Goal: Task Accomplishment & Management: Manage account settings

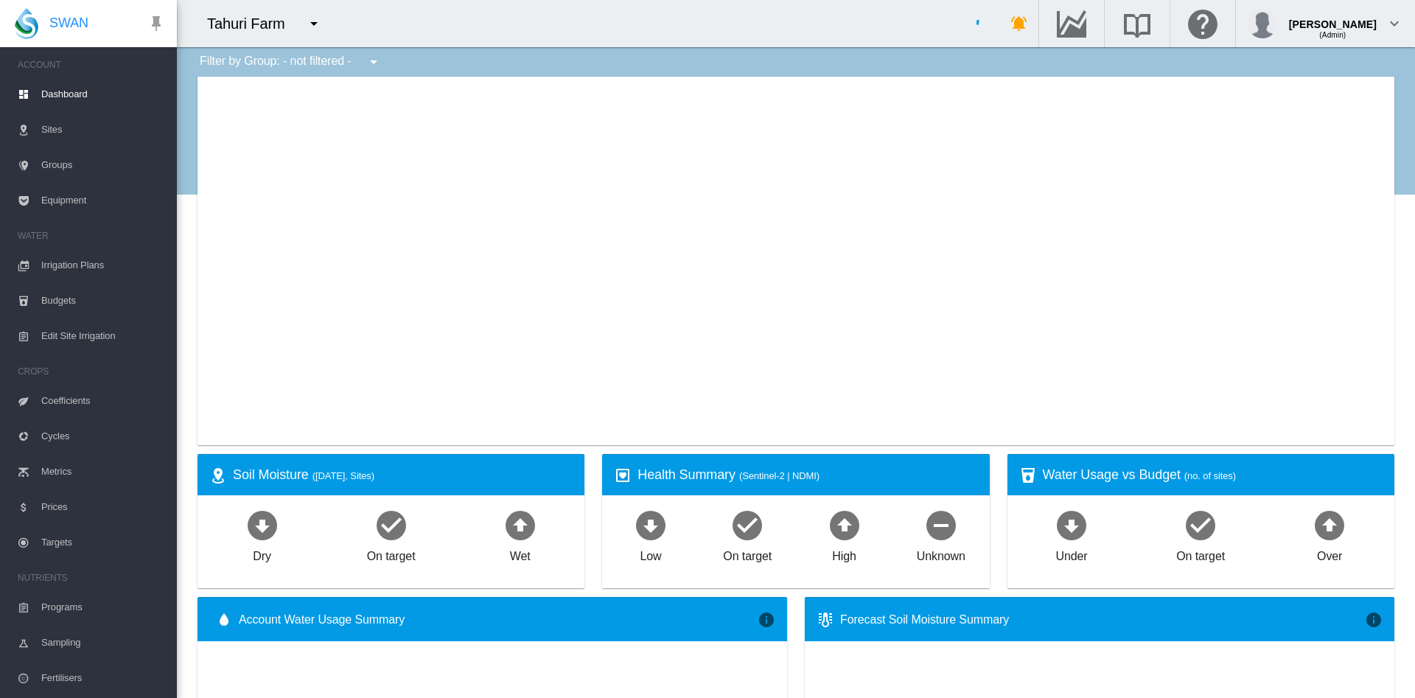
type input "**********"
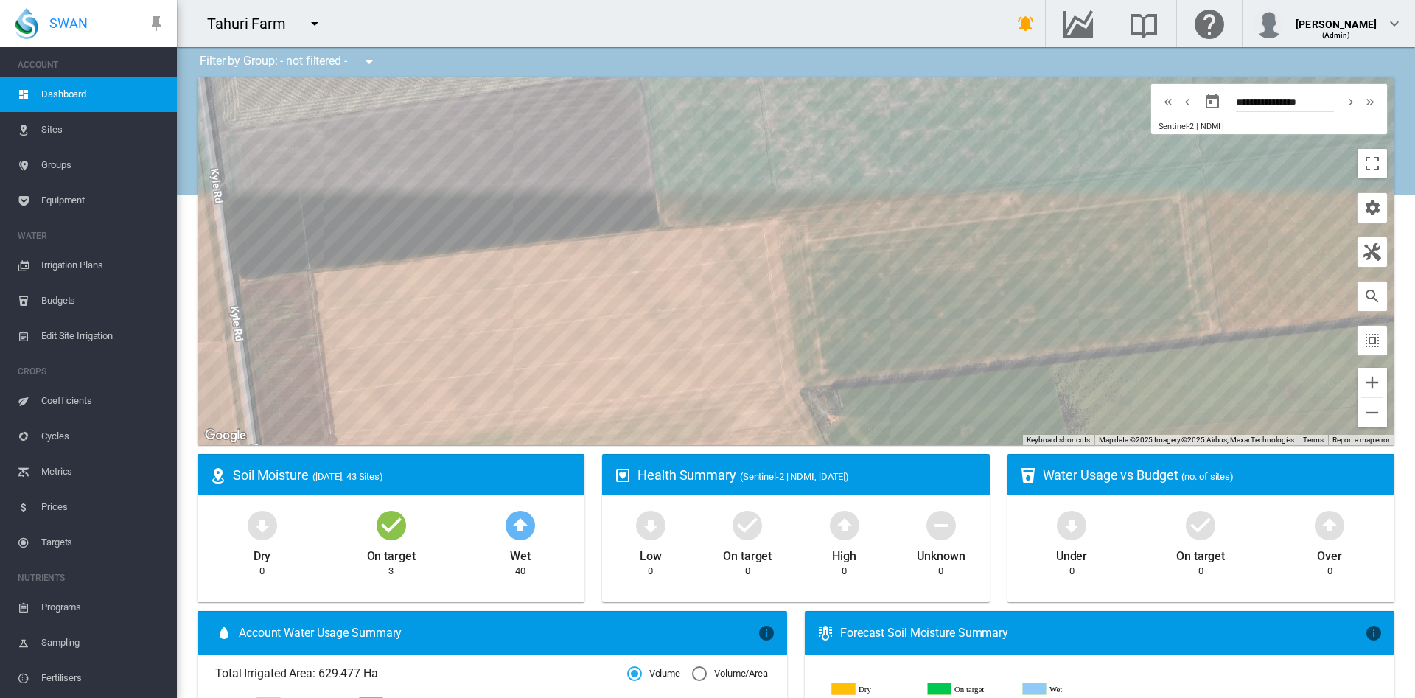
click at [315, 21] on md-icon "icon-menu-down" at bounding box center [315, 24] width 18 height 18
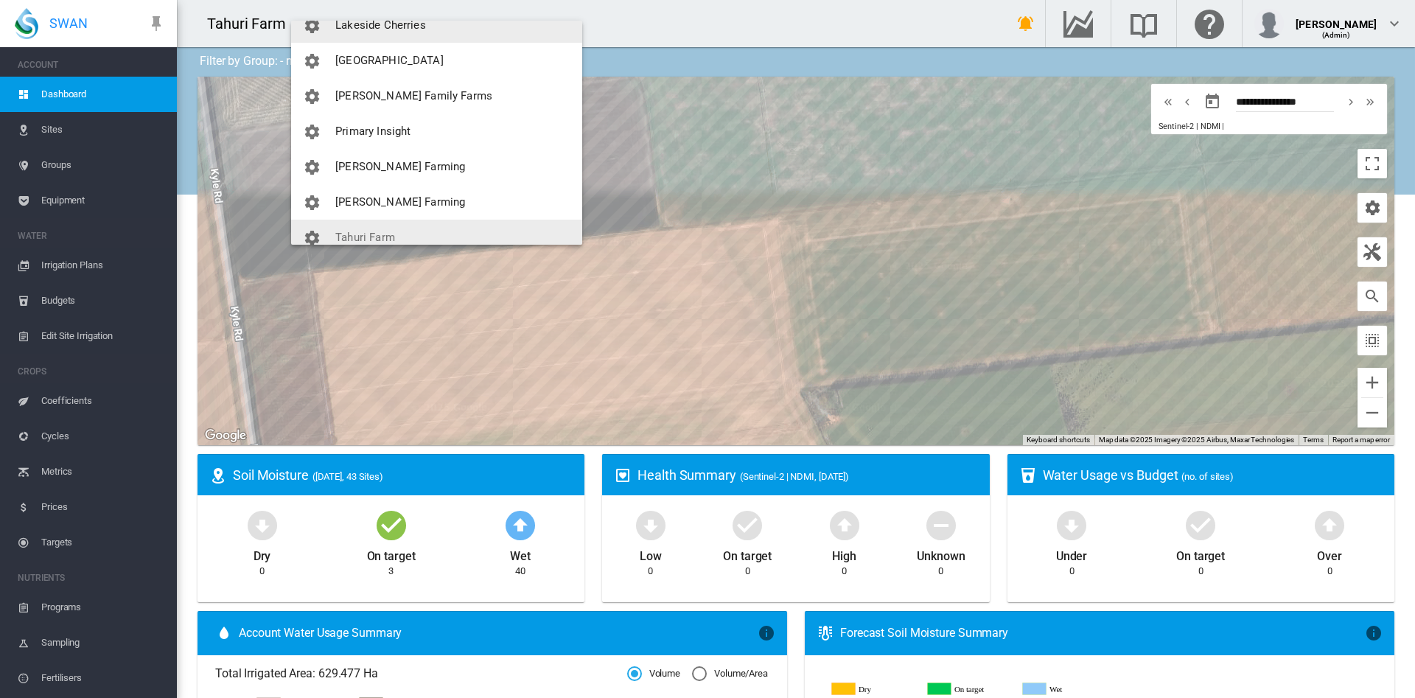
scroll to position [206, 0]
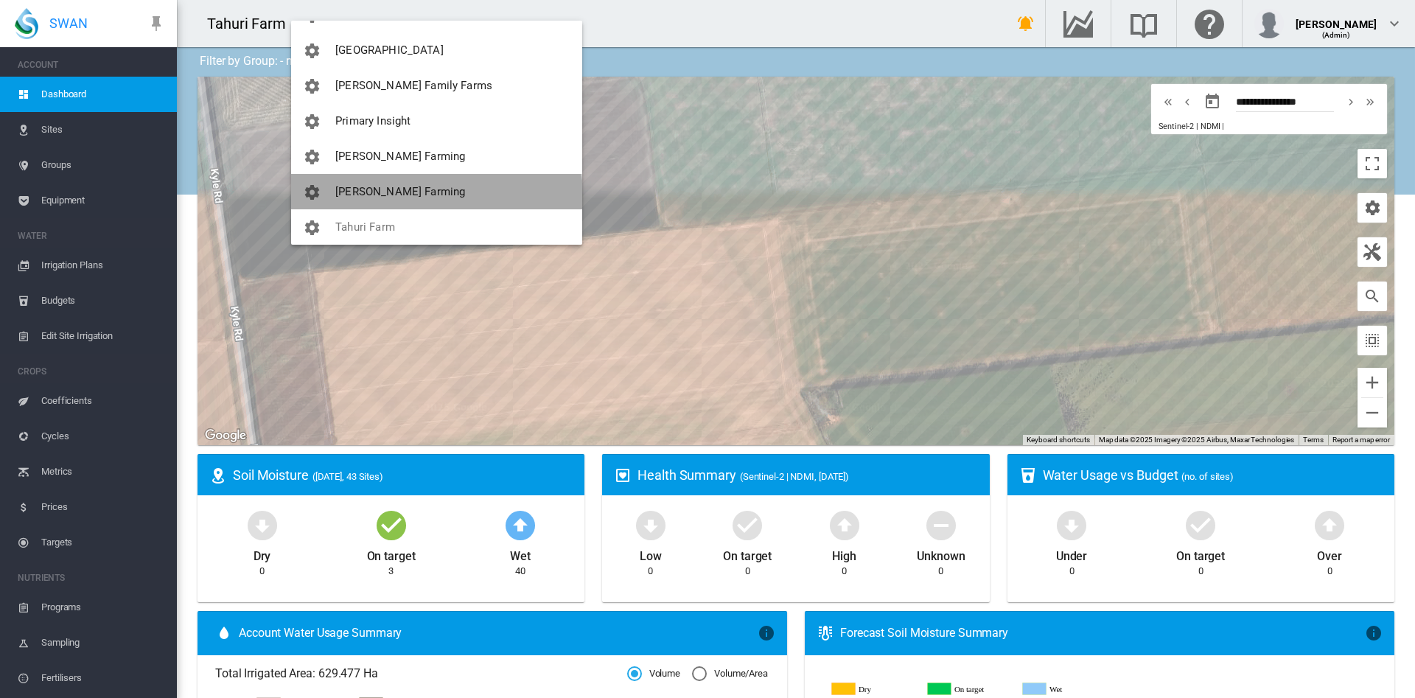
click at [416, 206] on button "[PERSON_NAME] Farming" at bounding box center [436, 191] width 291 height 35
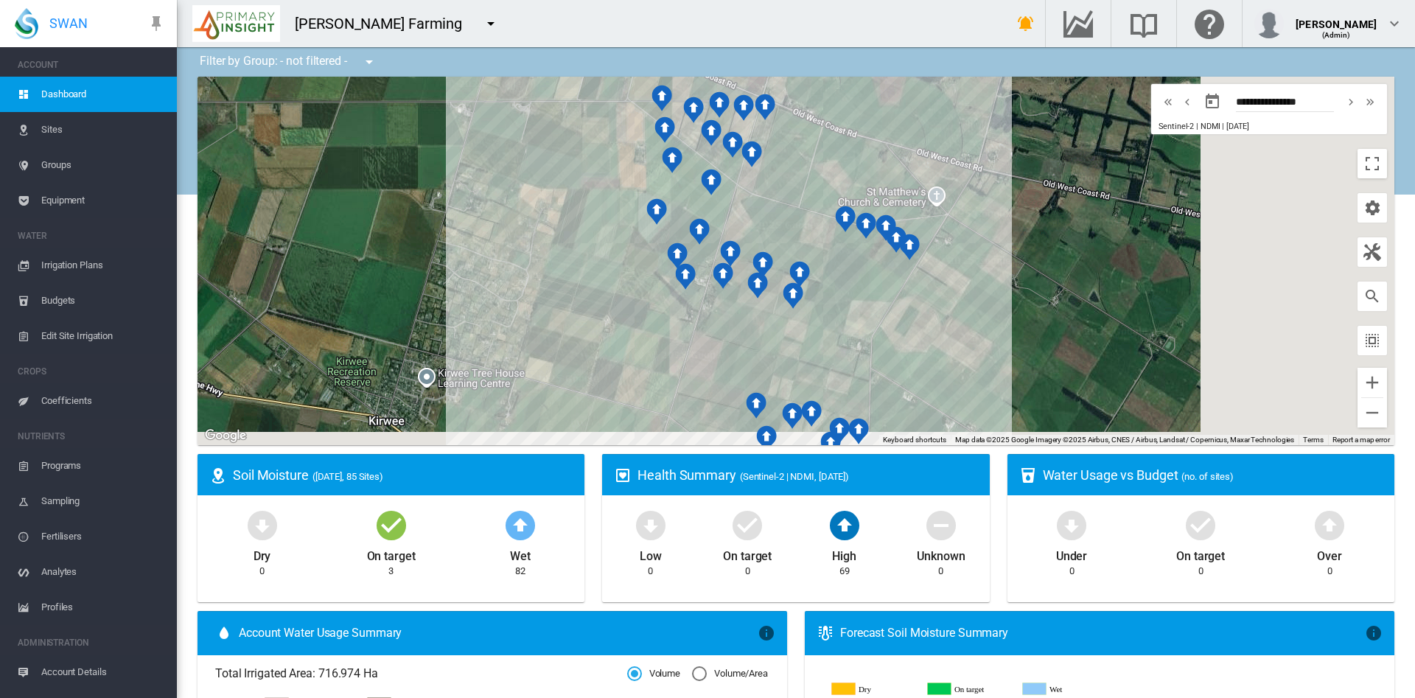
drag, startPoint x: 941, startPoint y: 234, endPoint x: 503, endPoint y: 198, distance: 438.6
click at [503, 198] on div "To navigate, press the arrow keys." at bounding box center [796, 261] width 1197 height 369
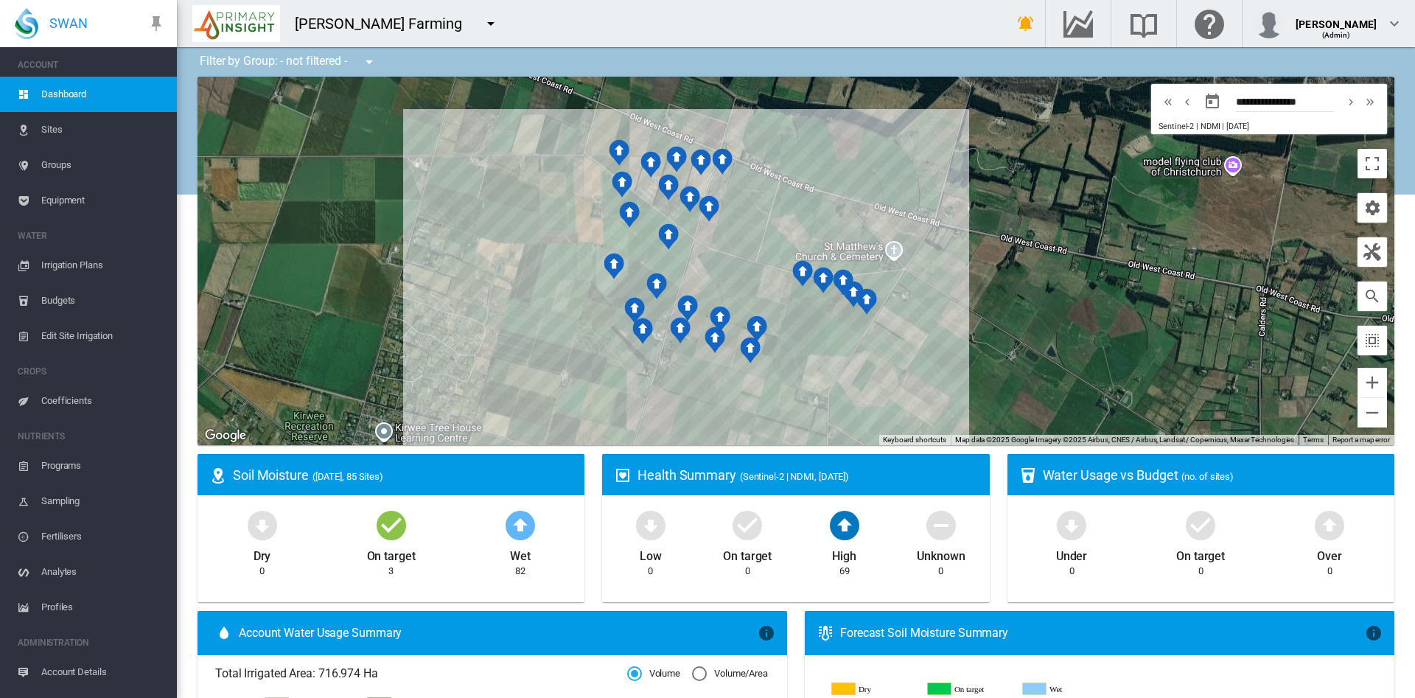
drag, startPoint x: 553, startPoint y: 273, endPoint x: 516, endPoint y: 329, distance: 67.1
click at [516, 329] on div "To navigate, press the arrow keys." at bounding box center [796, 261] width 1197 height 369
click at [1358, 426] on button "Zoom out" at bounding box center [1372, 412] width 29 height 29
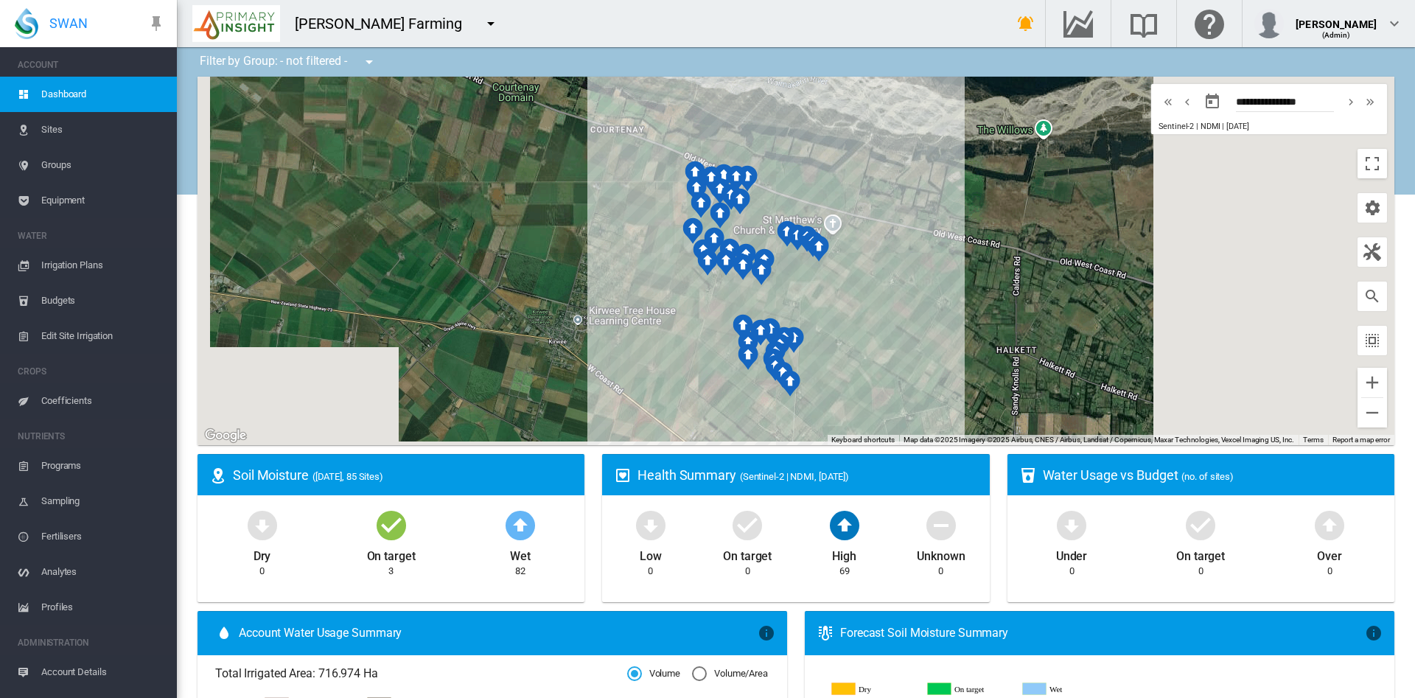
drag, startPoint x: 1016, startPoint y: 331, endPoint x: 1008, endPoint y: 301, distance: 31.3
click at [1008, 301] on div "To navigate, press the arrow keys." at bounding box center [796, 261] width 1197 height 369
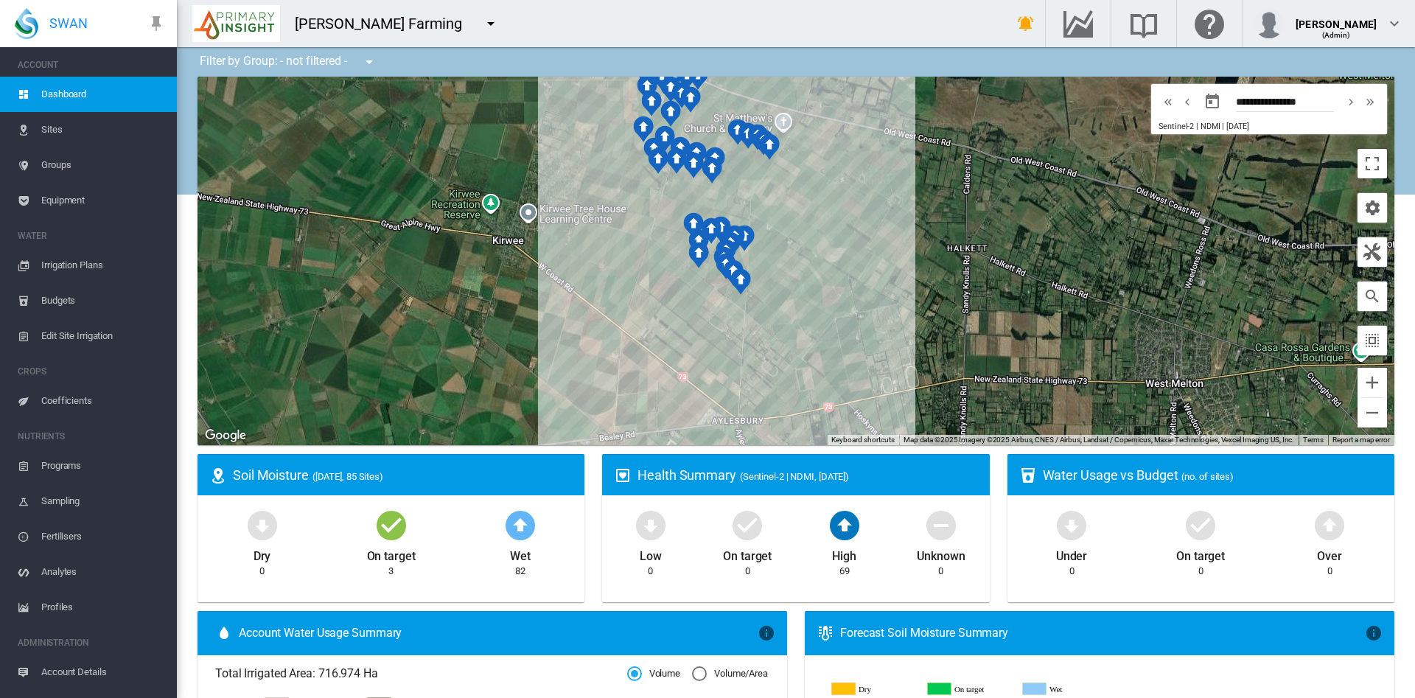
drag, startPoint x: 1099, startPoint y: 363, endPoint x: 1036, endPoint y: 266, distance: 115.5
click at [1036, 266] on div "To navigate, press the arrow keys." at bounding box center [796, 261] width 1197 height 369
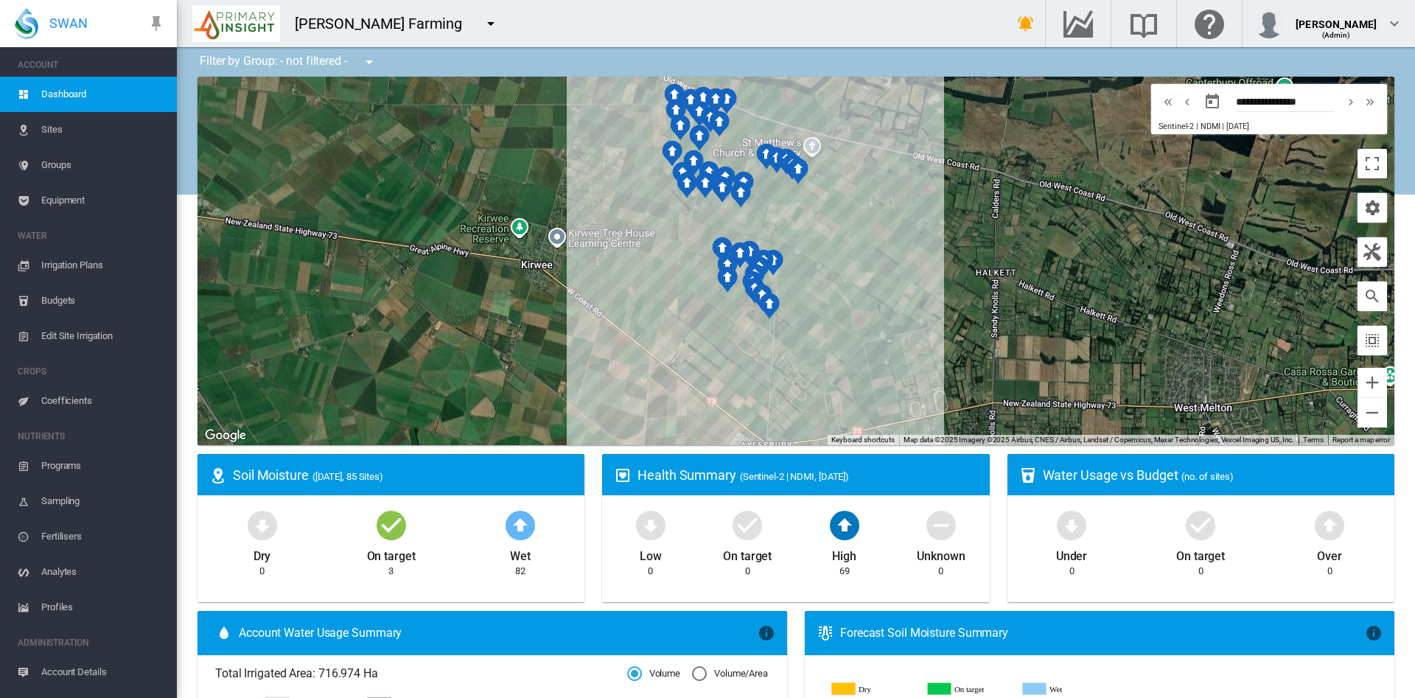
drag, startPoint x: 991, startPoint y: 273, endPoint x: 1037, endPoint y: 278, distance: 46.6
click at [1037, 278] on div "To navigate, press the arrow keys." at bounding box center [796, 261] width 1197 height 369
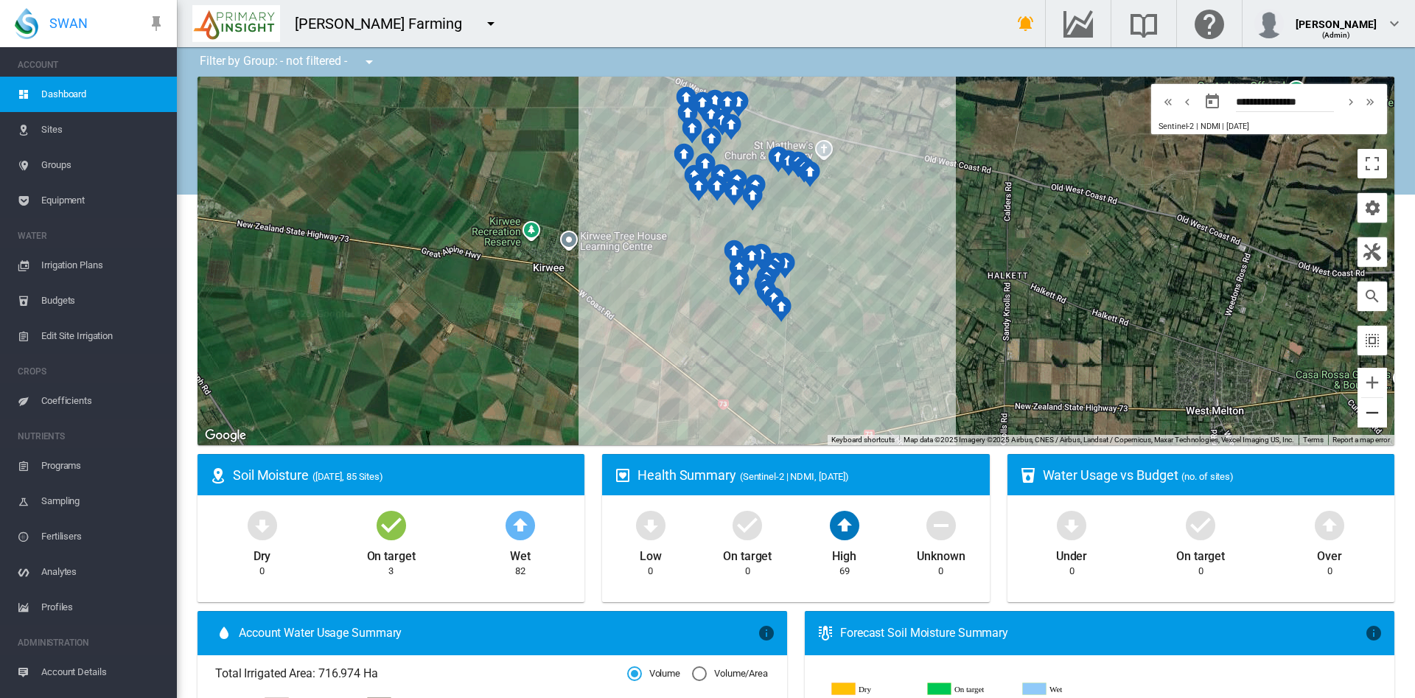
click at [1358, 398] on button "Zoom out" at bounding box center [1372, 412] width 29 height 29
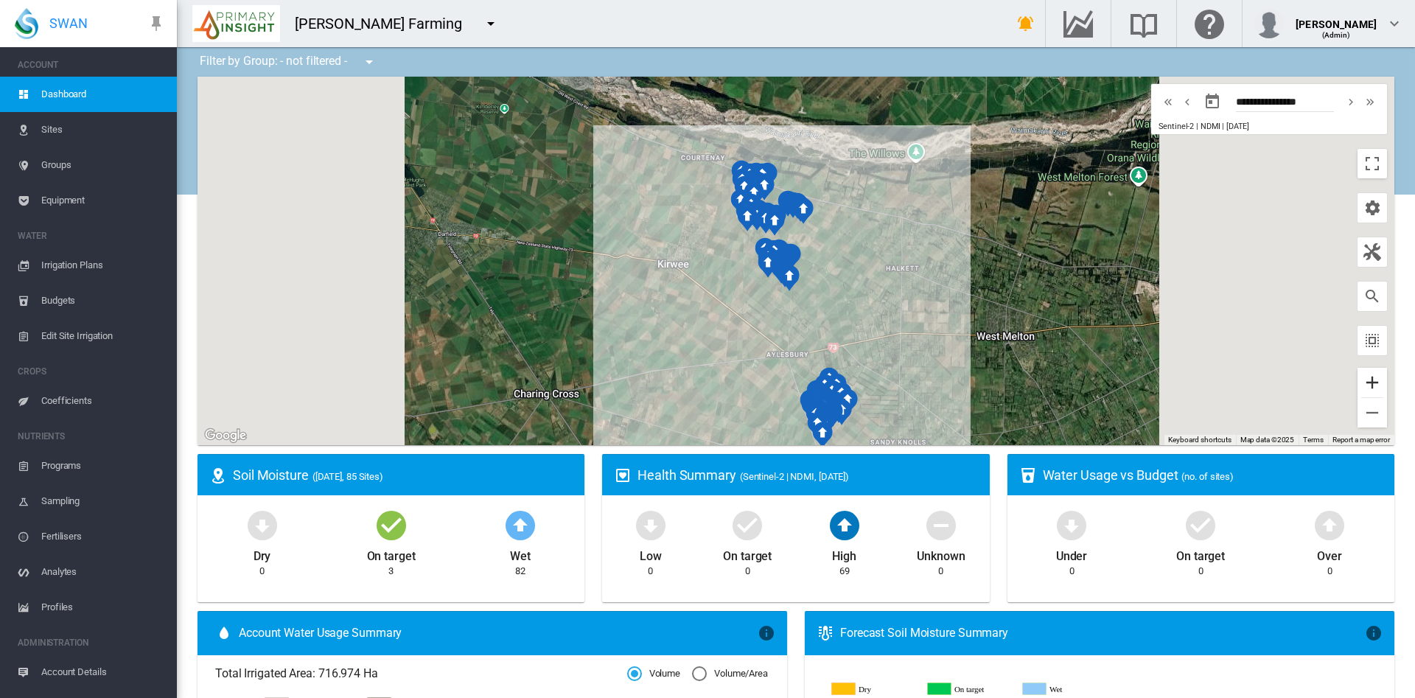
click at [1358, 386] on button "Zoom in" at bounding box center [1372, 382] width 29 height 29
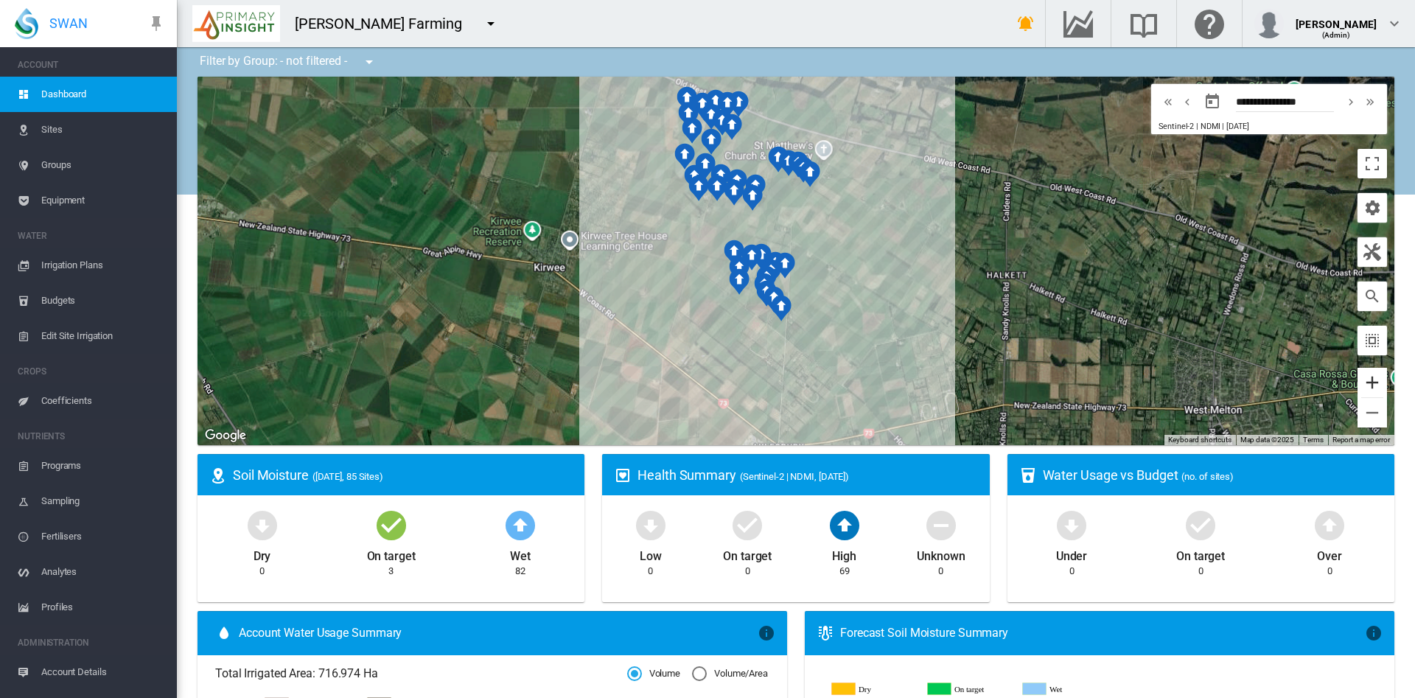
click at [1358, 386] on button "Zoom in" at bounding box center [1372, 382] width 29 height 29
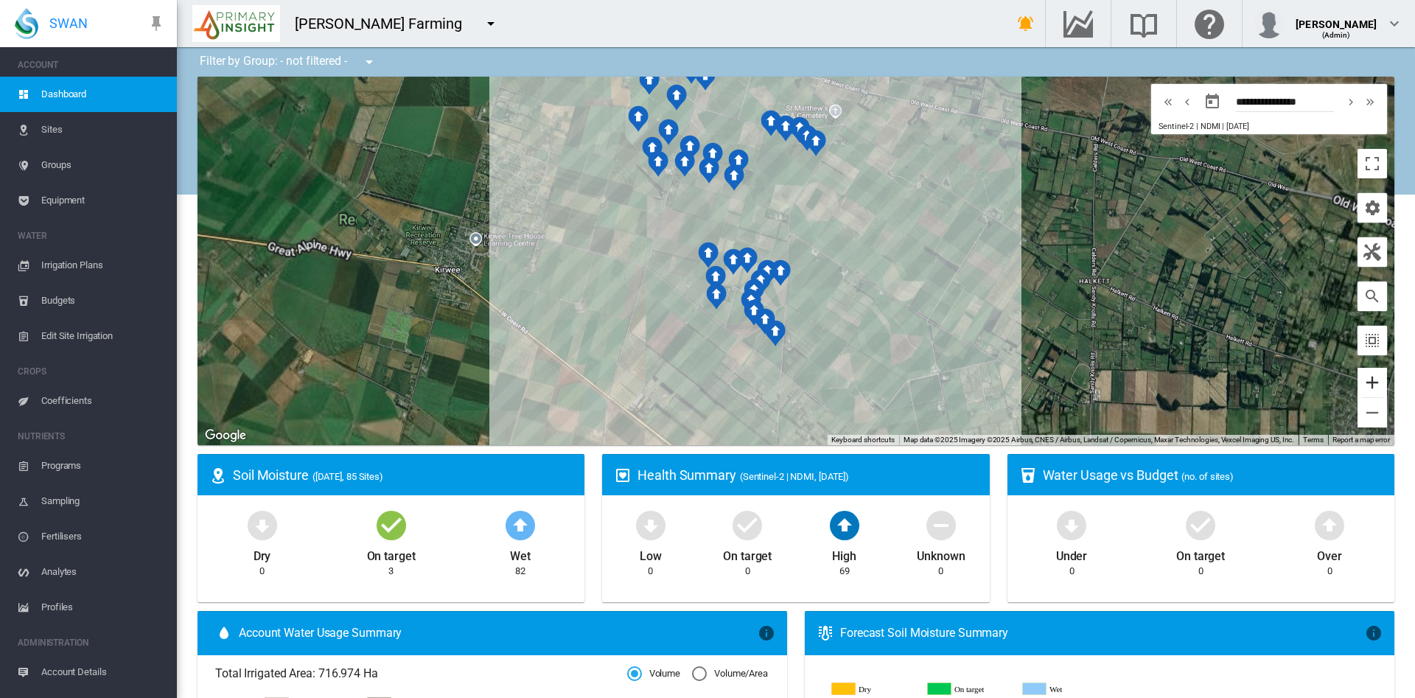
click at [1358, 386] on button "Zoom in" at bounding box center [1372, 382] width 29 height 29
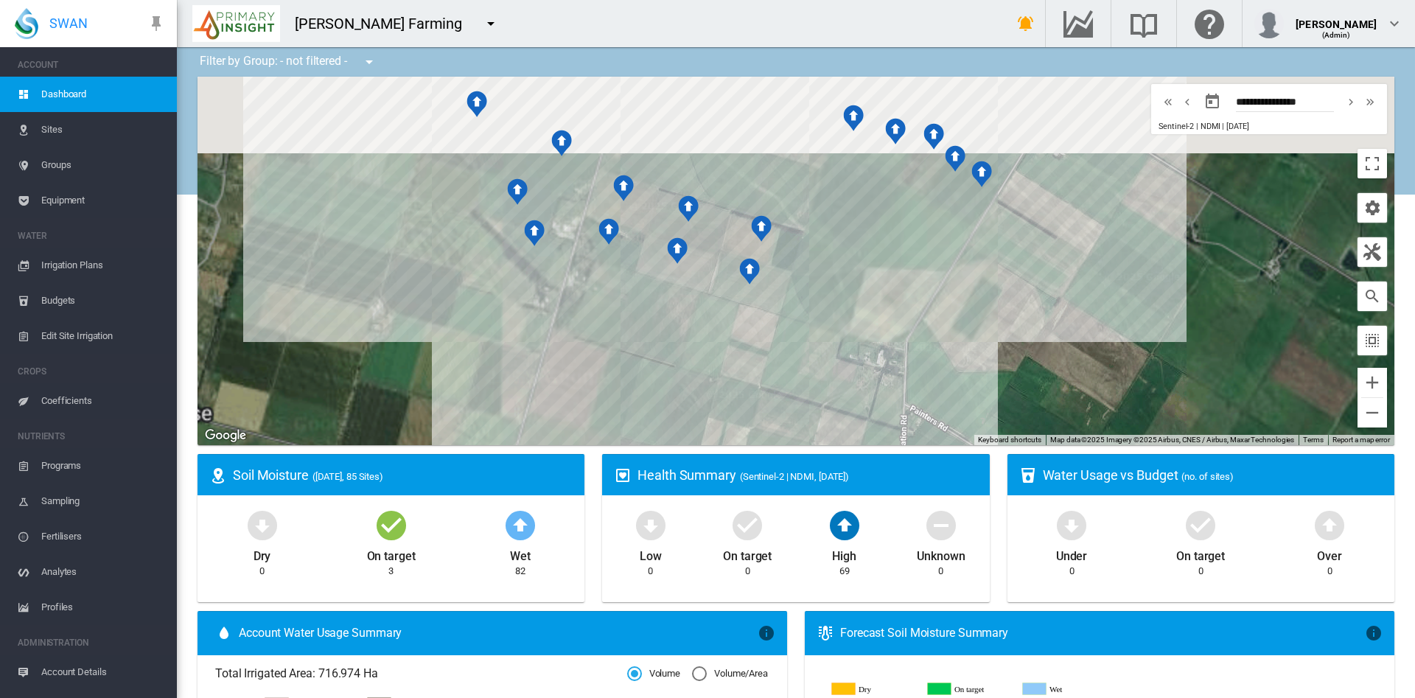
drag, startPoint x: 954, startPoint y: 196, endPoint x: 1129, endPoint y: 485, distance: 338.0
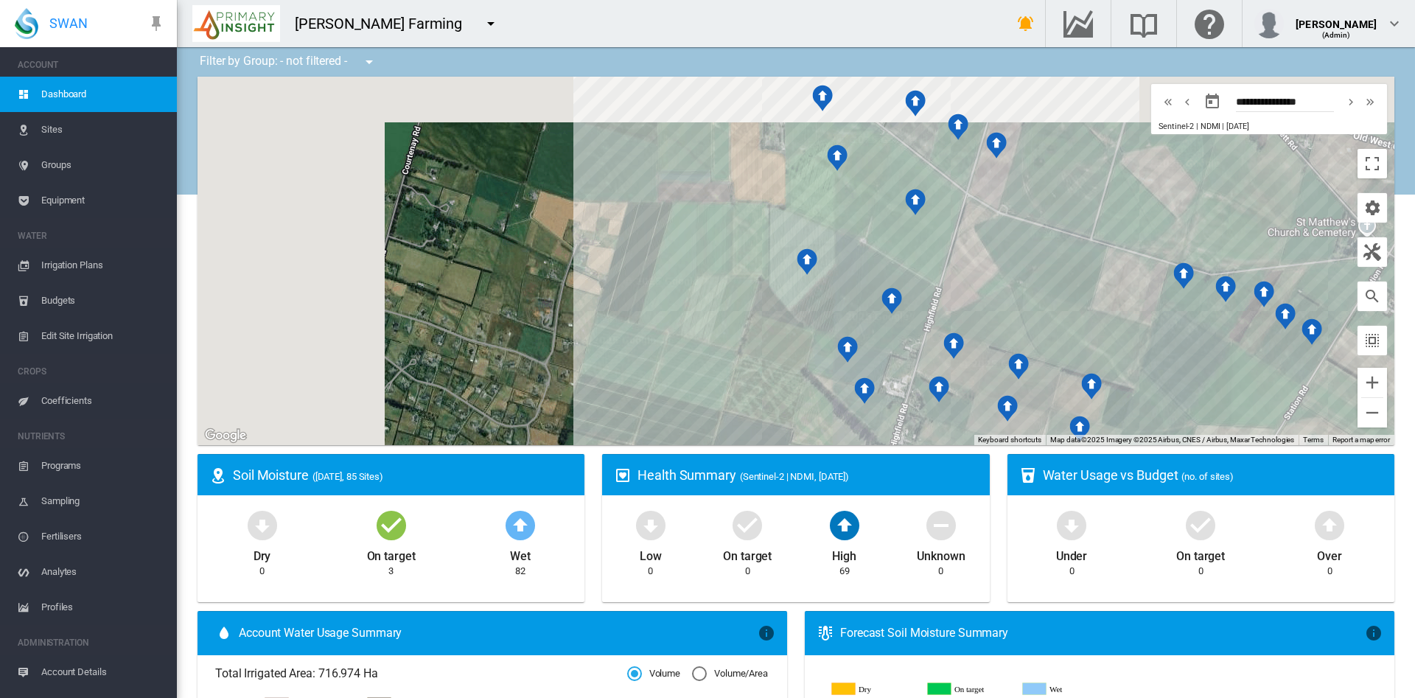
drag, startPoint x: 936, startPoint y: 286, endPoint x: 1199, endPoint y: 360, distance: 273.5
click at [1199, 360] on div "To navigate, press the arrow keys." at bounding box center [796, 261] width 1197 height 369
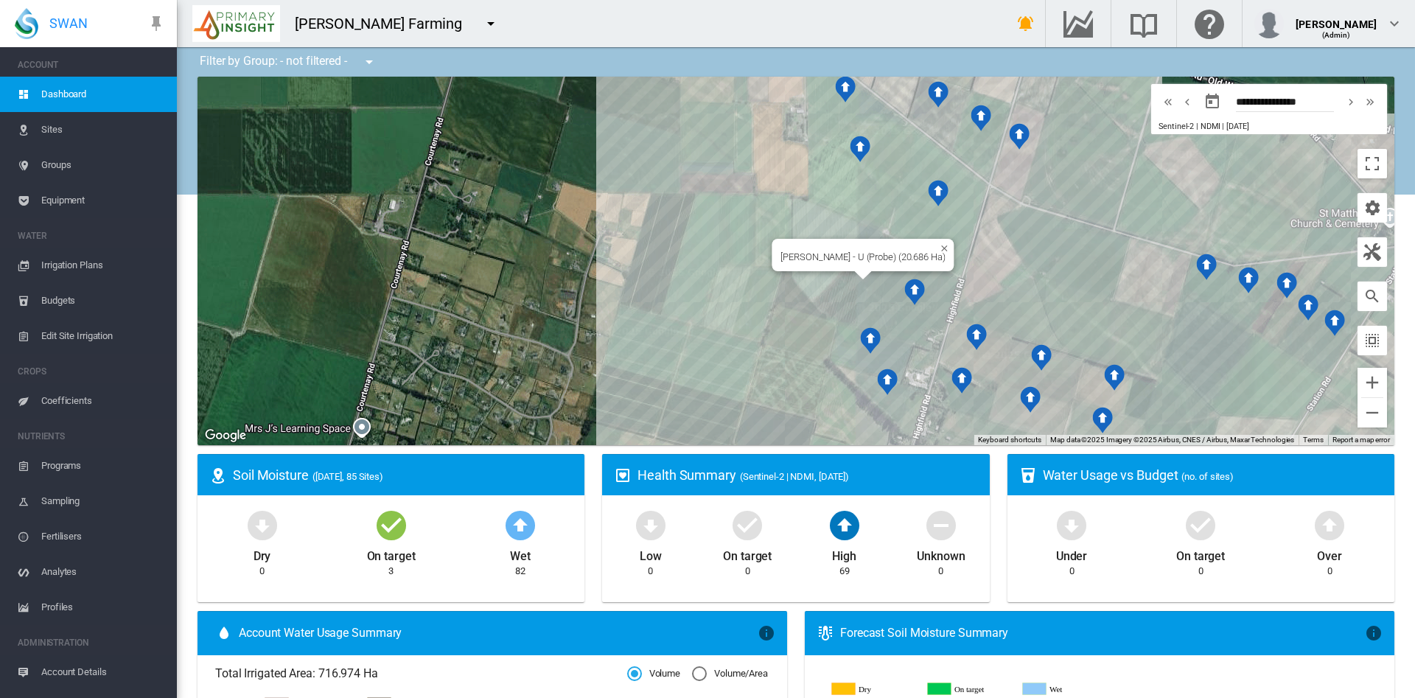
click at [823, 264] on div "Highfield Rd - U (Probe) (20.686 Ha)" at bounding box center [863, 255] width 182 height 32
click at [812, 275] on div "To navigate, press the arrow keys. Highfield Rd - U (Probe) (20.686 Ha)" at bounding box center [796, 261] width 1197 height 369
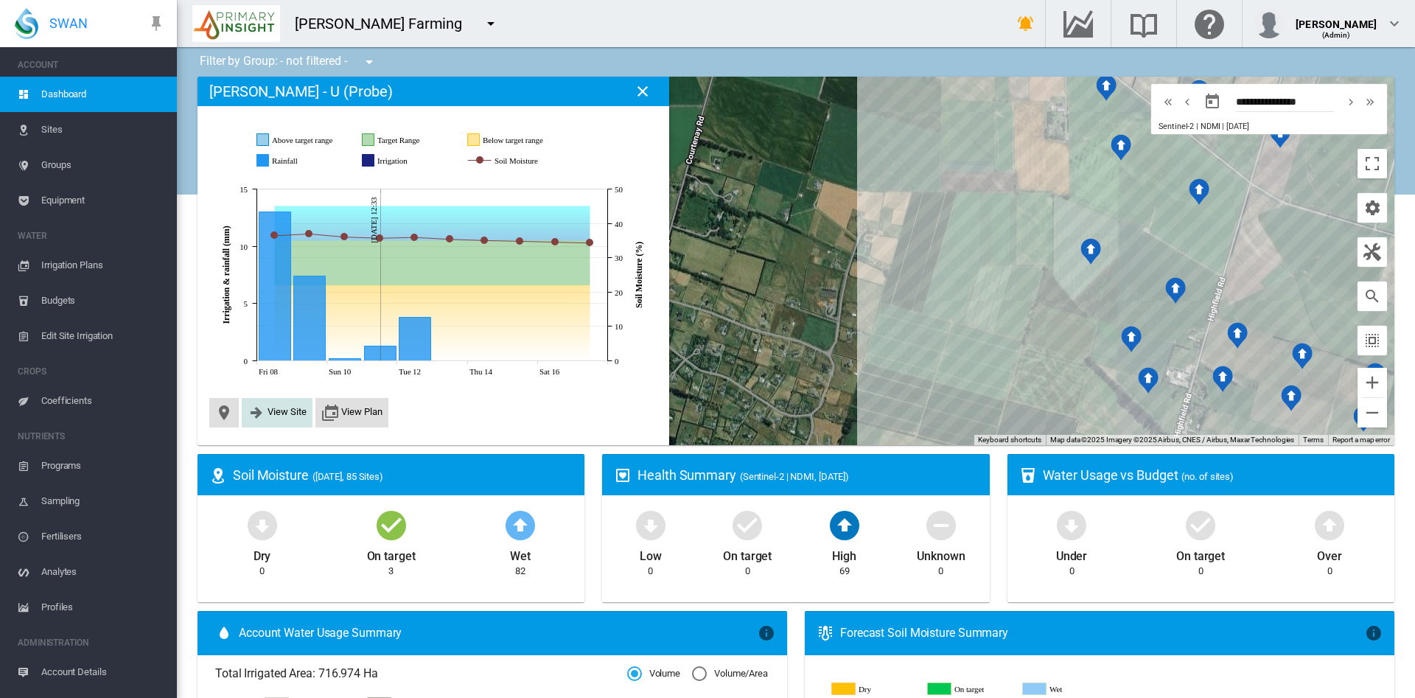
click at [284, 417] on button "View Site" at bounding box center [277, 413] width 59 height 18
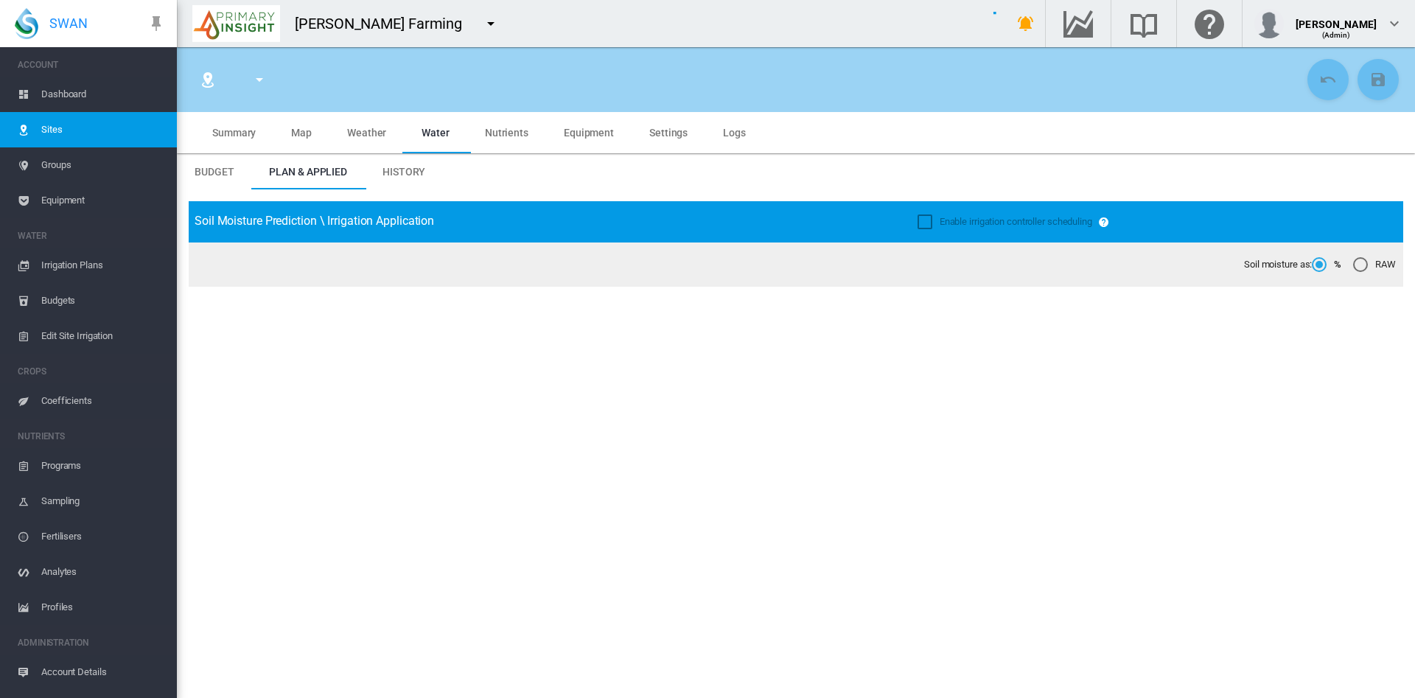
type input "**********"
type input "*********"
type input "***"
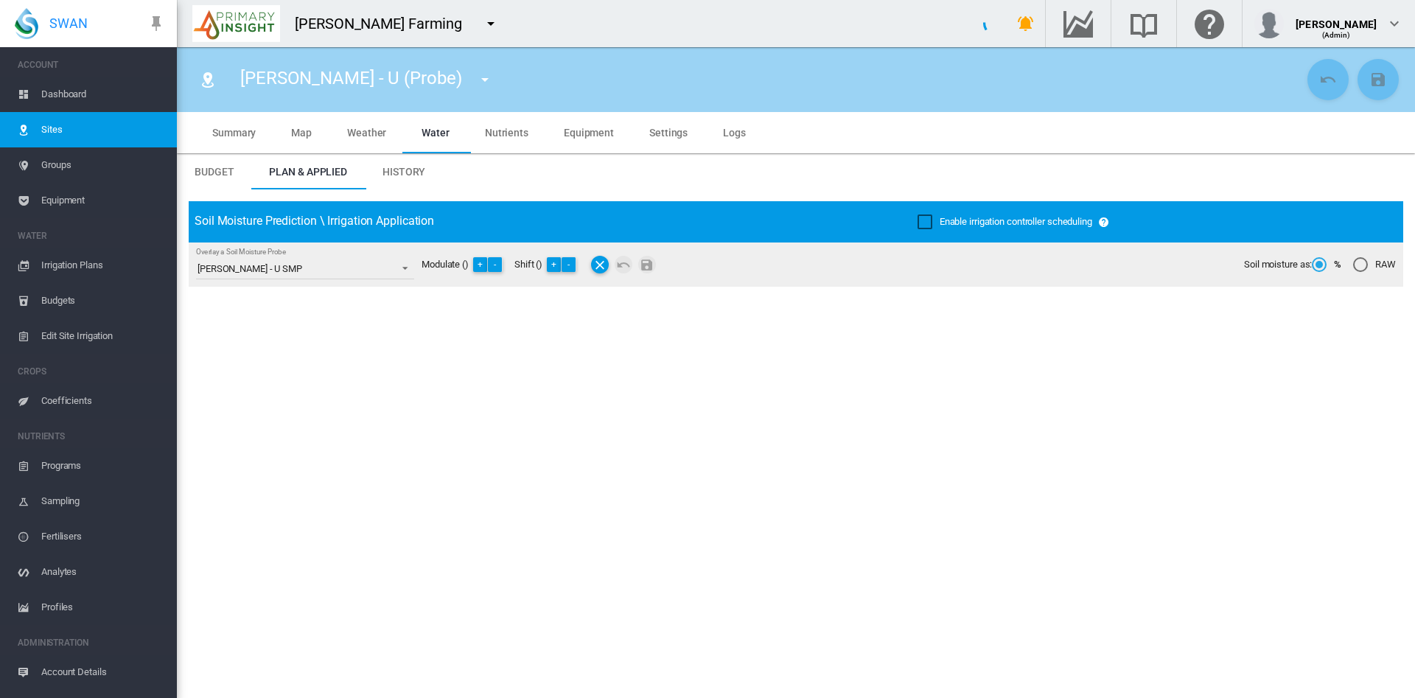
type input "******"
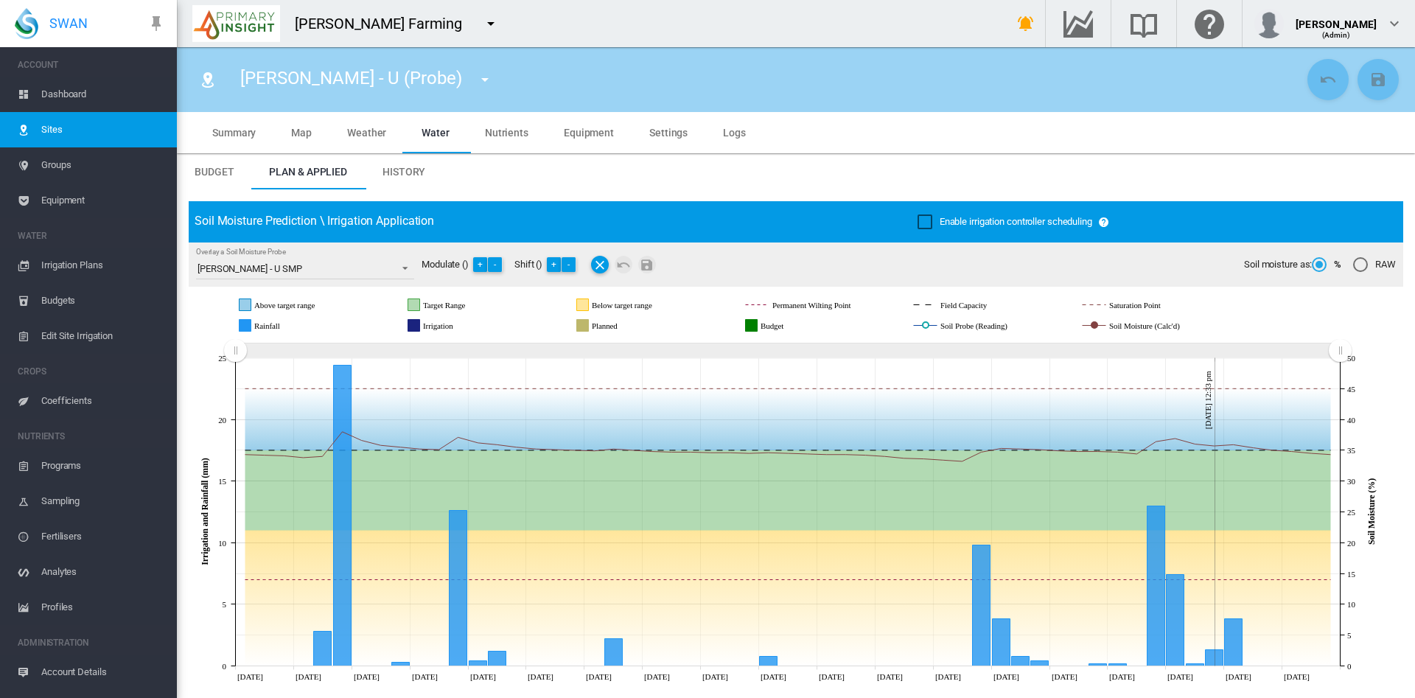
drag, startPoint x: 1071, startPoint y: 348, endPoint x: 195, endPoint y: 360, distance: 875.8
click at [195, 360] on icon "JavaScript chart by amCharts 3.21.15 Jun 22 Jun 25 Jun 28 Jul 01 Jul 04 Jul 07 …" at bounding box center [788, 512] width 1198 height 346
click at [389, 170] on span "History" at bounding box center [404, 172] width 43 height 12
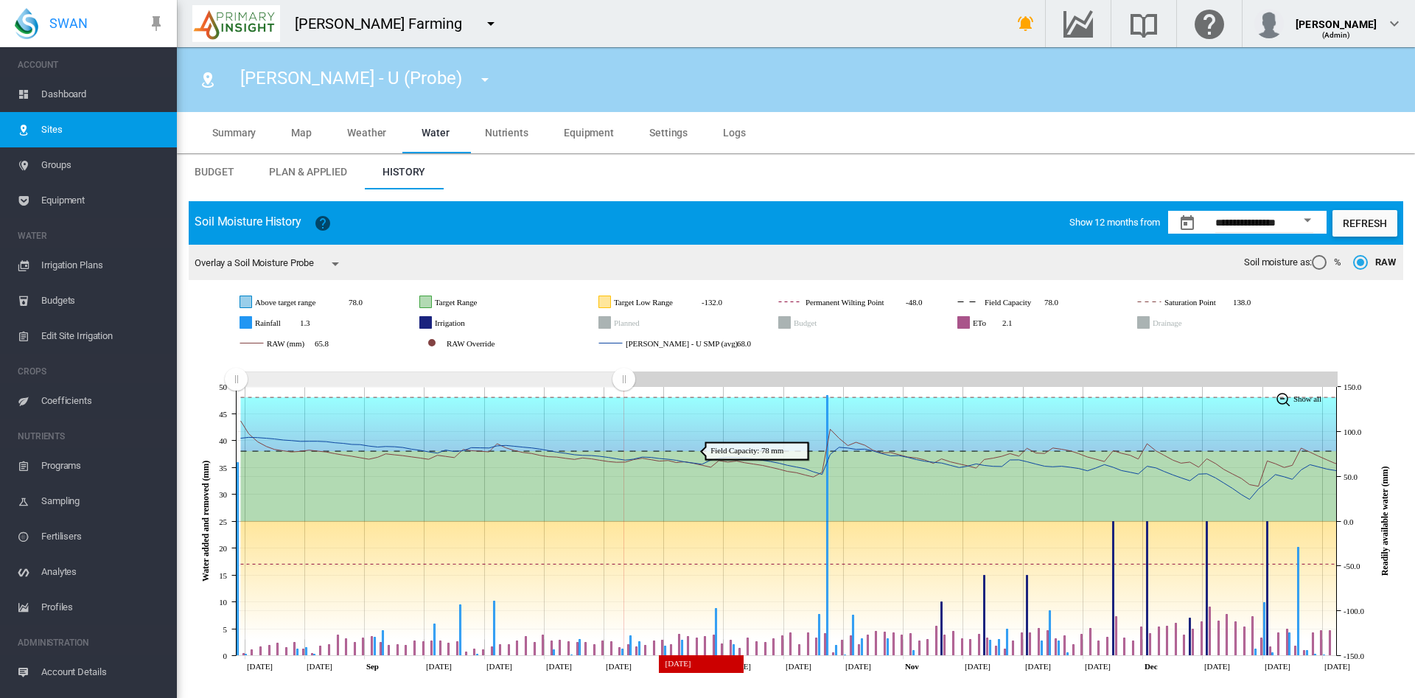
drag, startPoint x: 1328, startPoint y: 374, endPoint x: 626, endPoint y: 437, distance: 704.5
click at [624, 437] on icon "JavaScript chart by amCharts 3.21.15 Aug 19 Aug 26 Sep Sep 09 Sep 16 Sep 23 Sep…" at bounding box center [796, 517] width 1215 height 321
click at [666, 139] on md-tab-item "Settings" at bounding box center [669, 132] width 74 height 41
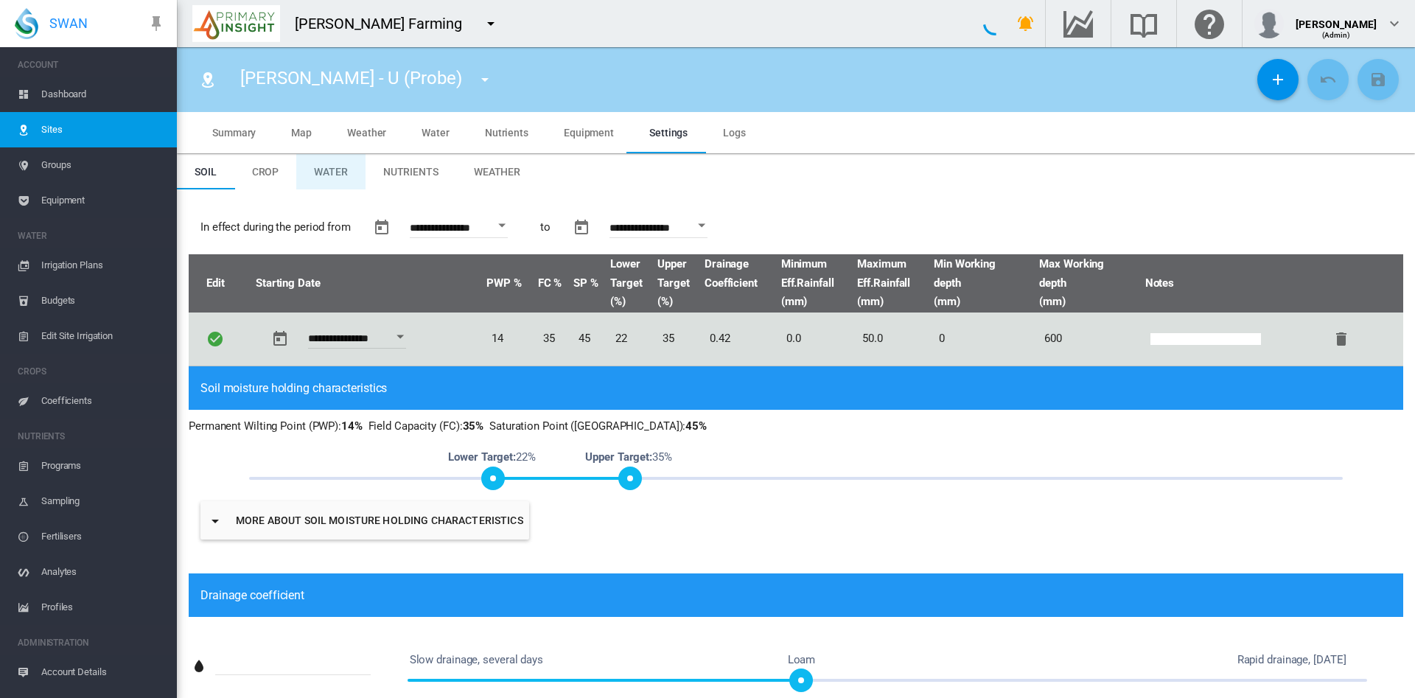
type input "*"
type input "**"
type input "******"
type input "***"
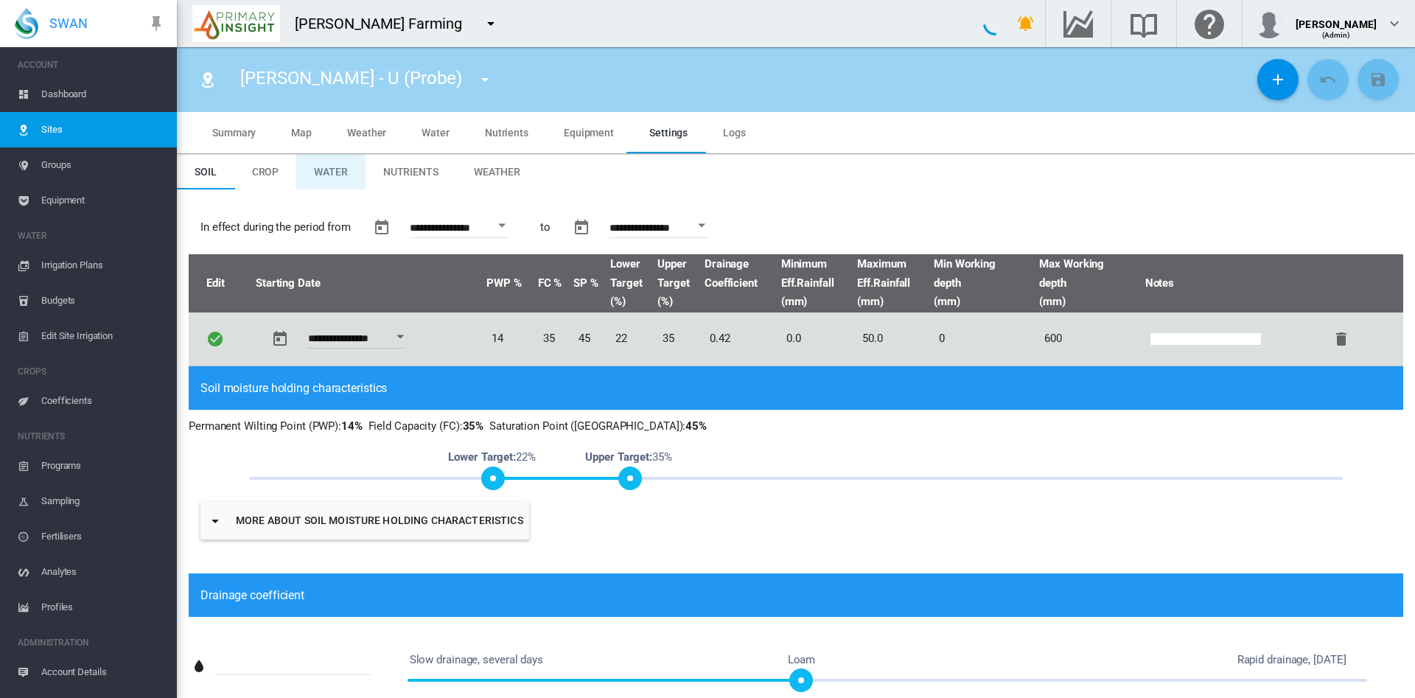
type input "******"
click at [346, 166] on span "Water" at bounding box center [331, 172] width 34 height 12
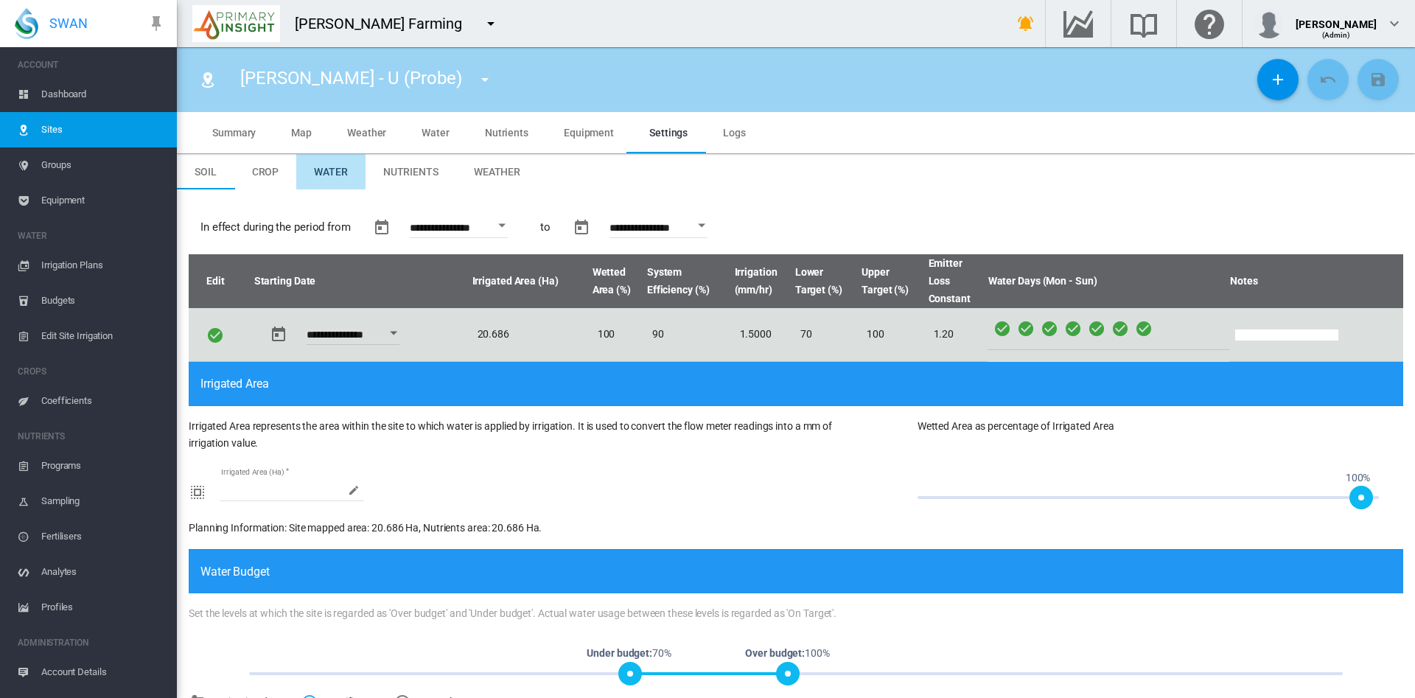
click at [477, 179] on md-tab-item "Weather" at bounding box center [497, 171] width 82 height 35
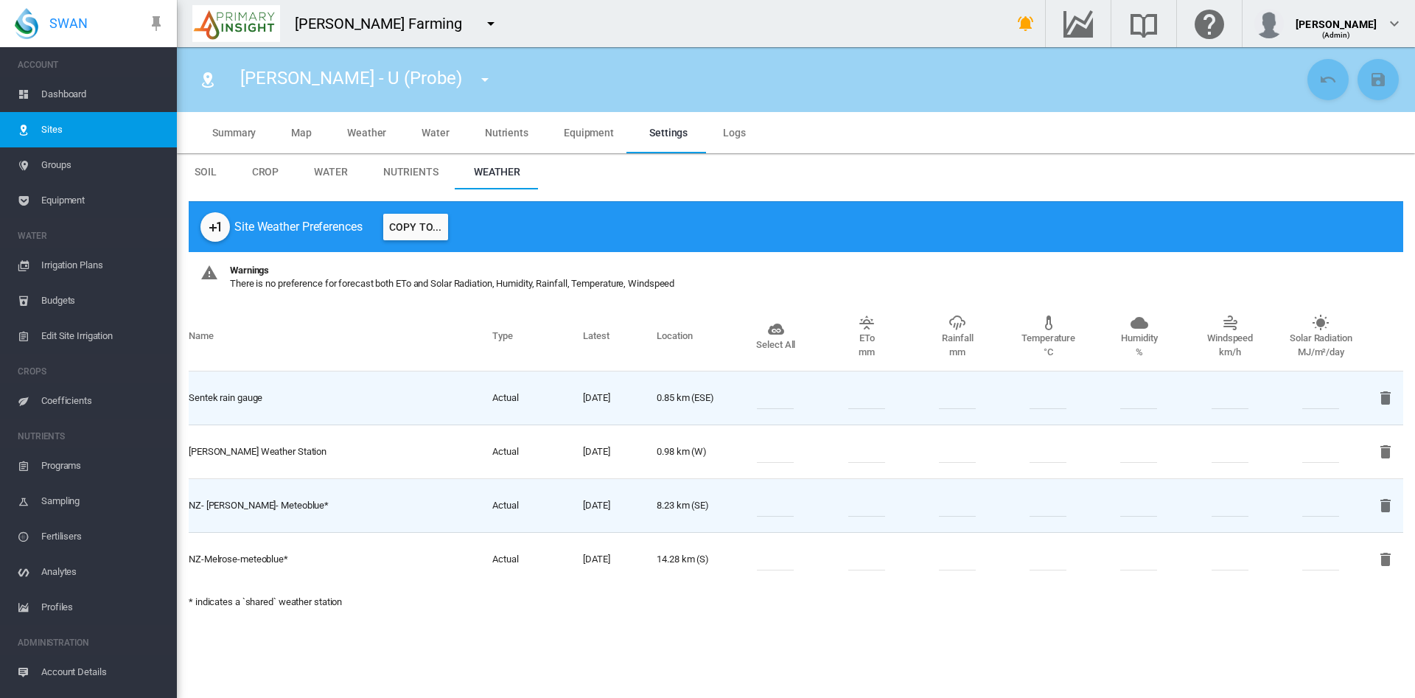
click at [355, 143] on md-tab-item "Weather" at bounding box center [366, 132] width 74 height 41
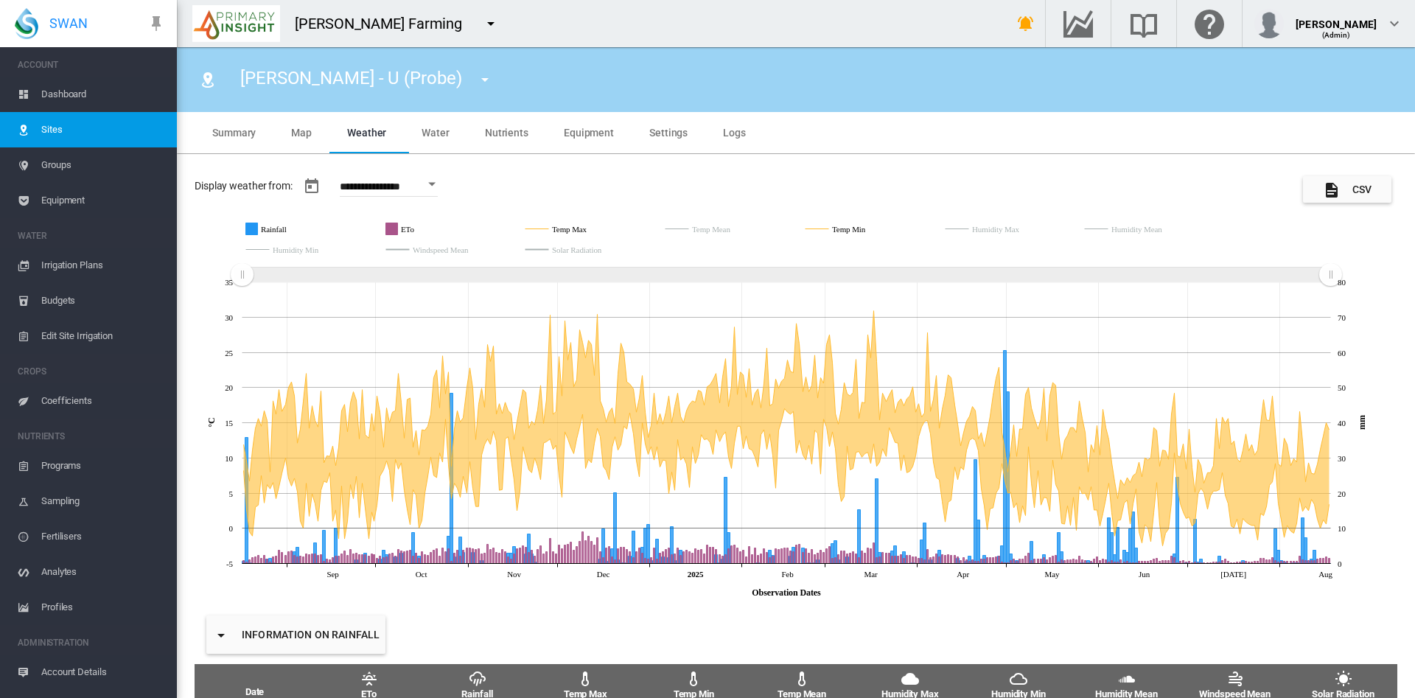
click at [84, 400] on span "Coefficients" at bounding box center [103, 400] width 124 height 35
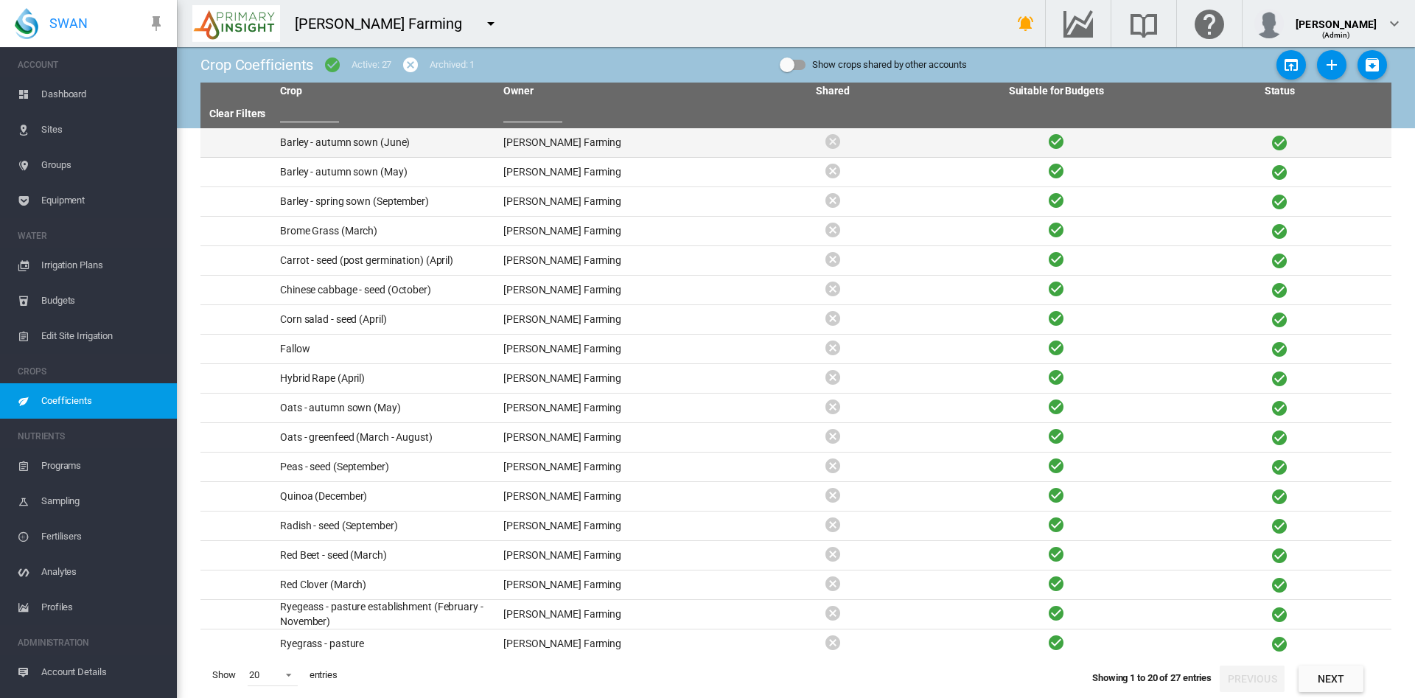
click at [354, 147] on td "Barley - autumn sown (June)" at bounding box center [385, 142] width 223 height 29
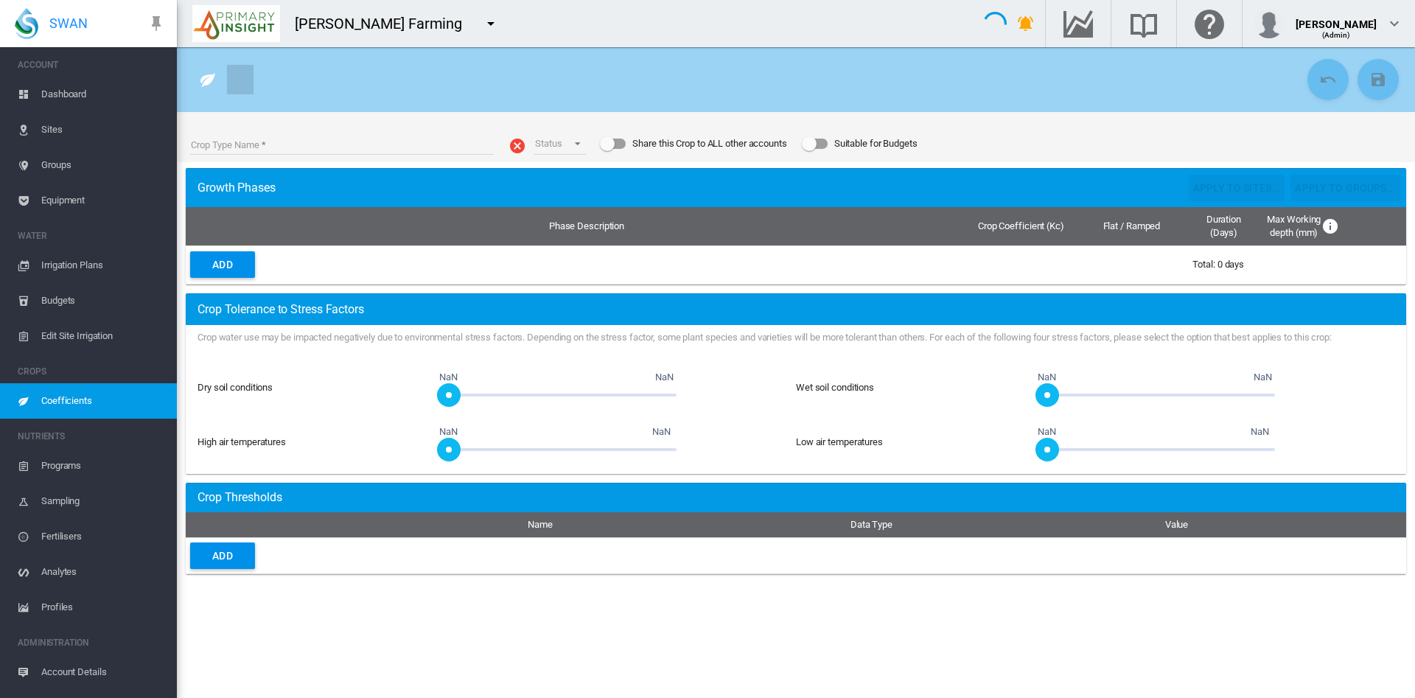
type input "**********"
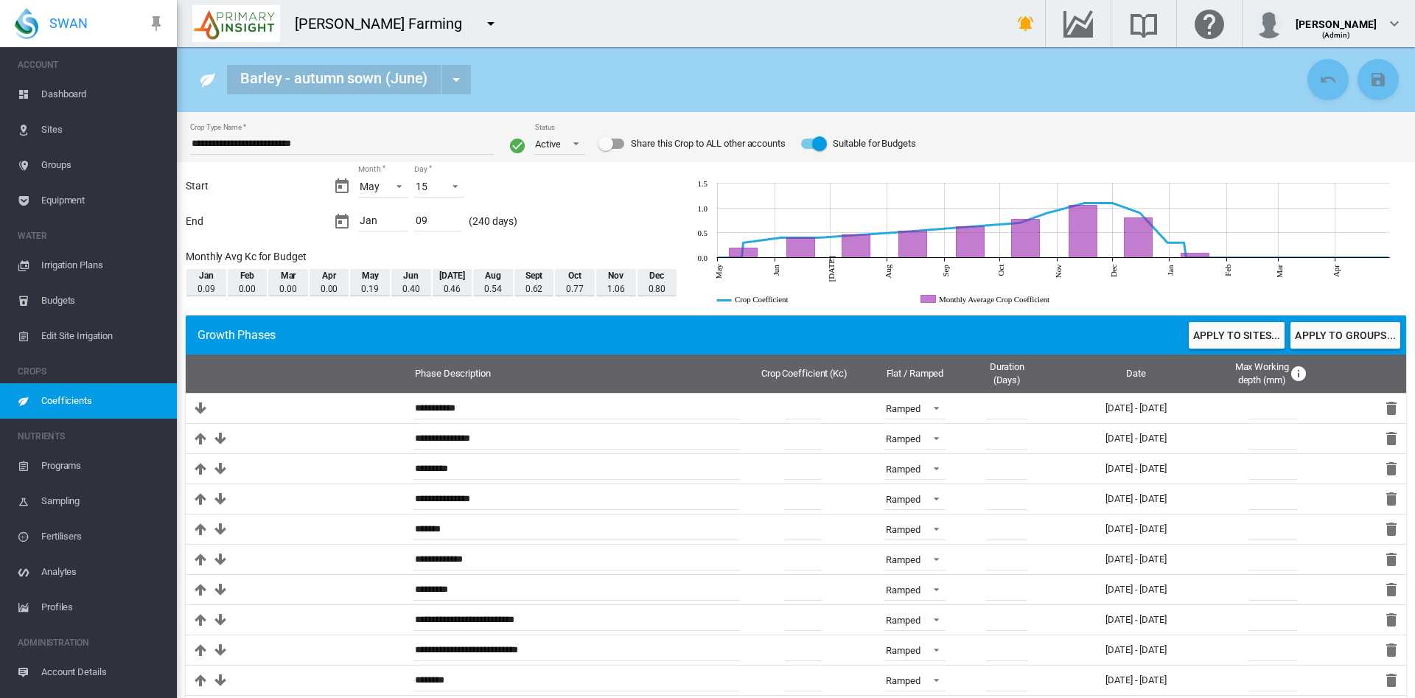
click at [66, 168] on span "Groups" at bounding box center [103, 164] width 124 height 35
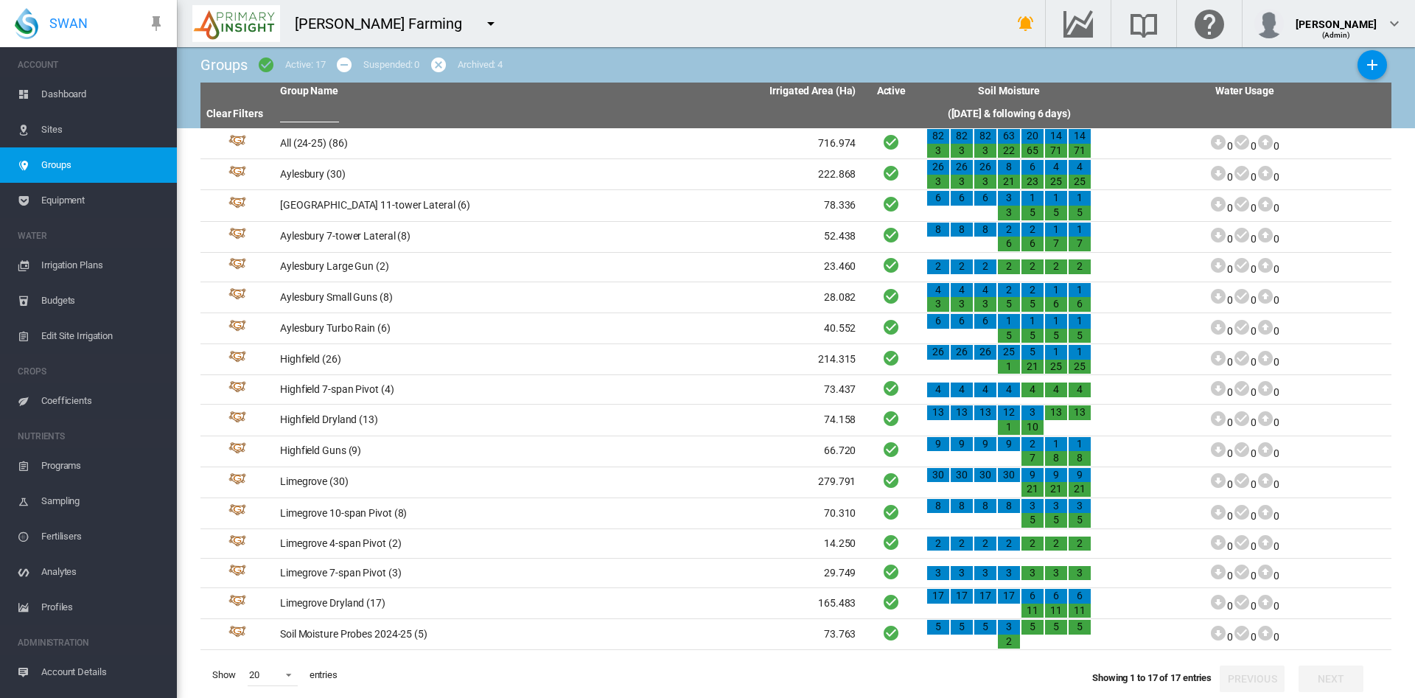
click at [91, 260] on span "Irrigation Plans" at bounding box center [103, 265] width 124 height 35
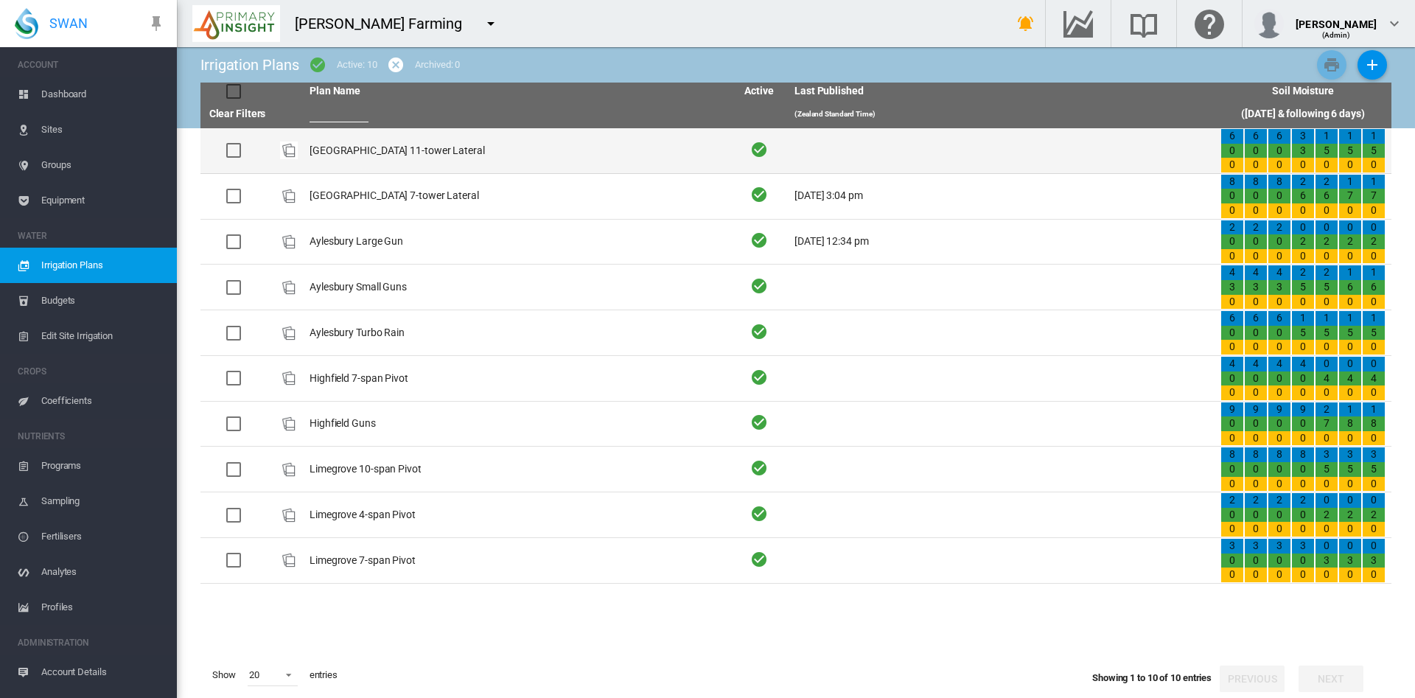
click at [410, 156] on td "Aylesbury 11-tower Lateral" at bounding box center [517, 150] width 426 height 45
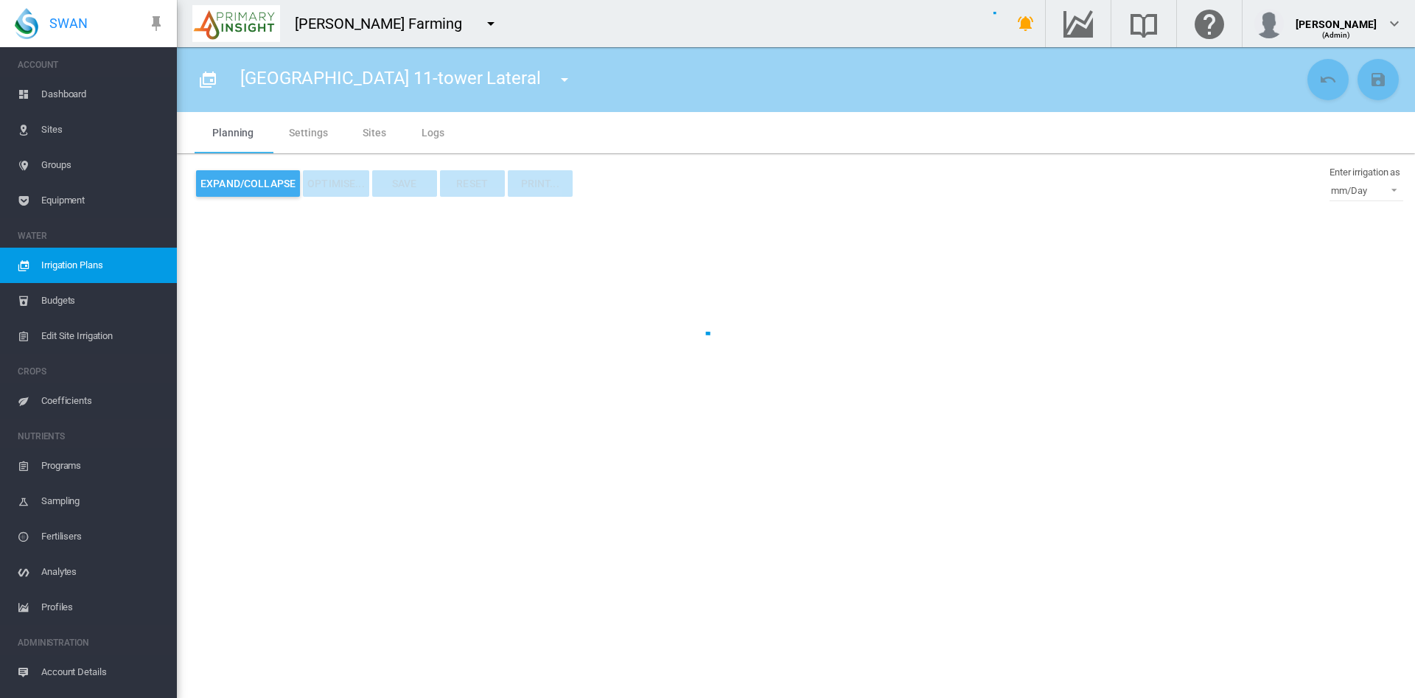
type input "**********"
type input "*"
type input "****"
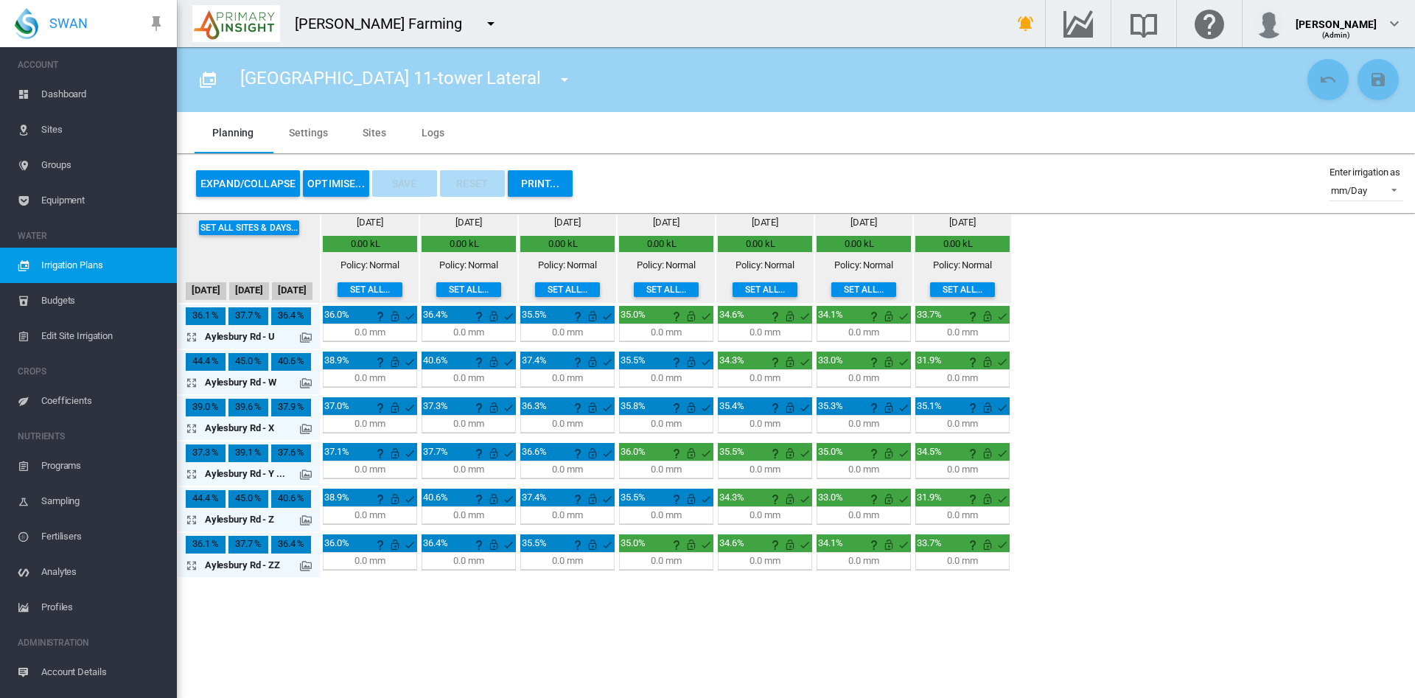
click at [306, 338] on md-icon at bounding box center [306, 338] width 12 height 12
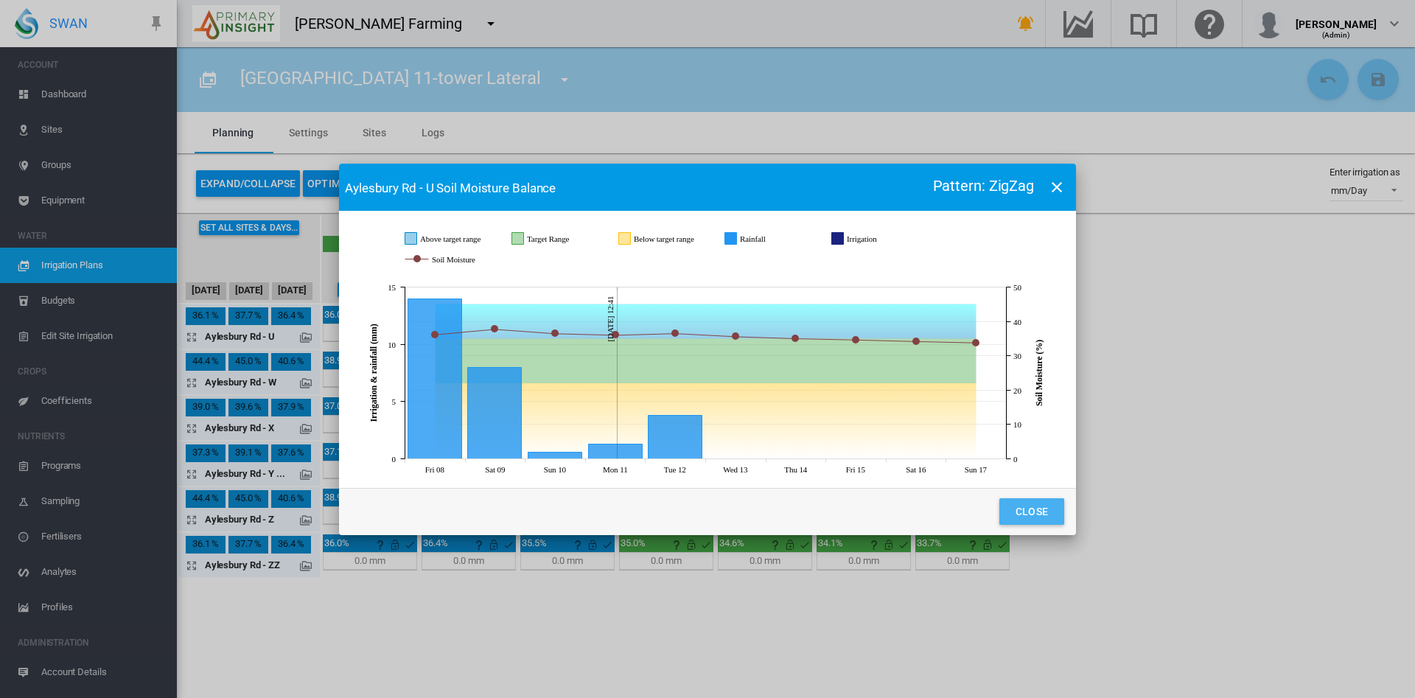
drag, startPoint x: 1026, startPoint y: 513, endPoint x: 1035, endPoint y: 529, distance: 17.8
click at [1035, 529] on md-dialog-actions "Close" at bounding box center [707, 511] width 737 height 47
click at [1033, 513] on button "Close" at bounding box center [1032, 511] width 65 height 27
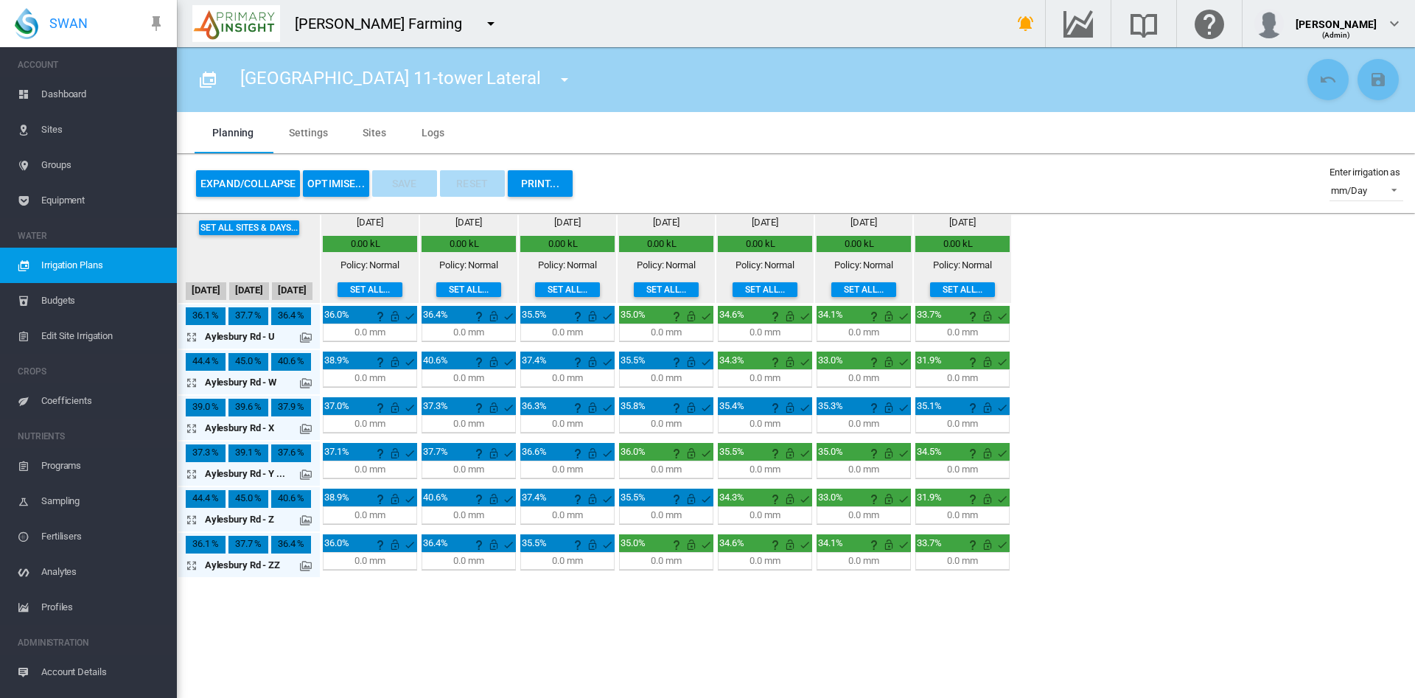
click at [373, 139] on md-tab-item "Sites" at bounding box center [374, 132] width 59 height 41
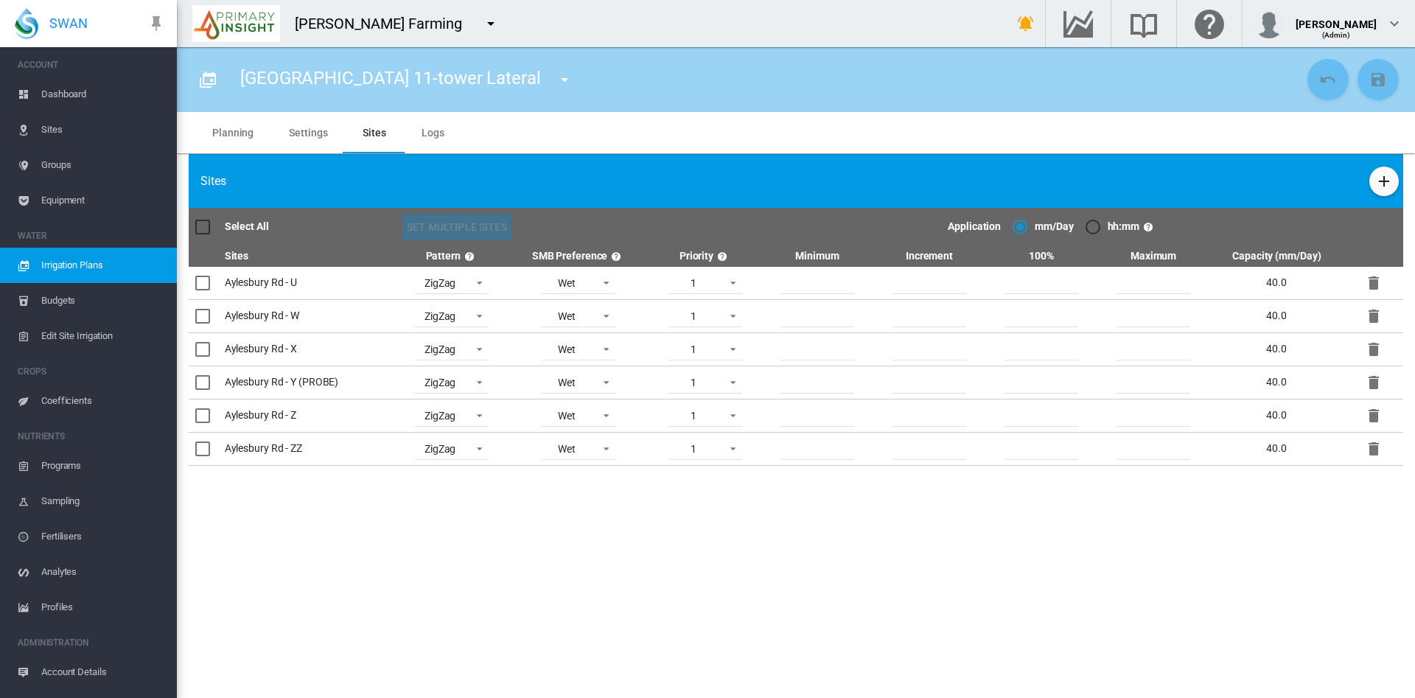
click at [88, 390] on span "Coefficients" at bounding box center [103, 400] width 124 height 35
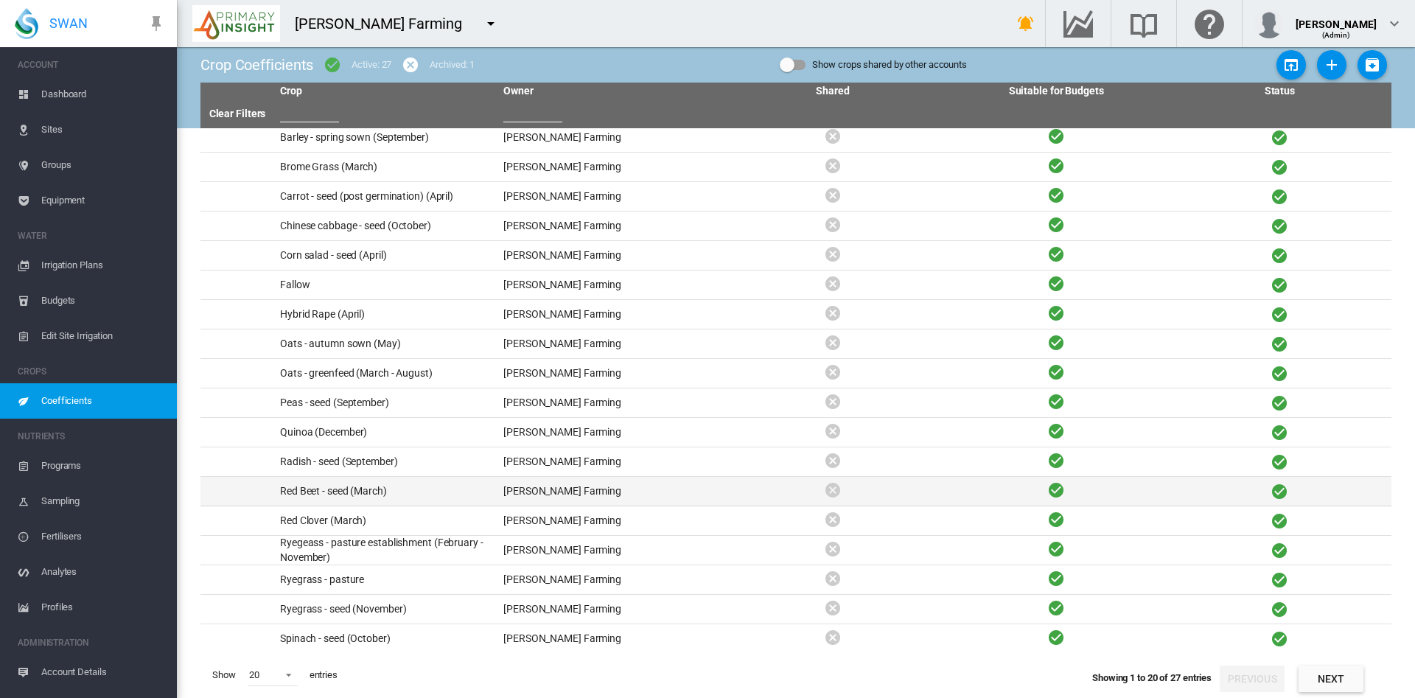
scroll to position [66, 0]
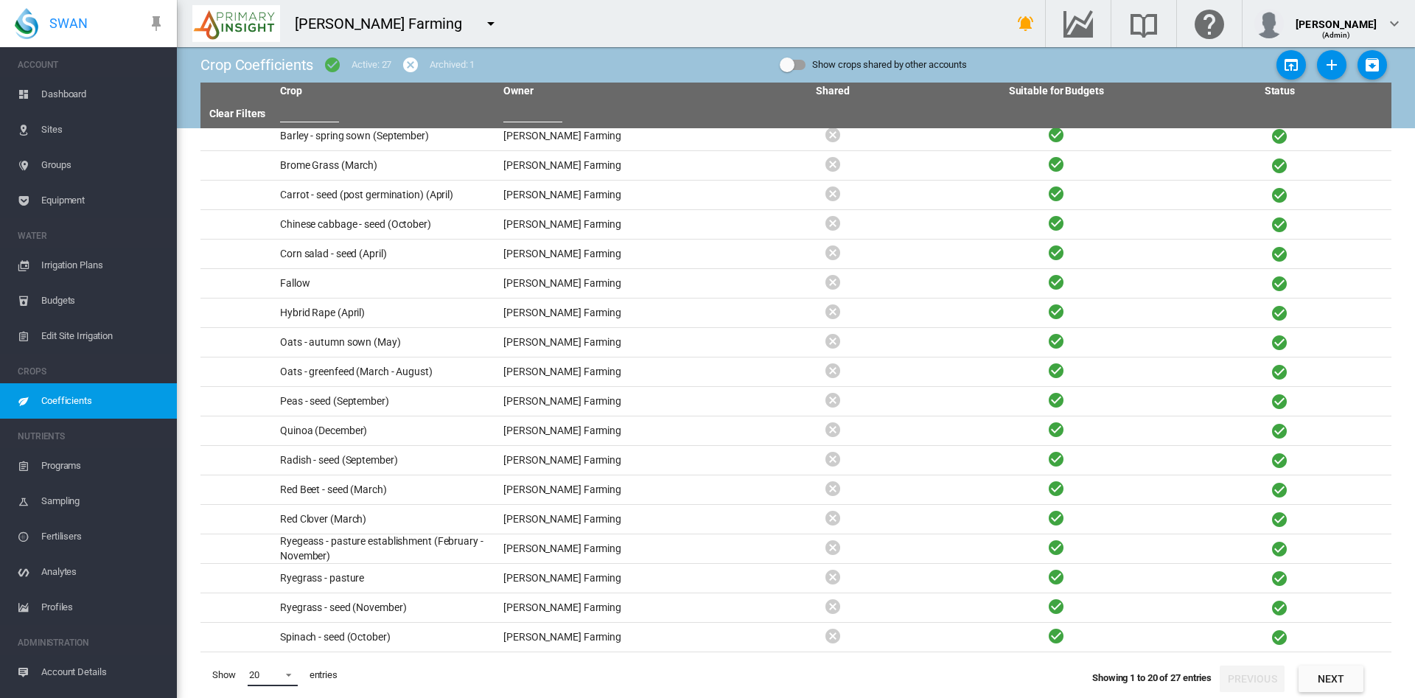
click at [296, 675] on md-select-value "20" at bounding box center [273, 675] width 50 height 22
click at [295, 670] on md-option "50" at bounding box center [287, 661] width 100 height 35
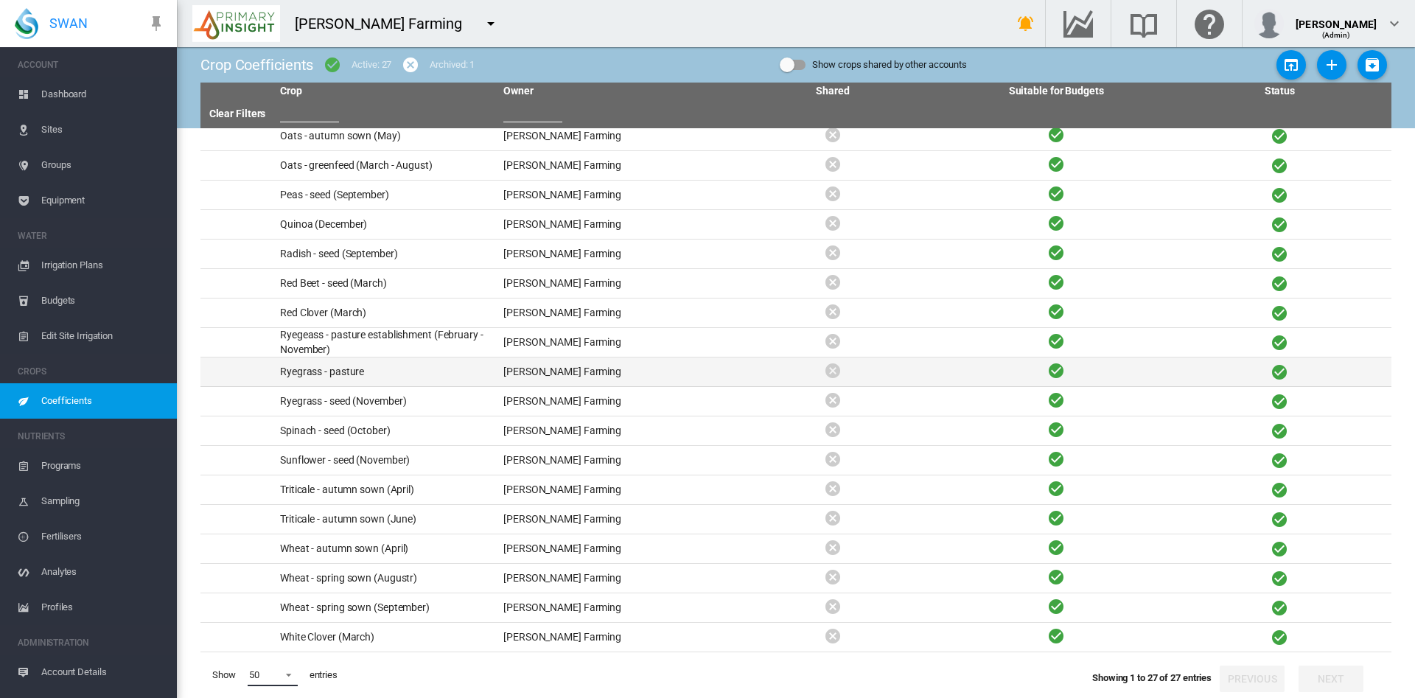
scroll to position [249, 0]
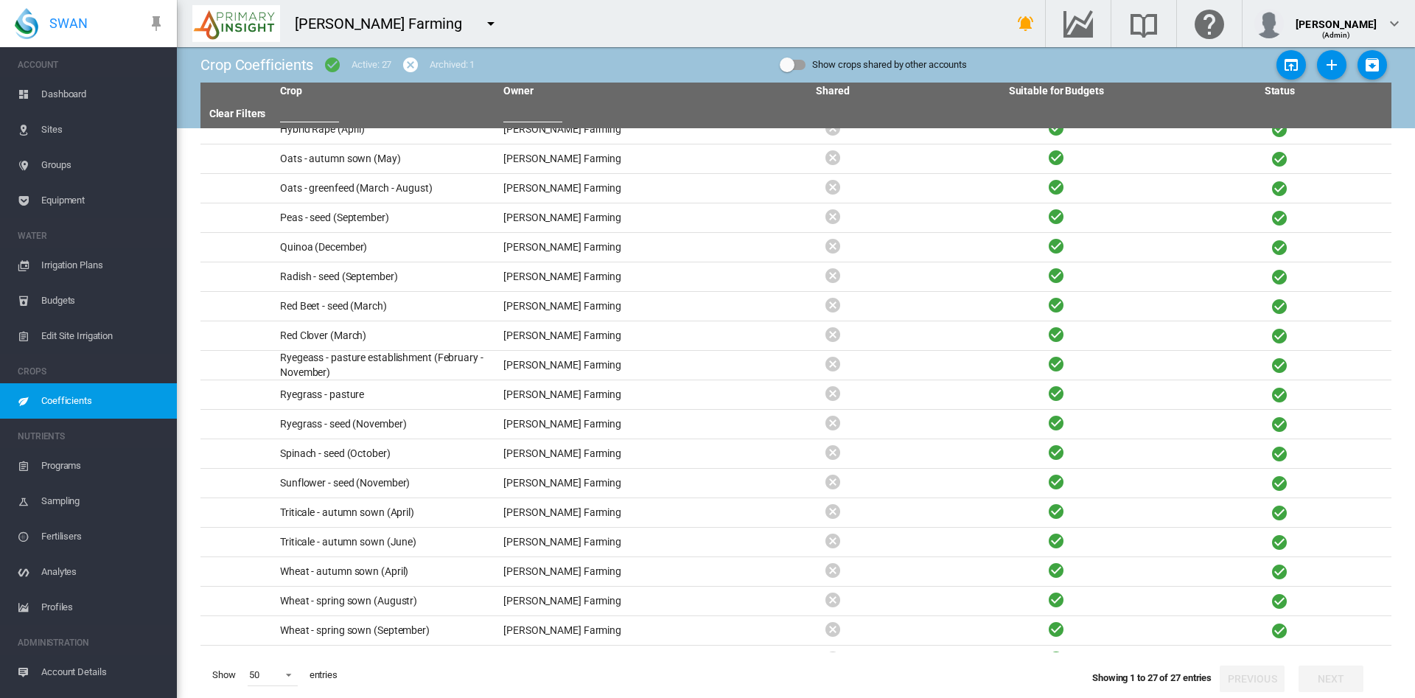
drag, startPoint x: 512, startPoint y: 405, endPoint x: 414, endPoint y: 26, distance: 391.2
click at [476, 26] on button "button" at bounding box center [490, 23] width 29 height 29
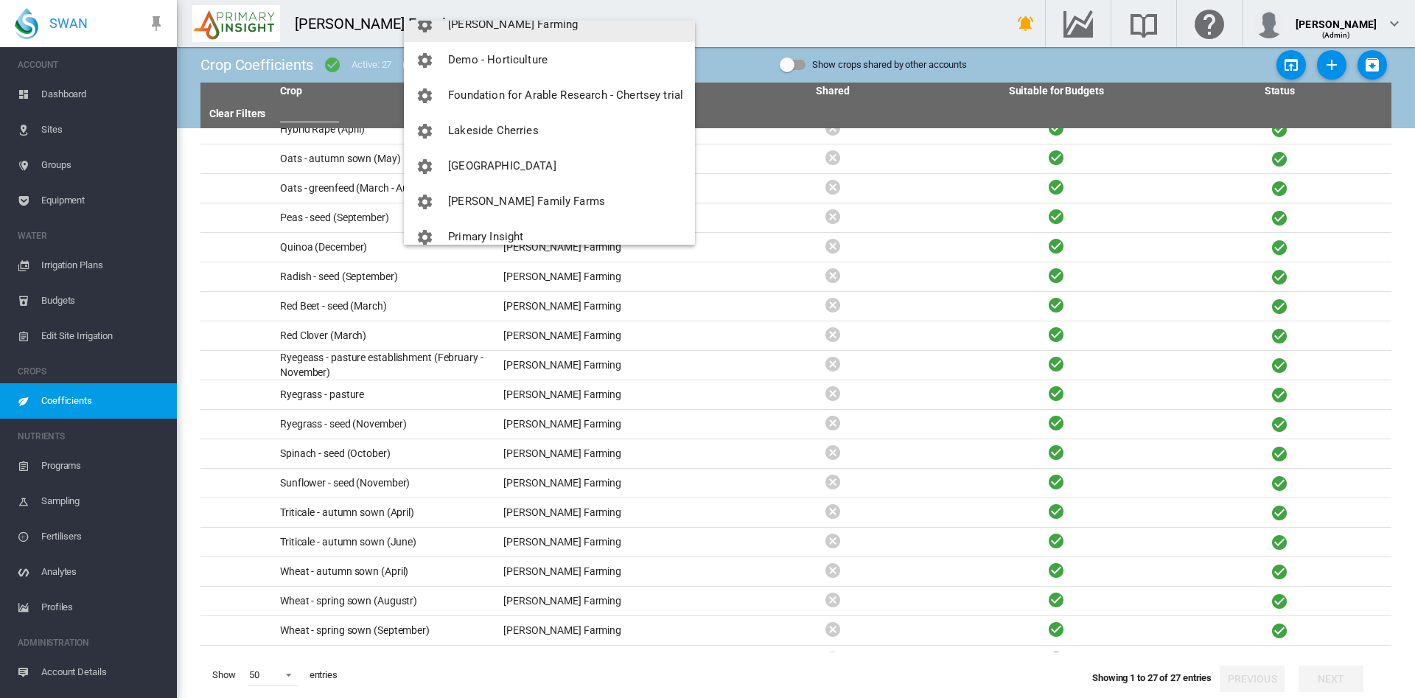
scroll to position [91, 0]
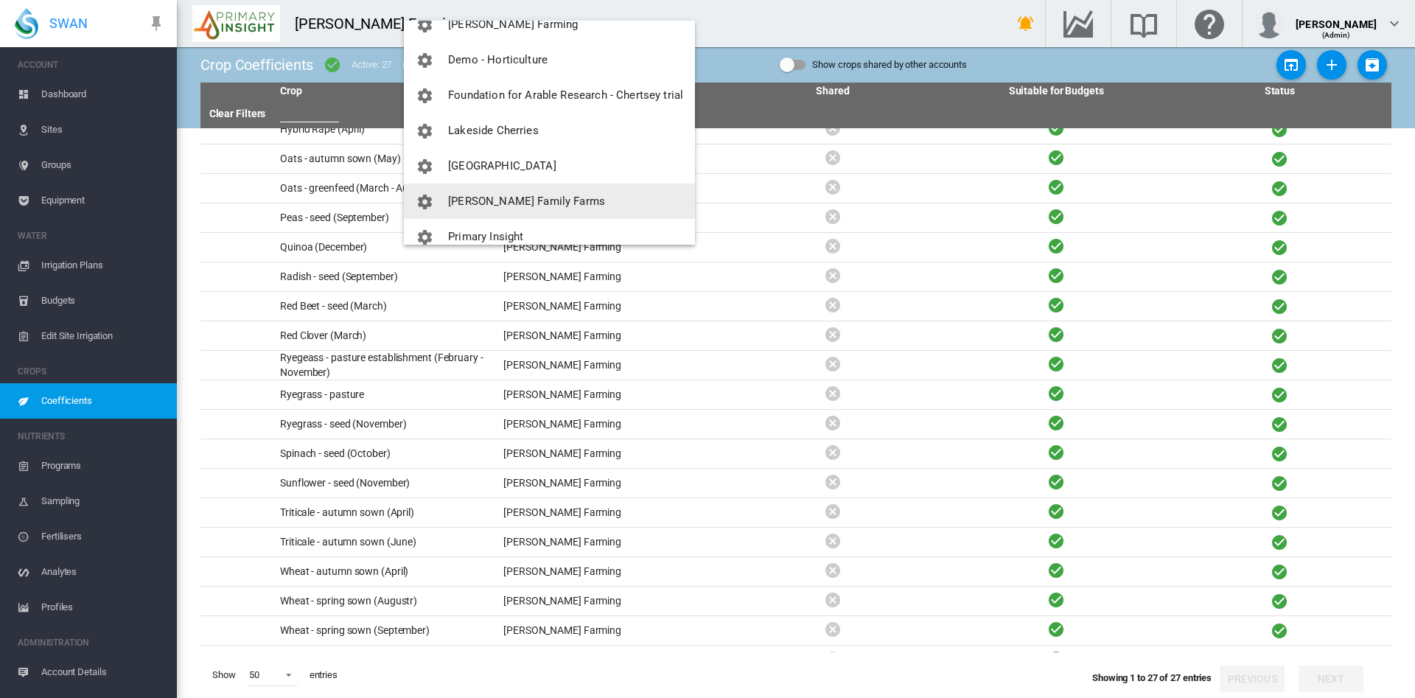
click at [498, 208] on button "[PERSON_NAME] Family Farms" at bounding box center [549, 201] width 291 height 35
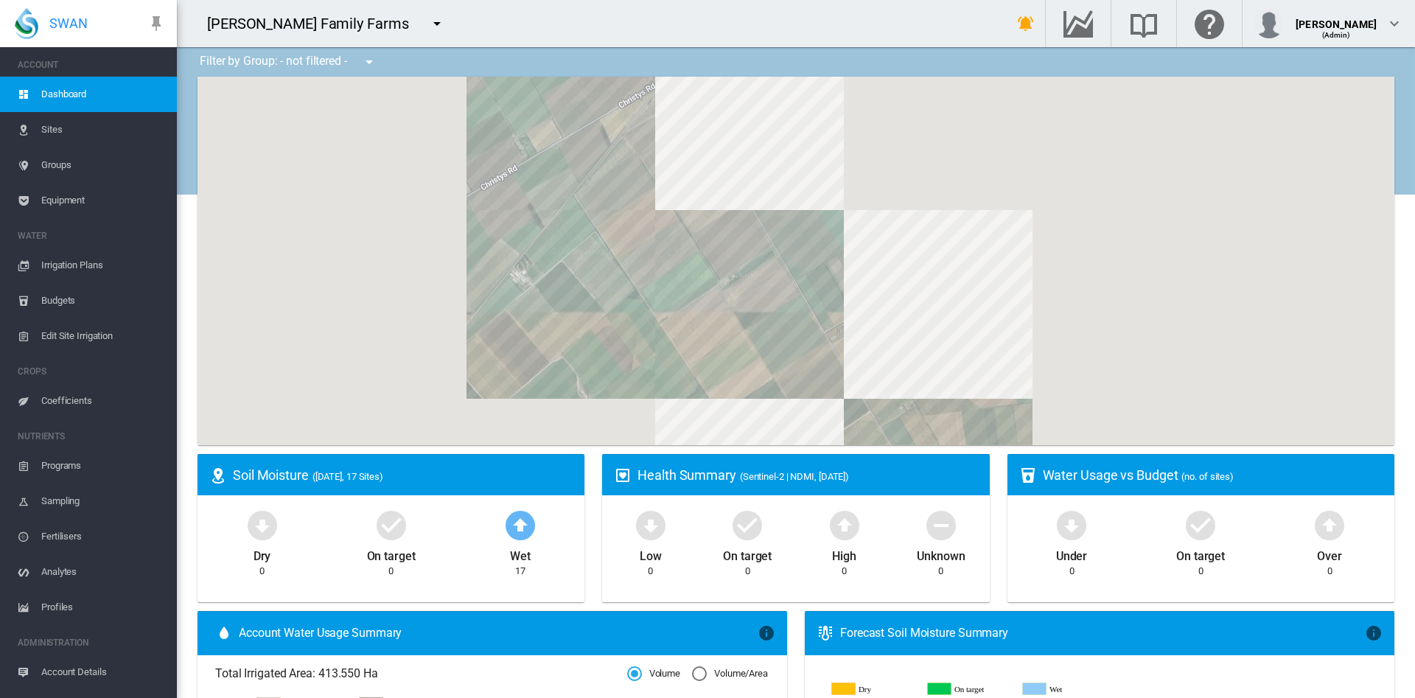
click at [64, 403] on span "Coefficients" at bounding box center [103, 400] width 124 height 35
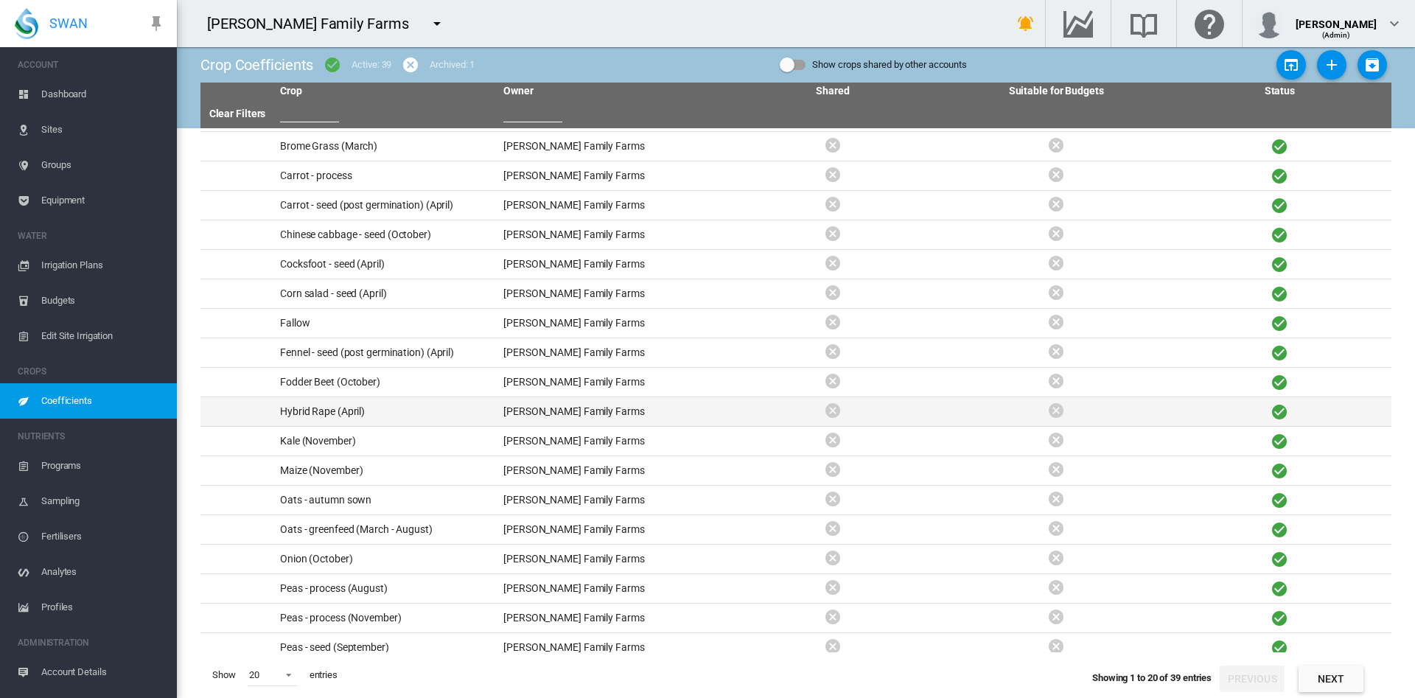
scroll to position [66, 0]
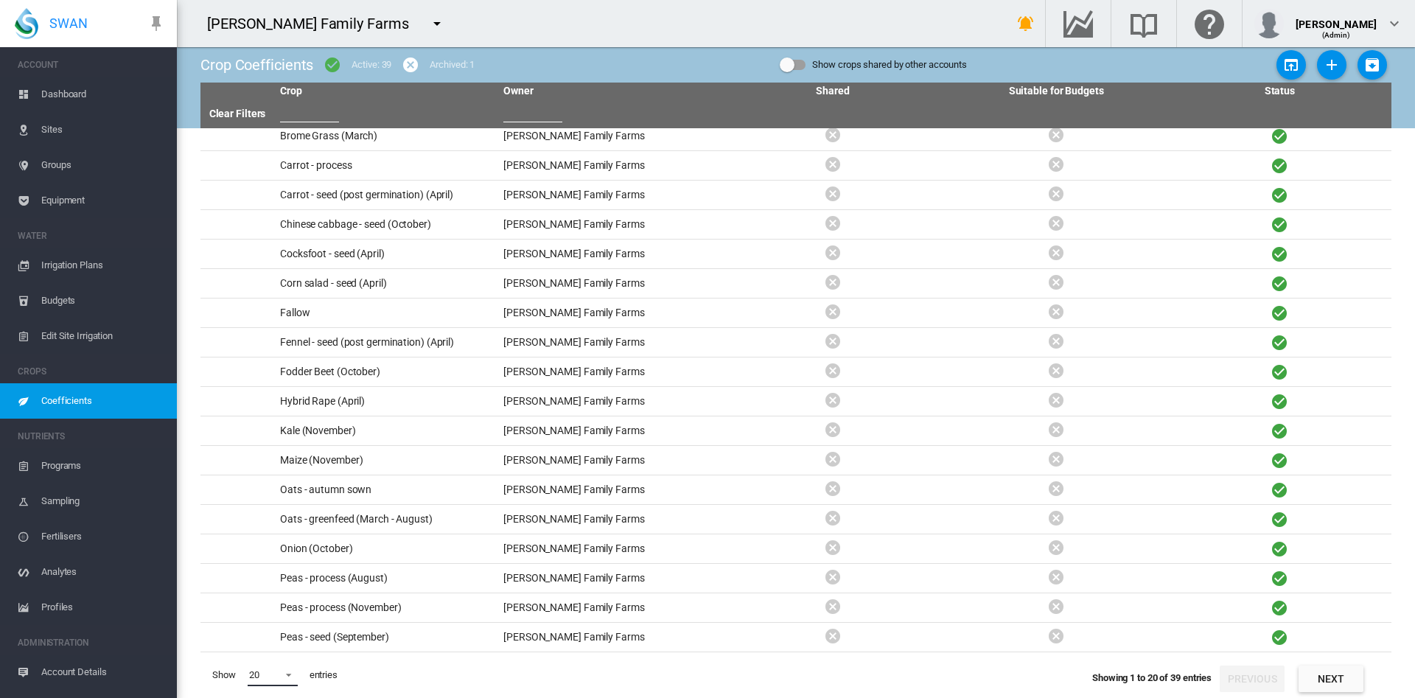
click at [287, 672] on span at bounding box center [285, 673] width 18 height 13
click at [282, 637] on md-option "30" at bounding box center [287, 626] width 100 height 35
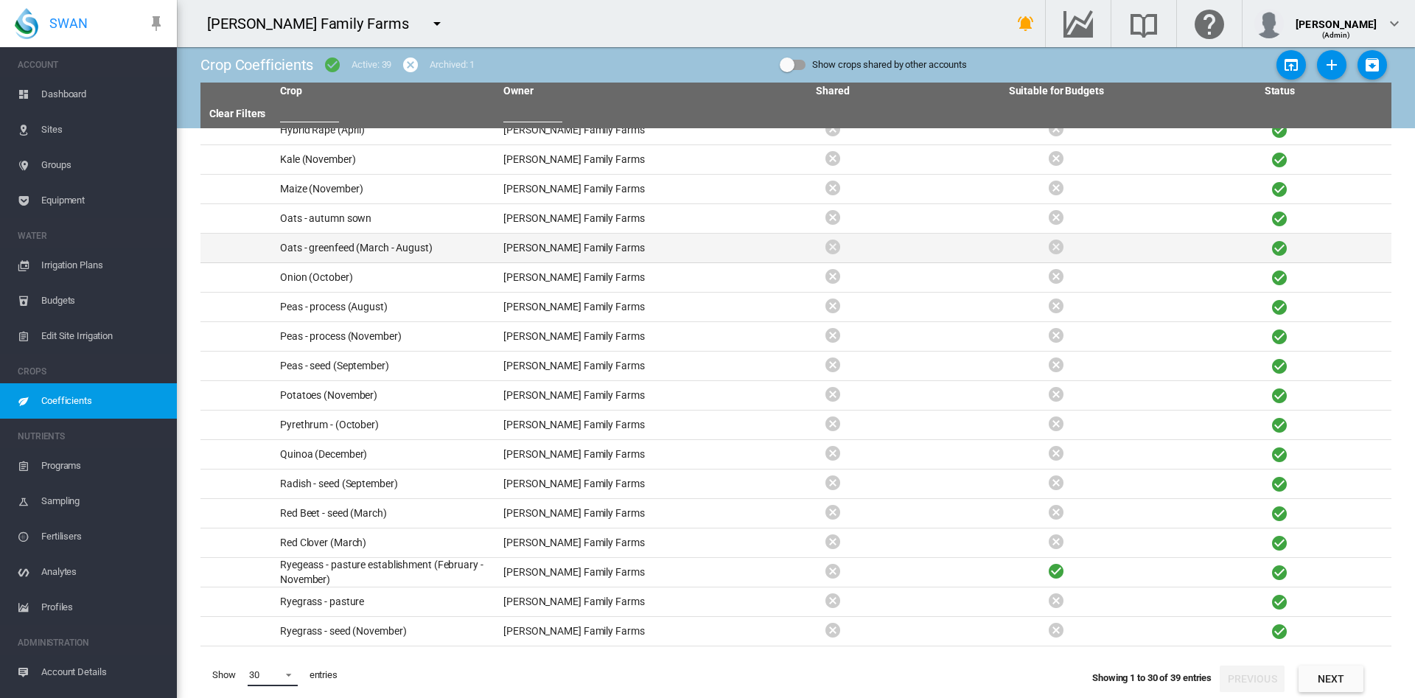
scroll to position [338, 0]
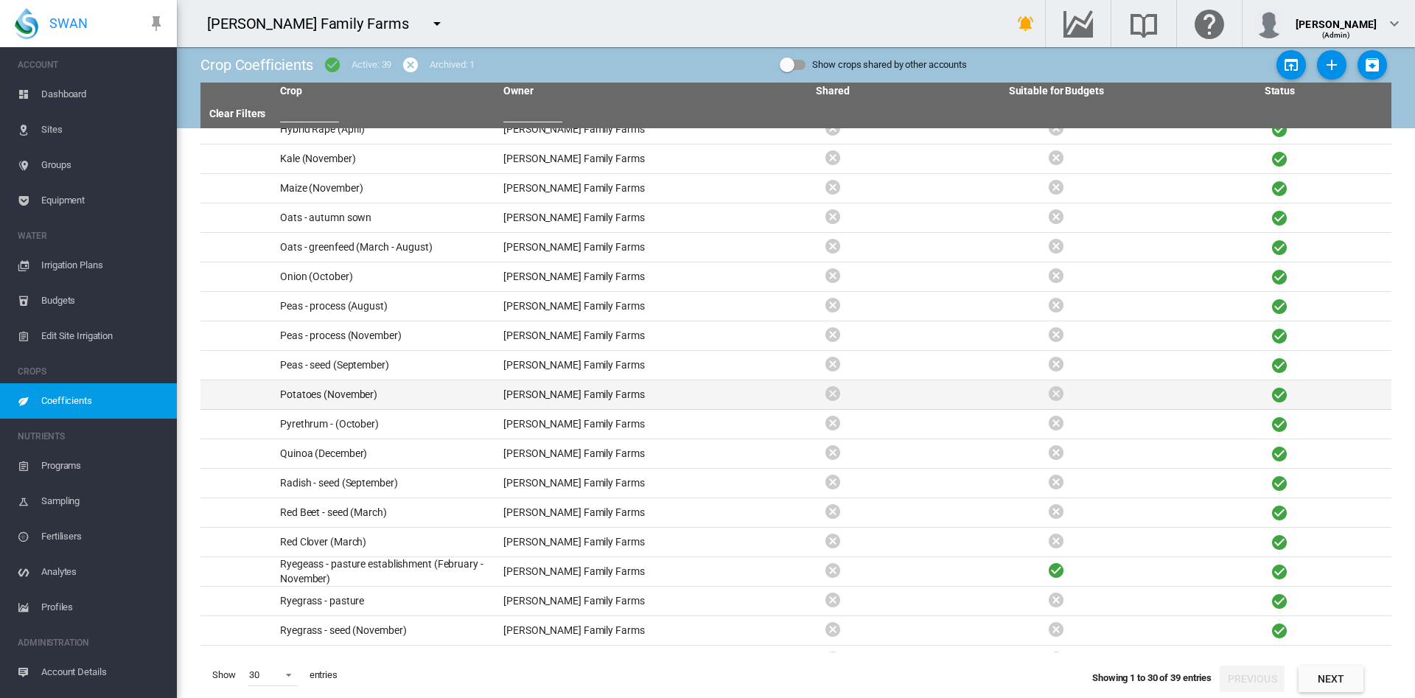
click at [359, 400] on td "Potatoes (November)" at bounding box center [385, 394] width 223 height 29
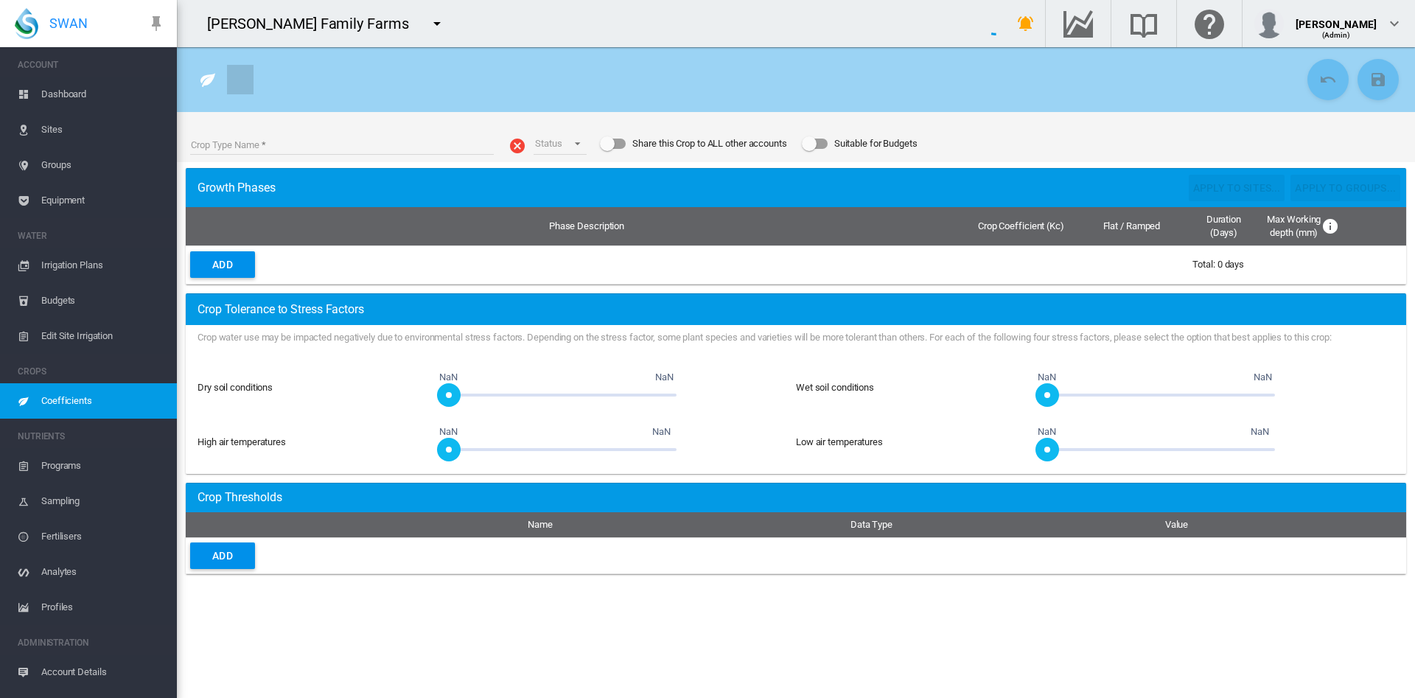
type input "**********"
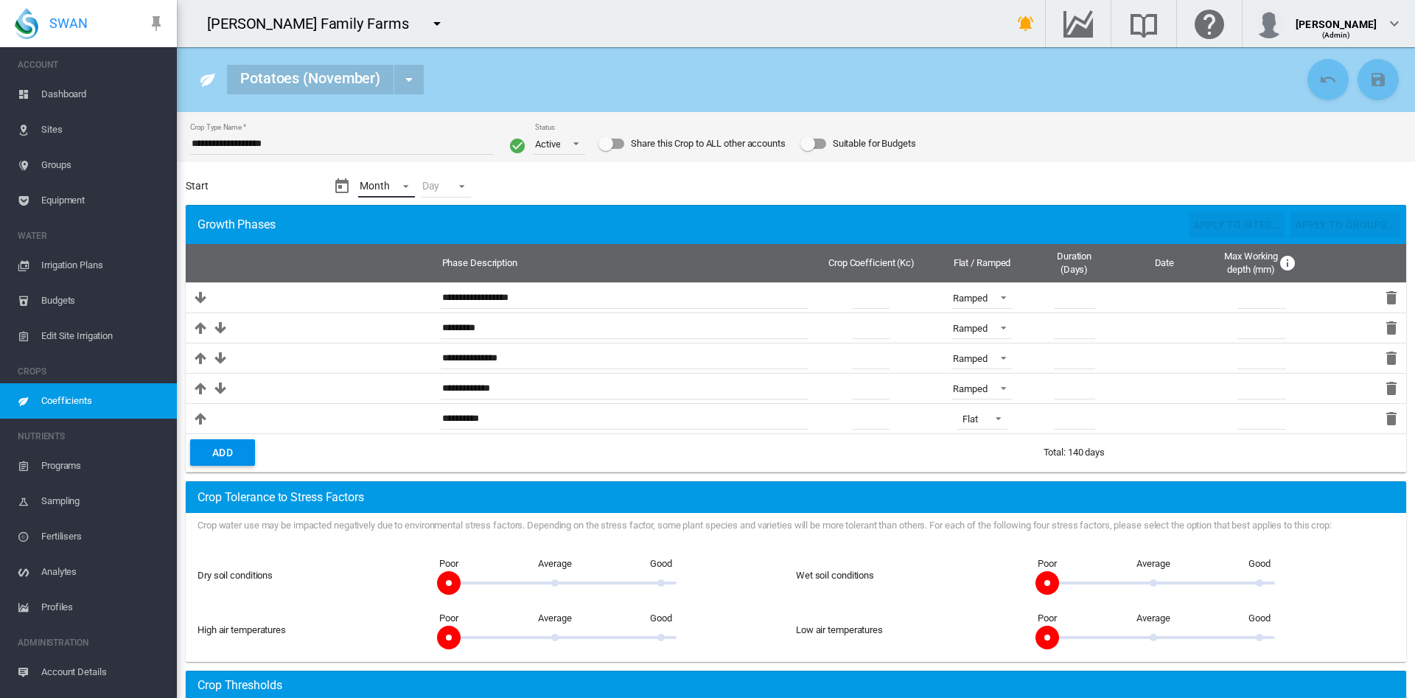
click at [409, 186] on md-select "Month - Jan Feb Mar Apr May Jun Jul Aug Sept Oct Nov Dec" at bounding box center [386, 186] width 57 height 22
click at [69, 137] on md-backdrop at bounding box center [707, 349] width 1415 height 698
click at [46, 129] on span "Sites" at bounding box center [103, 129] width 124 height 35
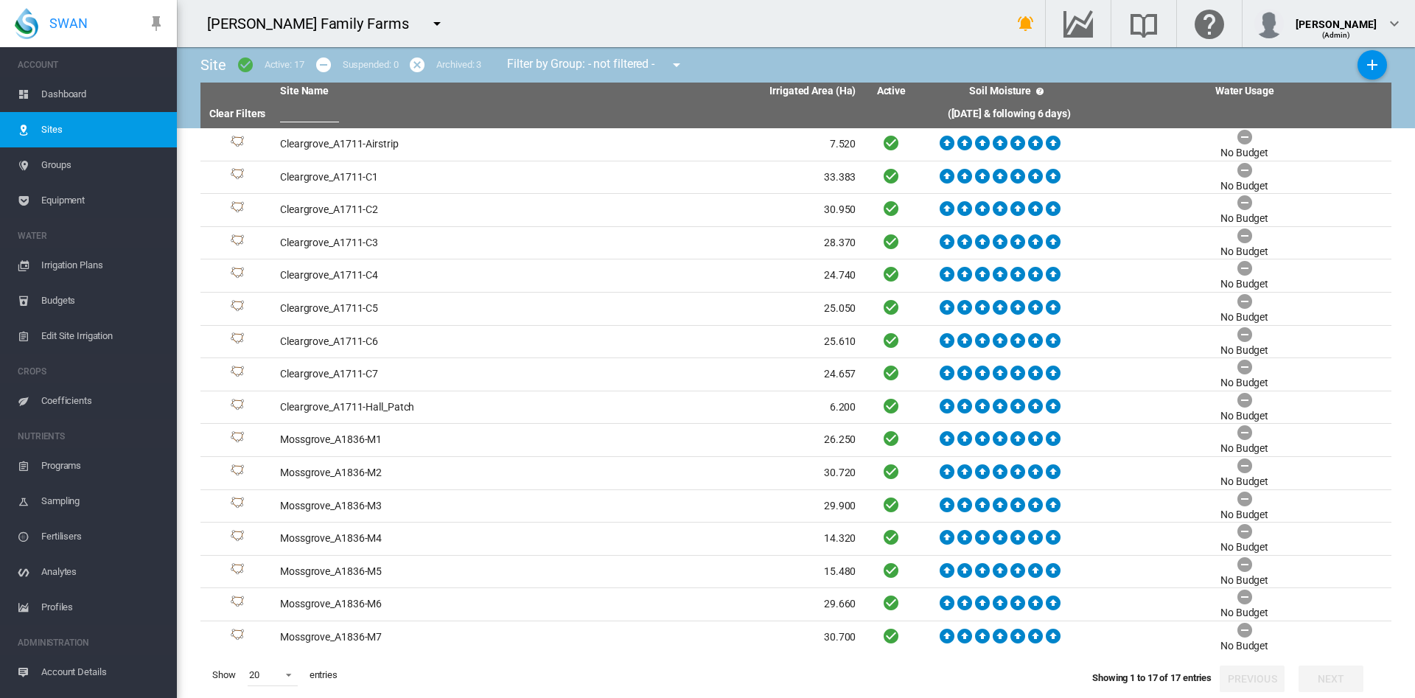
click at [77, 391] on span "Coefficients" at bounding box center [103, 400] width 124 height 35
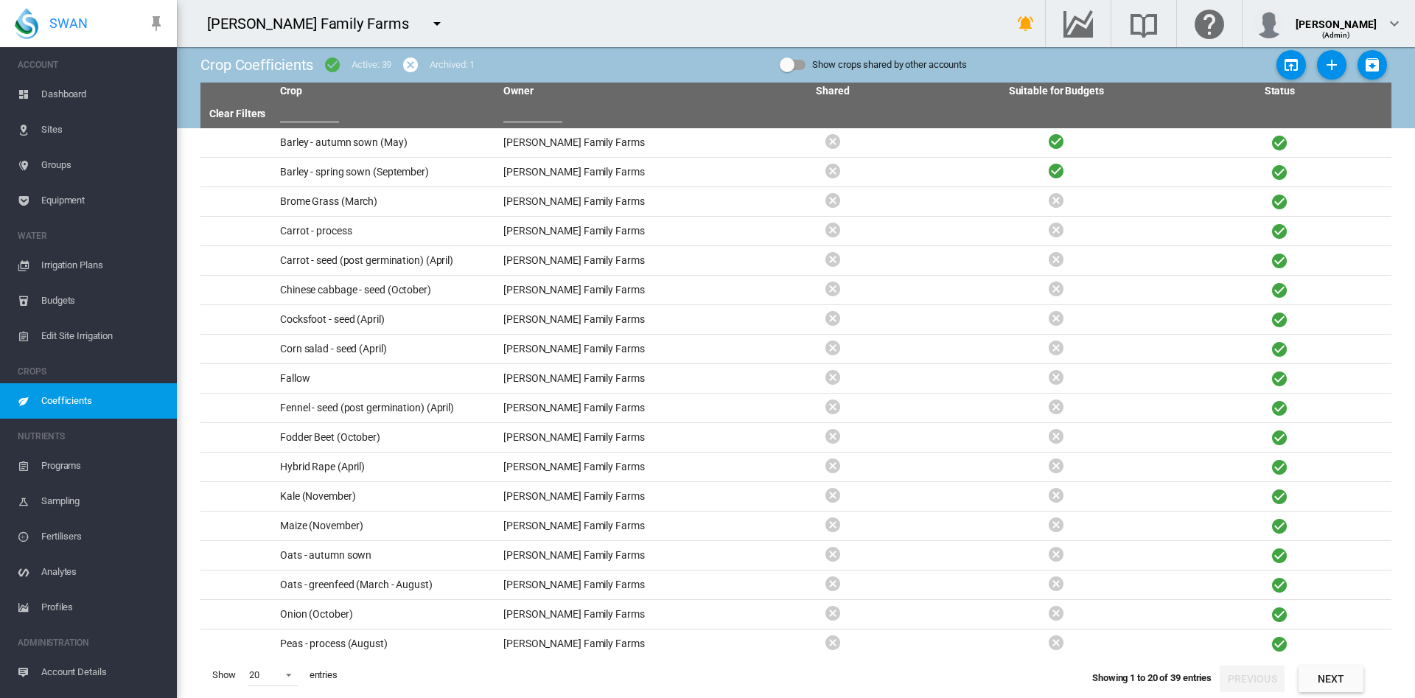
click at [69, 97] on span "Dashboard" at bounding box center [103, 94] width 124 height 35
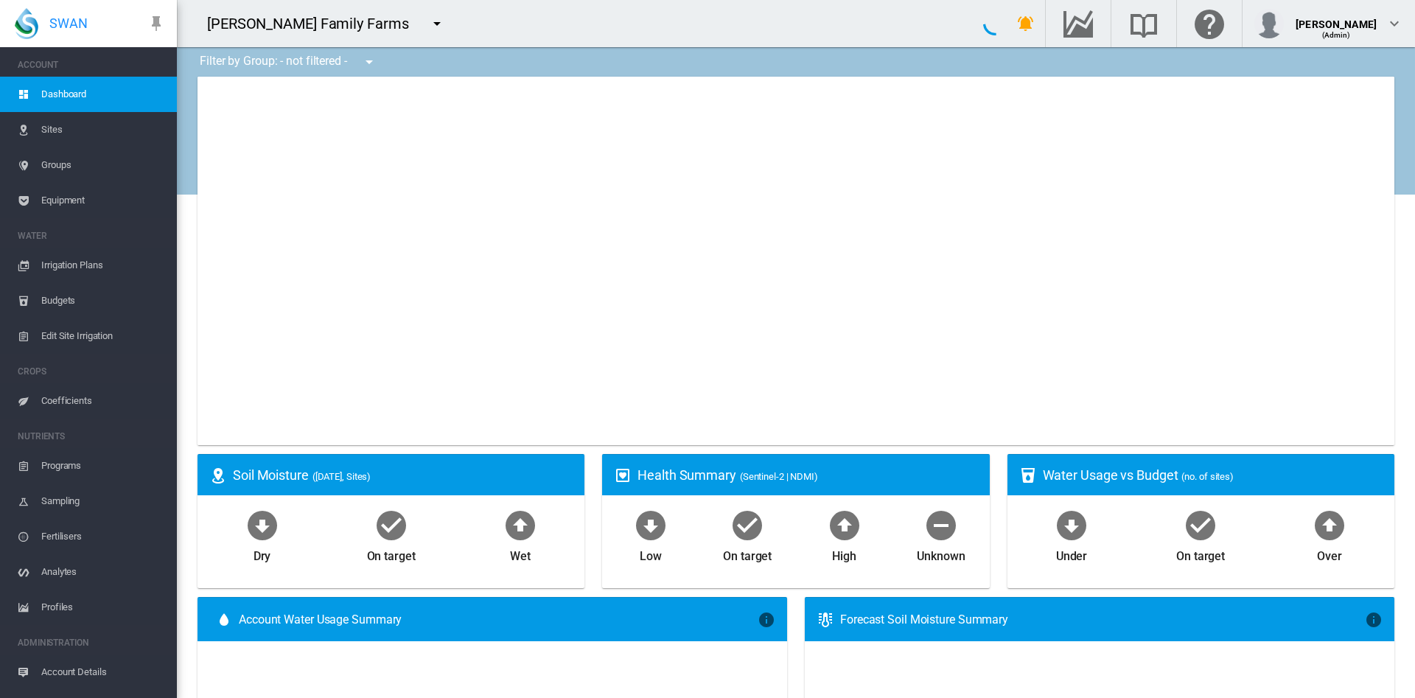
type input "**********"
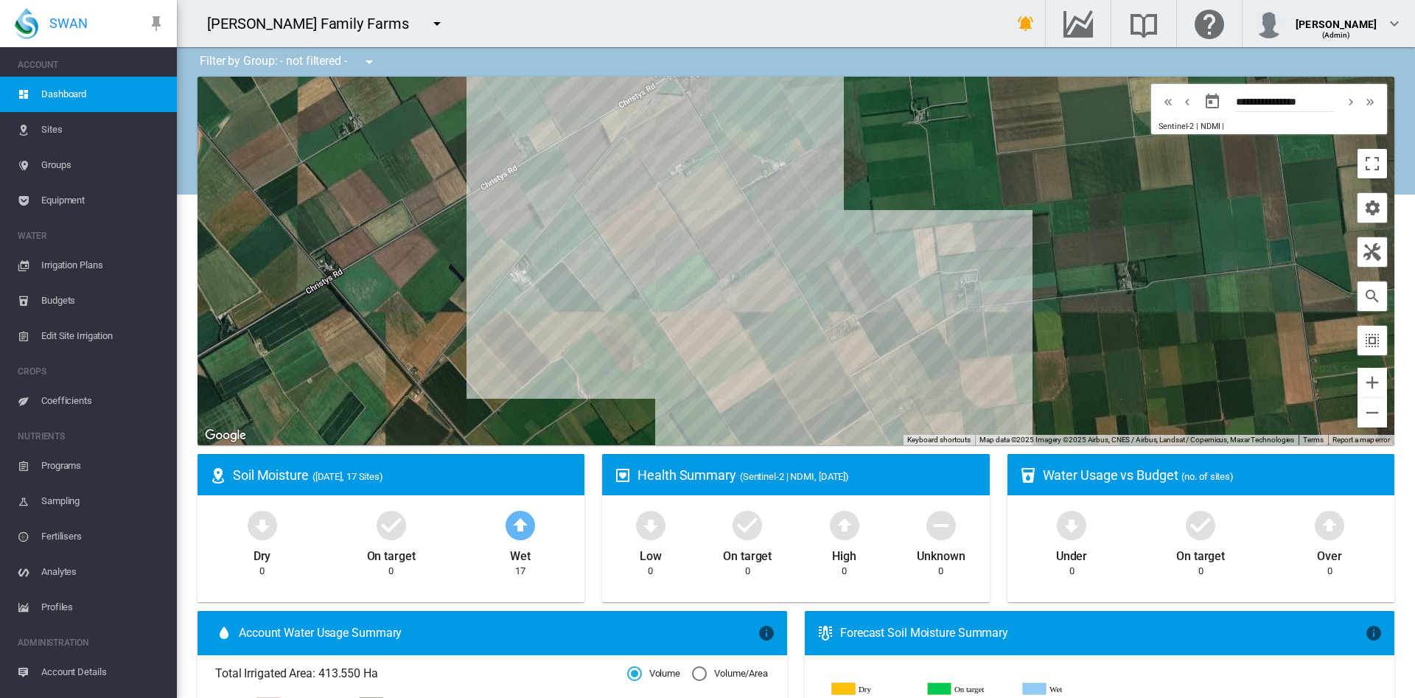
click at [94, 338] on span "Edit Site Irrigation" at bounding box center [103, 335] width 124 height 35
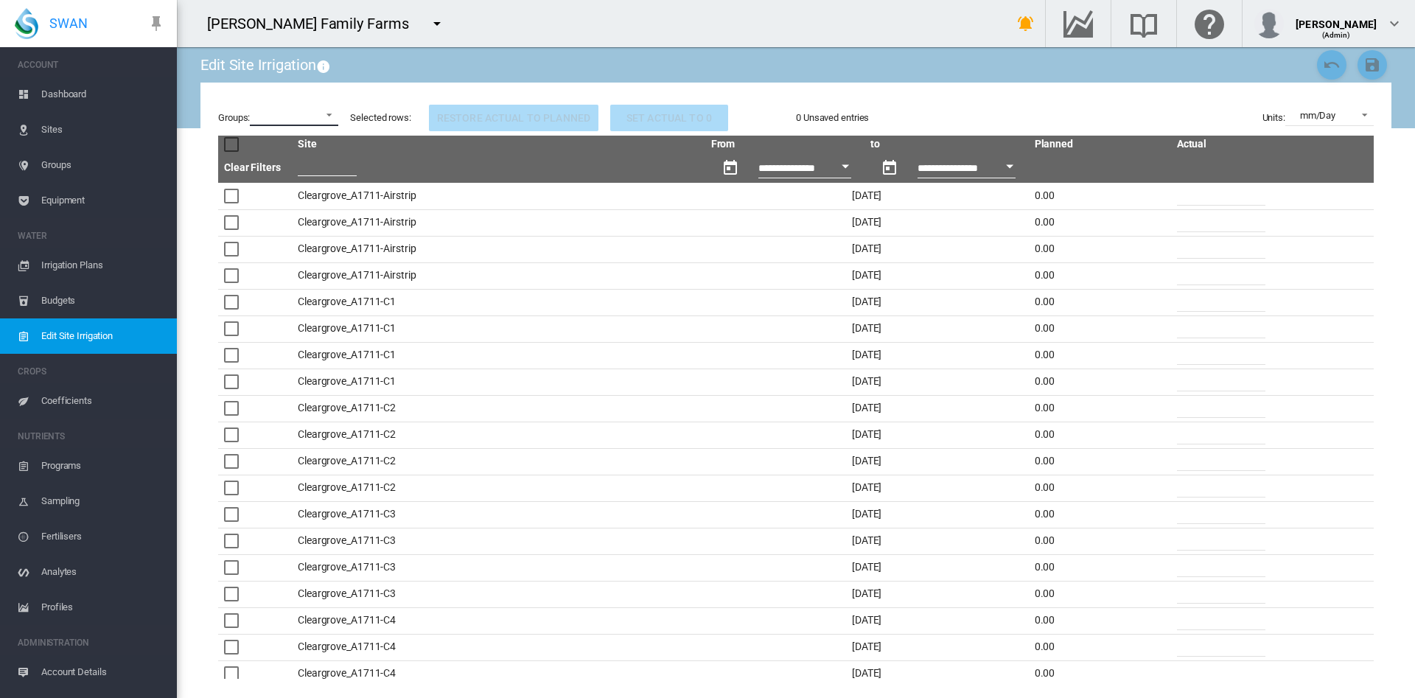
click at [324, 112] on md-select "Cleargrove CHCH Lateral Cleargrove Timaru Lateral Cleargrove Ultra Lateral Lism…" at bounding box center [294, 115] width 88 height 22
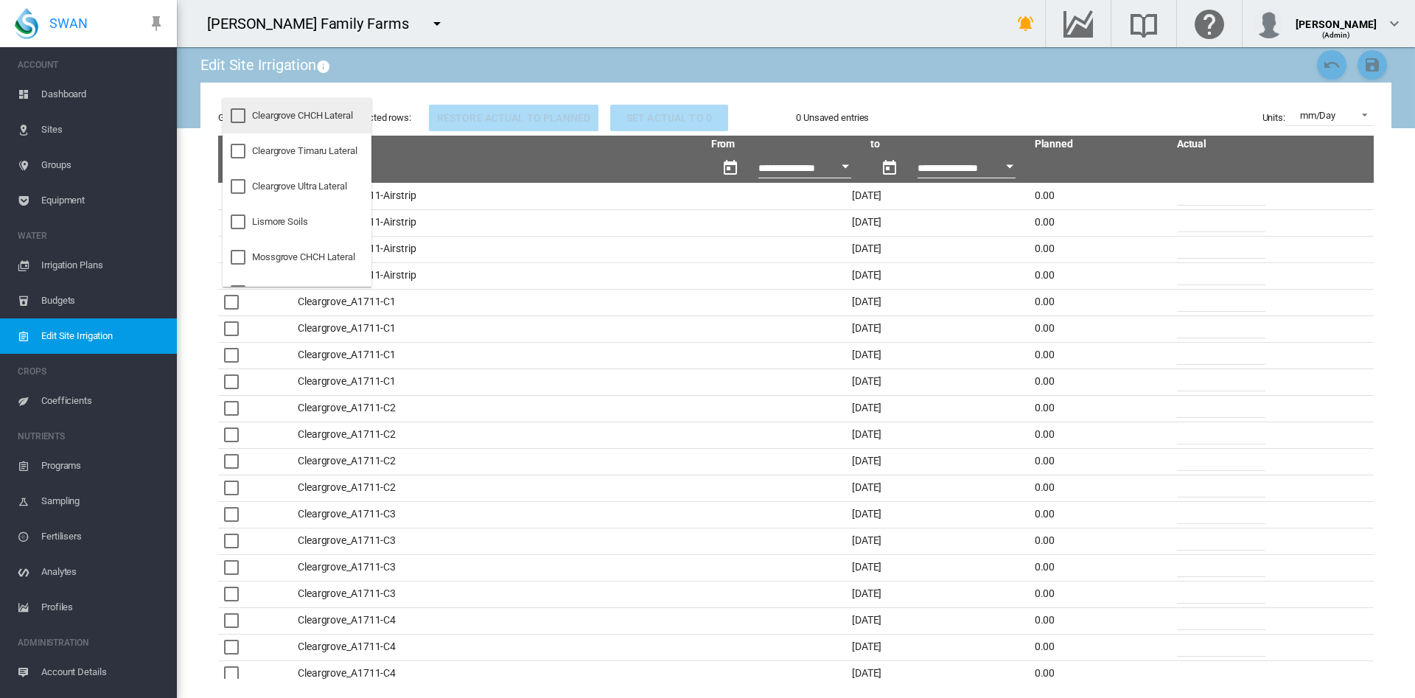
scroll to position [24, 0]
click at [291, 269] on div "Mossgrove Timaru Lateral" at bounding box center [306, 268] width 108 height 13
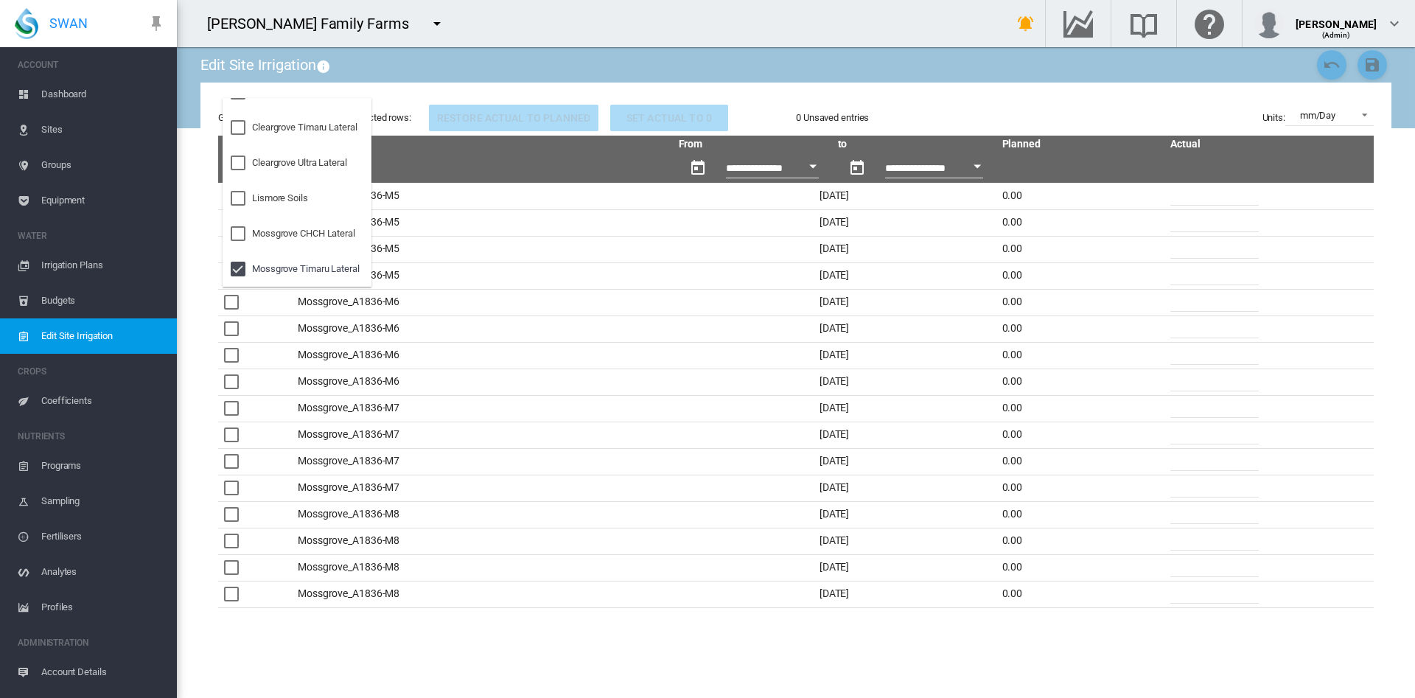
click at [563, 265] on md-backdrop at bounding box center [707, 349] width 1415 height 698
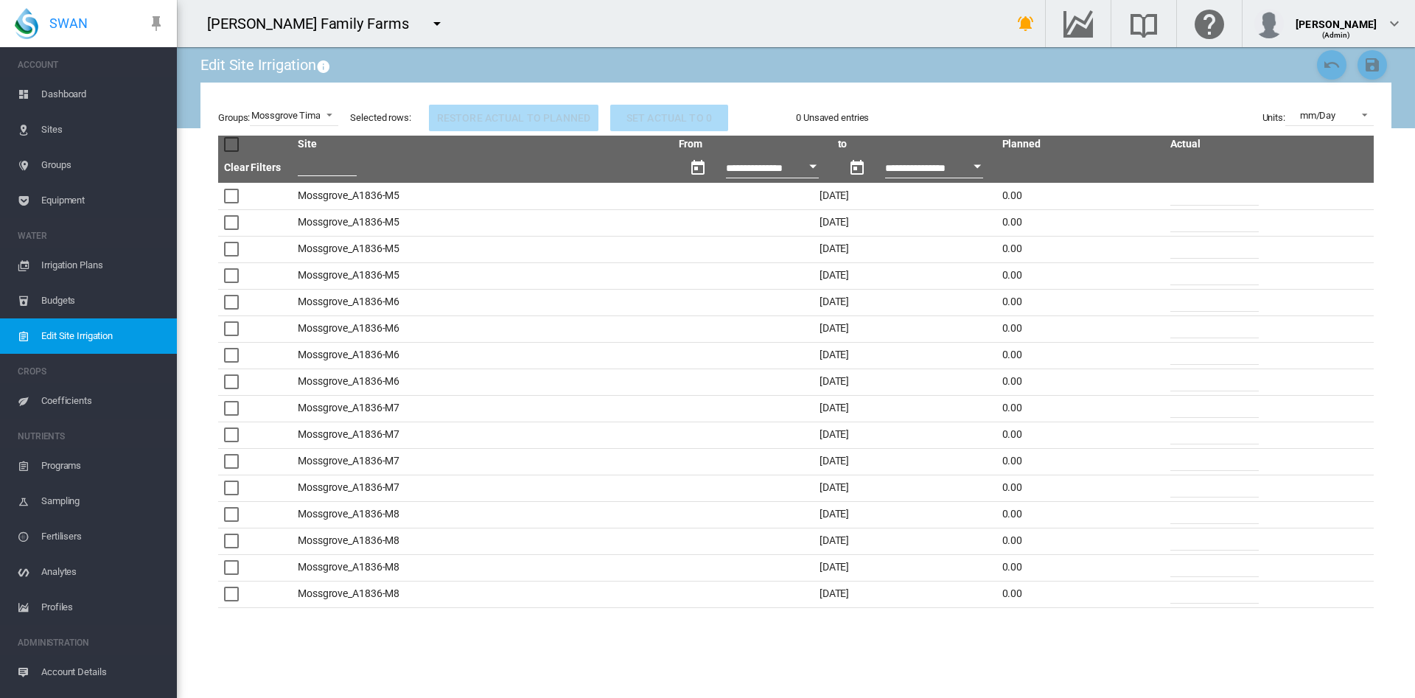
click at [800, 170] on button "Open calendar" at bounding box center [813, 166] width 27 height 27
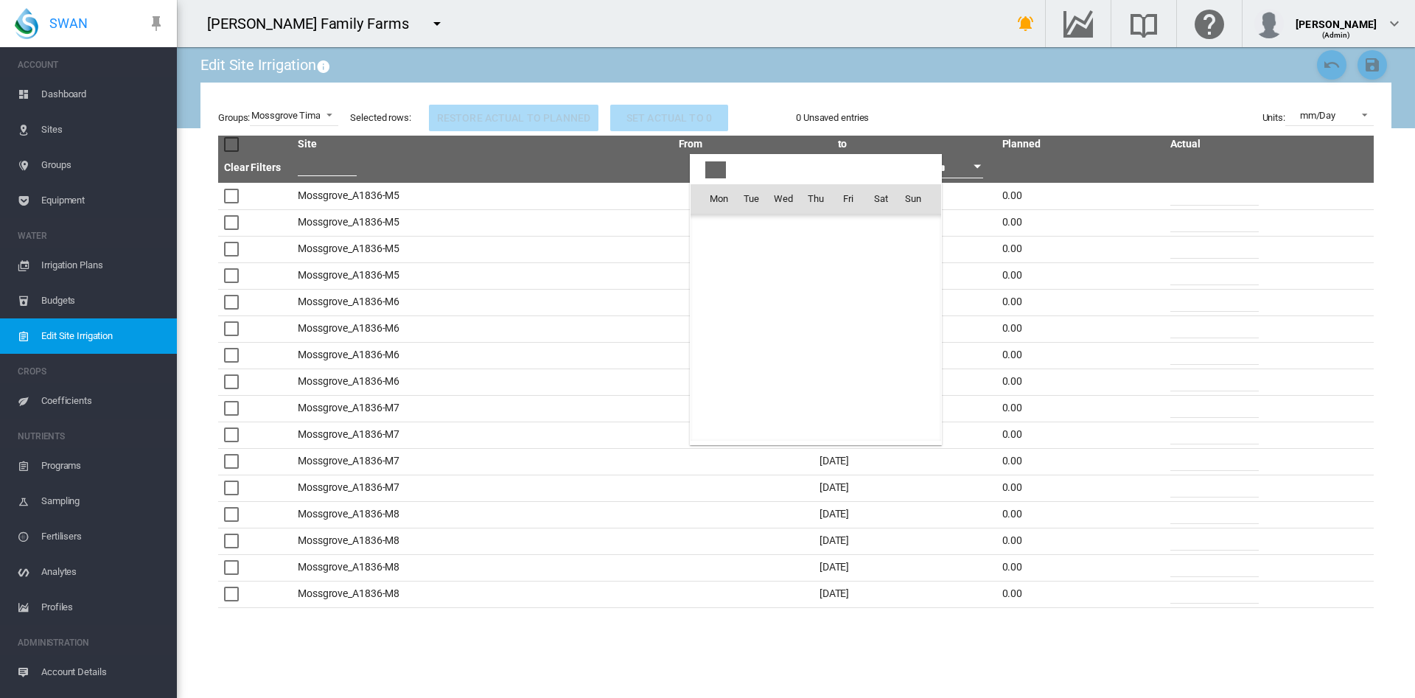
scroll to position [36528, 0]
click at [852, 231] on span "1" at bounding box center [848, 230] width 29 height 29
type input "**********"
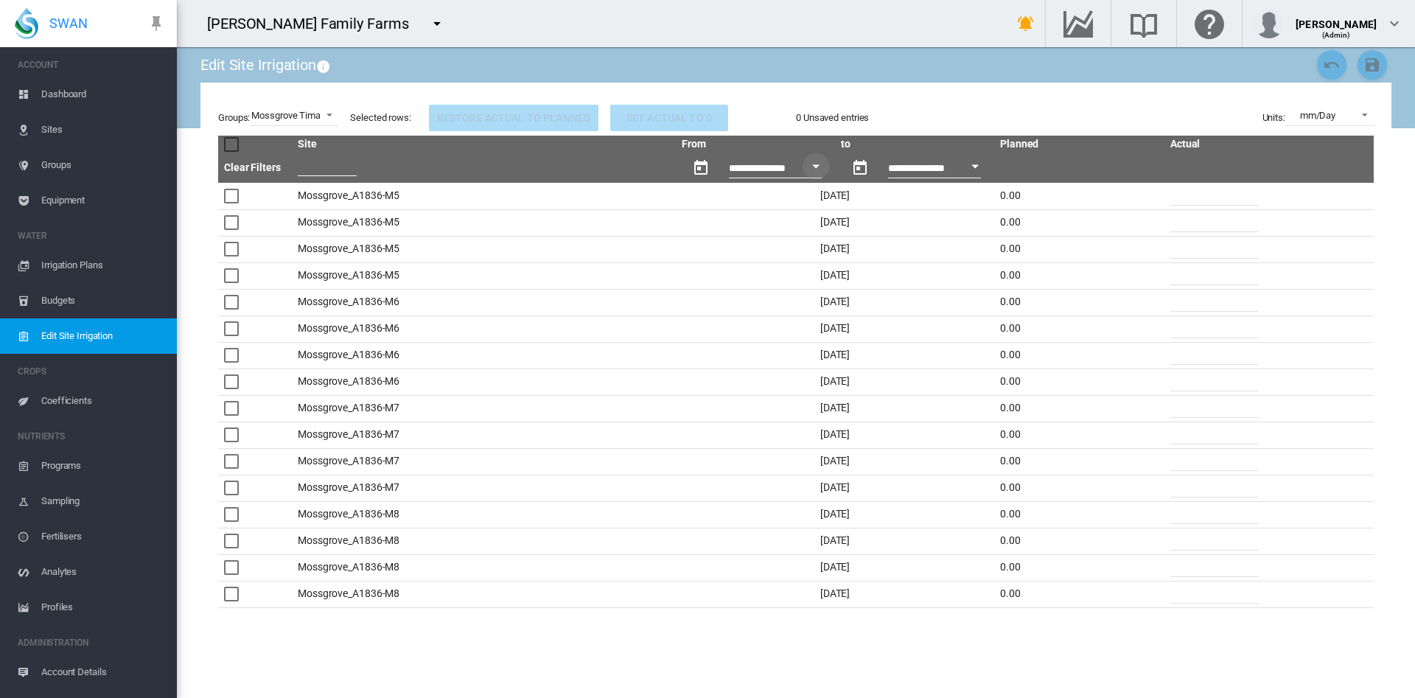
click at [977, 168] on div "Open calendar" at bounding box center [975, 167] width 7 height 4
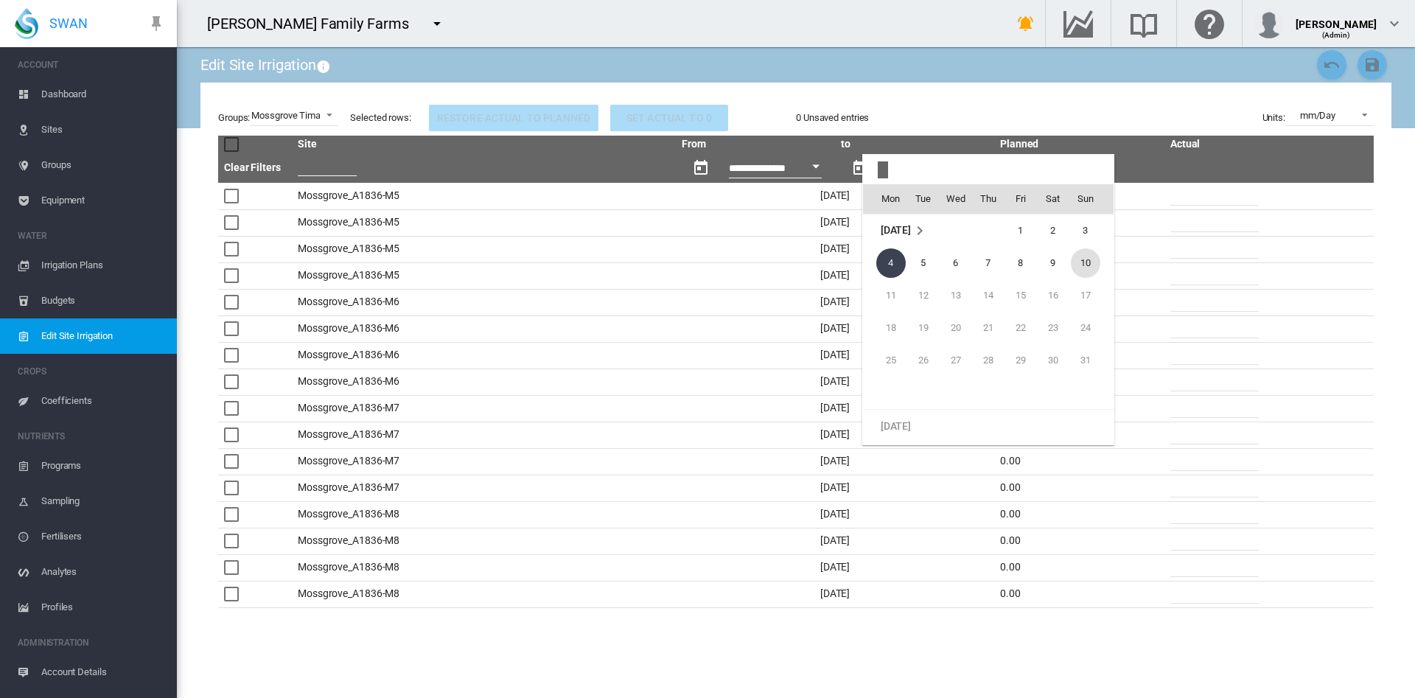
click at [1078, 264] on span "10" at bounding box center [1085, 262] width 29 height 29
type input "**********"
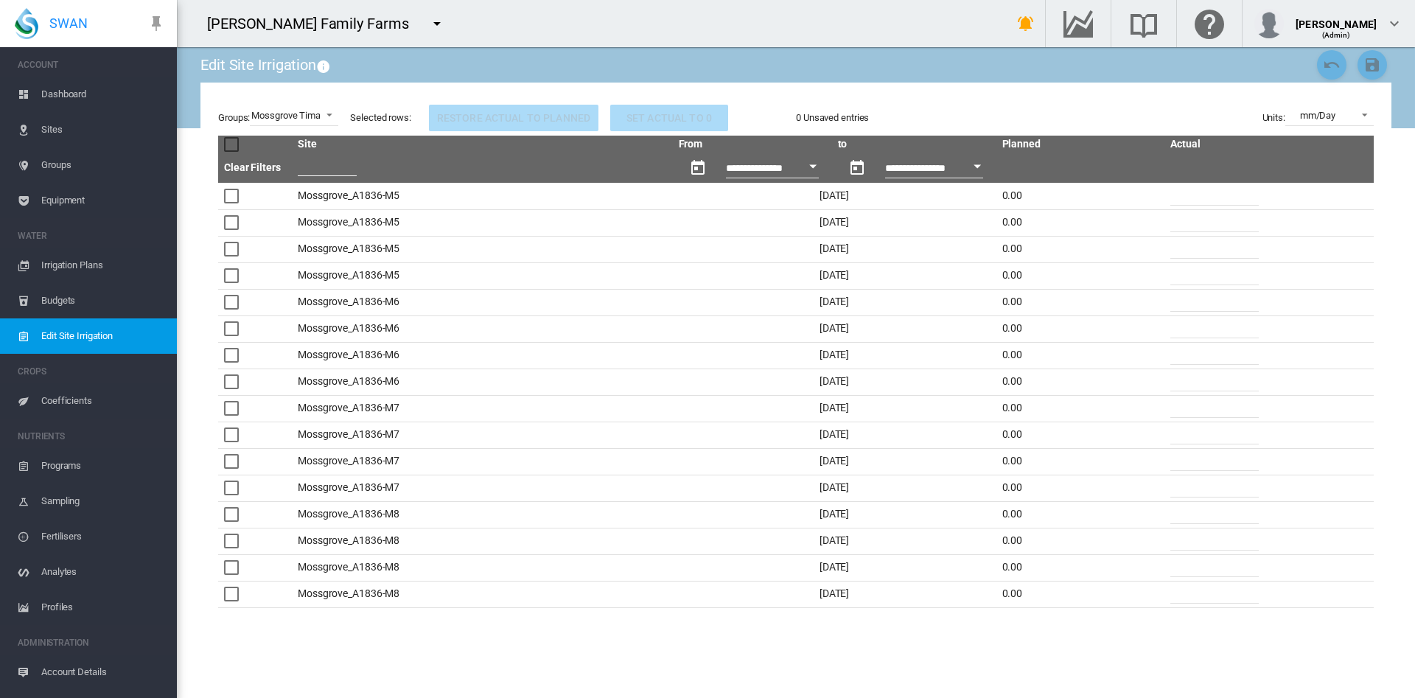
click at [1176, 197] on input "*" at bounding box center [1215, 195] width 88 height 22
type input "*"
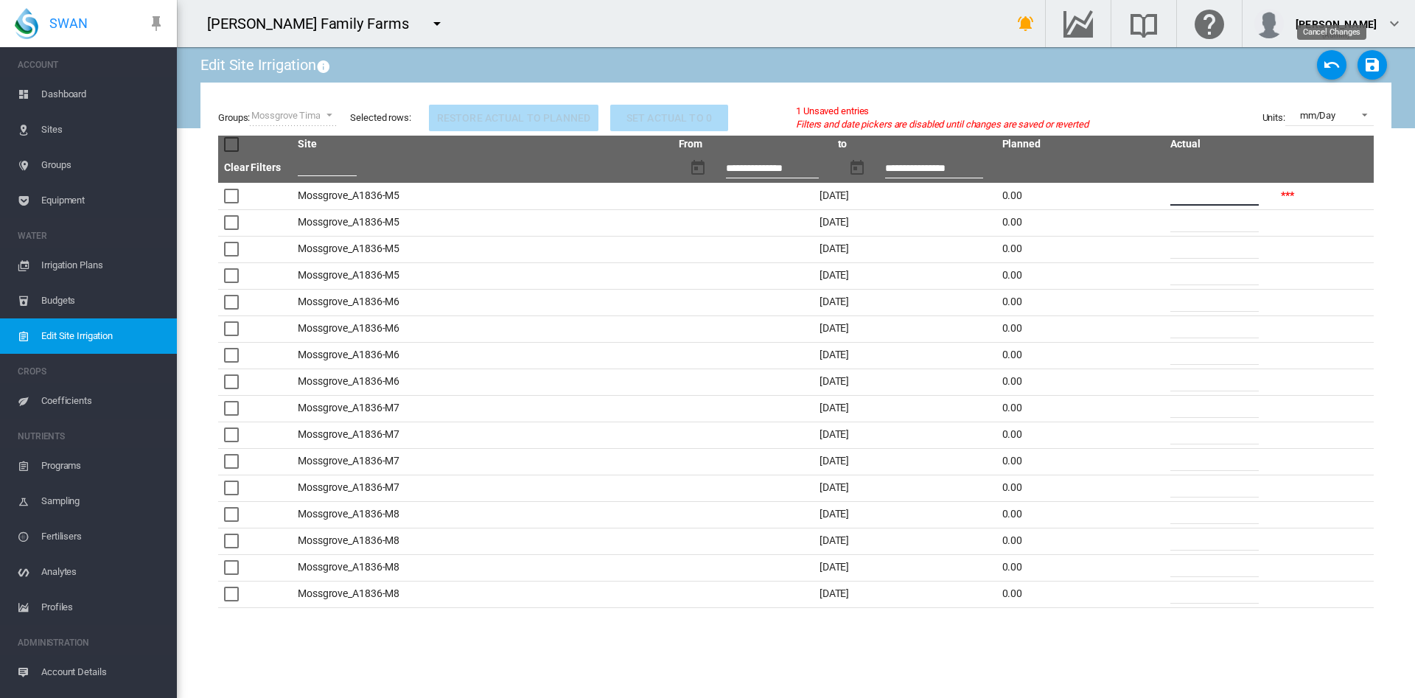
click at [1331, 60] on md-icon "icon-undo" at bounding box center [1332, 65] width 18 height 18
type input "*"
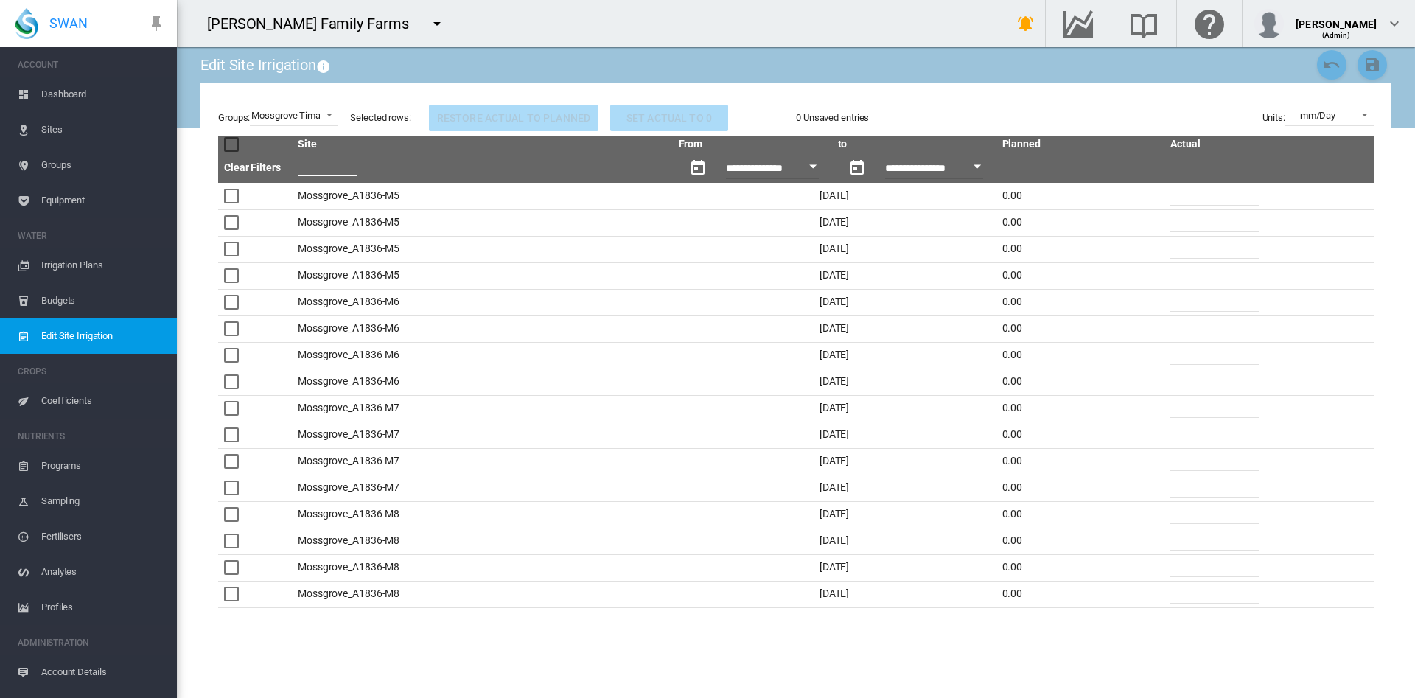
click at [94, 267] on span "Irrigation Plans" at bounding box center [103, 265] width 124 height 35
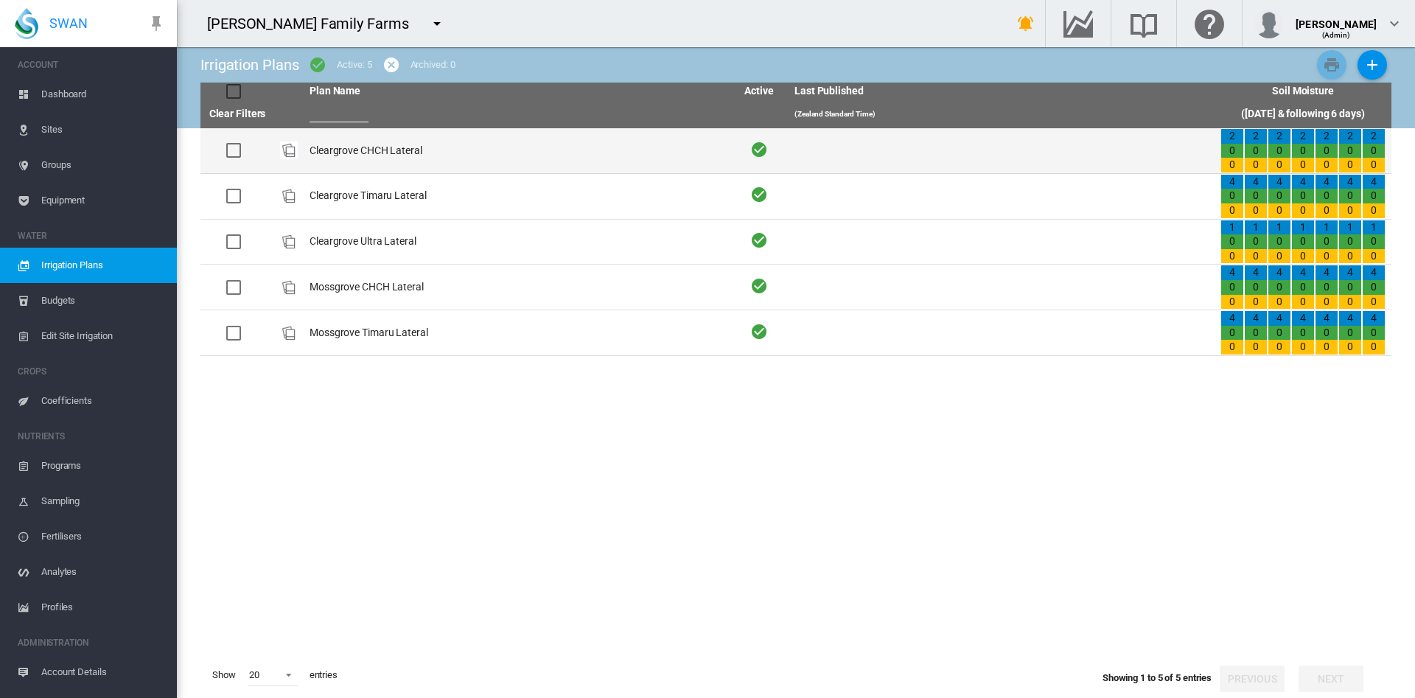
click at [331, 147] on td "Cleargrove CHCH Lateral" at bounding box center [517, 150] width 426 height 45
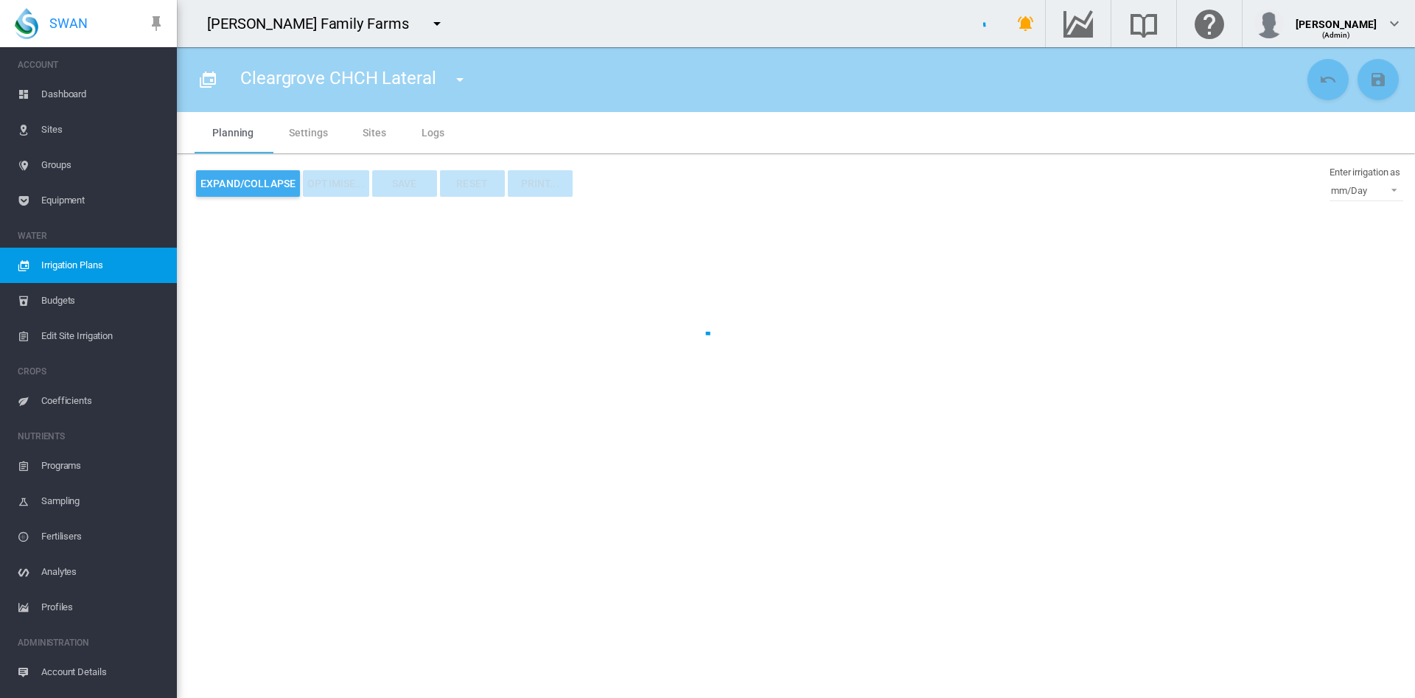
type input "**********"
type input "*"
type input "*****"
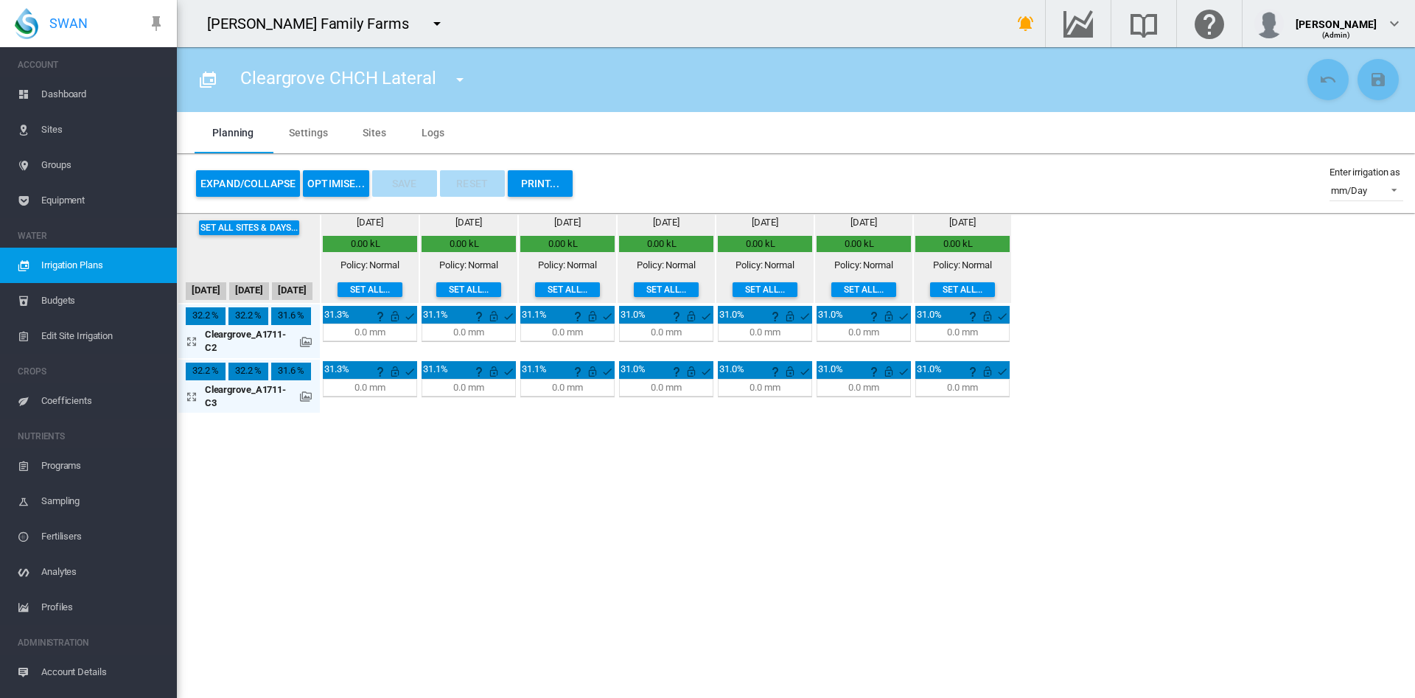
click at [312, 178] on button "OPTIMISE..." at bounding box center [336, 183] width 66 height 27
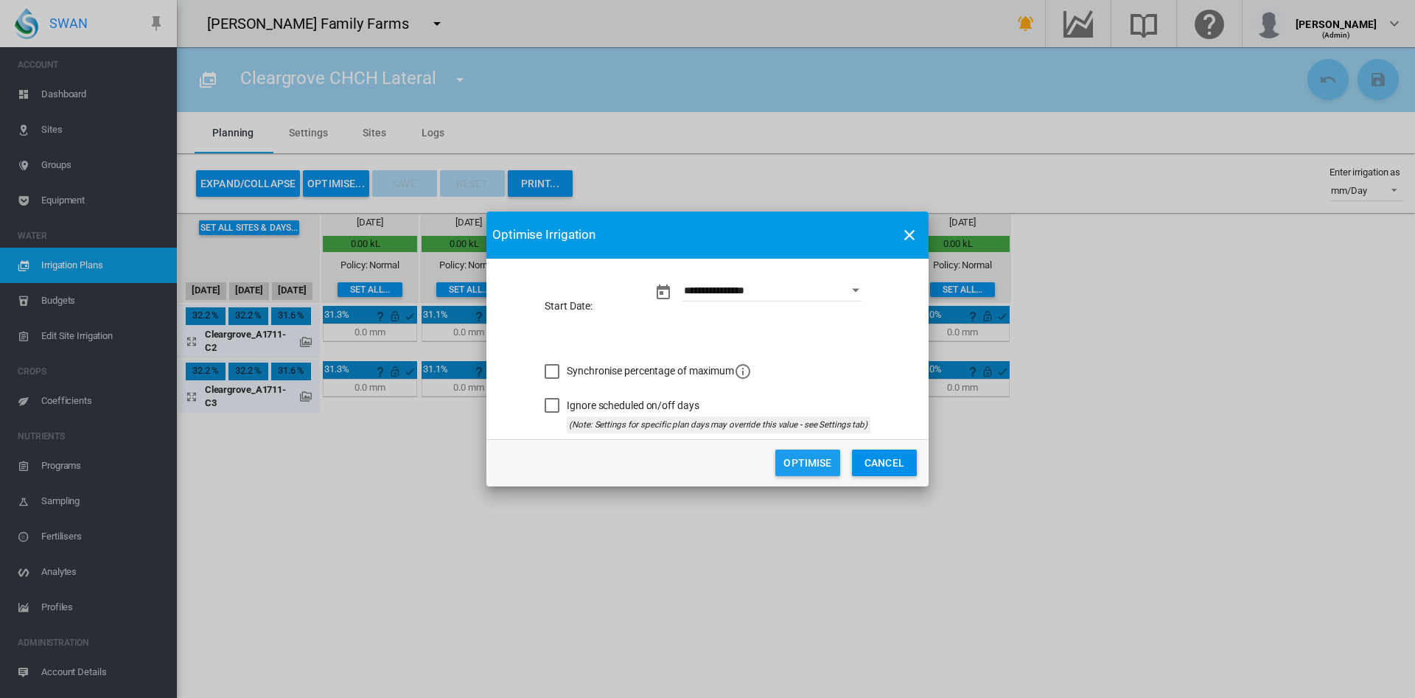
click at [815, 467] on button "Optimise" at bounding box center [807, 463] width 65 height 27
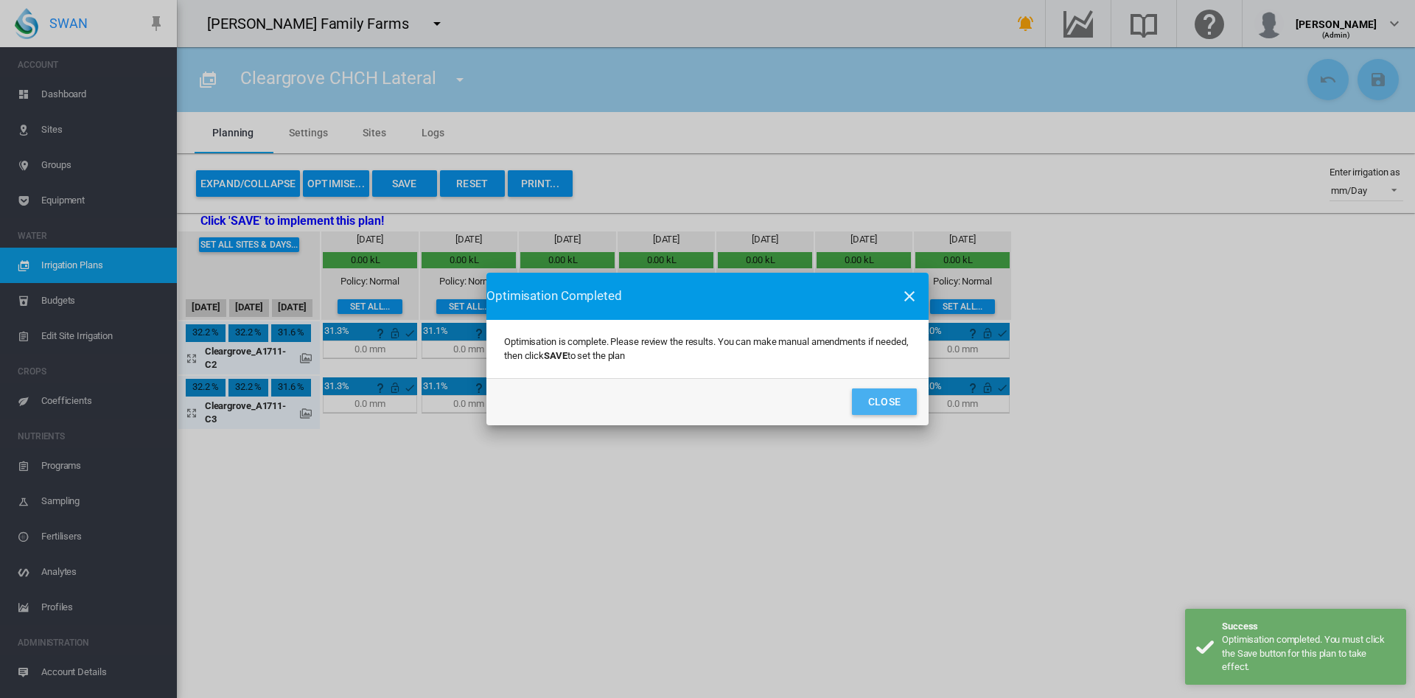
click at [914, 402] on button "Close" at bounding box center [884, 401] width 65 height 27
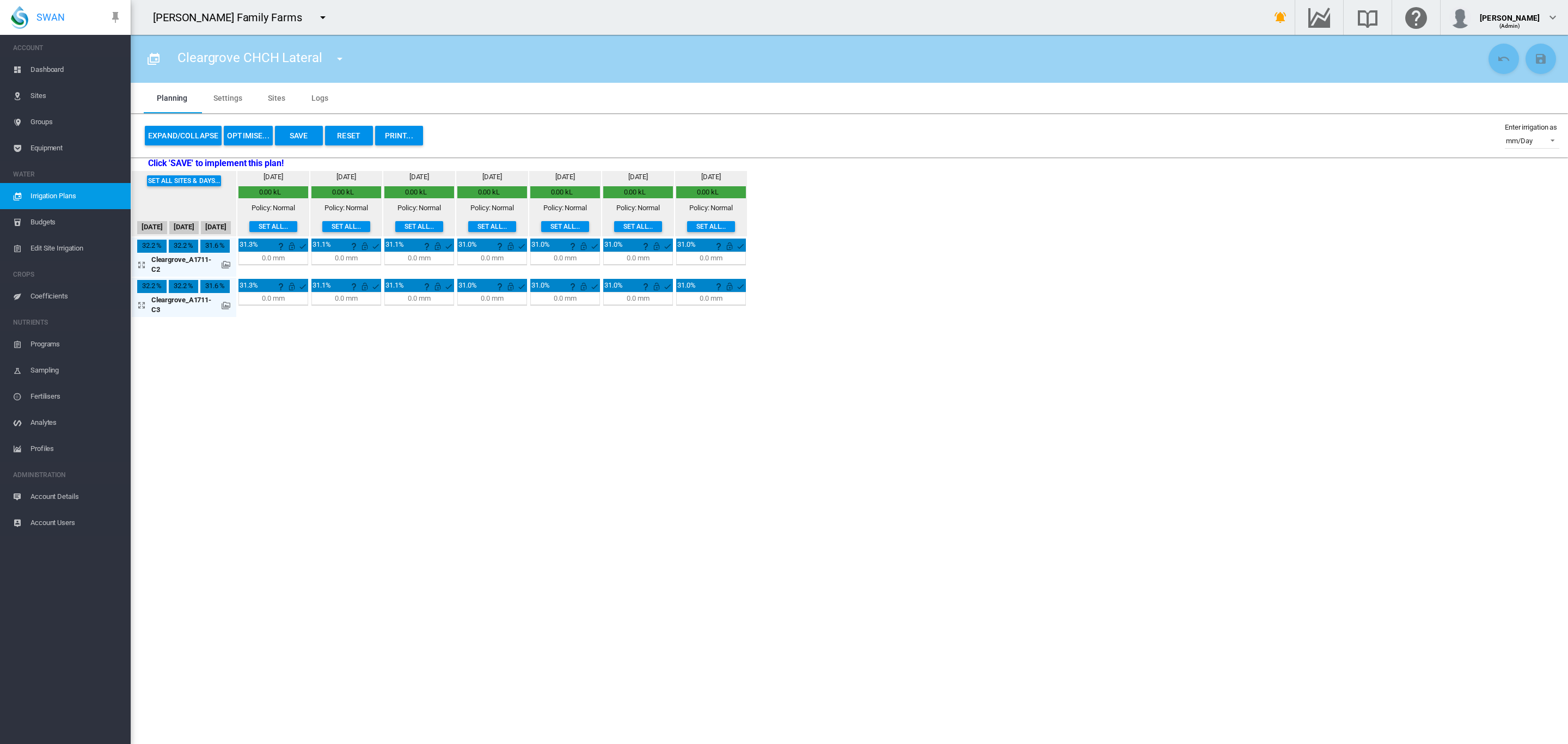
click at [316, 24] on md-icon "icon-menu-down" at bounding box center [323, 18] width 13 height 13
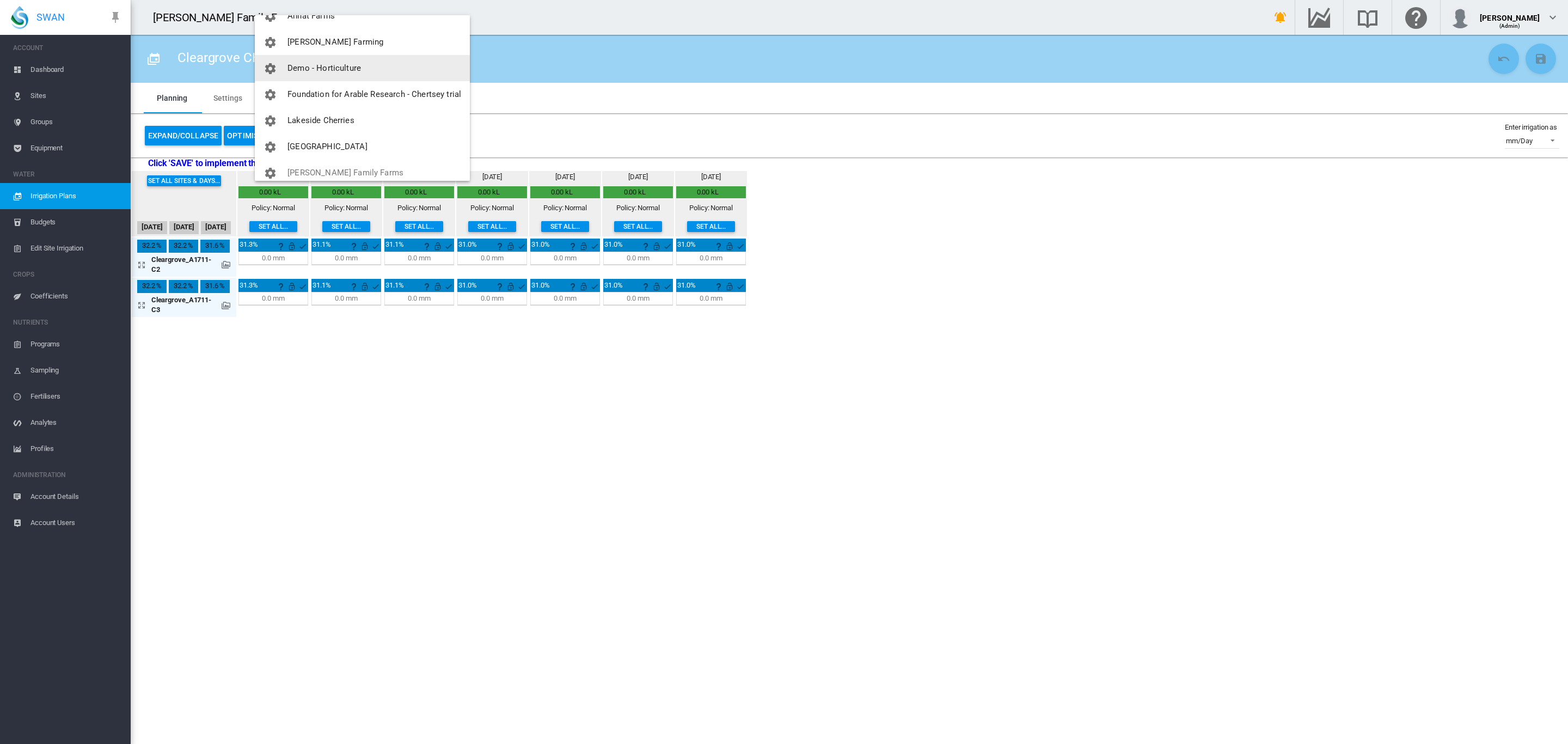
scroll to position [20, 0]
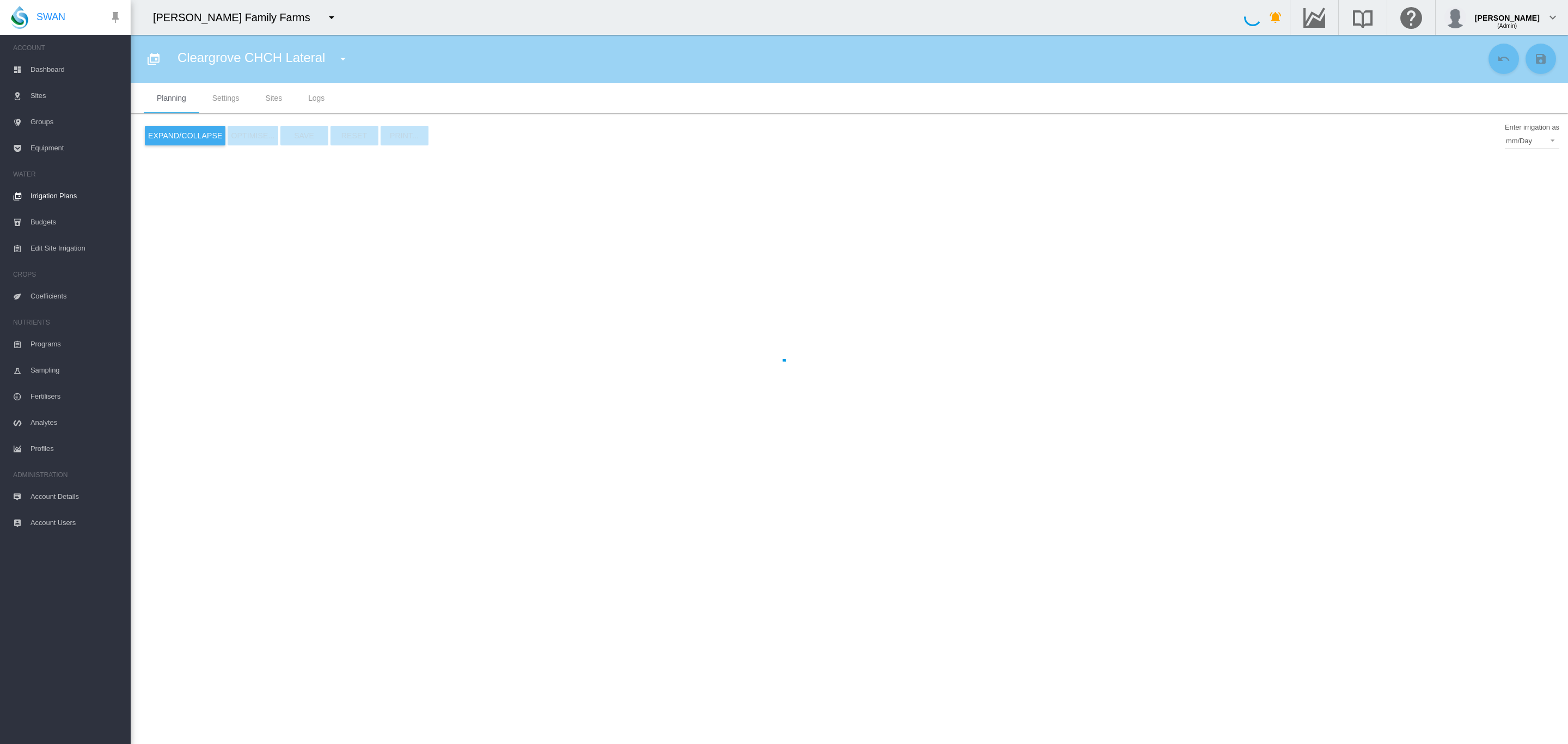
type input "**********"
type input "*"
type input "*****"
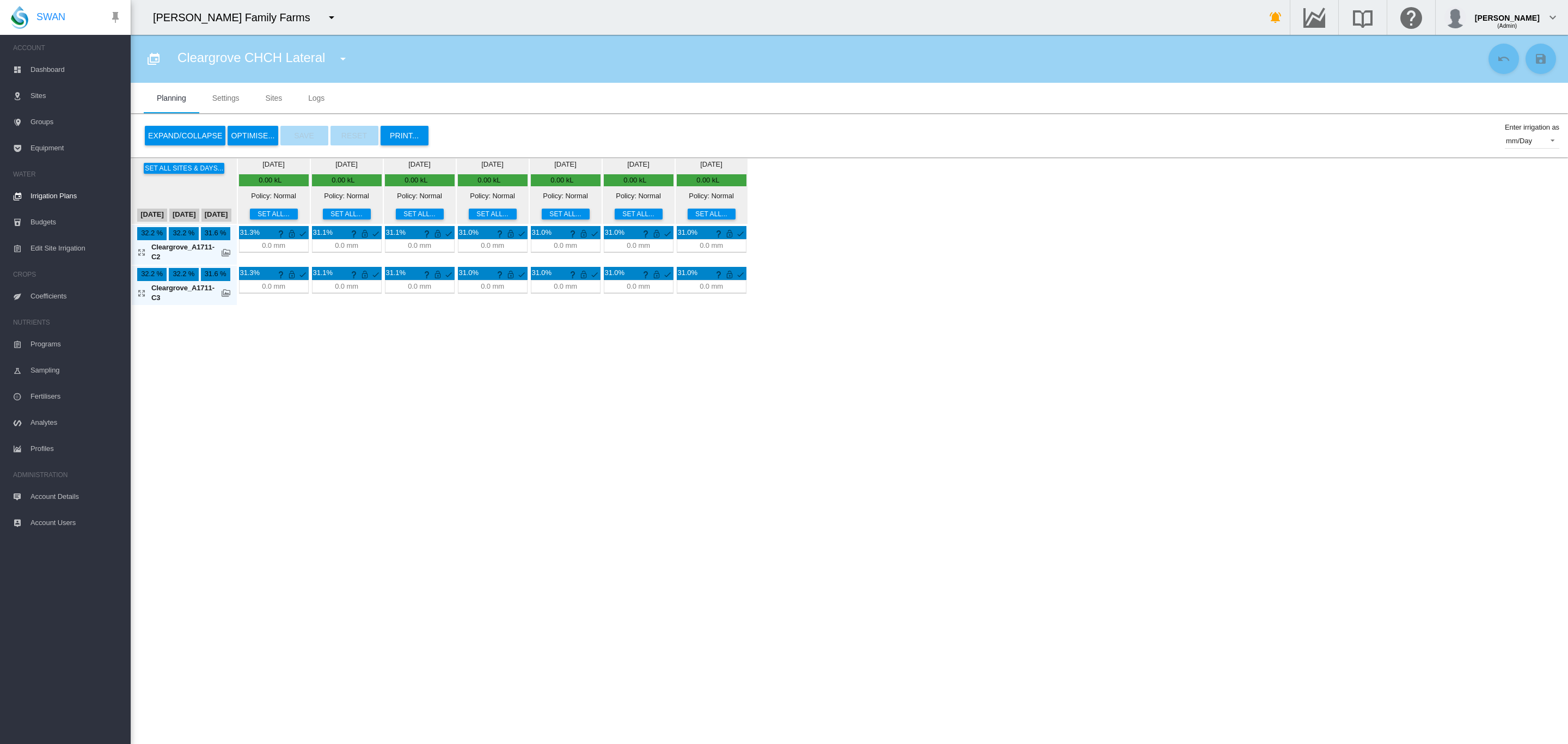
click at [321, 9] on button "button" at bounding box center [331, 17] width 21 height 21
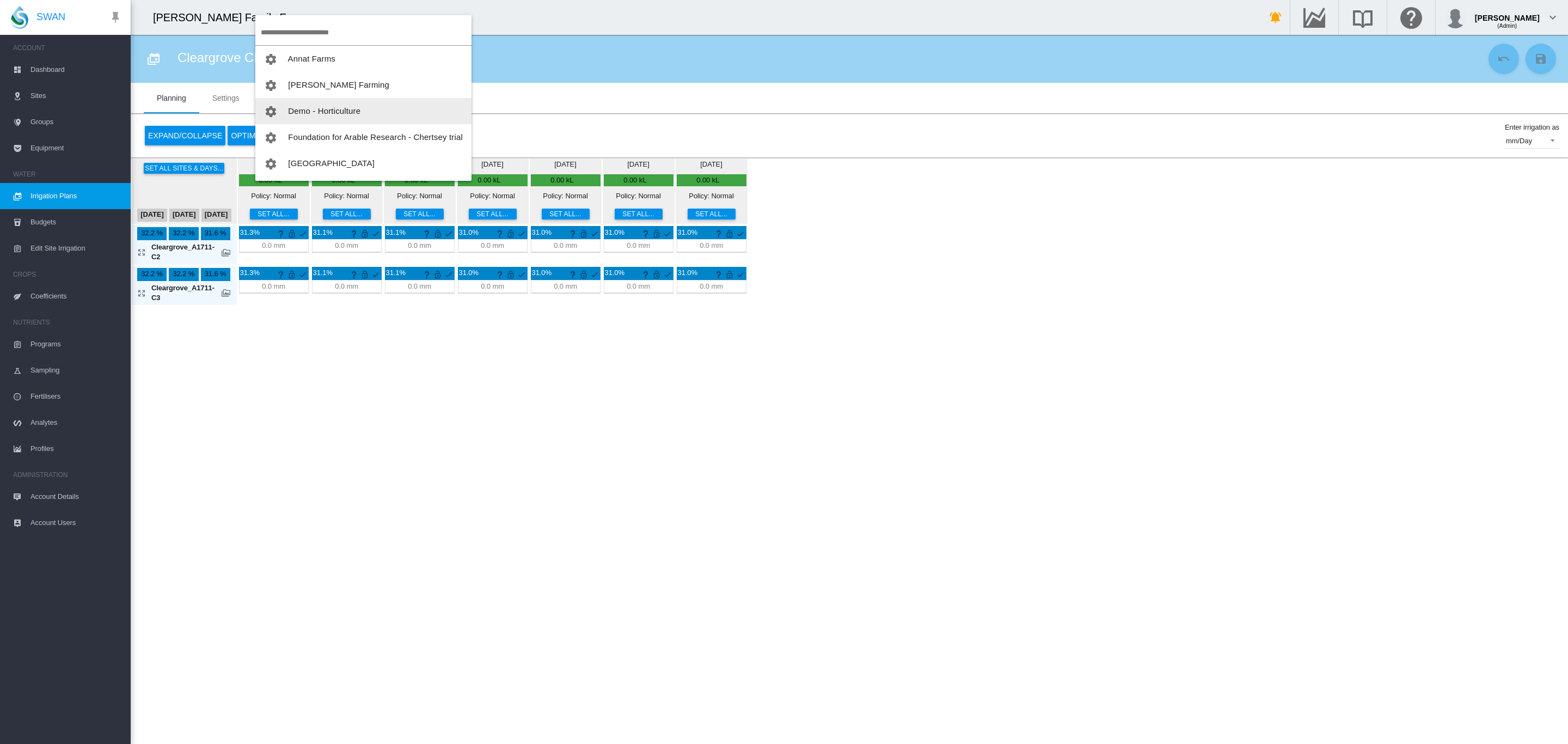
scroll to position [20, 0]
click at [347, 136] on button "[GEOGRAPHIC_DATA]" at bounding box center [363, 143] width 216 height 26
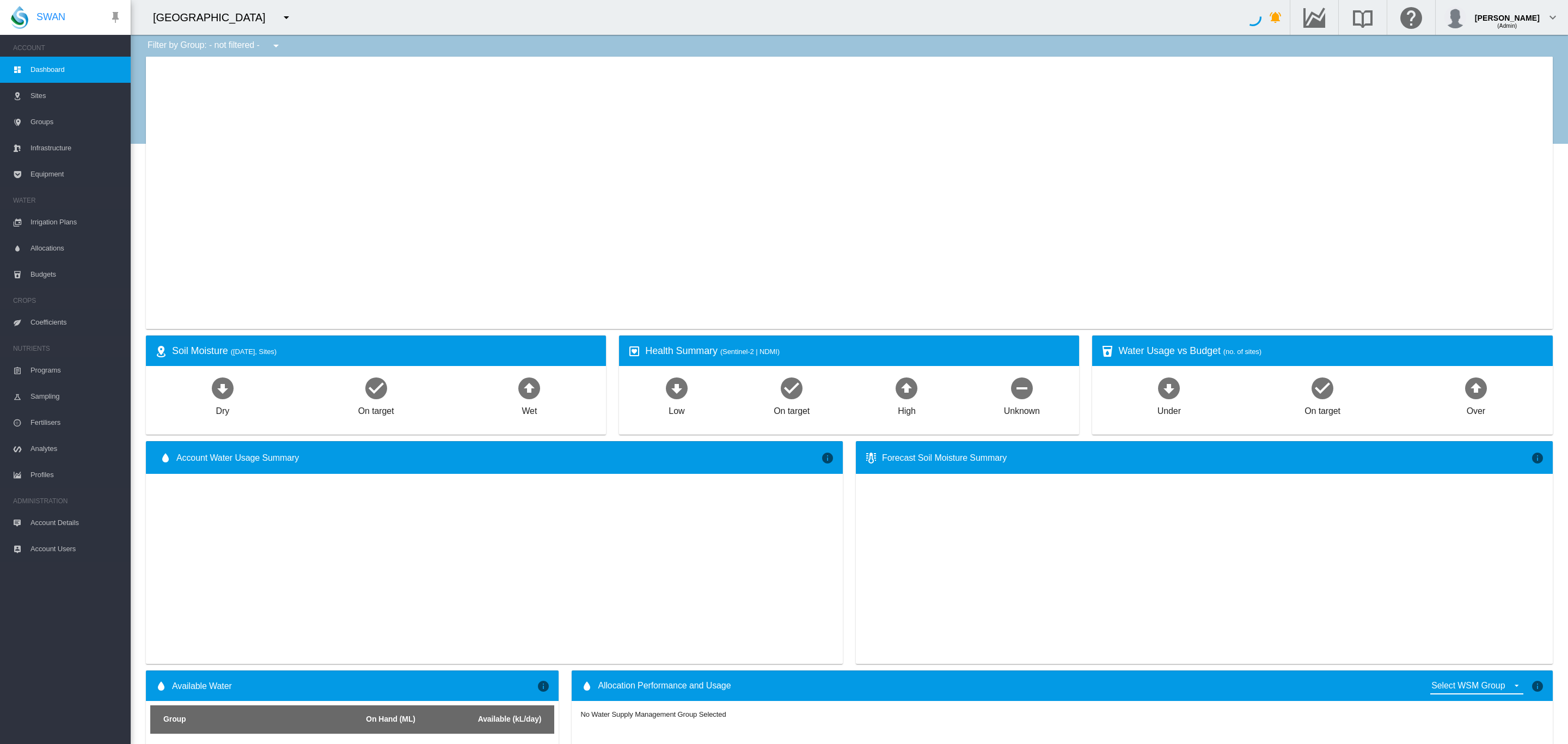
type input "**********"
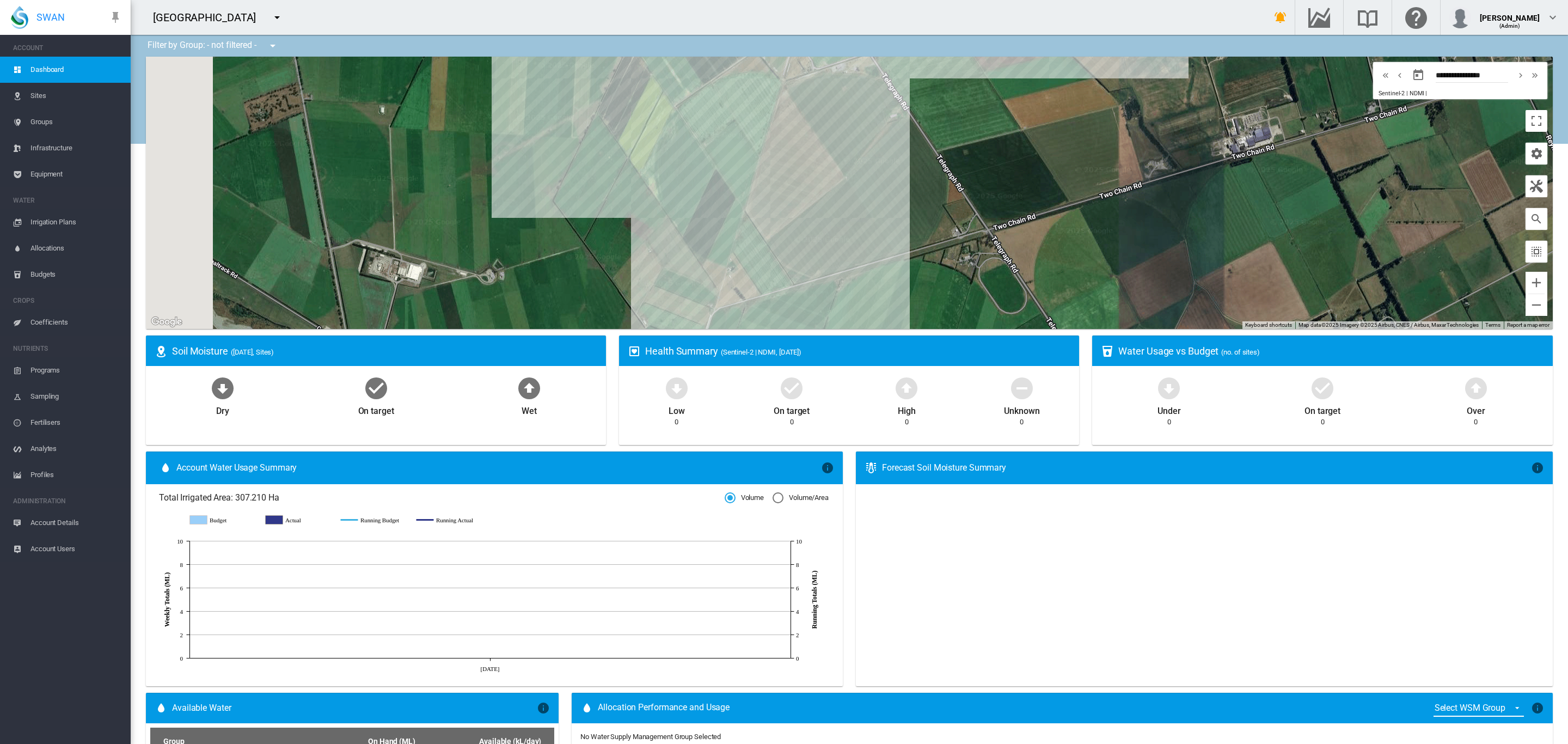
drag, startPoint x: 815, startPoint y: 206, endPoint x: 917, endPoint y: 78, distance: 163.7
click at [917, 81] on div "To navigate, press the arrow keys." at bounding box center [849, 193] width 1407 height 273
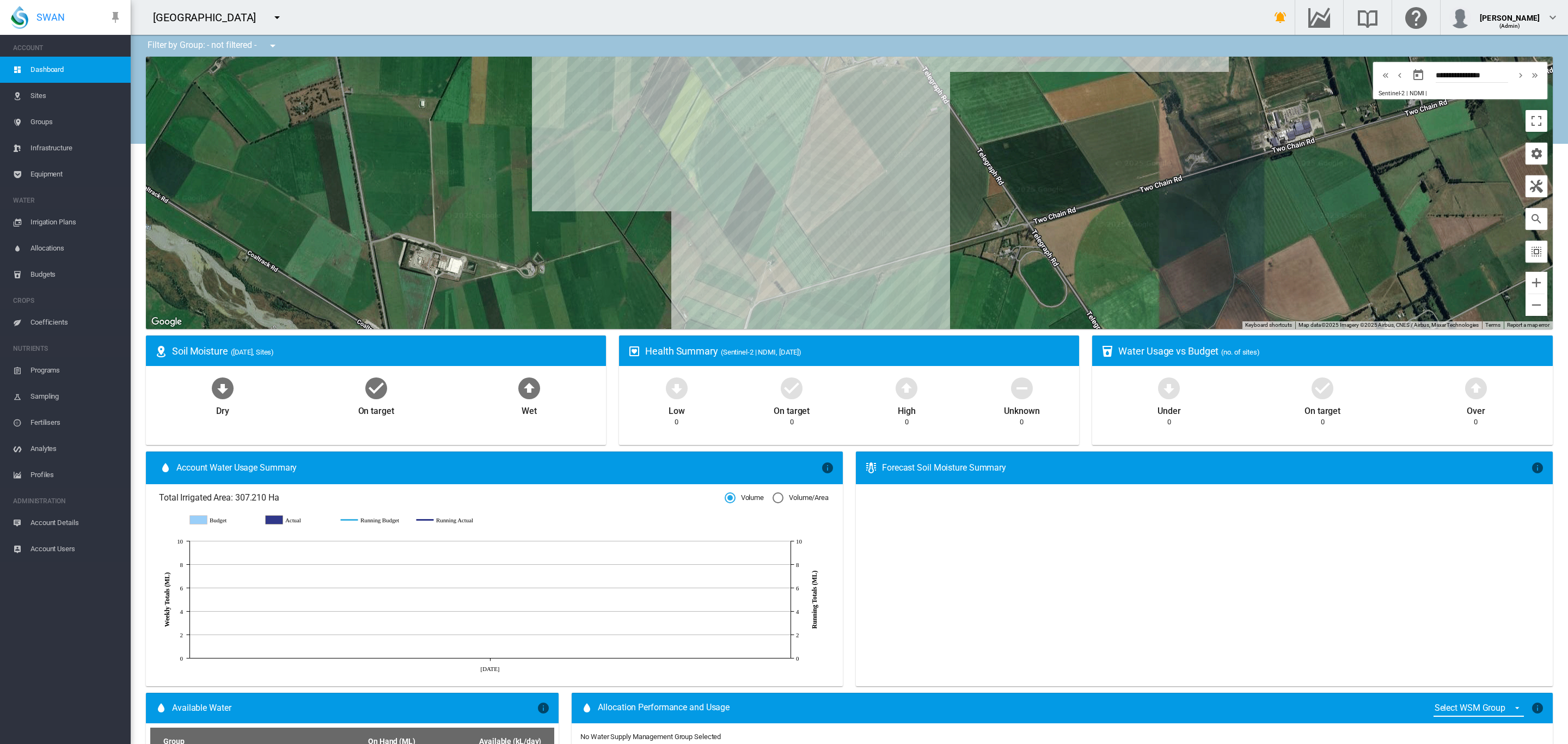
drag, startPoint x: 900, startPoint y: 134, endPoint x: 911, endPoint y: 193, distance: 60.0
click at [911, 193] on div "To navigate, press the arrow keys." at bounding box center [849, 193] width 1407 height 273
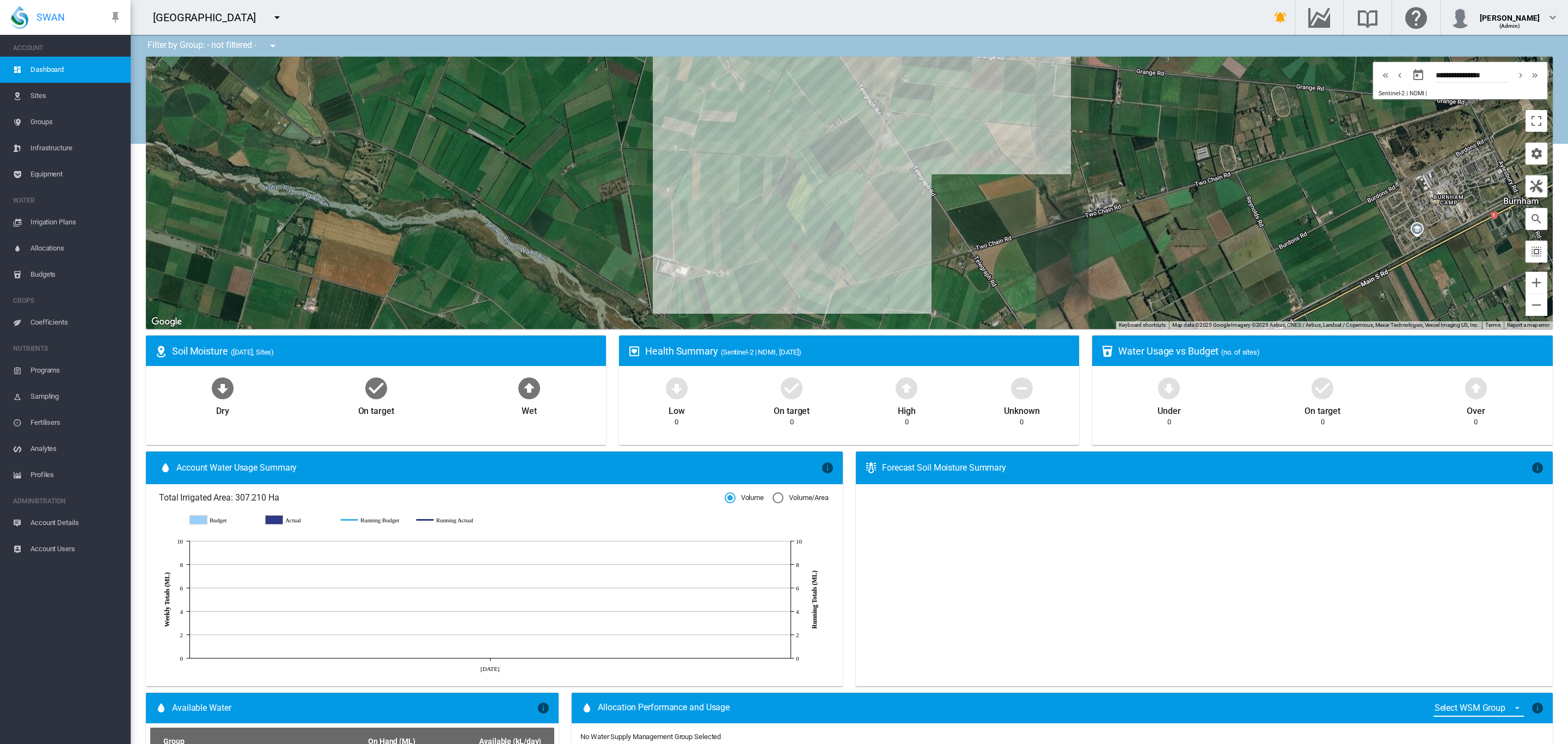
drag, startPoint x: 939, startPoint y: 172, endPoint x: 925, endPoint y: 239, distance: 68.4
click at [926, 239] on div "To navigate, press the arrow keys." at bounding box center [849, 193] width 1407 height 273
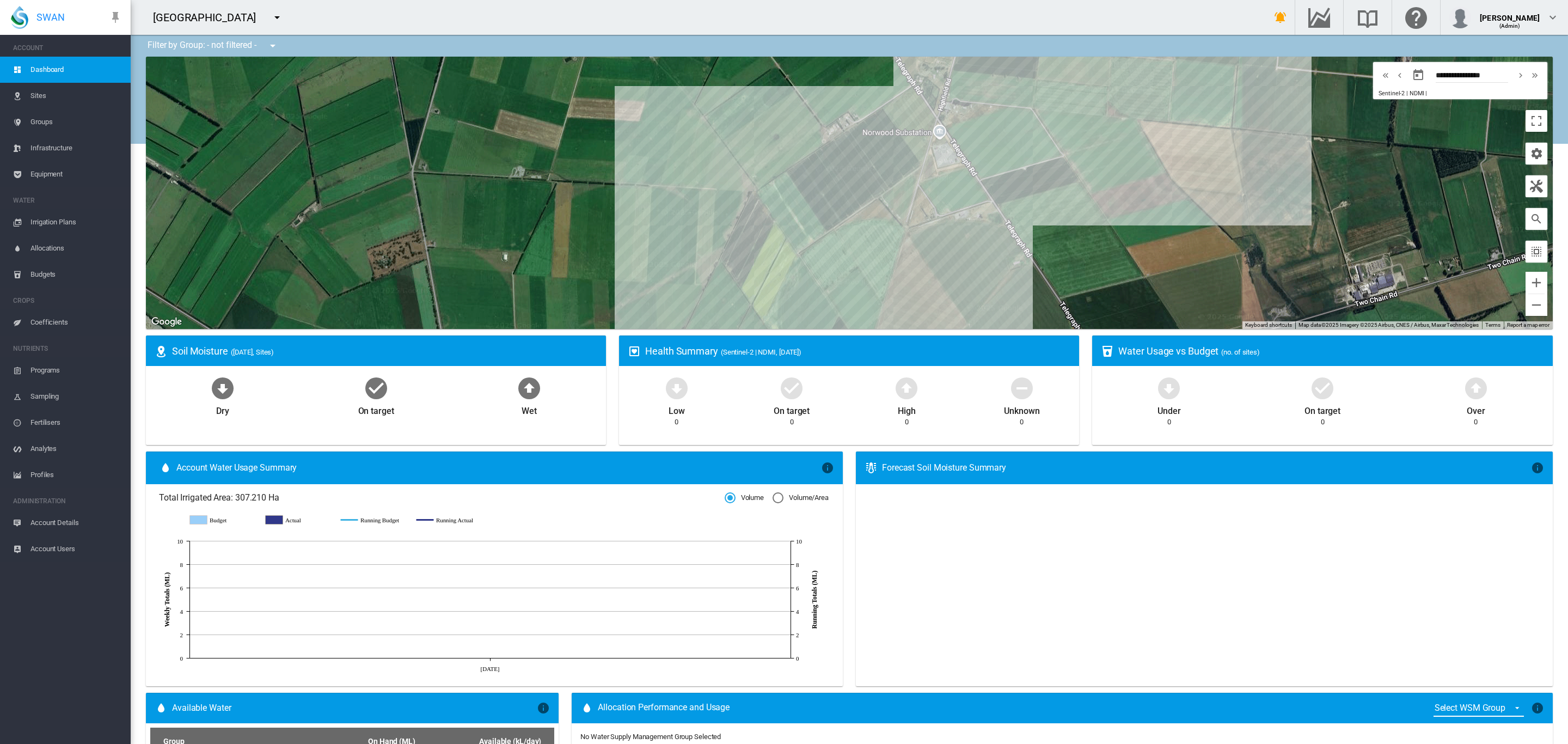
drag, startPoint x: 929, startPoint y: 209, endPoint x: 1093, endPoint y: 233, distance: 165.7
click at [1093, 233] on div "To navigate, press the arrow keys." at bounding box center [849, 193] width 1407 height 273
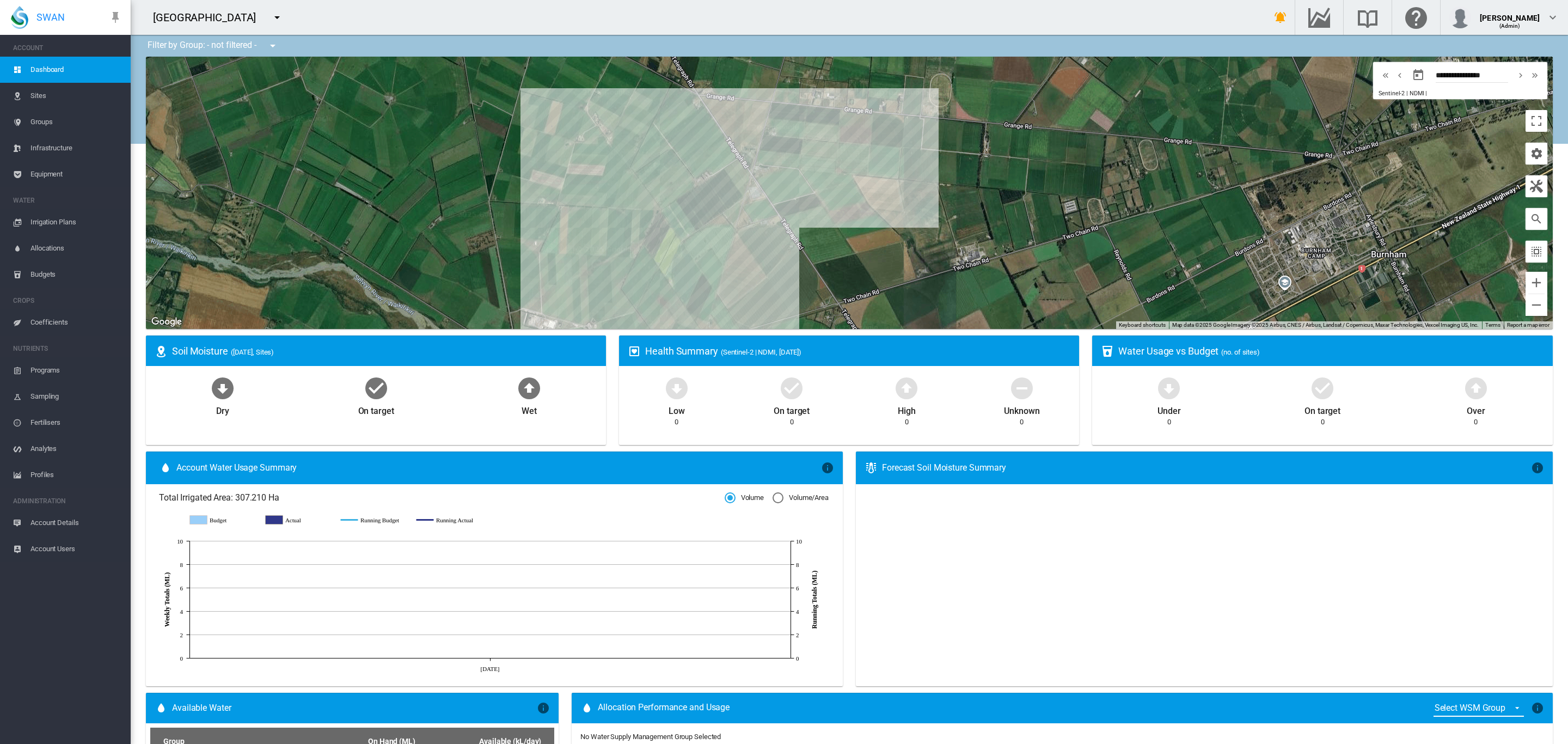
drag, startPoint x: 838, startPoint y: 255, endPoint x: 789, endPoint y: 248, distance: 49.5
click at [789, 248] on div "To navigate, press the arrow keys." at bounding box center [849, 193] width 1407 height 273
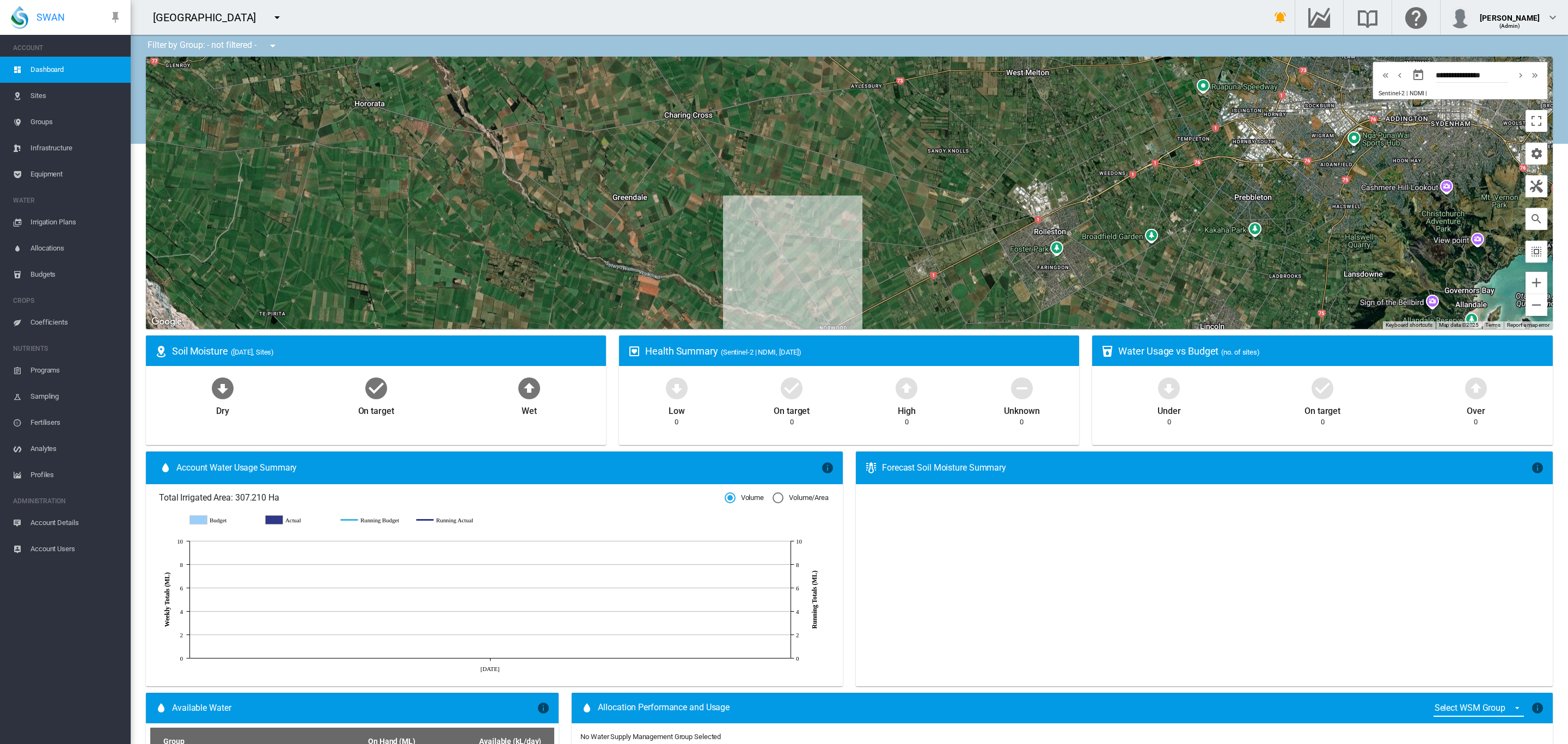
drag, startPoint x: 883, startPoint y: 232, endPoint x: 877, endPoint y: 262, distance: 30.6
click at [877, 262] on div "To navigate, press the arrow keys." at bounding box center [849, 193] width 1407 height 273
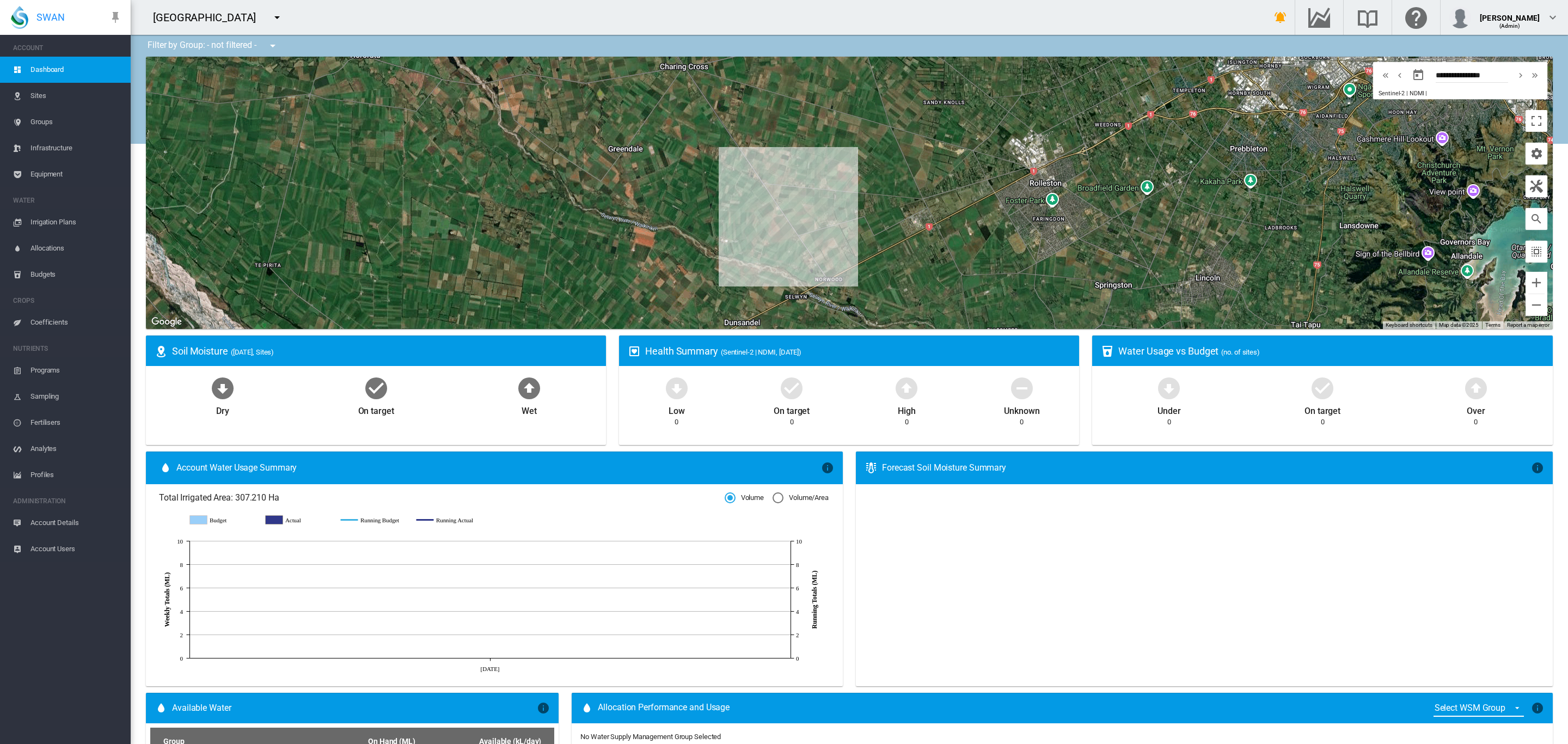
drag, startPoint x: 840, startPoint y: 249, endPoint x: 871, endPoint y: 173, distance: 82.1
click at [871, 174] on div "To navigate, press the arrow keys." at bounding box center [849, 193] width 1407 height 273
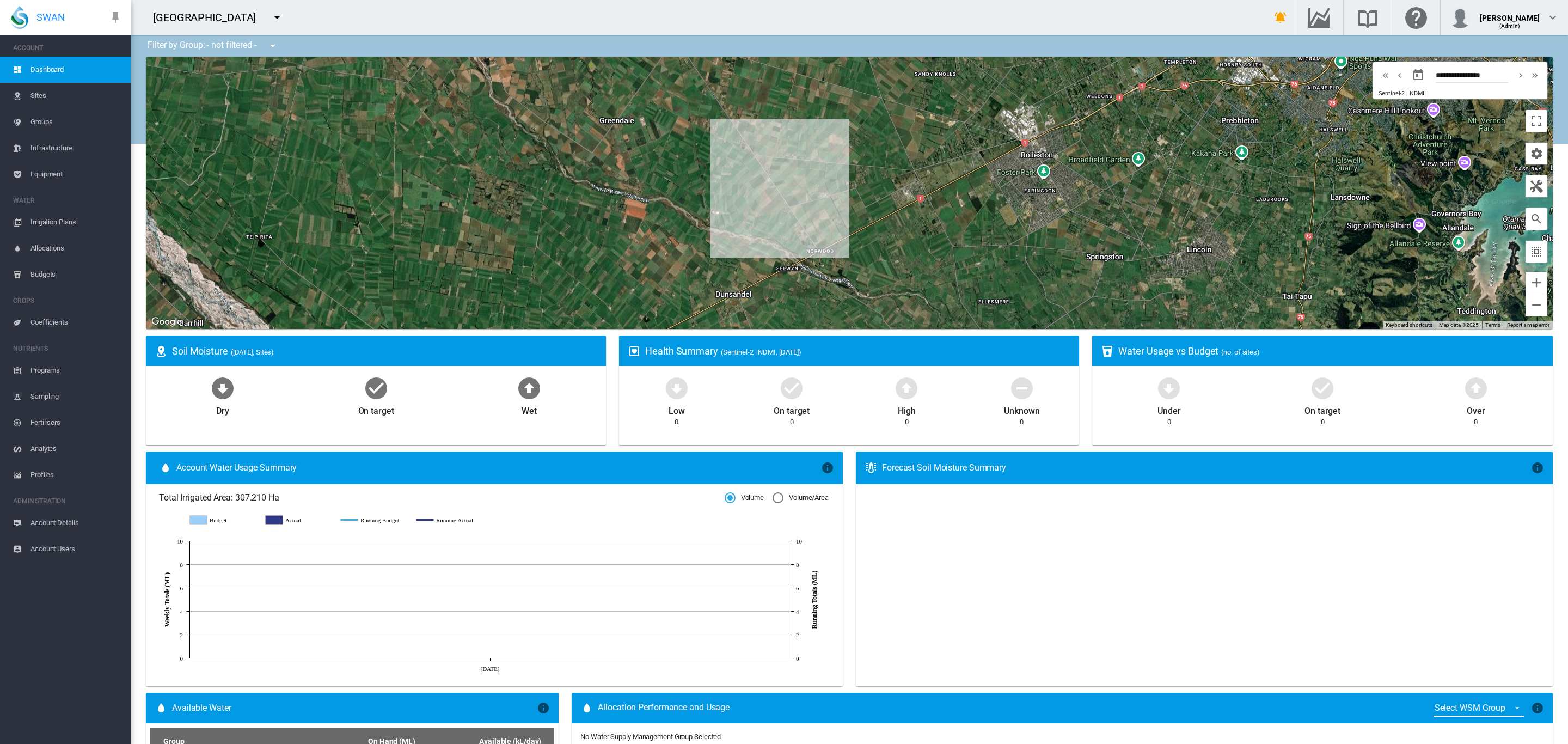
click at [30, 92] on link "Sites" at bounding box center [65, 95] width 131 height 26
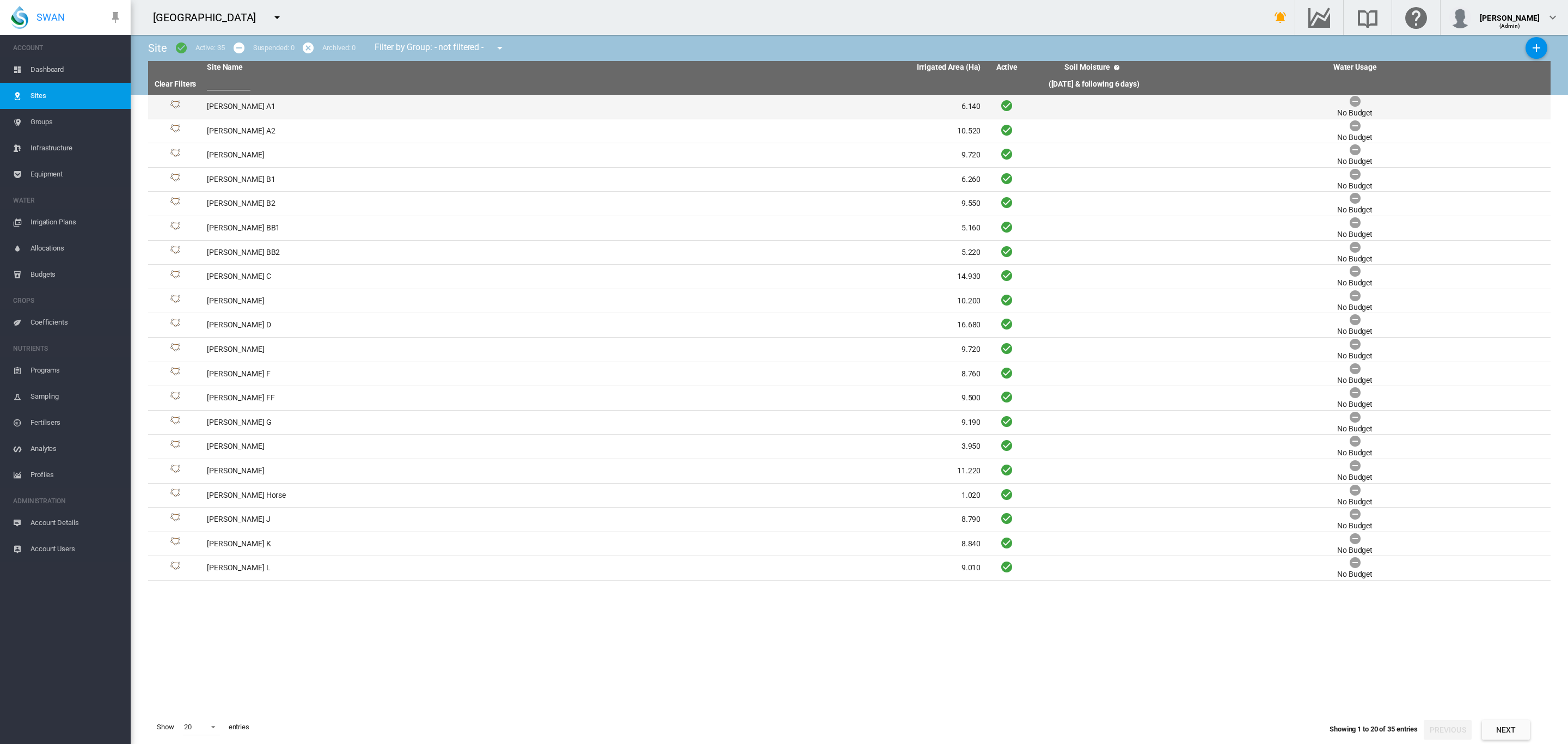
click at [237, 109] on td "[PERSON_NAME] A1" at bounding box center [398, 106] width 391 height 24
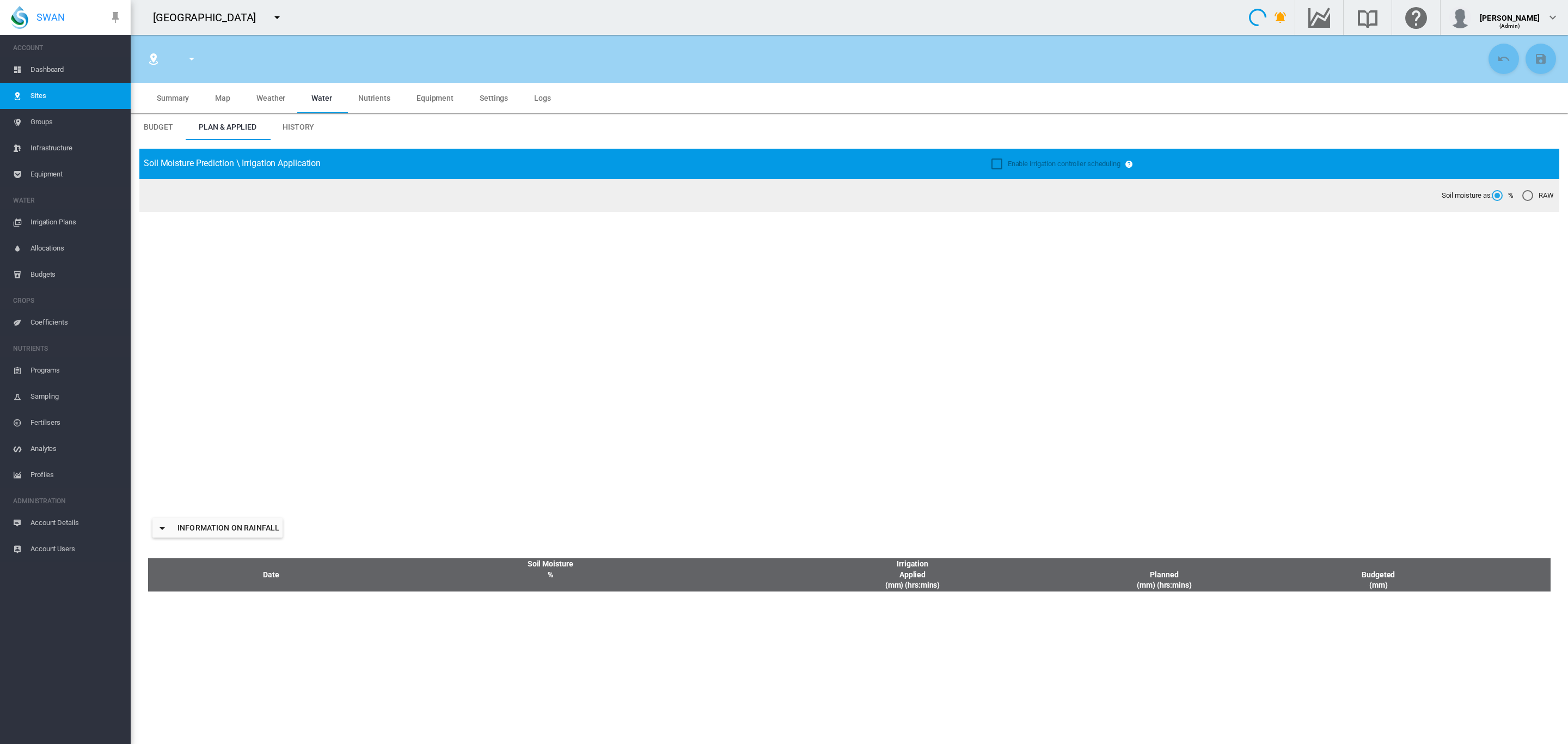
type input "****"
click at [497, 103] on md-tab-item "Settings" at bounding box center [494, 98] width 55 height 30
type input "**********"
type input "*********"
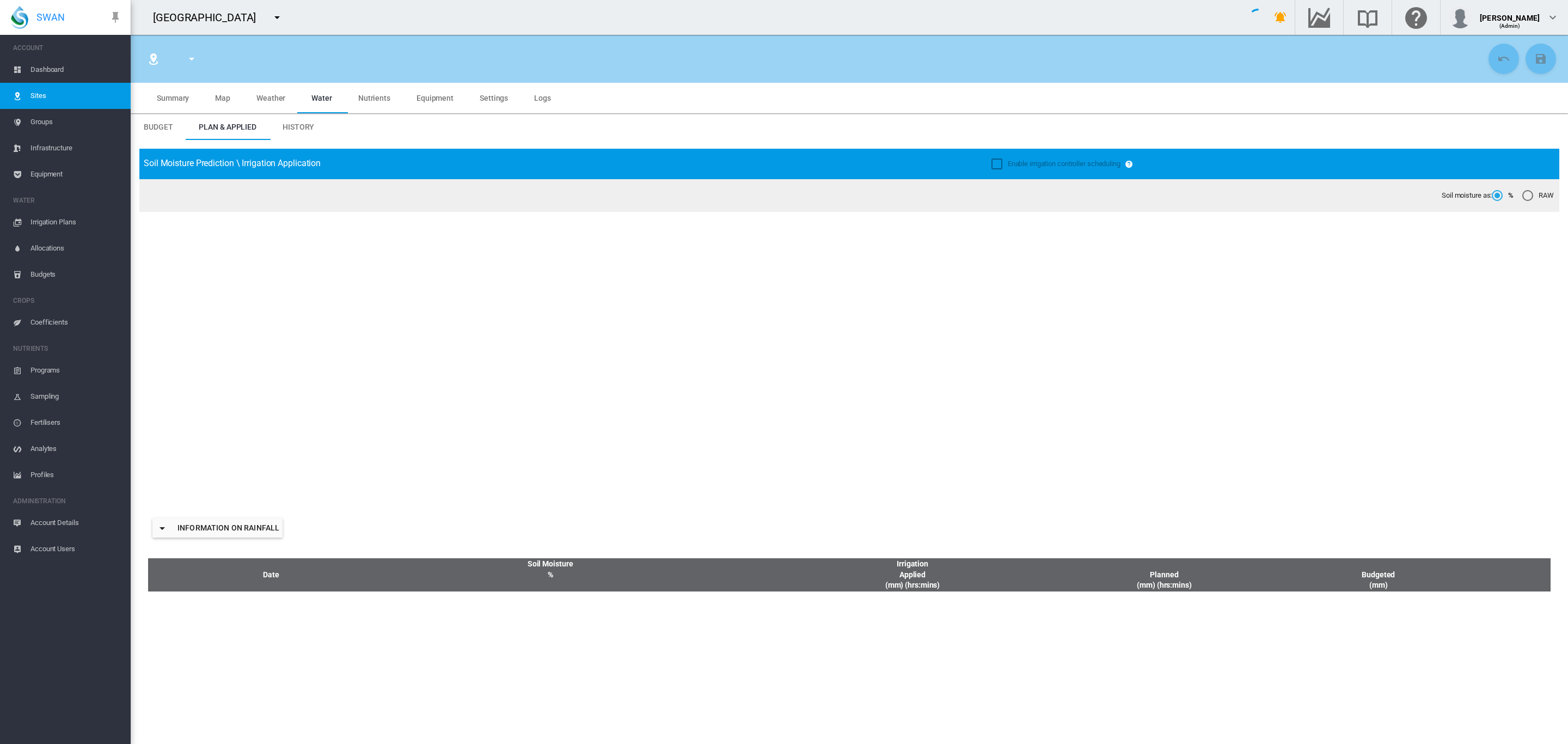
type input "**"
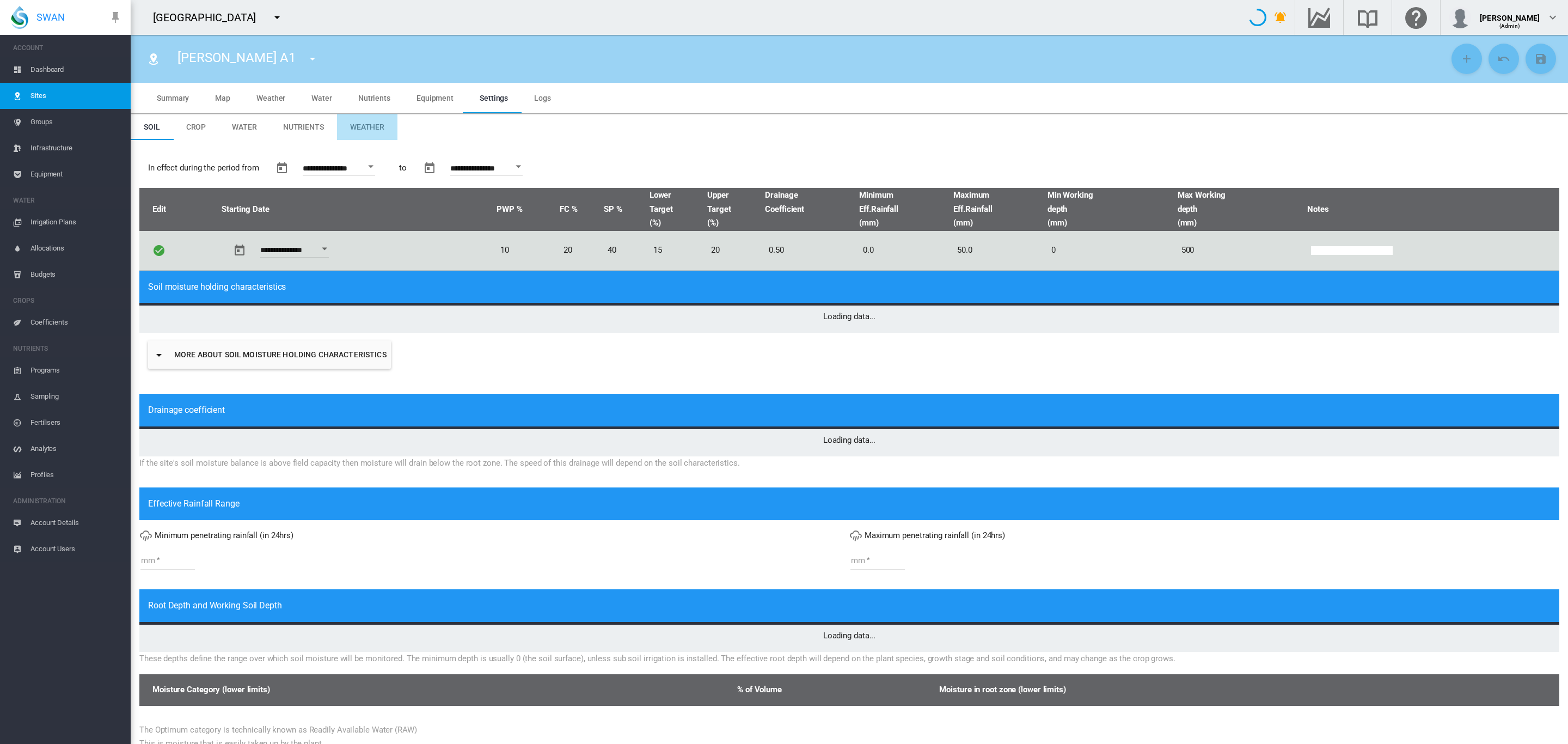
click at [371, 123] on span "Weather" at bounding box center [367, 127] width 34 height 9
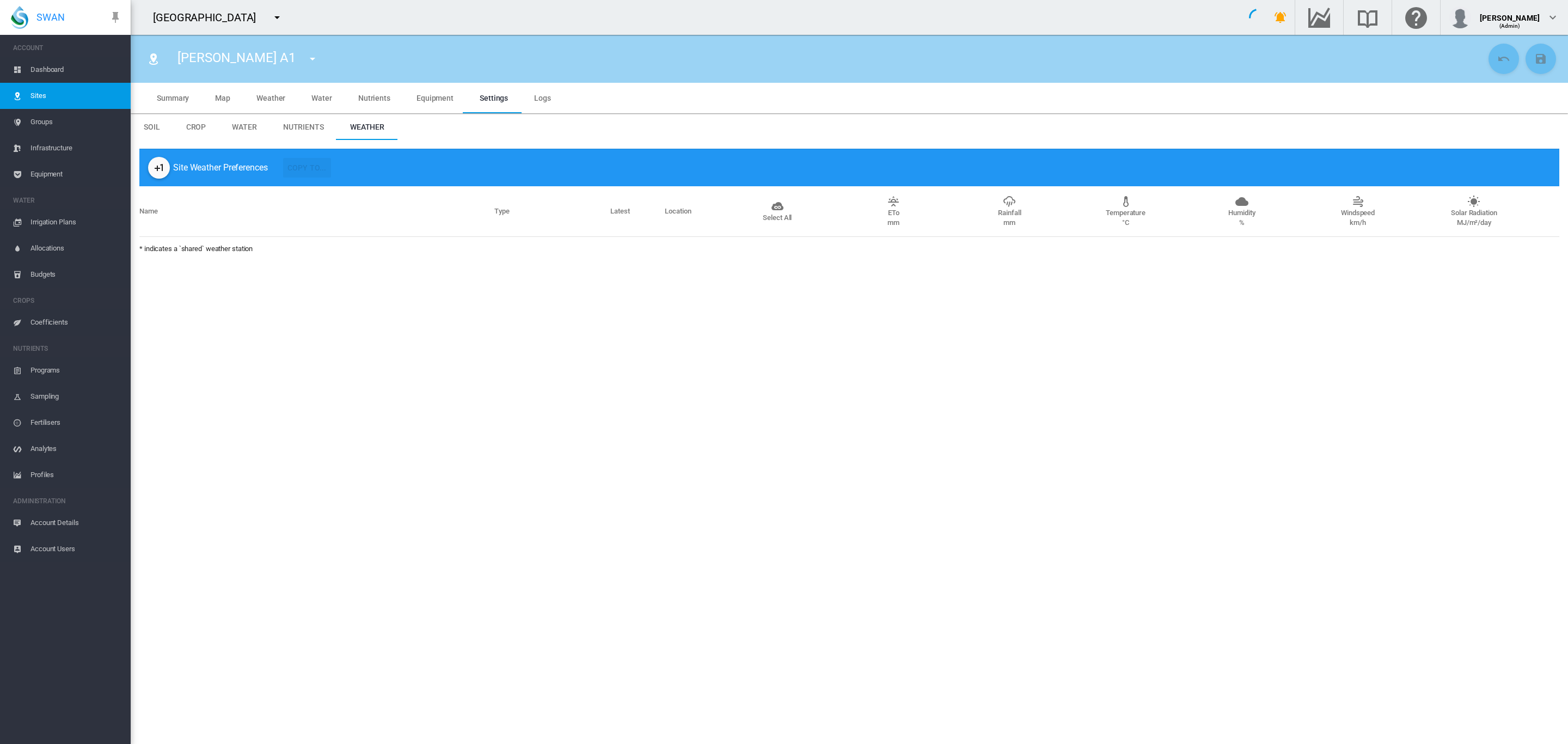
type input "*"
type input "**"
type input "****"
type input "***"
type input "****"
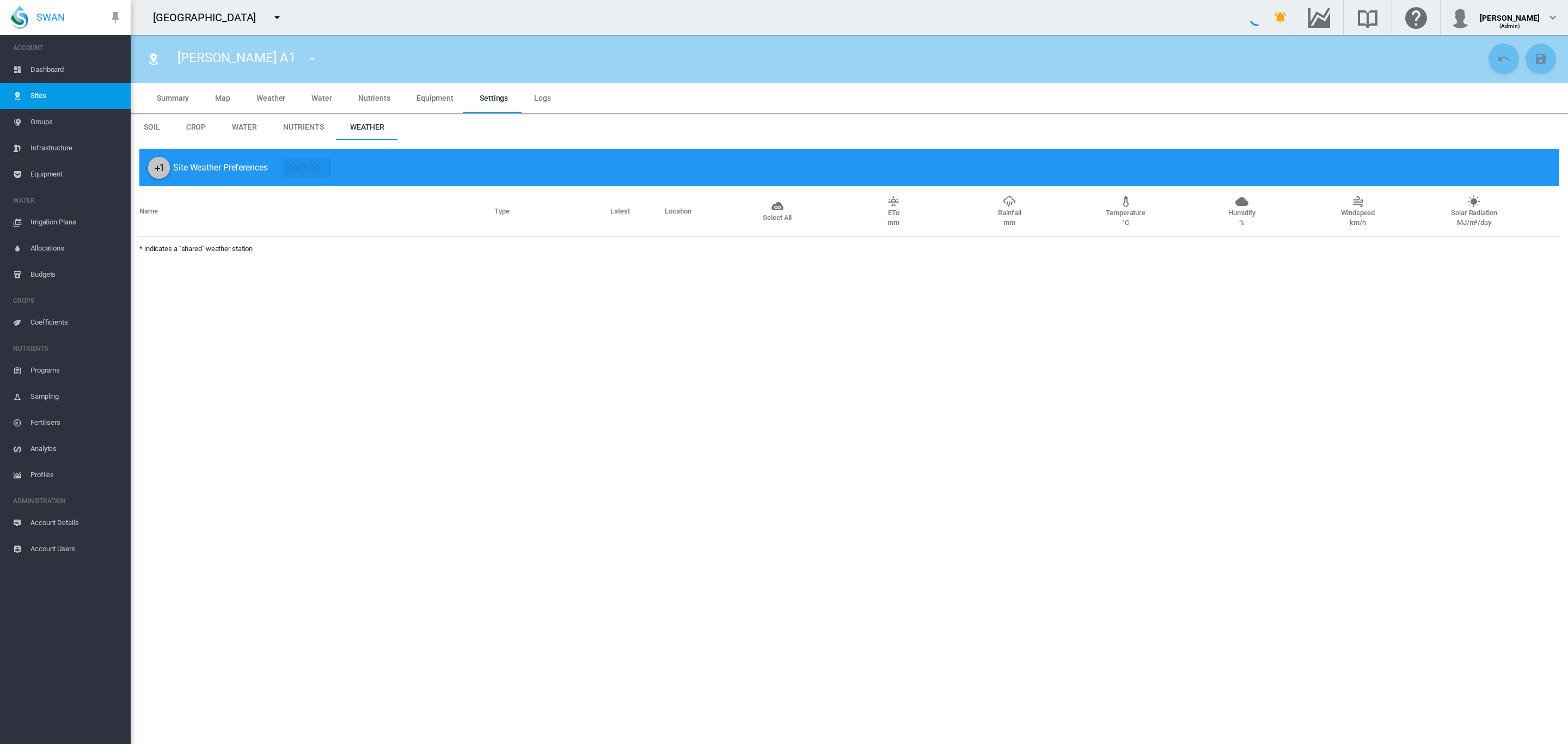
click at [154, 173] on md-icon "icon-plus-one" at bounding box center [159, 168] width 13 height 13
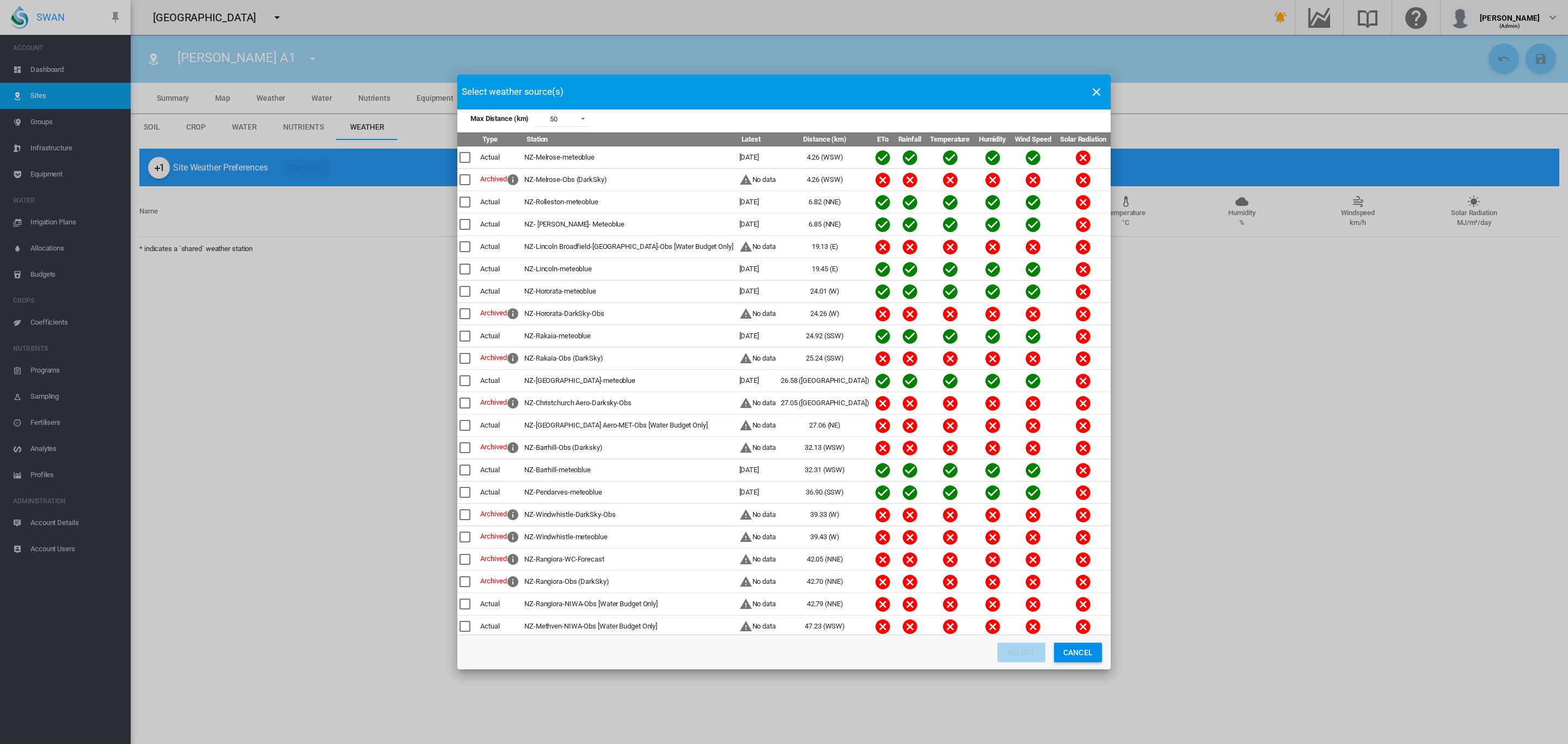
click at [462, 155] on div "Max Distance ..." at bounding box center [465, 157] width 11 height 11
click at [470, 199] on div "Max Distance ..." at bounding box center [465, 202] width 11 height 11
click at [1024, 656] on button "Select" at bounding box center [1021, 652] width 48 height 20
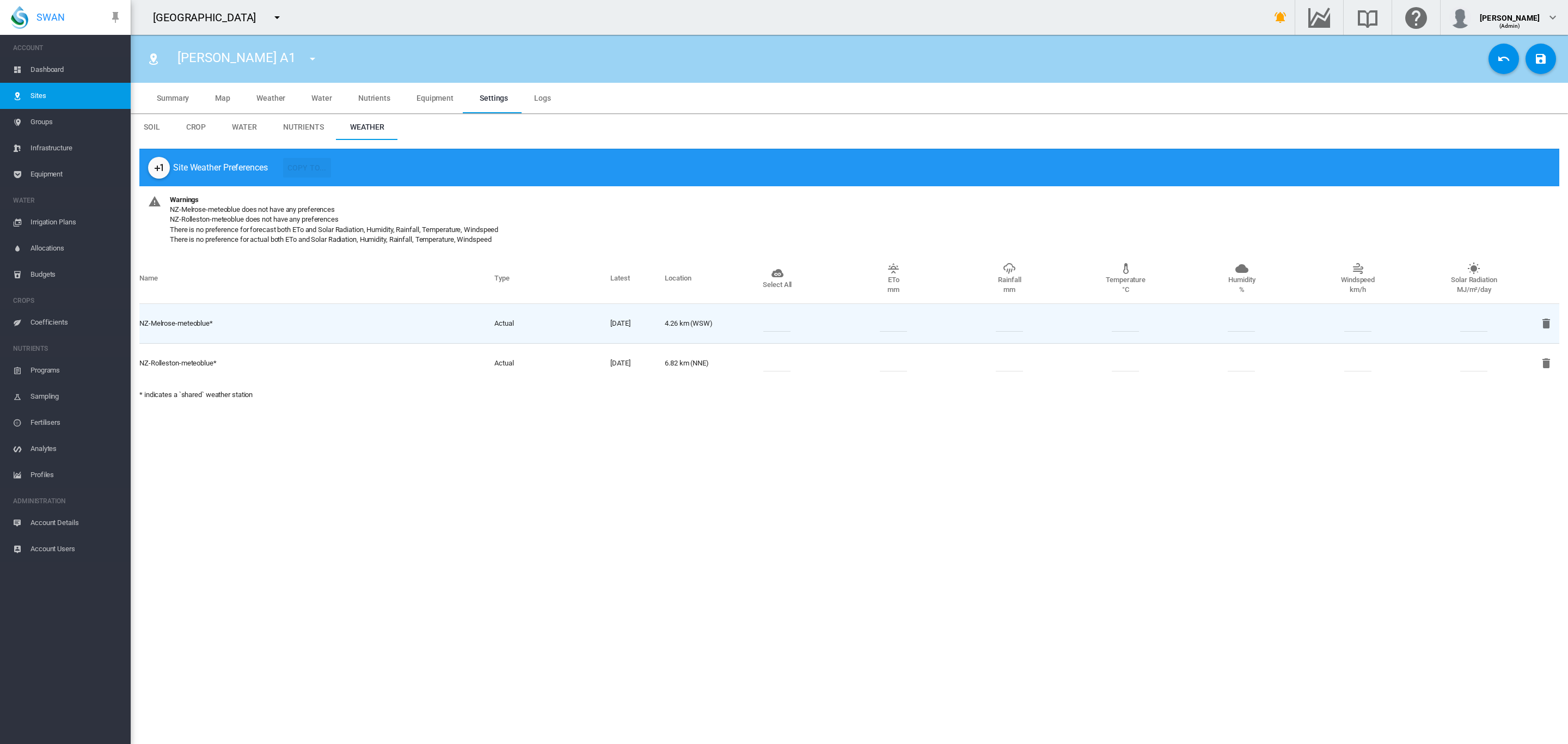
click at [779, 328] on input "number" at bounding box center [776, 324] width 27 height 16
type input "*"
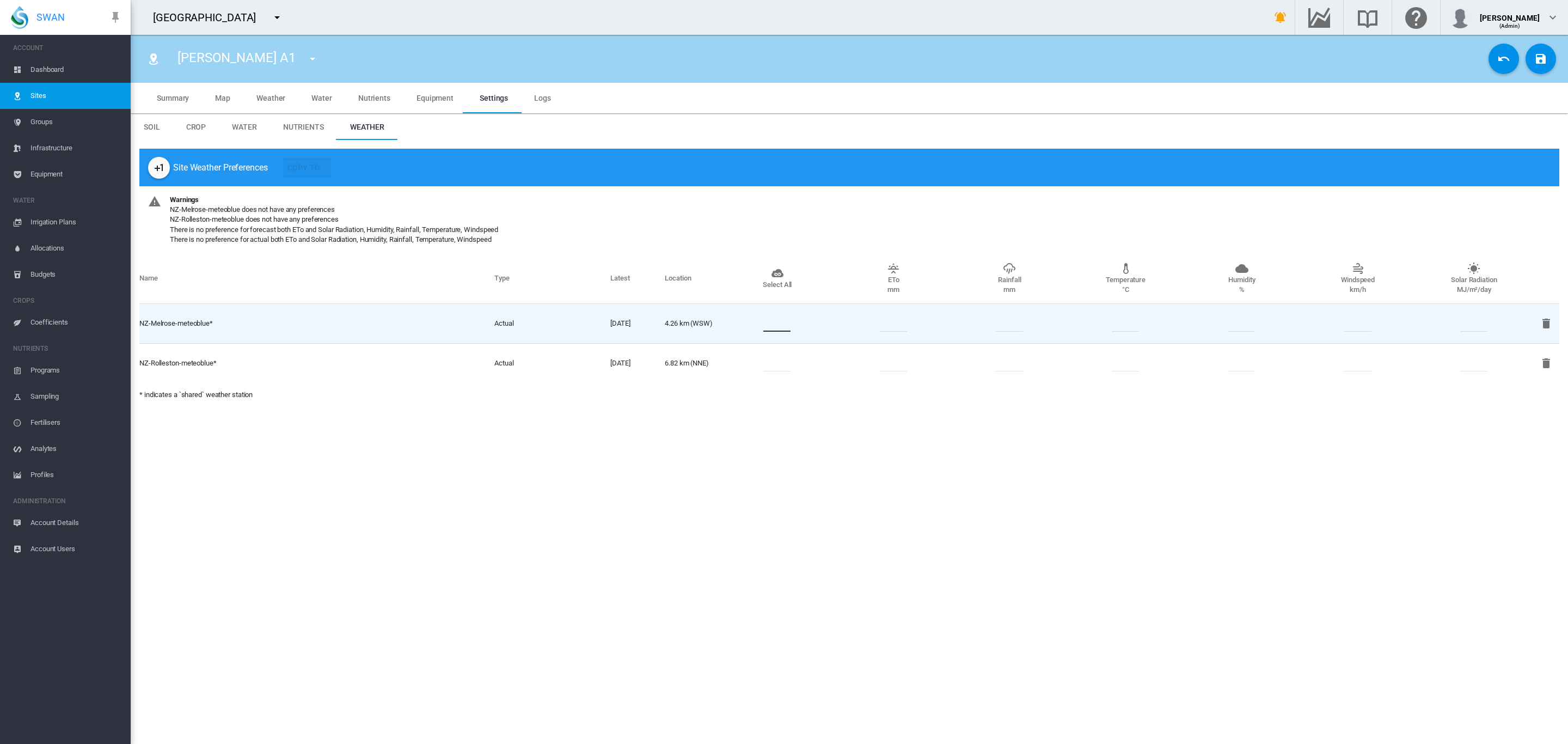
type input "*"
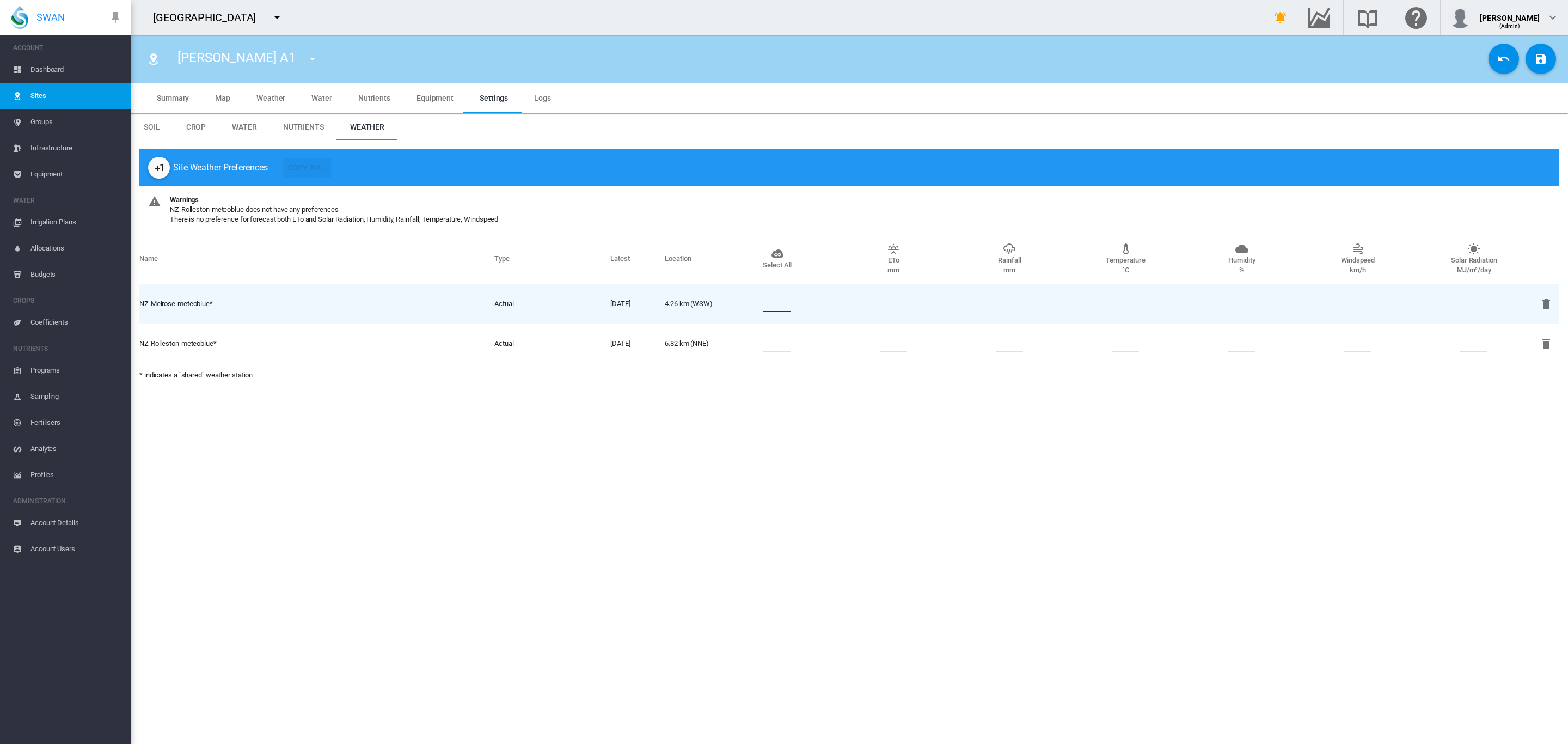
type input "*"
click at [781, 350] on input "number" at bounding box center [776, 344] width 27 height 16
type input "*"
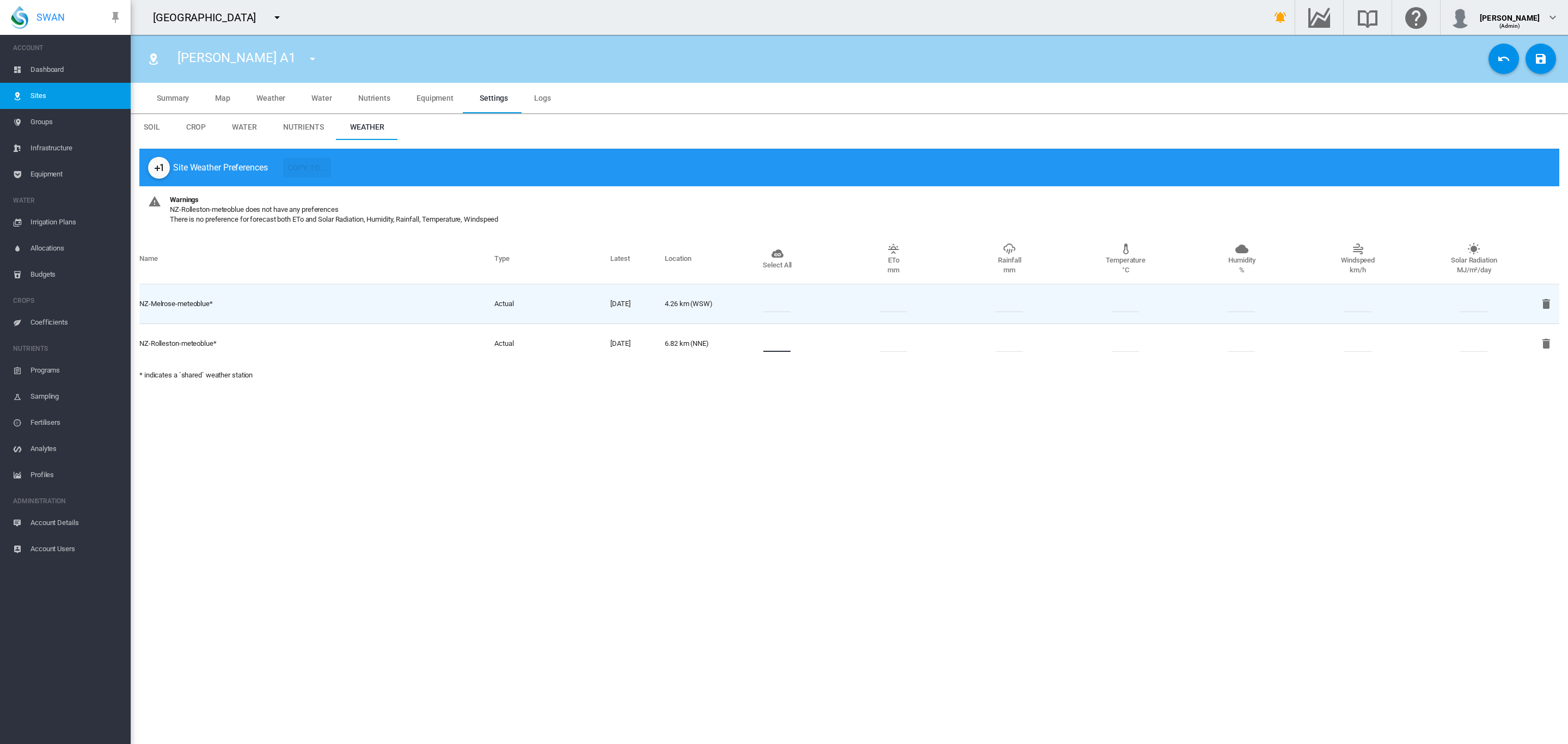
type input "*"
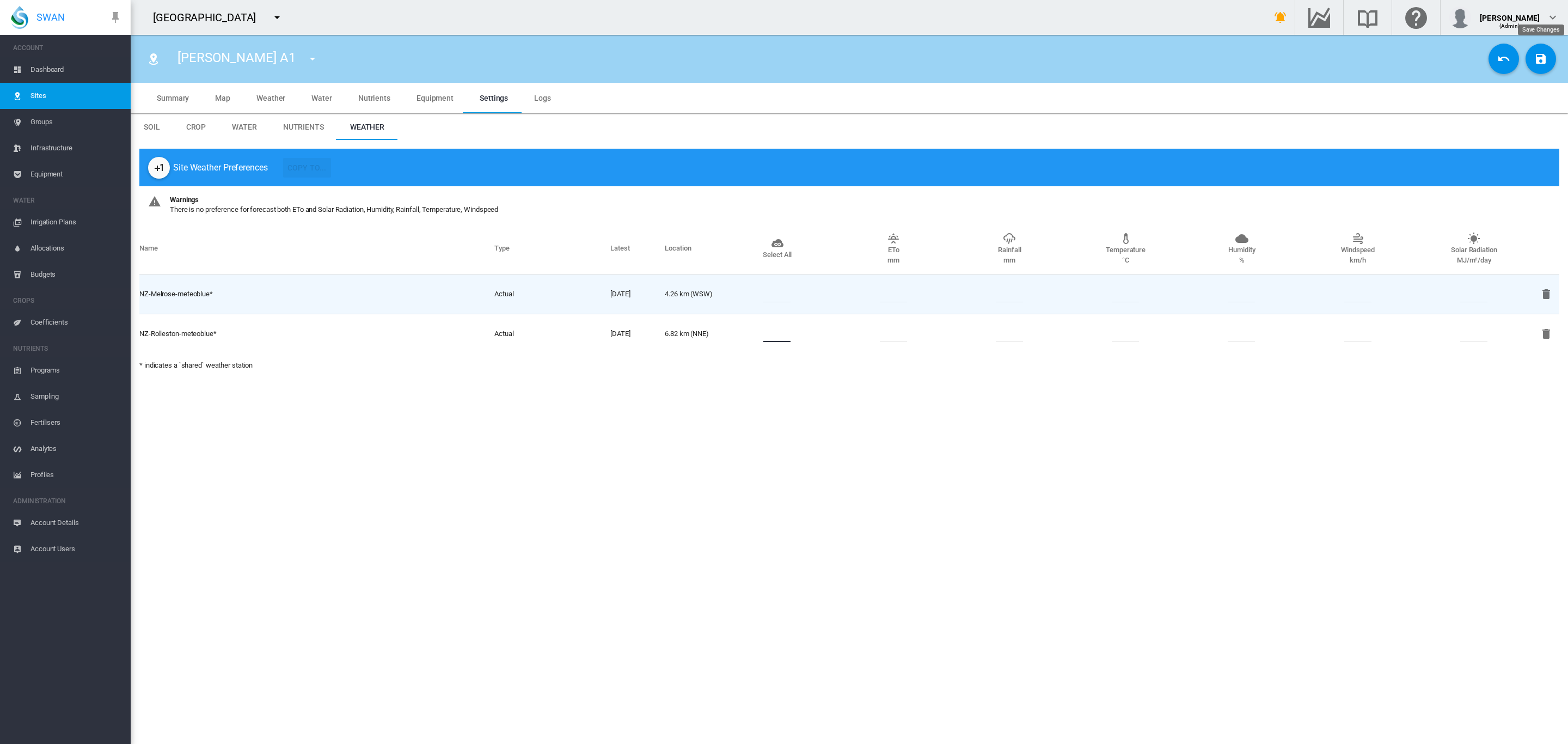
type input "*"
click at [1540, 59] on md-icon "icon-content-save" at bounding box center [1541, 59] width 13 height 13
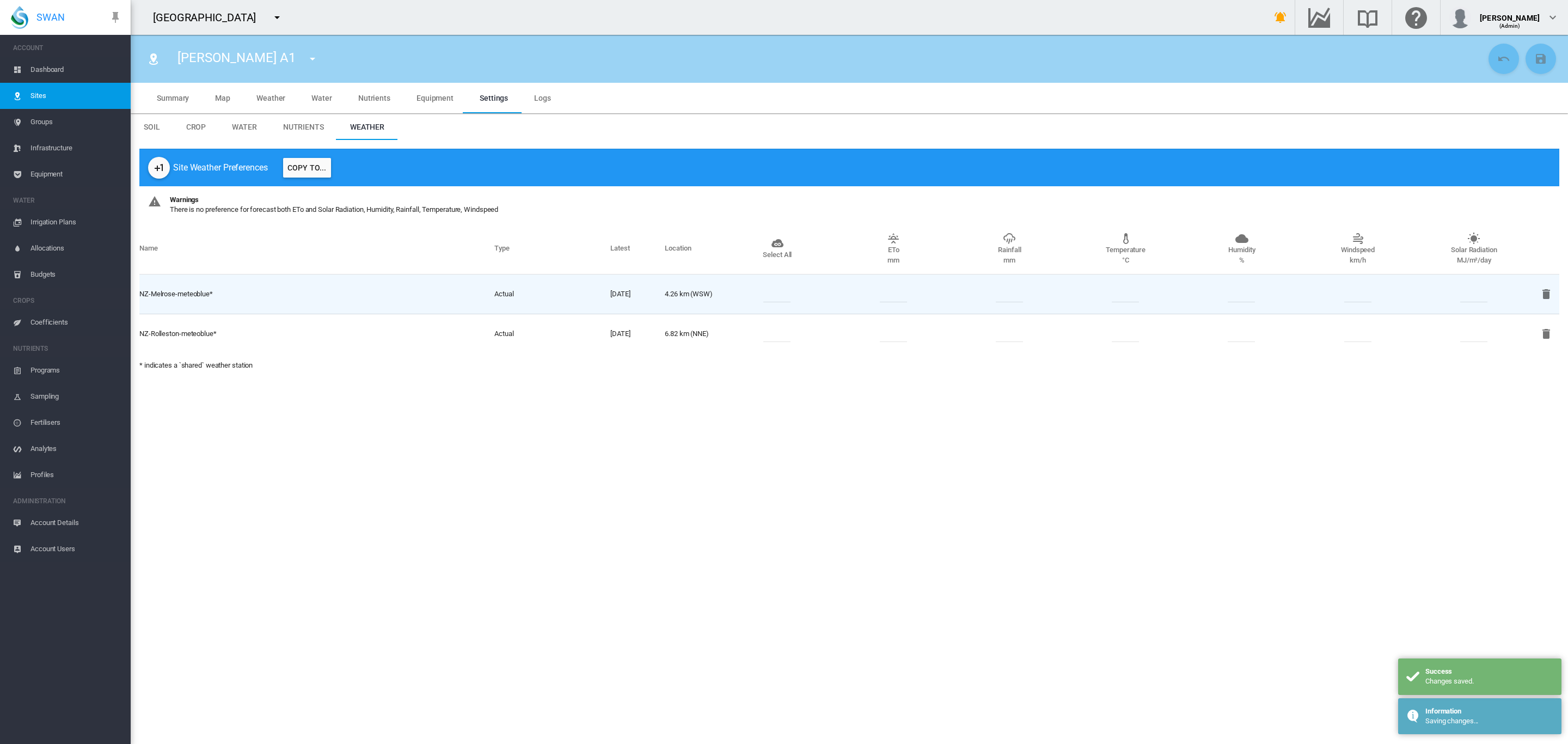
click at [47, 95] on span "Sites" at bounding box center [76, 95] width 92 height 26
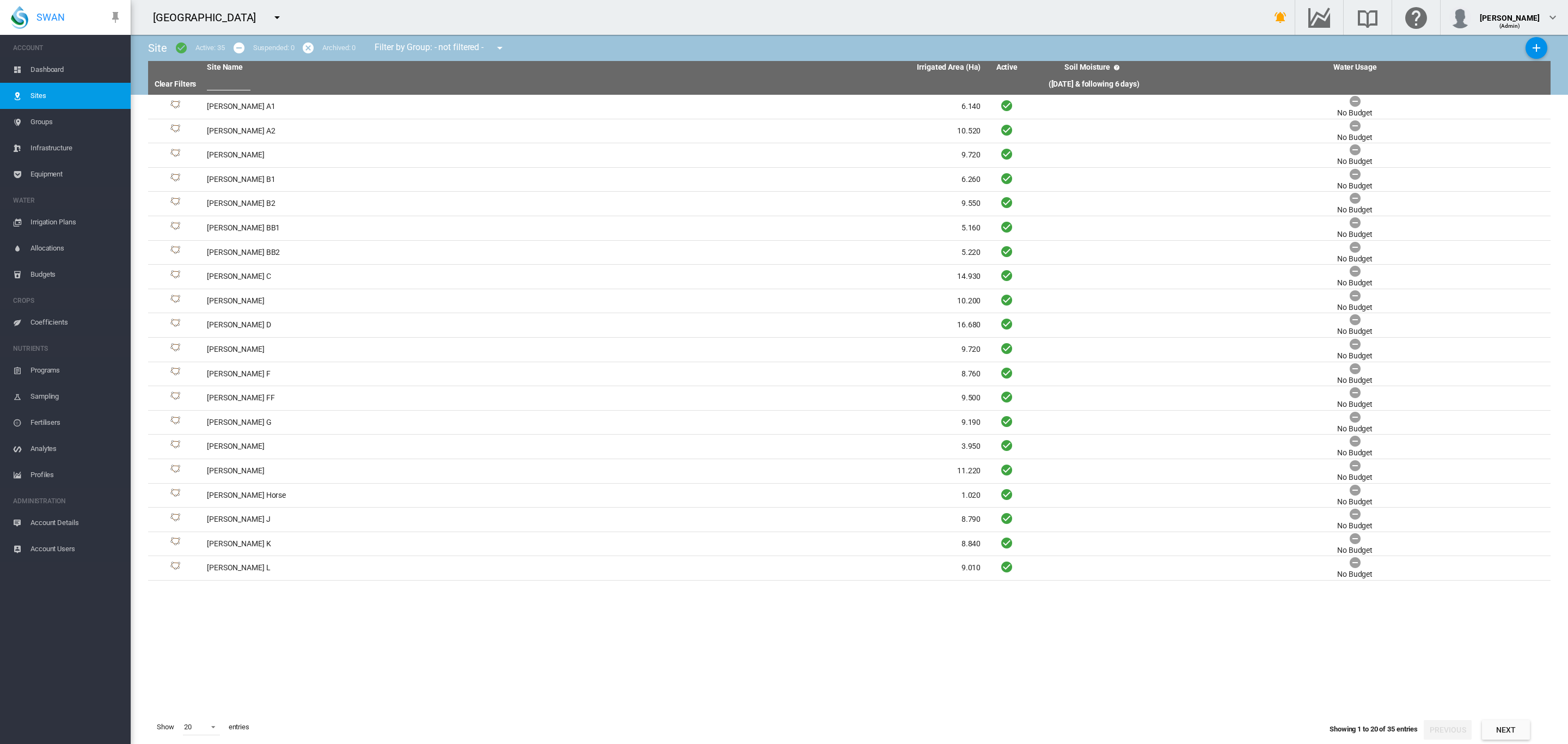
click at [53, 72] on span "Dashboard" at bounding box center [76, 69] width 92 height 26
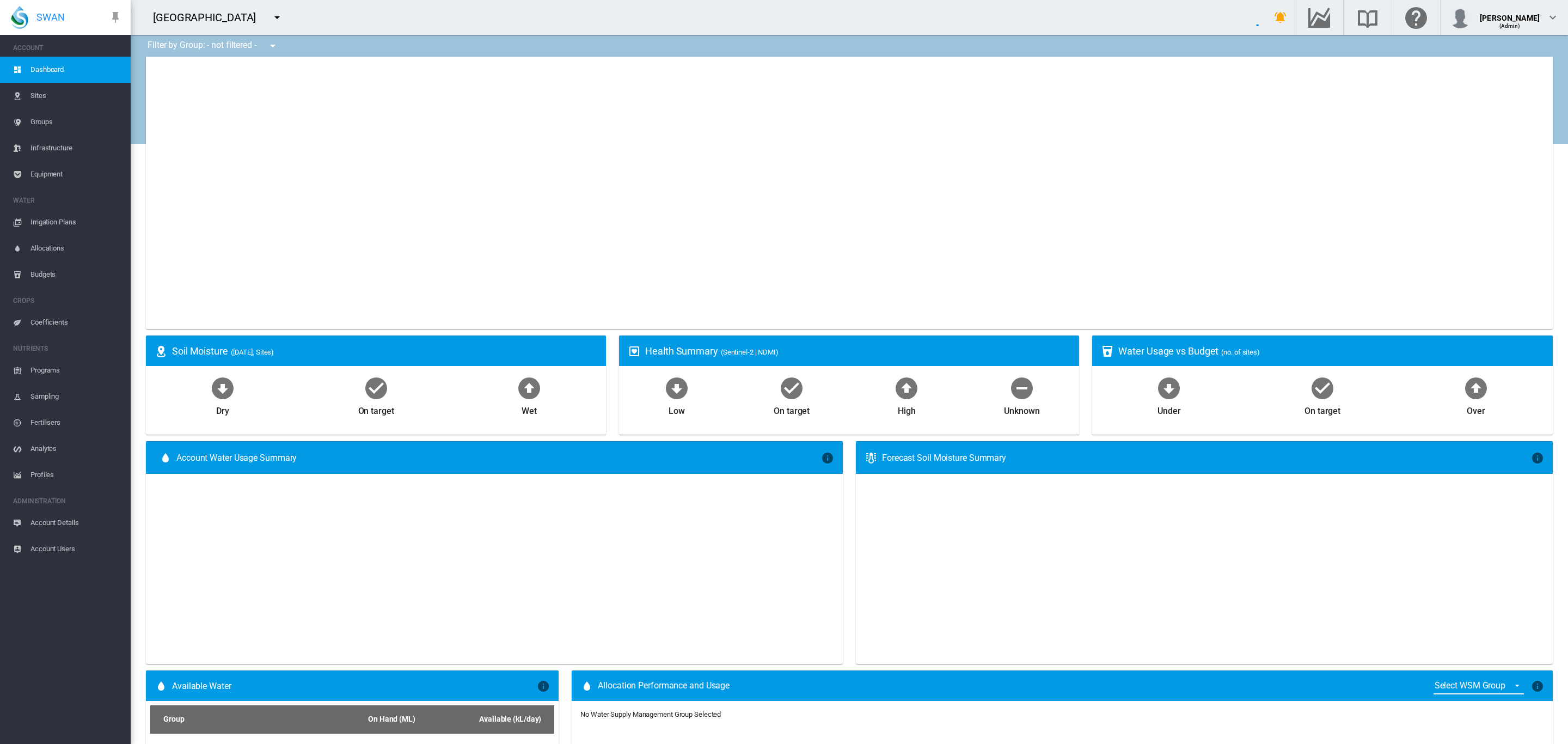
type input "**********"
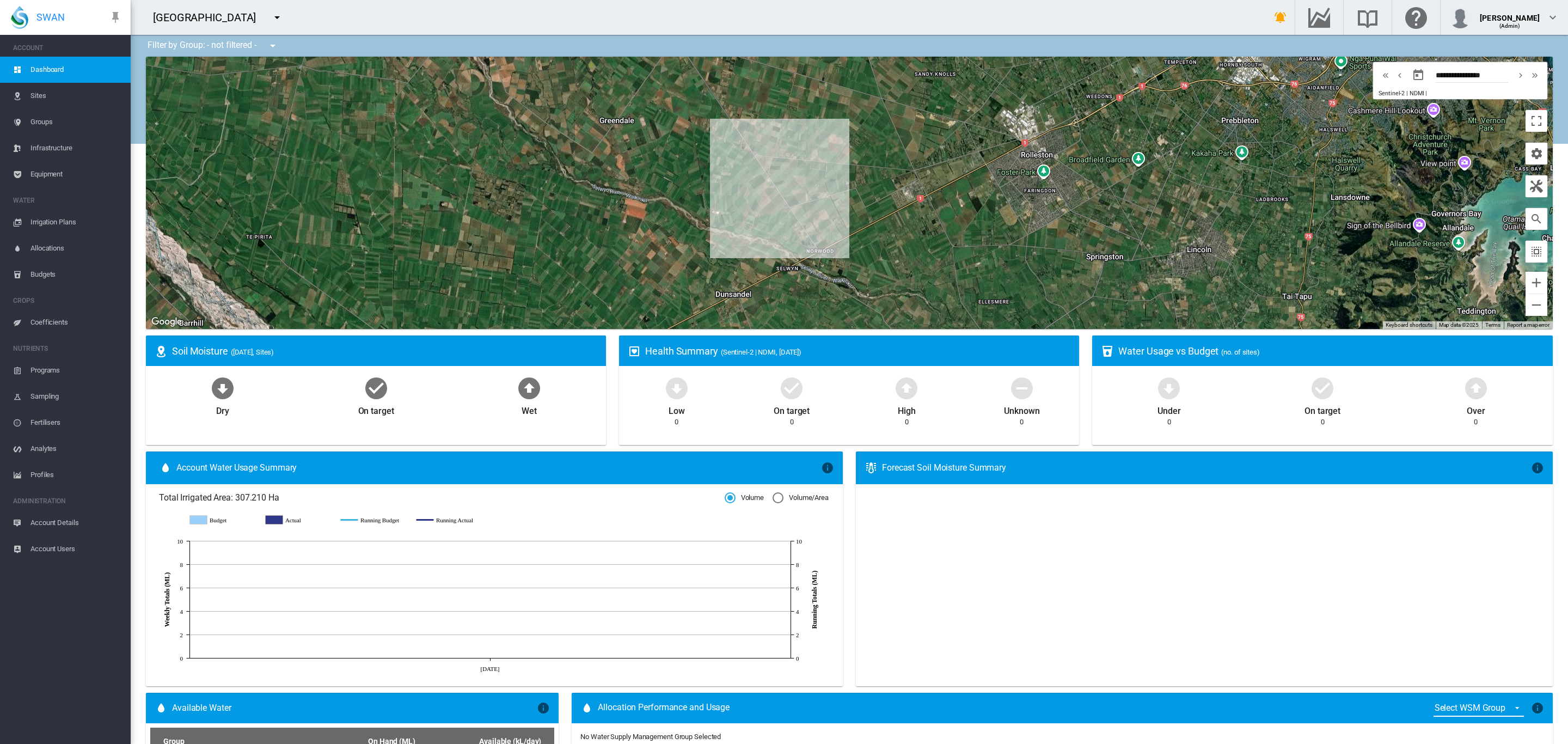
click at [43, 178] on span "Equipment" at bounding box center [76, 174] width 92 height 26
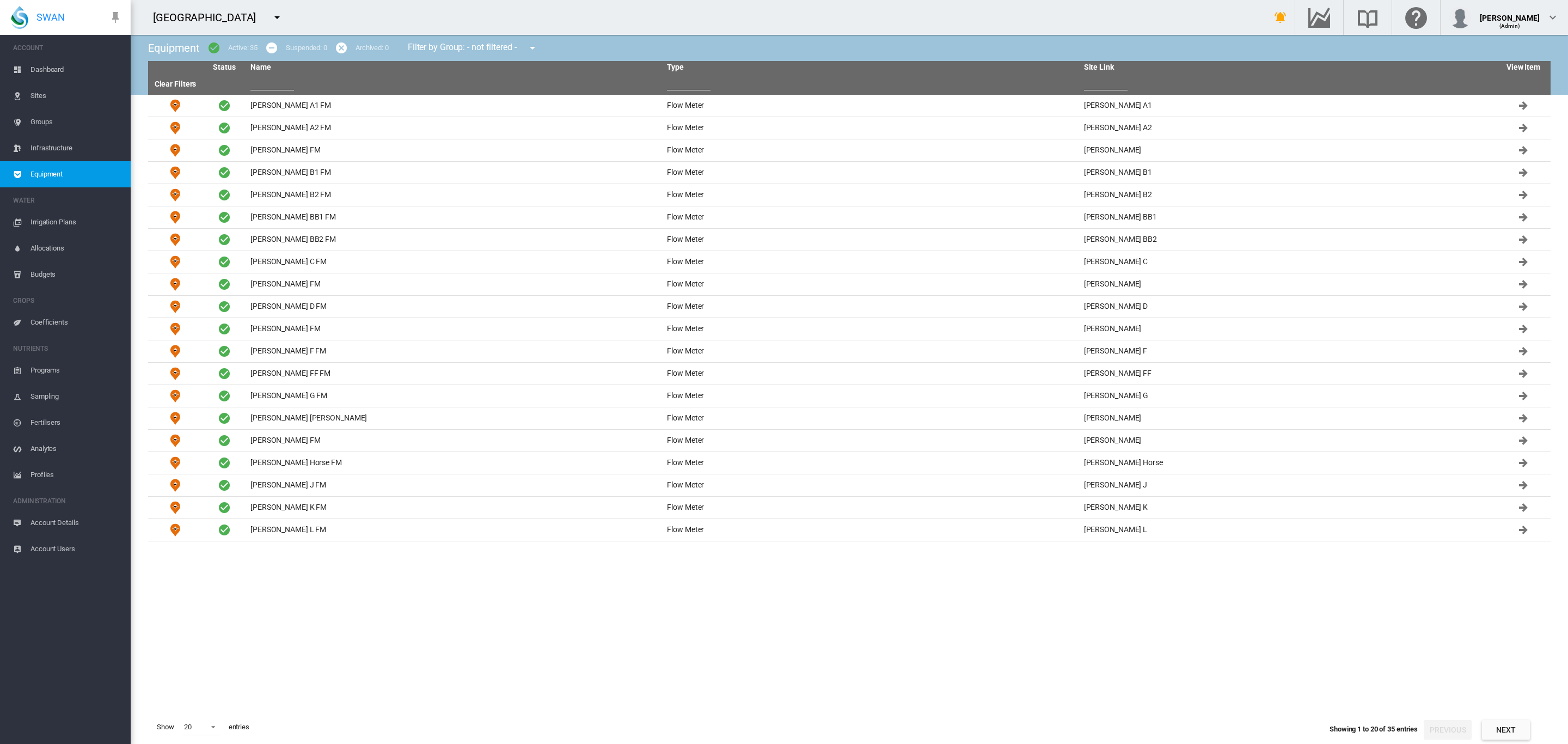
click at [41, 116] on span "Groups" at bounding box center [76, 121] width 92 height 26
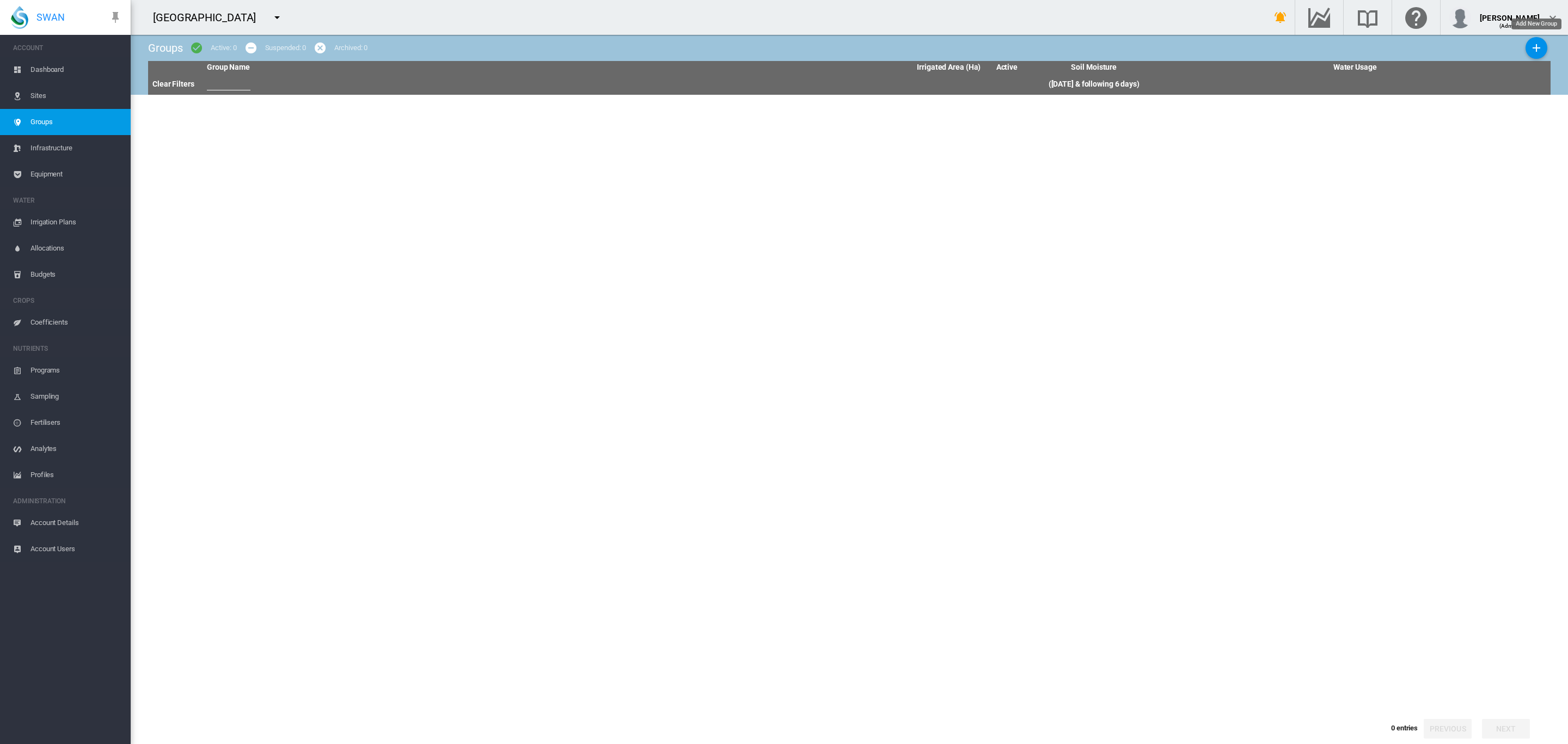
click at [1537, 44] on md-icon "icon-plus" at bounding box center [1536, 48] width 13 height 13
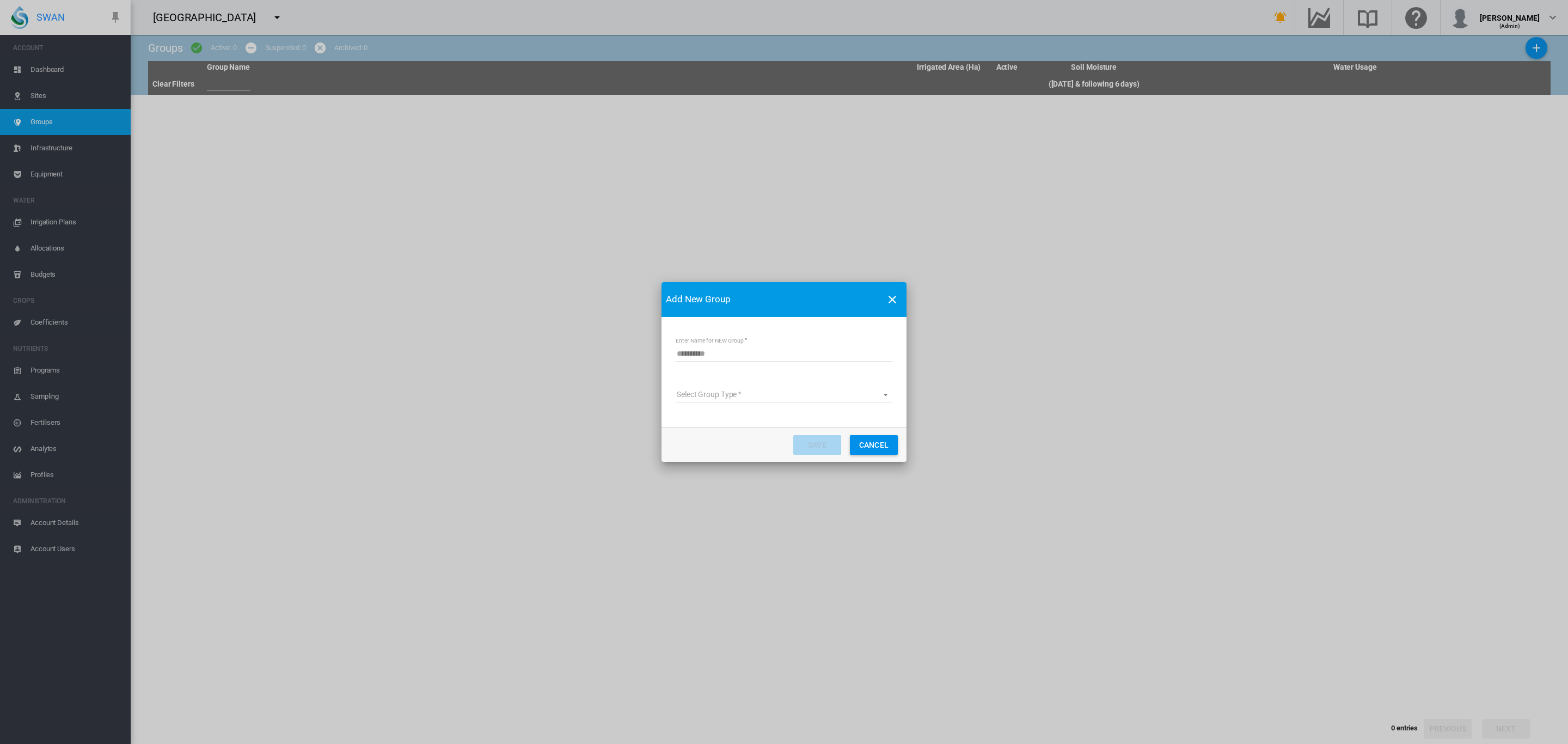
click at [714, 353] on input "Enter Name for NEW Group" at bounding box center [784, 353] width 216 height 16
type input "**********"
click at [695, 386] on md-select "Select Group Type Site Management Water Supply Management" at bounding box center [784, 395] width 216 height 16
click at [711, 399] on div "Site Management" at bounding box center [706, 395] width 59 height 11
click at [825, 438] on button "Save" at bounding box center [817, 445] width 48 height 20
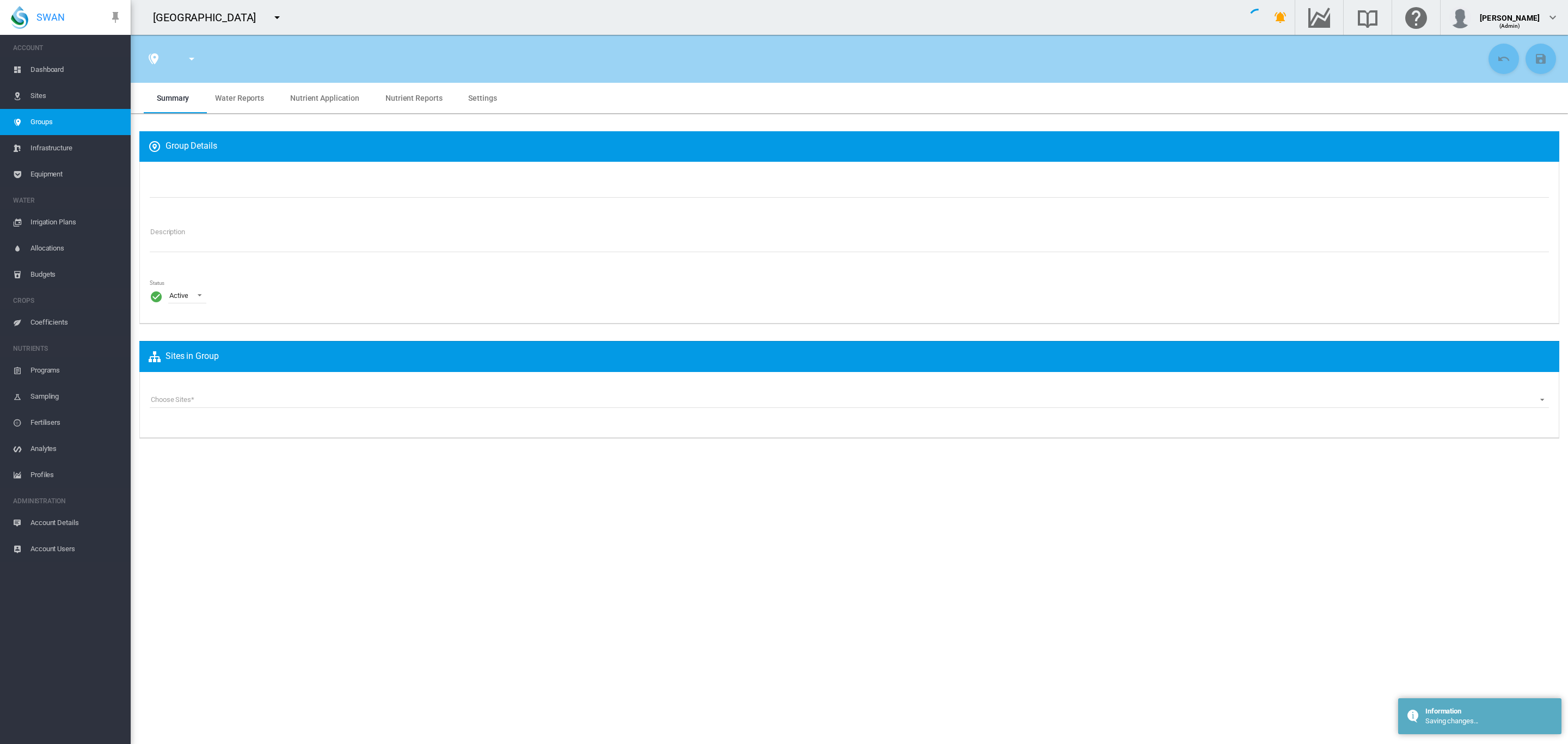
type input "**********"
type textarea "**********"
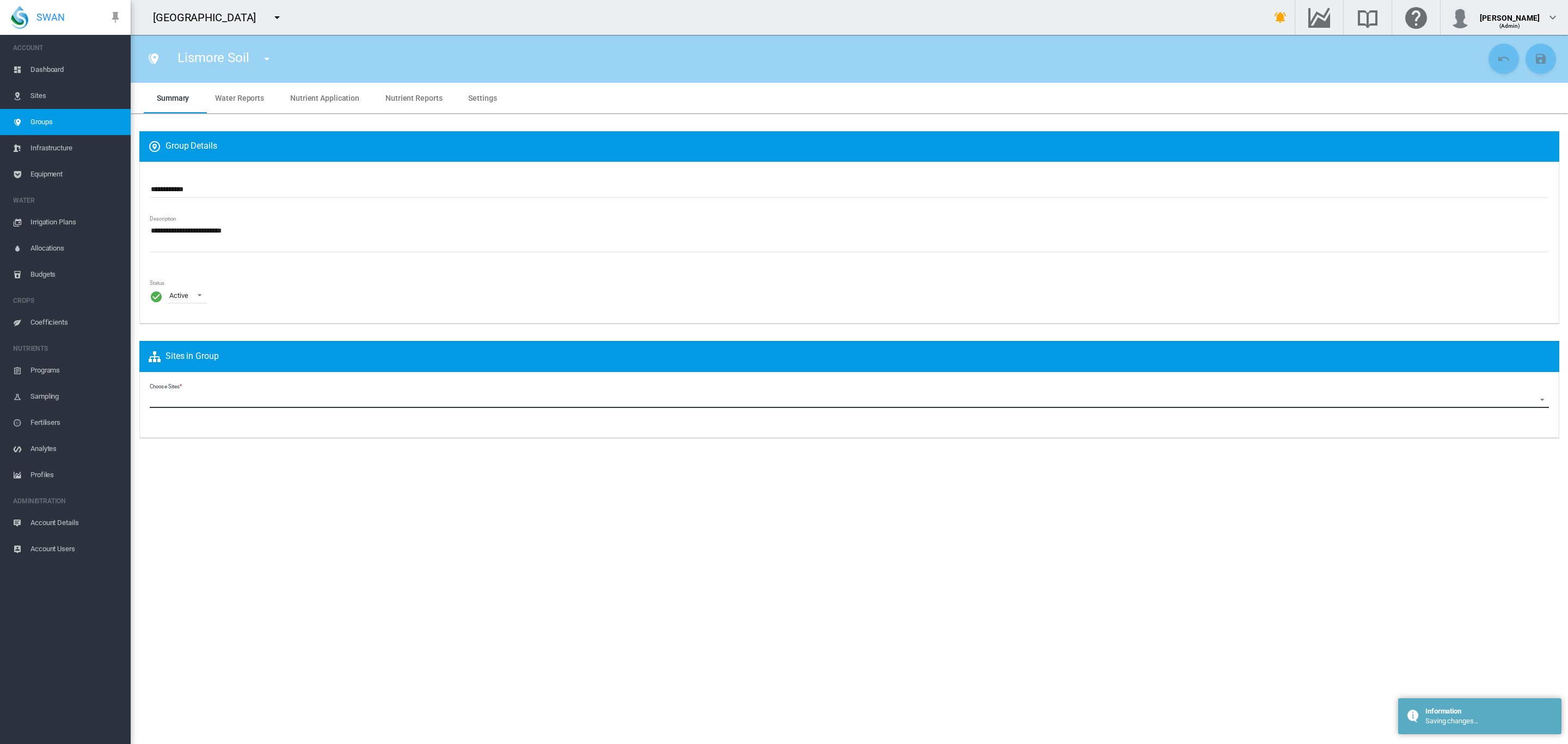
click at [281, 392] on md-select "Choose Sites Pankhurst A1 (Site) Pankhurst A2 (Site) Pankhurst AA (Site) Pankhu…" at bounding box center [849, 400] width 1399 height 16
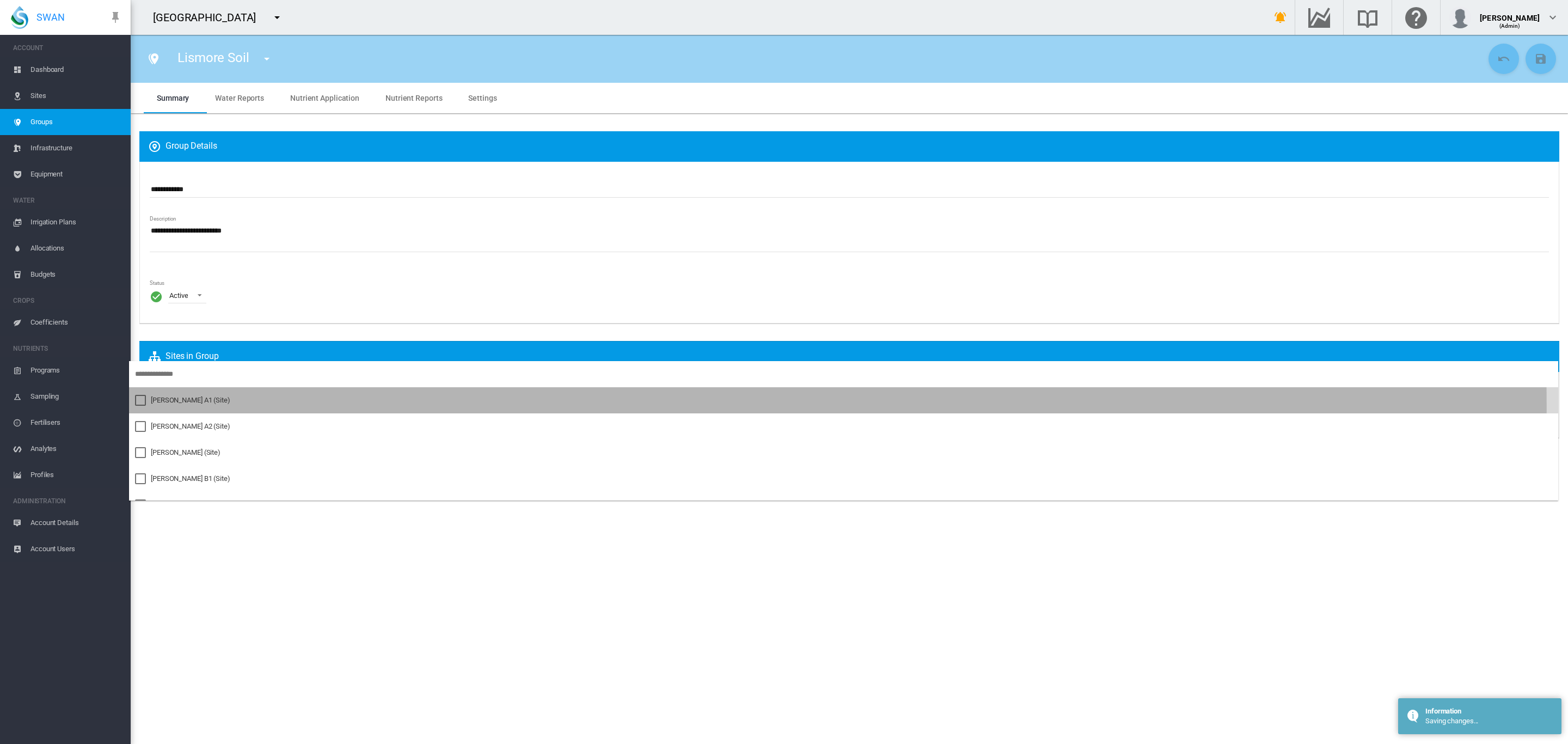
click at [208, 406] on md-option "Pankhurst A1 (Site)" at bounding box center [843, 400] width 1429 height 26
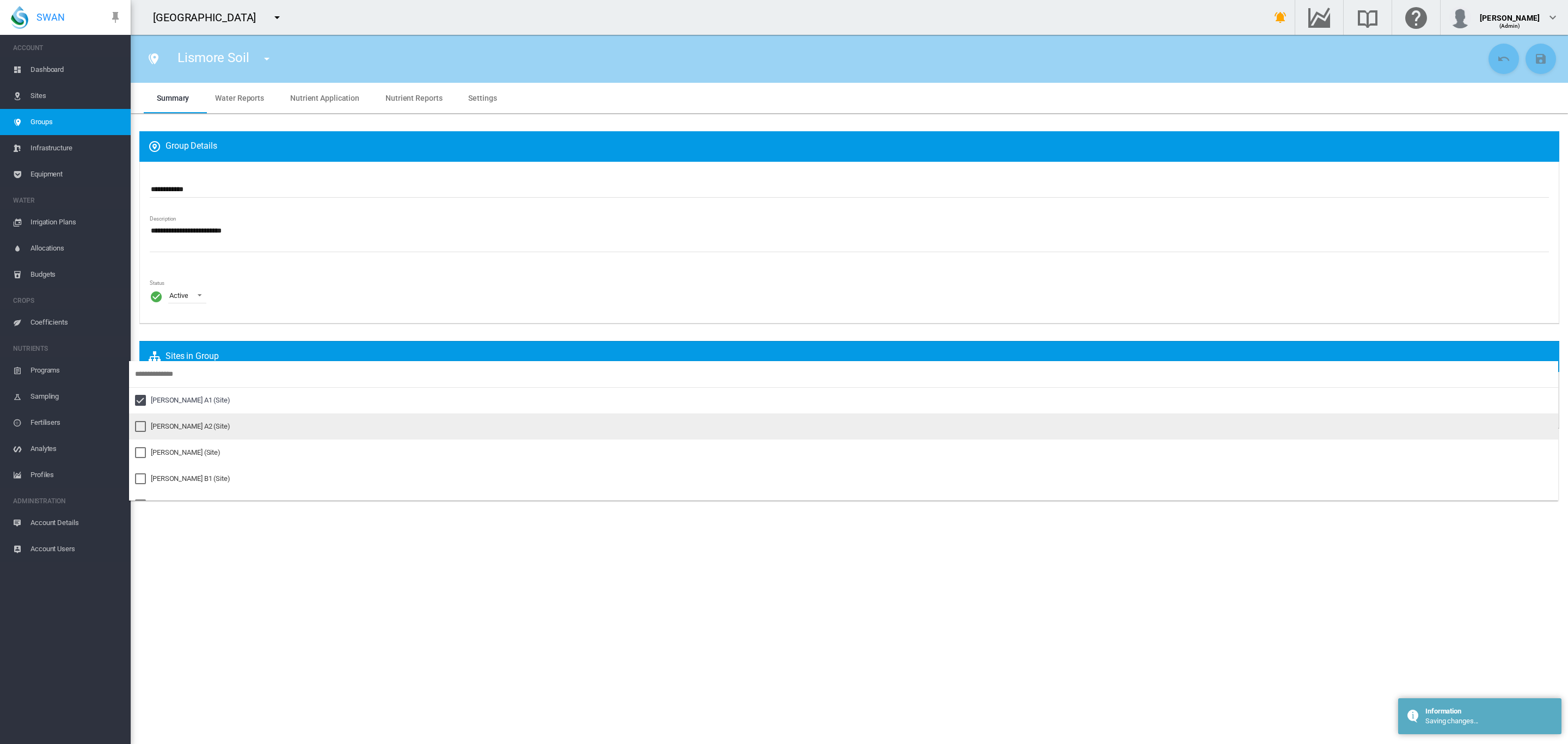
click at [188, 432] on md-option "Pankhurst A2 (Site)" at bounding box center [843, 426] width 1429 height 26
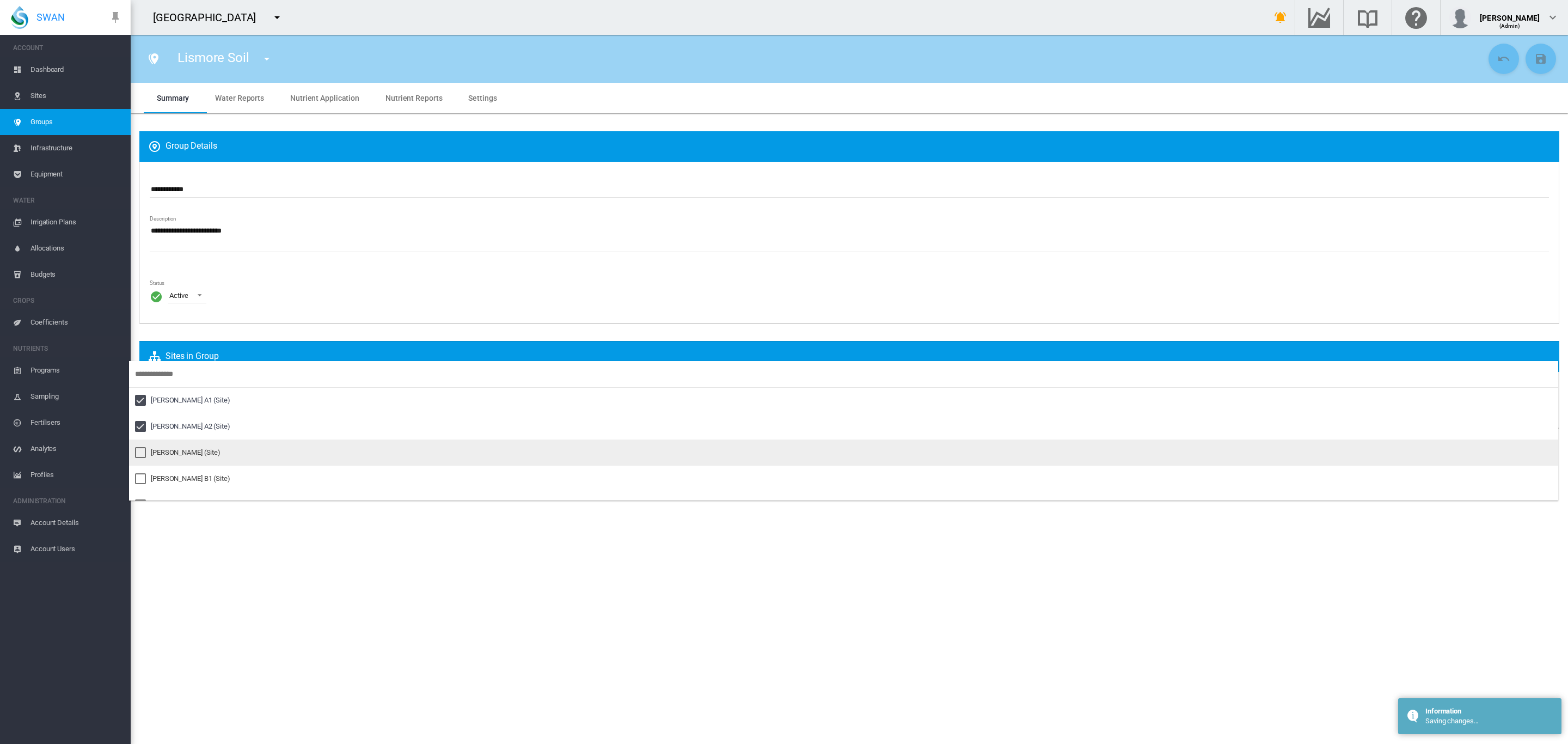
click at [183, 453] on div "Pankhurst AA (Site)" at bounding box center [185, 452] width 69 height 10
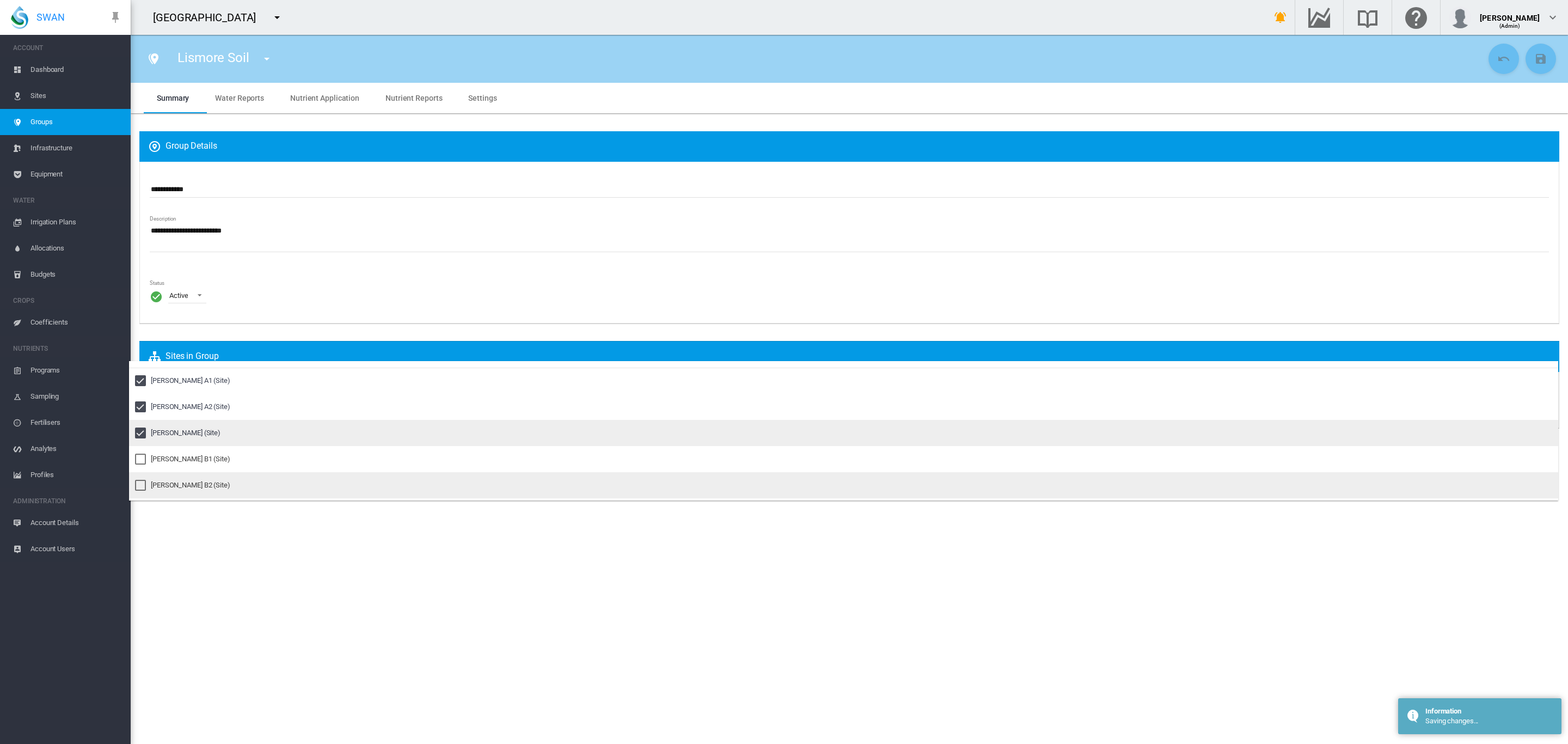
scroll to position [41, 0]
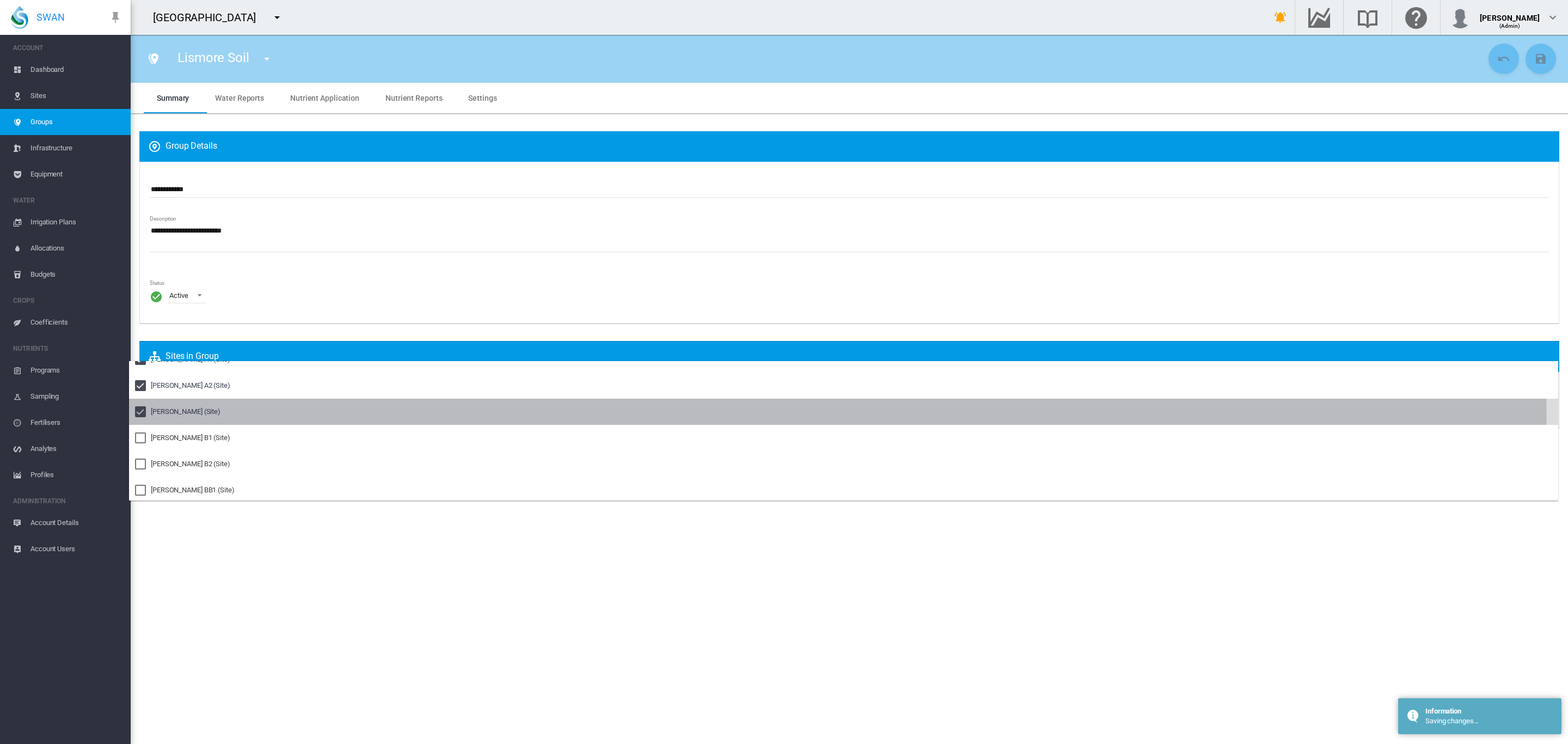
click at [179, 423] on md-option "Pankhurst AA (Site)" at bounding box center [843, 412] width 1429 height 26
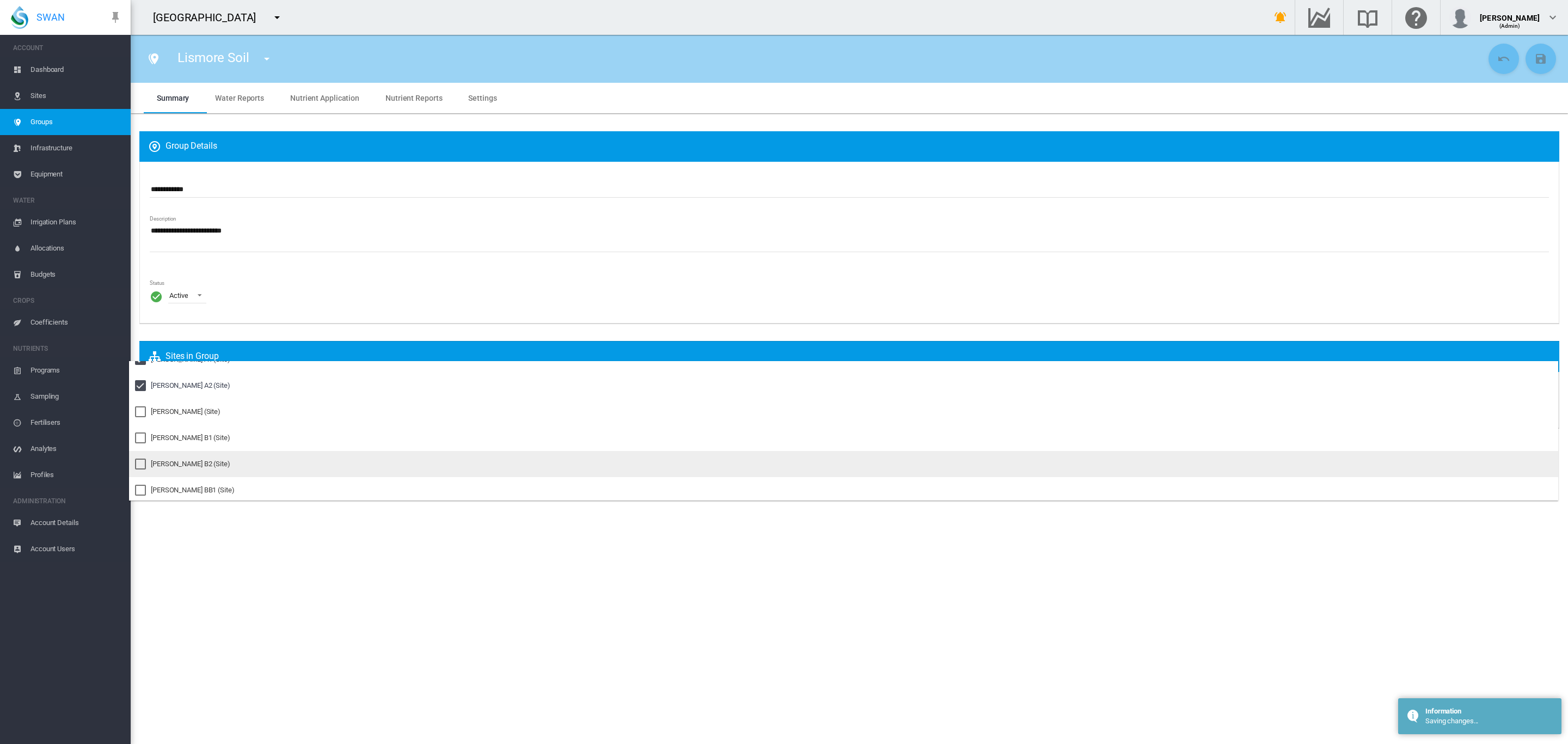
click at [190, 468] on div "Pankhurst B2 (Site)" at bounding box center [191, 463] width 80 height 10
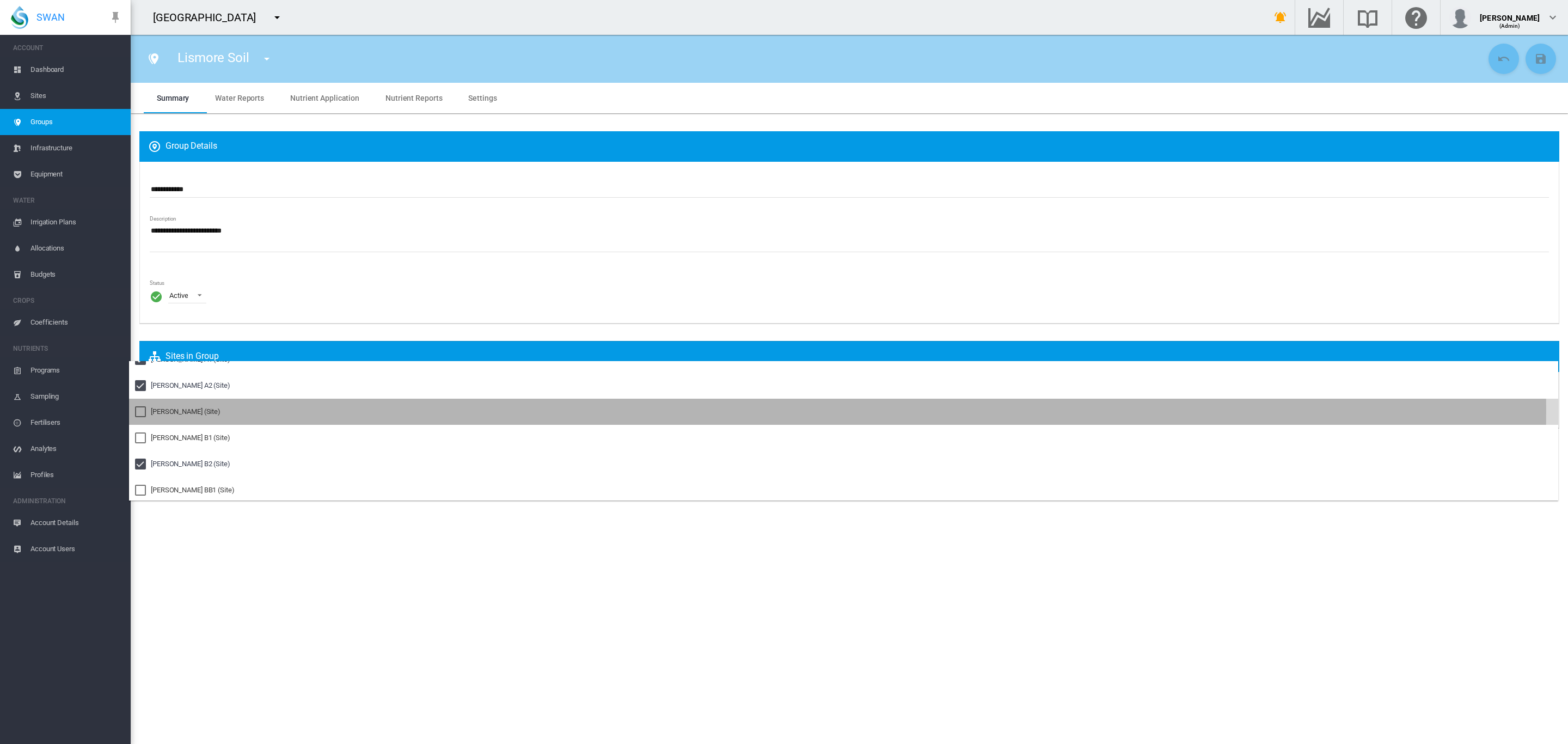
click at [165, 411] on div "Pankhurst AA (Site)" at bounding box center [185, 412] width 69 height 10
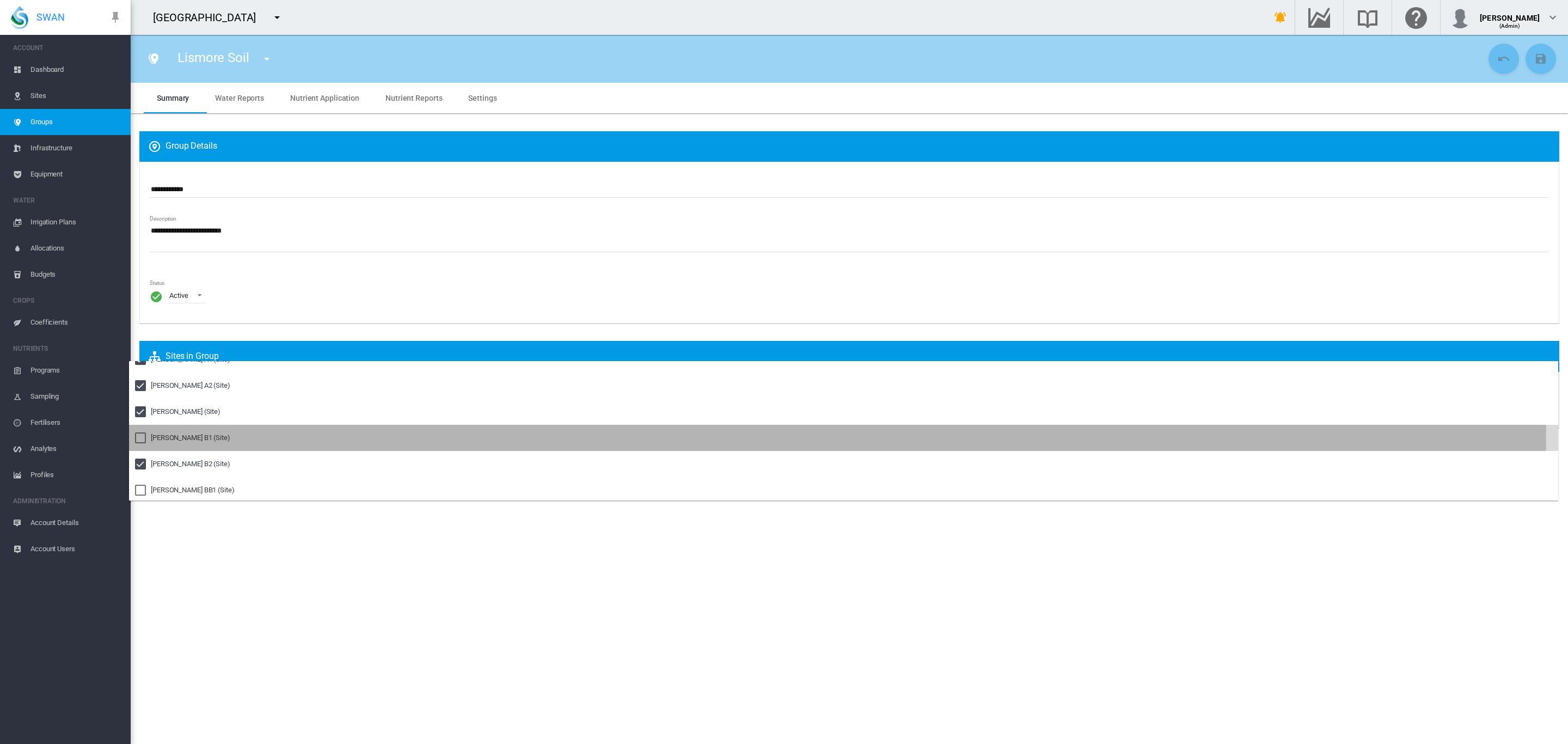
click at [165, 433] on div "Pankhurst B1 (Site)" at bounding box center [191, 437] width 80 height 10
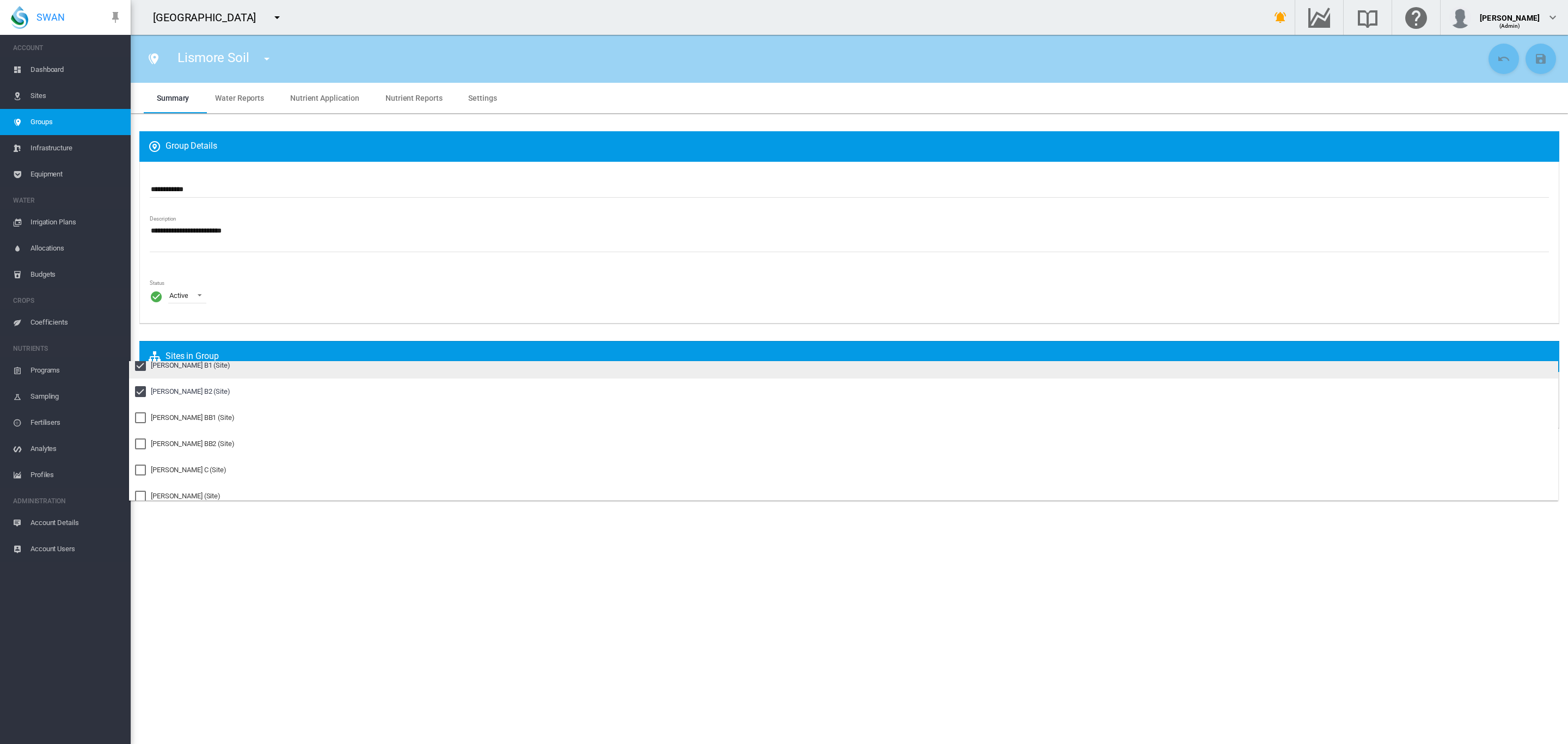
scroll to position [123, 0]
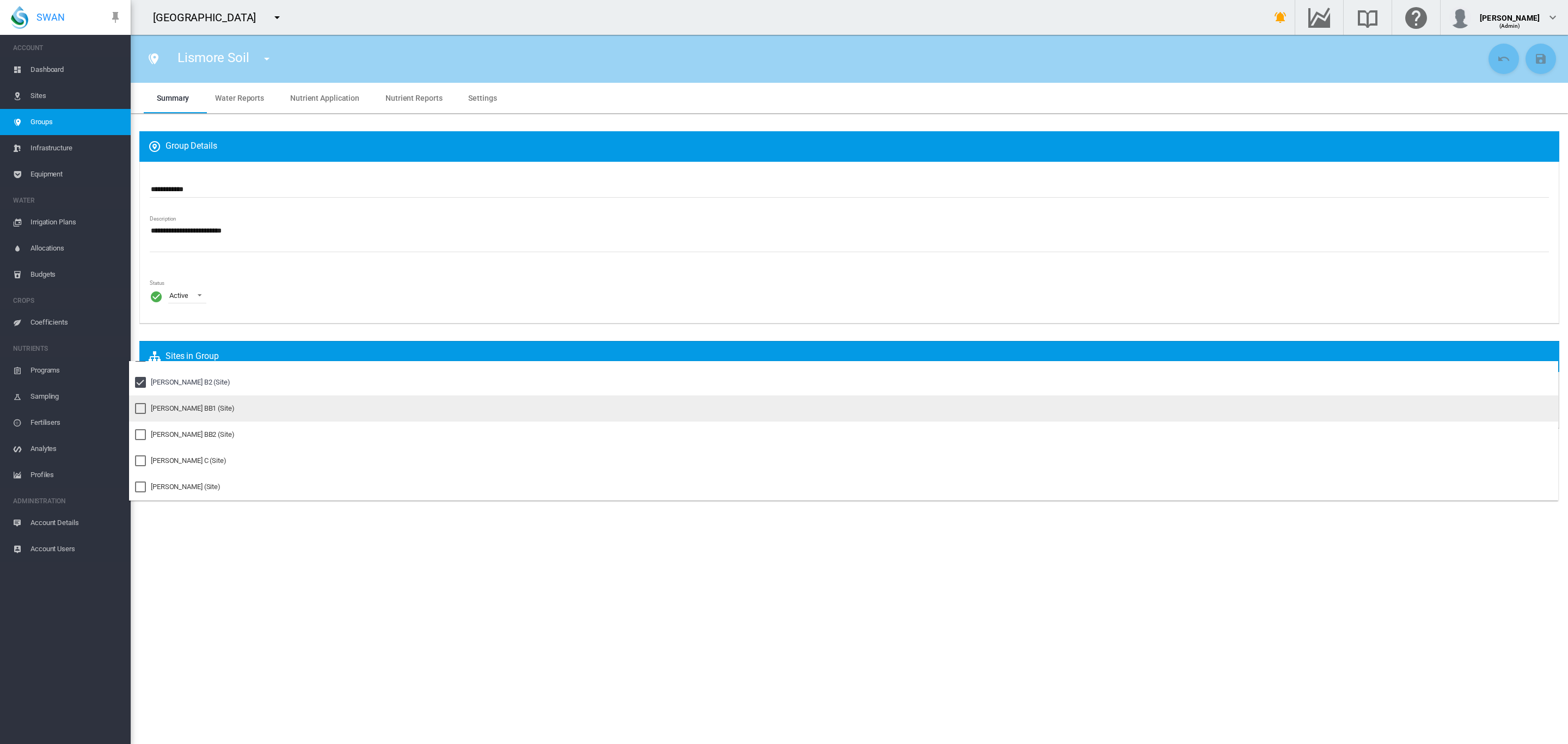
click at [180, 409] on div "Pankhurst BB1 (Site)" at bounding box center [193, 408] width 84 height 10
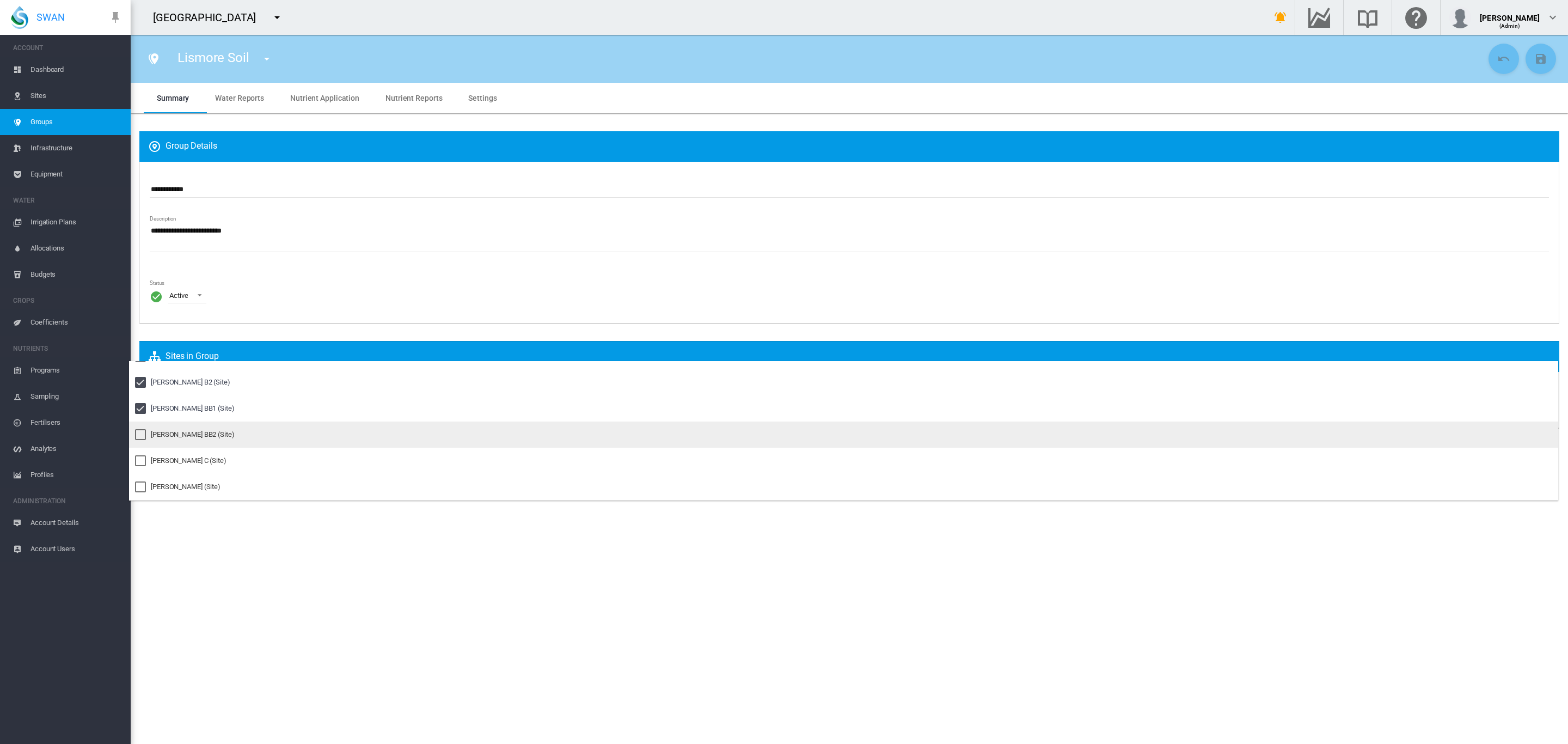
drag, startPoint x: 177, startPoint y: 428, endPoint x: 172, endPoint y: 436, distance: 9.4
click at [177, 429] on md-option "Pankhurst BB2 (Site)" at bounding box center [843, 434] width 1429 height 26
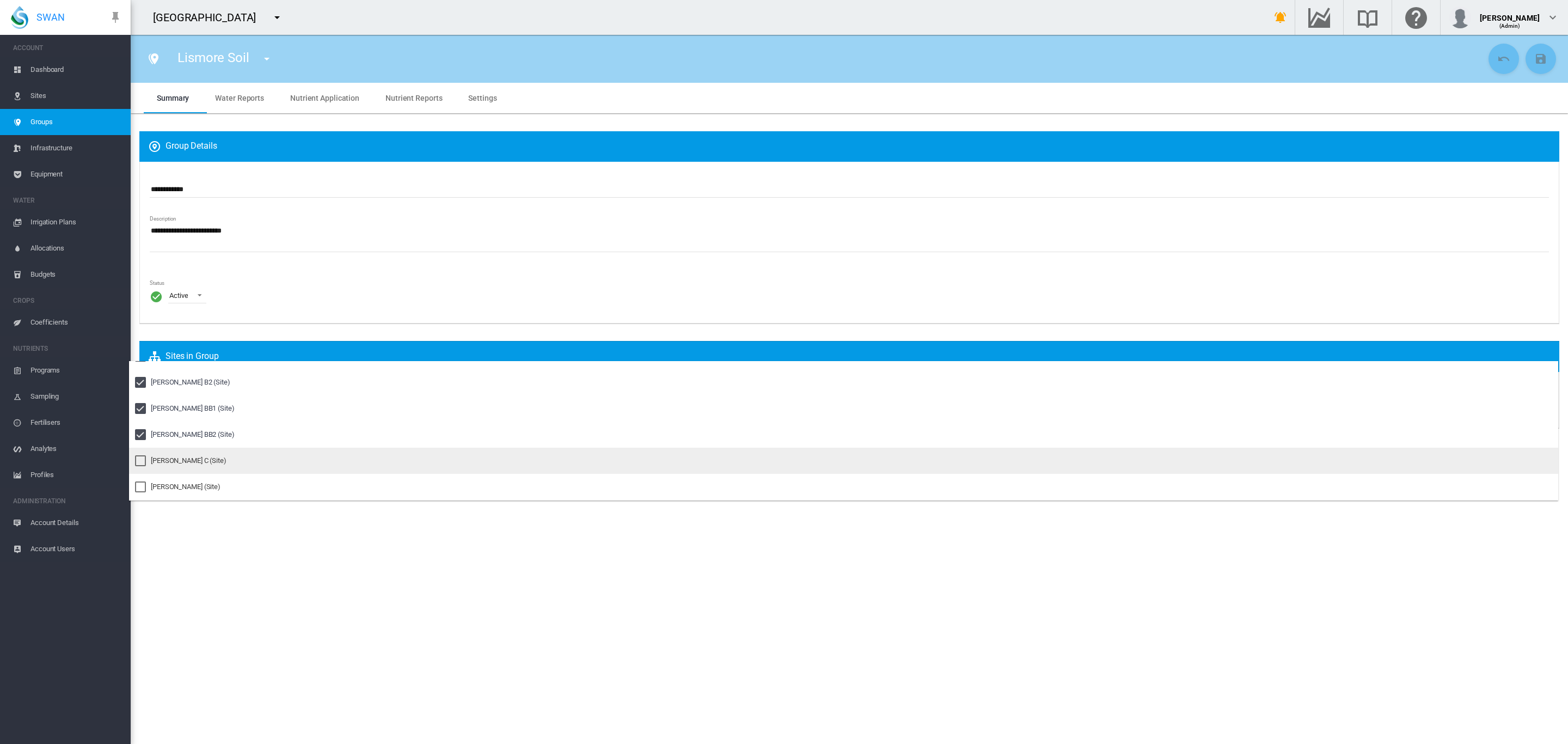
click at [169, 454] on md-option "Pankhurst C (Site)" at bounding box center [843, 460] width 1429 height 26
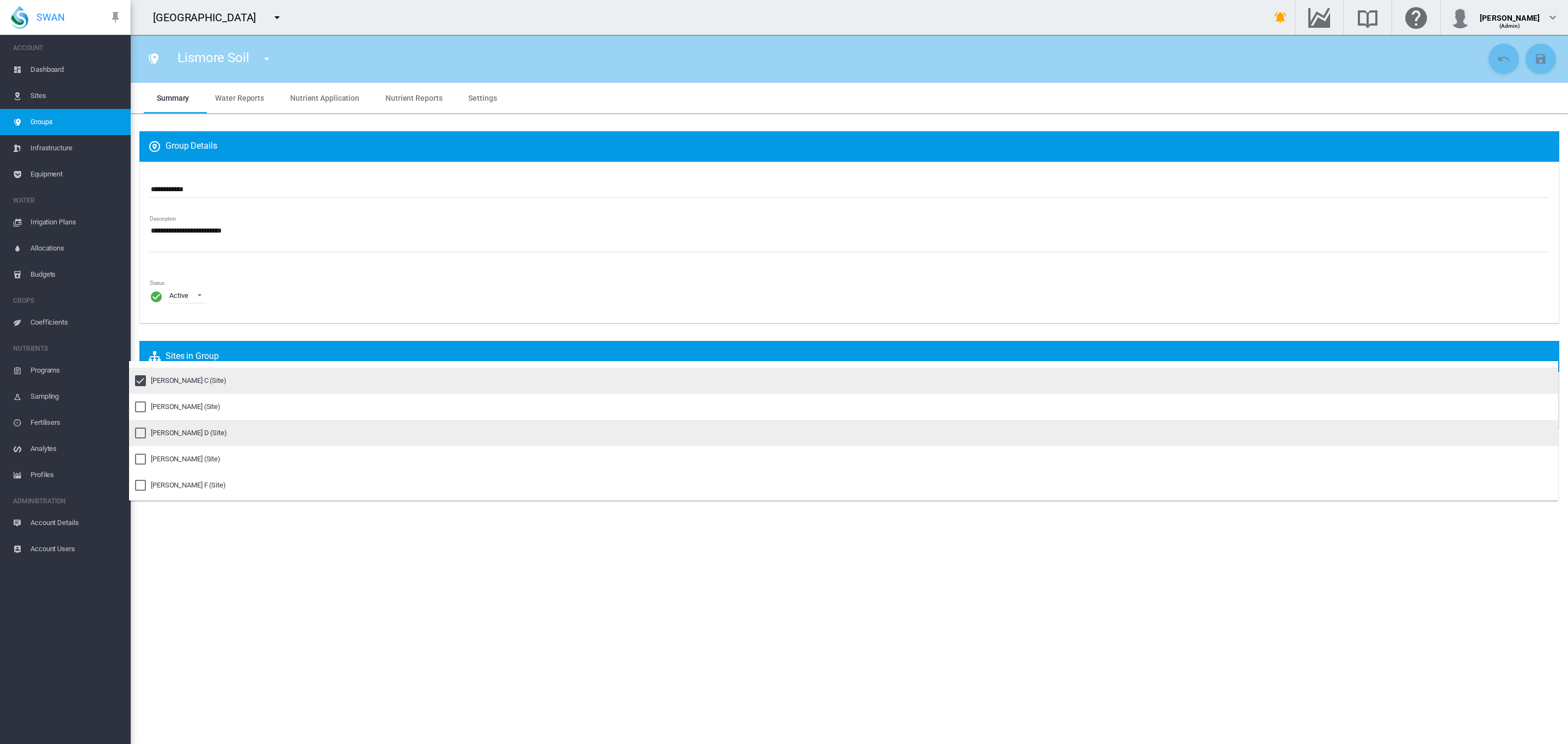
scroll to position [204, 0]
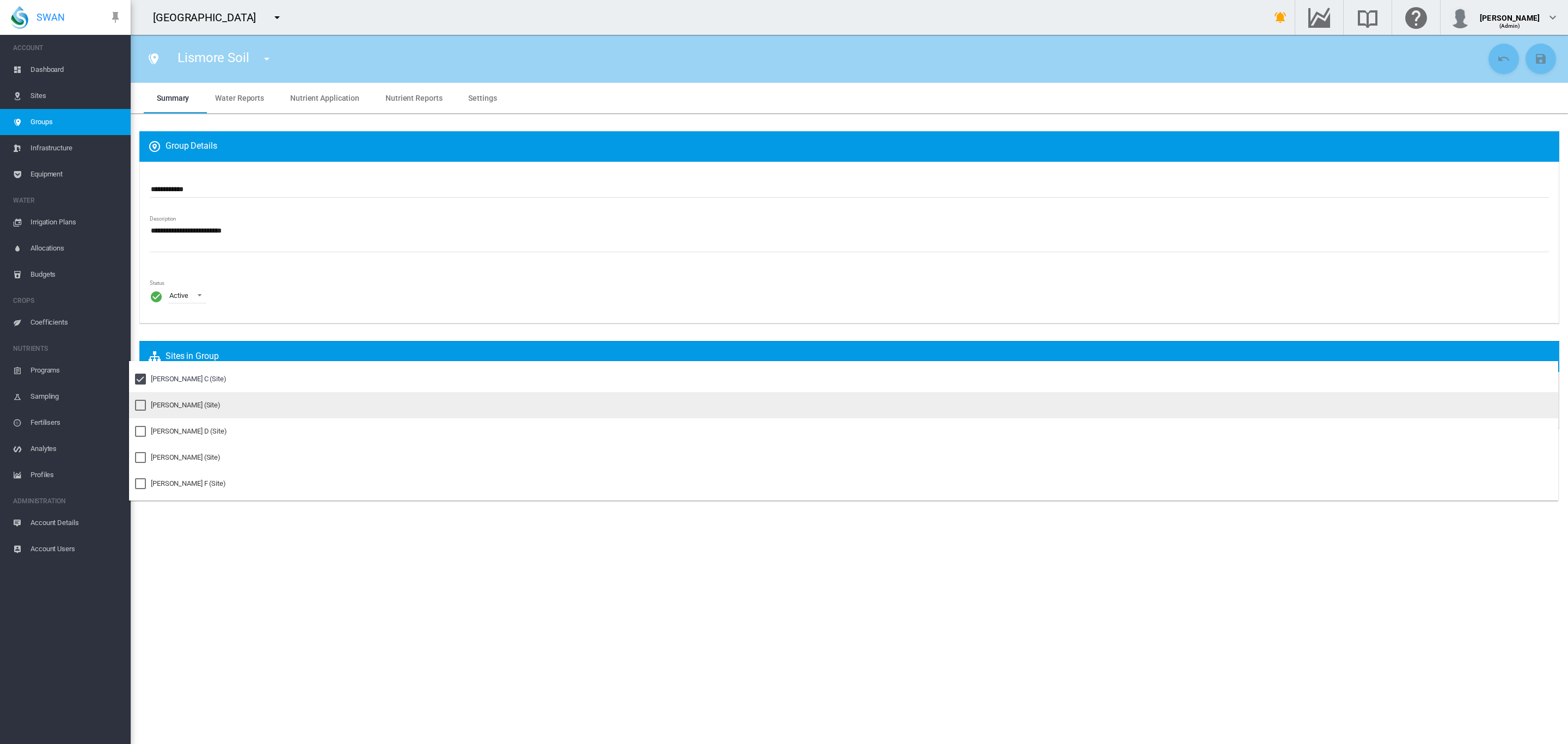
click at [179, 407] on div "Pankhurst CC (Site)" at bounding box center [185, 405] width 69 height 10
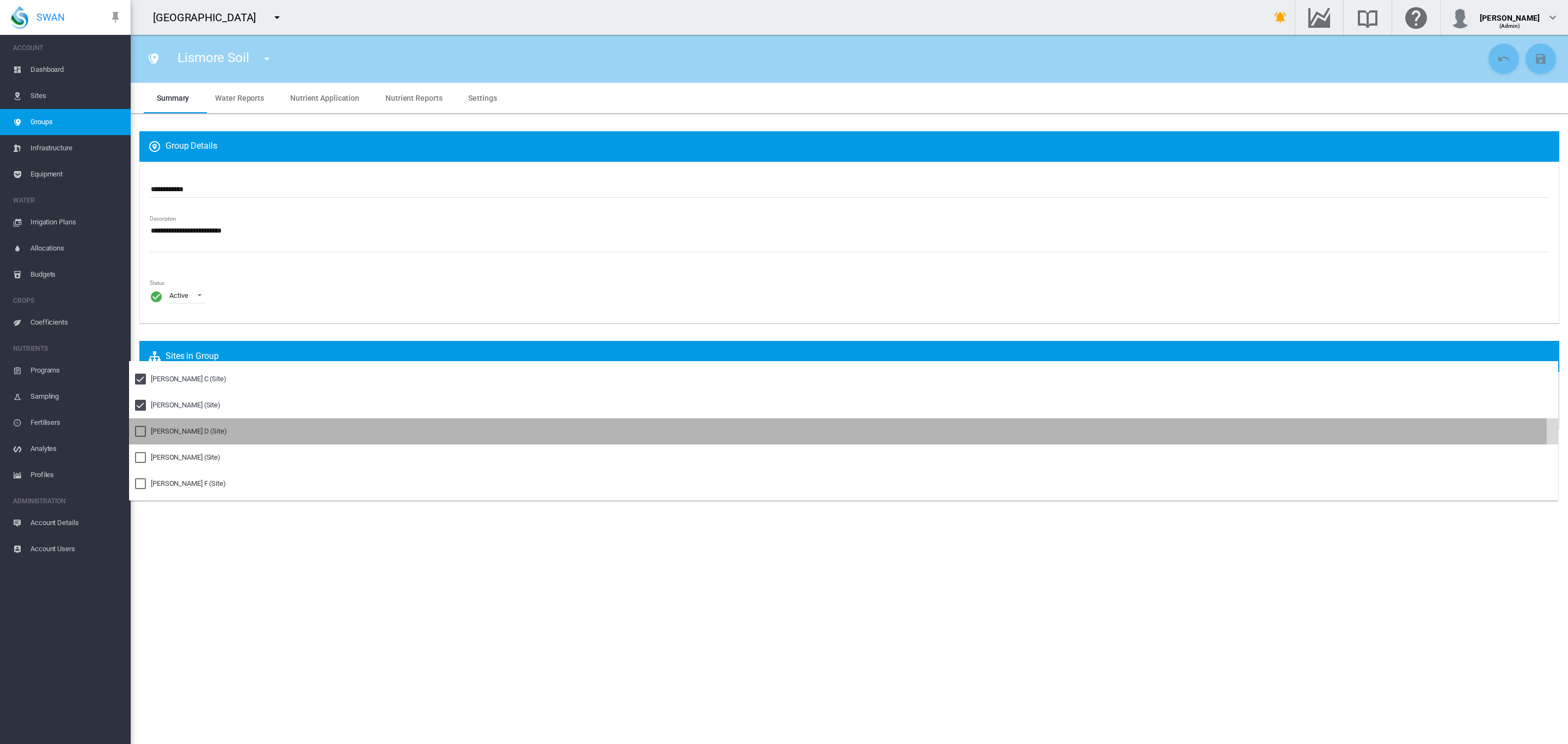
click at [177, 425] on md-option "Pankhurst D (Site)" at bounding box center [843, 431] width 1429 height 26
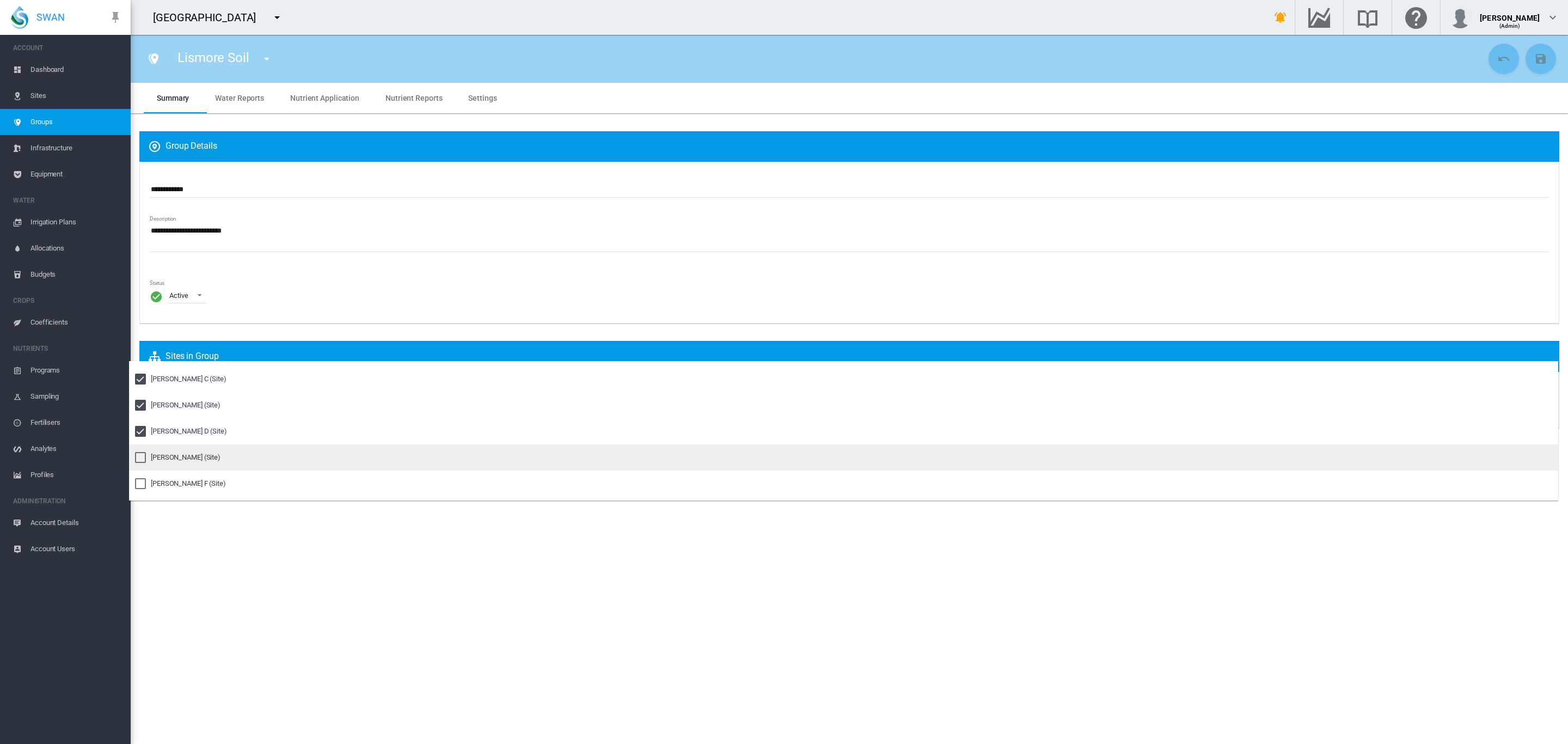
click at [172, 451] on md-option "Pankhurst EE (Site)" at bounding box center [843, 457] width 1429 height 26
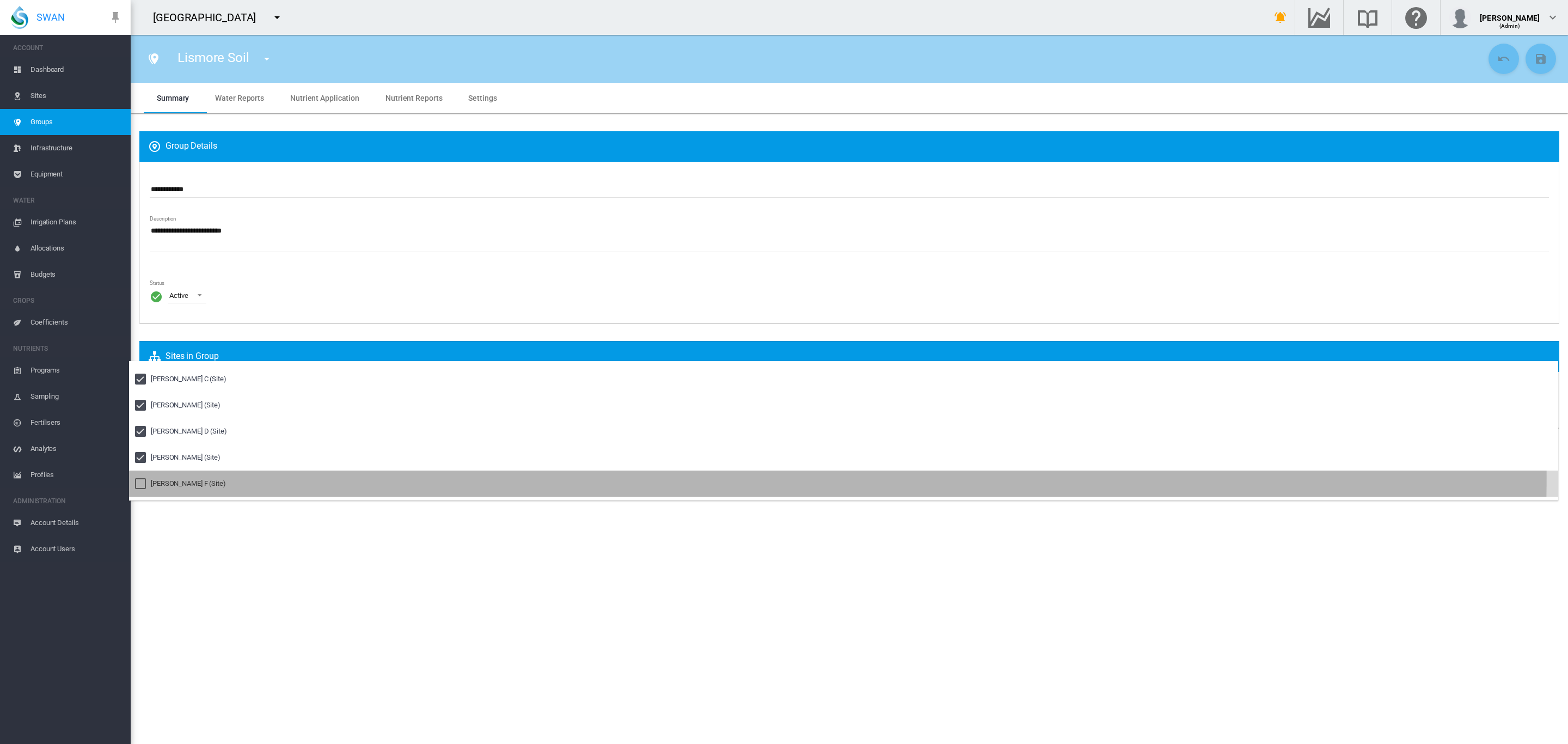
click at [168, 474] on md-option "Pankhurst F (Site)" at bounding box center [843, 483] width 1429 height 26
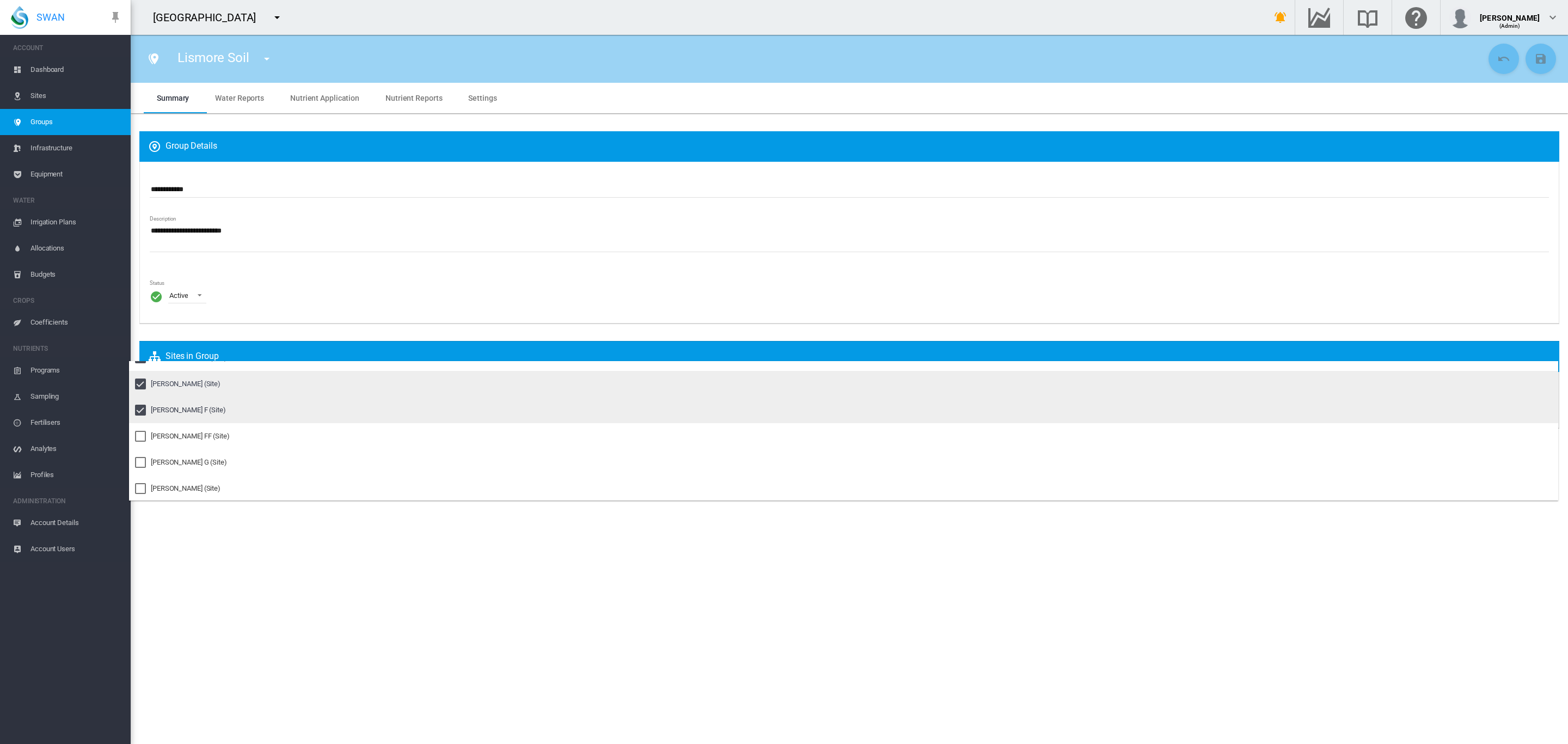
scroll to position [306, 0]
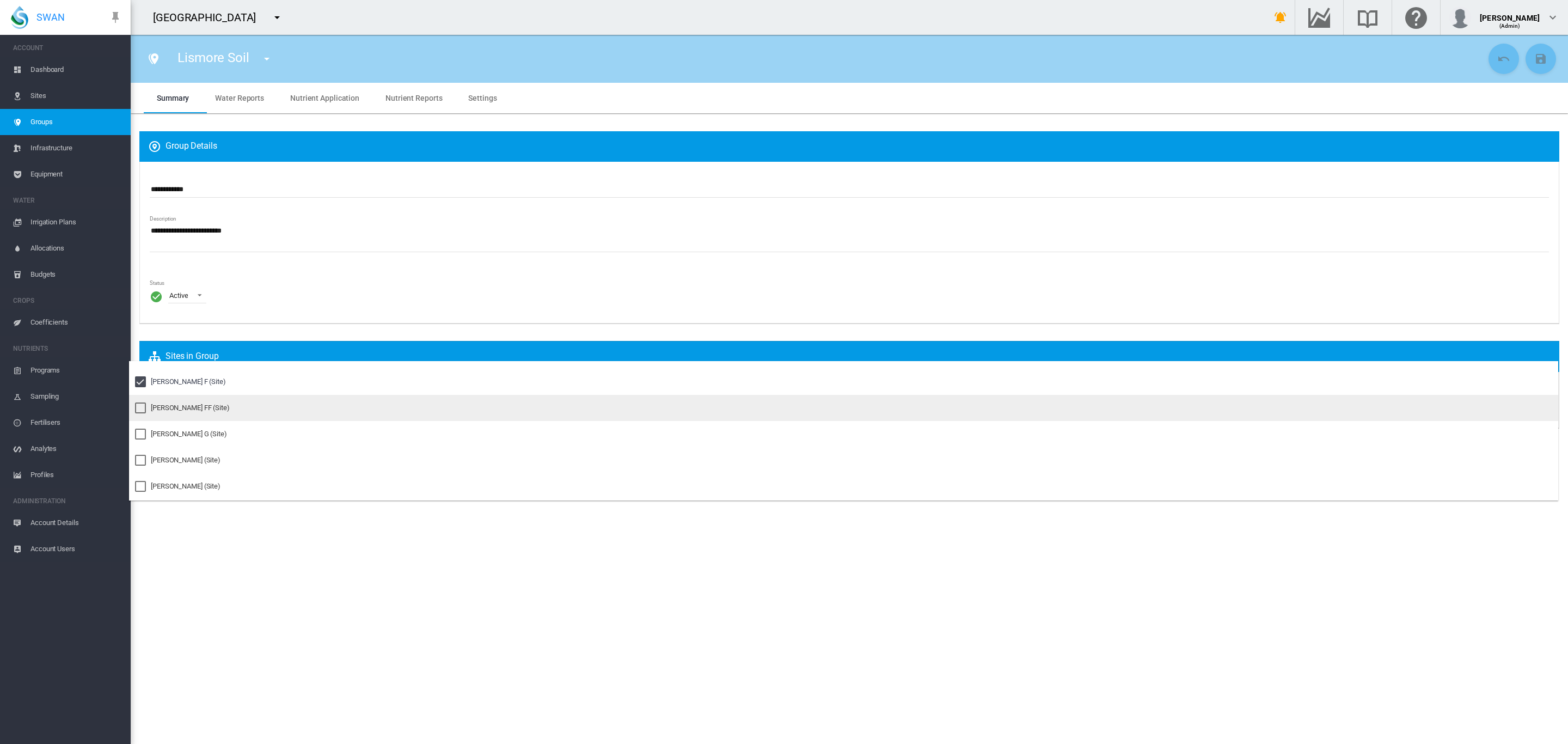
click at [175, 409] on div "Pankhurst FF (Site)" at bounding box center [190, 407] width 79 height 10
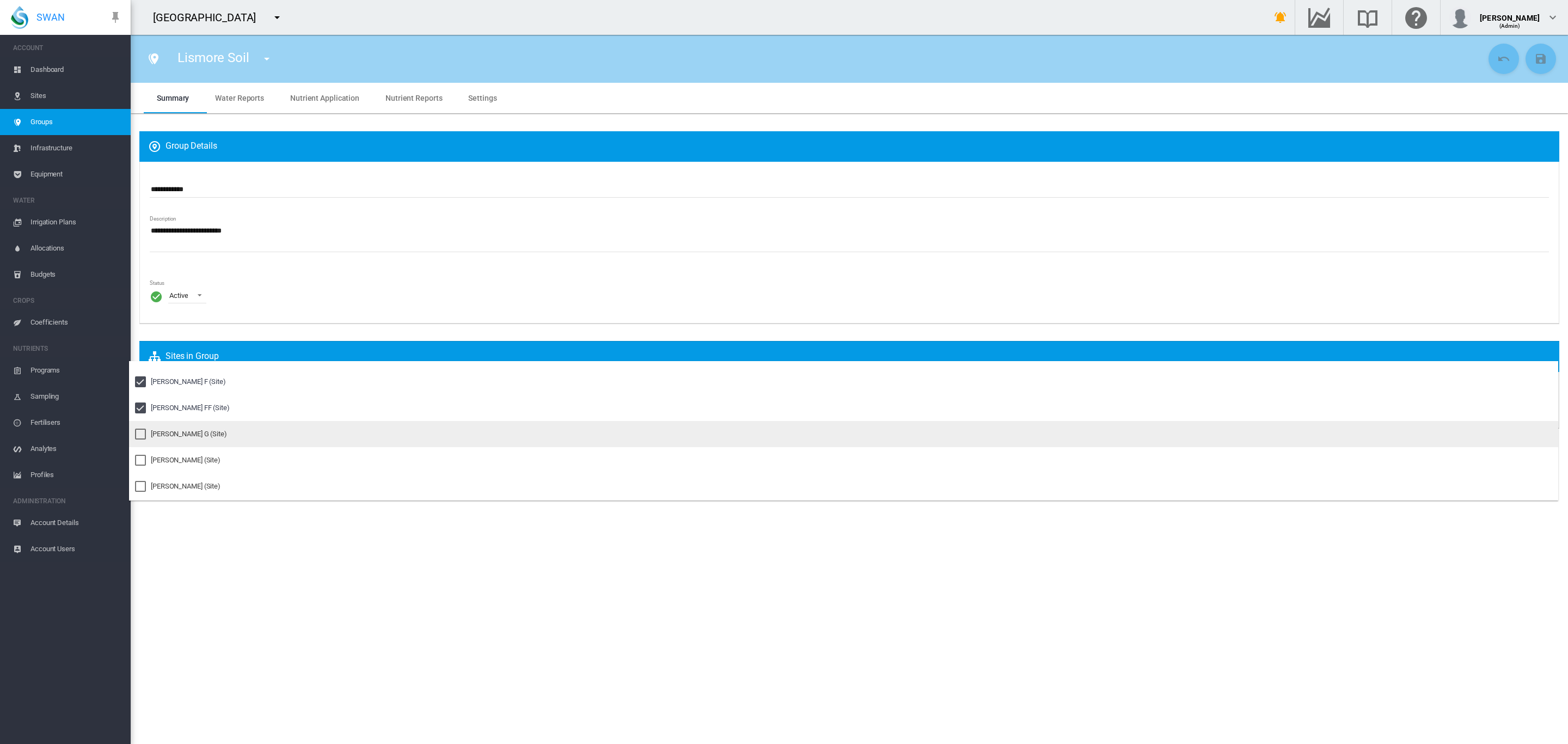
click at [175, 434] on div "Pankhurst G (Site)" at bounding box center [188, 434] width 76 height 10
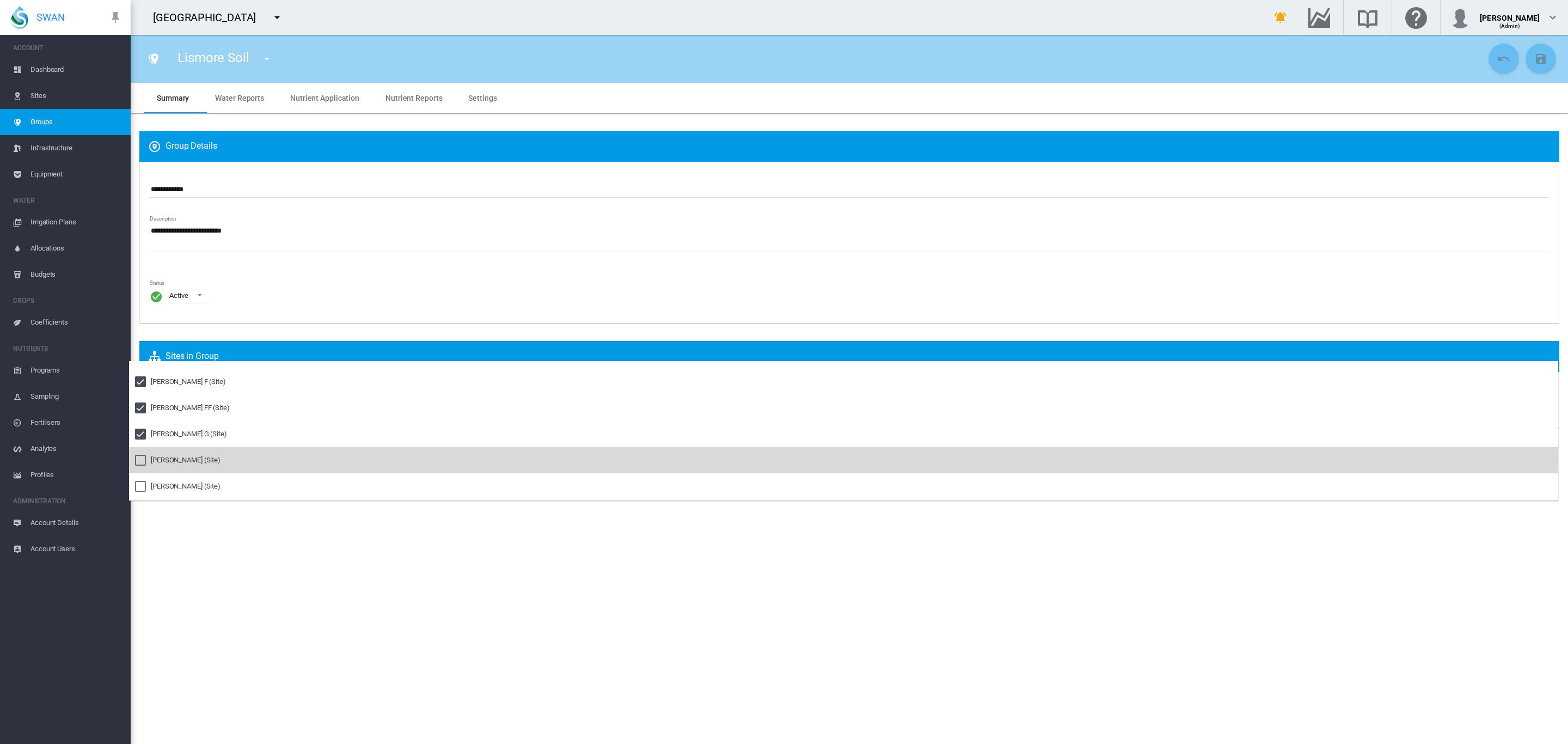
click at [171, 459] on div "Pankhurst Hay (Site)" at bounding box center [185, 460] width 69 height 10
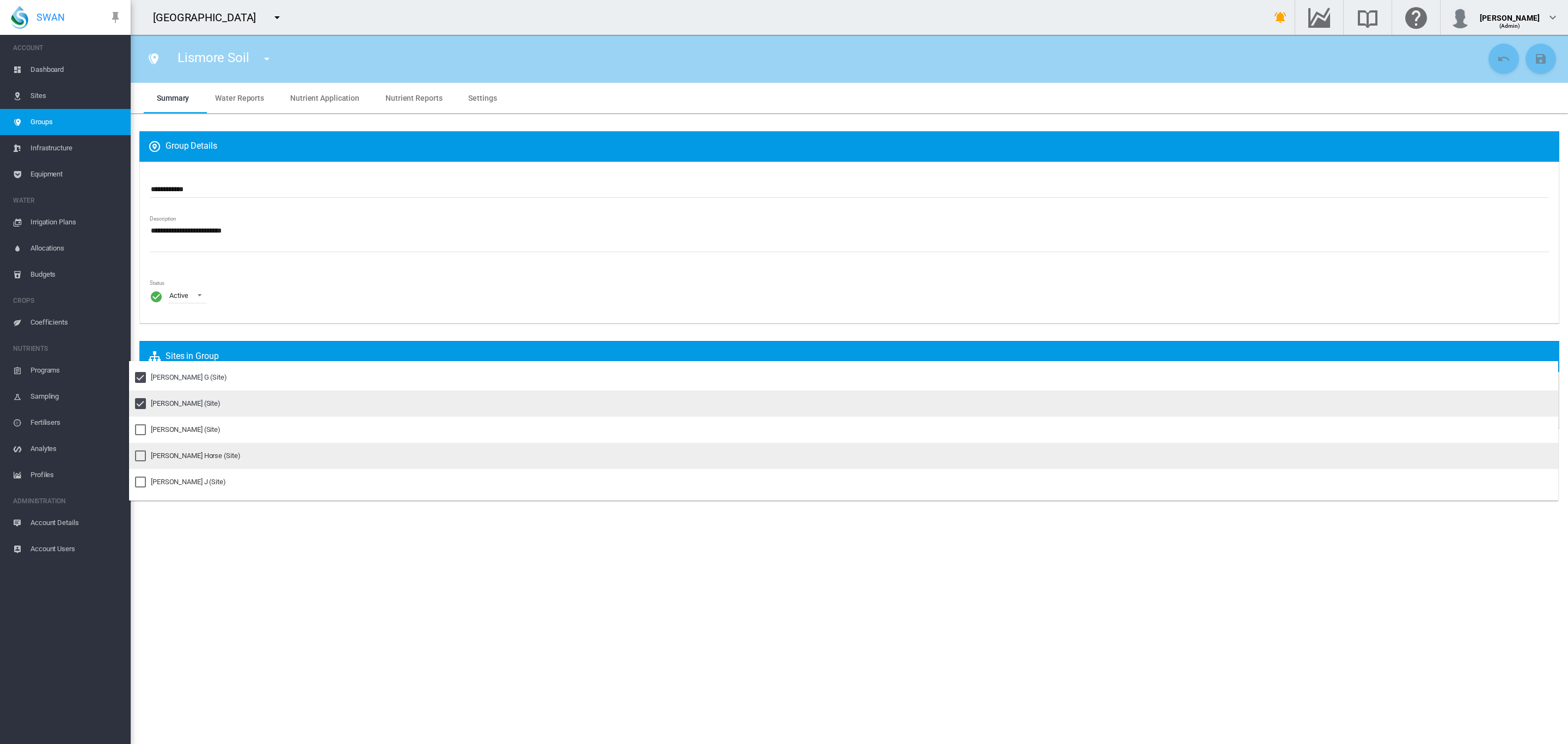
scroll to position [368, 0]
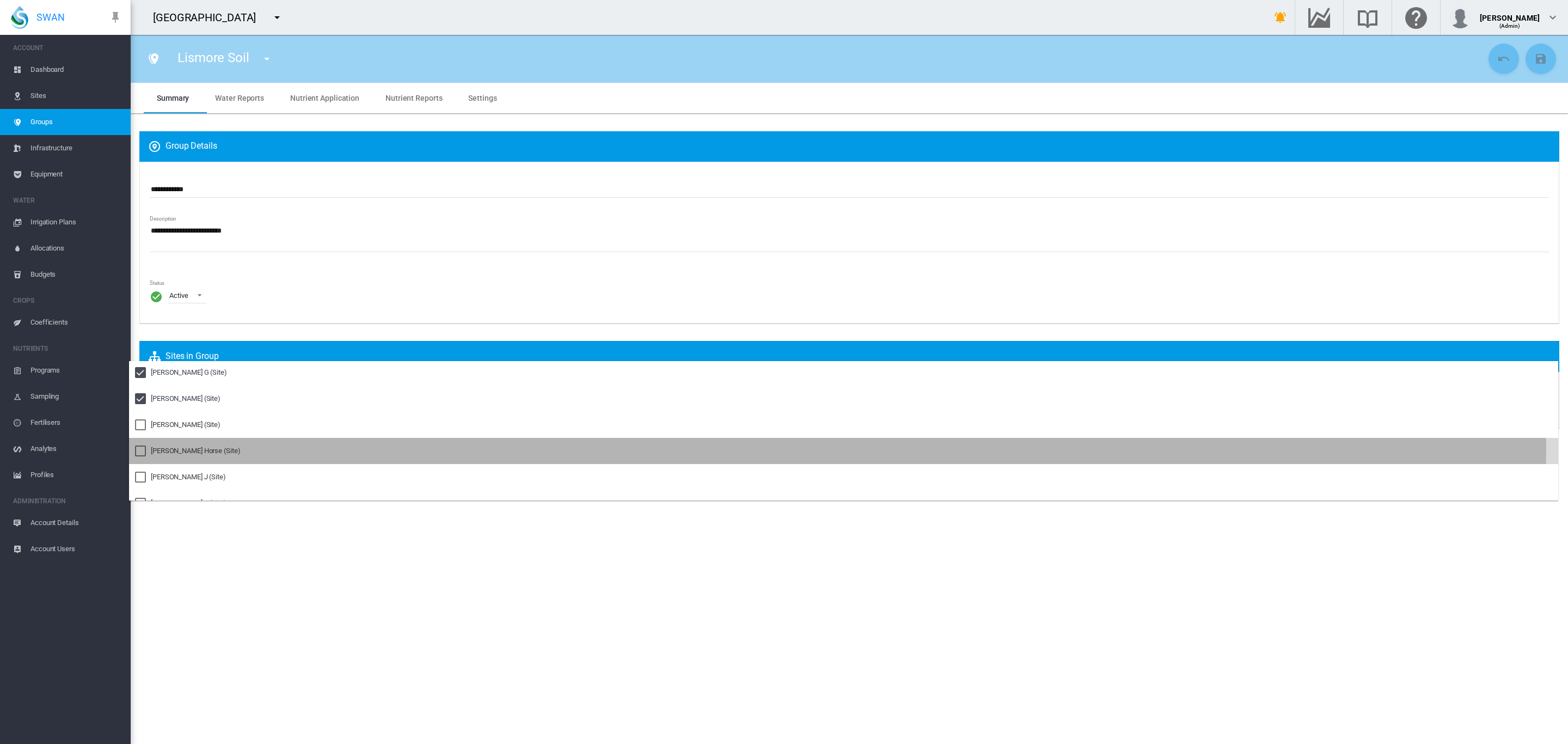
click at [179, 448] on div "Pankhurst Horse (Site)" at bounding box center [195, 451] width 89 height 10
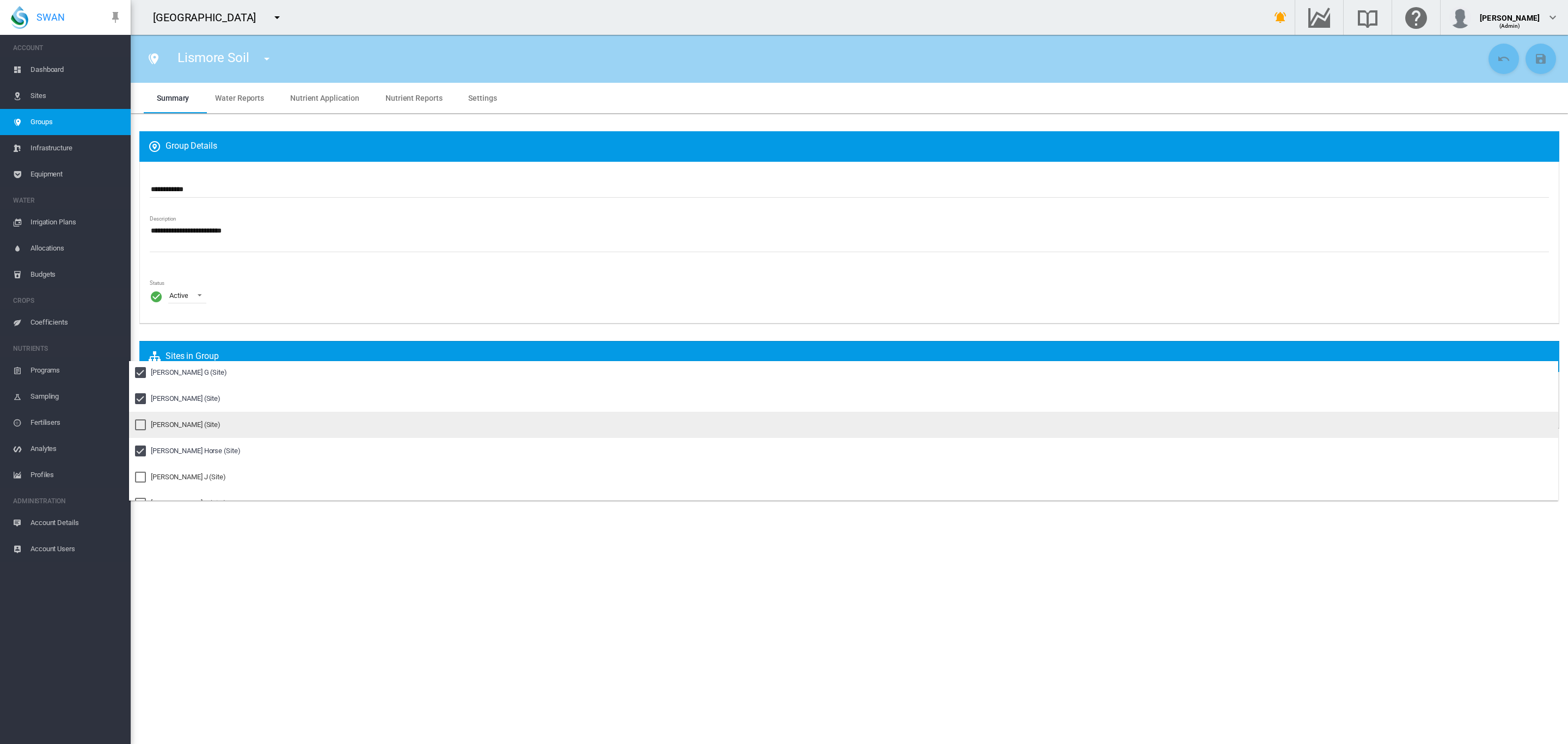
click at [178, 430] on div "Pankhurst HH (Site)" at bounding box center [185, 424] width 69 height 10
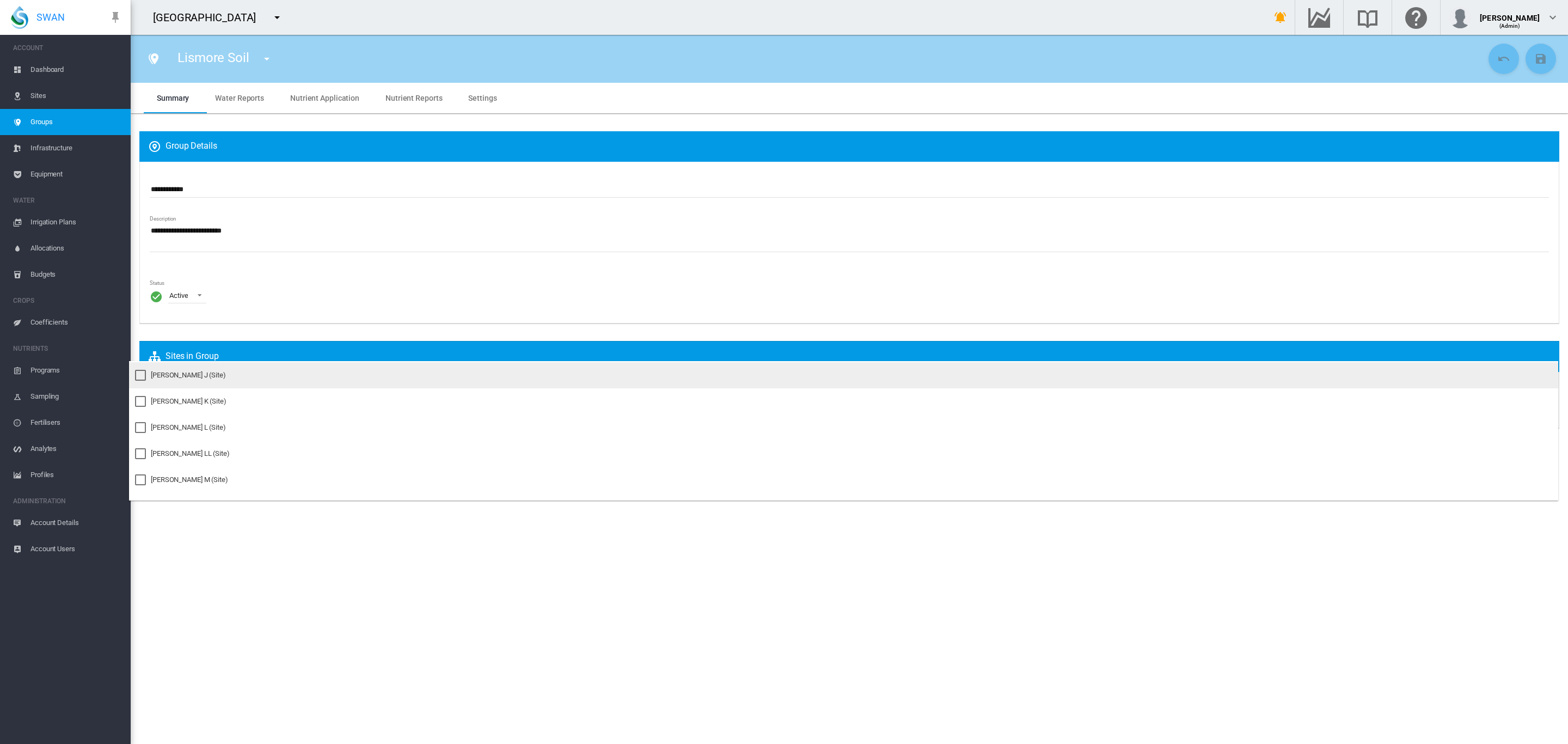
scroll to position [429, 0]
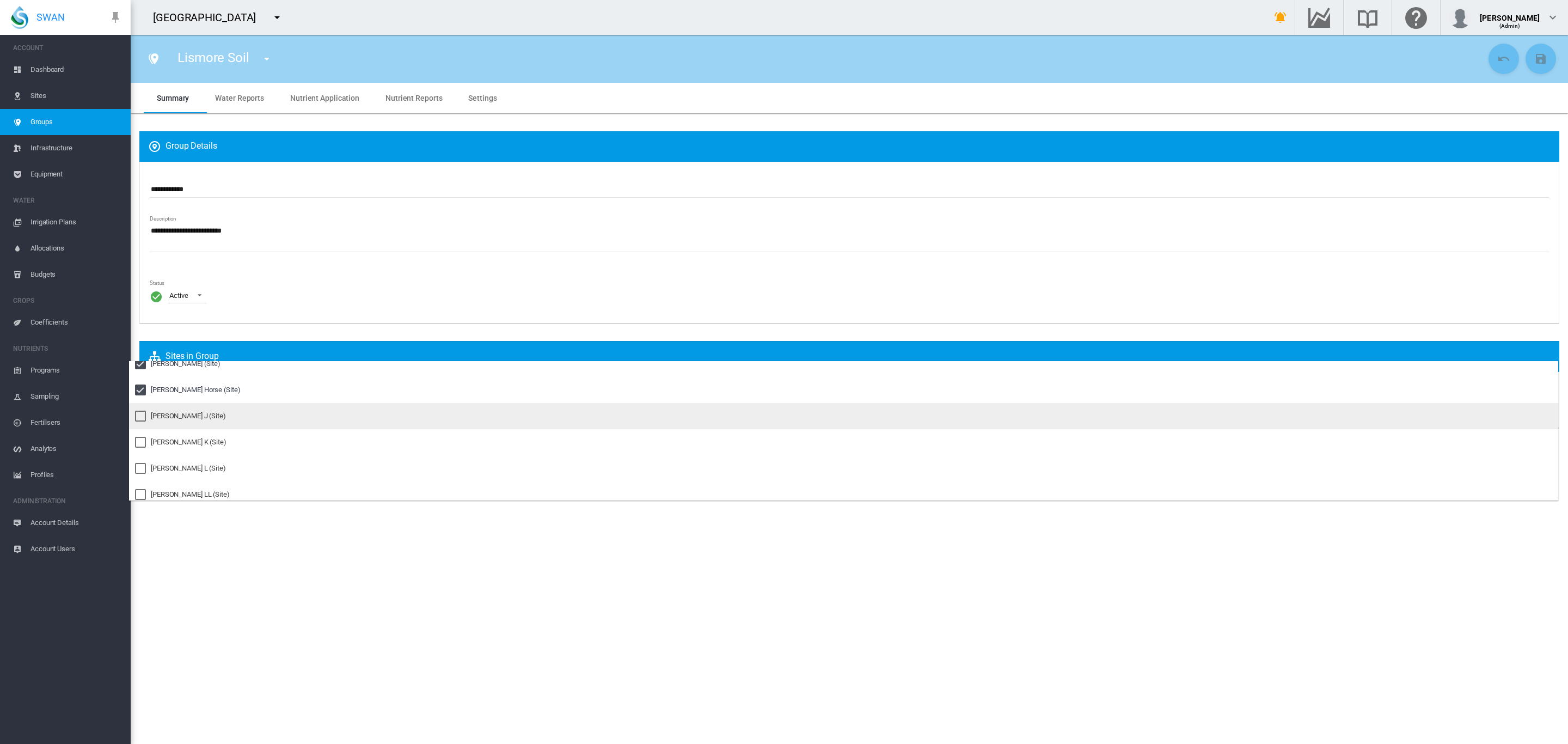
click at [186, 426] on md-option "Pankhurst J (Site)" at bounding box center [843, 415] width 1429 height 26
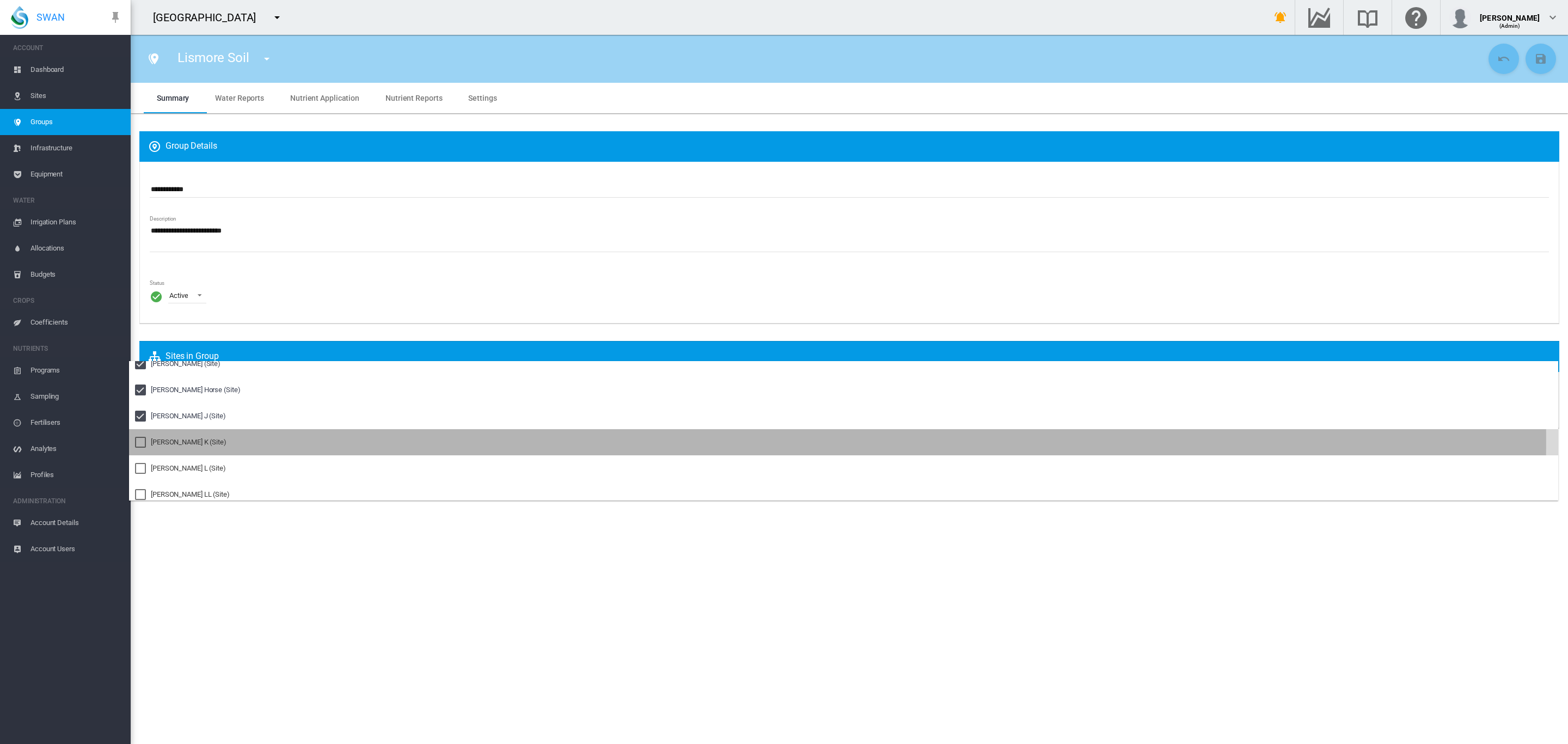
click at [179, 440] on div "Pankhurst K (Site)" at bounding box center [188, 442] width 75 height 10
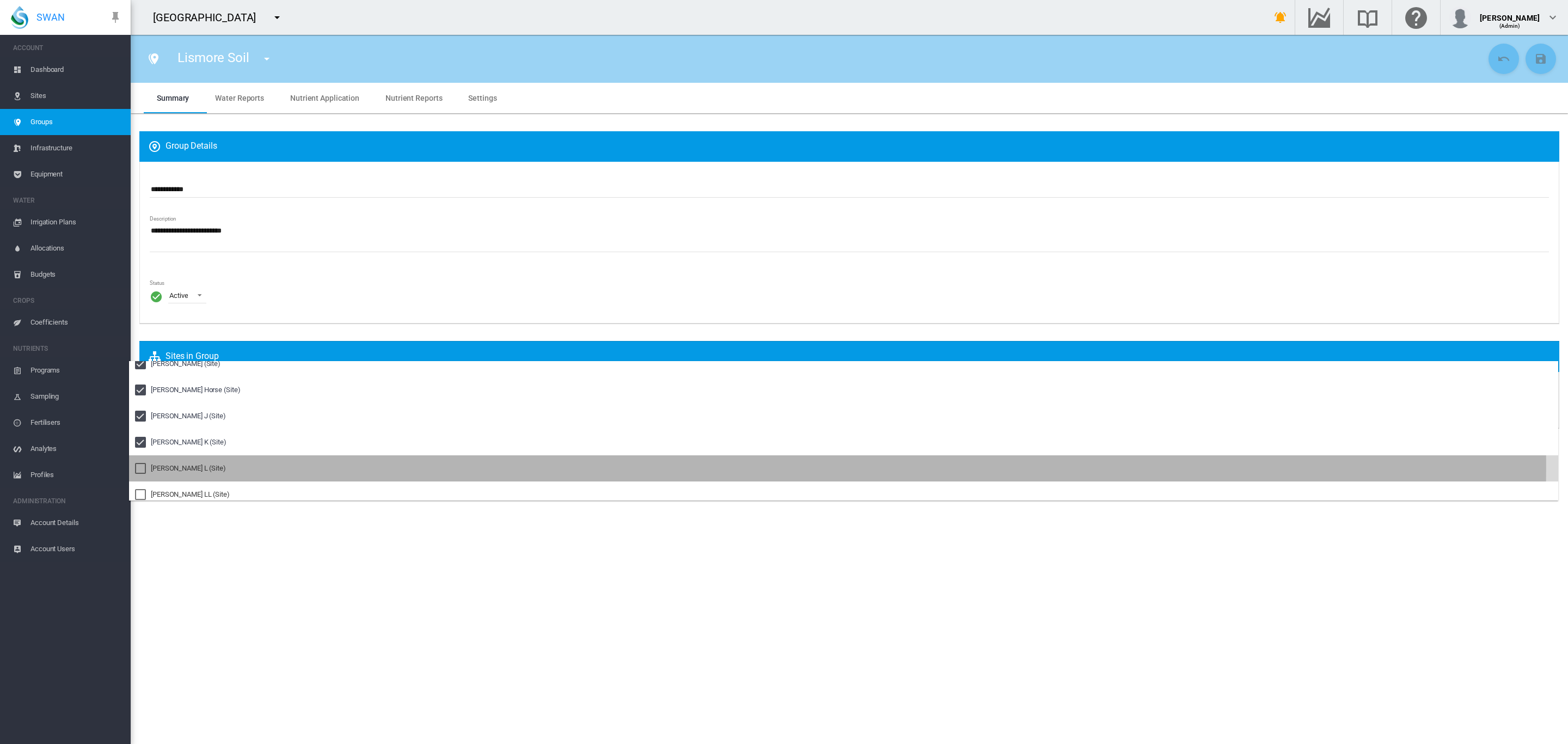
drag, startPoint x: 177, startPoint y: 465, endPoint x: 194, endPoint y: 463, distance: 17.1
click at [177, 465] on div "Pankhurst L (Site)" at bounding box center [188, 468] width 75 height 10
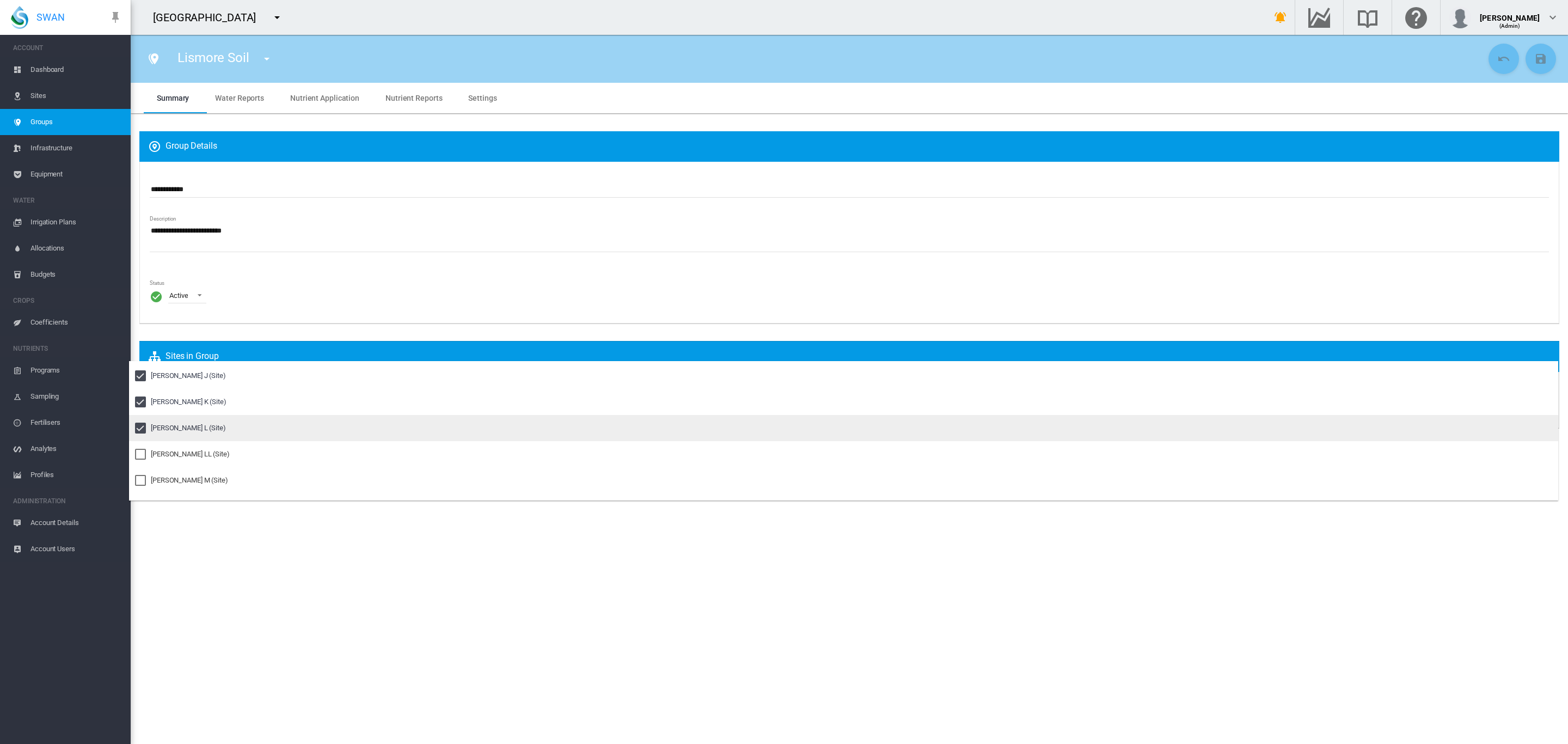
scroll to position [469, 0]
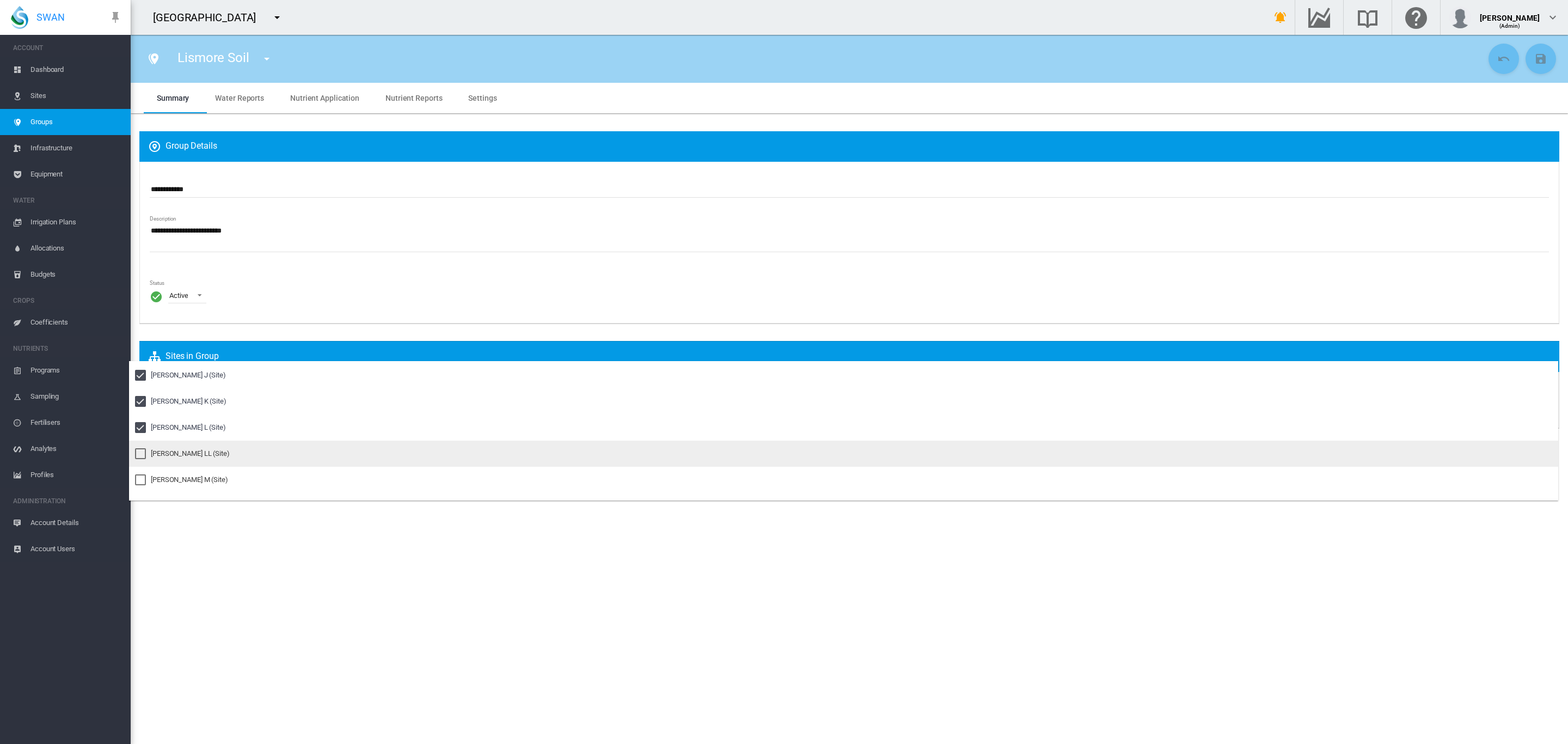
click at [183, 445] on md-option "Pankhurst LL (Site)" at bounding box center [843, 453] width 1429 height 26
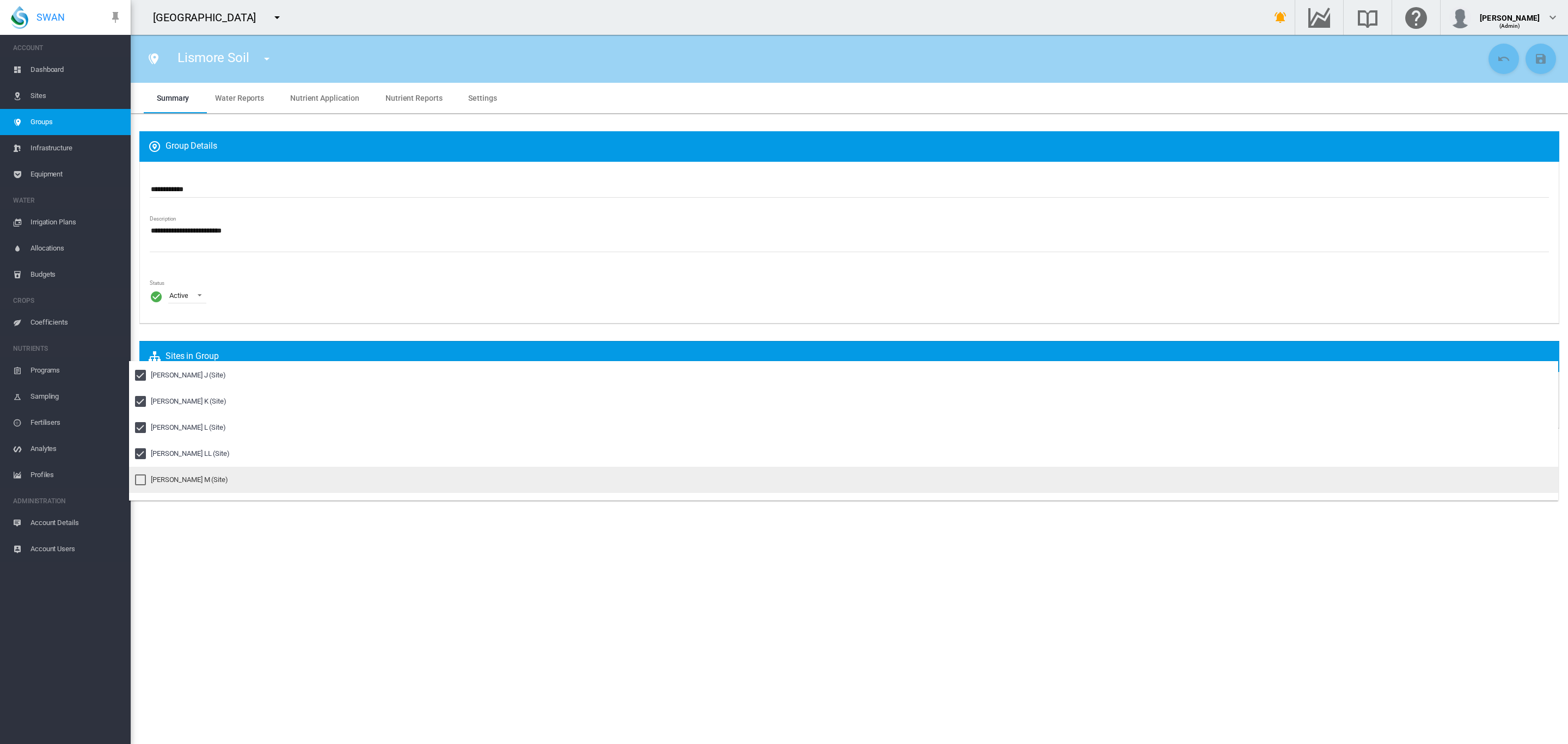
click at [174, 471] on md-option "Pankhurst M (Site)" at bounding box center [843, 479] width 1429 height 26
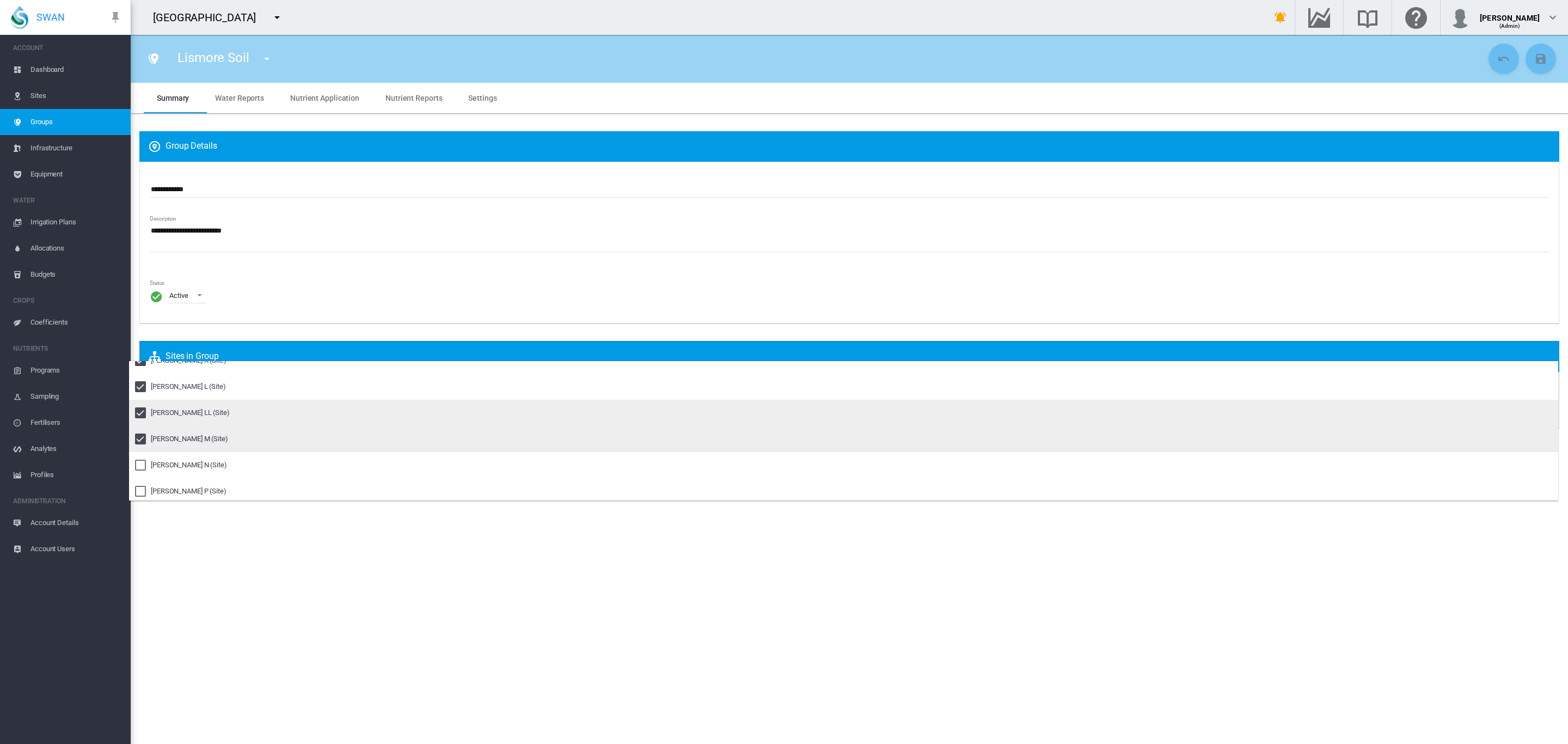
scroll to position [531, 0]
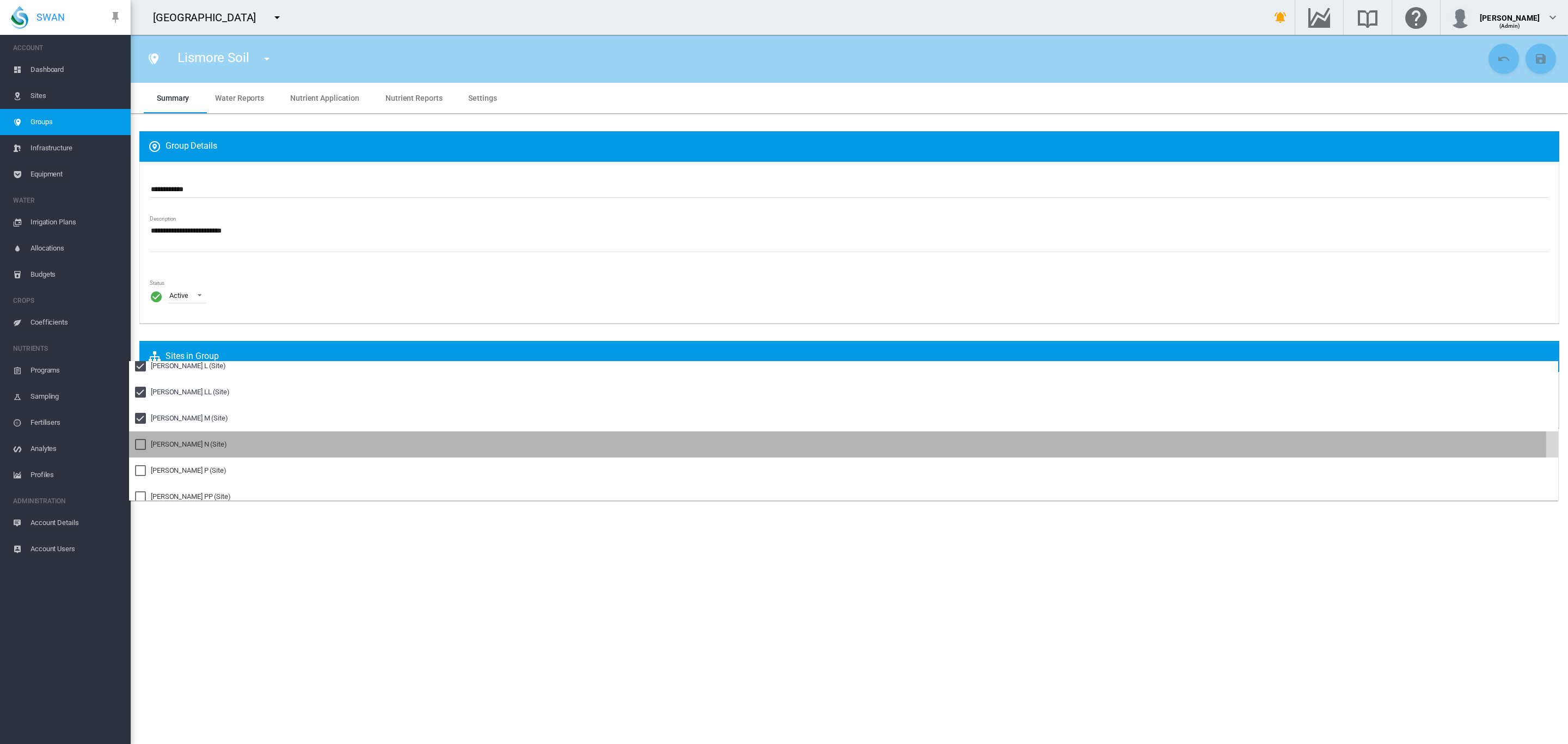
click at [185, 444] on div "Pankhurst N (Site)" at bounding box center [188, 444] width 76 height 10
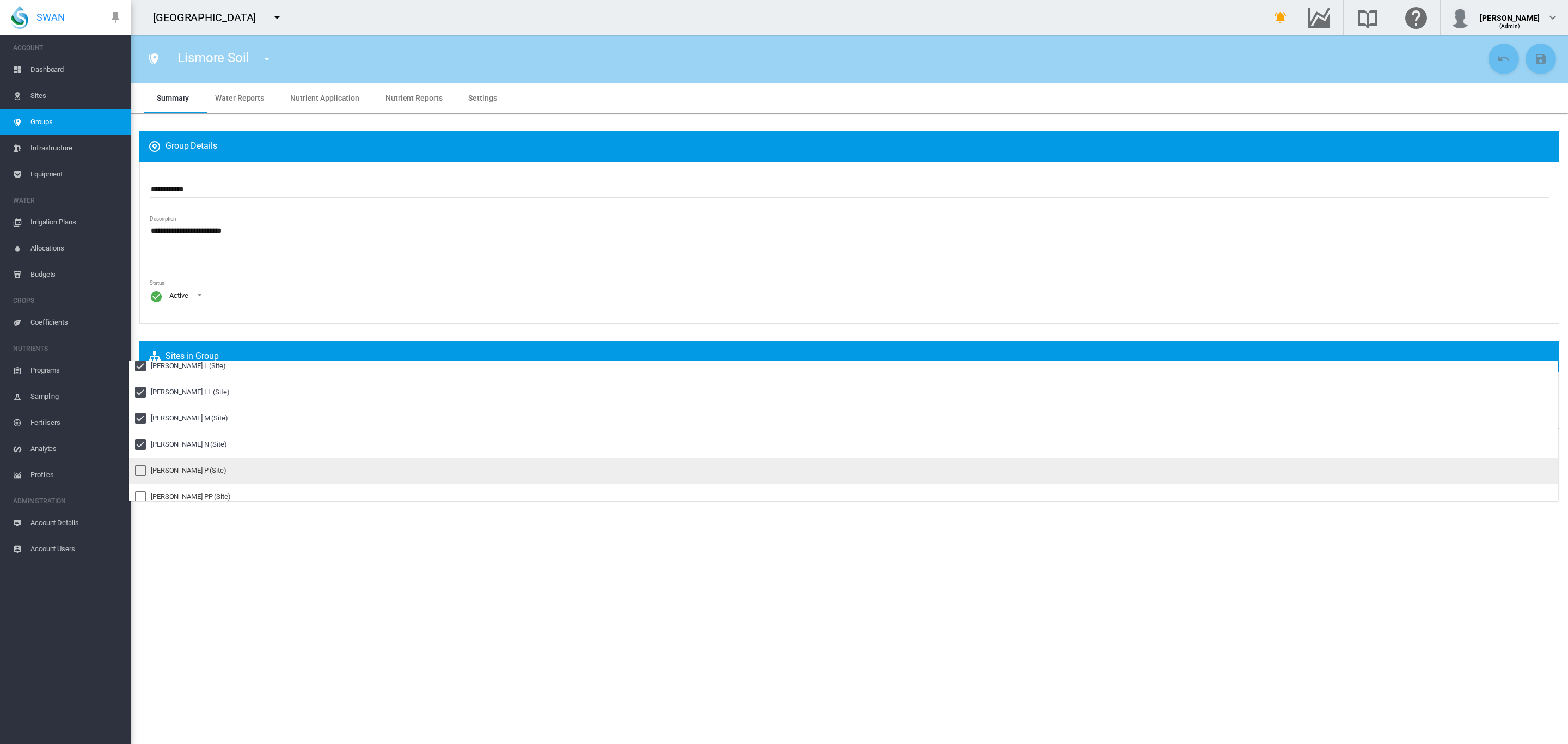
click at [194, 461] on md-option "Pankhurst P (Site)" at bounding box center [843, 470] width 1429 height 26
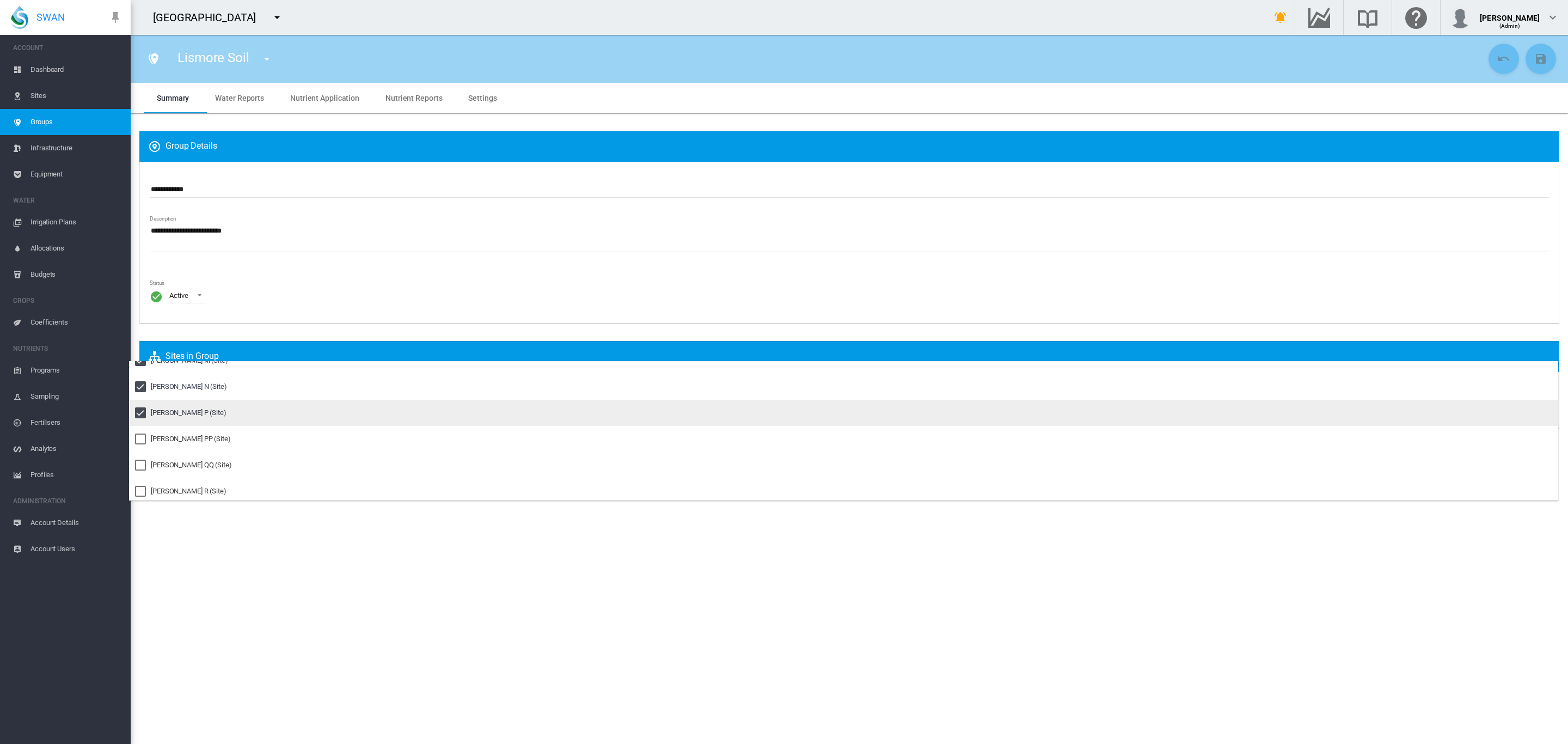
scroll to position [551, 0]
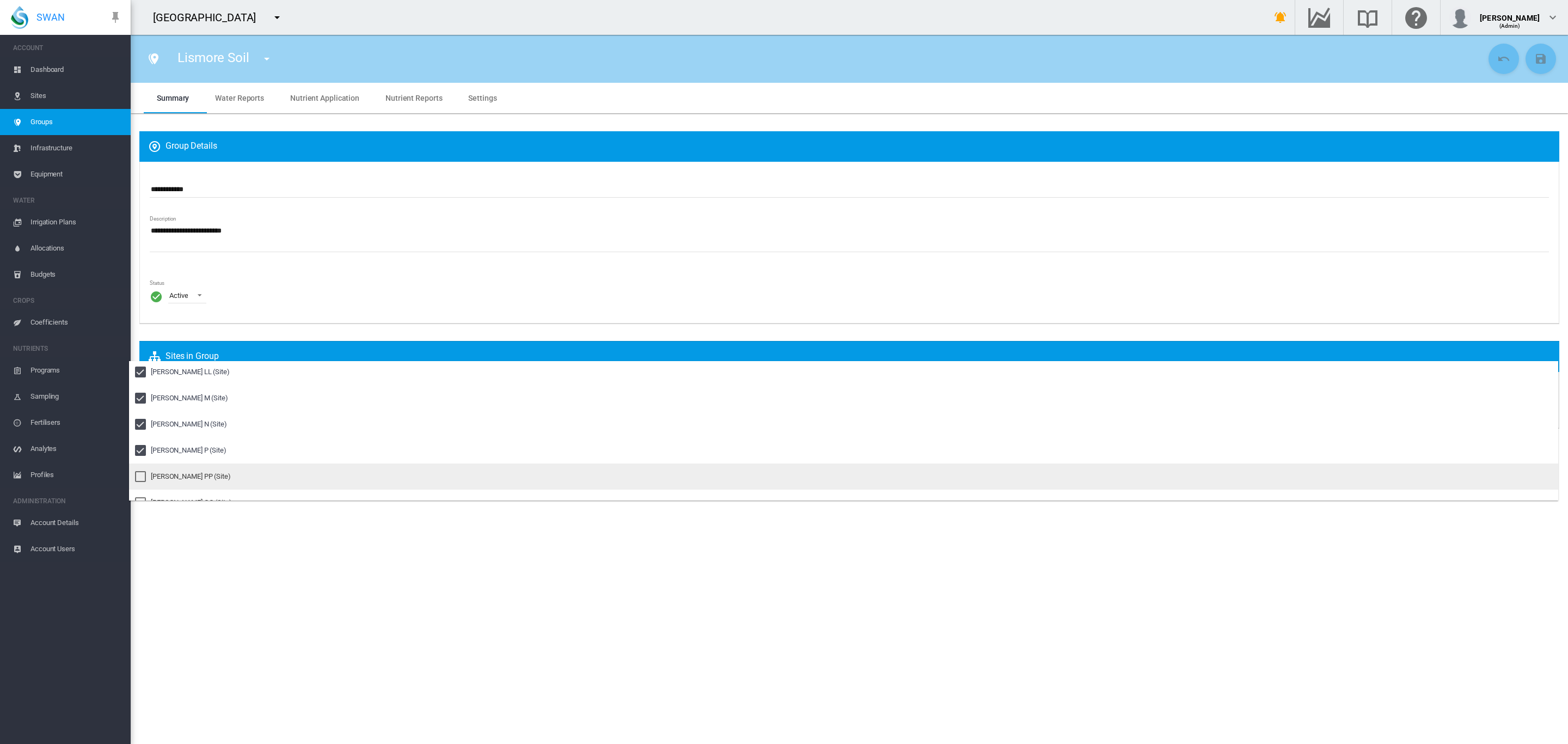
click at [179, 471] on div "Pankhurst PP (Site)" at bounding box center [191, 476] width 80 height 10
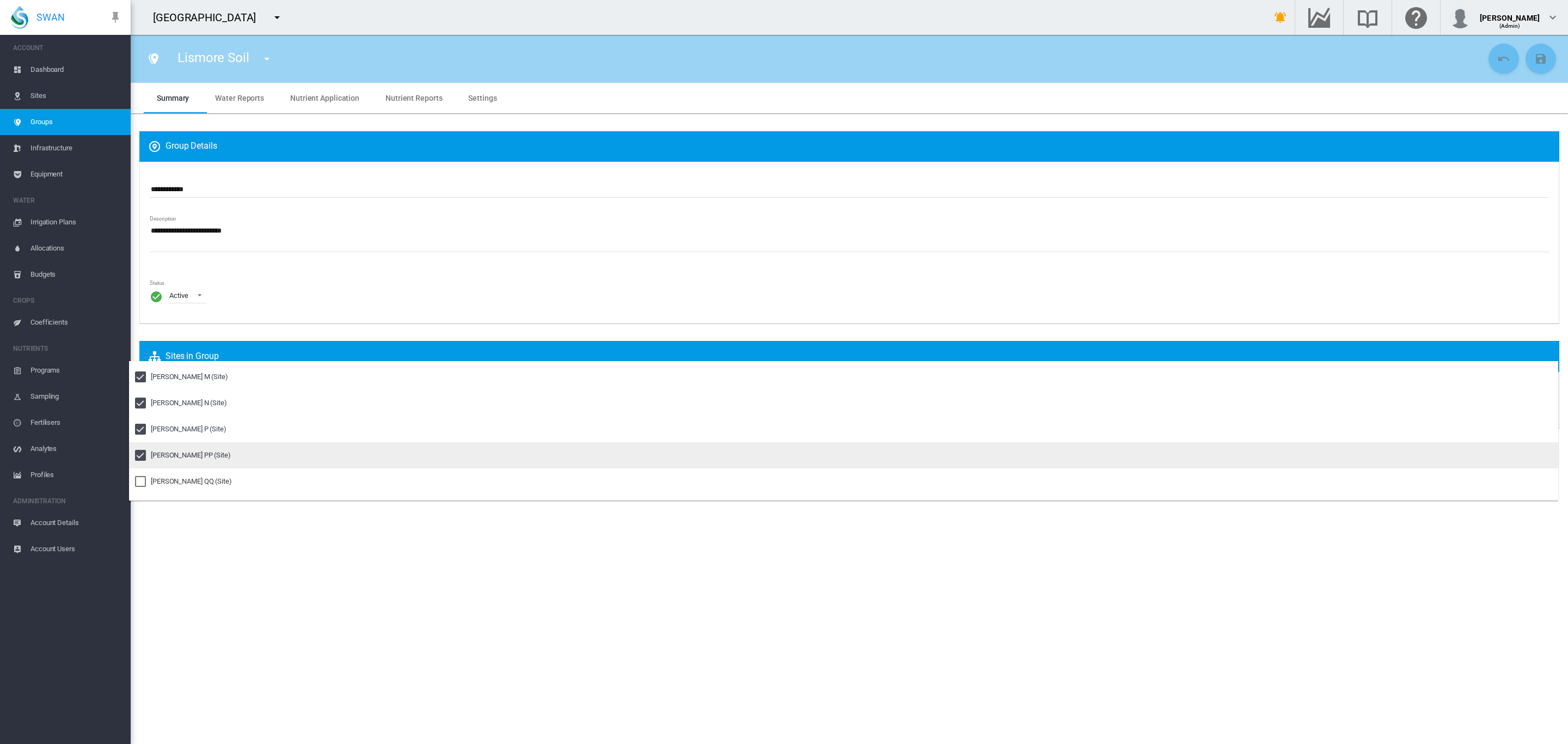
scroll to position [633, 0]
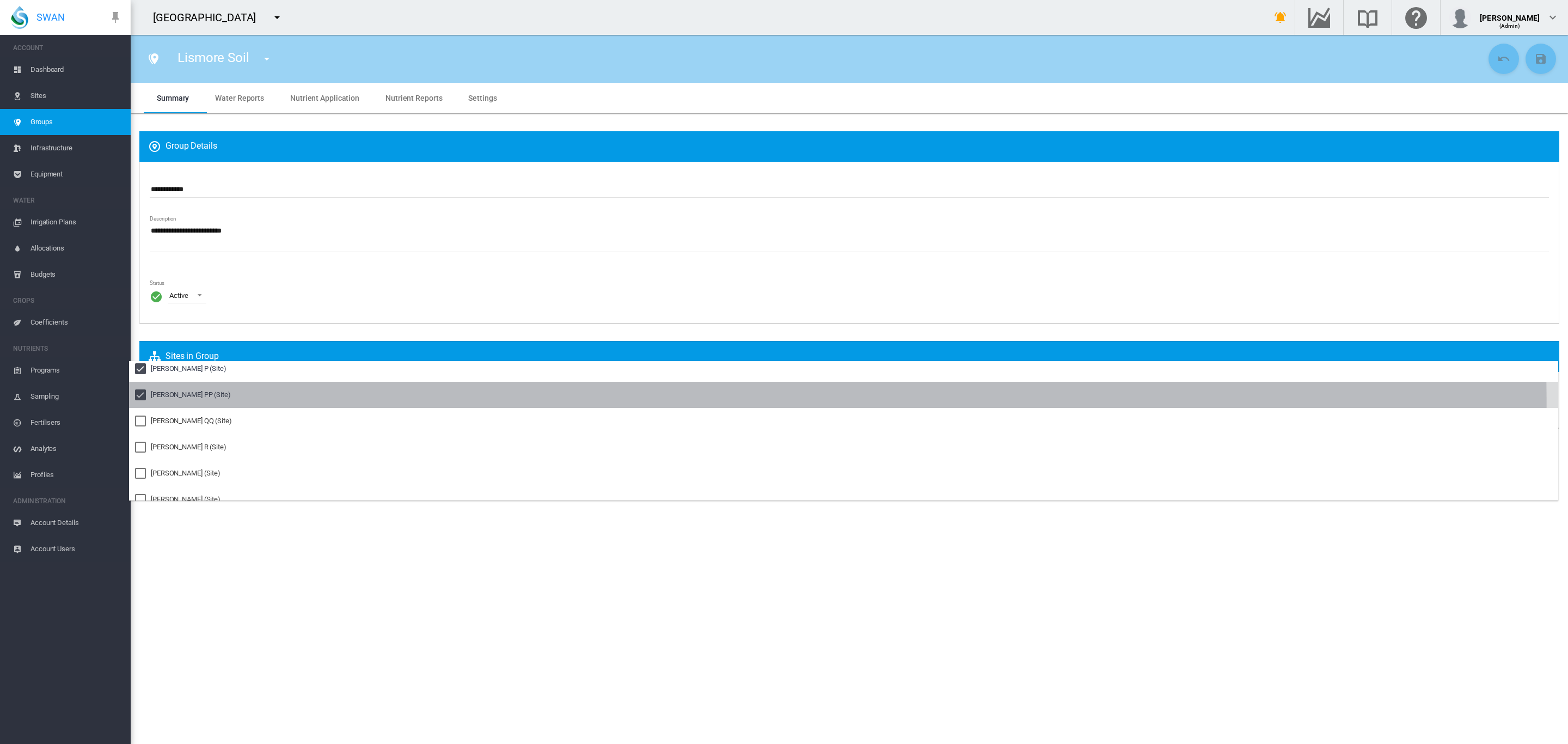
click at [170, 404] on md-option "Pankhurst PP (Site)" at bounding box center [843, 395] width 1429 height 26
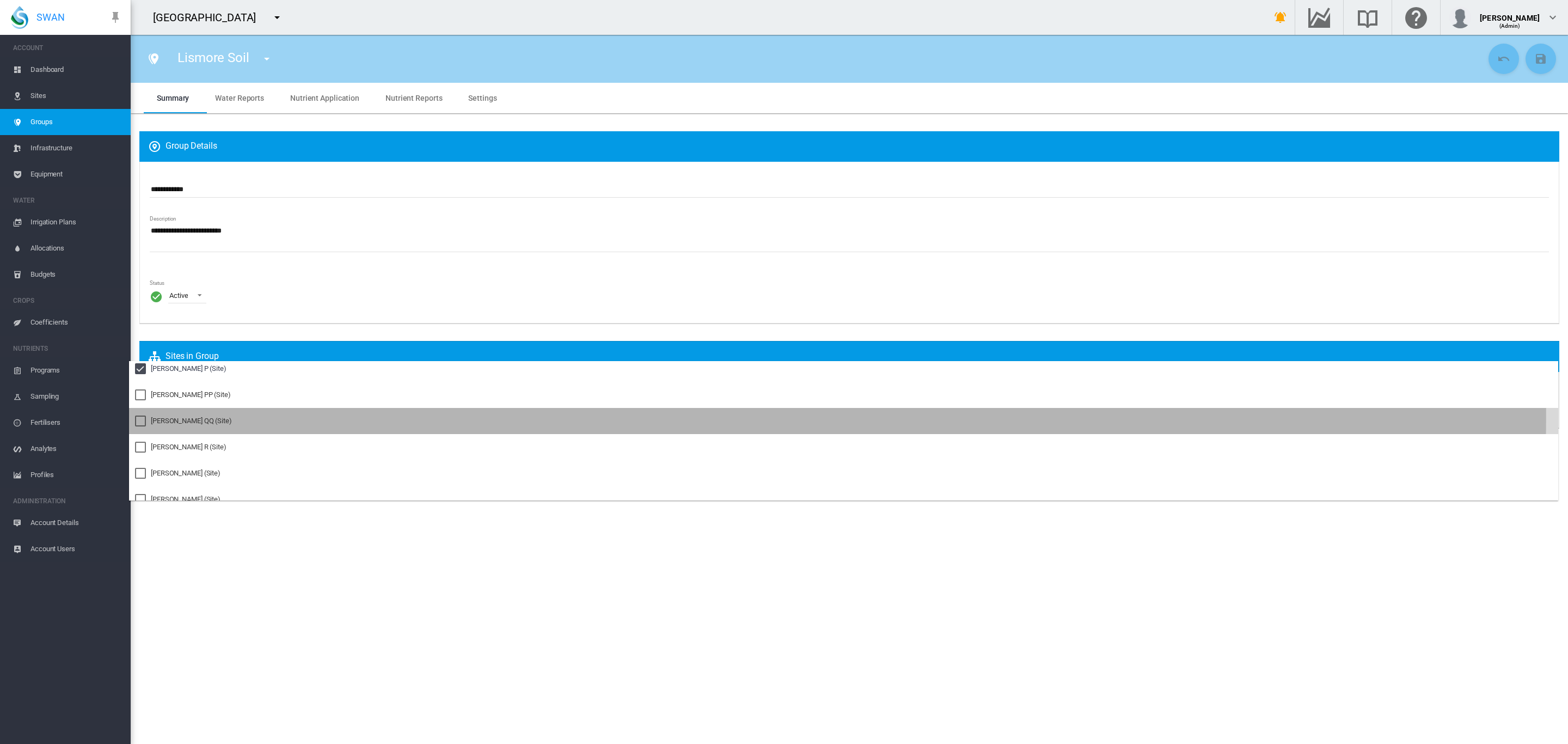
click at [169, 416] on div "Pankhurst QQ (Site)" at bounding box center [191, 420] width 81 height 10
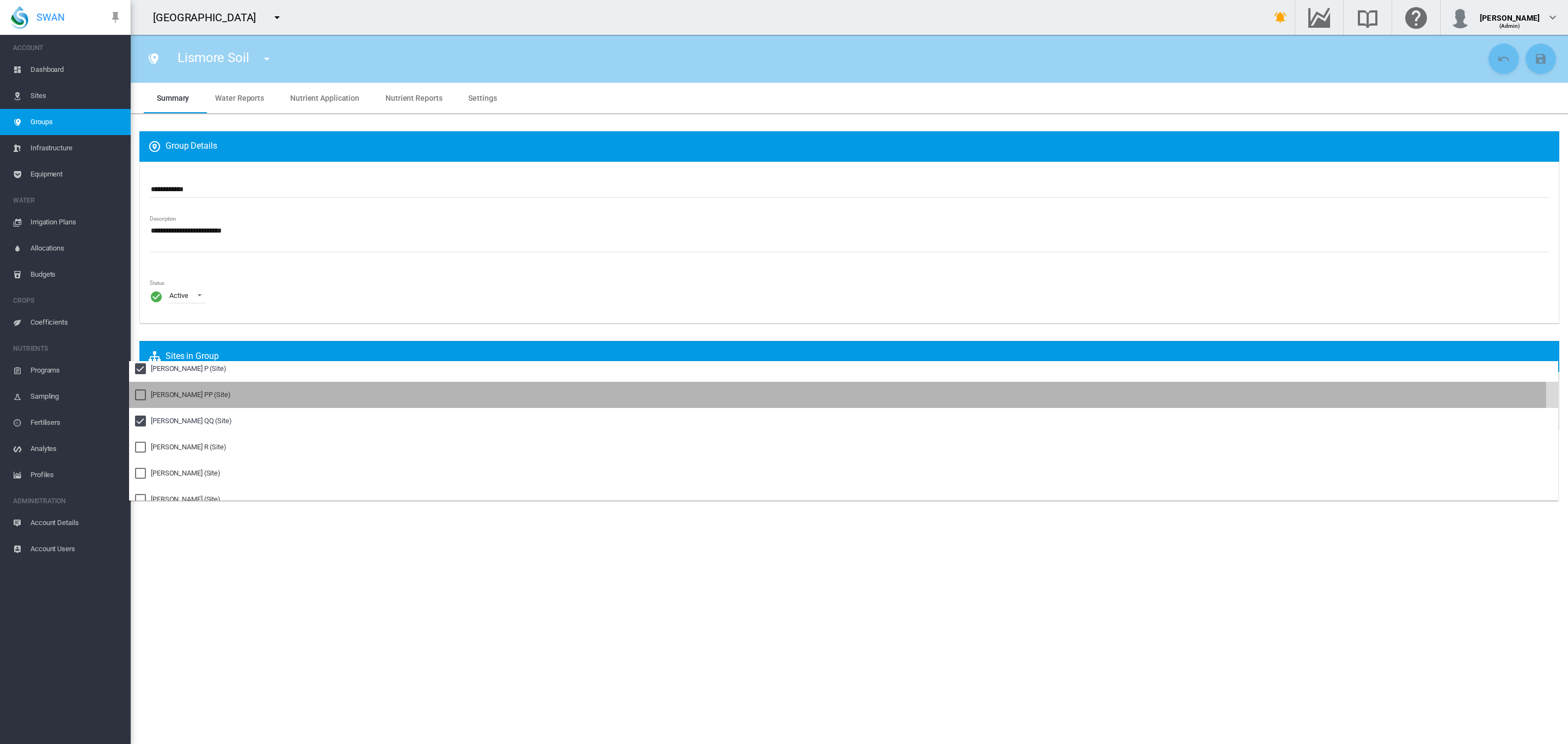
drag, startPoint x: 168, startPoint y: 399, endPoint x: 160, endPoint y: 448, distance: 49.6
click at [168, 400] on md-option "Pankhurst PP (Site)" at bounding box center [843, 395] width 1429 height 26
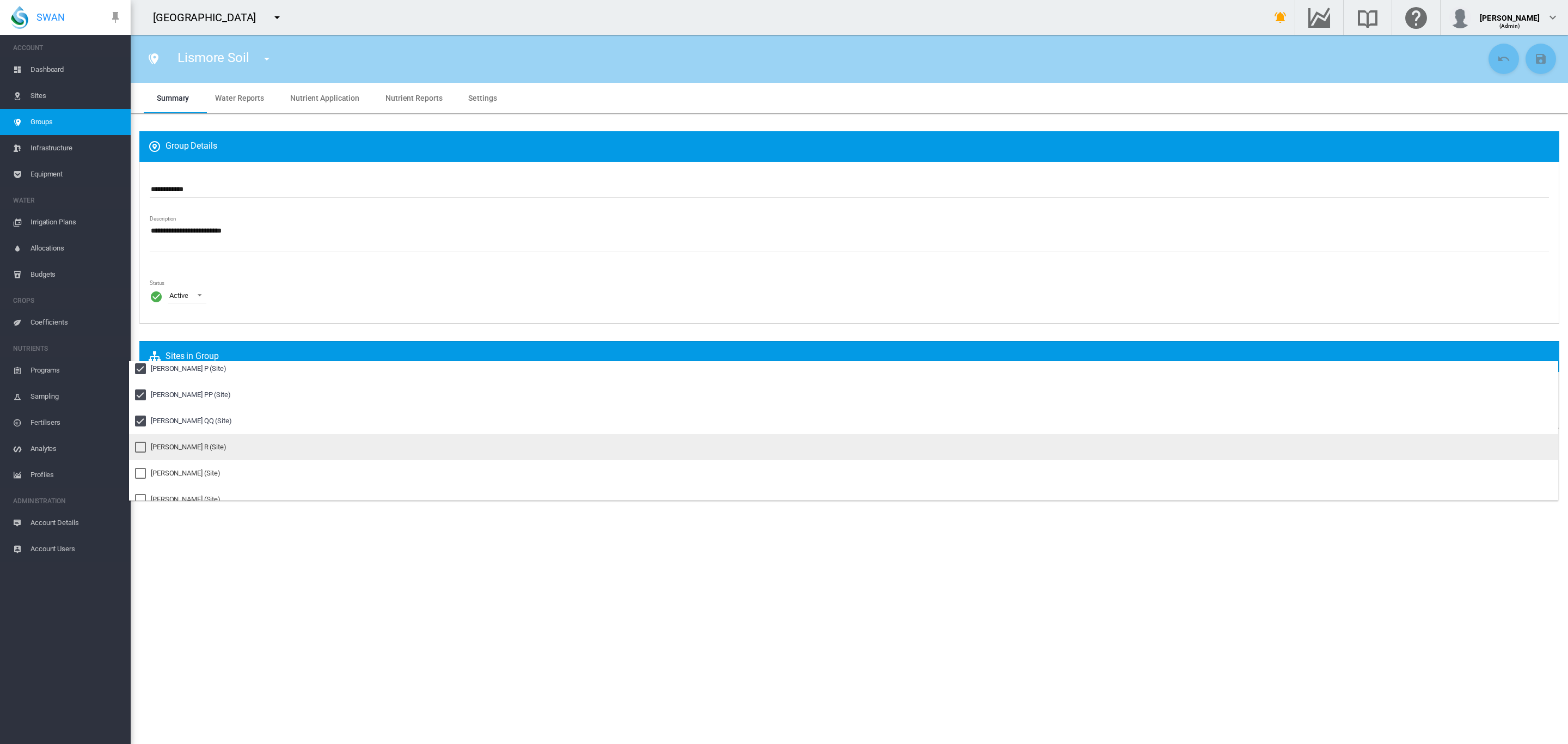
click at [160, 450] on div "Pankhurst R (Site)" at bounding box center [188, 447] width 75 height 10
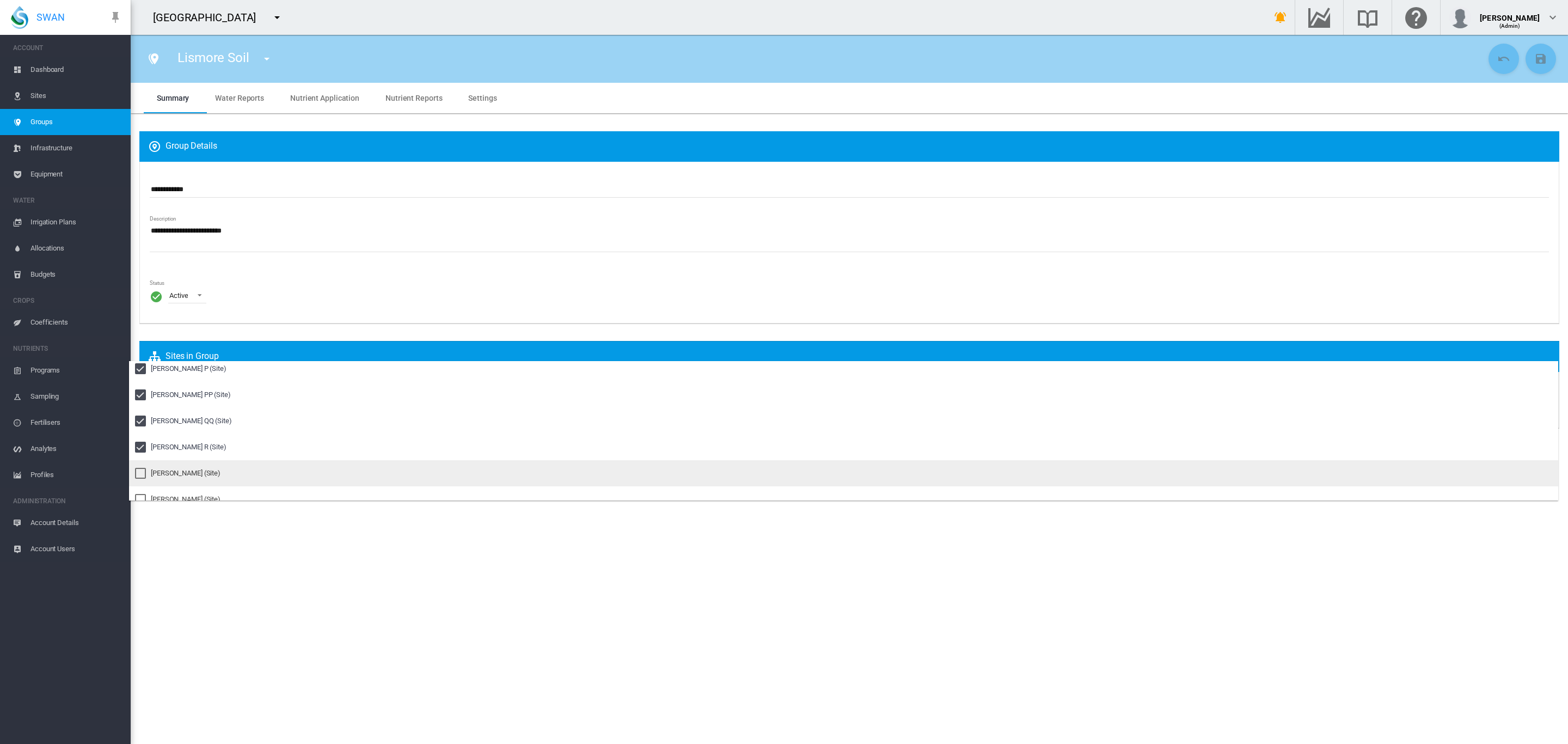
click at [160, 463] on md-option "Pankhurst RR (Site)" at bounding box center [843, 473] width 1429 height 26
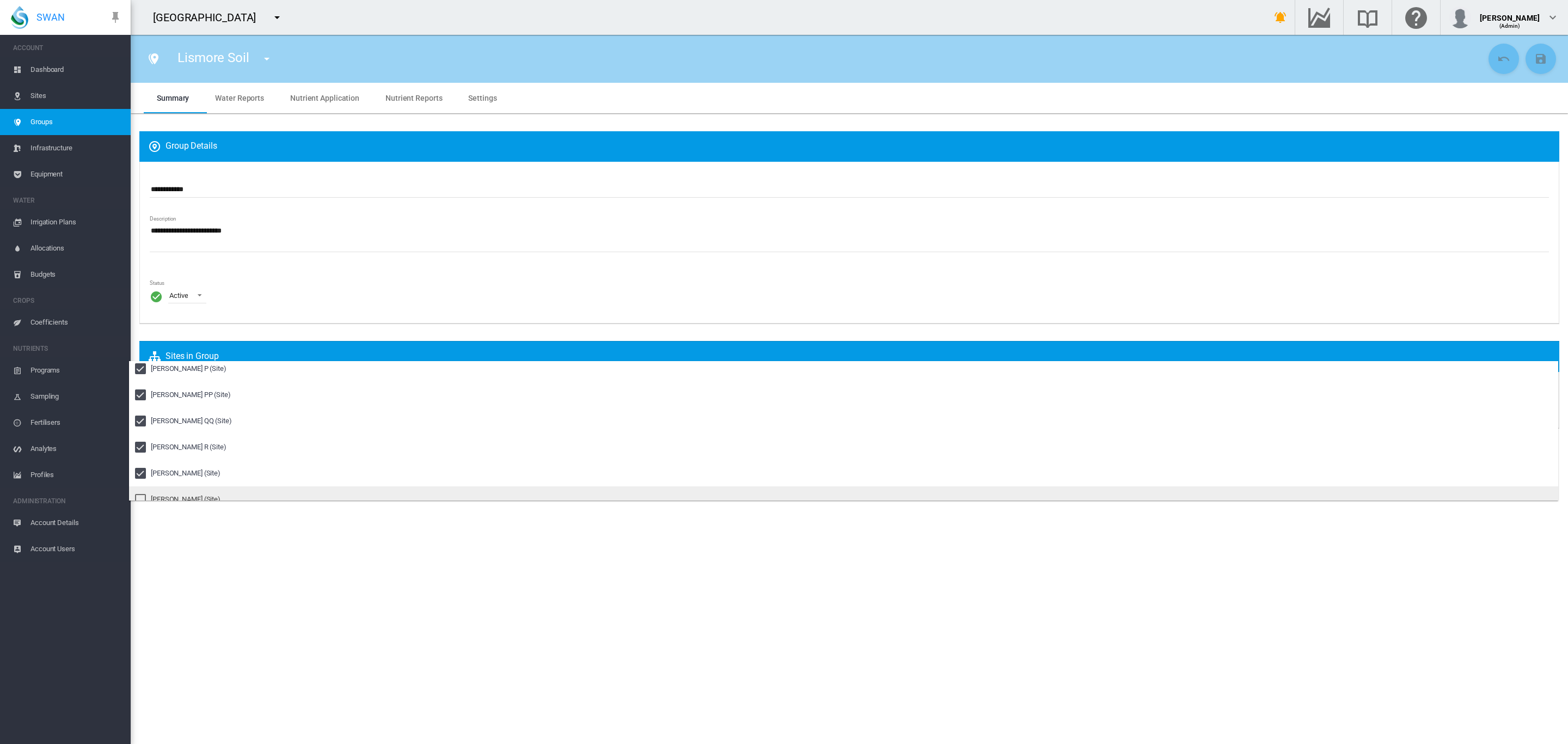
click at [155, 489] on md-option "Pankhurst SS (Site)" at bounding box center [843, 499] width 1429 height 26
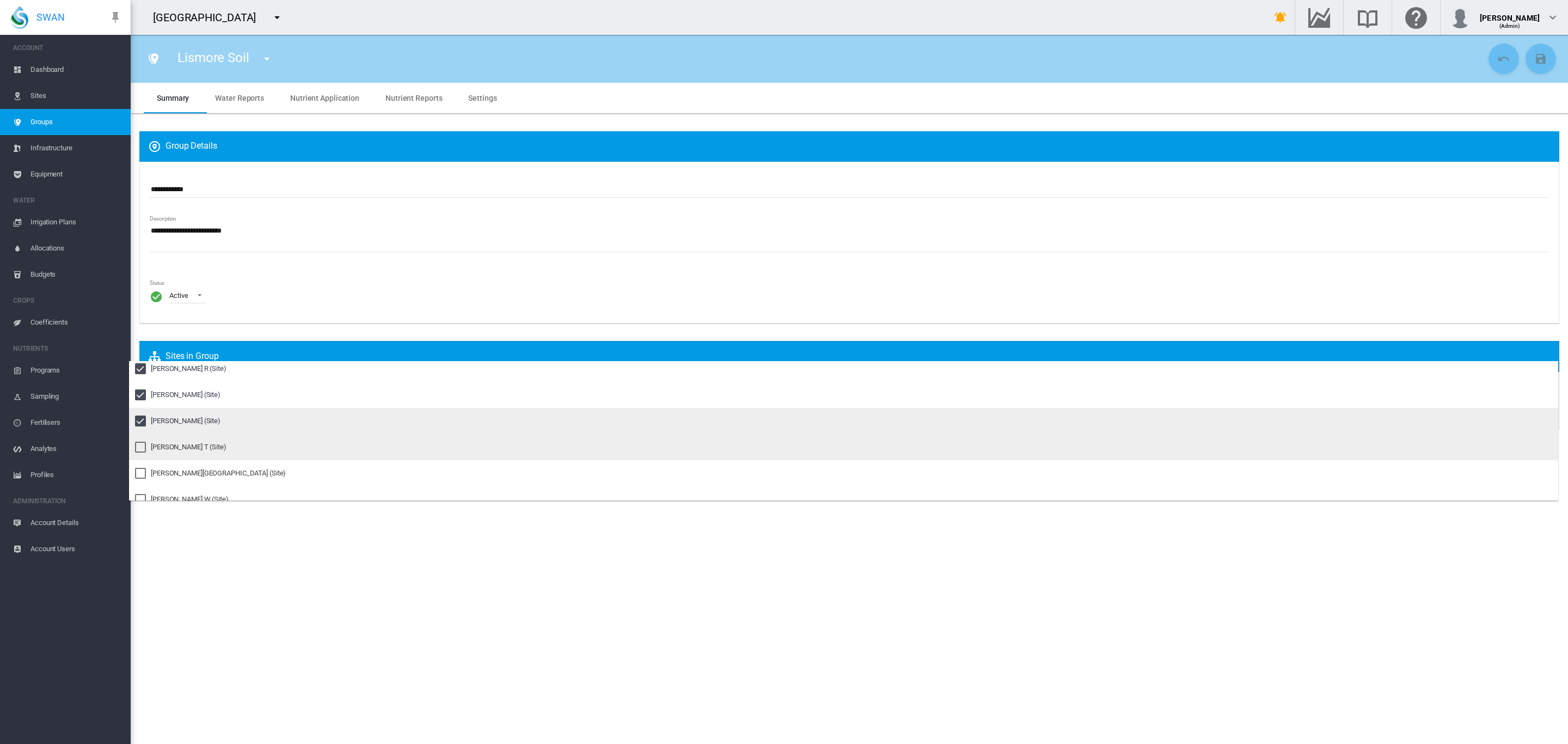
scroll to position [714, 0]
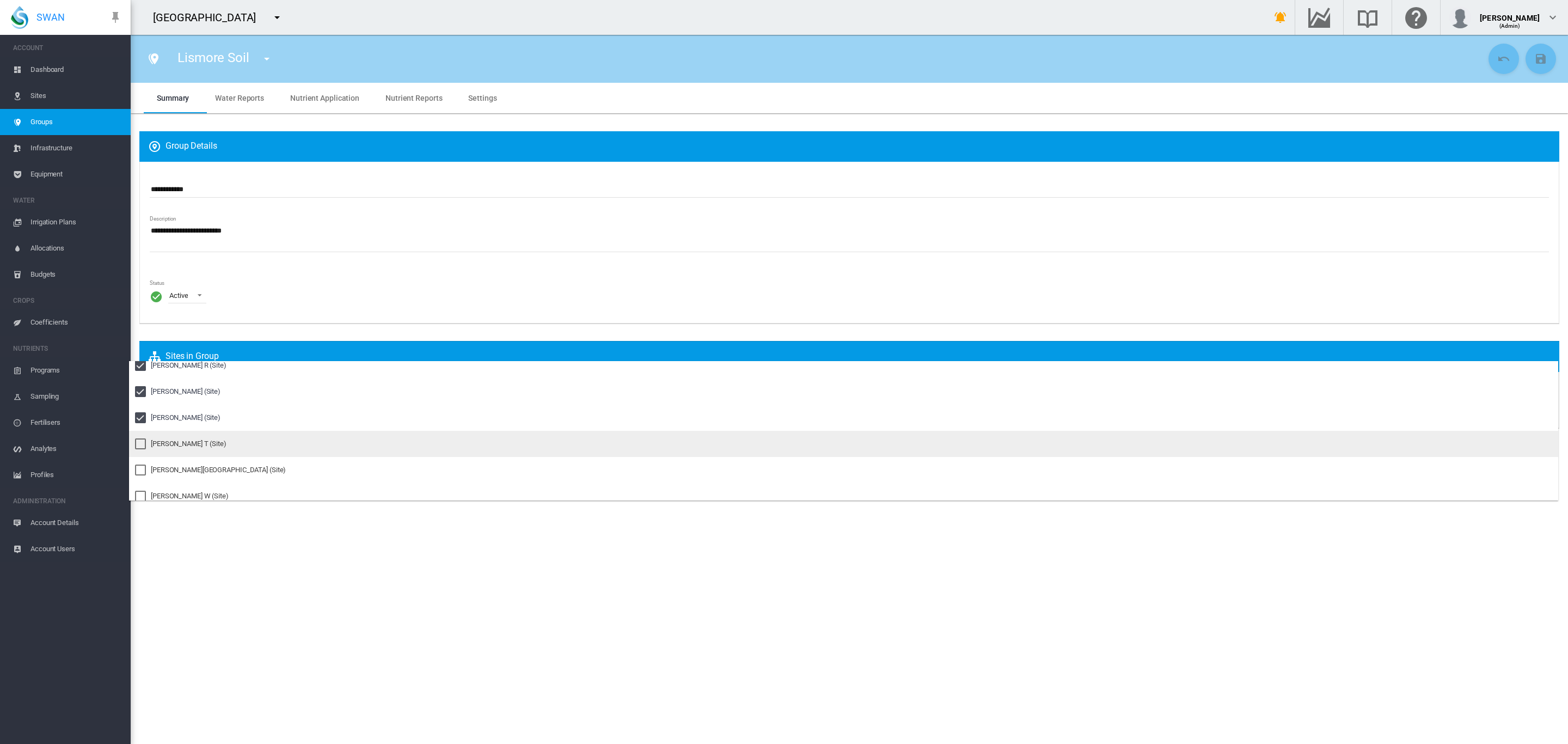
click at [177, 444] on div "Pankhurst T (Site)" at bounding box center [188, 443] width 75 height 10
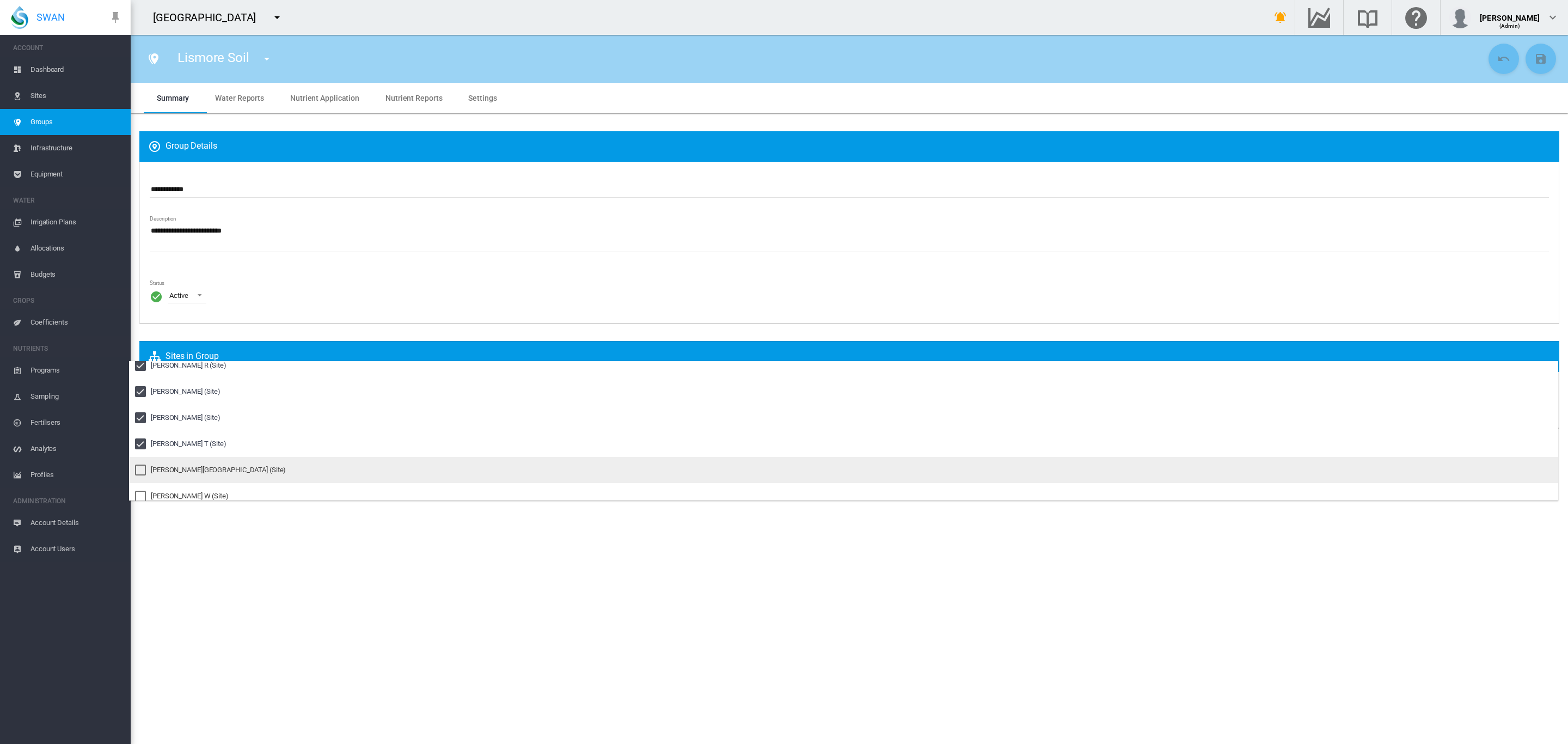
click at [175, 465] on div "Pankhurst UU (Site)" at bounding box center [218, 470] width 135 height 10
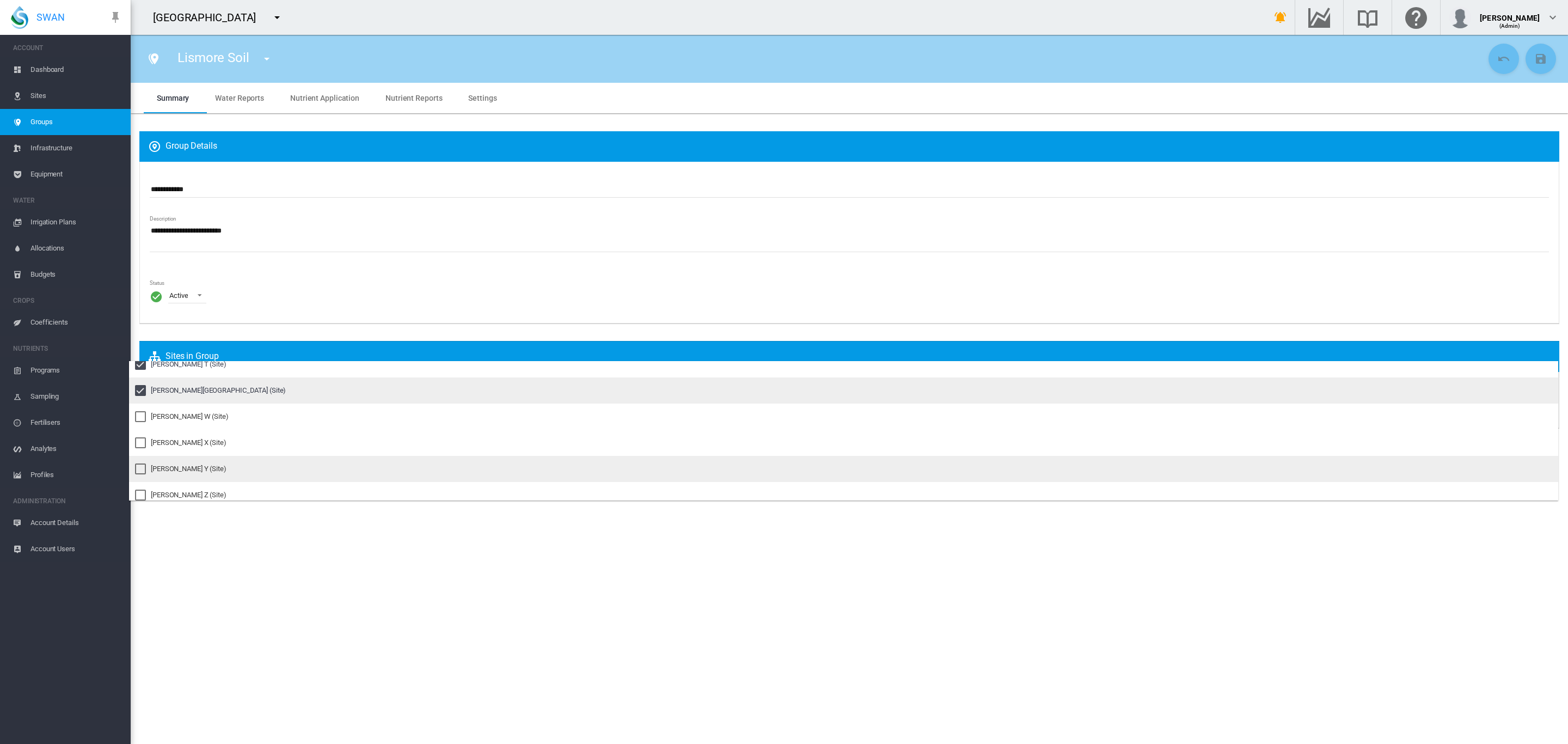
scroll to position [801, 0]
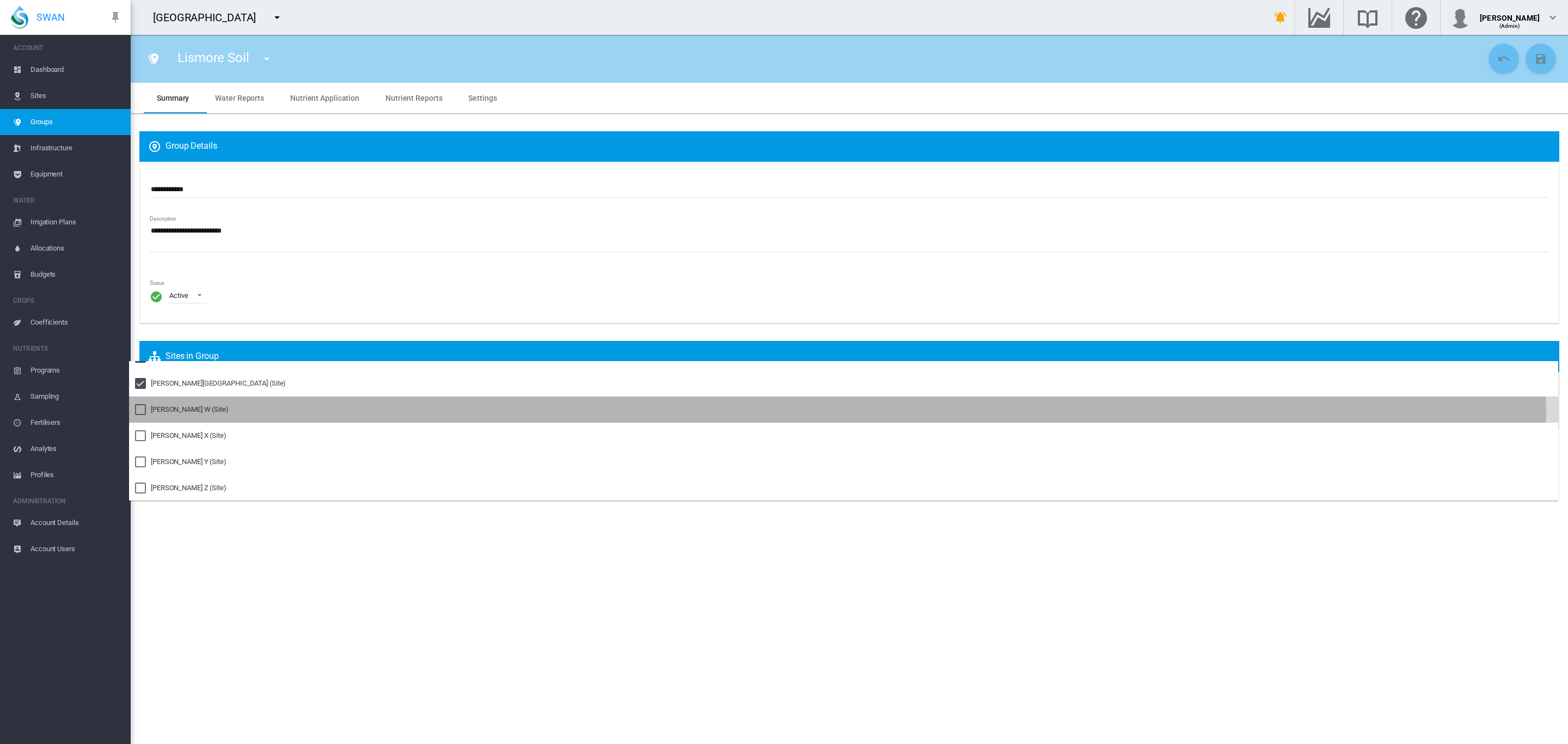
click at [180, 413] on div "Pankhurst W (Site)" at bounding box center [189, 409] width 78 height 10
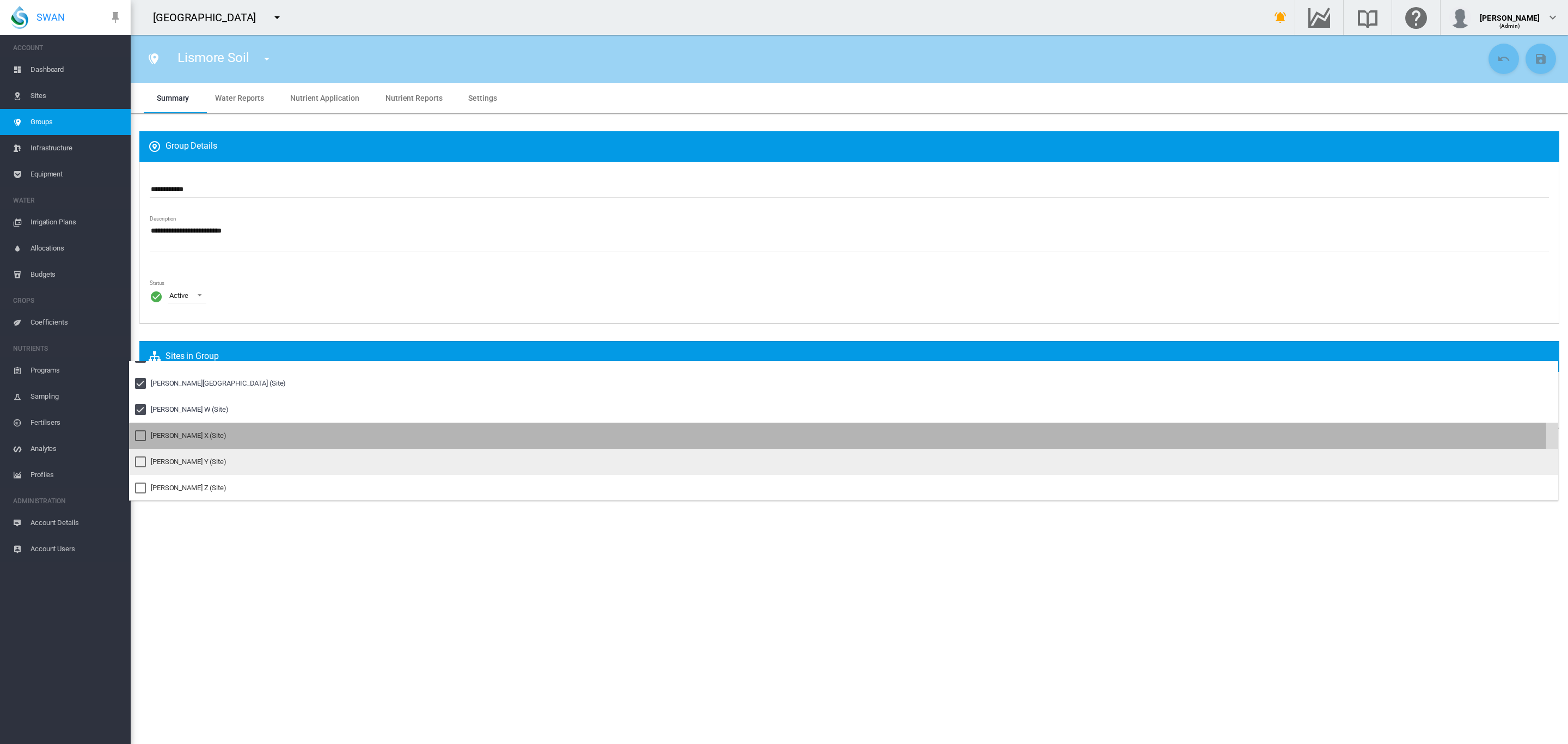
drag, startPoint x: 178, startPoint y: 432, endPoint x: 177, endPoint y: 451, distance: 19.0
click at [178, 433] on div "Pankhurst X (Site)" at bounding box center [188, 435] width 75 height 10
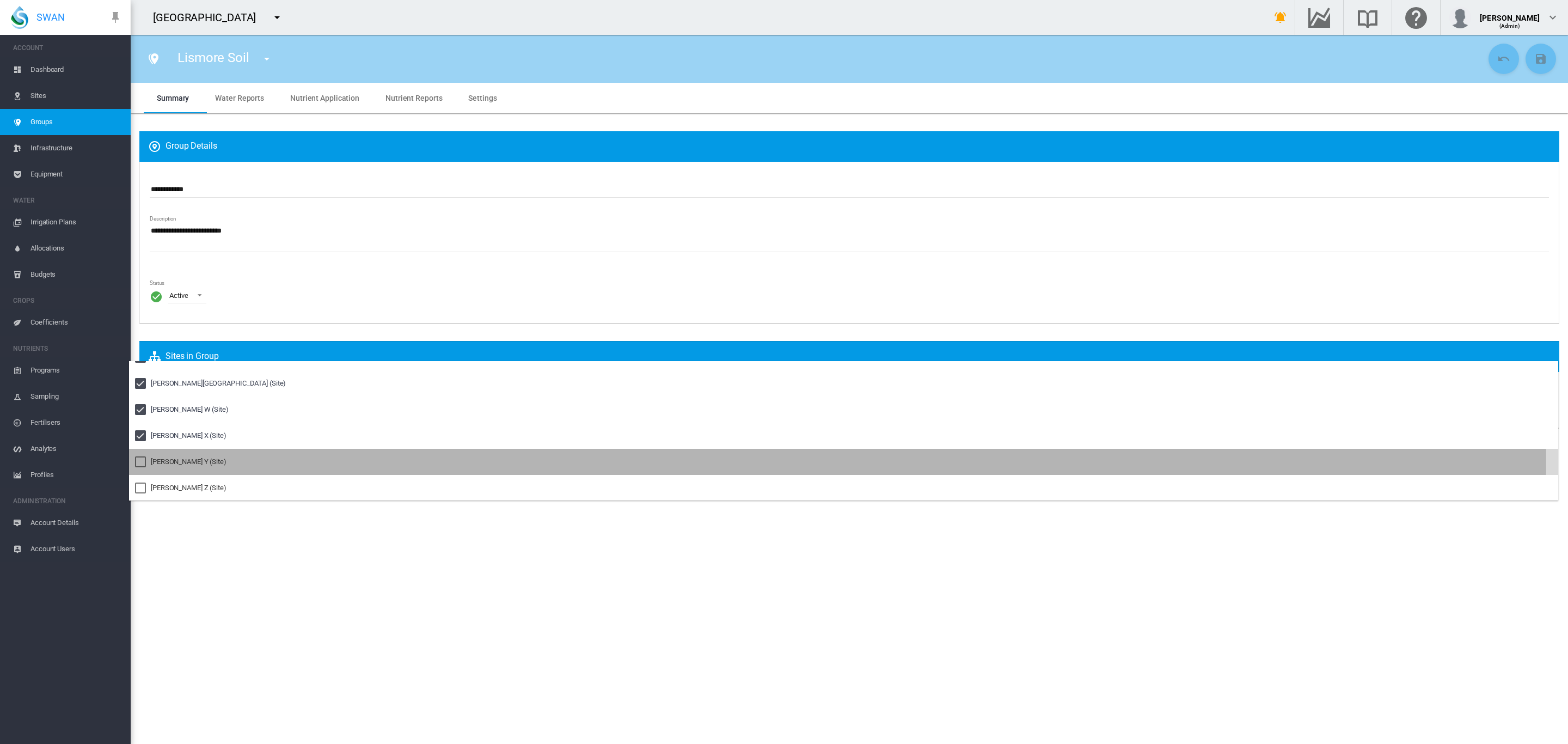
click at [167, 460] on div "Pankhurst Y (Site)" at bounding box center [188, 461] width 75 height 10
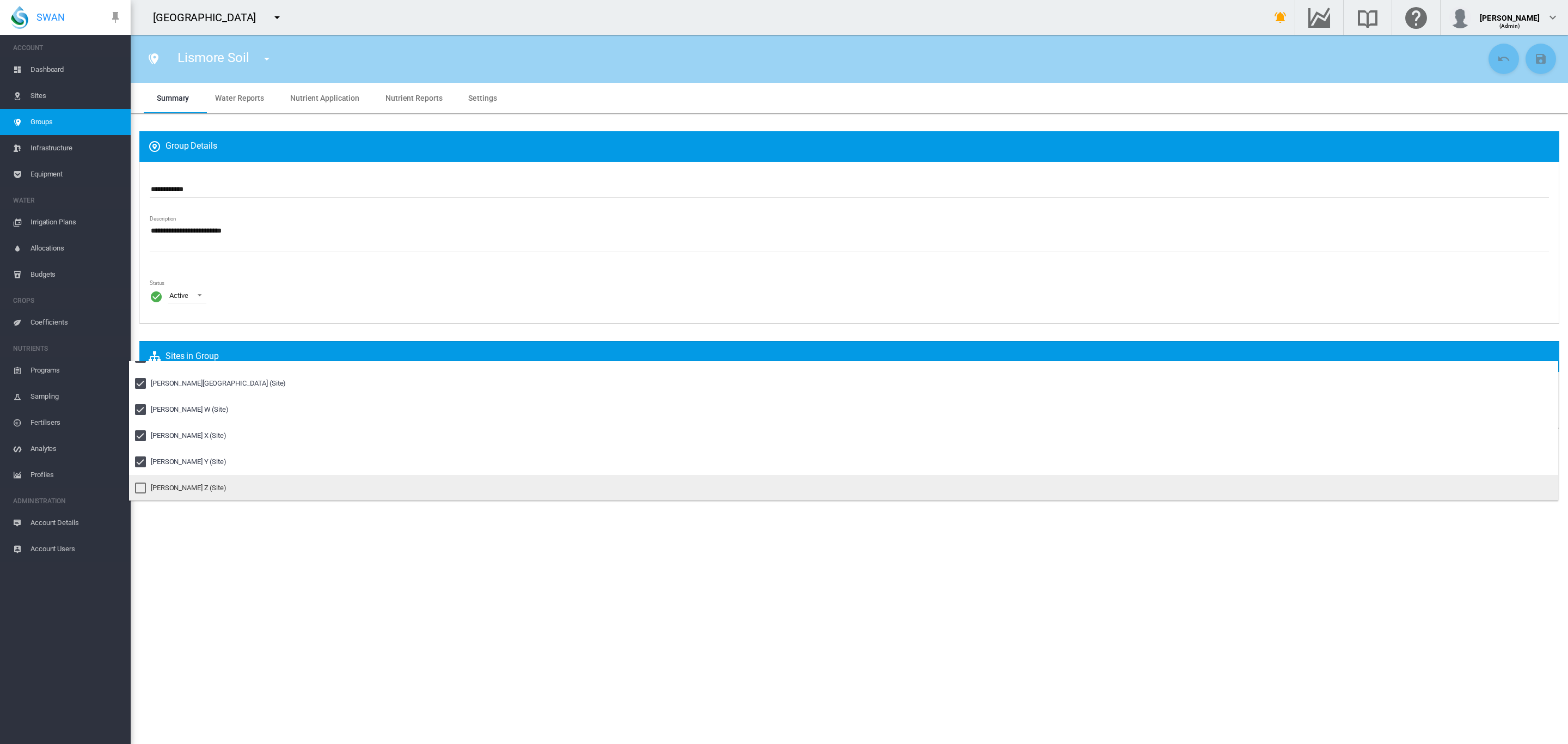
click at [167, 480] on md-option "Pankhurst Z (Site)" at bounding box center [843, 488] width 1429 height 26
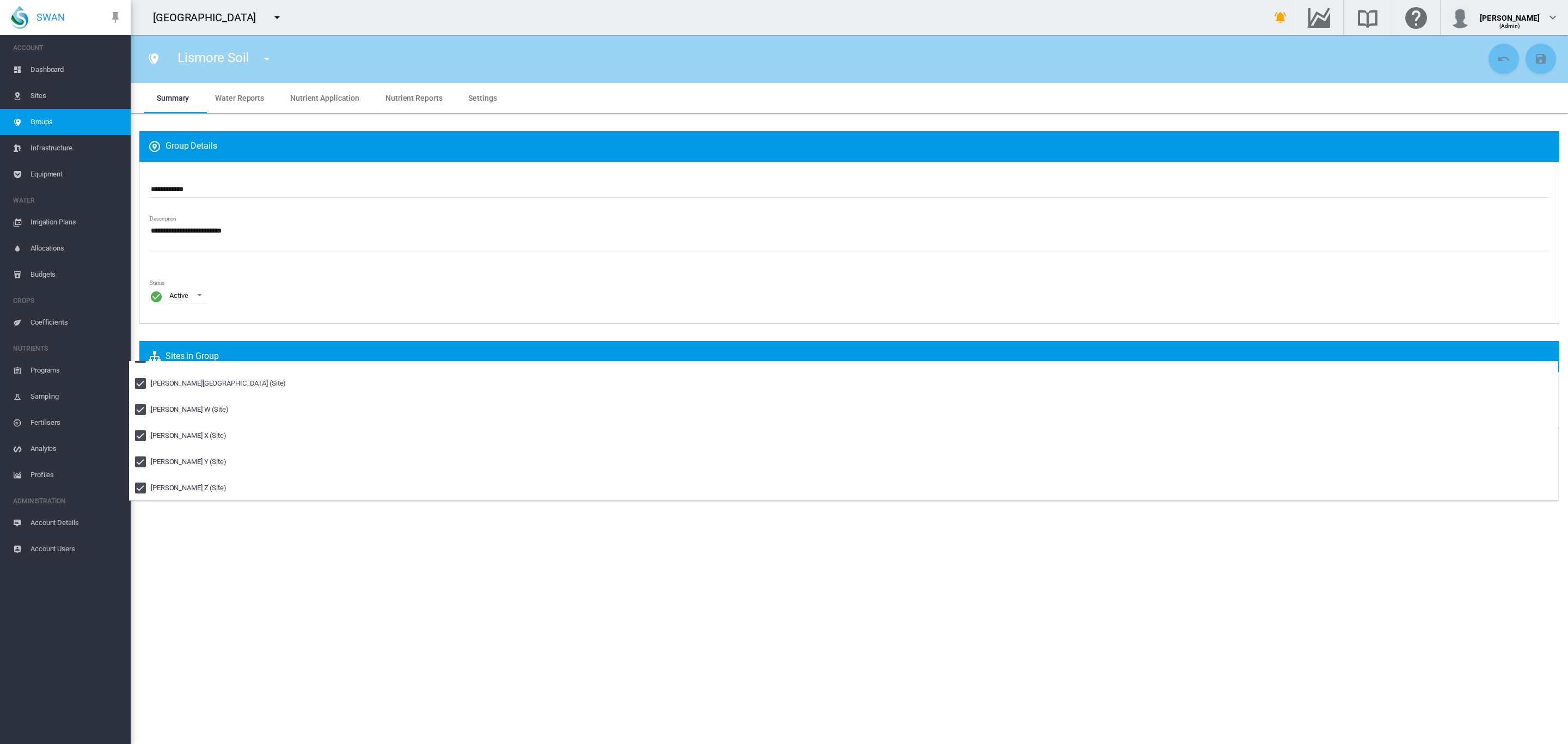
click at [753, 219] on md-backdrop at bounding box center [784, 372] width 1568 height 744
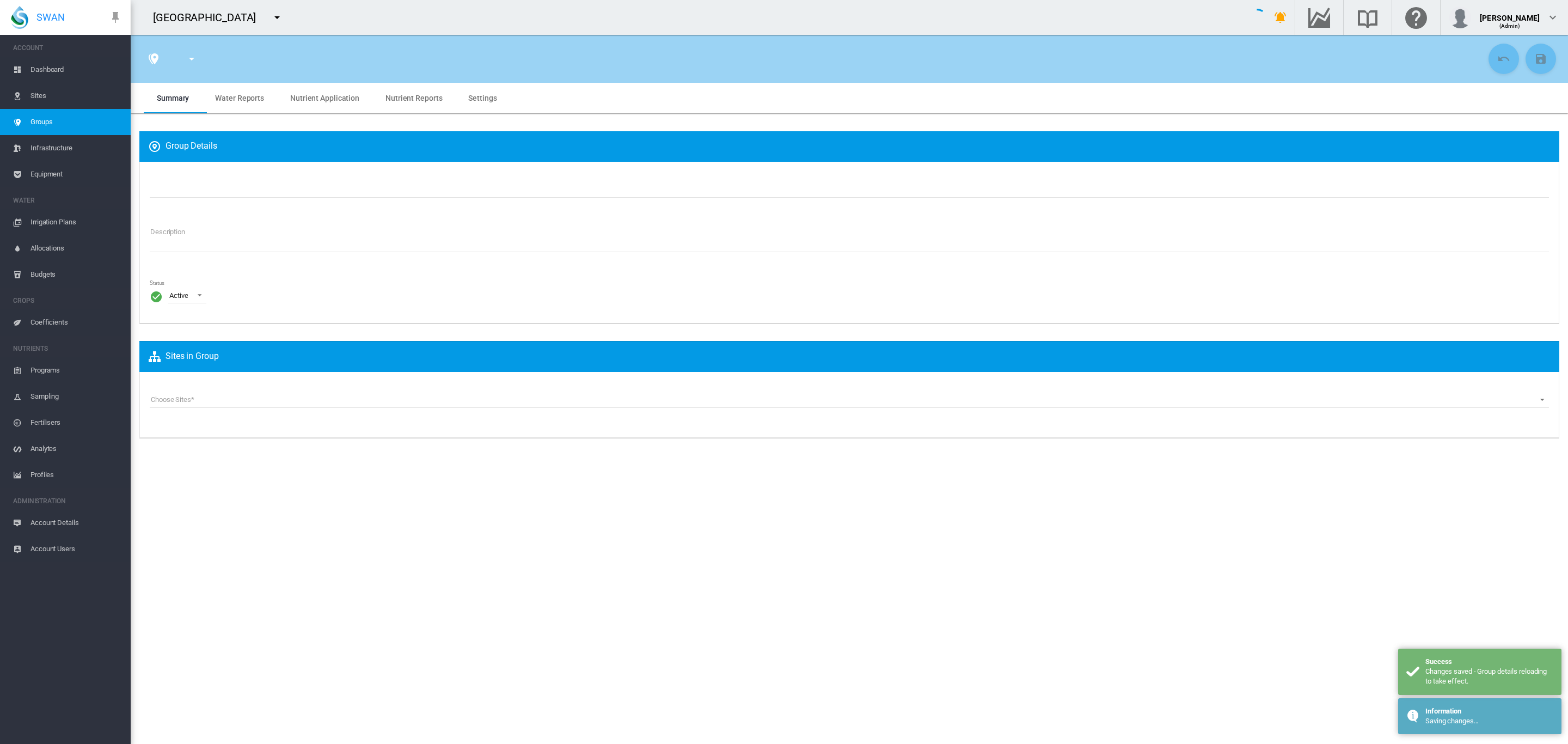
type input "**********"
type textarea "**********"
type input "*"
type input "**"
type input "*"
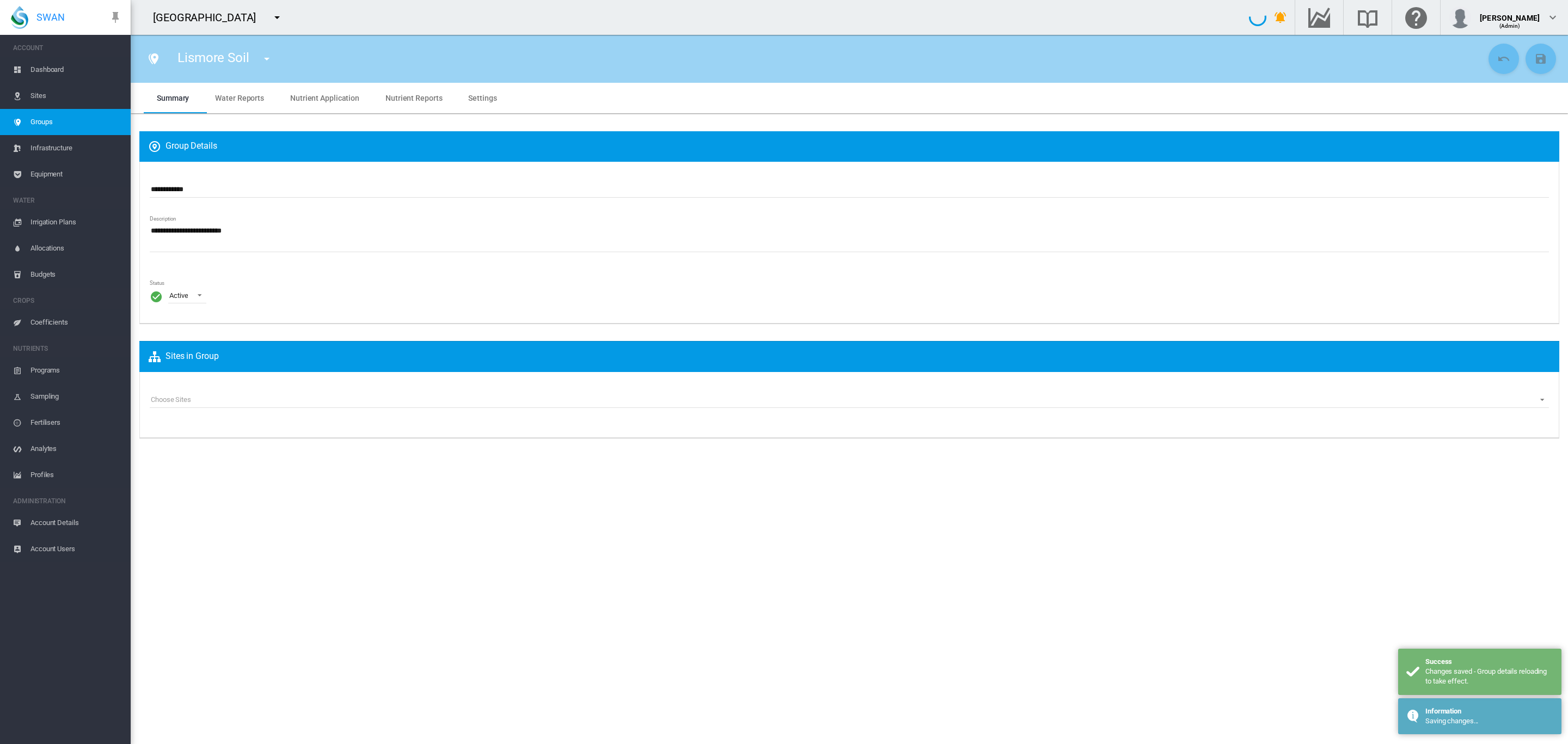
type input "***"
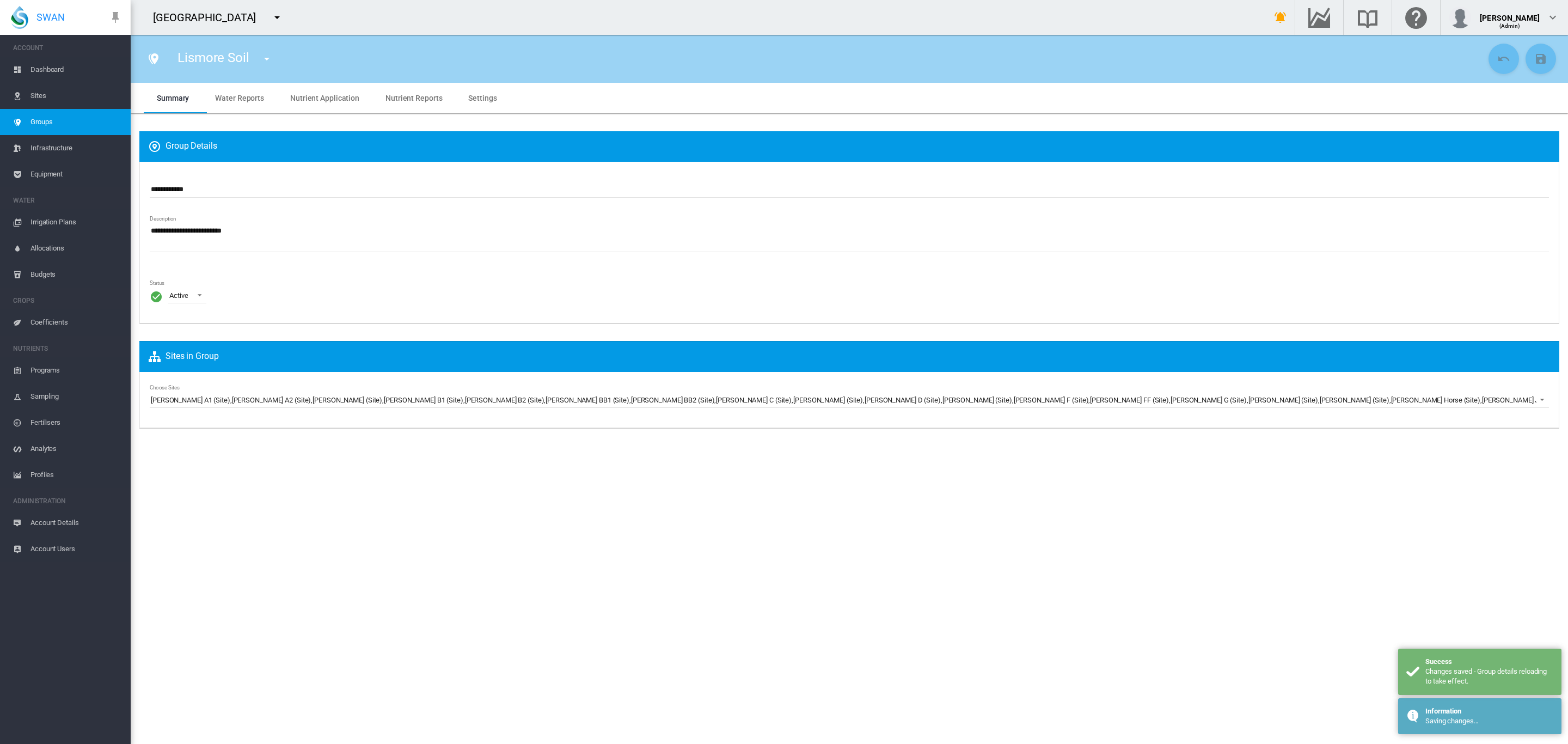
click at [487, 96] on span "Settings" at bounding box center [482, 98] width 28 height 9
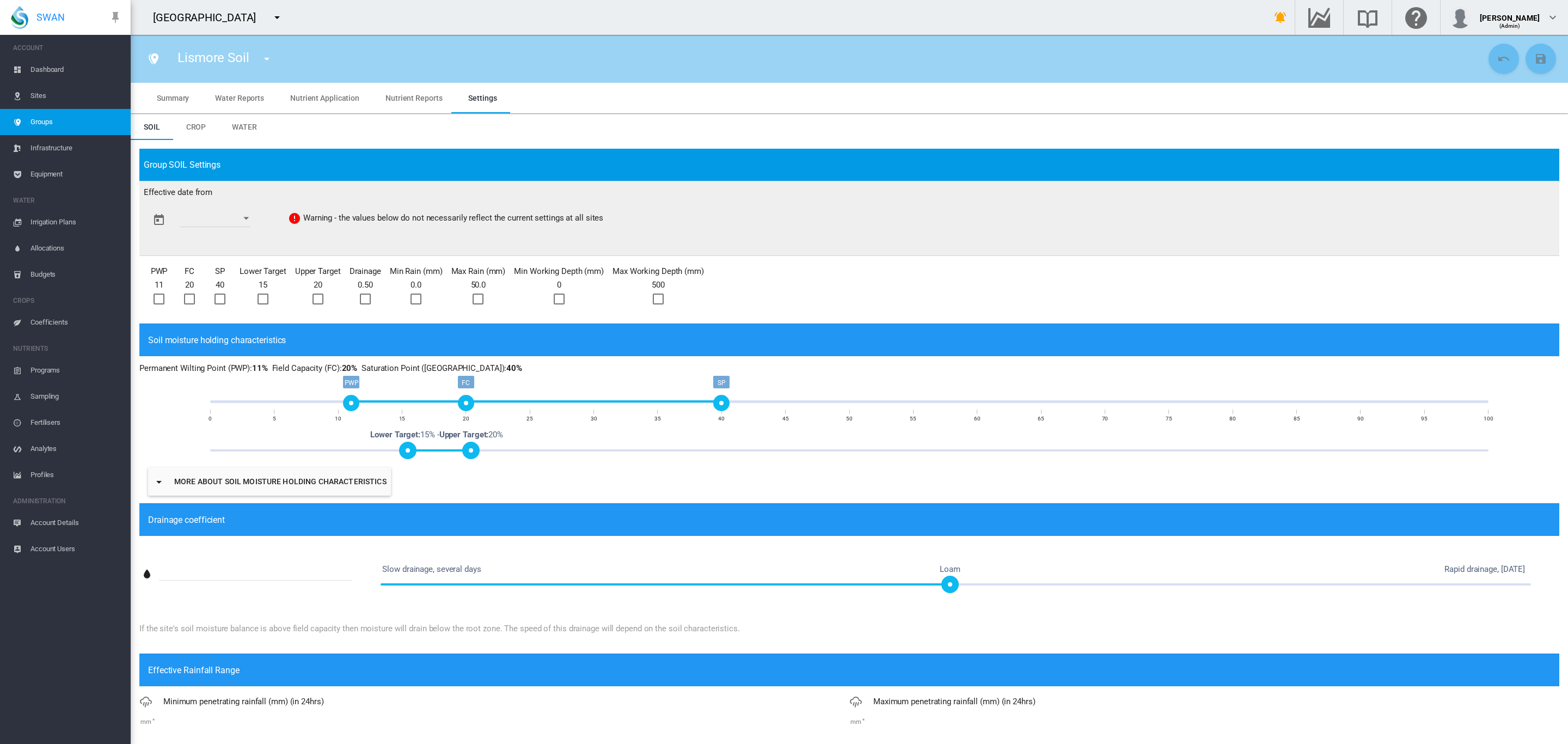
click at [345, 400] on div "PWP FC SP 0 5 10 15 20 25 30 35 40 45 50 55 60 65 70 75 80 85 90 95 100" at bounding box center [849, 403] width 1278 height 44
drag, startPoint x: 719, startPoint y: 401, endPoint x: 685, endPoint y: 404, distance: 34.1
click at [688, 404] on div "SP" at bounding box center [696, 403] width 16 height 16
click at [252, 214] on button "Open calendar" at bounding box center [246, 218] width 20 height 20
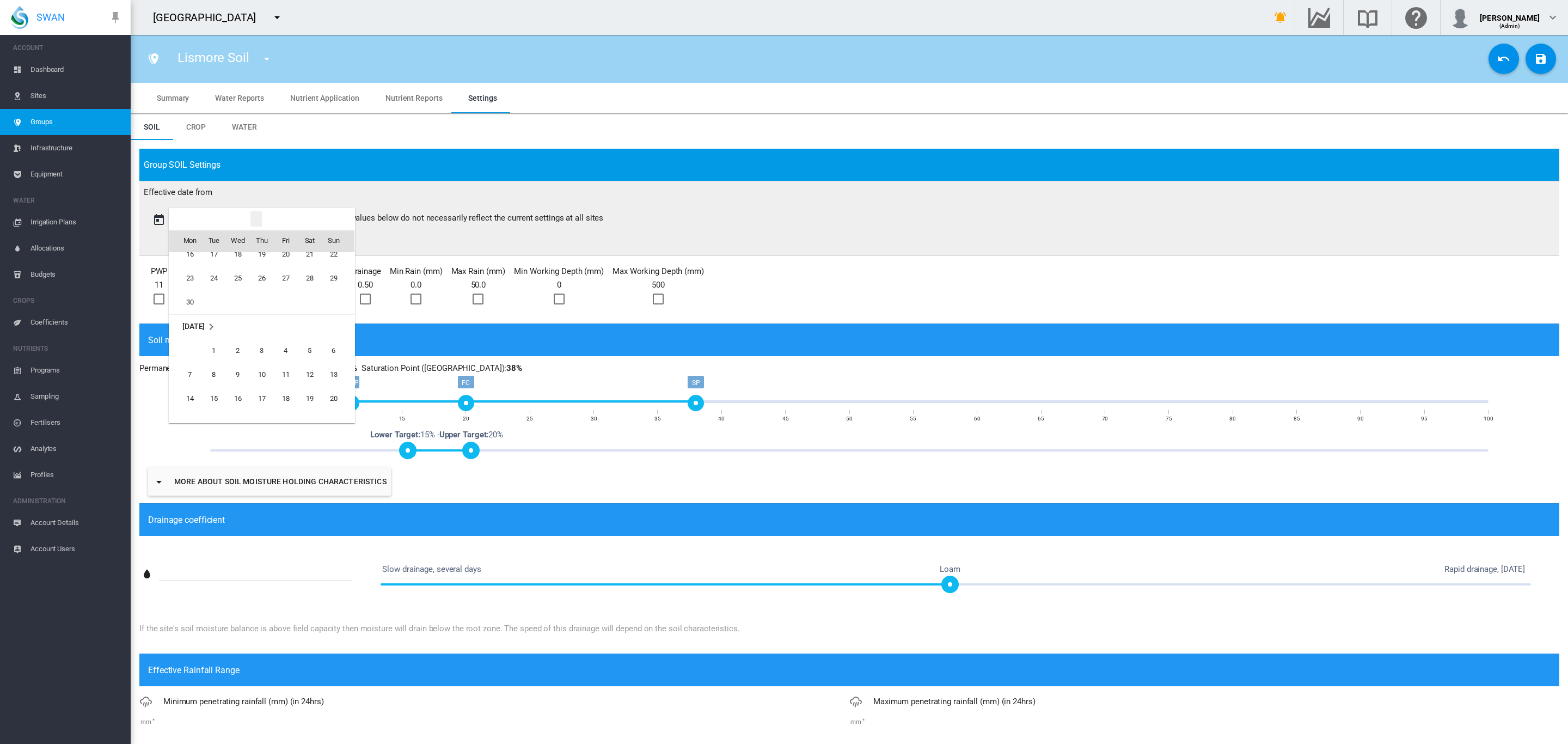
scroll to position [1672, 0]
click at [219, 347] on span "1" at bounding box center [213, 348] width 21 height 21
type input "**********"
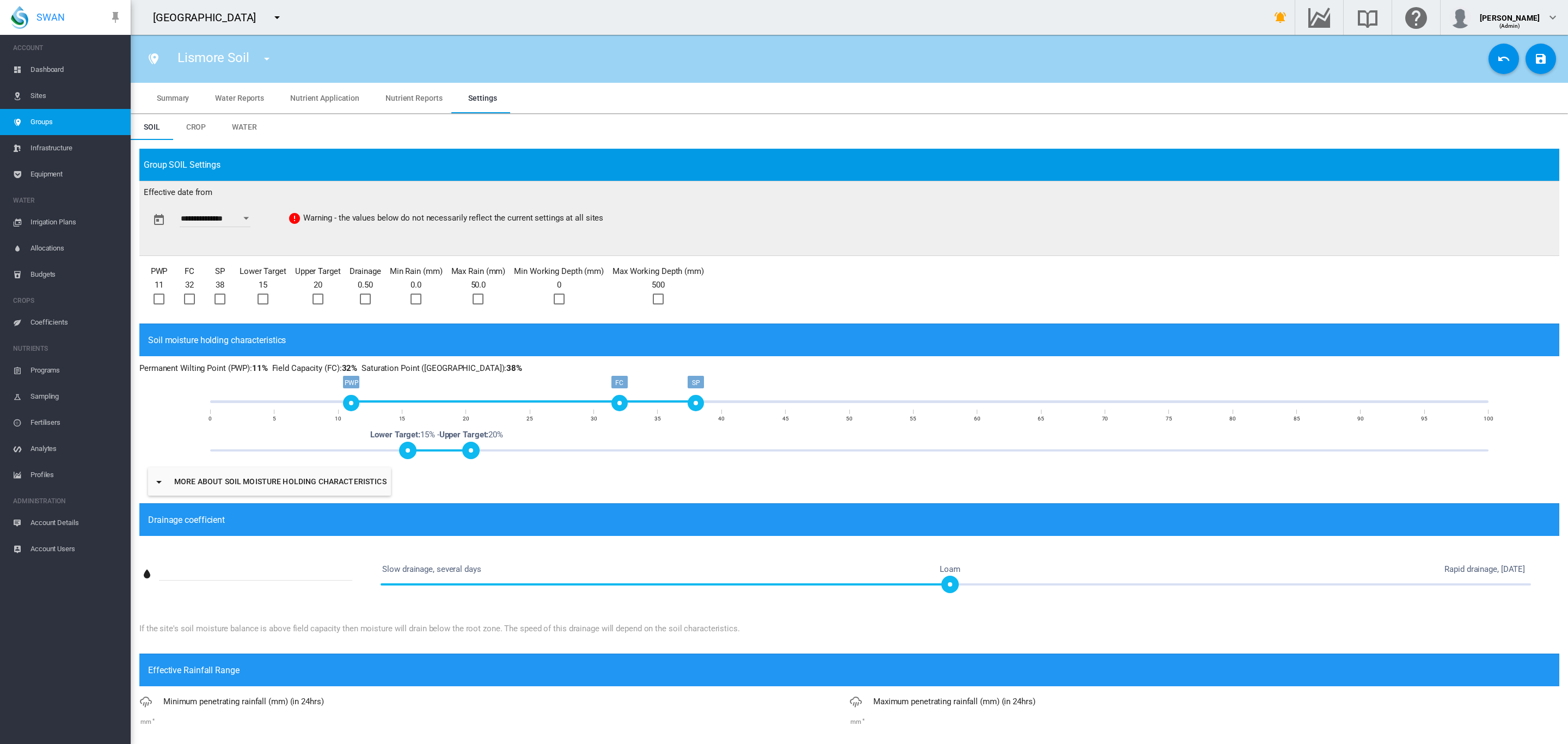
drag, startPoint x: 465, startPoint y: 406, endPoint x: 614, endPoint y: 409, distance: 149.0
click at [614, 409] on div "FC" at bounding box center [620, 403] width 16 height 16
drag, startPoint x: 471, startPoint y: 446, endPoint x: 588, endPoint y: 443, distance: 117.0
click at [588, 443] on span at bounding box center [594, 451] width 18 height 18
drag, startPoint x: 407, startPoint y: 446, endPoint x: 527, endPoint y: 442, distance: 120.1
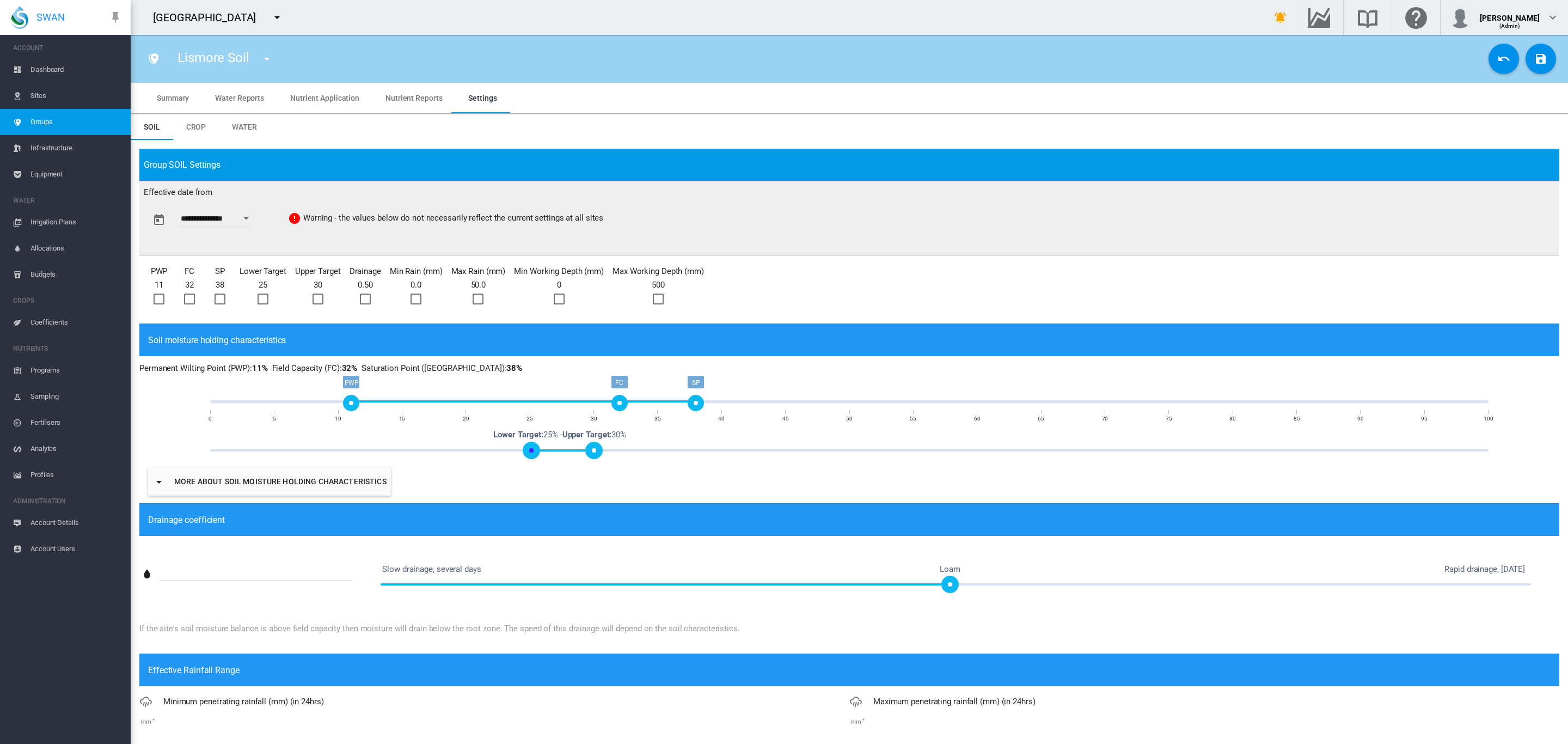
click at [527, 442] on span at bounding box center [532, 451] width 18 height 18
drag, startPoint x: 345, startPoint y: 402, endPoint x: 480, endPoint y: 412, distance: 135.4
click at [480, 412] on div "PWP FC SP 0 5 10 15 20 25 30 35 40 45 50 55 60 65 70 75 80 85 90 95 100" at bounding box center [849, 403] width 1278 height 44
click at [165, 296] on div at bounding box center [159, 298] width 11 height 11
click at [195, 296] on div at bounding box center [189, 298] width 11 height 11
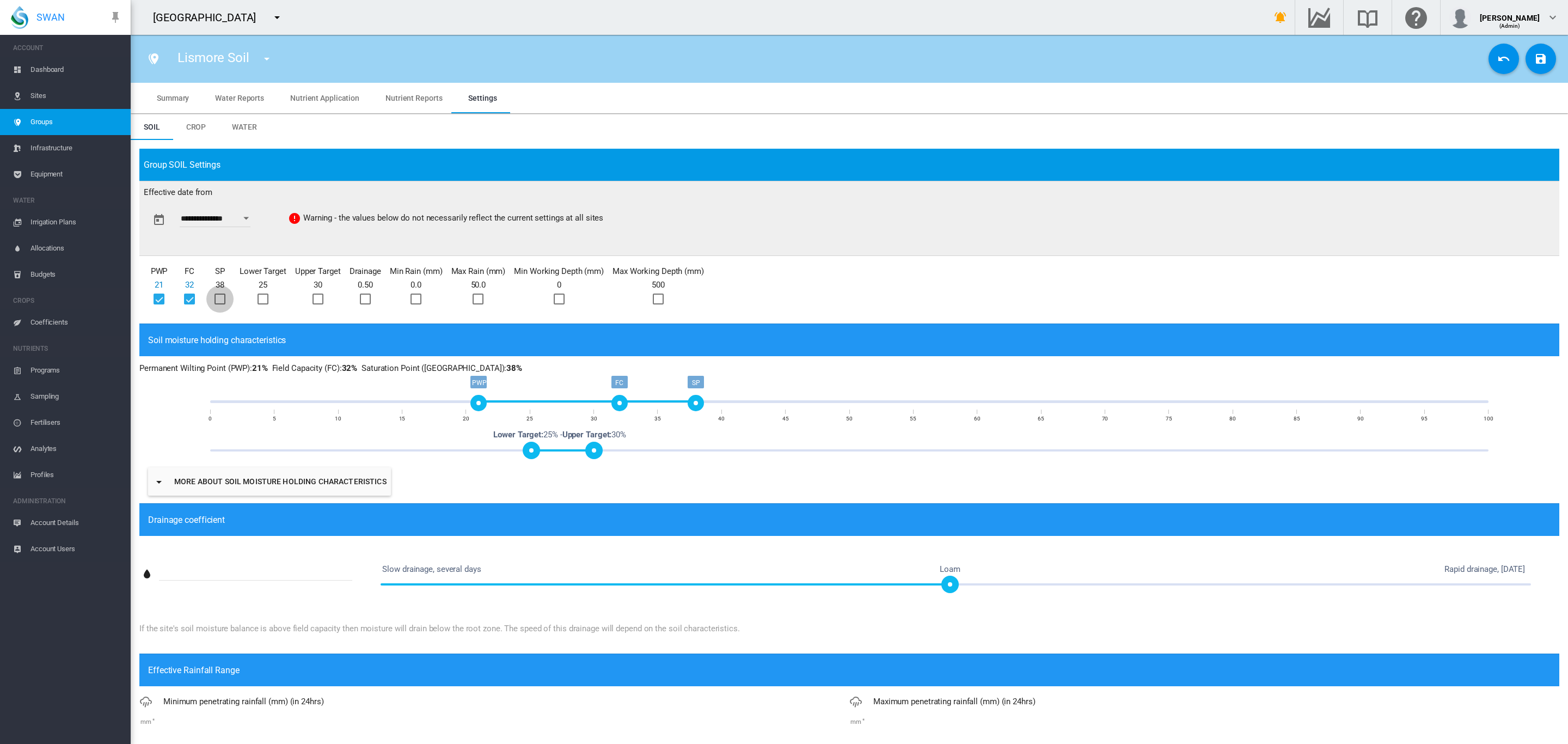
click at [216, 296] on div at bounding box center [219, 298] width 11 height 11
click at [258, 296] on div at bounding box center [263, 298] width 11 height 11
click at [312, 298] on div at bounding box center [318, 298] width 11 height 11
click at [366, 299] on div at bounding box center [365, 298] width 11 height 11
click at [419, 302] on div at bounding box center [416, 298] width 11 height 11
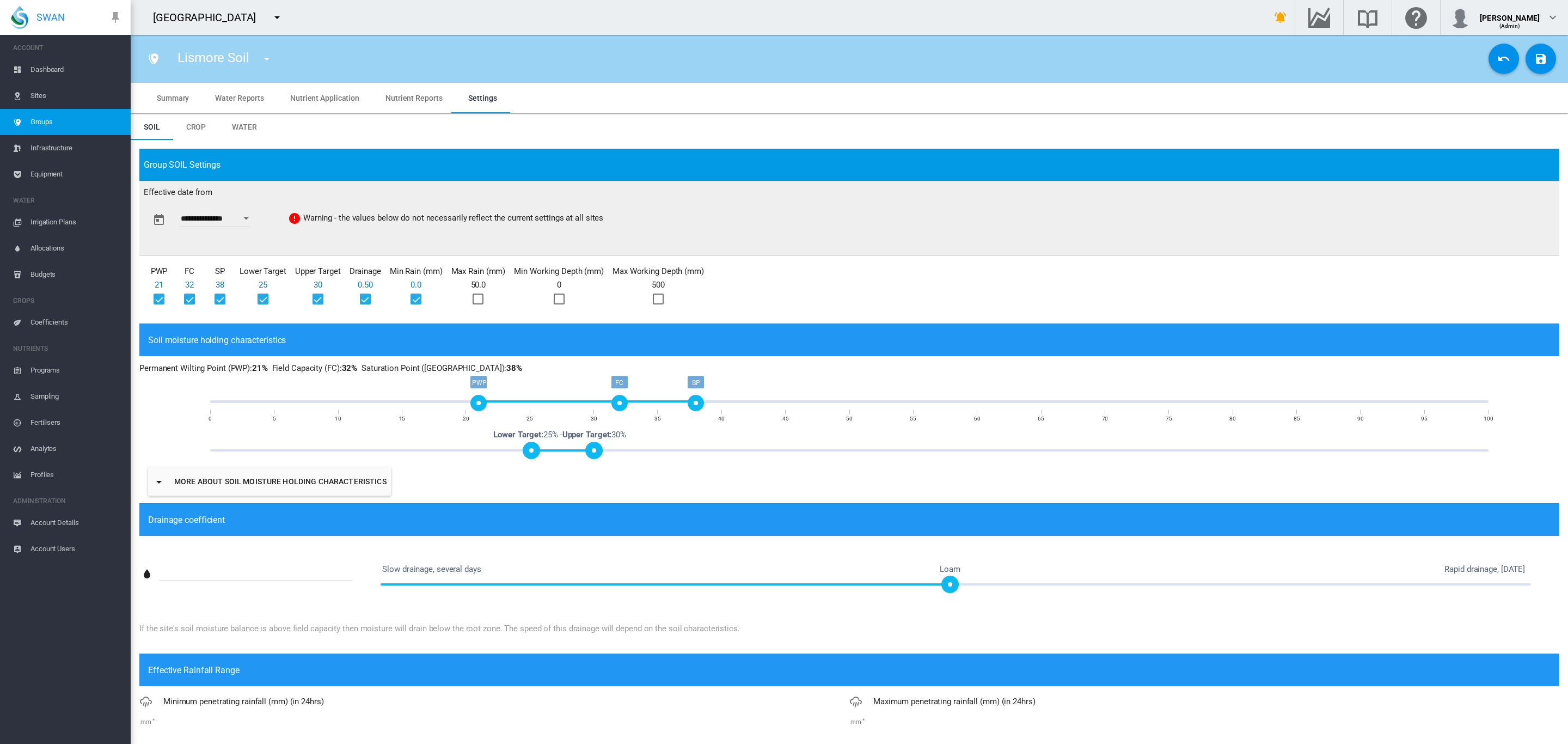
click at [473, 303] on div at bounding box center [478, 298] width 11 height 11
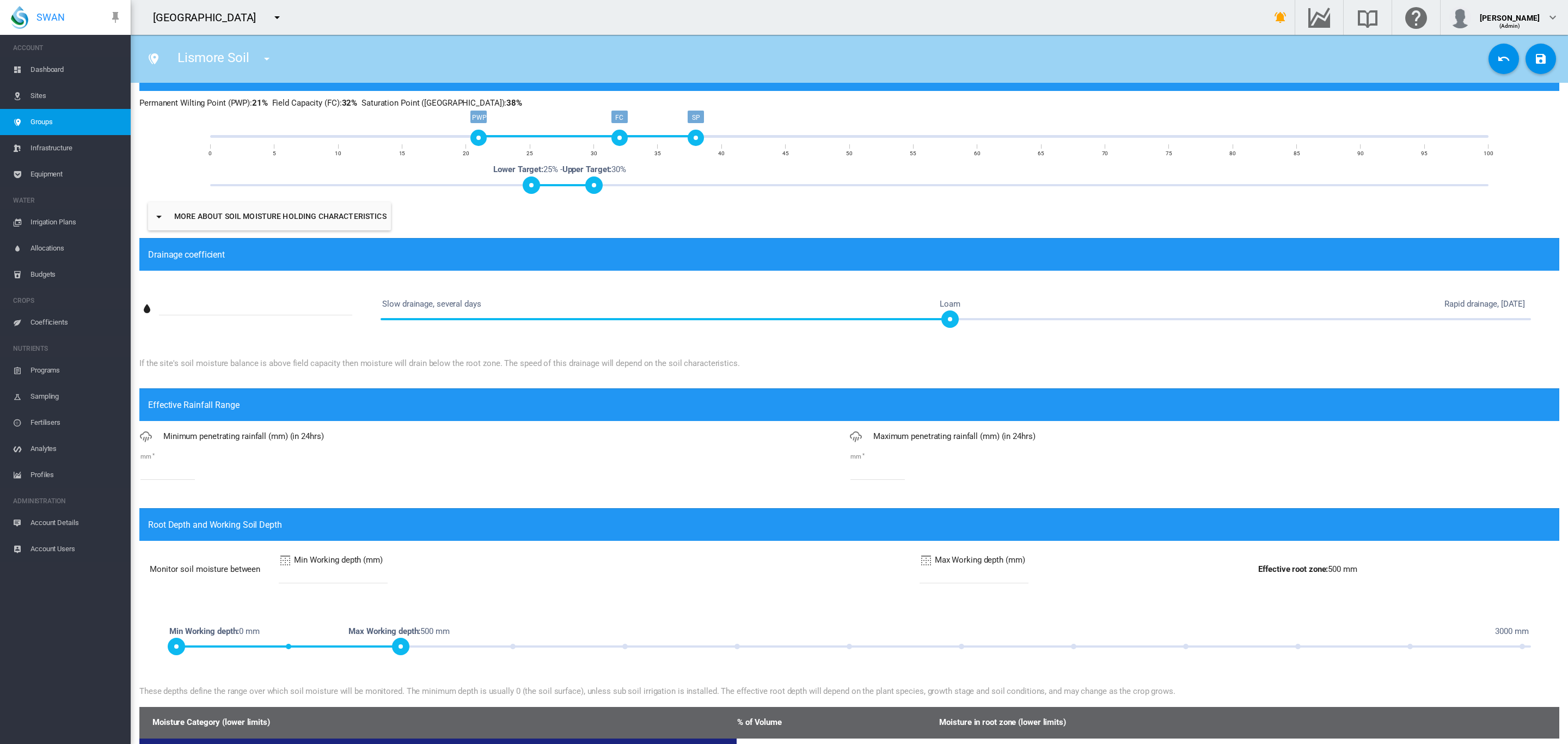
scroll to position [286, 0]
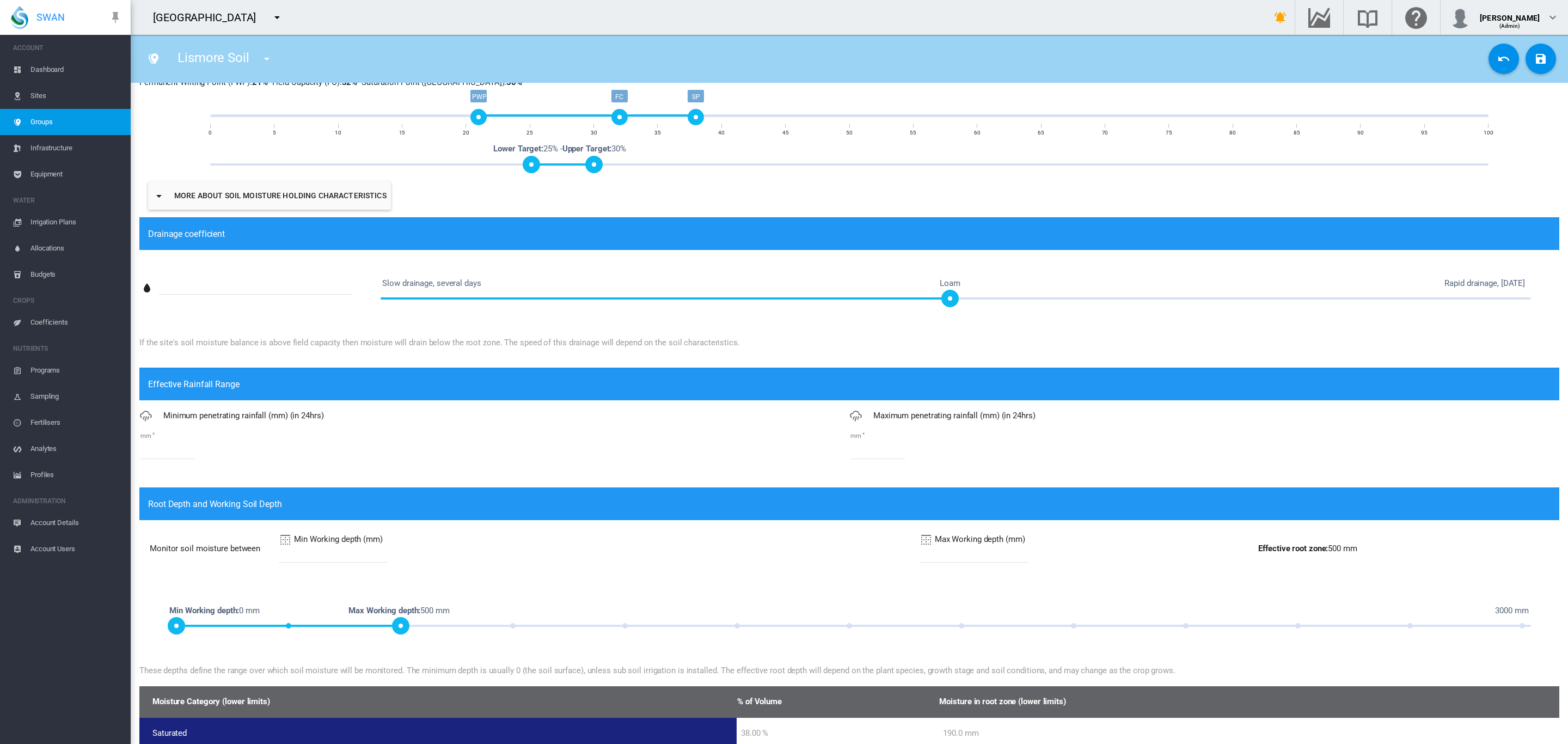
click at [196, 460] on md-input-container "mm *" at bounding box center [494, 451] width 710 height 18
click at [179, 451] on input "*" at bounding box center [168, 451] width 55 height 16
type input "*"
drag, startPoint x: 930, startPoint y: 550, endPoint x: 897, endPoint y: 556, distance: 33.5
click at [897, 556] on tr "Monitor soil moisture between Min Working depth (mm) * Max Working depth (mm) *…" at bounding box center [849, 548] width 1417 height 55
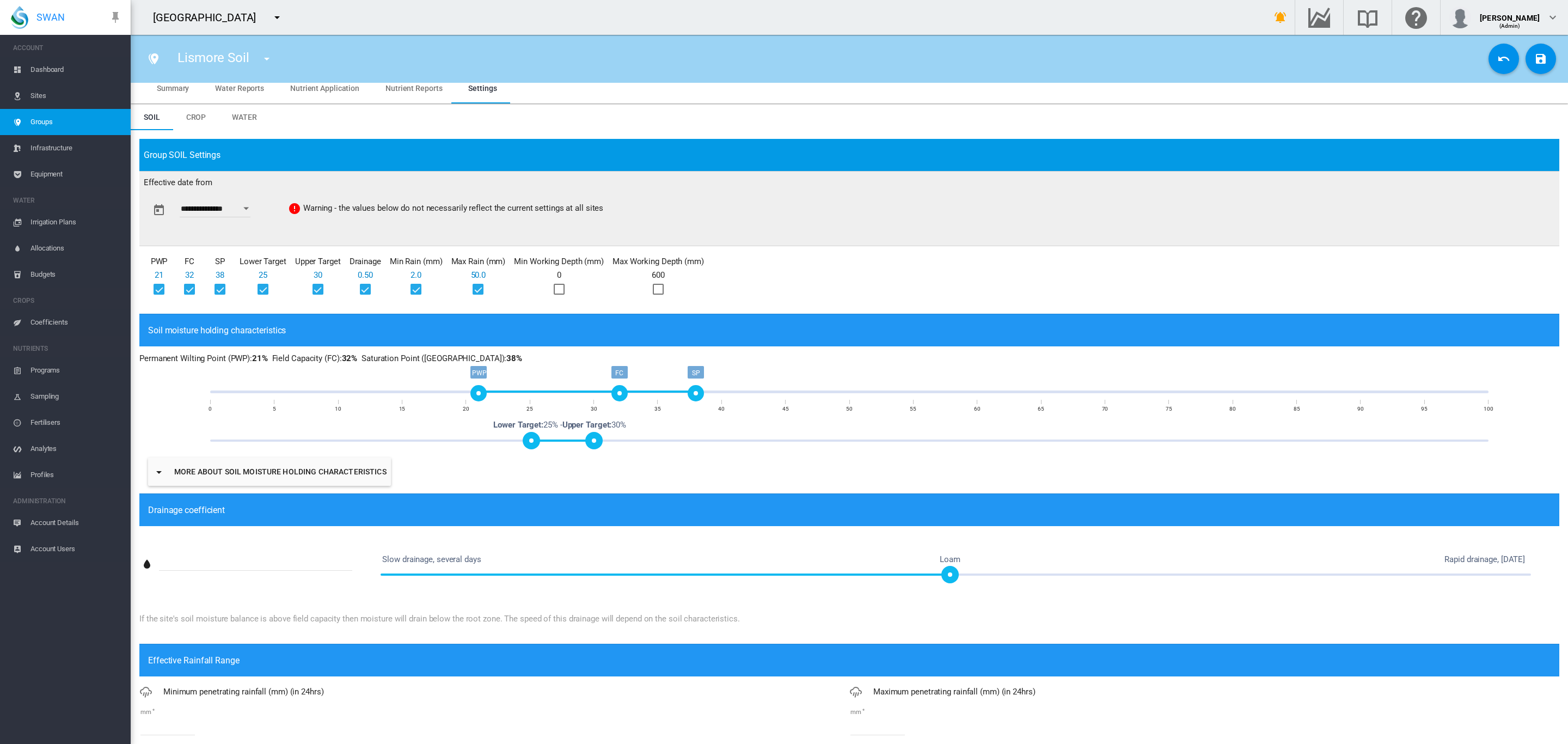
scroll to position [0, 0]
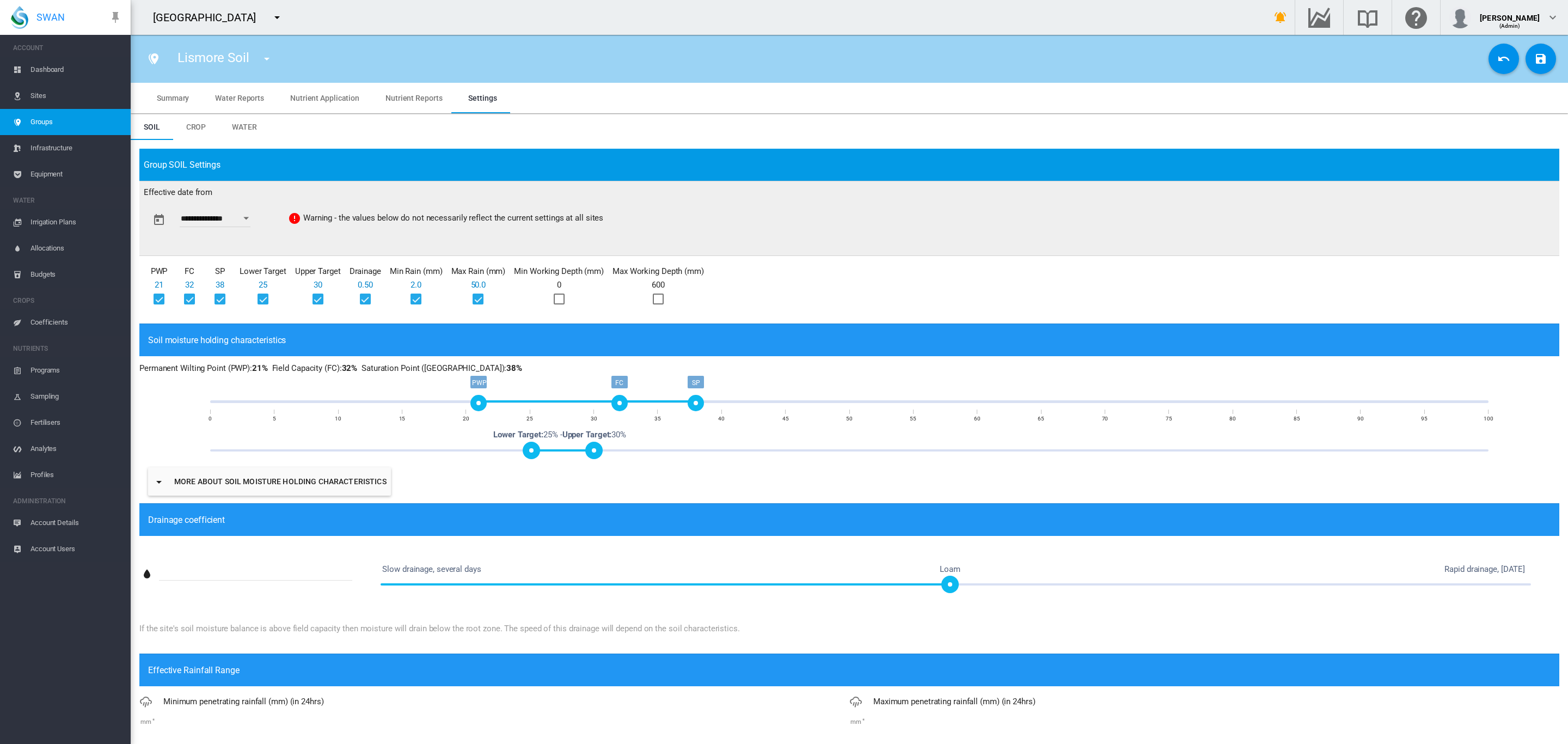
type input "***"
click at [559, 303] on div at bounding box center [559, 298] width 11 height 11
click at [660, 297] on div at bounding box center [658, 298] width 11 height 11
click at [1534, 59] on md-icon "icon-content-save" at bounding box center [1541, 59] width 13 height 13
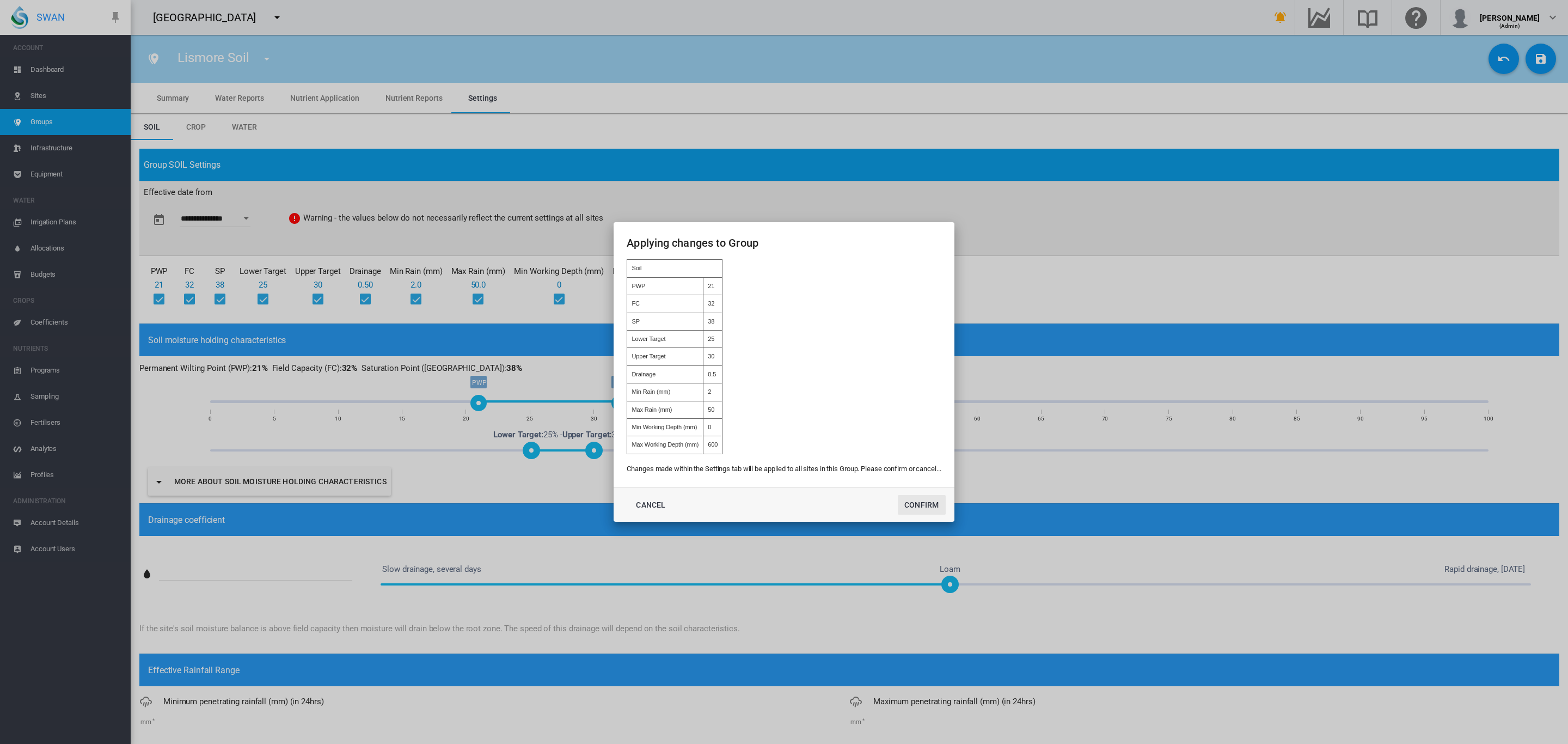
click at [920, 505] on button "Confirm" at bounding box center [922, 505] width 48 height 20
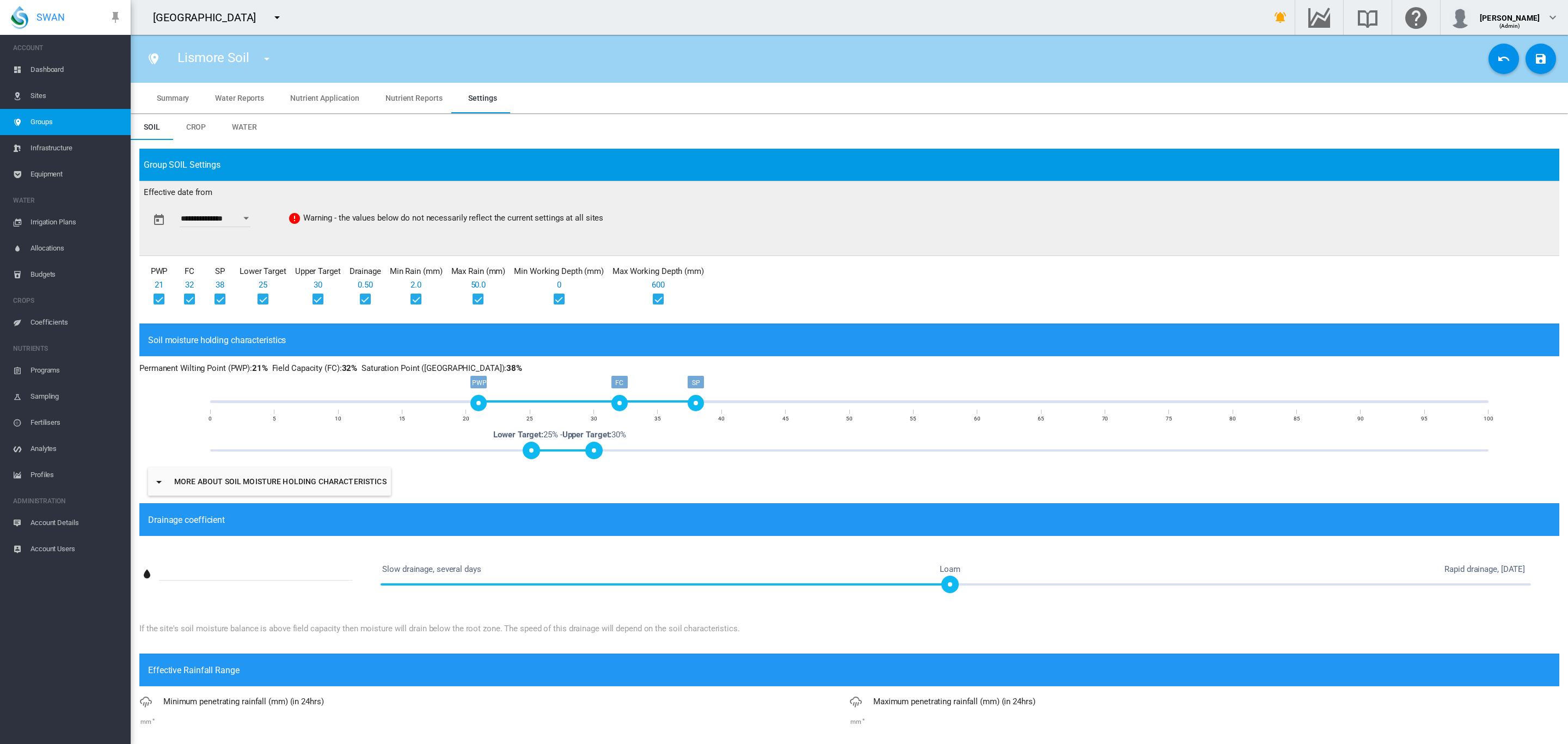
type input "**********"
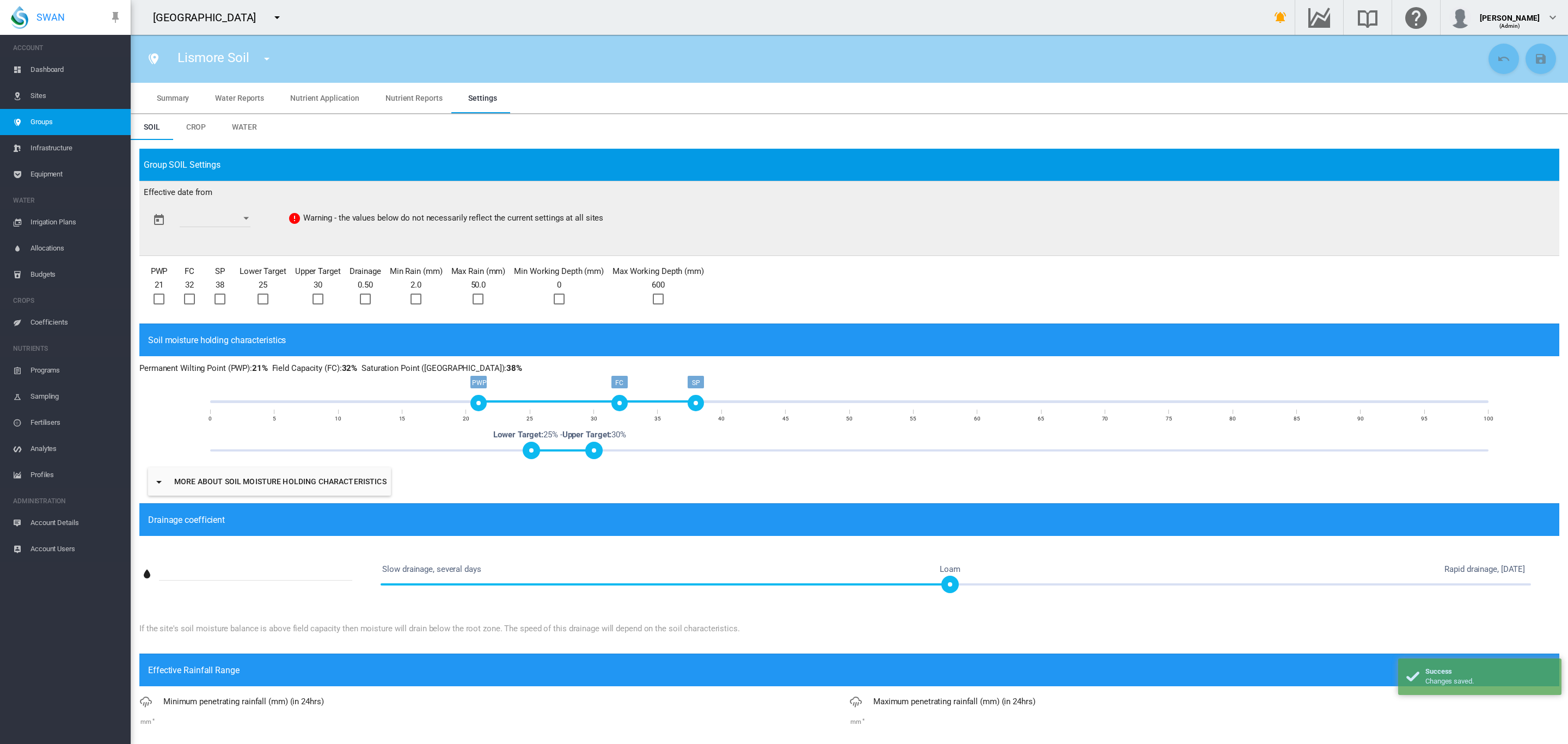
click at [72, 121] on span "Groups" at bounding box center [76, 121] width 92 height 26
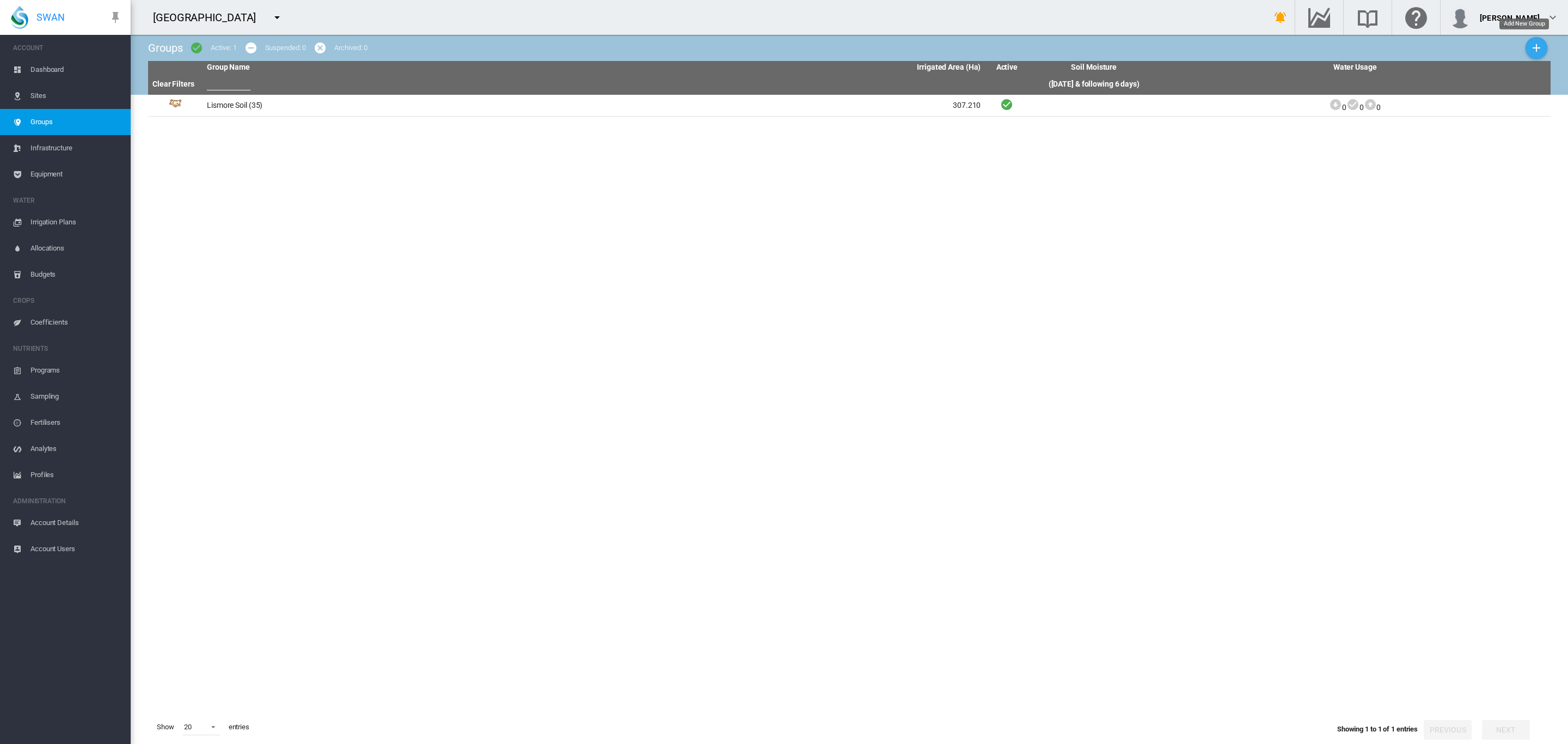
click at [1530, 47] on md-icon "icon-plus" at bounding box center [1536, 48] width 13 height 13
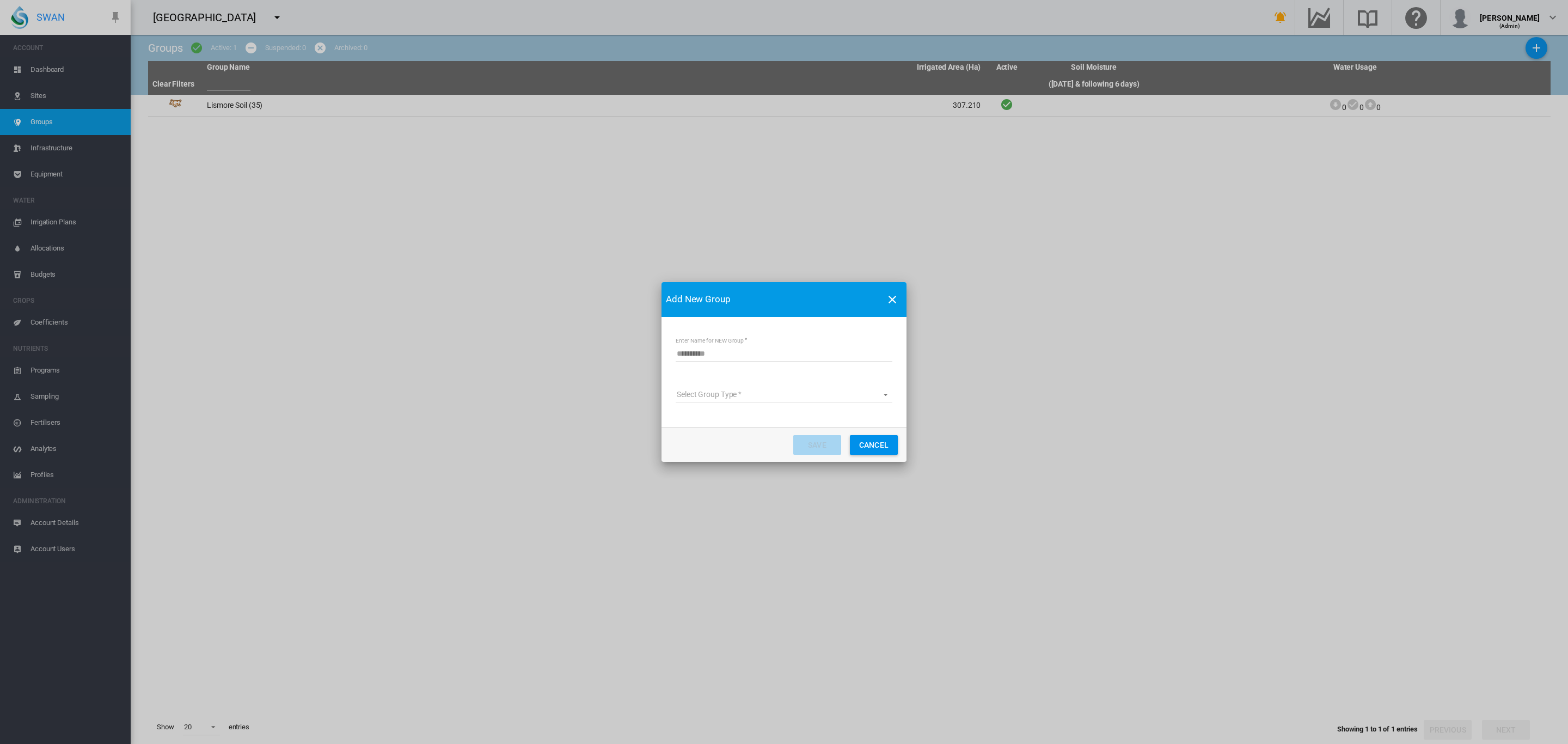
click at [737, 360] on input "Enter Name for NEW Group" at bounding box center [784, 353] width 216 height 16
click at [732, 356] on input "**********" at bounding box center [784, 353] width 216 height 16
type input "**********"
click at [745, 399] on md-select "Select Group Type Site Management Water Supply Management" at bounding box center [784, 395] width 216 height 16
click at [729, 395] on div "Site Management" at bounding box center [706, 395] width 59 height 11
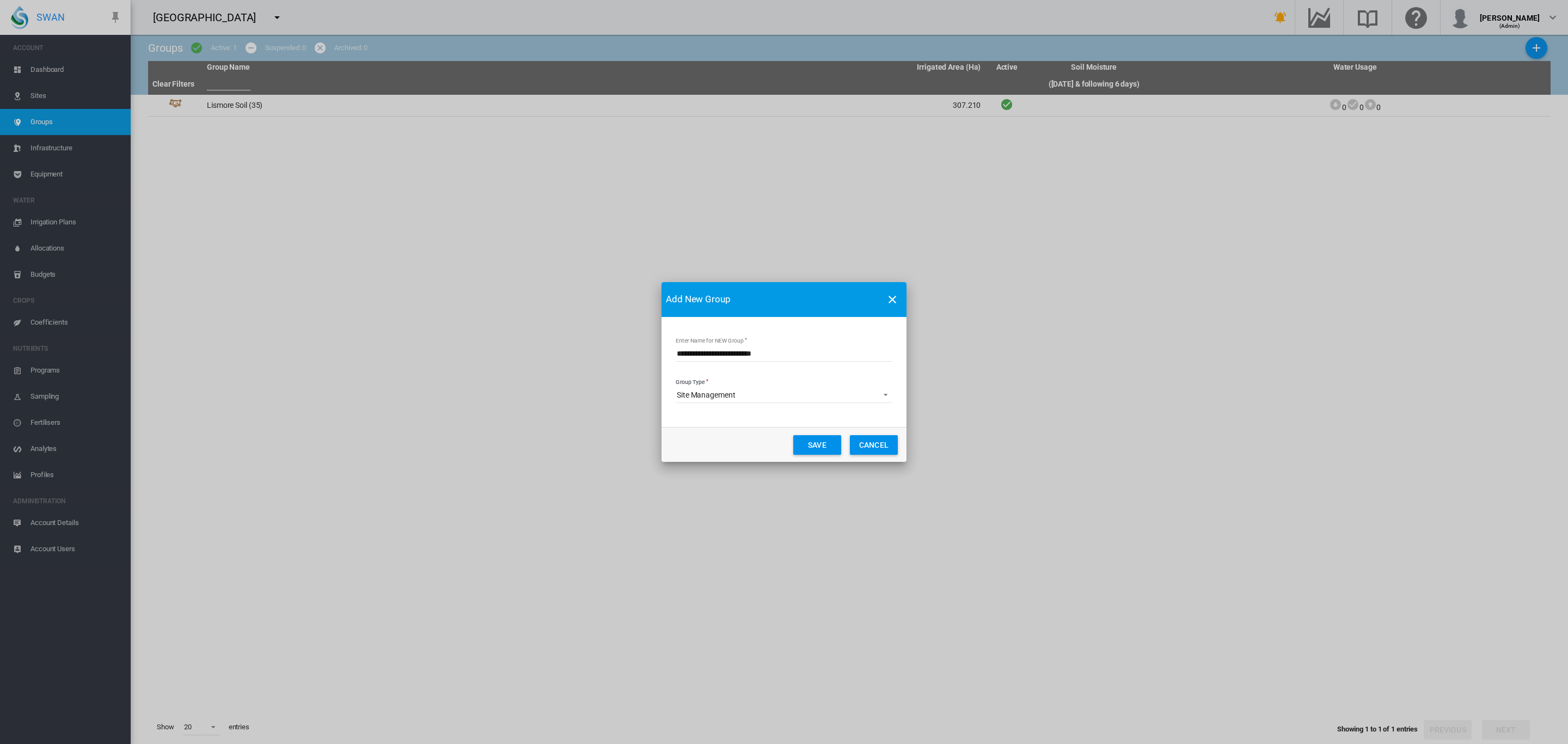
click at [820, 441] on button "Save" at bounding box center [817, 445] width 48 height 20
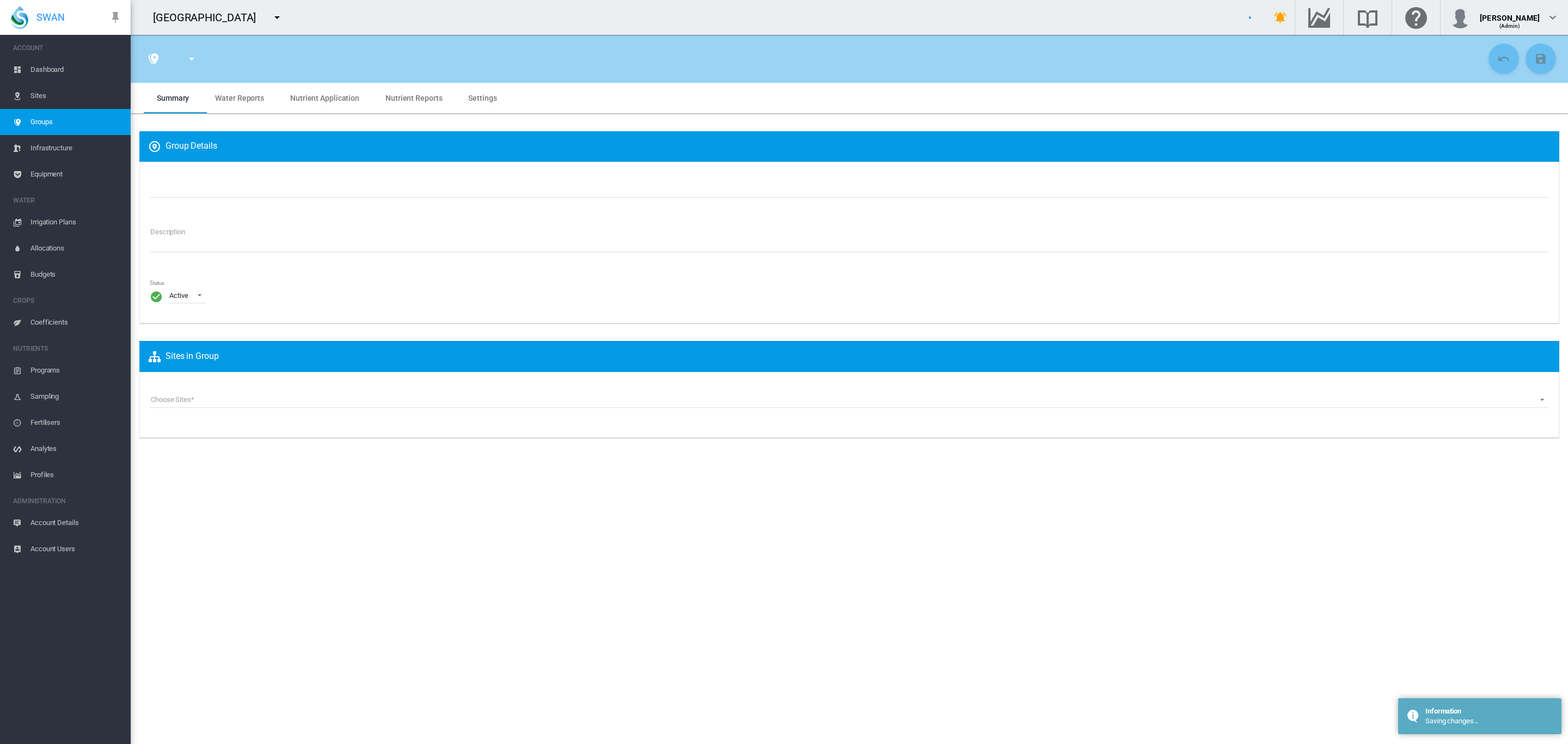
type input "**********"
type textarea "**********"
type input "*"
type input "**"
type input "*"
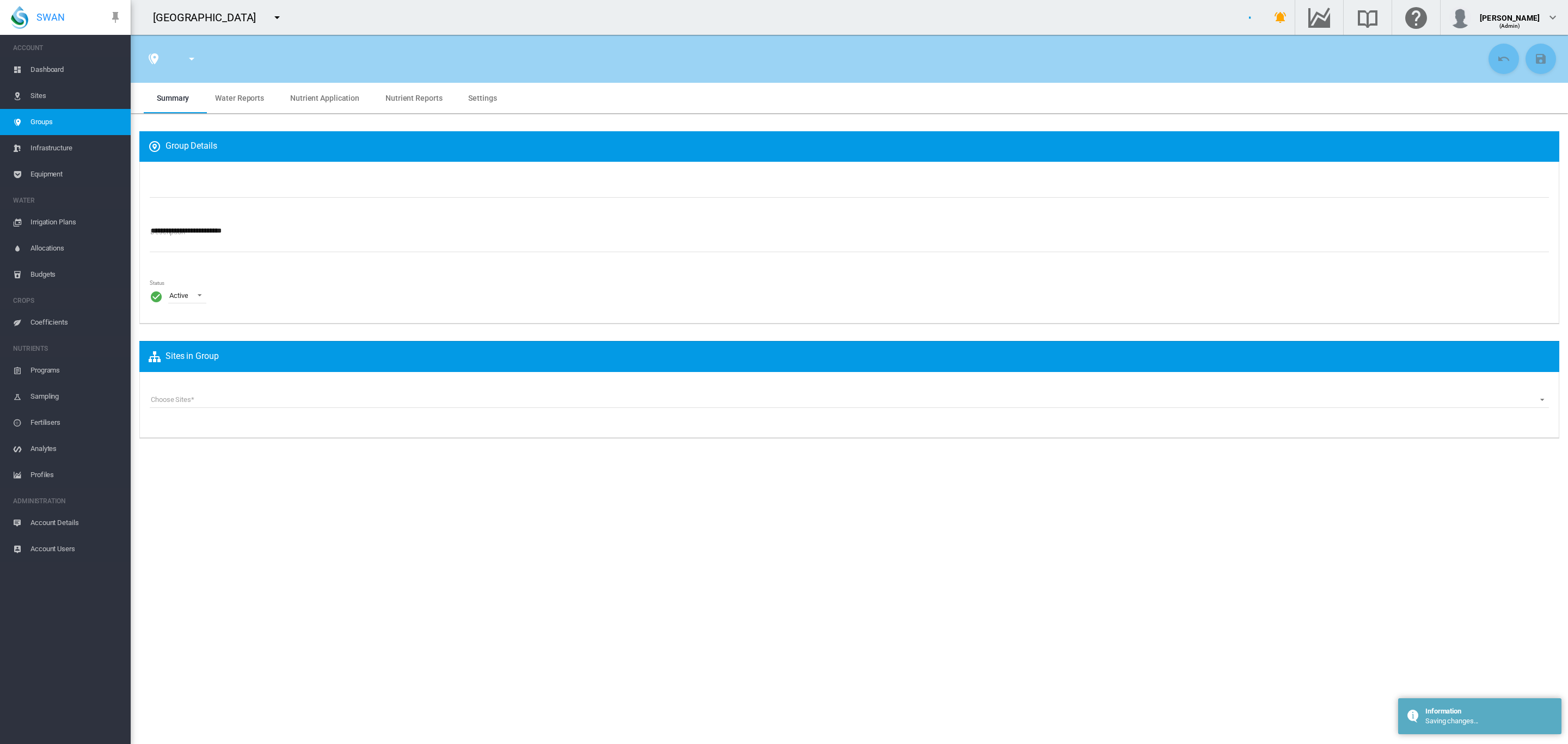
type input "***"
click at [64, 126] on span "Groups" at bounding box center [76, 121] width 92 height 26
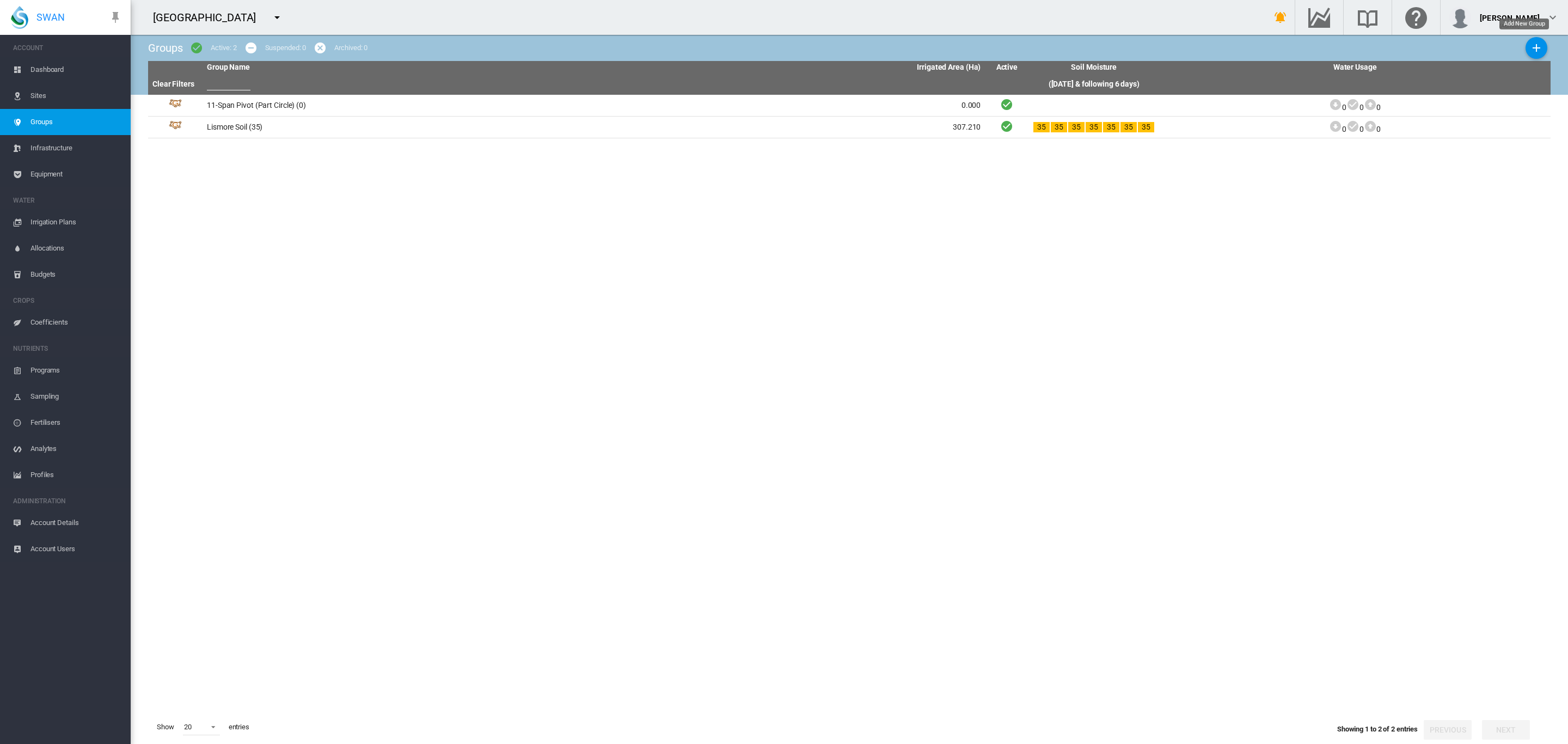
click at [1530, 48] on md-icon "icon-plus" at bounding box center [1536, 48] width 13 height 13
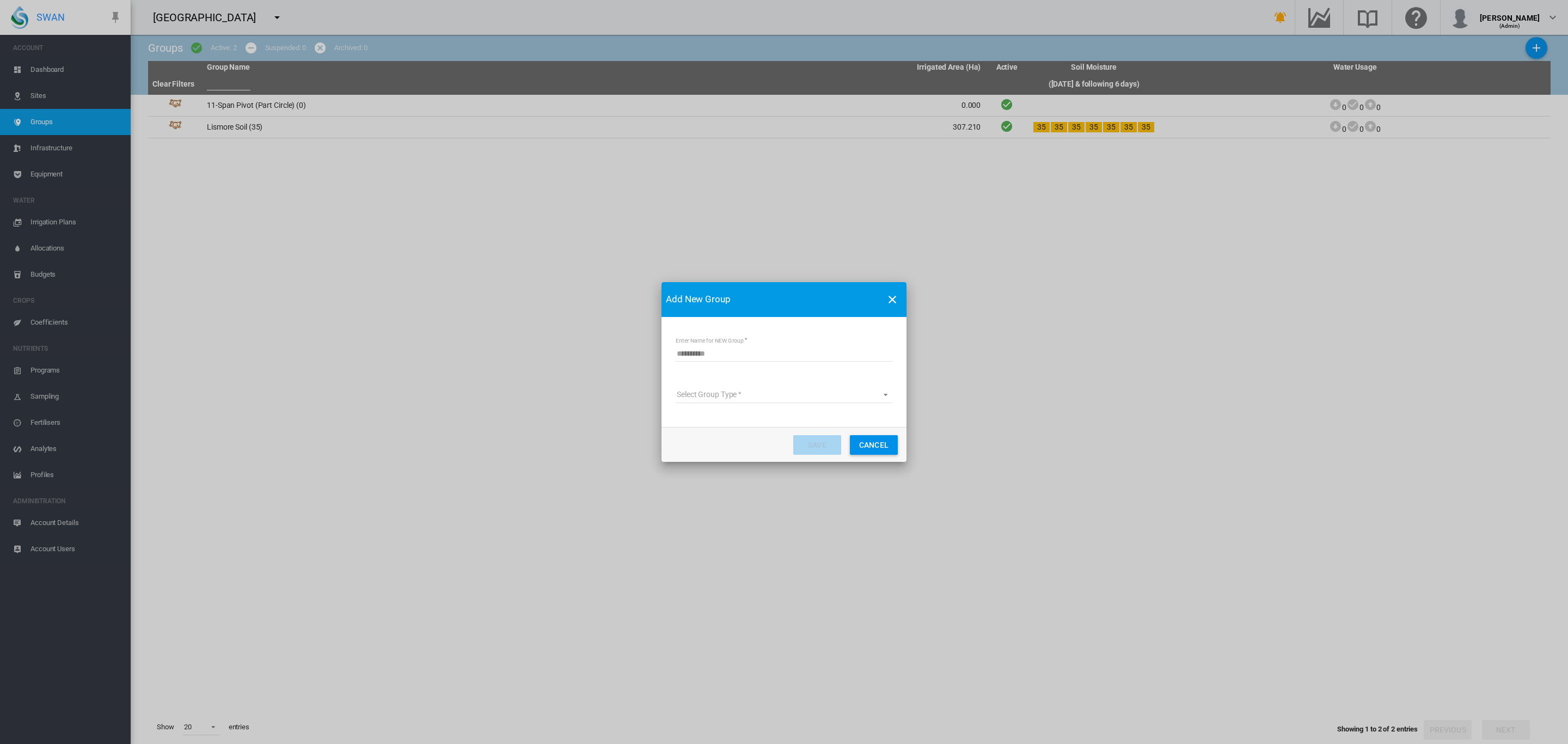
click at [716, 352] on input "Enter Name for NEW Group" at bounding box center [784, 353] width 216 height 16
type input "**********"
click at [880, 391] on md-select "Select Group Type Site Management Water Supply Management" at bounding box center [784, 395] width 216 height 16
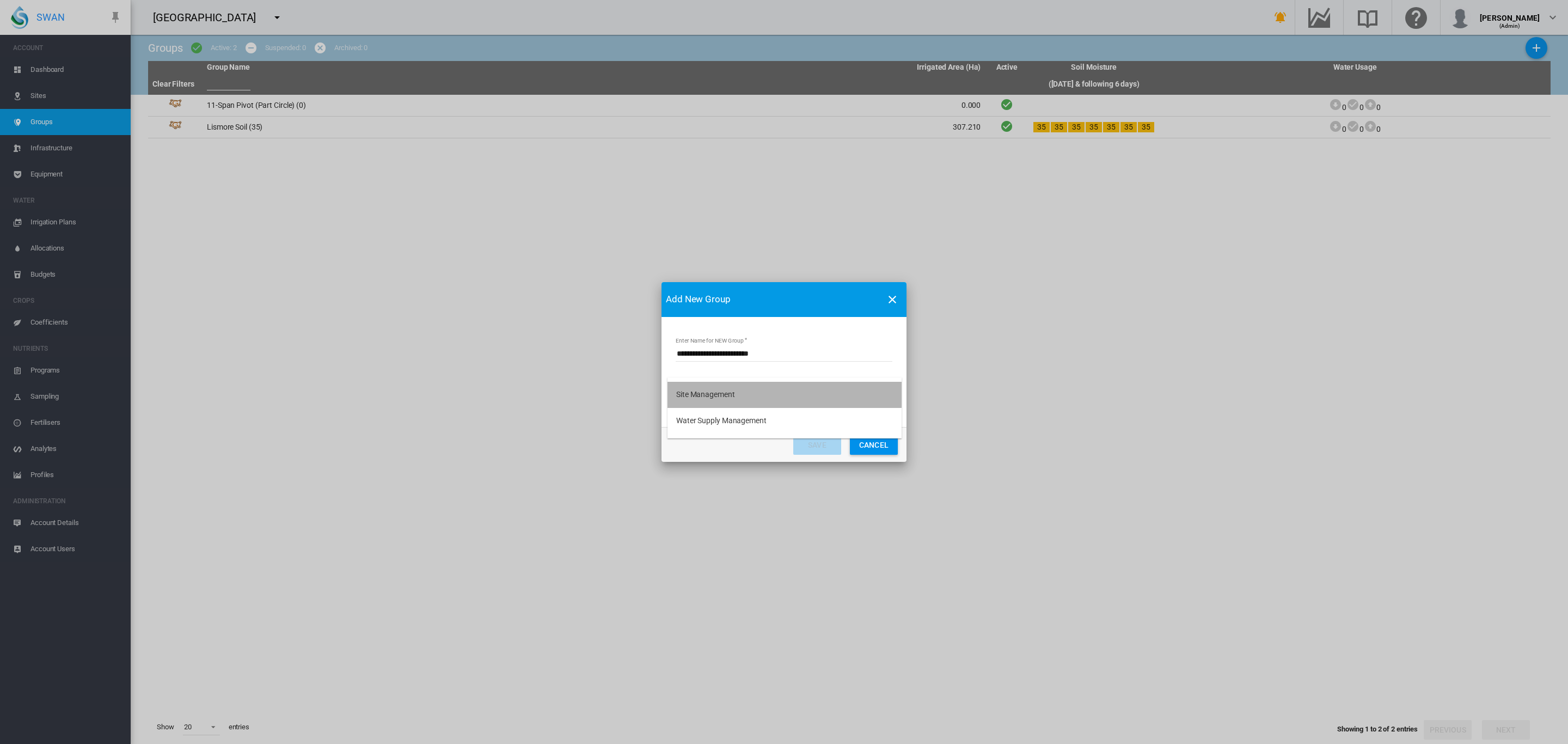
click at [740, 394] on md-option "Site Management" at bounding box center [784, 395] width 234 height 26
click at [814, 440] on button "Save" at bounding box center [817, 445] width 48 height 20
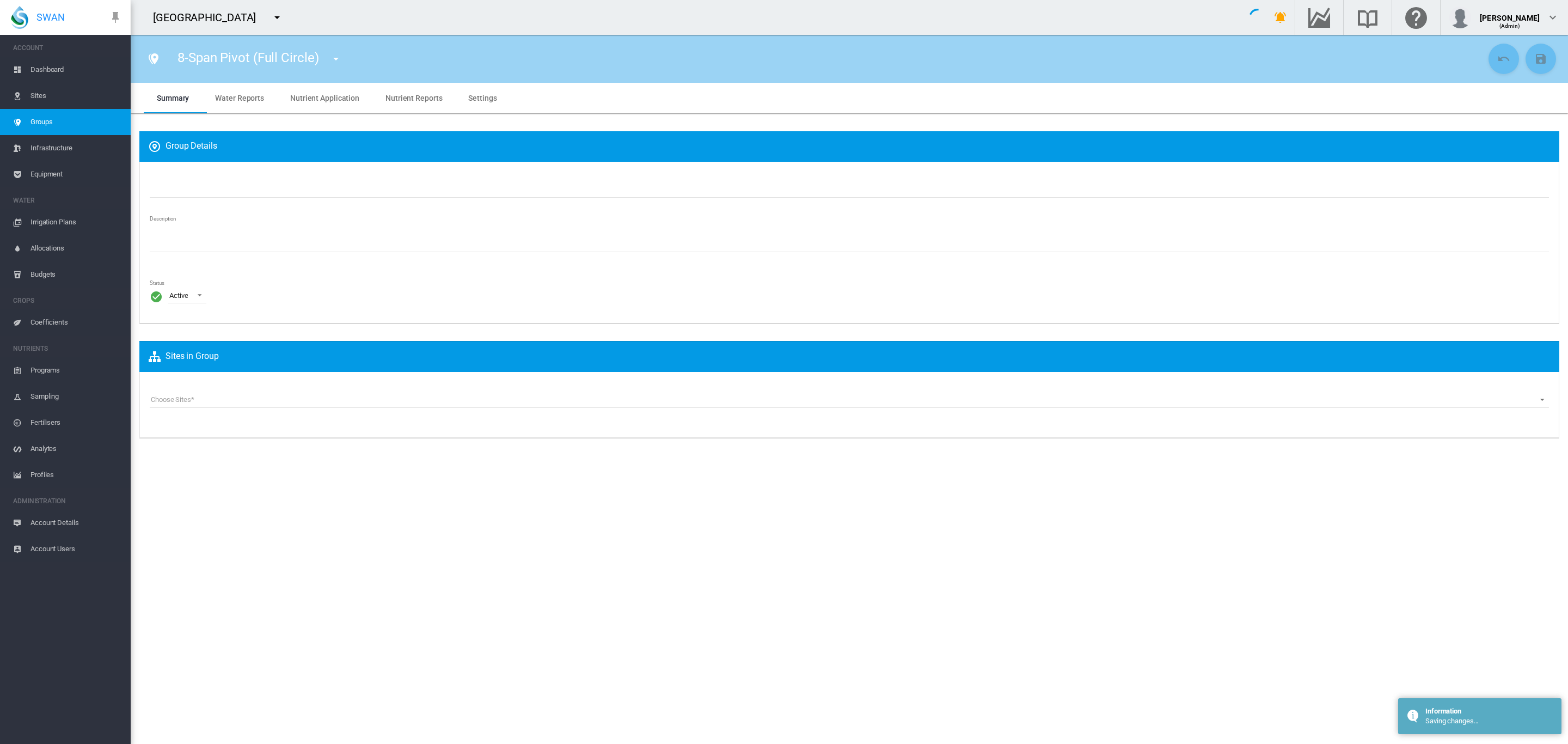
type input "**********"
type textarea "**********"
type input "*"
type input "**"
type input "*"
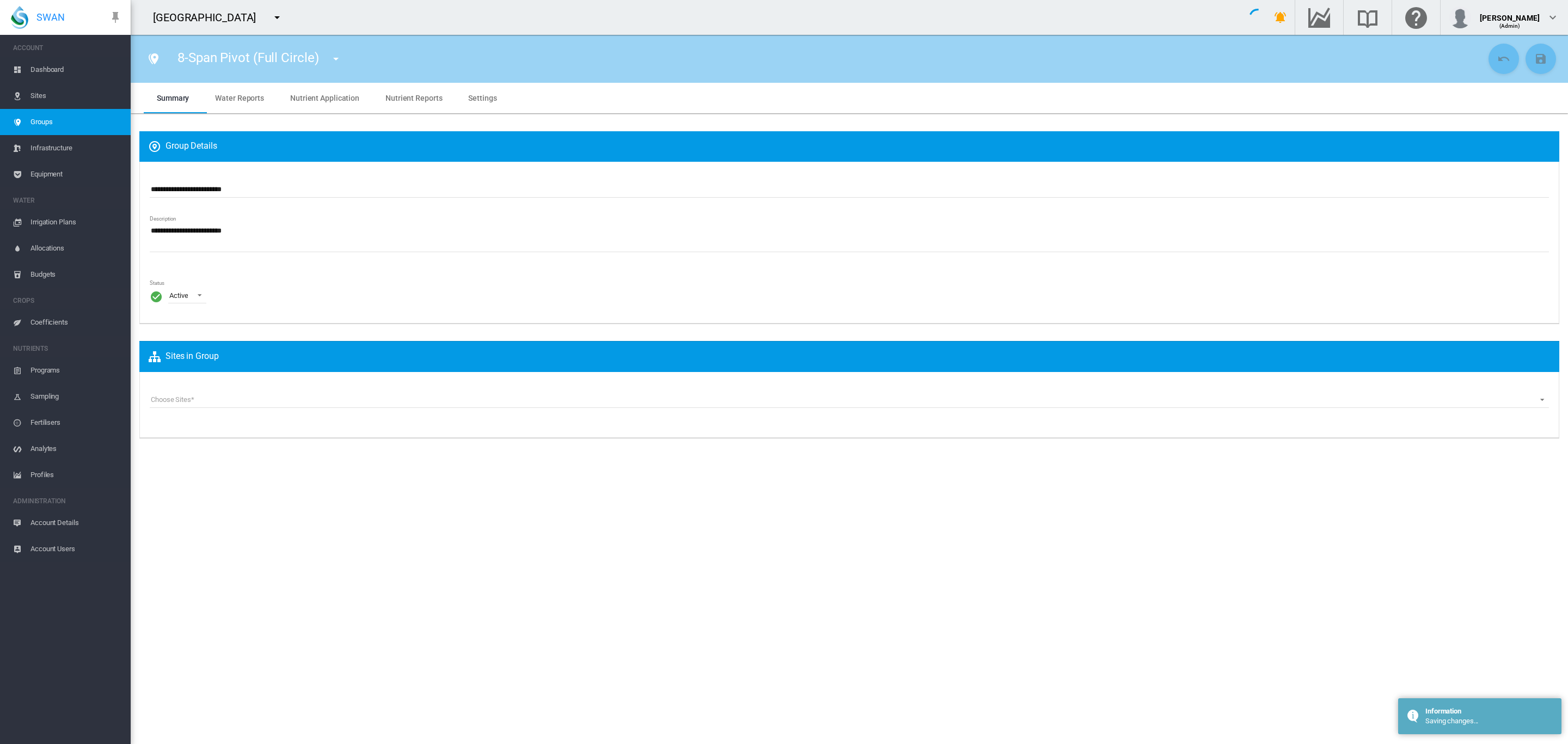
type input "***"
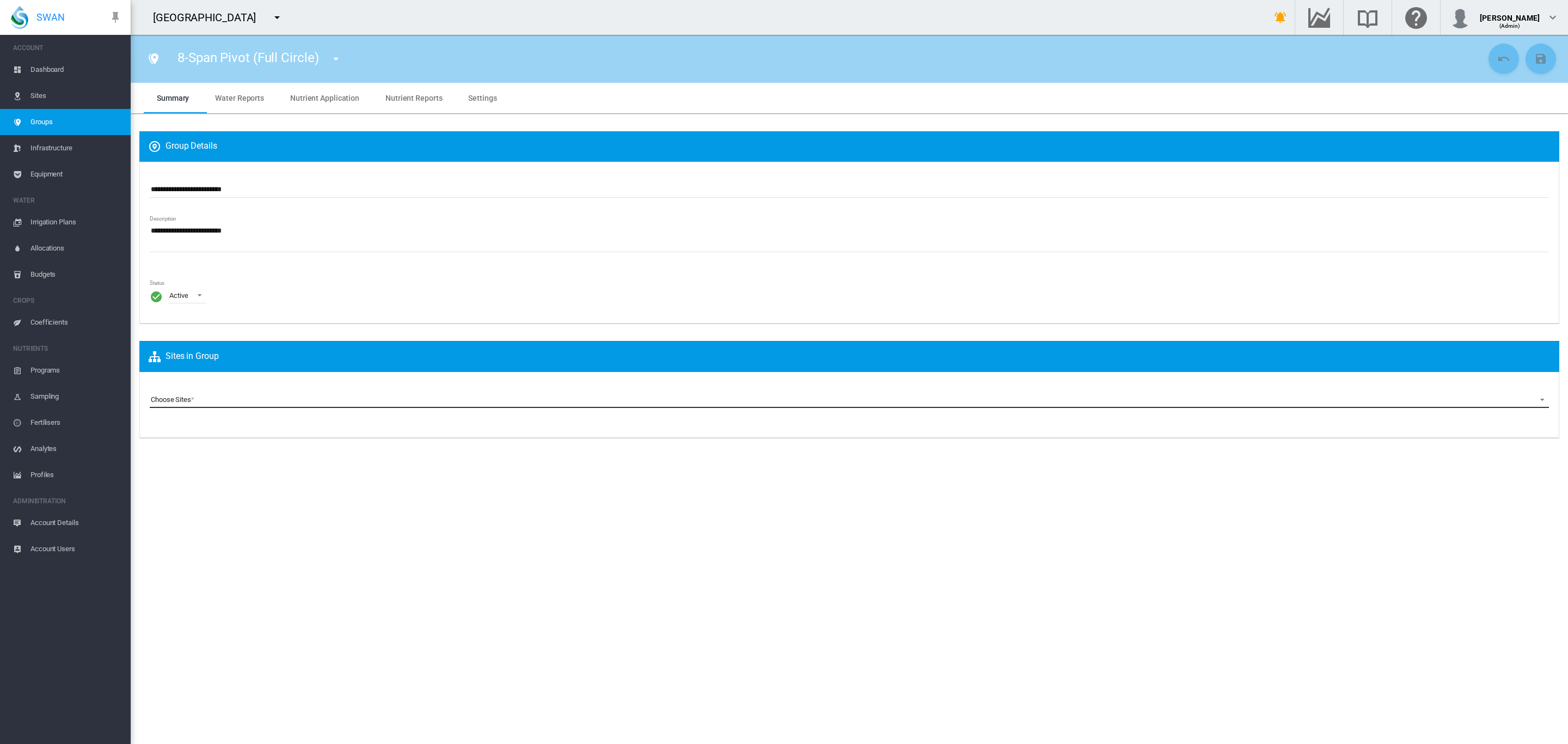
click at [391, 395] on md-select "Choose Sites Pankhurst A1 (Site) Pankhurst A2 (Site) Pankhurst AA (Site) Pankhu…" at bounding box center [849, 400] width 1399 height 16
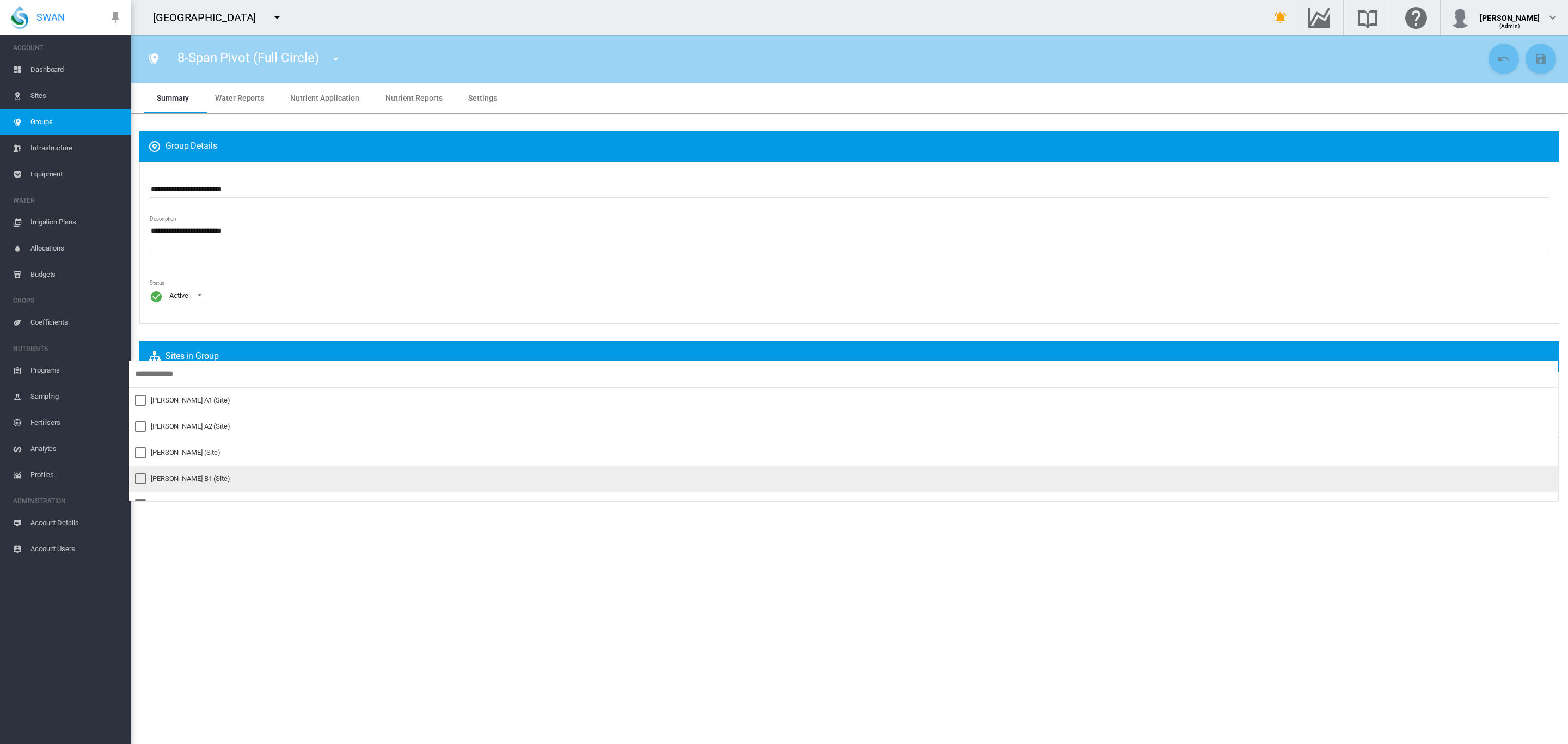
click at [202, 474] on div "Pankhurst B1 (Site)" at bounding box center [191, 478] width 80 height 10
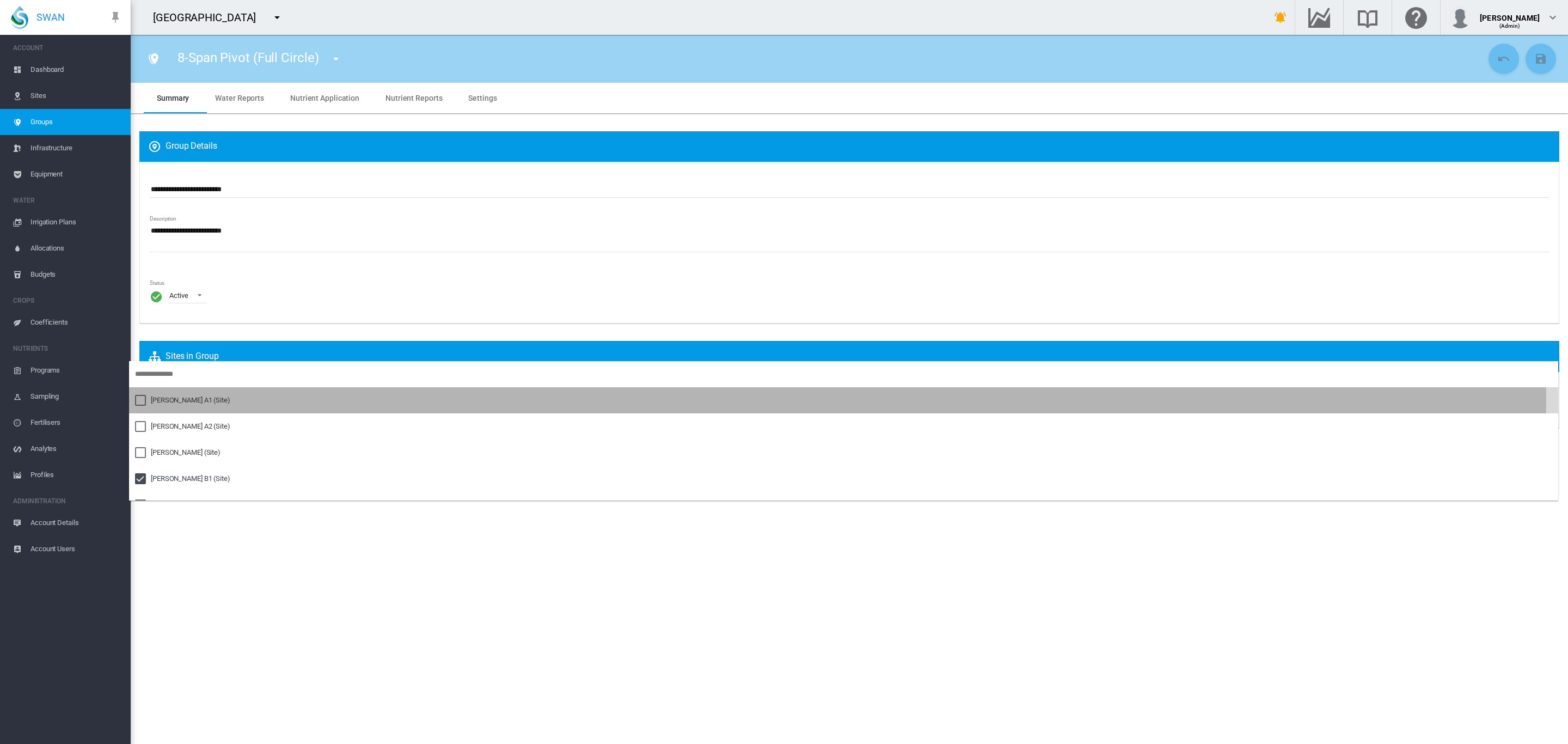
click at [201, 400] on div "Pankhurst A1 (Site)" at bounding box center [191, 400] width 80 height 10
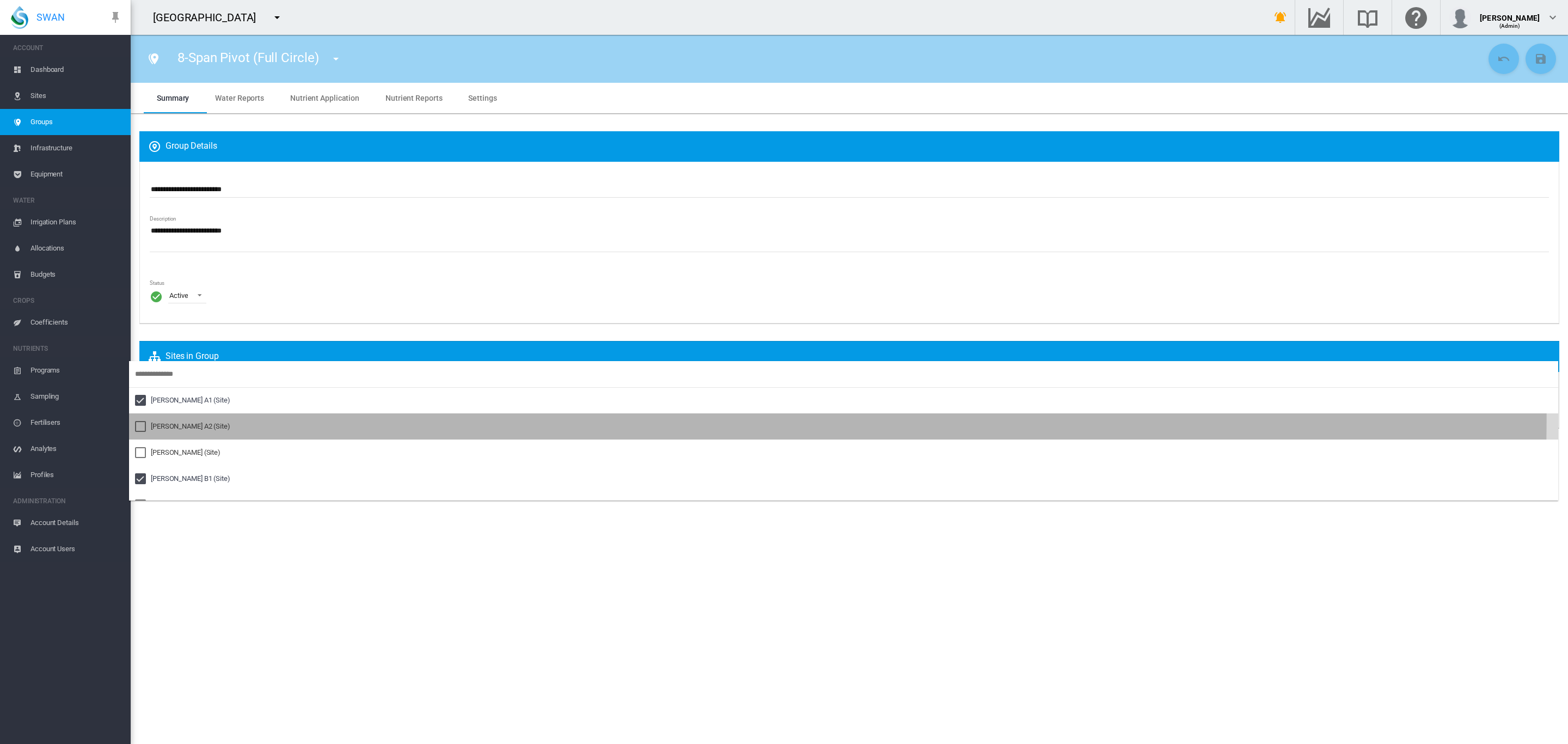
click at [196, 417] on md-option "Pankhurst A2 (Site)" at bounding box center [843, 426] width 1429 height 26
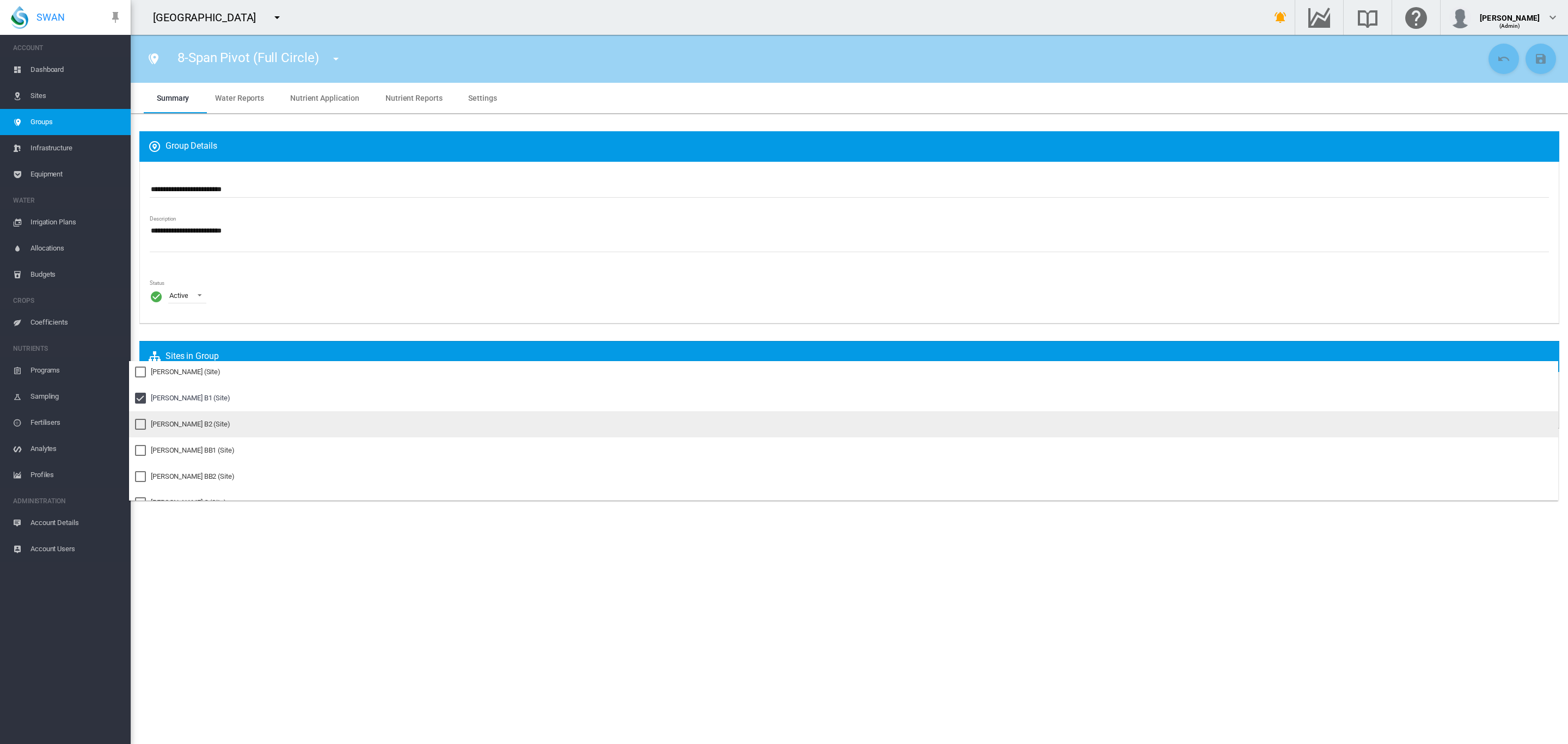
scroll to position [82, 0]
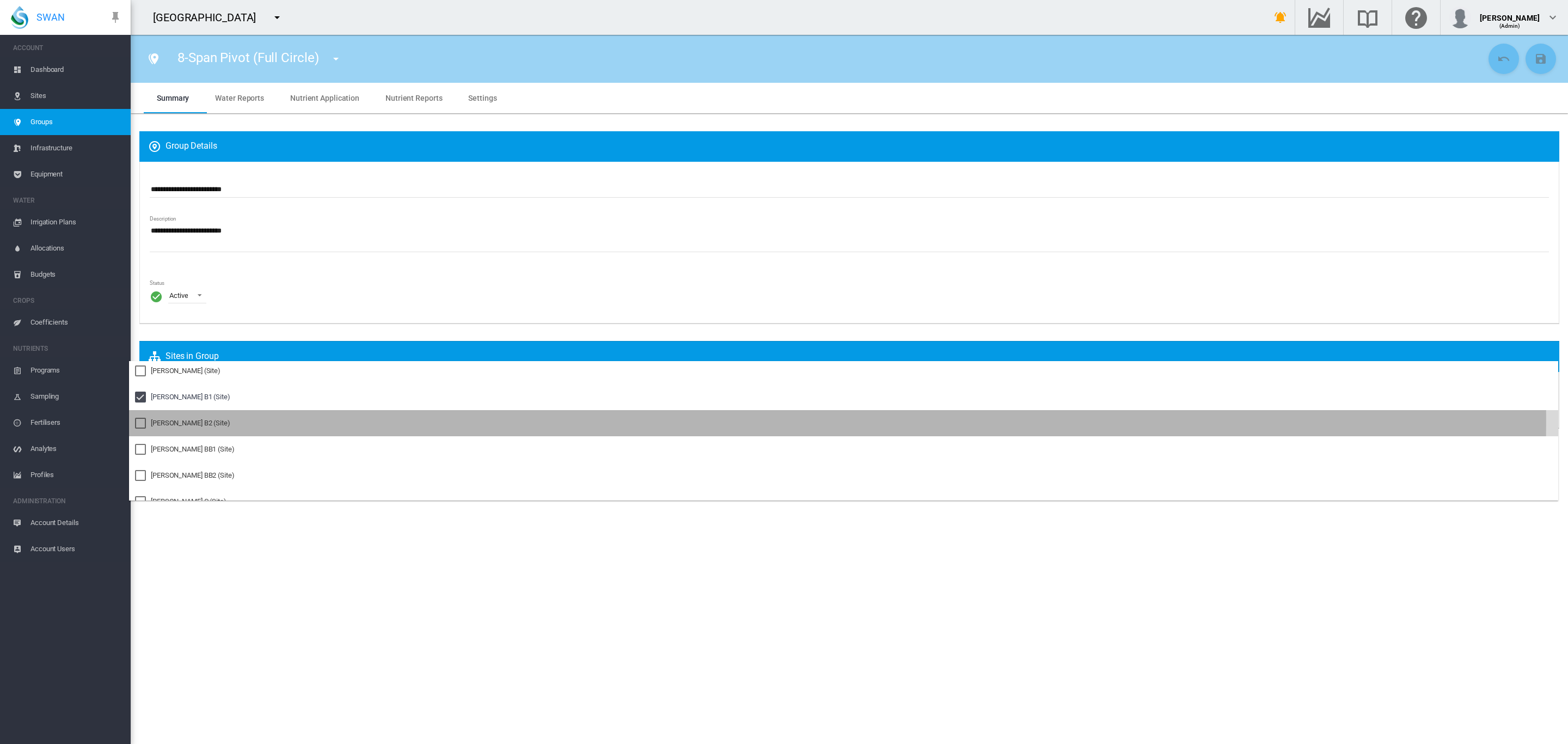
click at [198, 420] on div "Pankhurst B2 (Site)" at bounding box center [191, 423] width 80 height 10
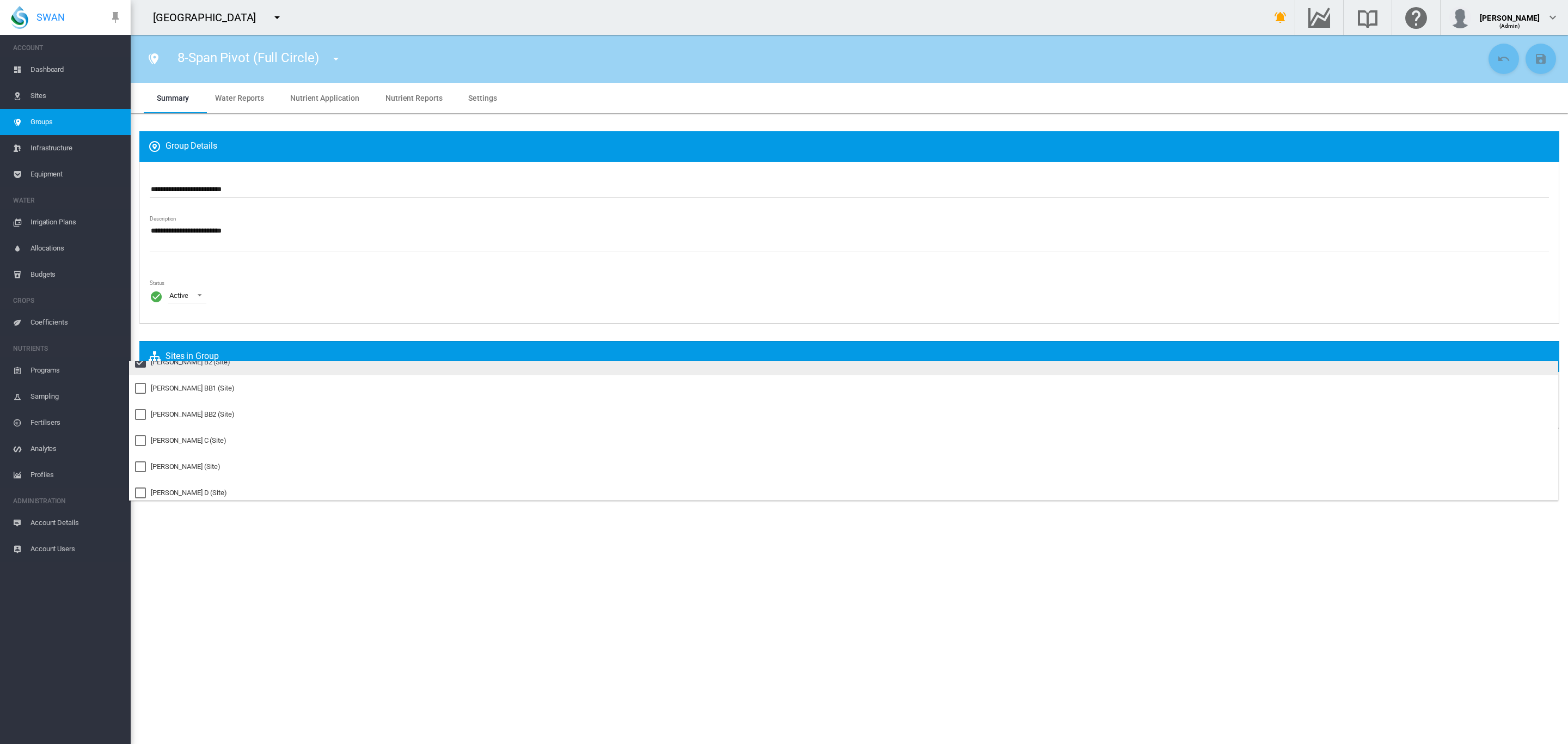
scroll to position [163, 0]
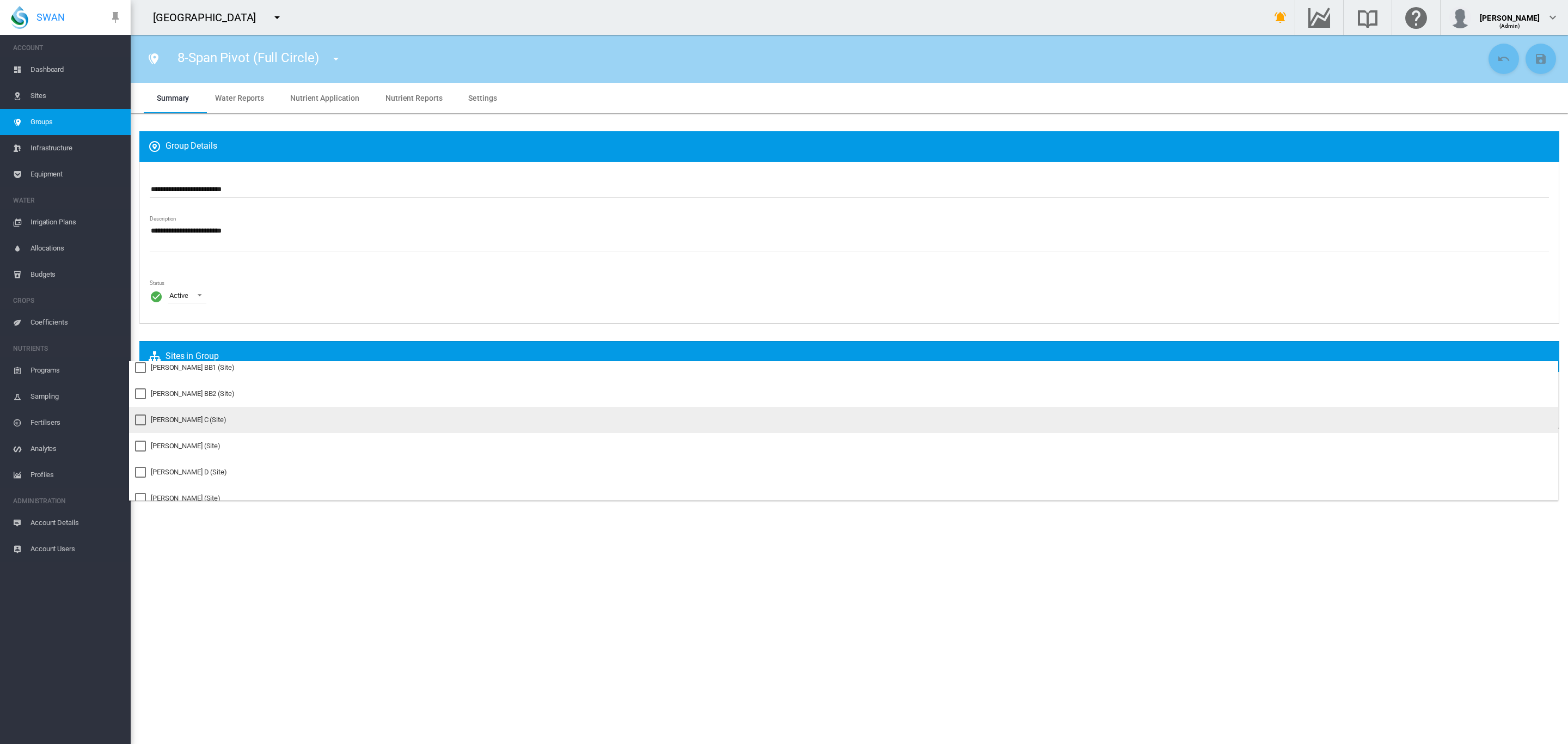
click at [202, 425] on div "Pankhurst C (Site)" at bounding box center [188, 420] width 75 height 10
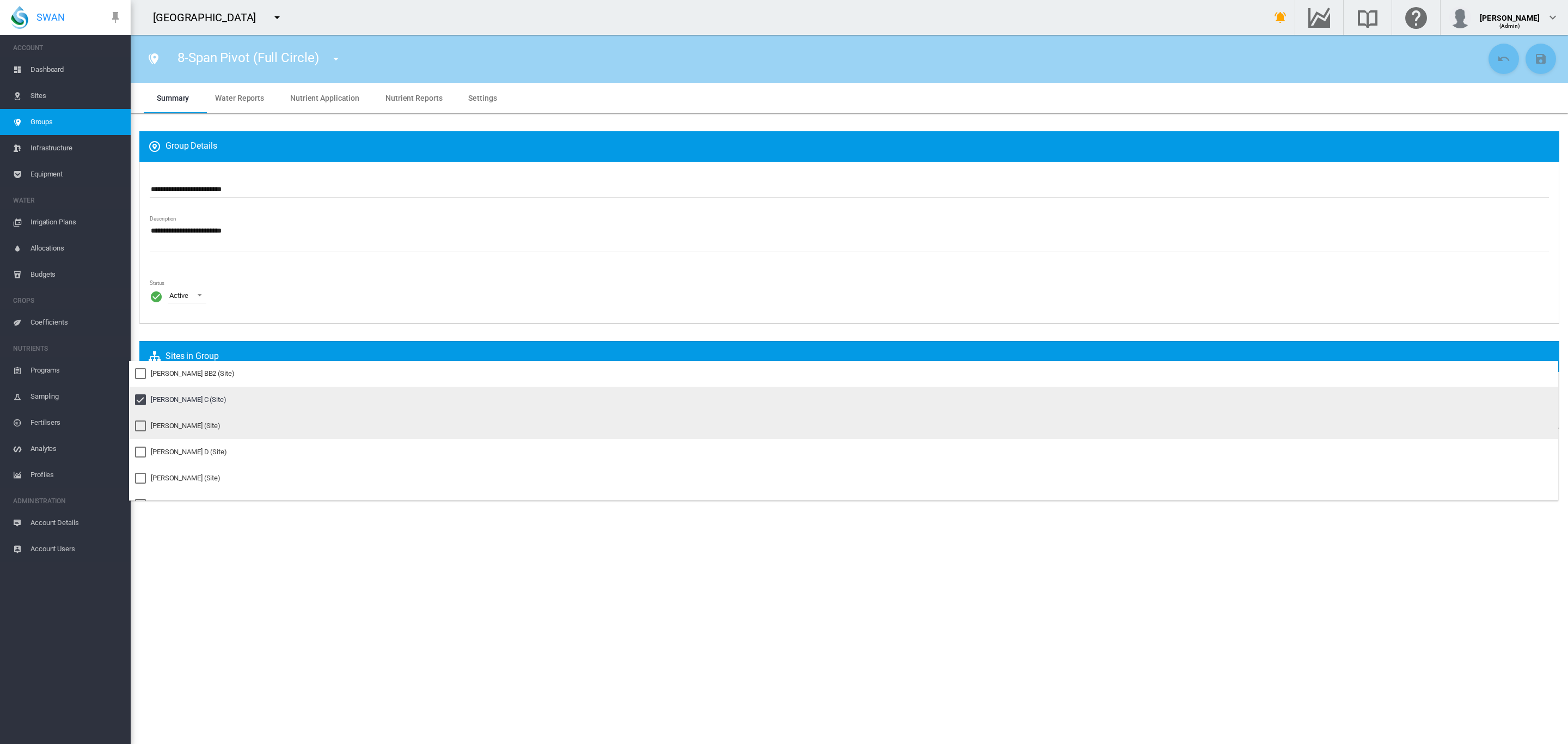
scroll to position [204, 0]
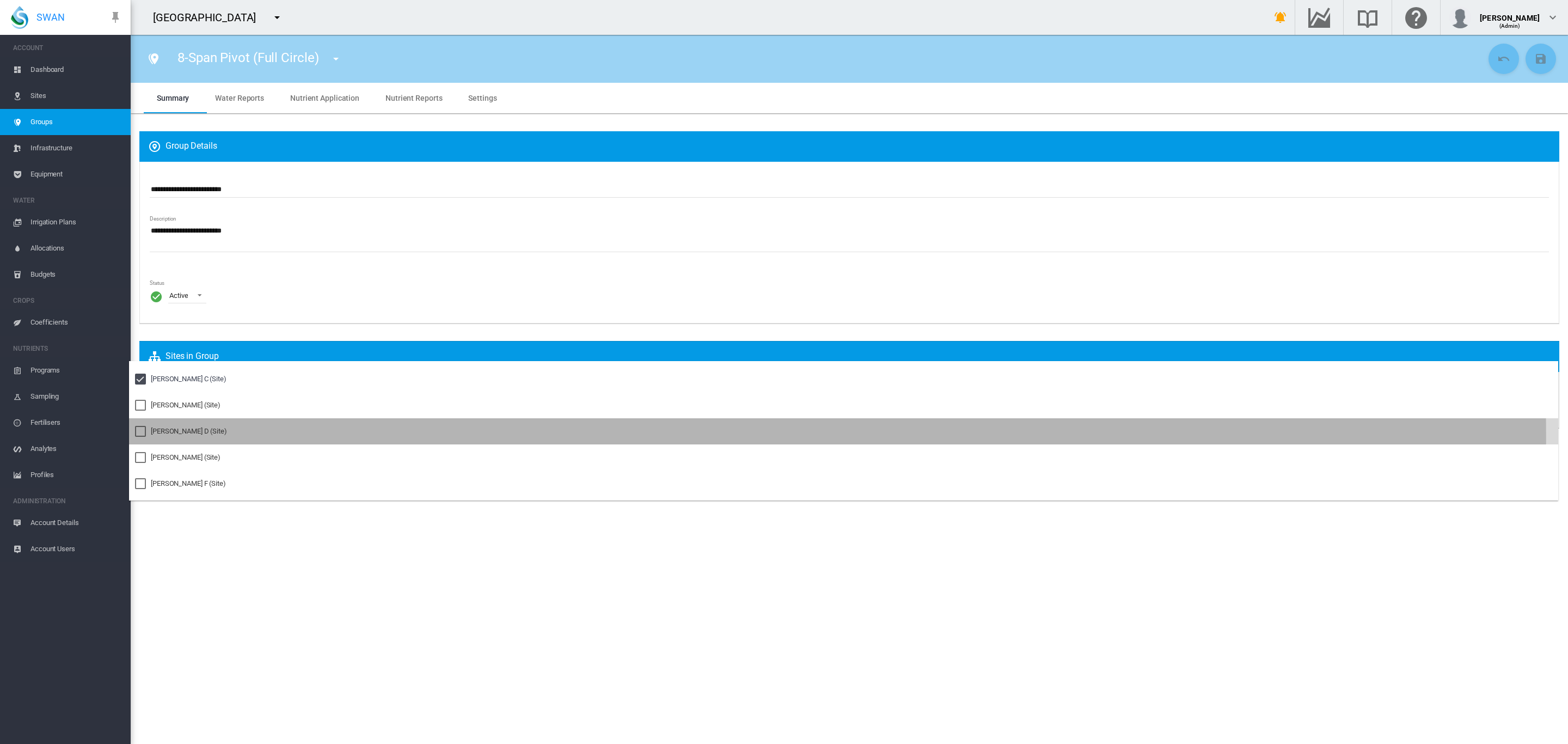
click at [198, 437] on md-option "Pankhurst D (Site)" at bounding box center [843, 431] width 1429 height 26
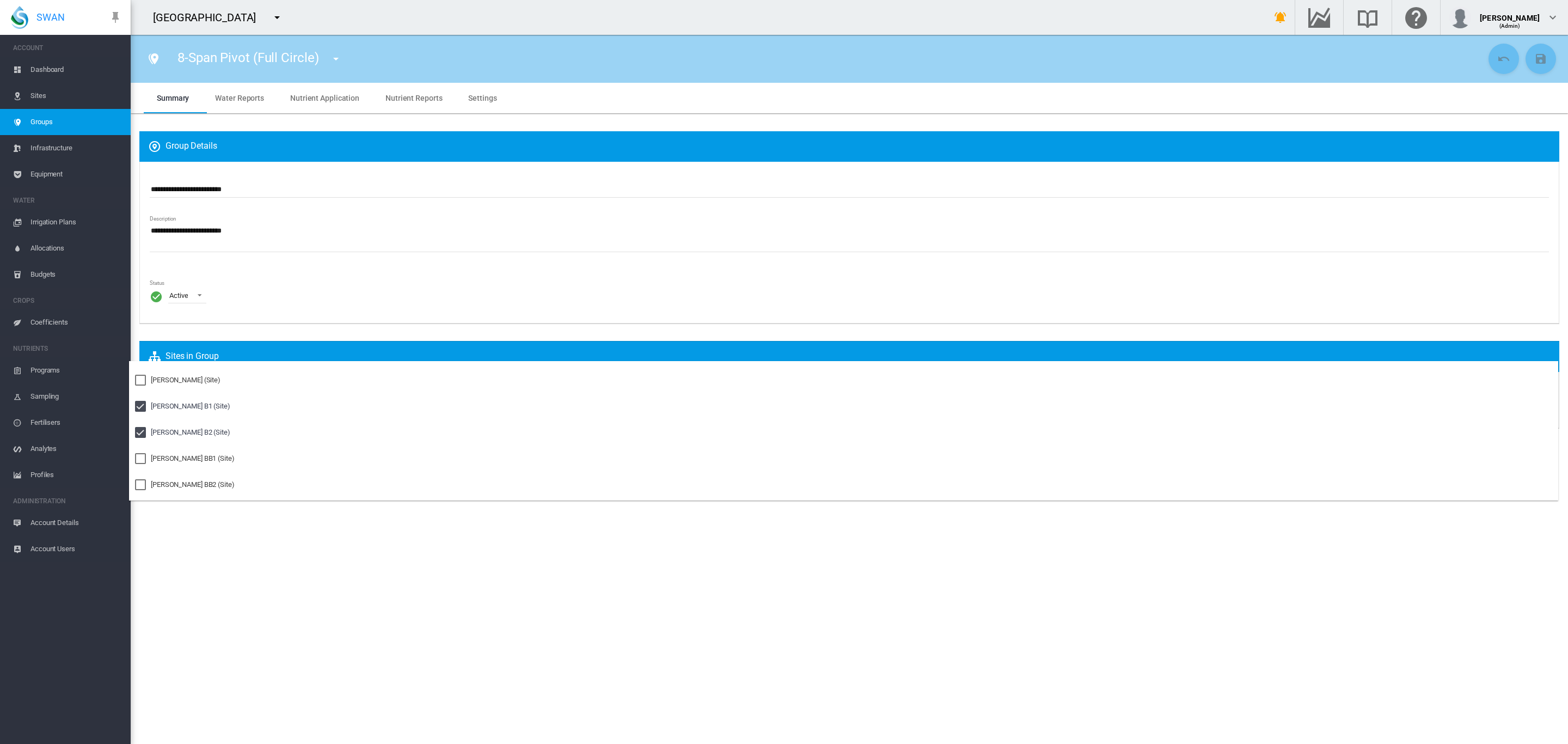
scroll to position [0, 0]
click at [521, 243] on md-backdrop at bounding box center [784, 372] width 1568 height 744
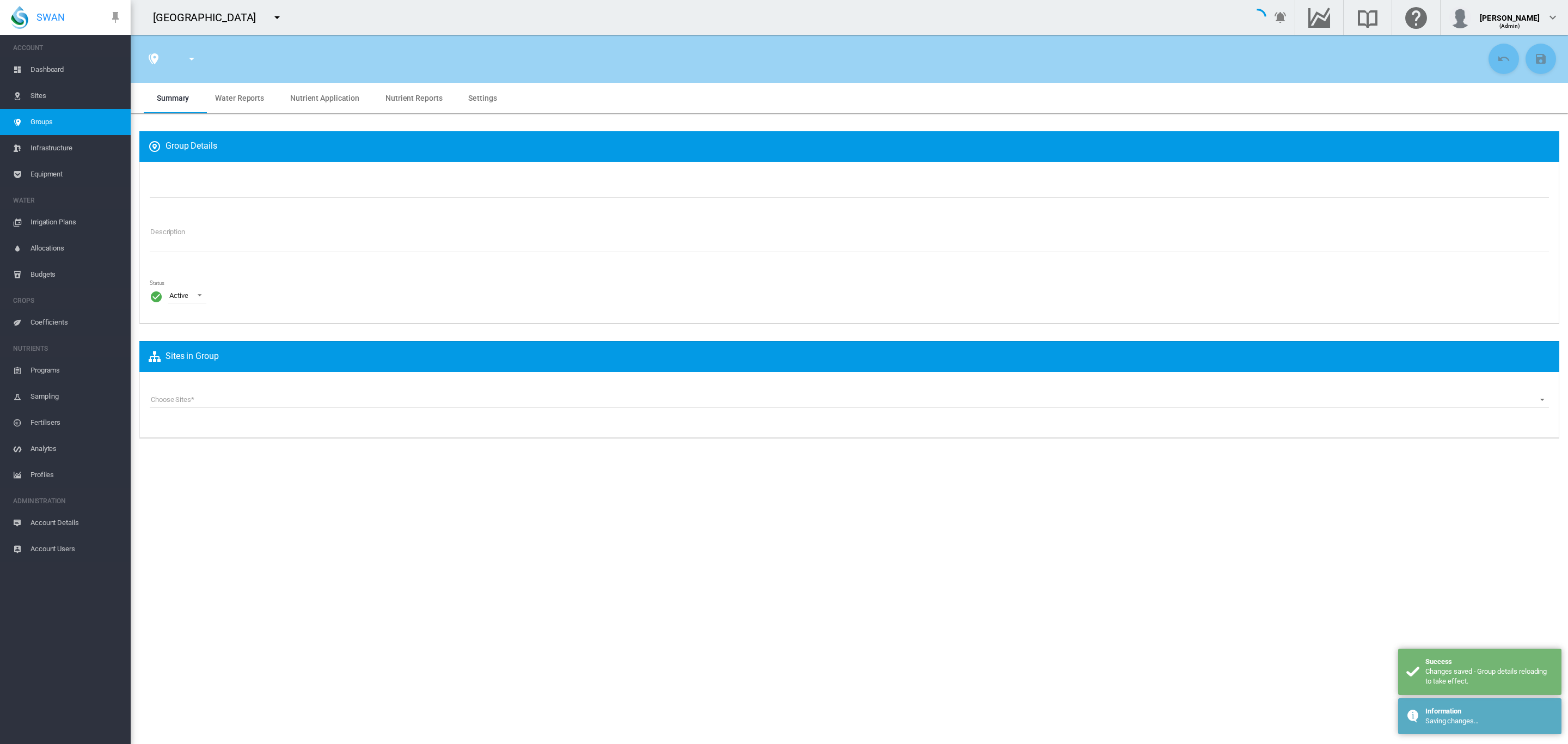
type input "**********"
type textarea "**********"
type input "*"
type input "**"
type input "*"
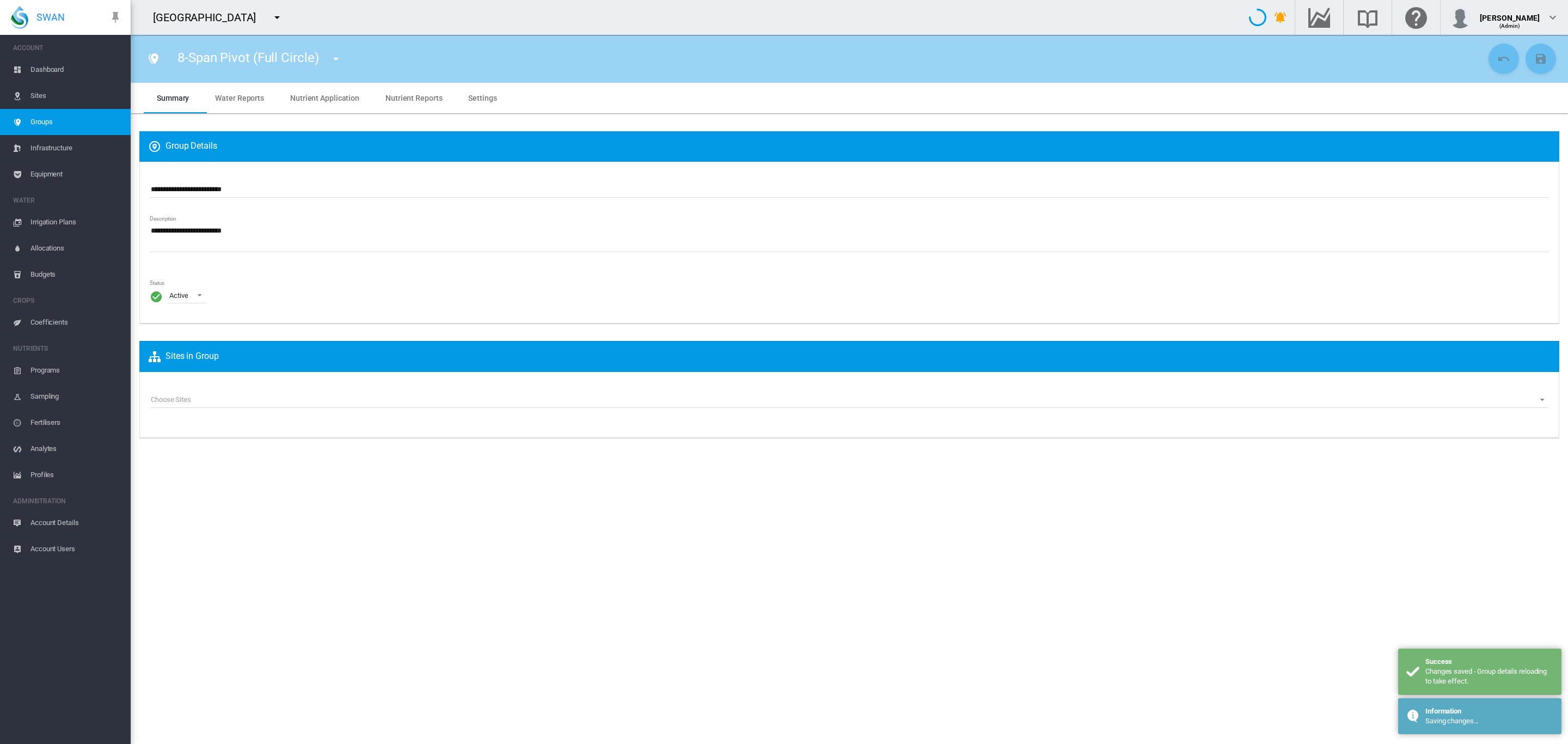
type input "***"
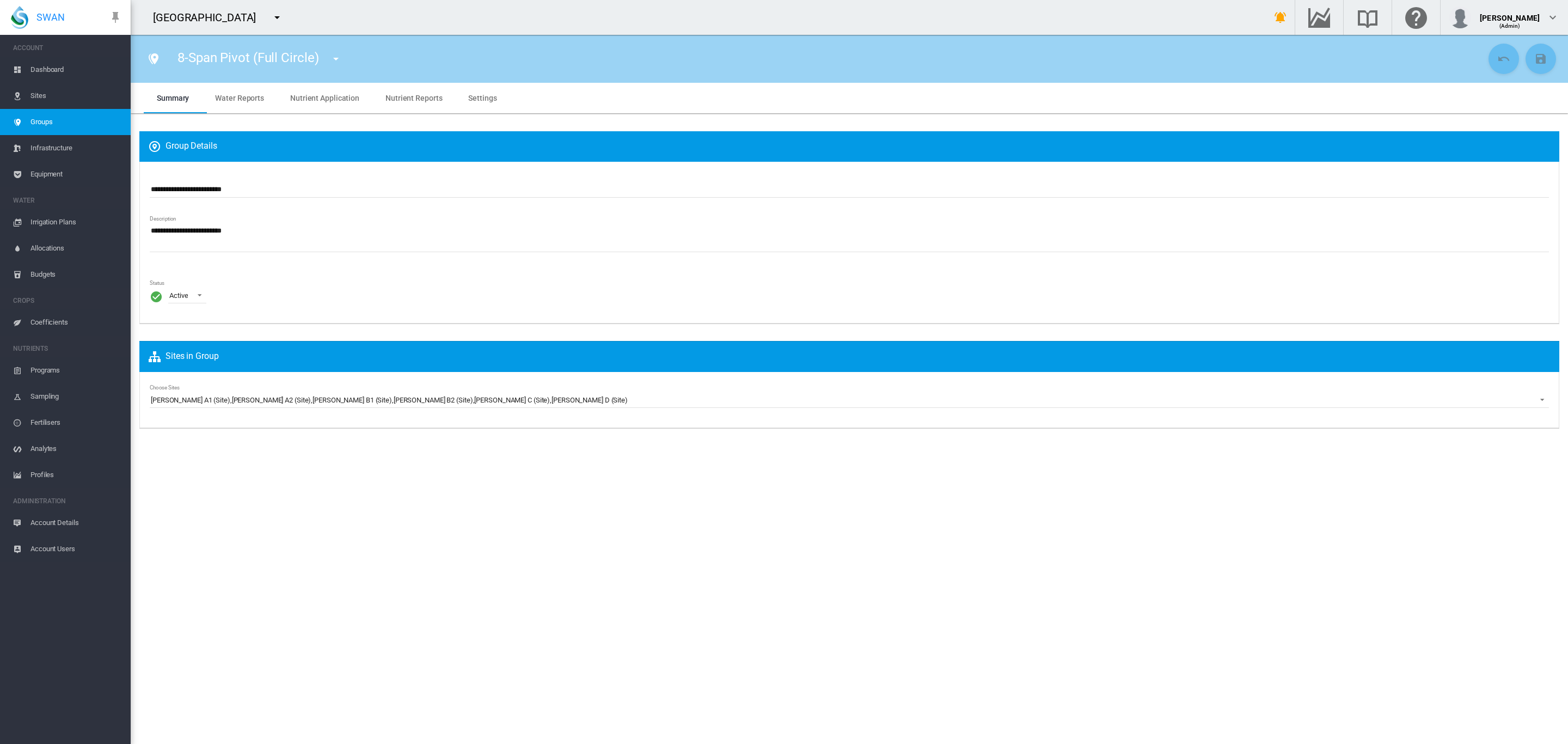
click at [56, 116] on span "Groups" at bounding box center [76, 121] width 92 height 26
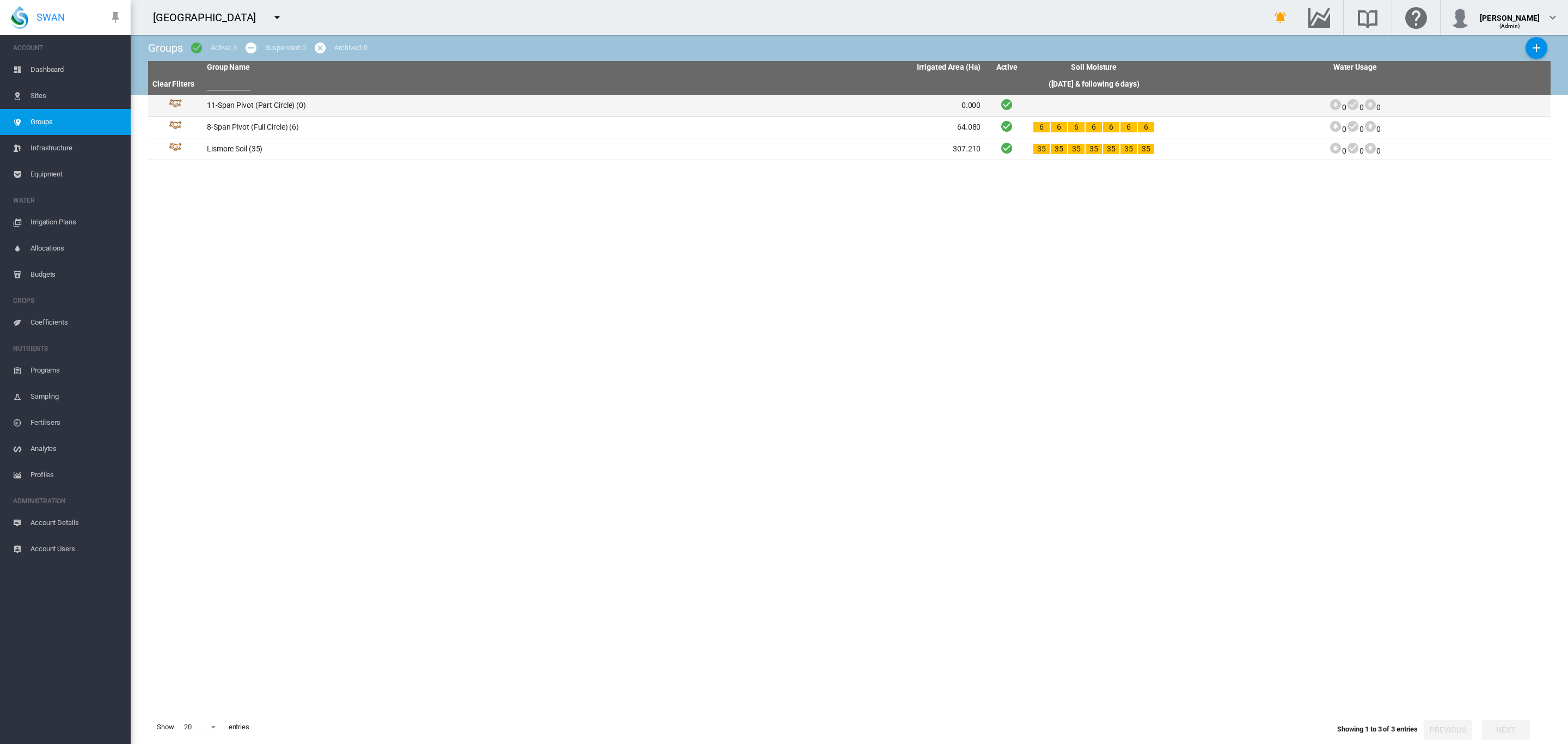
click at [257, 110] on td "11-Span Pivot (Part Circle) (0)" at bounding box center [398, 105] width 391 height 21
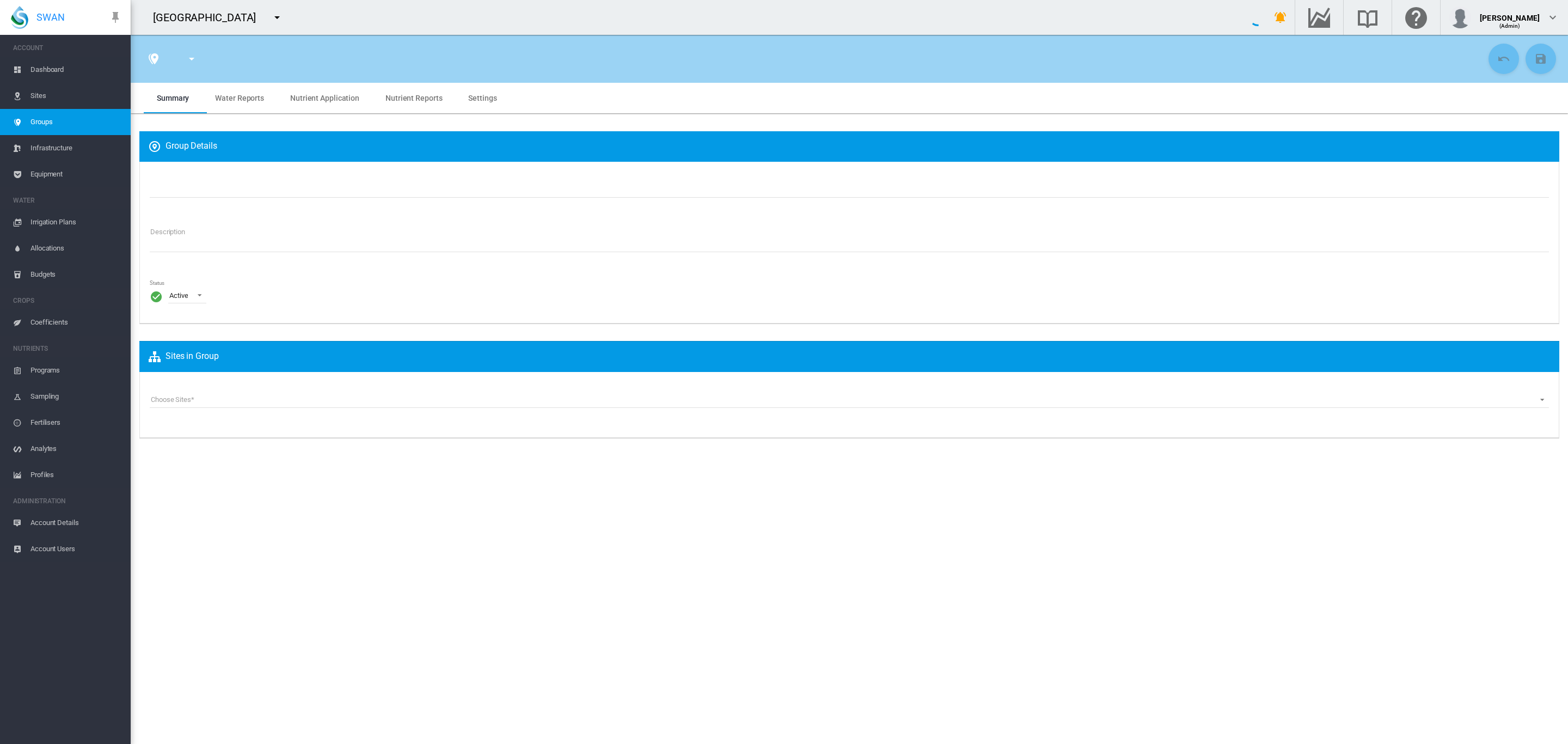
type input "**********"
type textarea "**********"
type input "*"
type input "**"
type input "*"
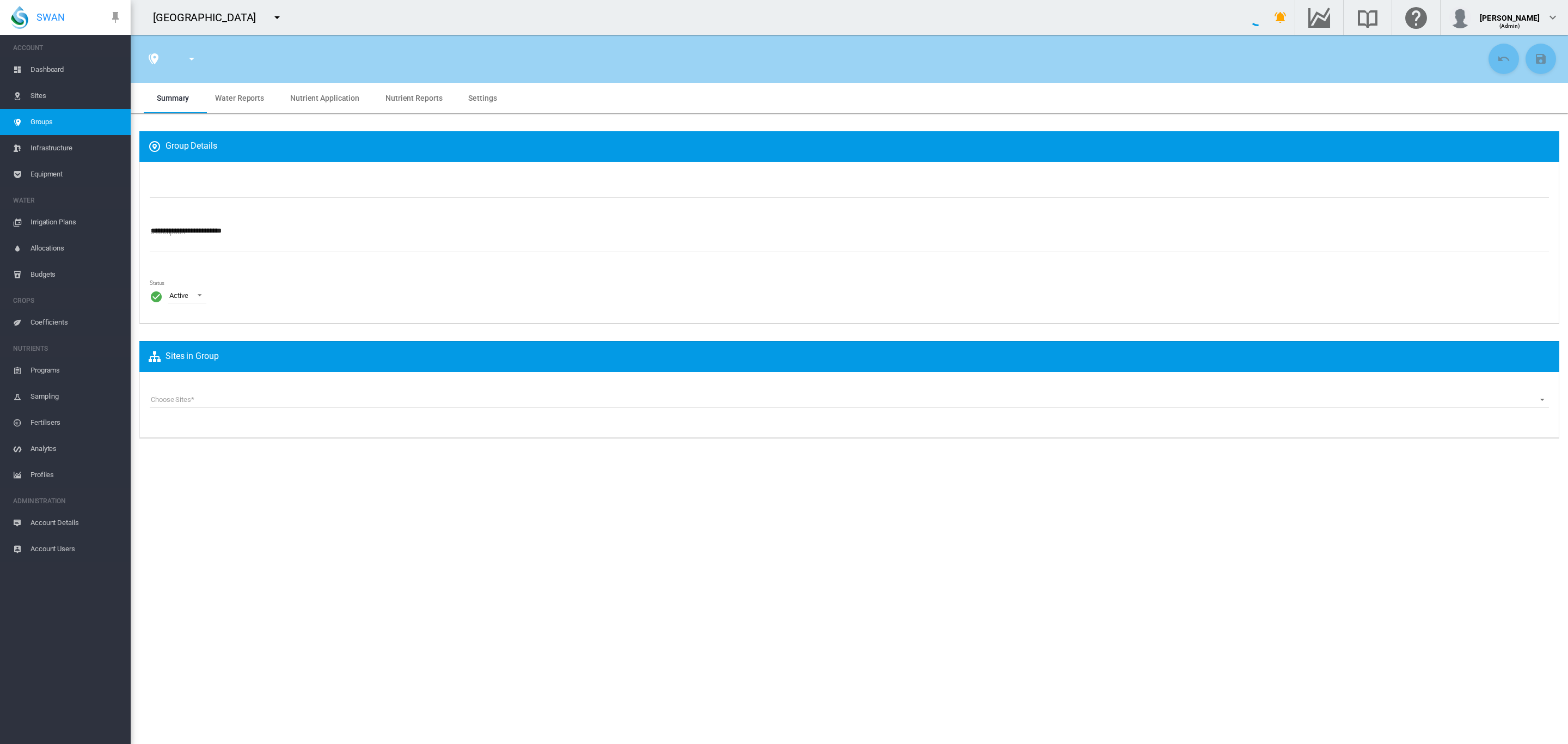
type input "***"
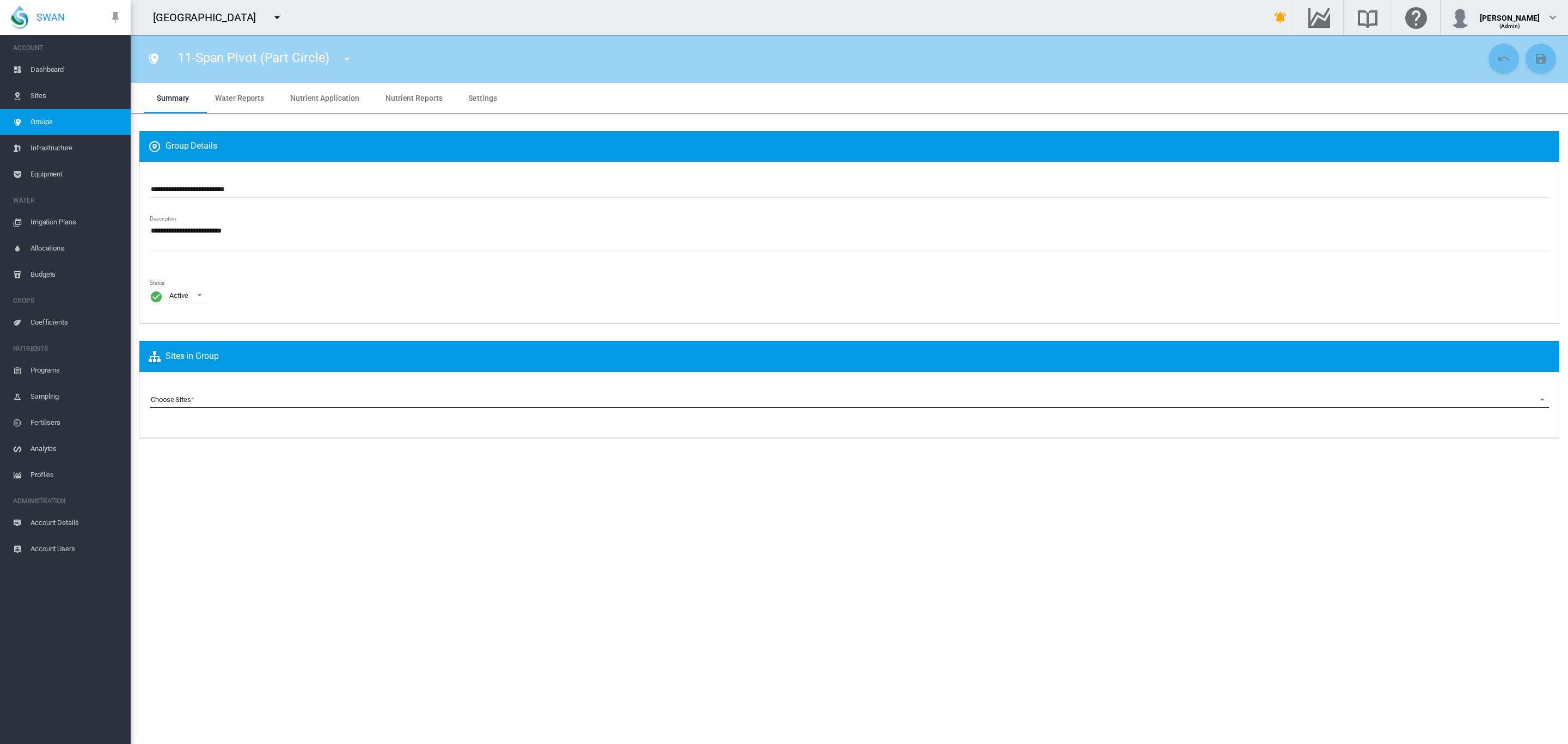
click at [229, 404] on md-select "Choose Sites Pankhurst A1 (Site) Pankhurst A2 (Site) Pankhurst AA (Site) Pankhu…" at bounding box center [849, 400] width 1399 height 16
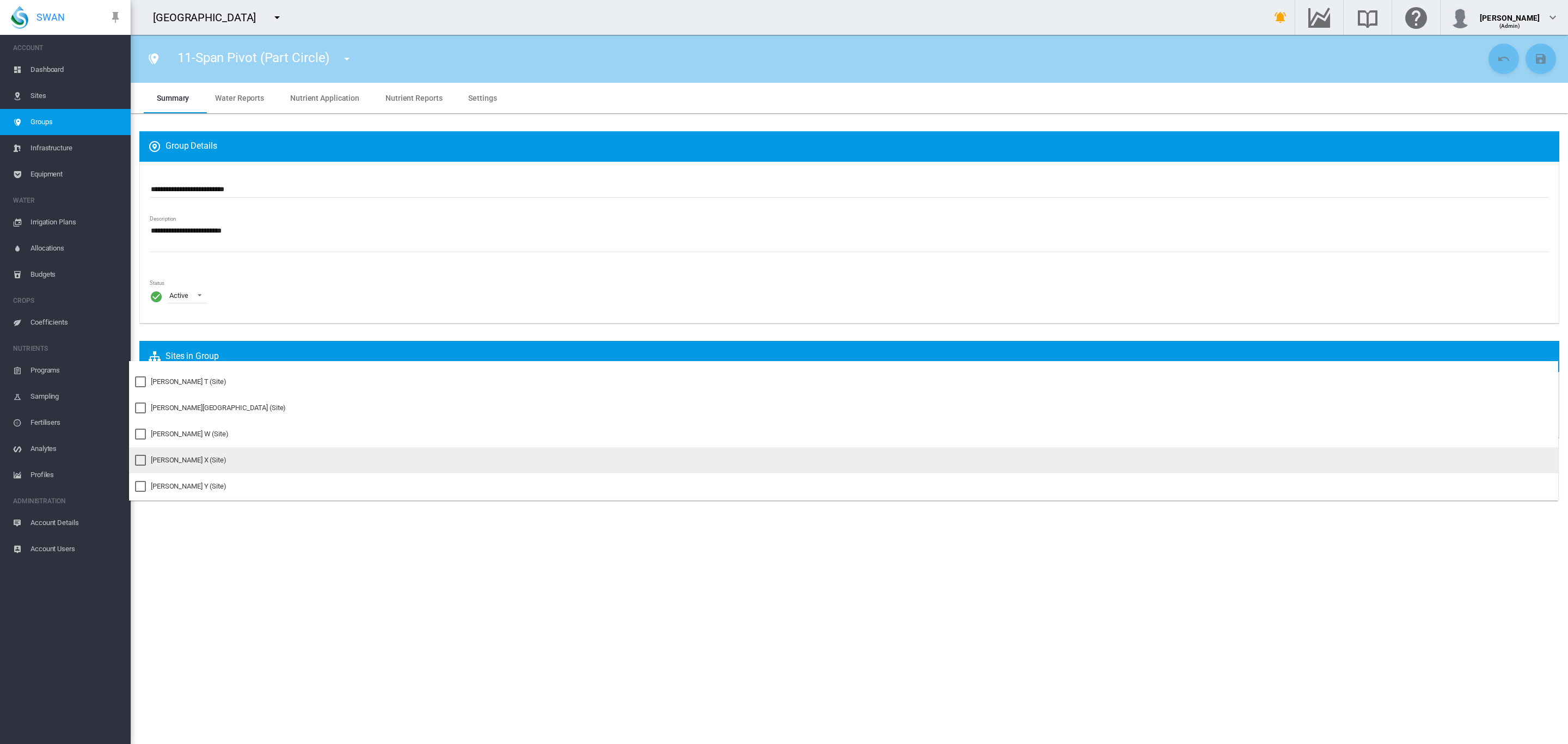
scroll to position [801, 0]
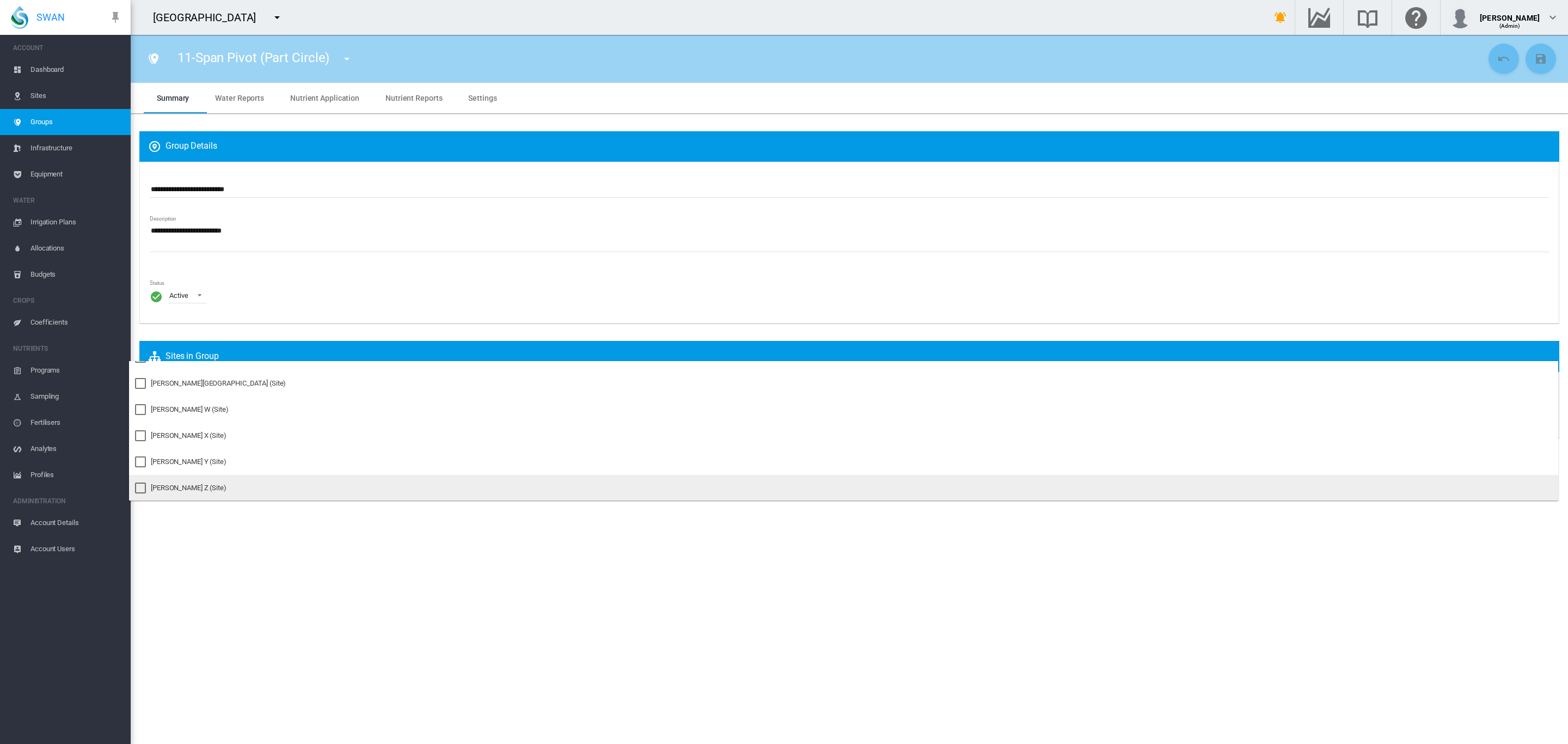
click at [185, 492] on div "Pankhurst Z (Site)" at bounding box center [188, 488] width 75 height 10
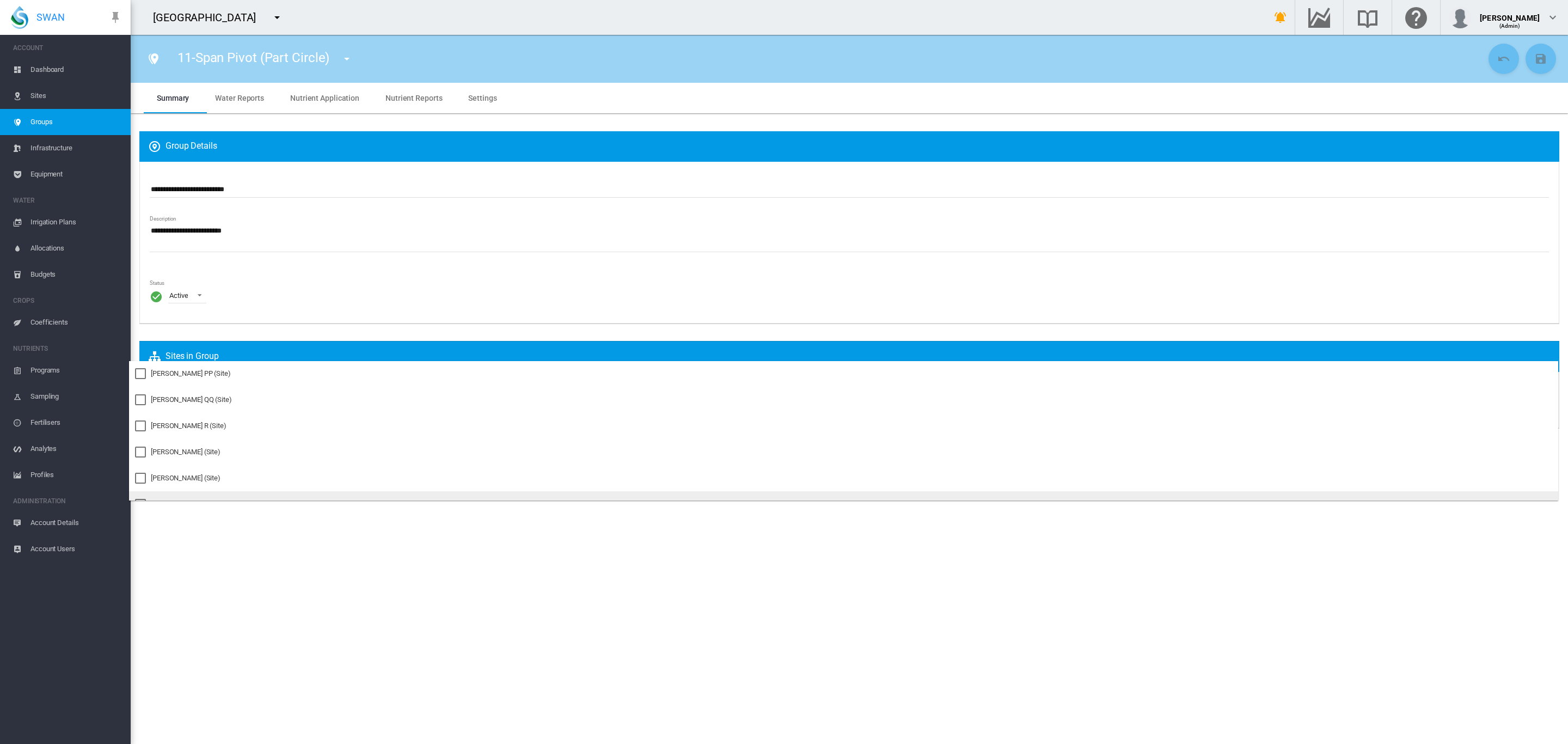
scroll to position [638, 0]
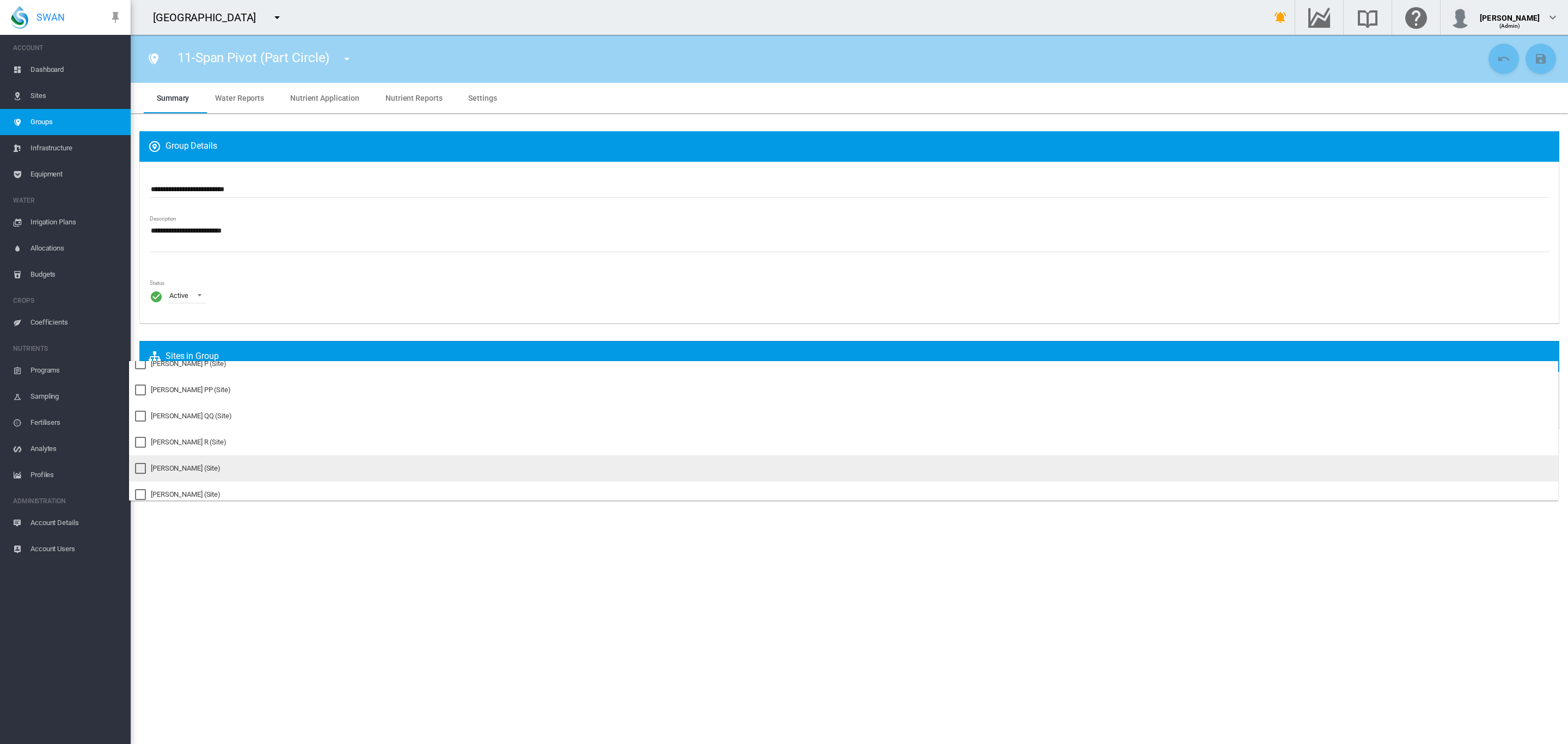
click at [196, 465] on div "Pankhurst RR (Site)" at bounding box center [185, 468] width 69 height 10
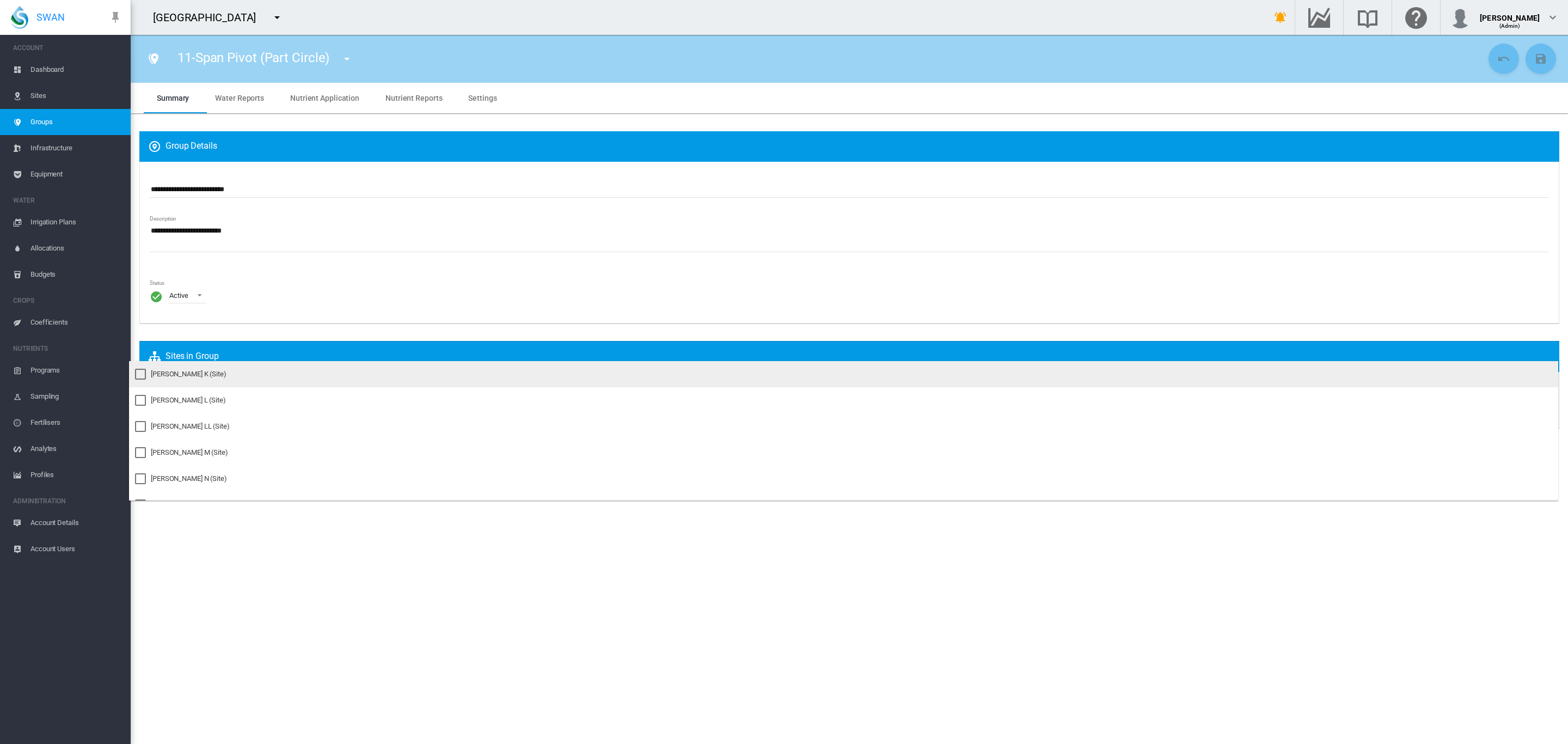
scroll to position [474, 0]
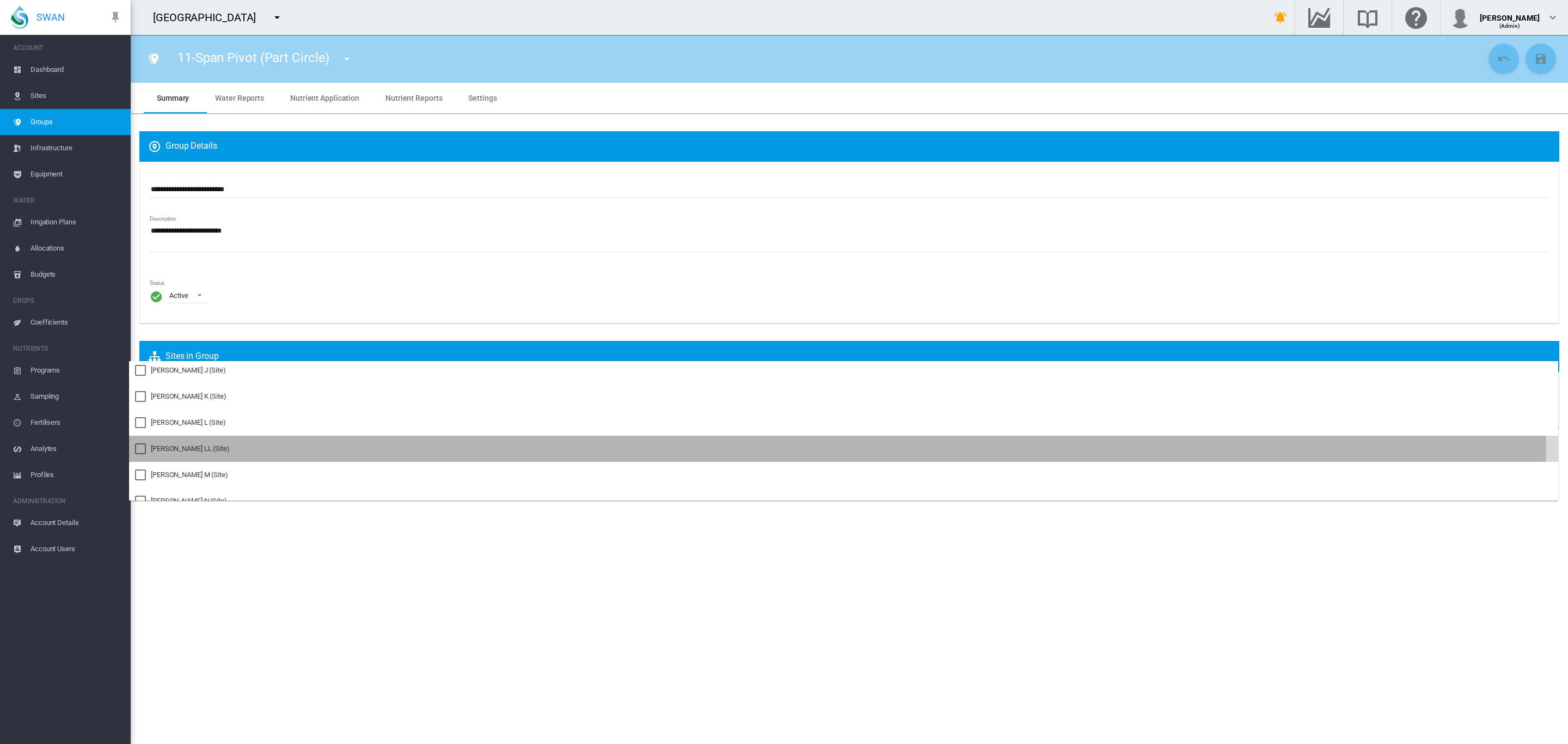
click at [190, 451] on div "Pankhurst LL (Site)" at bounding box center [190, 448] width 79 height 10
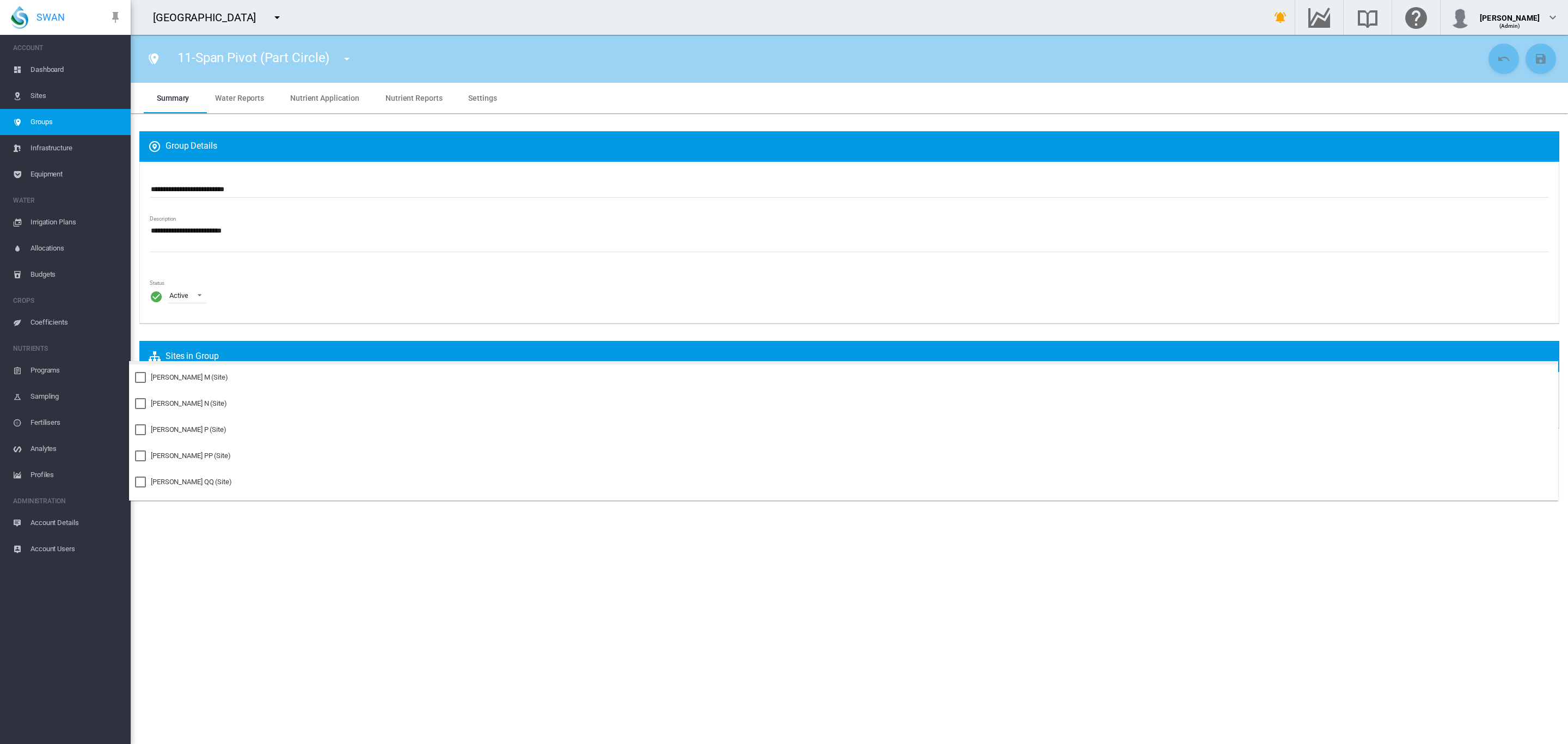
scroll to position [577, 0]
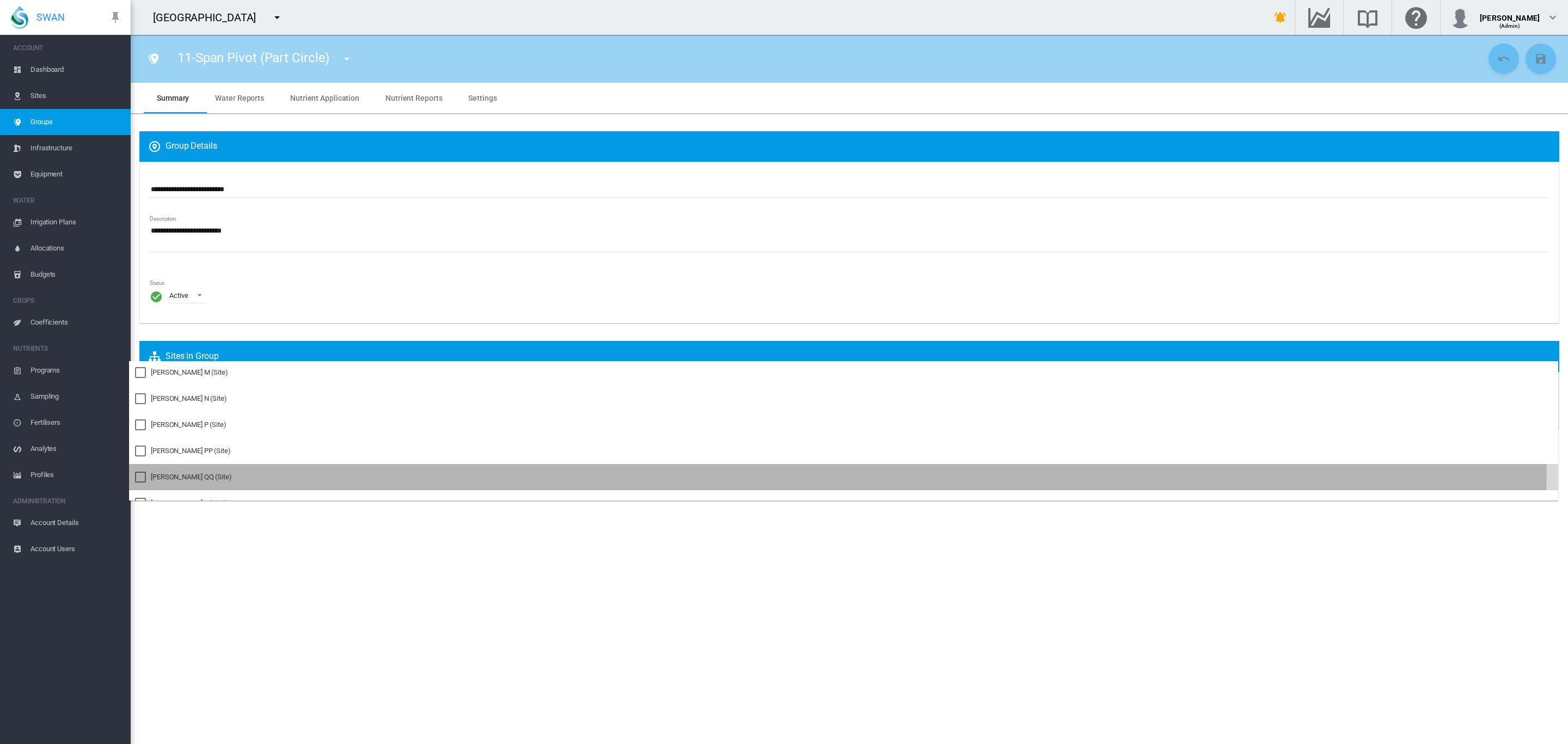
click at [194, 469] on md-option "Pankhurst QQ (Site)" at bounding box center [843, 477] width 1429 height 26
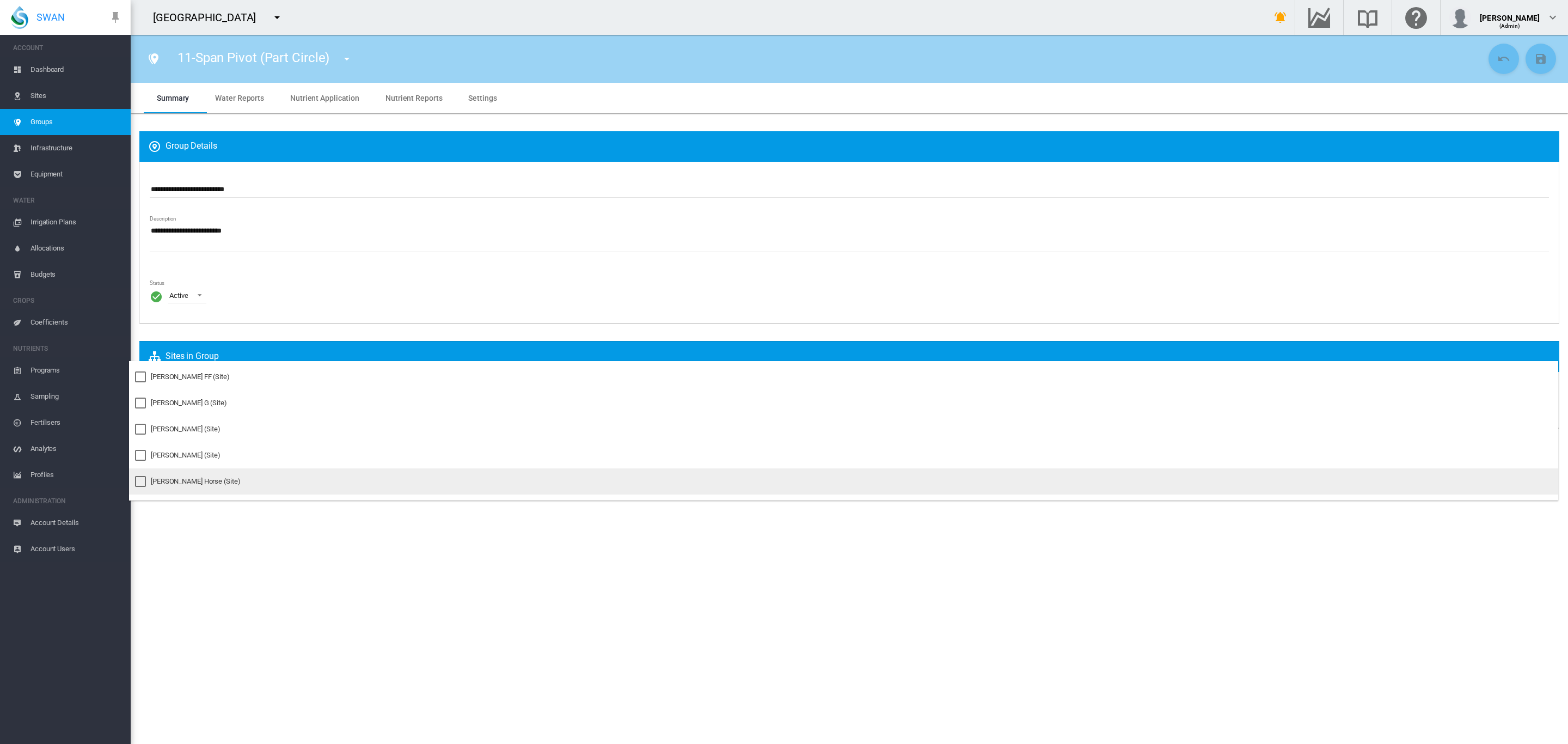
scroll to position [332, 0]
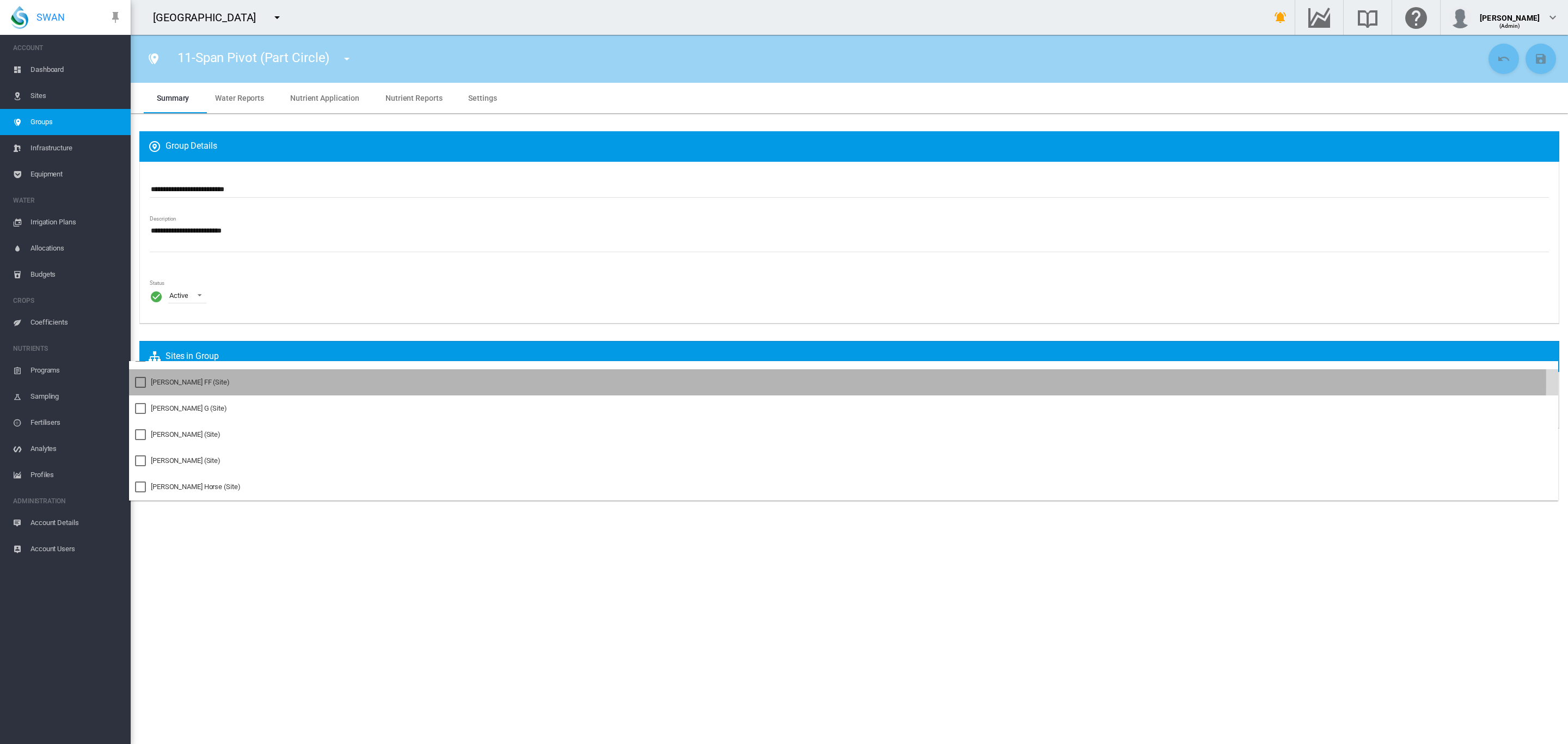
click at [188, 378] on div "Pankhurst FF (Site)" at bounding box center [190, 382] width 79 height 10
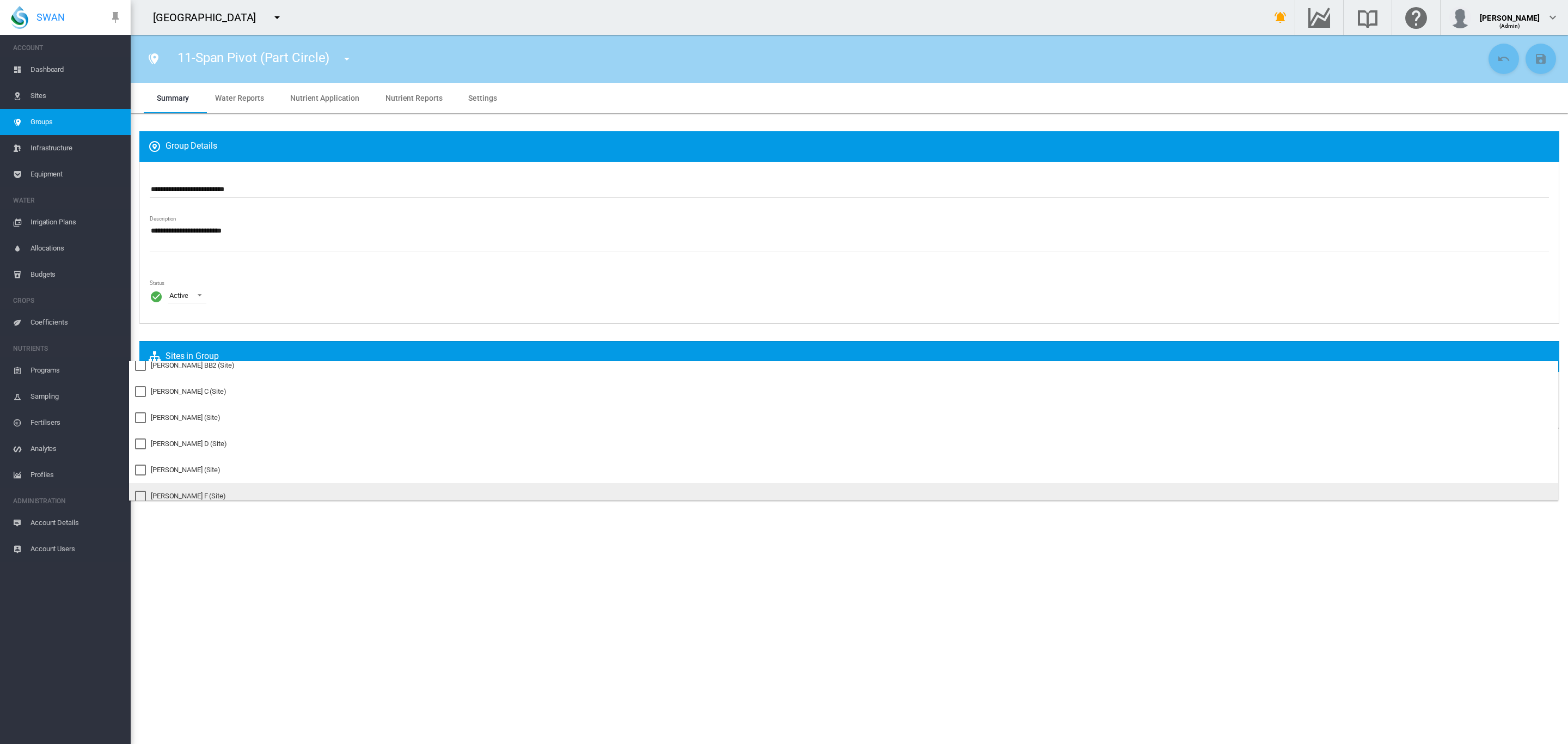
scroll to position [188, 0]
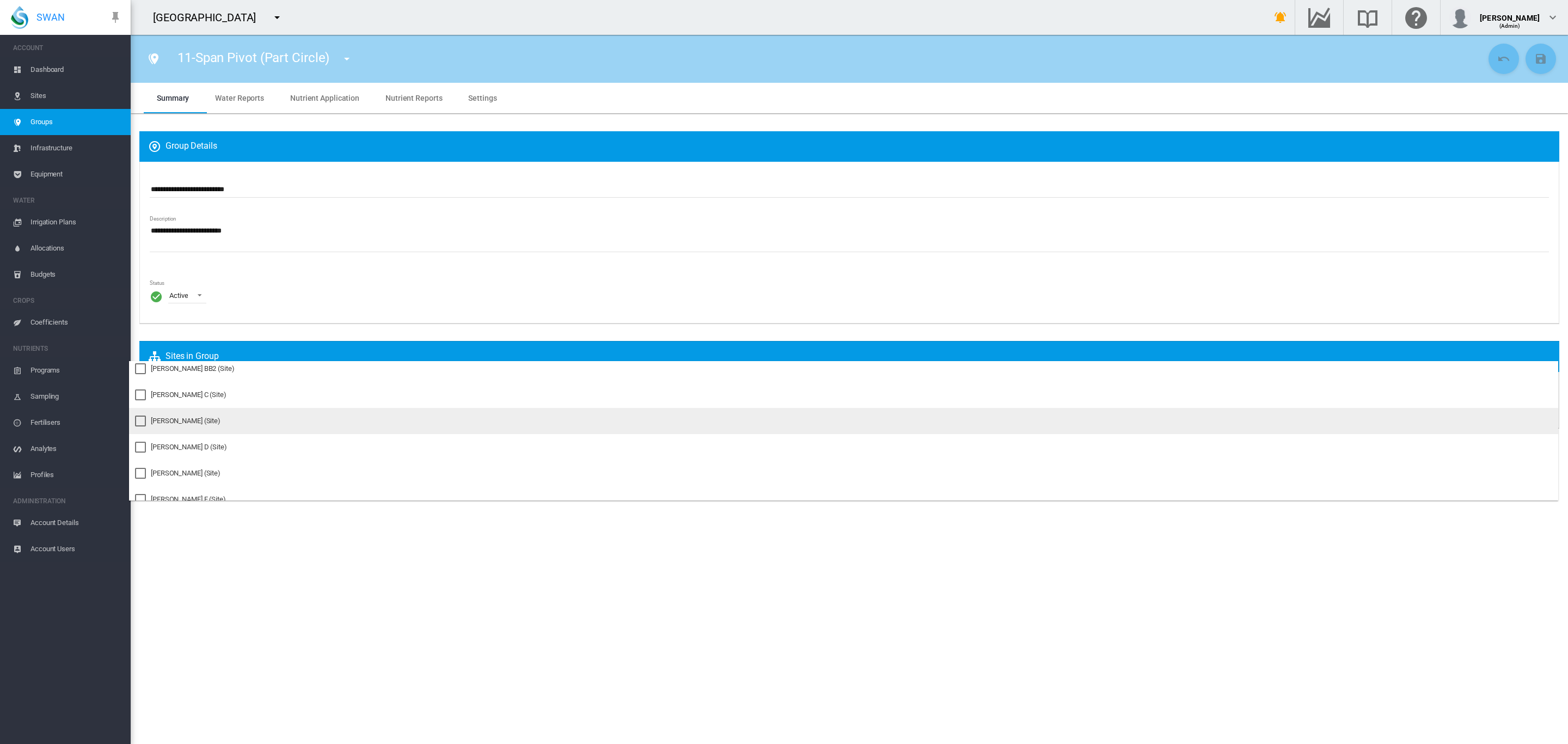
click at [201, 420] on div "Pankhurst CC (Site)" at bounding box center [185, 420] width 69 height 10
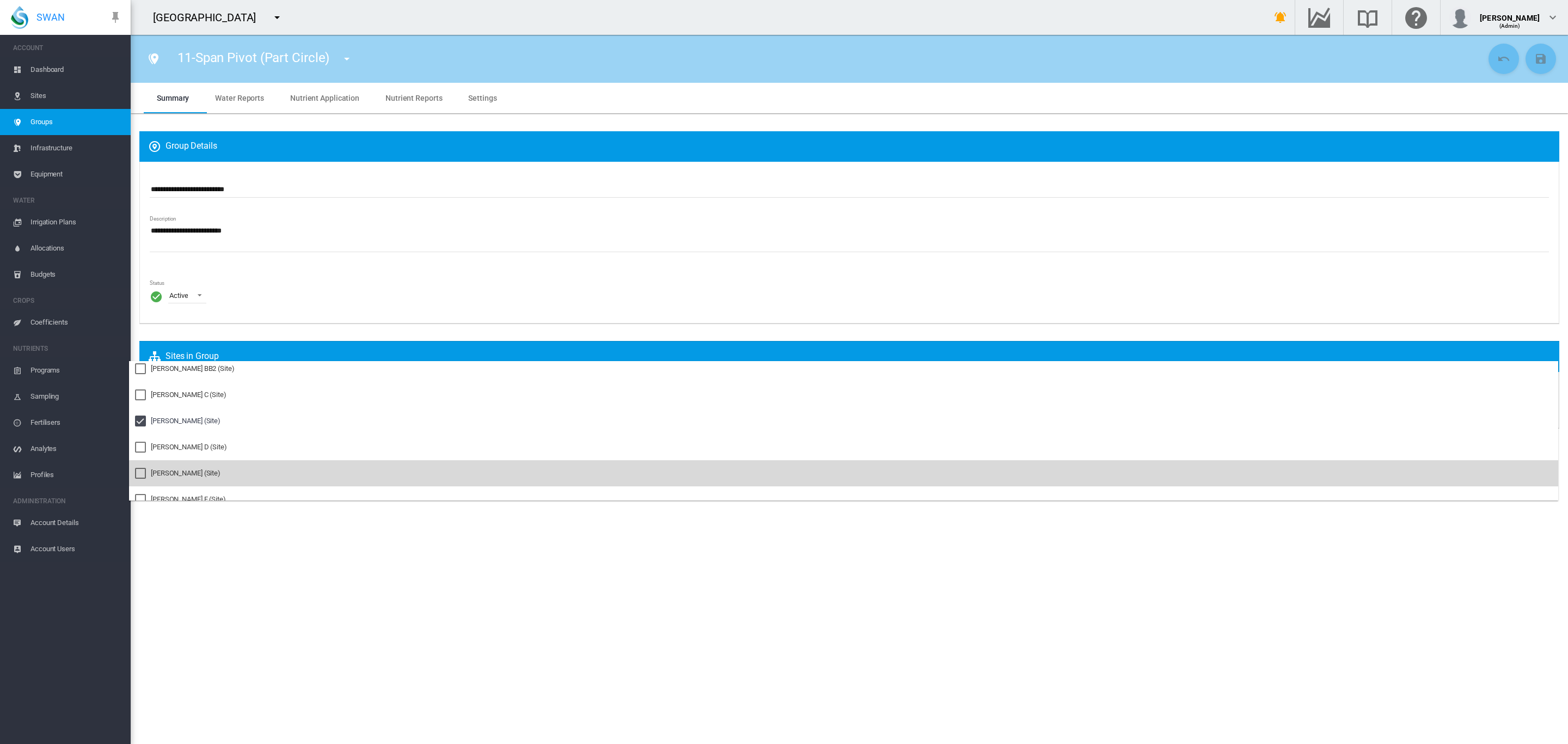
click at [190, 465] on md-option "Pankhurst EE (Site)" at bounding box center [843, 473] width 1429 height 26
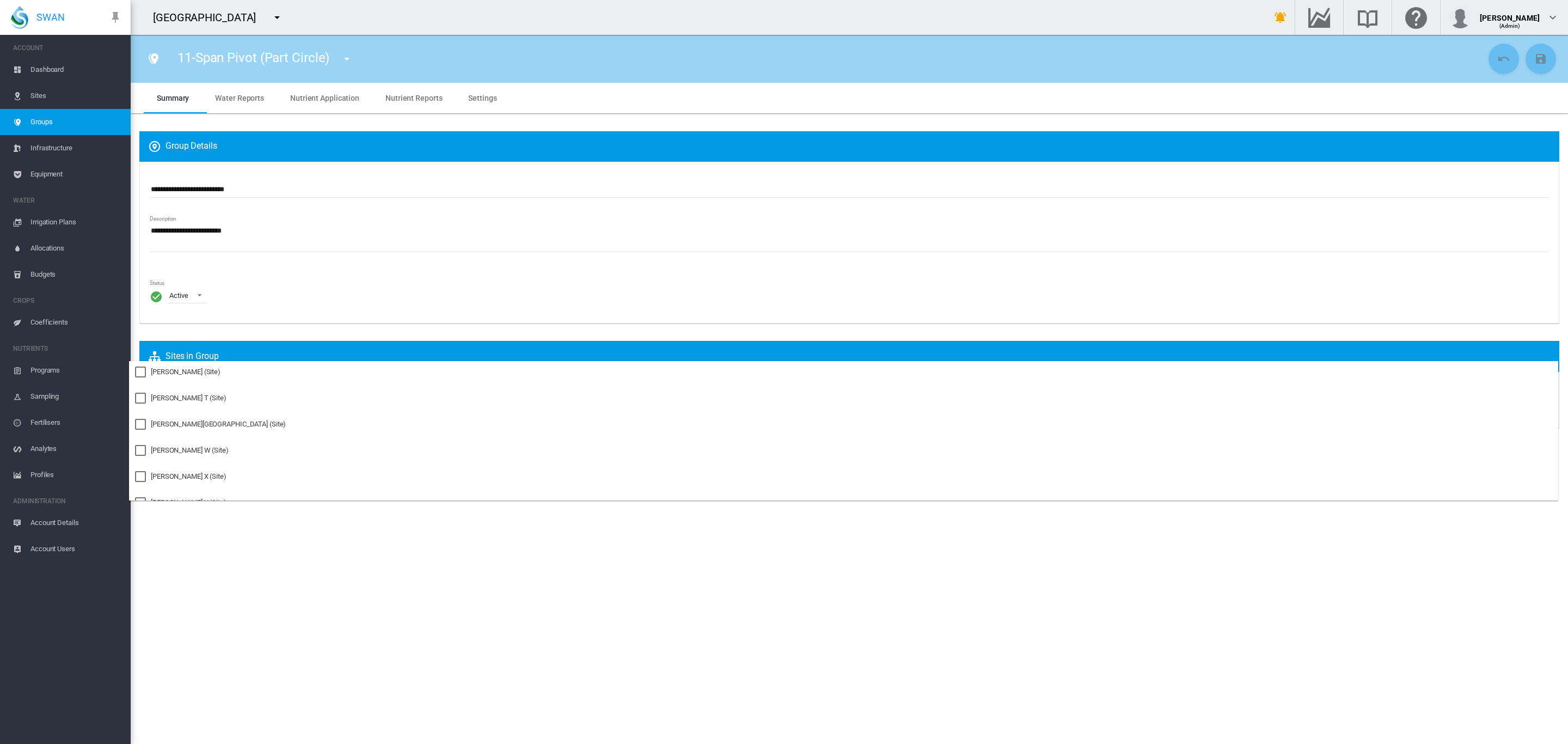
scroll to position [801, 0]
click at [451, 231] on md-backdrop at bounding box center [784, 372] width 1568 height 744
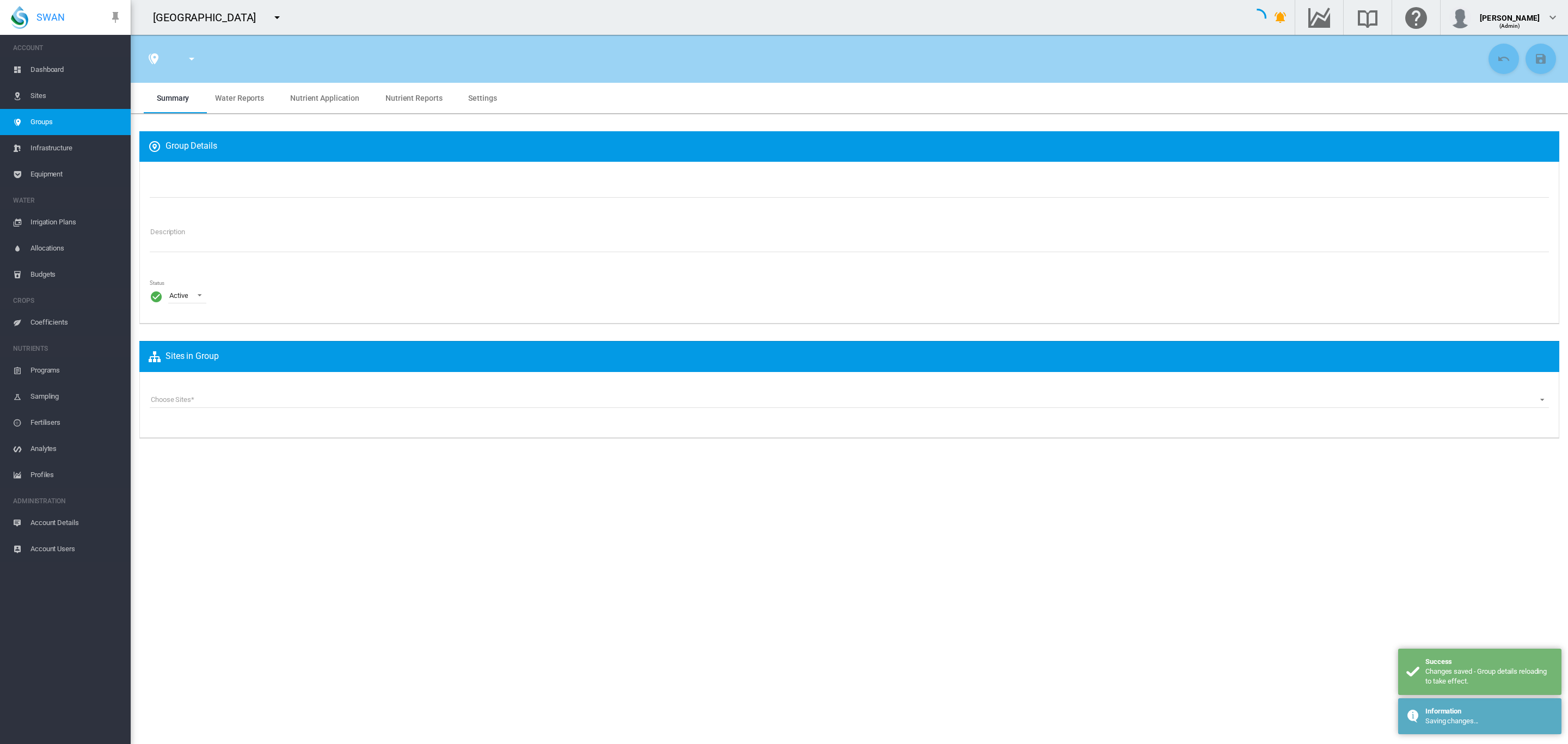
type input "**********"
type textarea "**********"
type input "*"
type input "**"
type input "*"
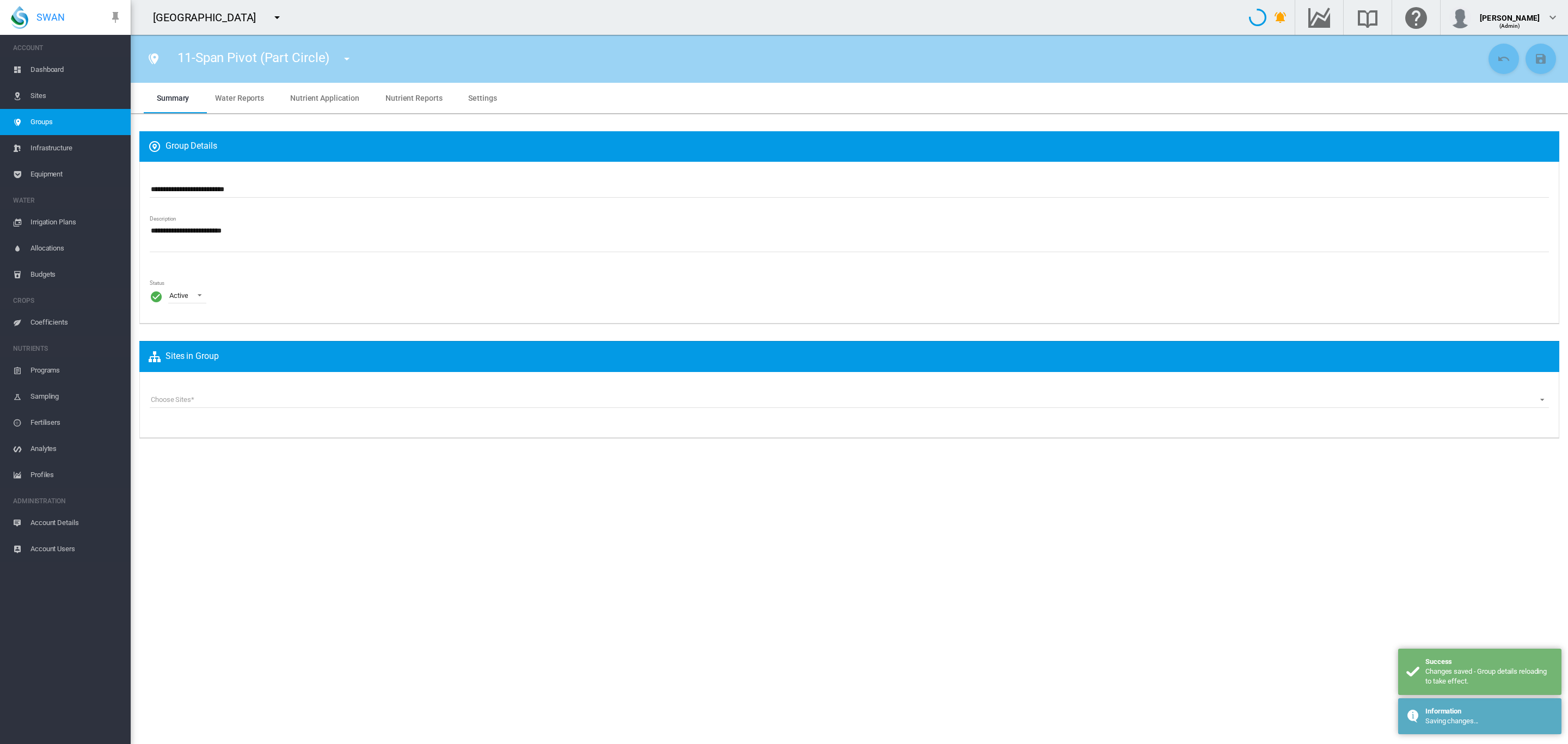
type input "***"
click at [78, 217] on span "Irrigation Plans" at bounding box center [76, 222] width 92 height 26
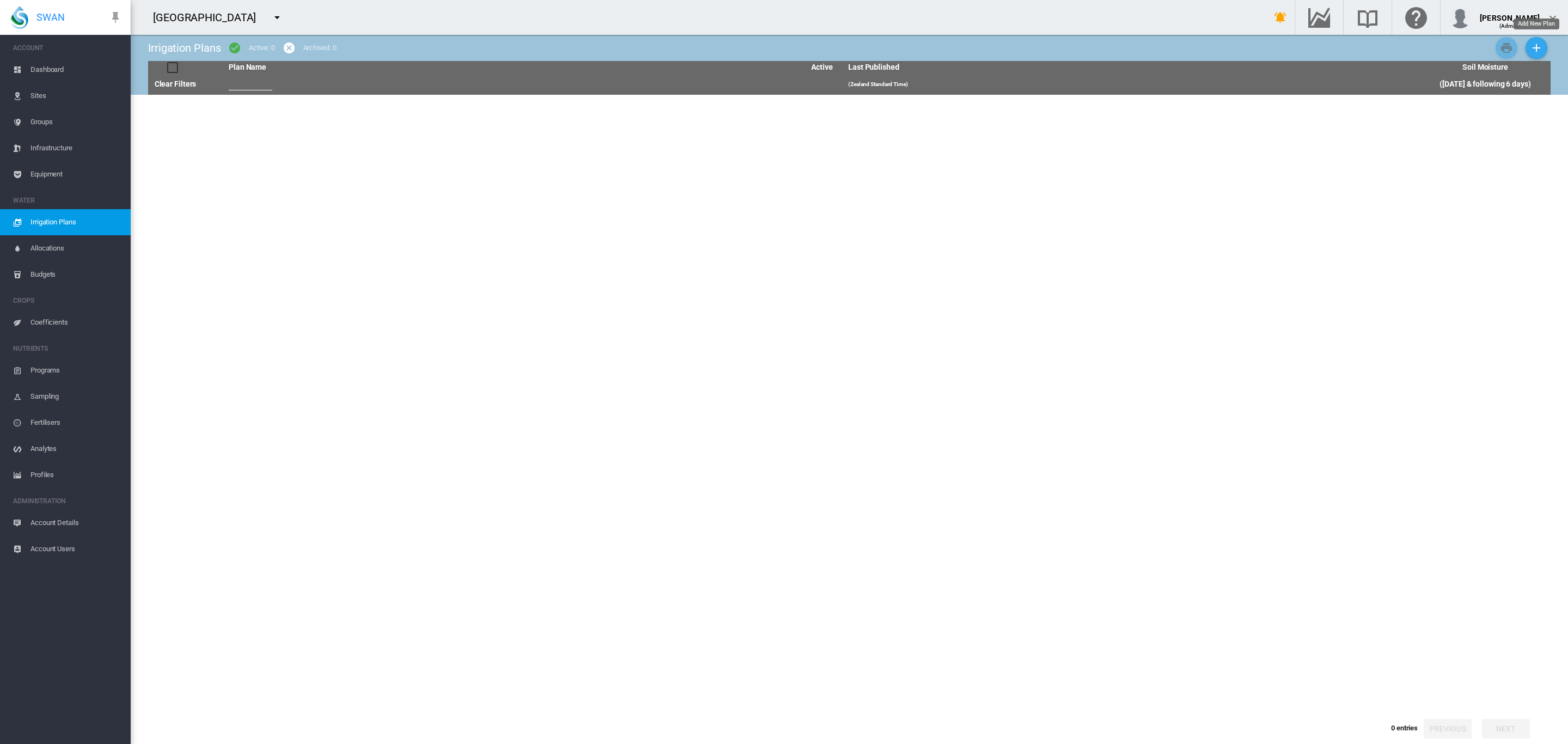
click at [1536, 42] on md-icon "icon-plus" at bounding box center [1536, 48] width 13 height 13
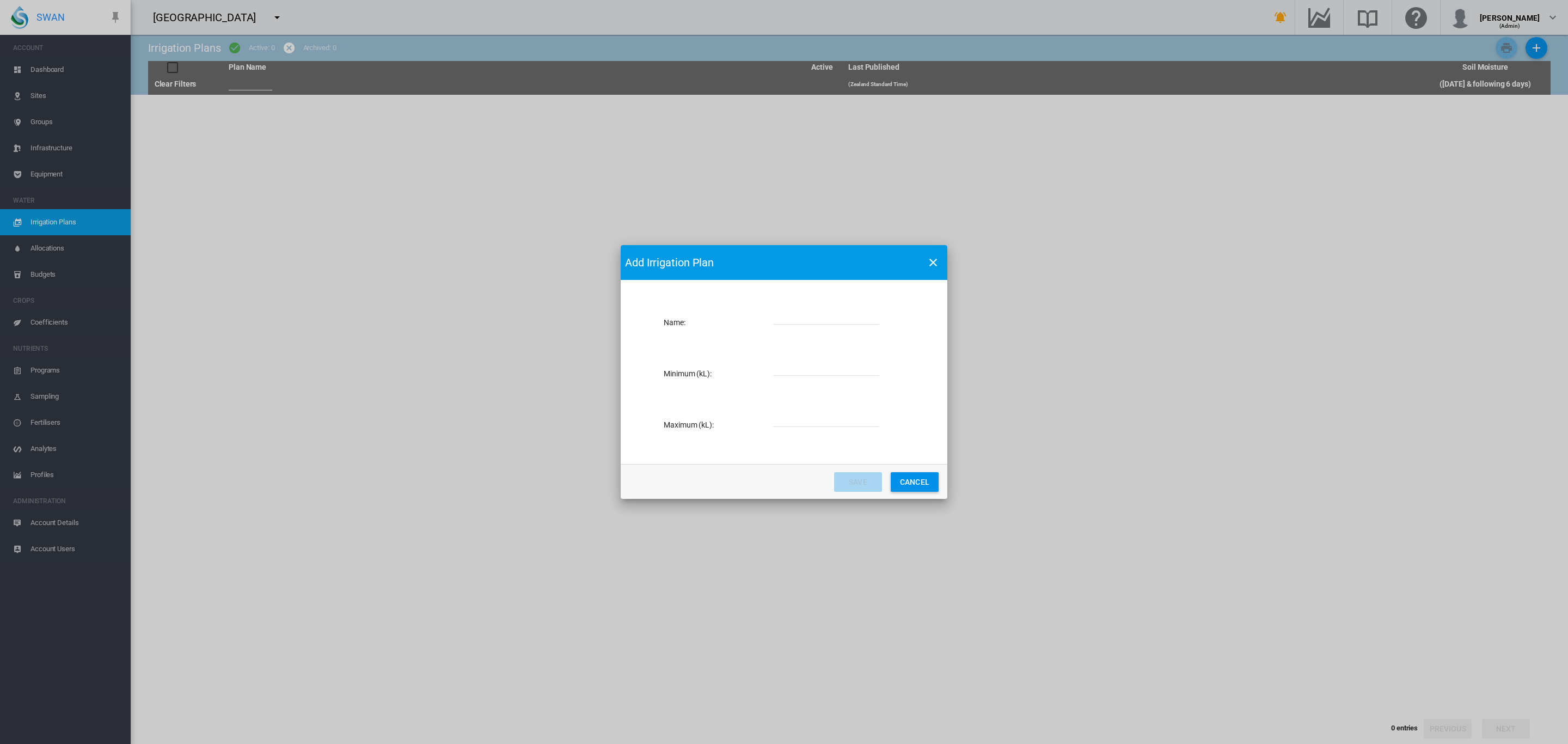
click at [789, 363] on input "Name: Name ..." at bounding box center [826, 368] width 106 height 16
type input "*"
click at [797, 414] on input "Name: Name ..." at bounding box center [826, 419] width 106 height 16
type input "*****"
click at [776, 311] on input "Name: Name ..." at bounding box center [826, 316] width 106 height 16
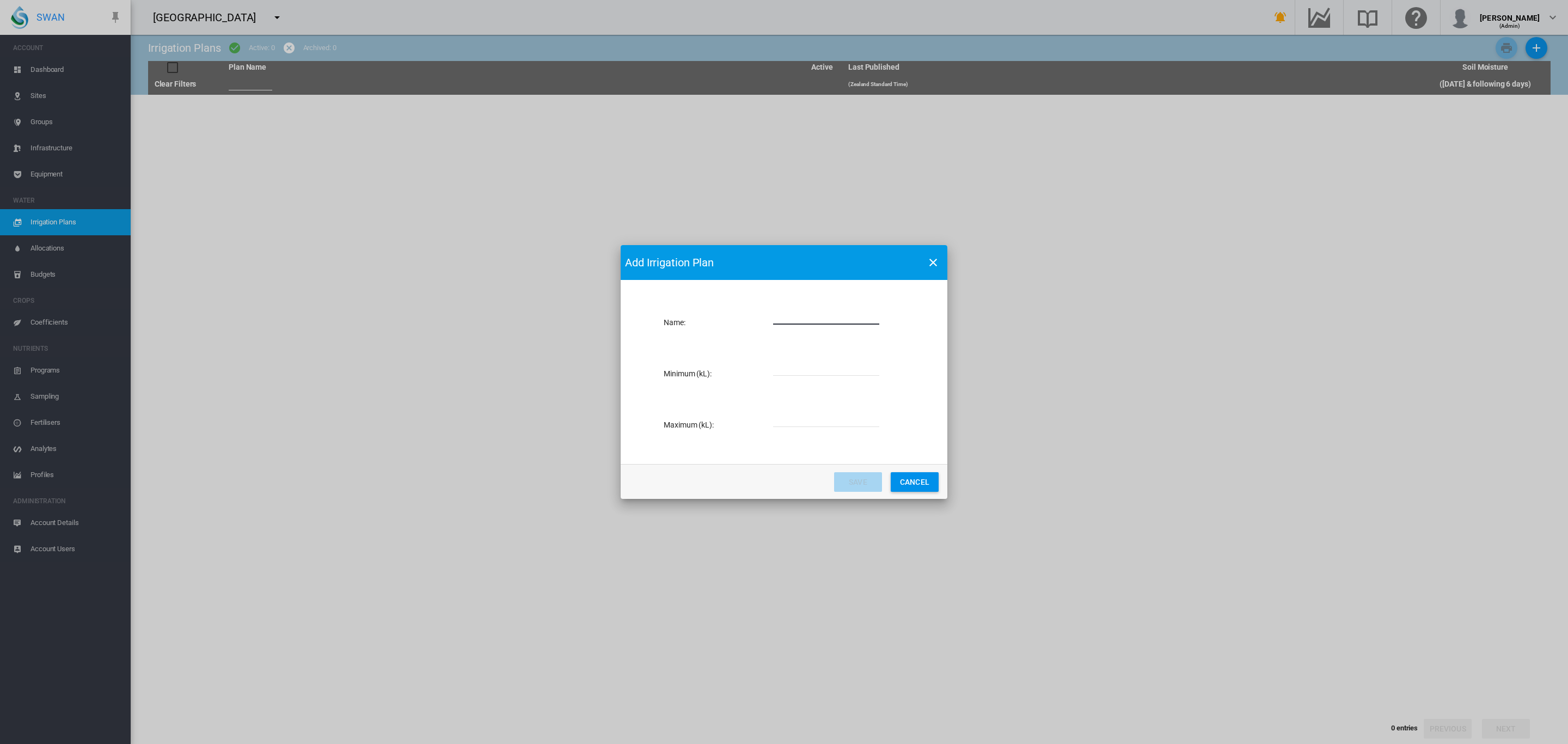
click at [922, 492] on md-dialog-actions "Save Cancel" at bounding box center [784, 481] width 326 height 35
click at [921, 484] on button "Cancel" at bounding box center [914, 482] width 48 height 20
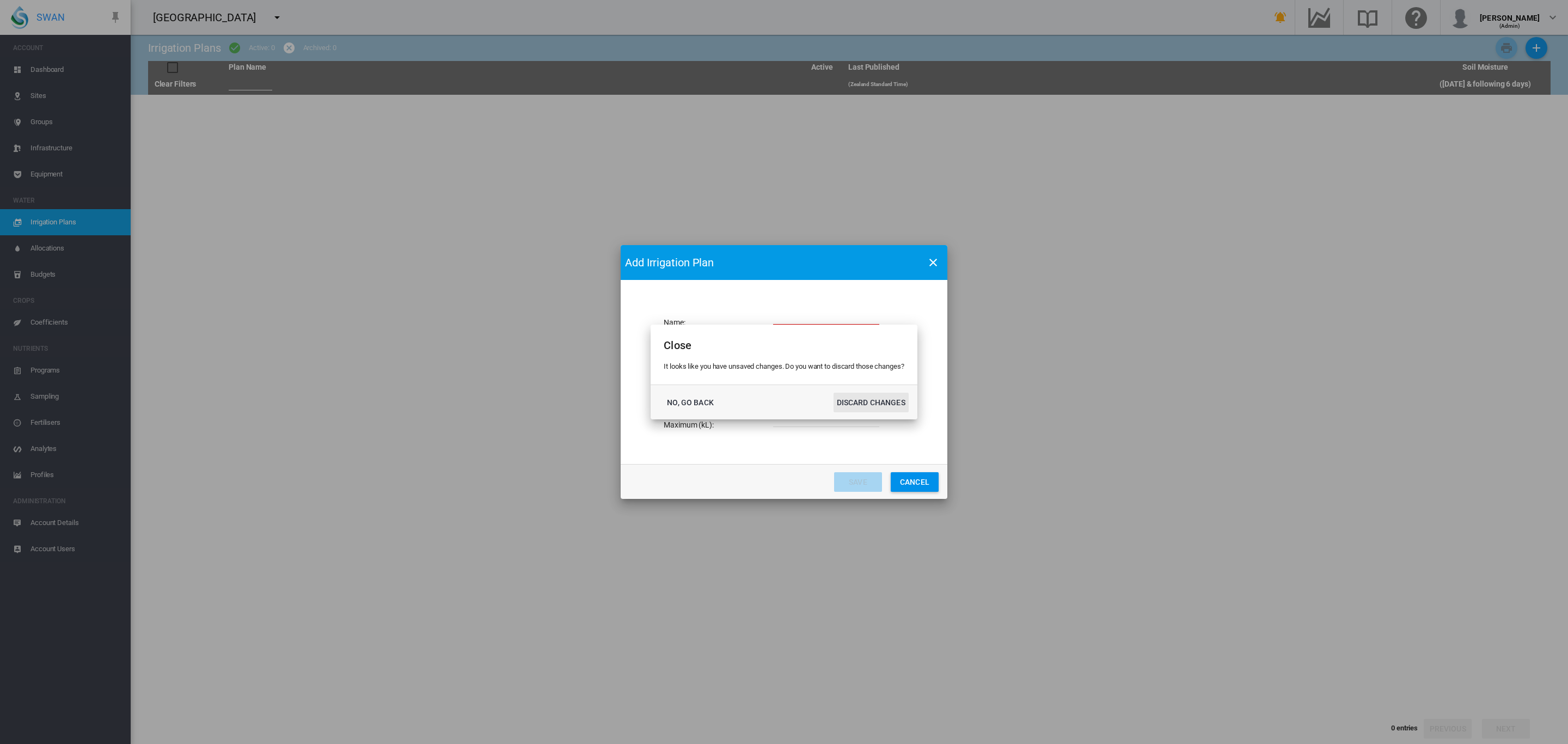
click at [855, 403] on button "DISCARD CHANGES" at bounding box center [872, 402] width 75 height 20
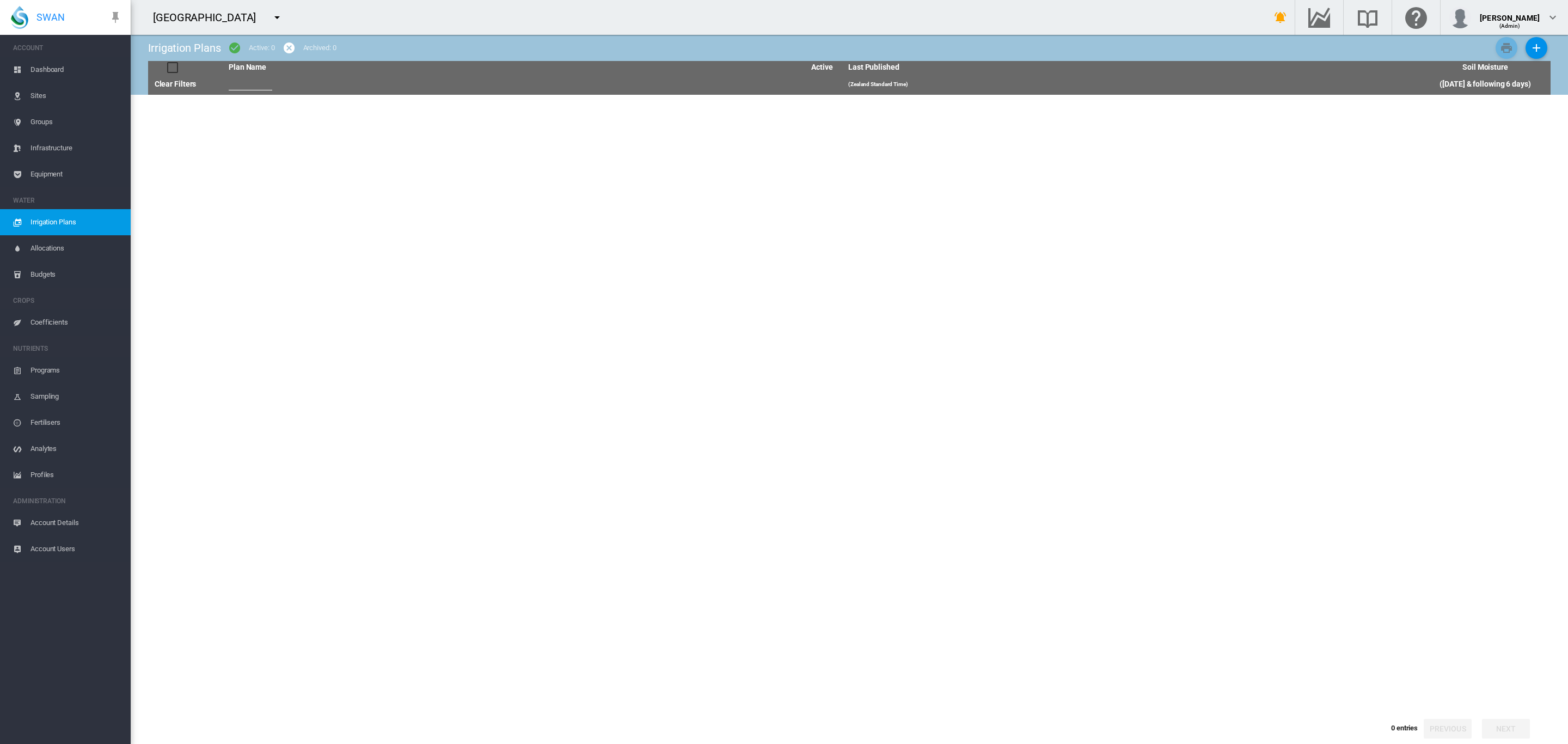
click at [32, 98] on span "Sites" at bounding box center [76, 95] width 92 height 26
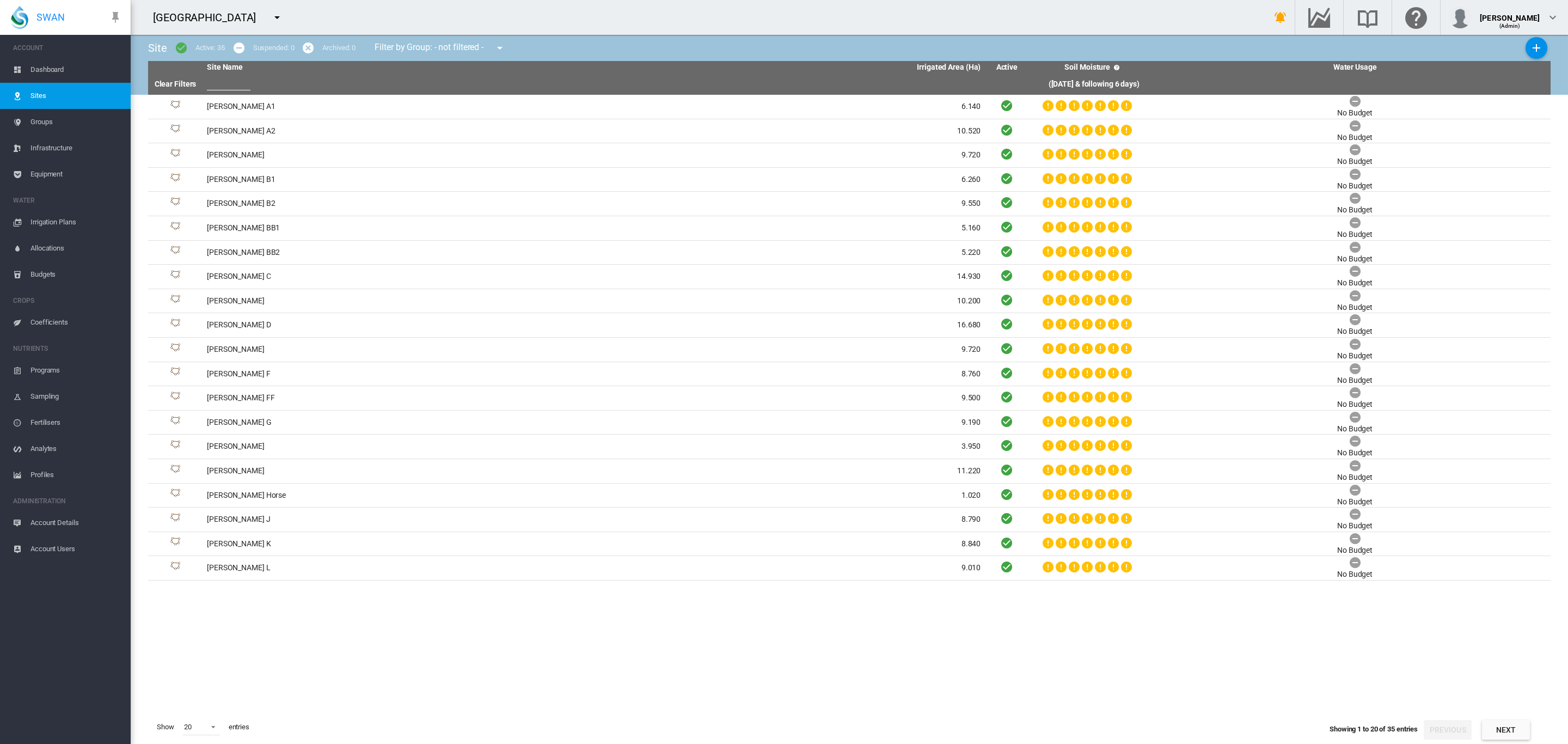
click at [51, 123] on span "Groups" at bounding box center [76, 121] width 92 height 26
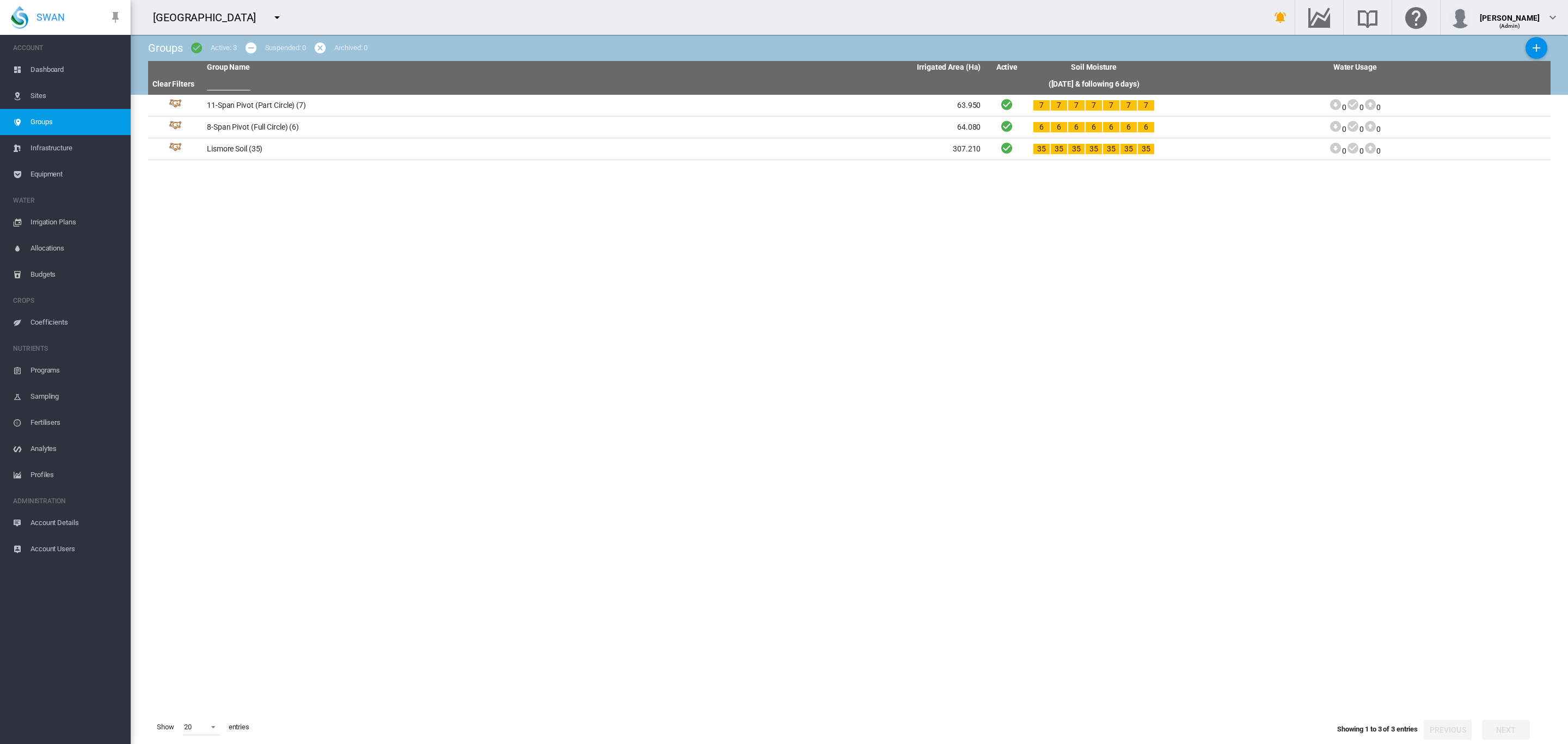
click at [61, 224] on span "Irrigation Plans" at bounding box center [76, 222] width 92 height 26
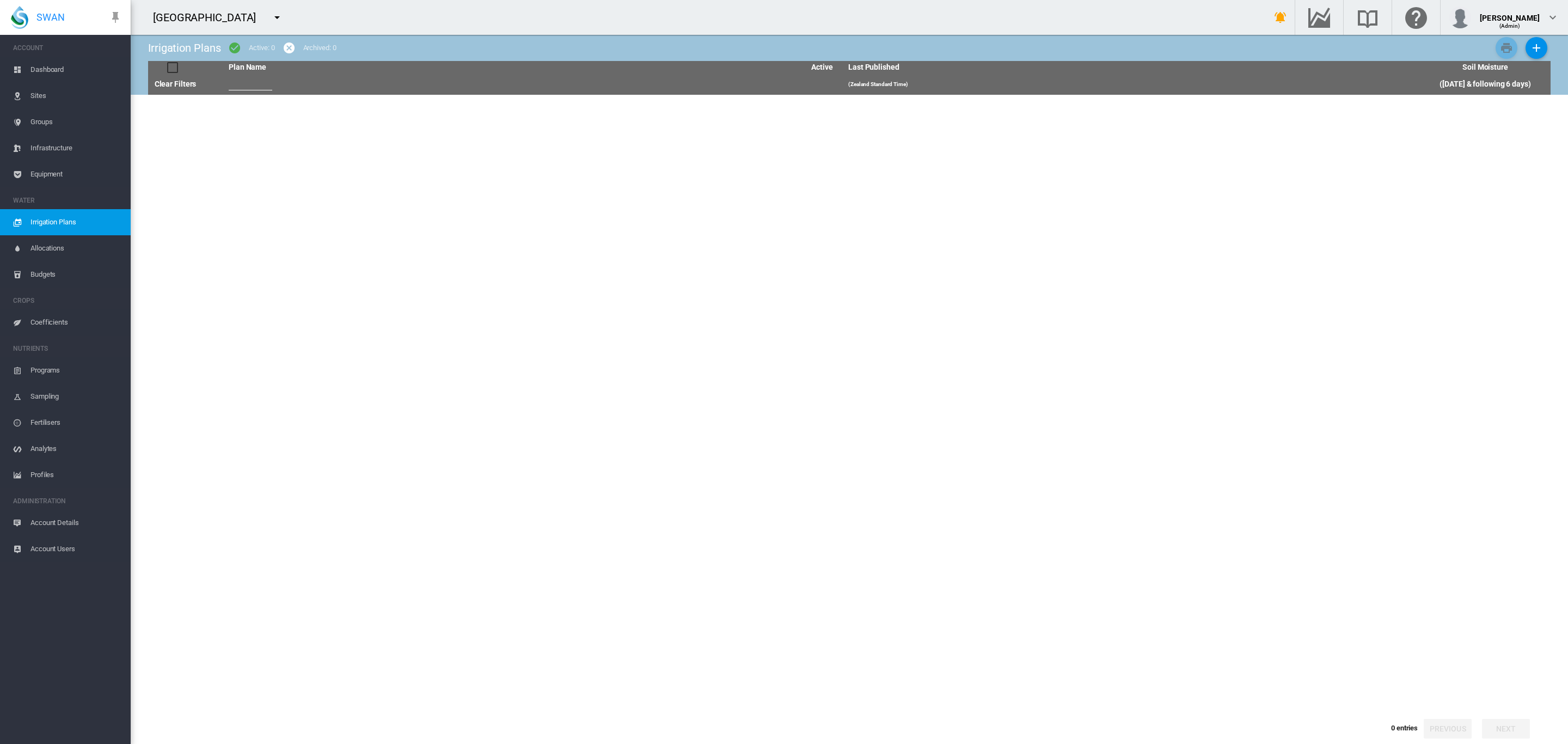
click at [82, 221] on span "Irrigation Plans" at bounding box center [76, 222] width 92 height 26
click at [1531, 47] on md-icon "icon-plus" at bounding box center [1536, 48] width 13 height 13
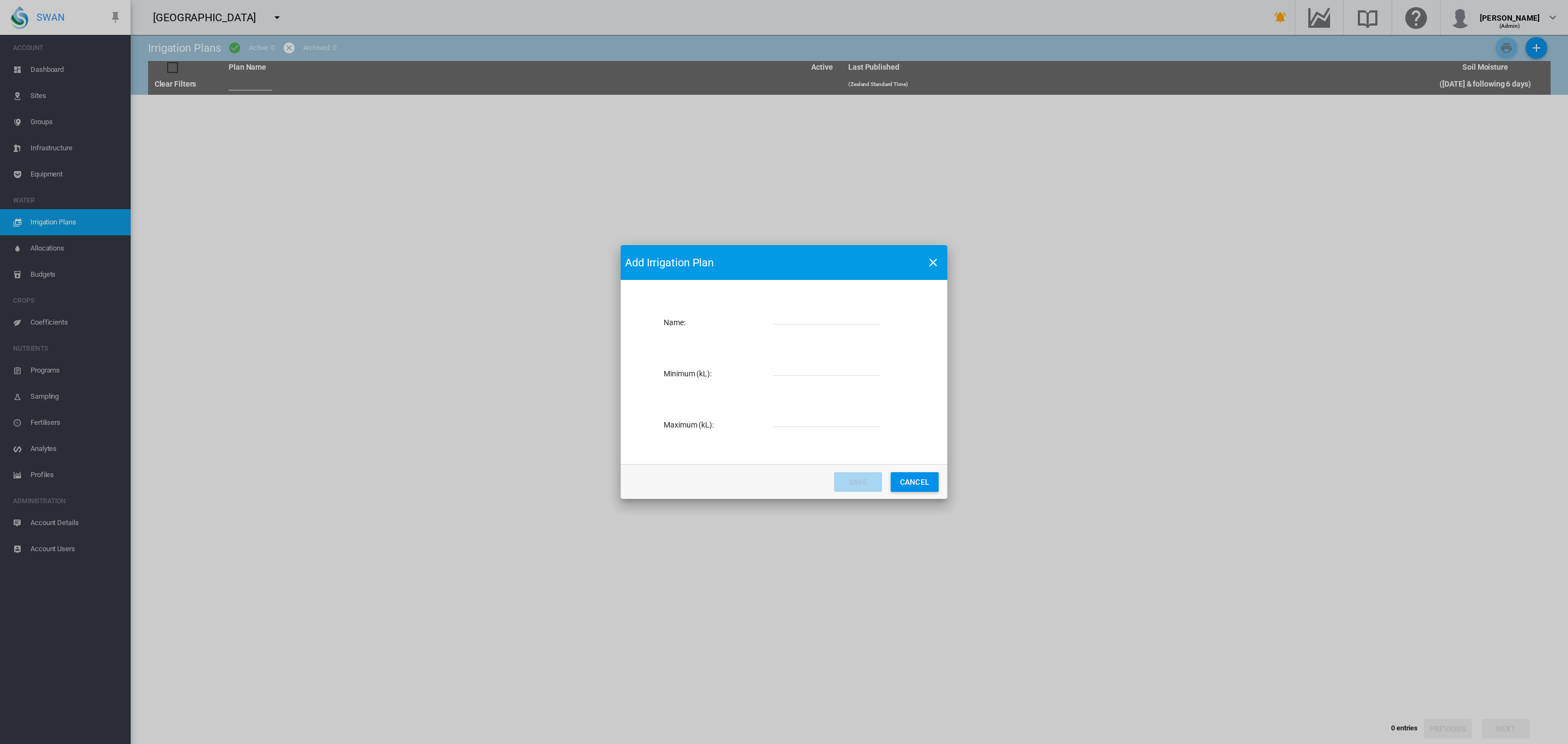
click at [810, 312] on input "Name: Name ..." at bounding box center [826, 316] width 106 height 16
click at [789, 318] on input "**********" at bounding box center [826, 316] width 106 height 16
type input "**********"
click at [817, 360] on input "Name: Name ..." at bounding box center [826, 368] width 106 height 16
type input "*"
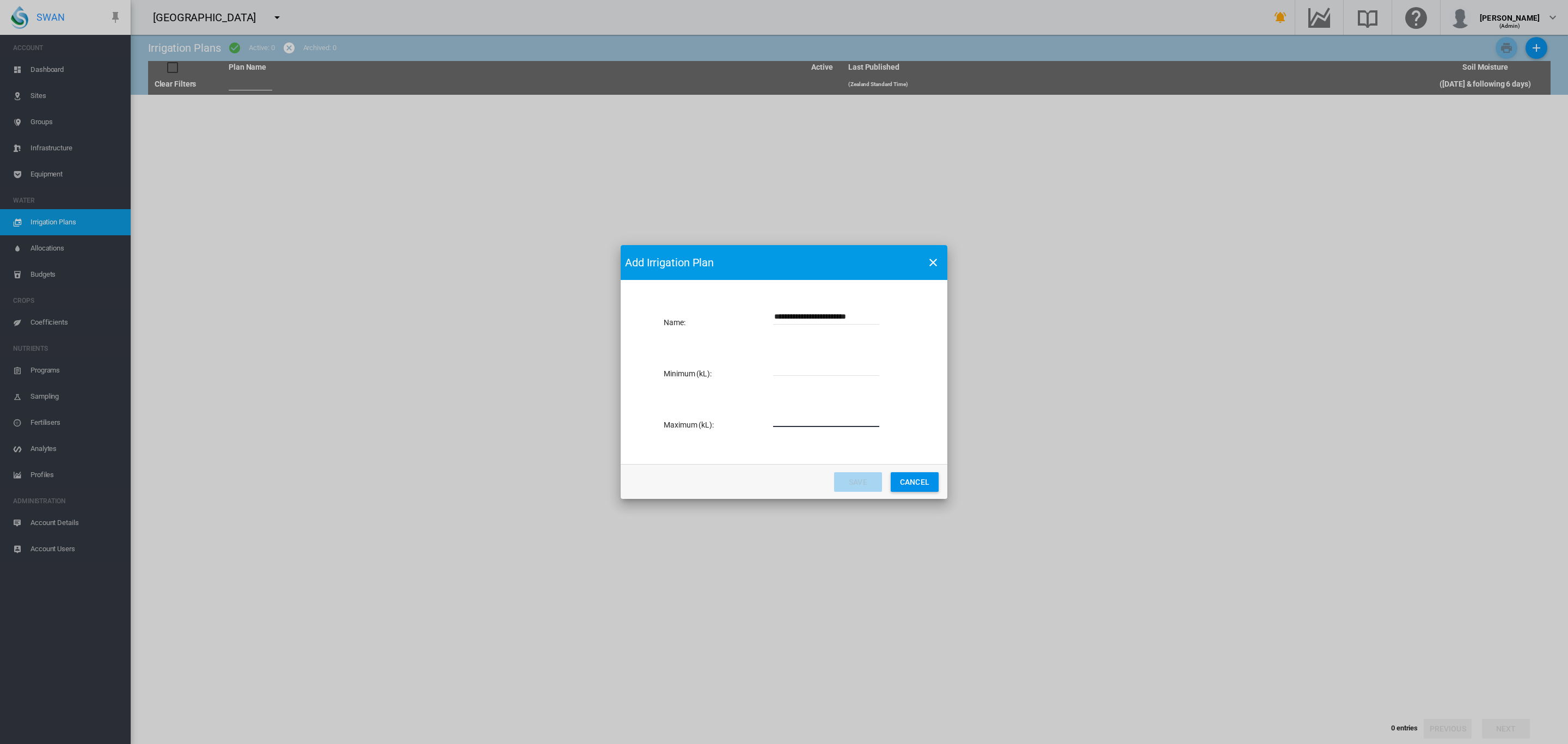
click at [804, 415] on input "Name: Name ..." at bounding box center [826, 419] width 106 height 16
type input "*****"
click at [855, 477] on button "Save" at bounding box center [857, 482] width 48 height 20
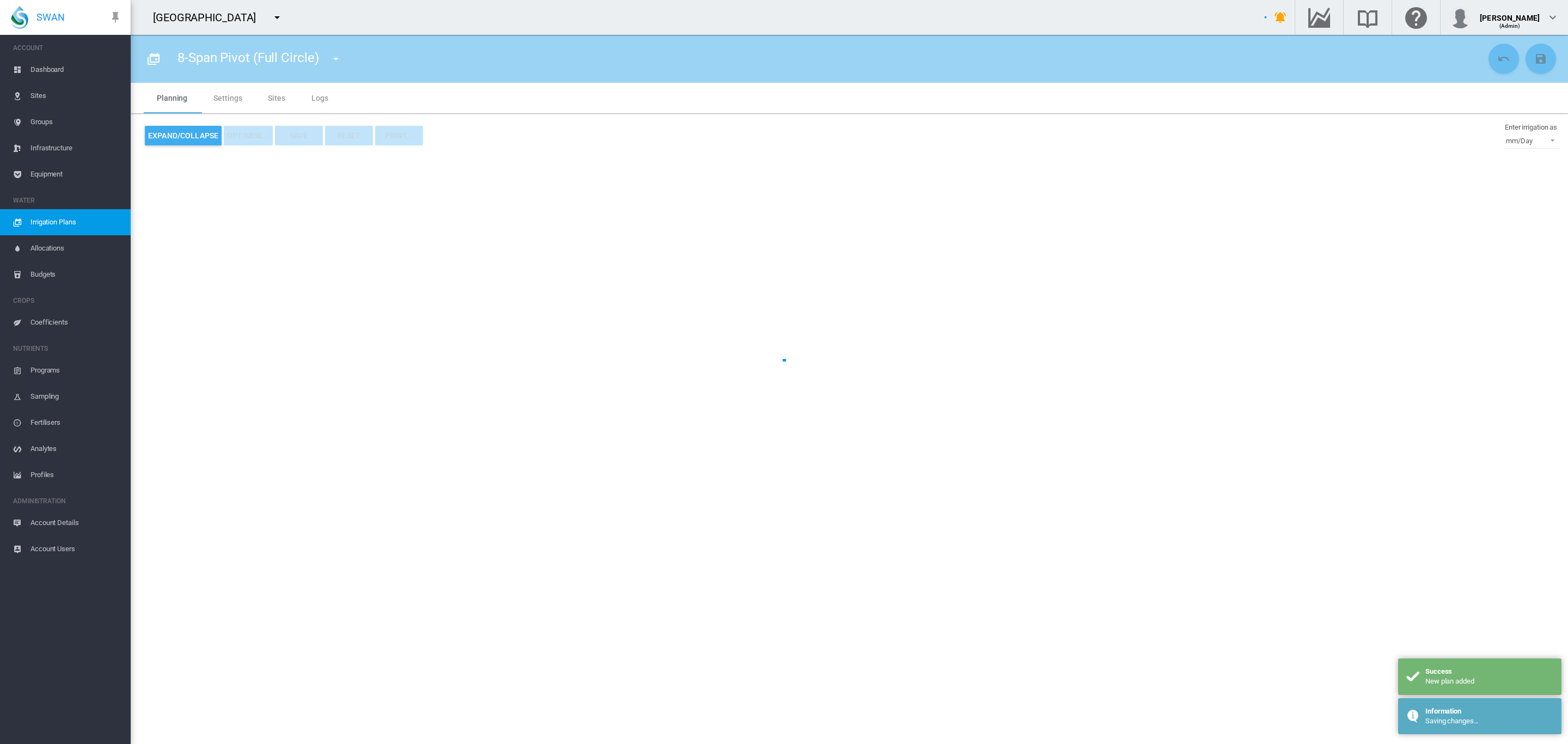
type input "**********"
type input "*"
type input "*****"
click at [272, 100] on md-tab-item "Sites" at bounding box center [276, 98] width 44 height 30
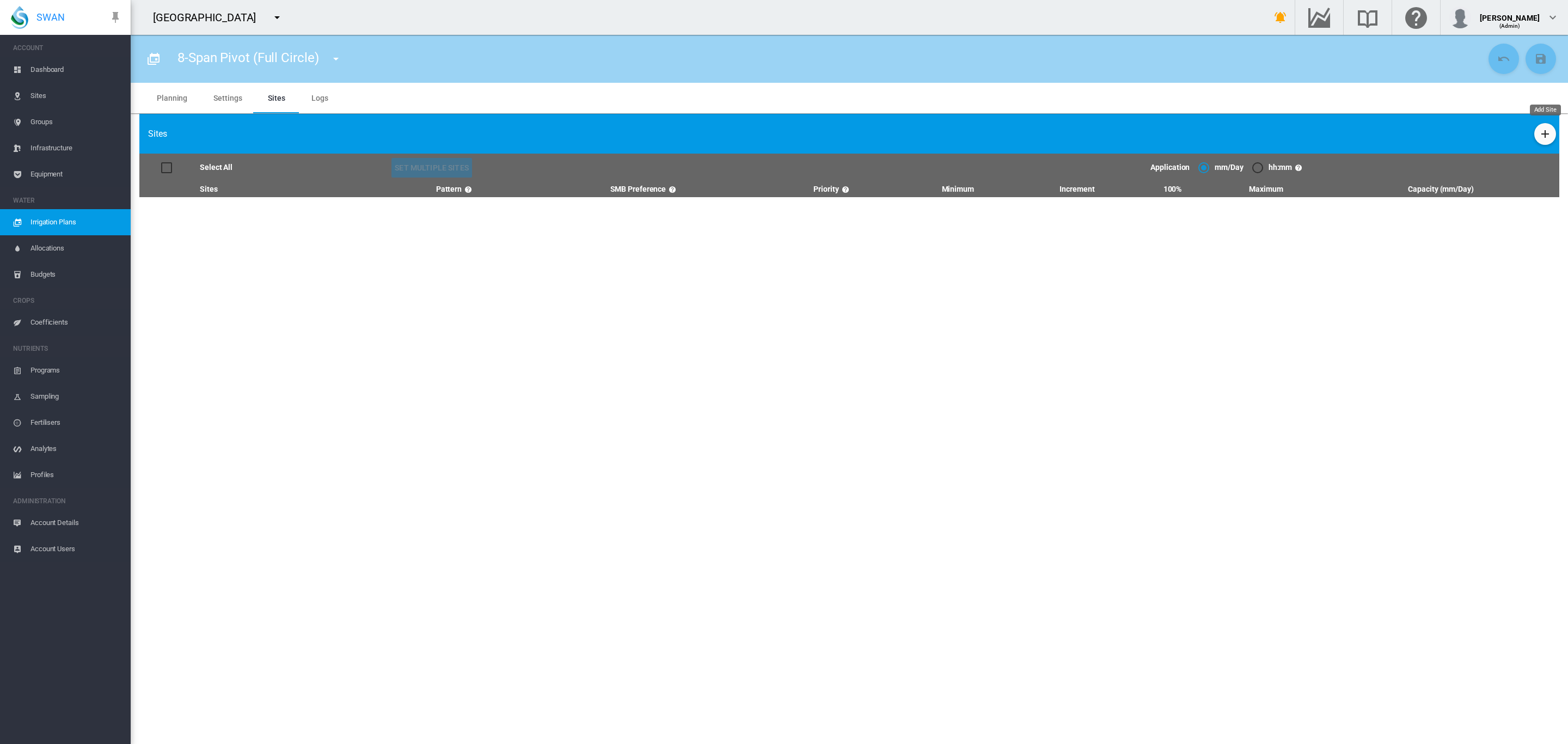
click at [1545, 136] on md-icon "icon-plus" at bounding box center [1545, 134] width 13 height 13
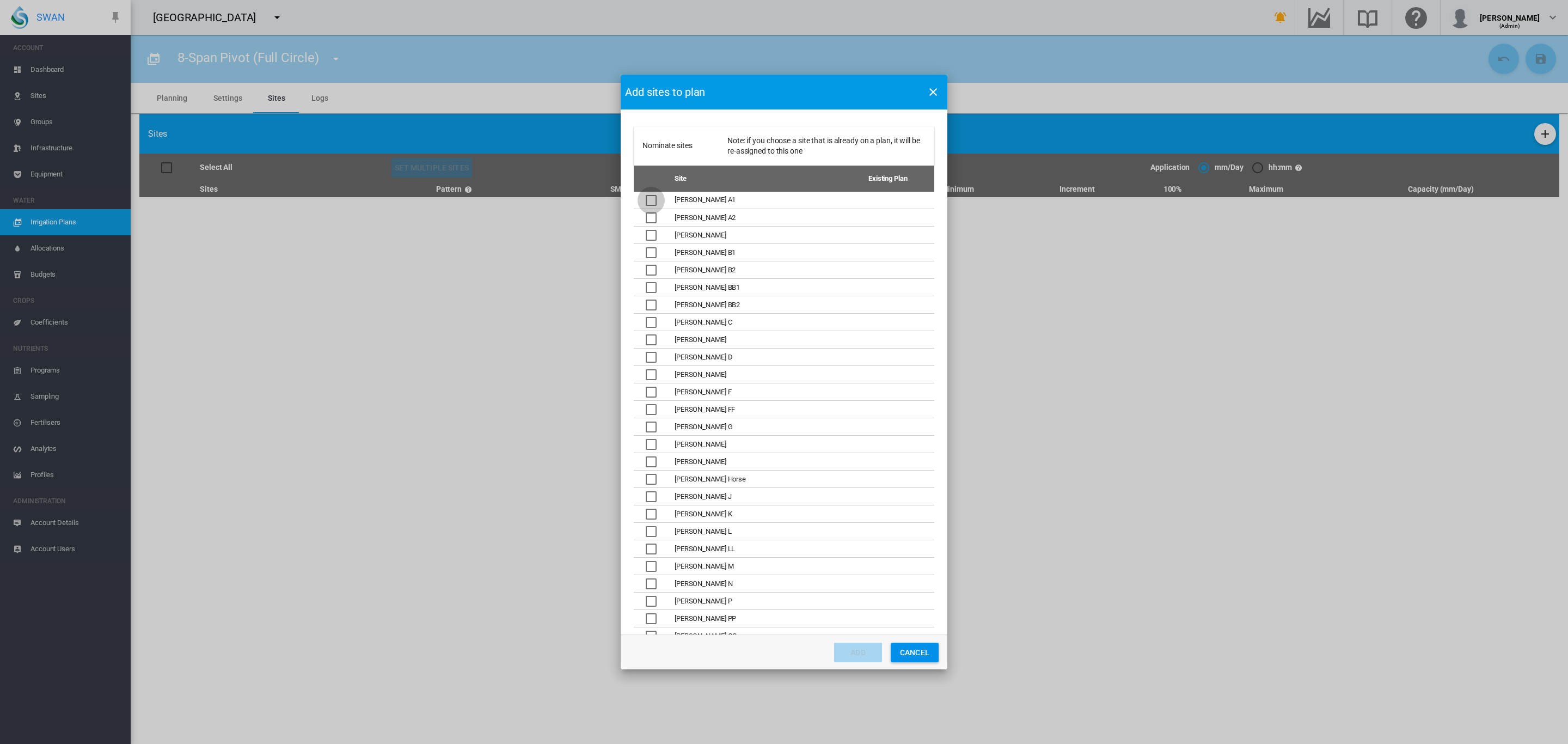
click at [654, 197] on div "Nominate sites ..." at bounding box center [651, 200] width 11 height 11
click at [654, 217] on div "Nominate sites ..." at bounding box center [651, 217] width 11 height 11
click at [655, 248] on div "Nominate sites ..." at bounding box center [651, 253] width 11 height 11
click at [657, 265] on div "Nominate sites ..." at bounding box center [651, 270] width 11 height 11
click at [650, 321] on div "Nominate sites ..." at bounding box center [651, 322] width 11 height 11
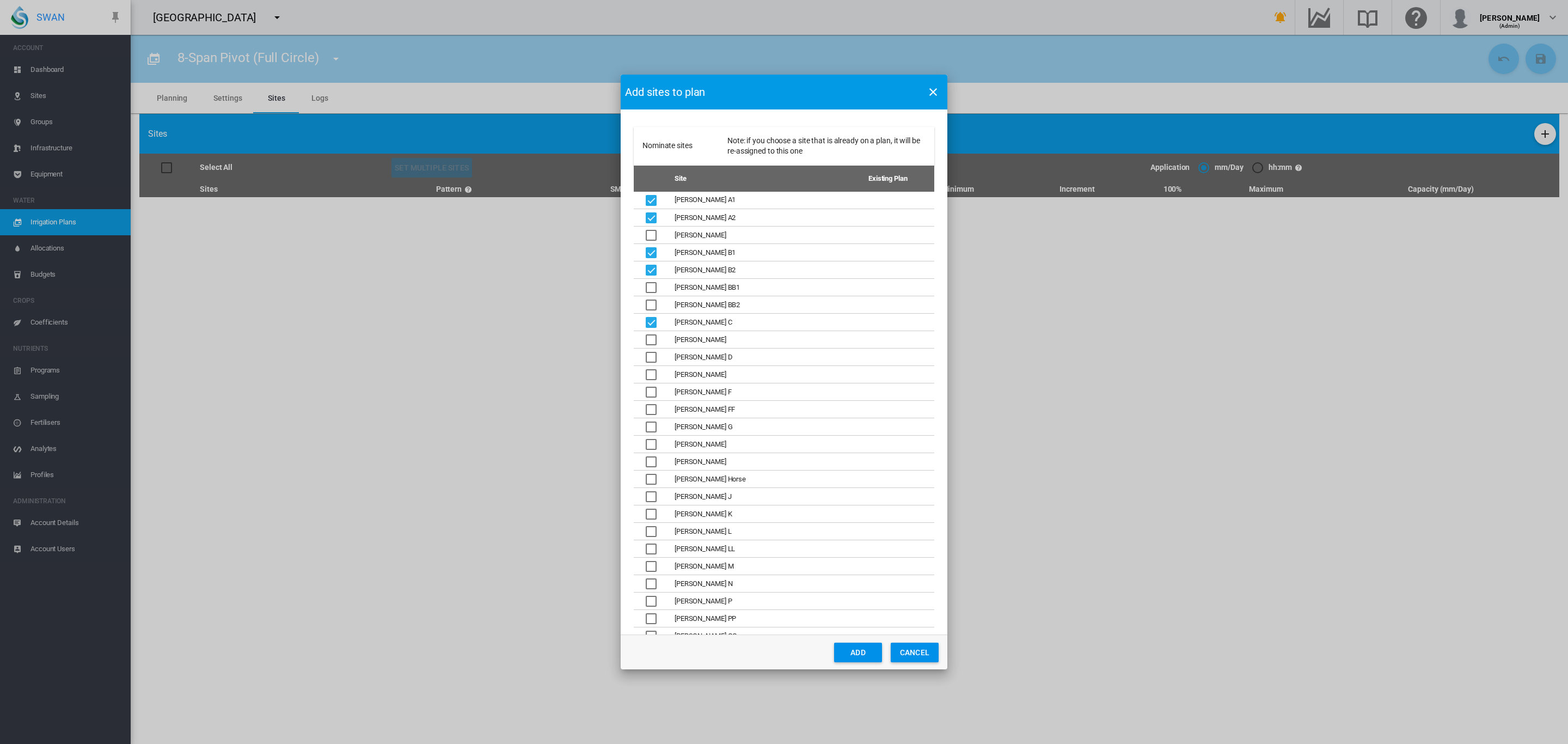
click at [652, 355] on div "Nominate sites ..." at bounding box center [651, 357] width 11 height 11
click at [852, 651] on button "Add" at bounding box center [857, 652] width 48 height 20
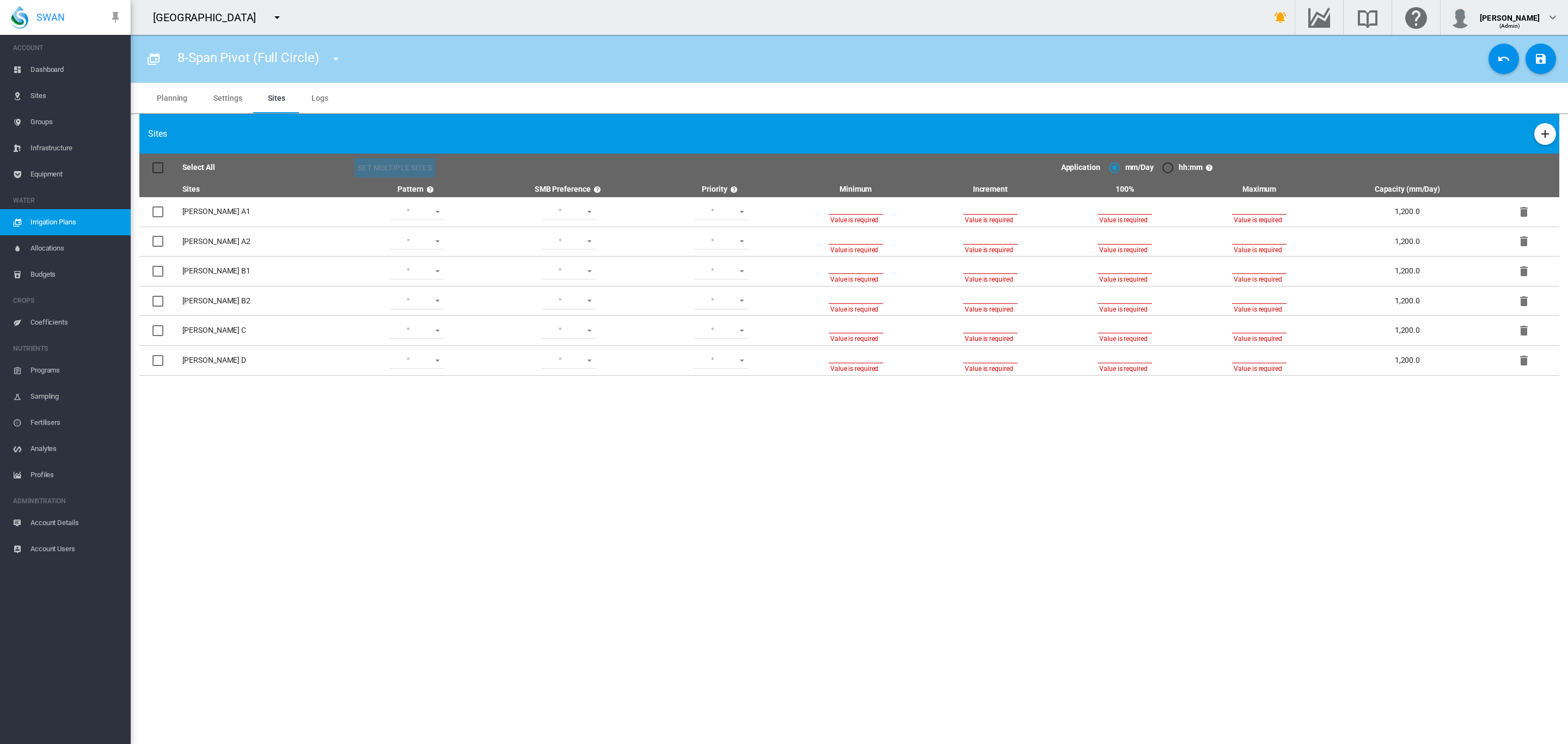
click at [157, 167] on div at bounding box center [157, 168] width 11 height 11
click at [355, 164] on button "Set Multiple Sites" at bounding box center [394, 168] width 81 height 20
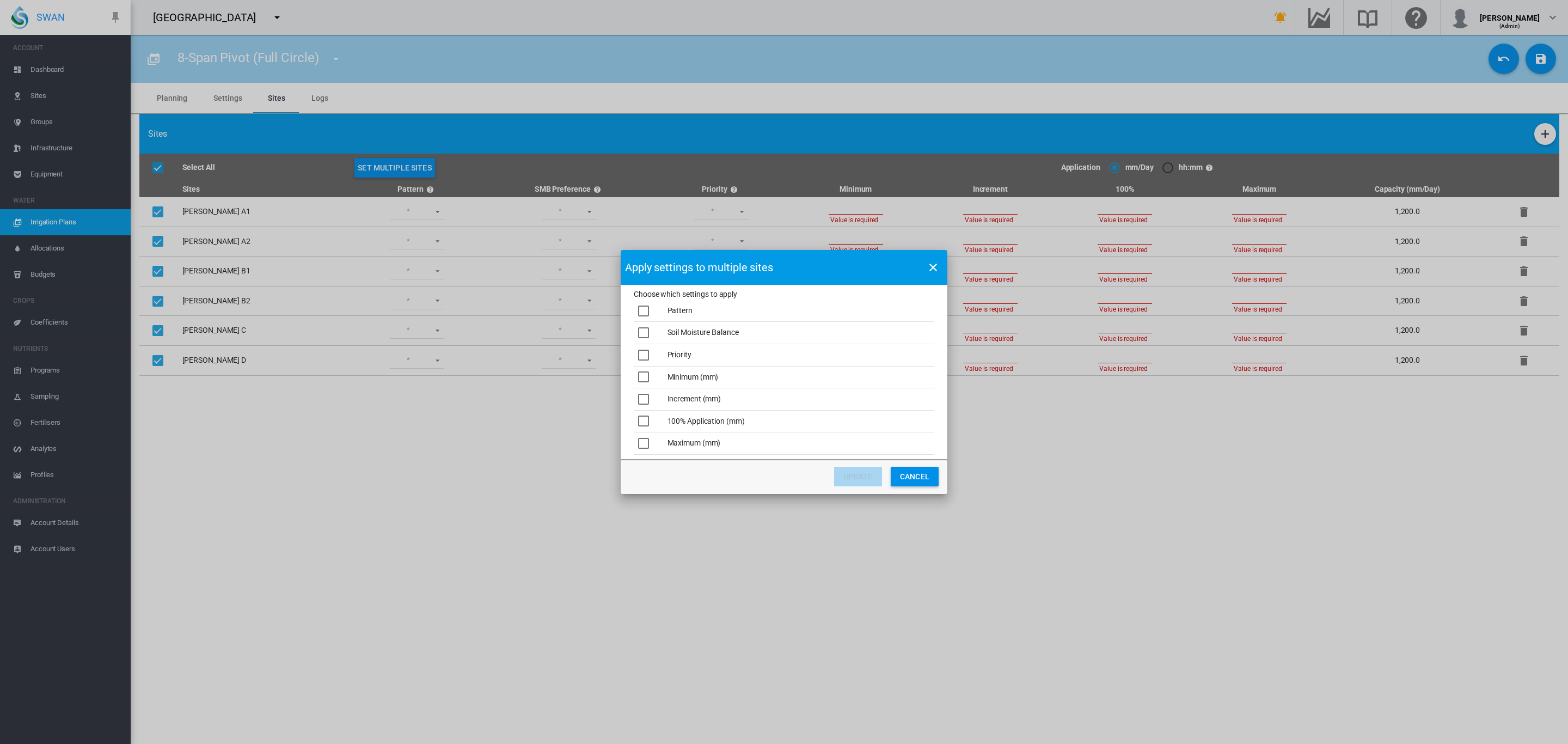
click at [642, 307] on div "Choose which ..." at bounding box center [643, 311] width 11 height 11
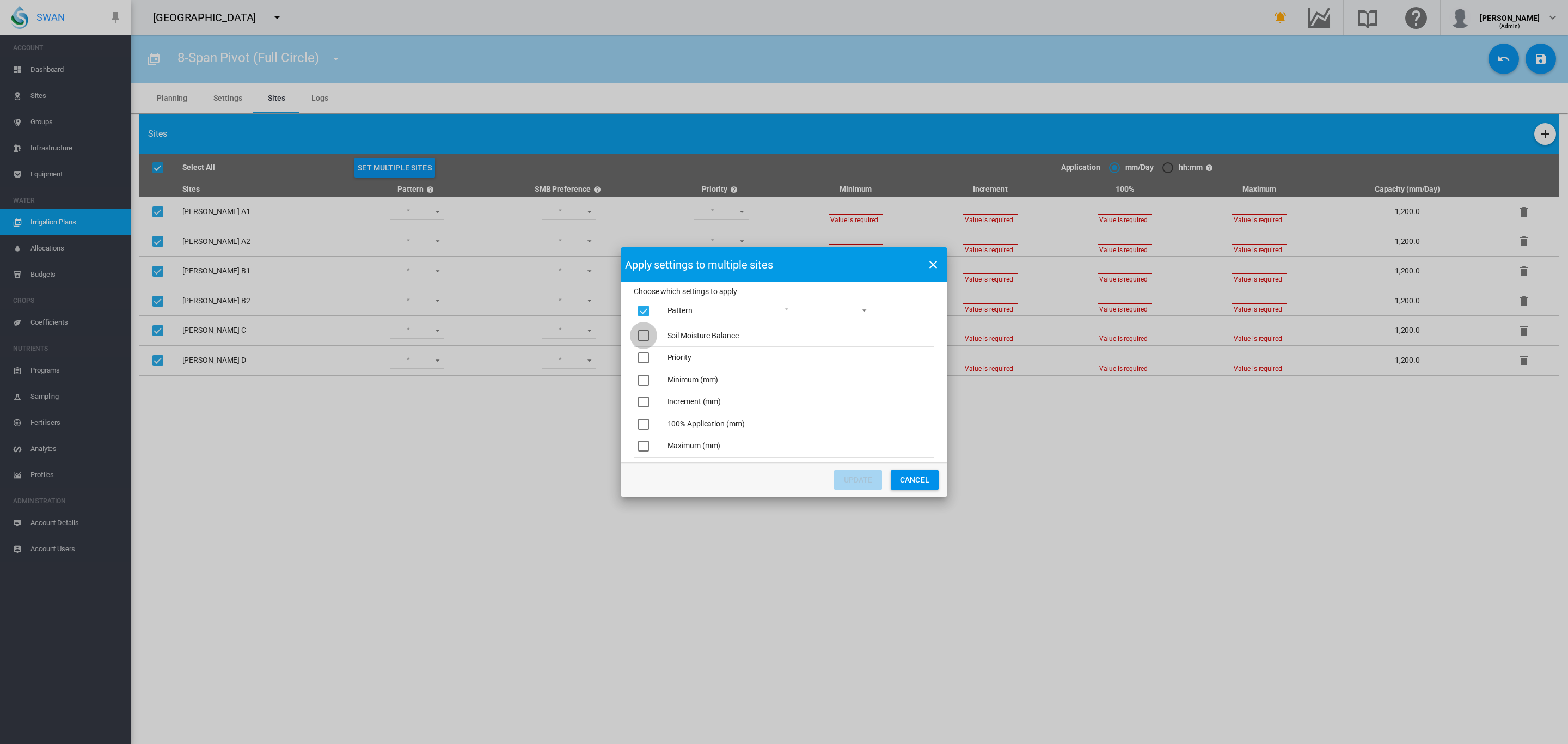
click at [641, 334] on div "Choose which ..." at bounding box center [643, 335] width 11 height 11
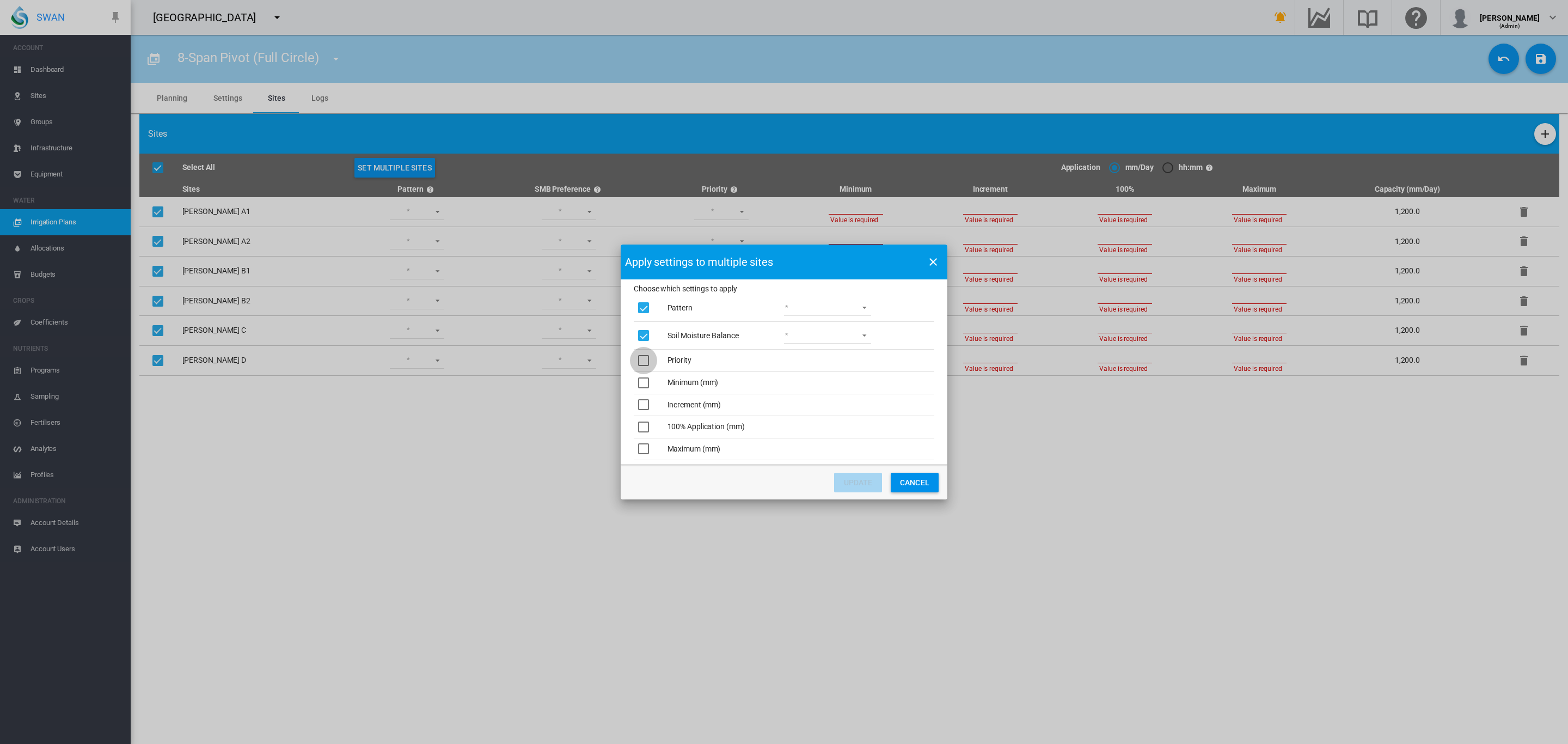
click at [642, 356] on div "Choose which ..." at bounding box center [643, 361] width 11 height 11
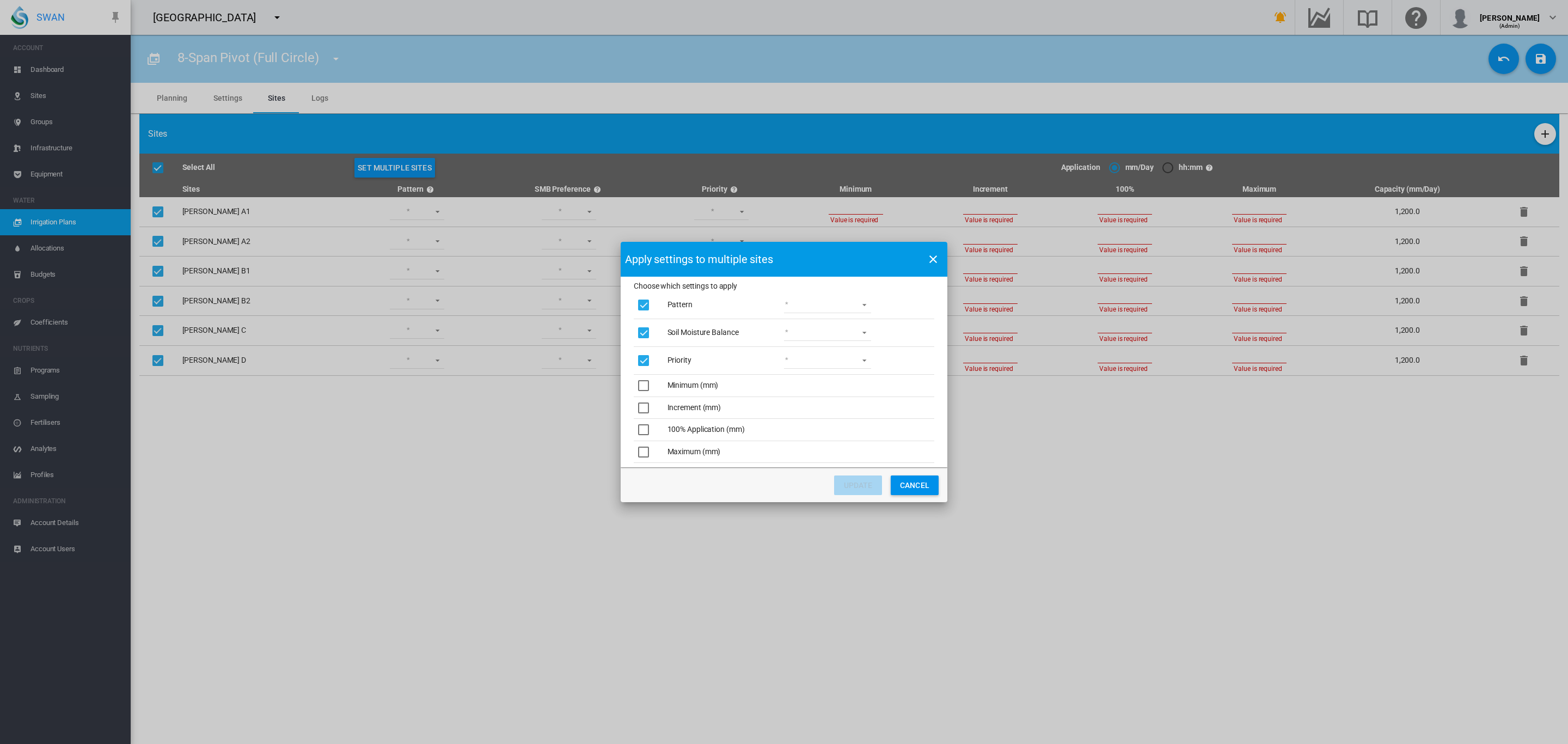
click at [642, 380] on div "Choose which ..." at bounding box center [643, 386] width 11 height 11
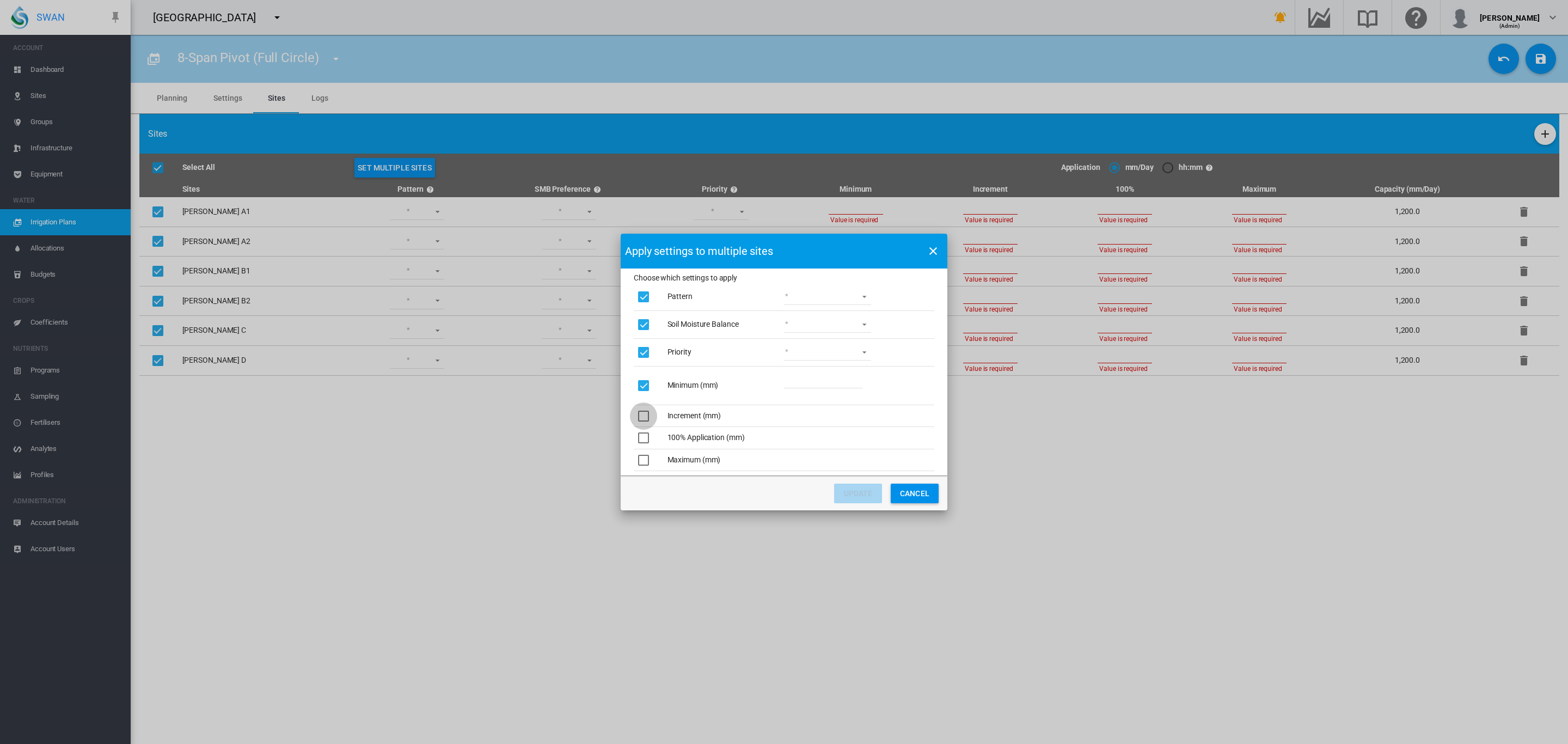
click at [639, 411] on div "Choose which ..." at bounding box center [643, 416] width 11 height 11
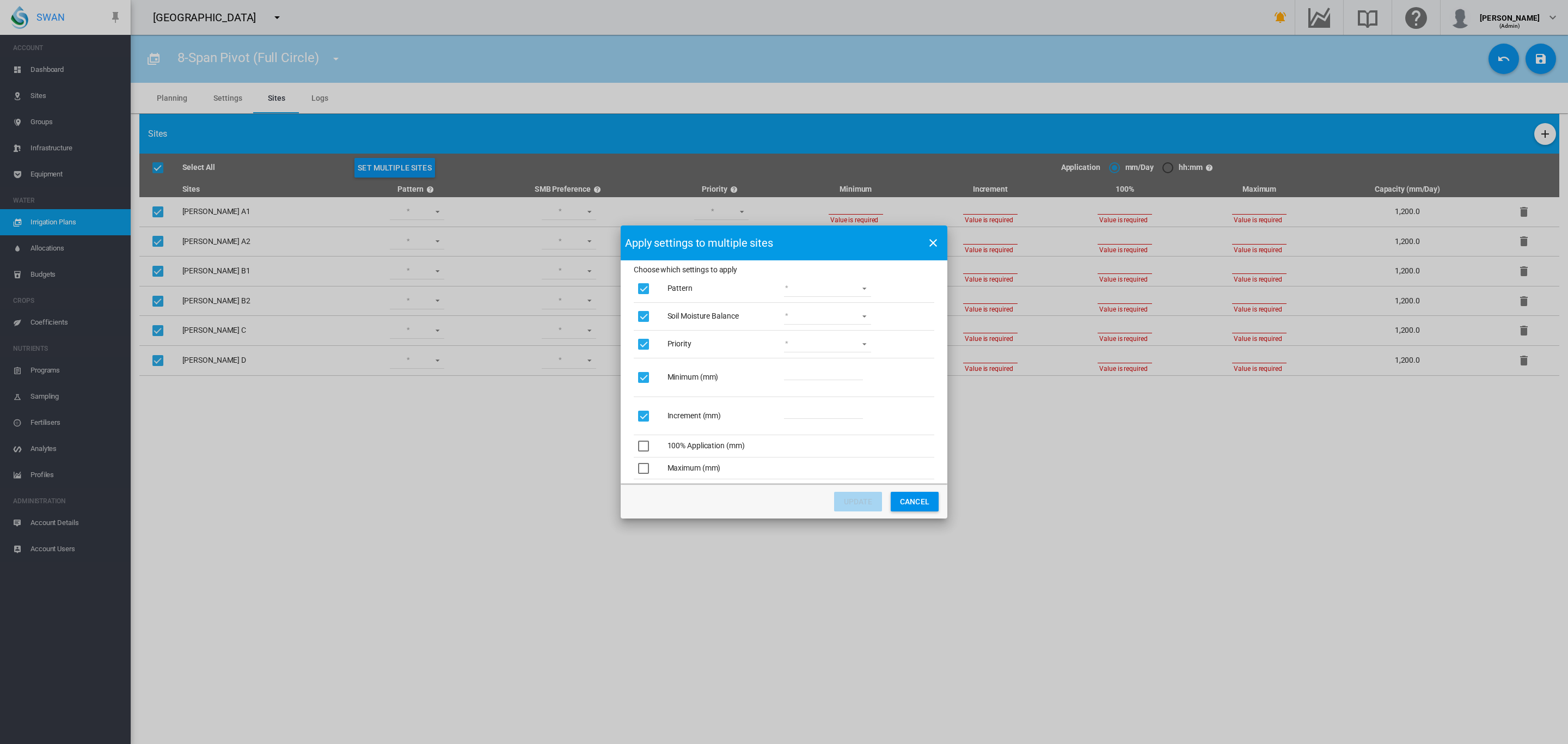
click at [644, 441] on div "Choose which ..." at bounding box center [643, 446] width 11 height 11
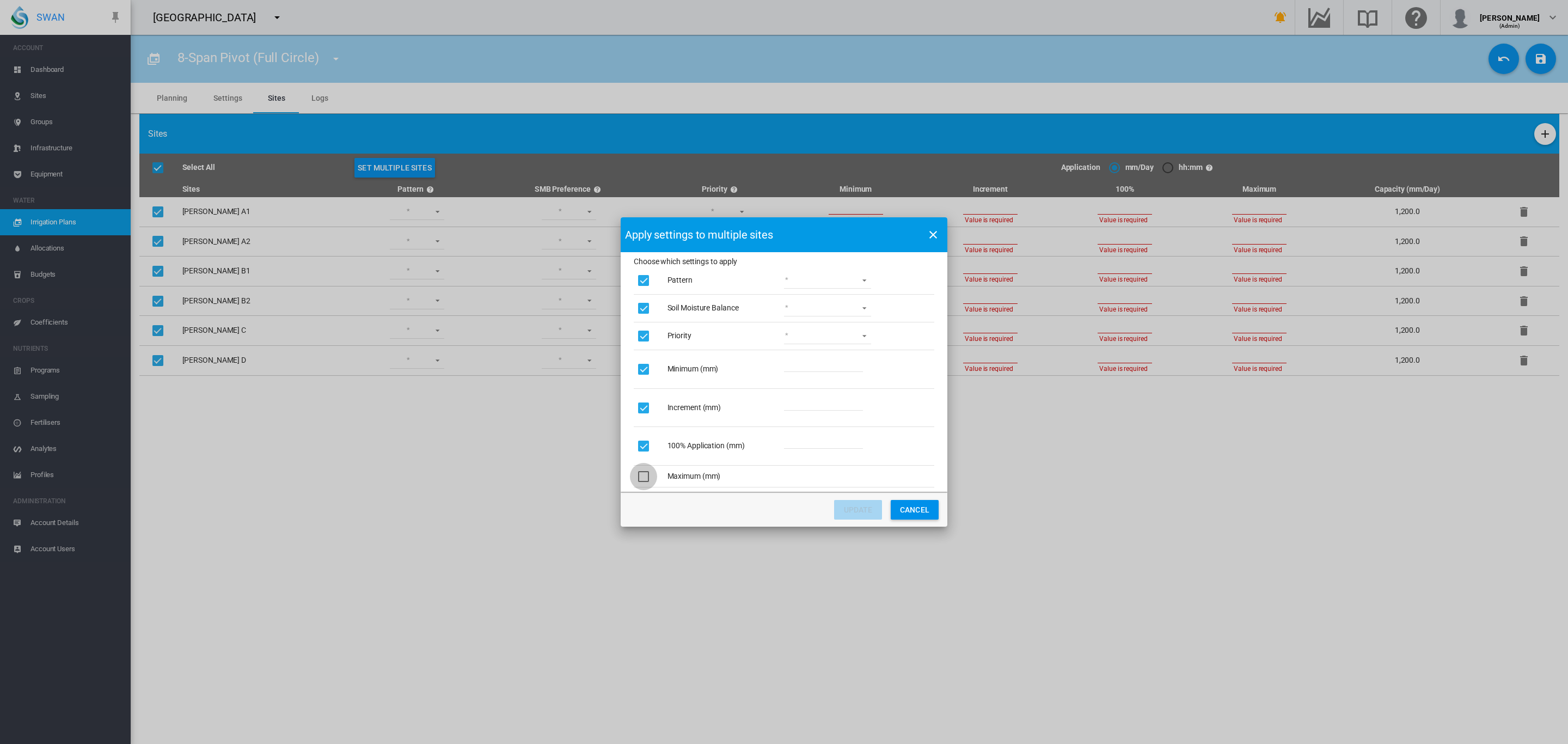
click at [645, 474] on div "Choose which ..." at bounding box center [643, 477] width 11 height 11
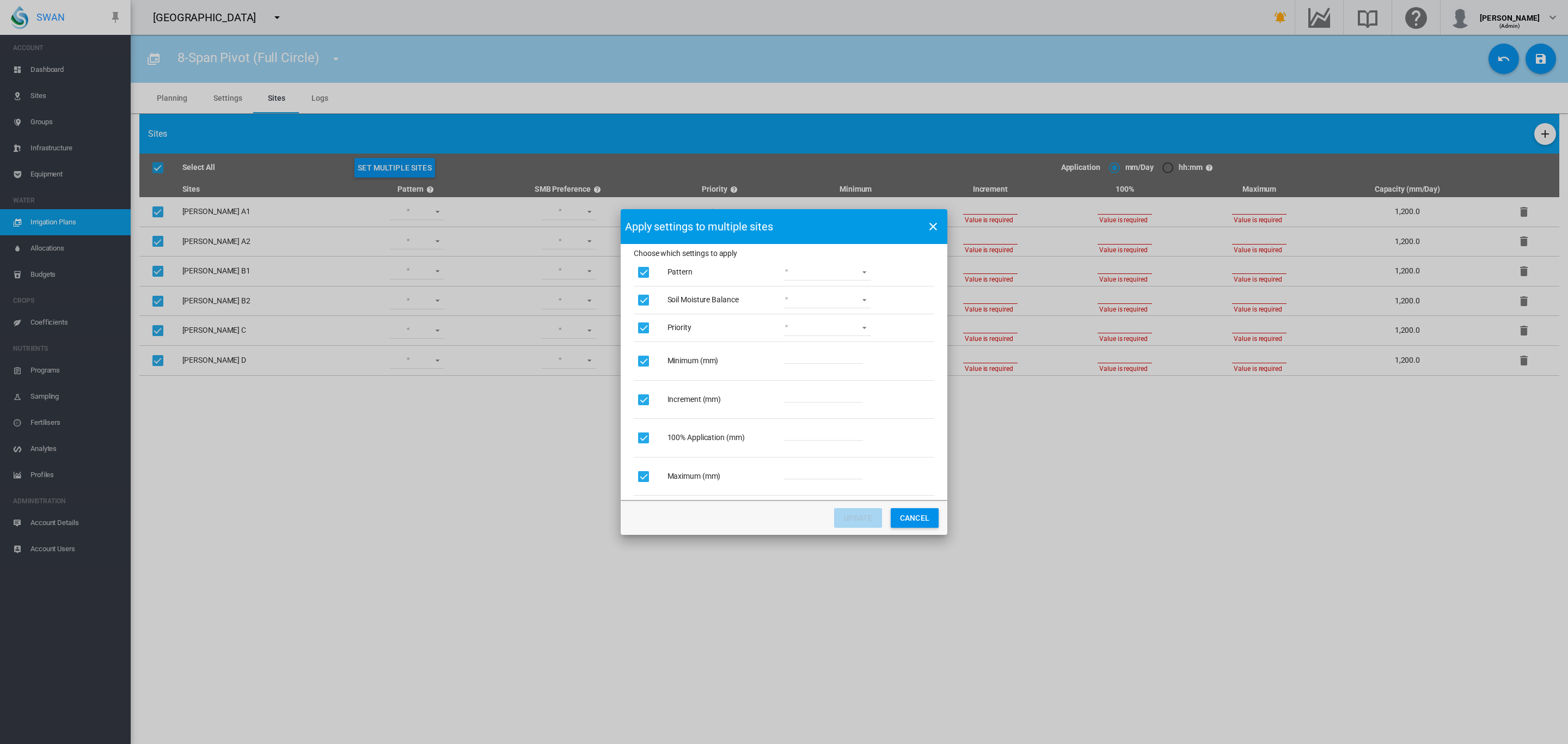
click at [835, 273] on md-select "Lower Middle Upper ZigZag" at bounding box center [827, 273] width 87 height 16
click at [810, 345] on md-option "ZigZag" at bounding box center [829, 349] width 105 height 26
click at [819, 301] on md-select "Wet Dry" at bounding box center [827, 300] width 87 height 16
click at [804, 294] on md-option "Wet" at bounding box center [829, 299] width 105 height 26
click at [852, 324] on md-select "1 2 3 4 5" at bounding box center [827, 328] width 87 height 16
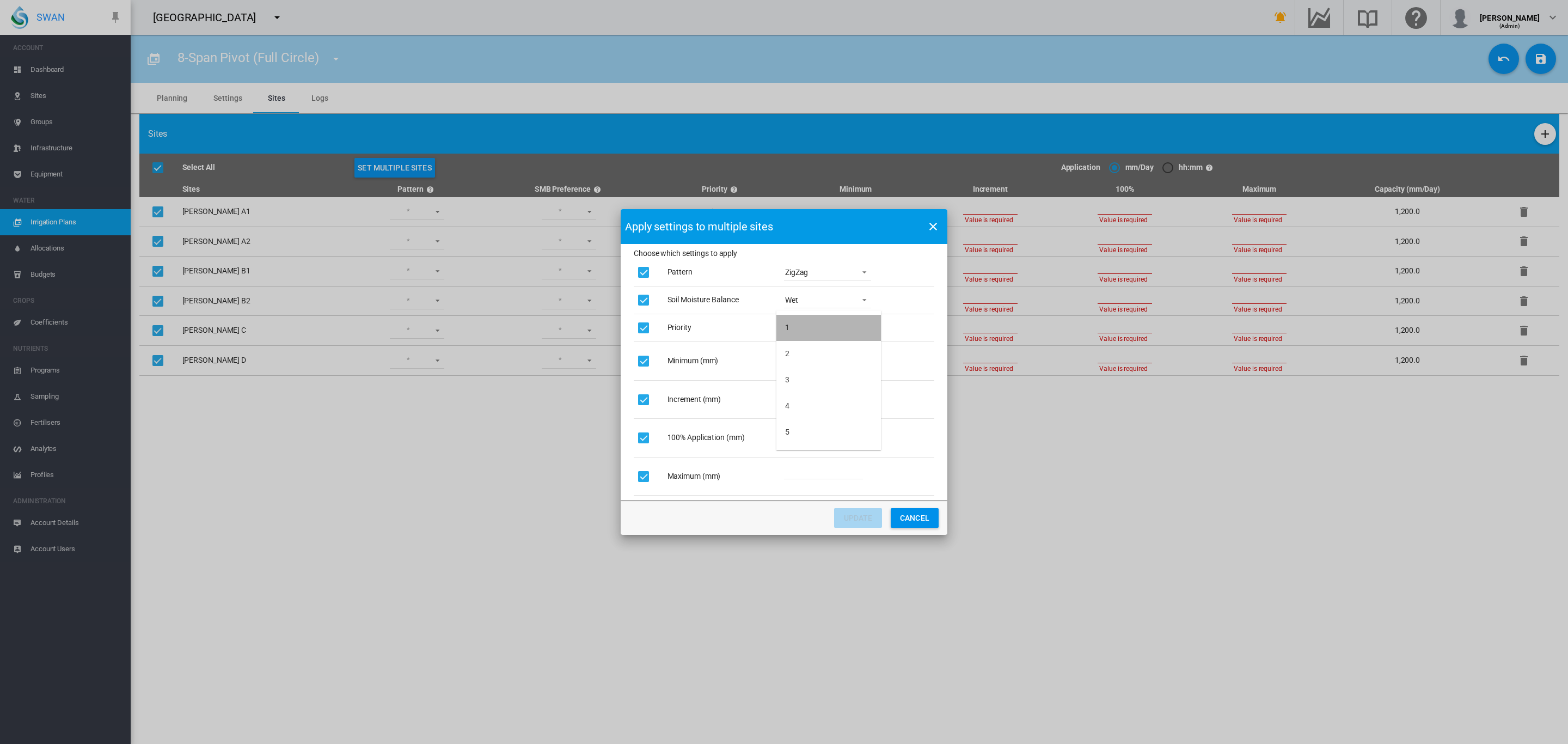
click at [848, 324] on md-option "1" at bounding box center [829, 327] width 105 height 26
click at [842, 351] on input "Choose which ..." at bounding box center [823, 355] width 79 height 16
click at [858, 356] on input "Choose which ..." at bounding box center [823, 355] width 79 height 16
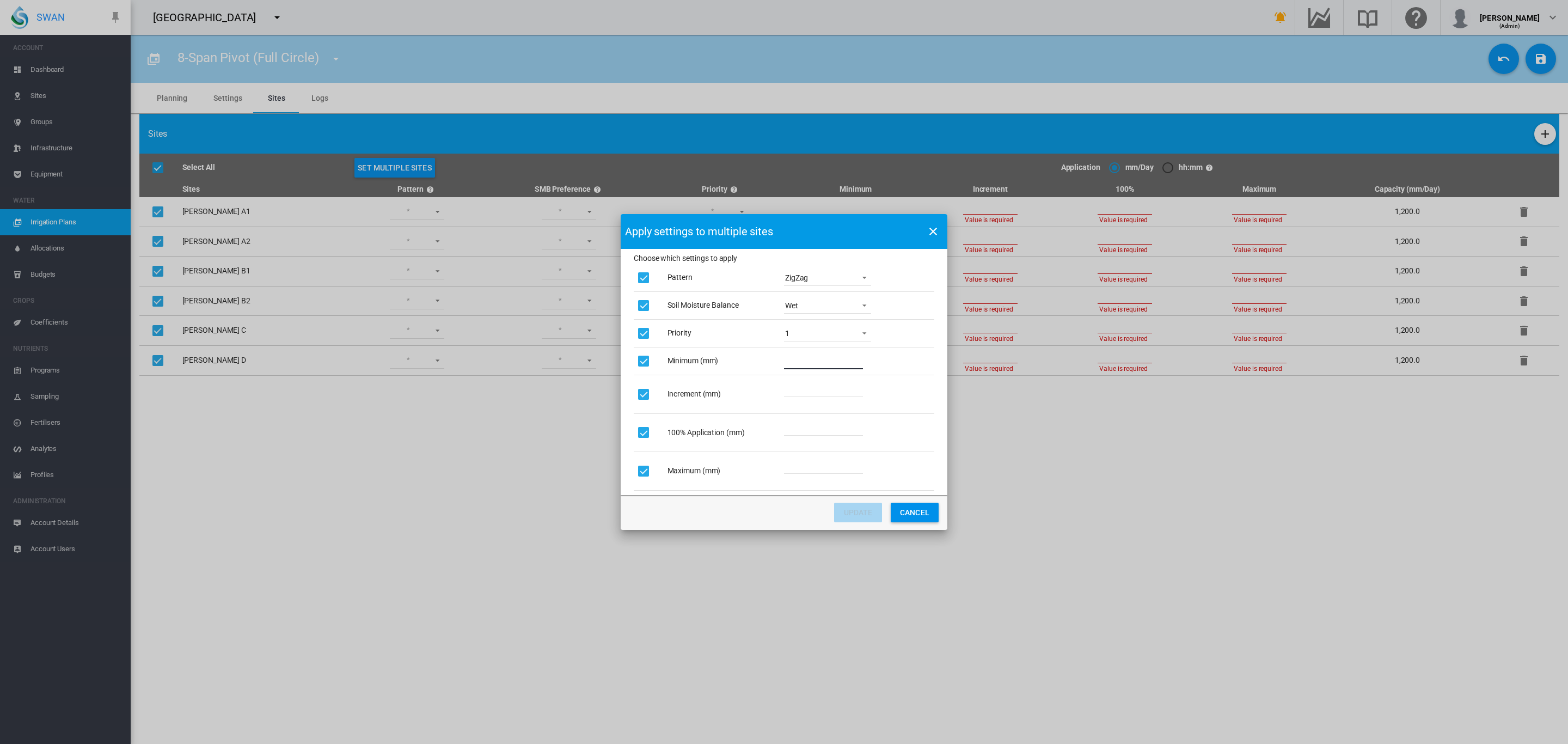
type input "**"
click at [828, 384] on input "Choose which ..." at bounding box center [823, 389] width 79 height 16
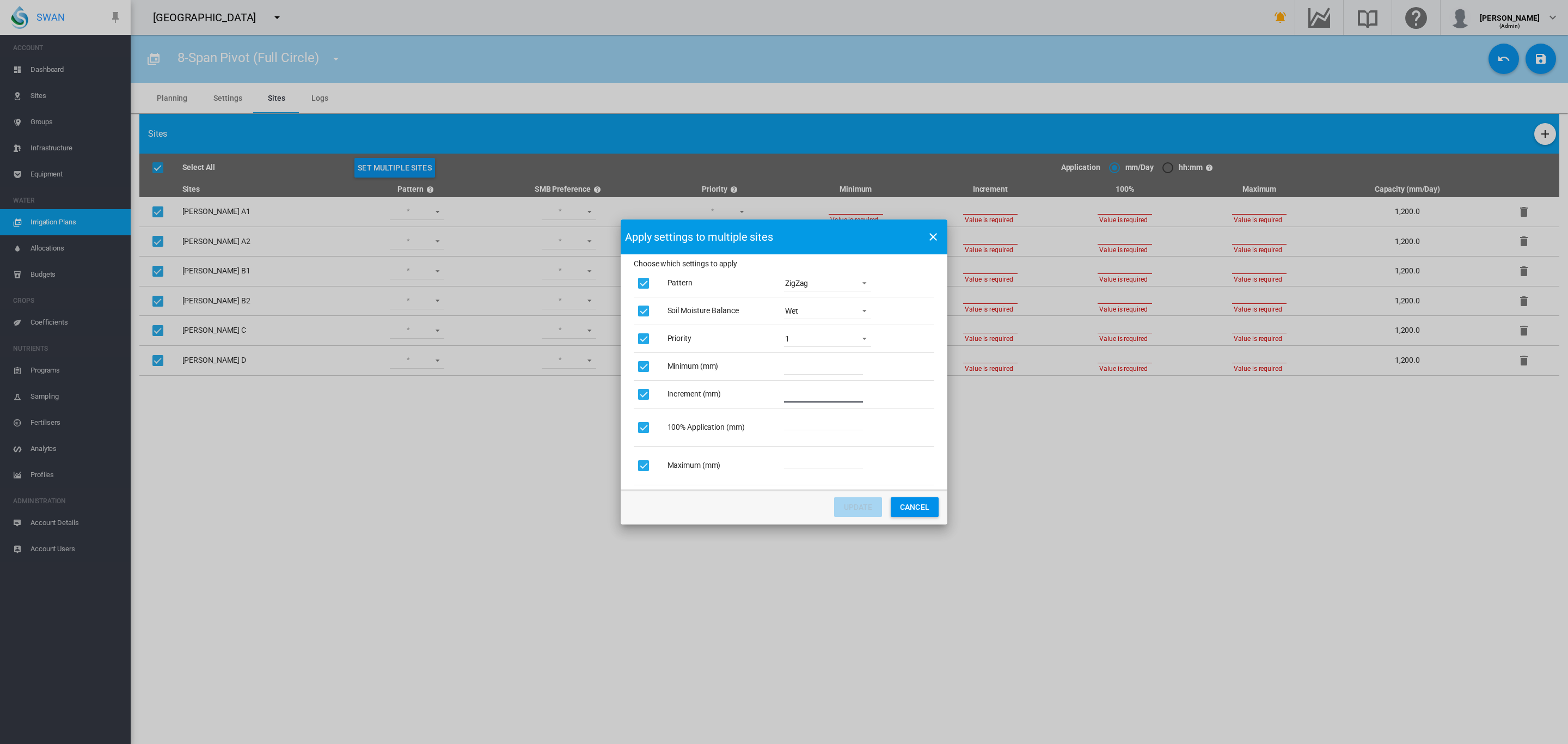
type input "*"
click at [807, 425] on input "Choose which ..." at bounding box center [823, 422] width 79 height 16
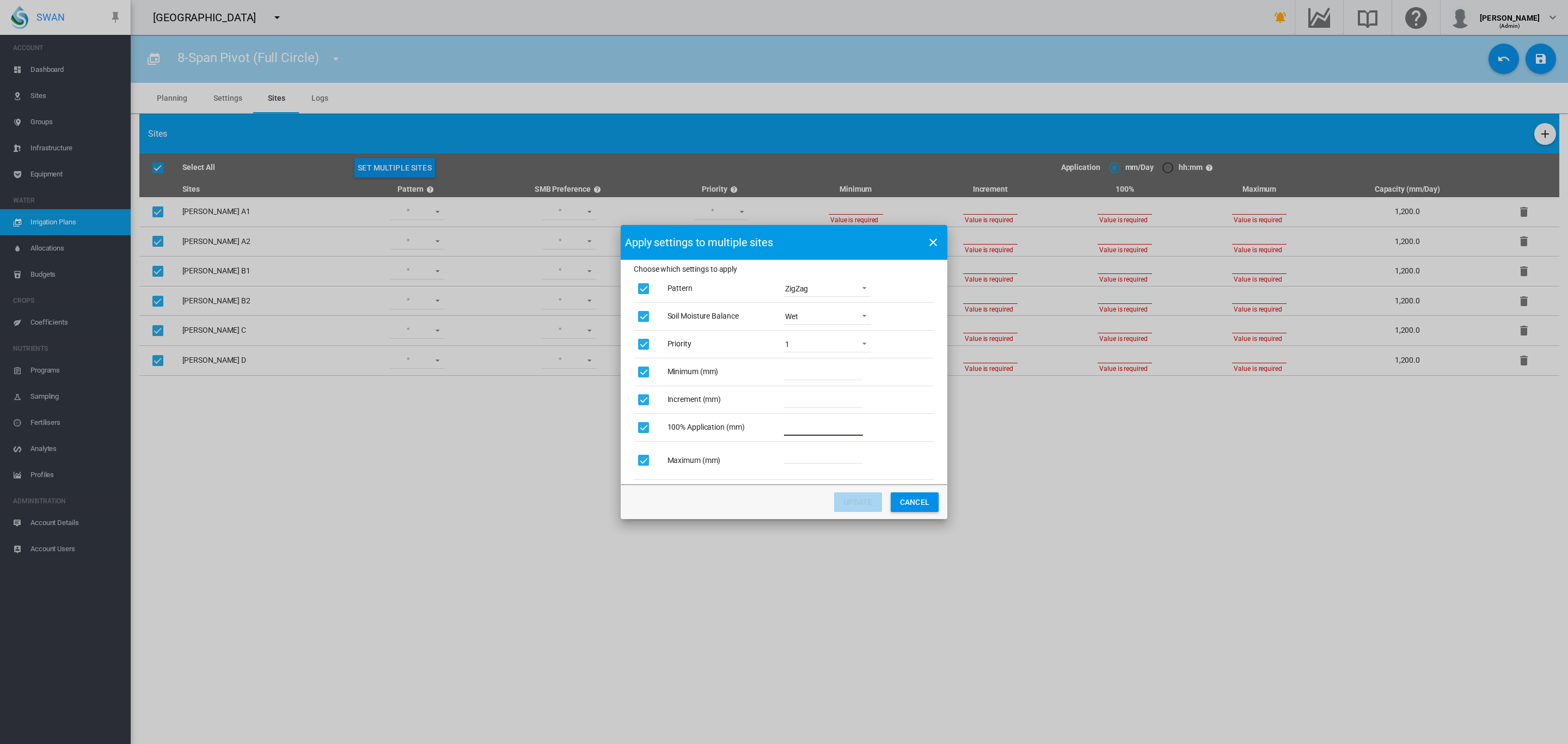
type input "**"
click at [806, 449] on input "Choose which ..." at bounding box center [823, 455] width 79 height 16
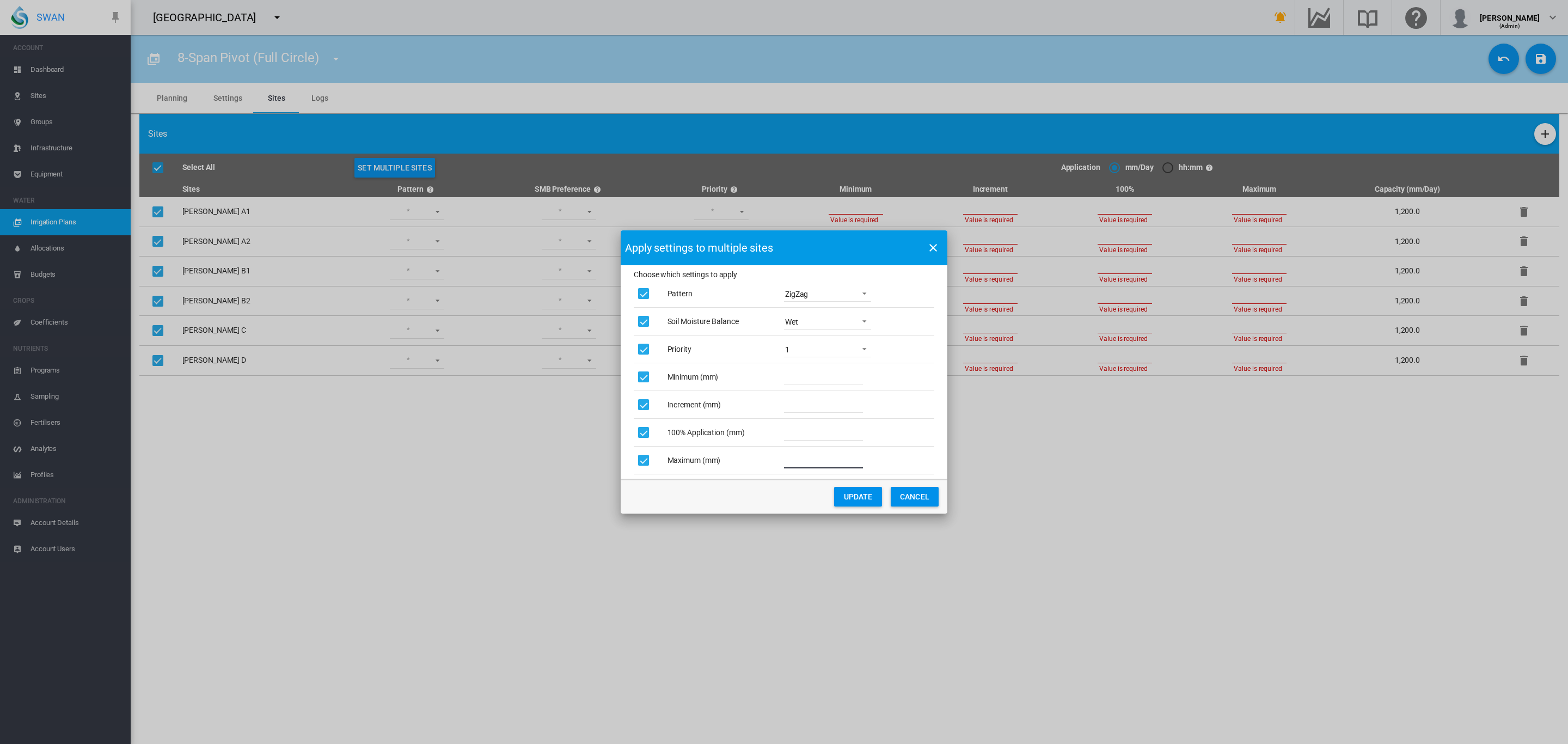
type input "**"
click at [851, 496] on button "UPDATE" at bounding box center [857, 496] width 48 height 20
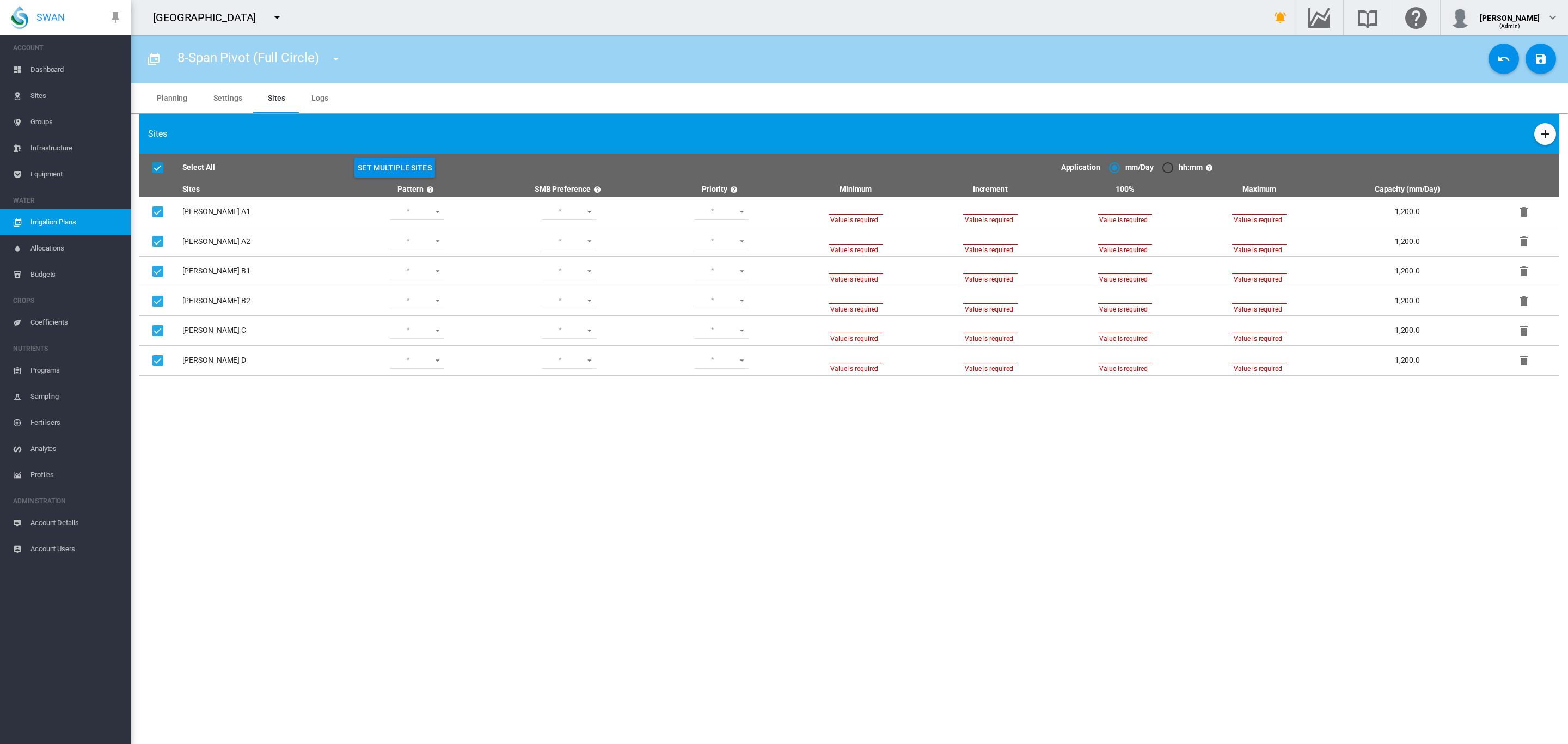
type input "**"
type input "*"
type input "**"
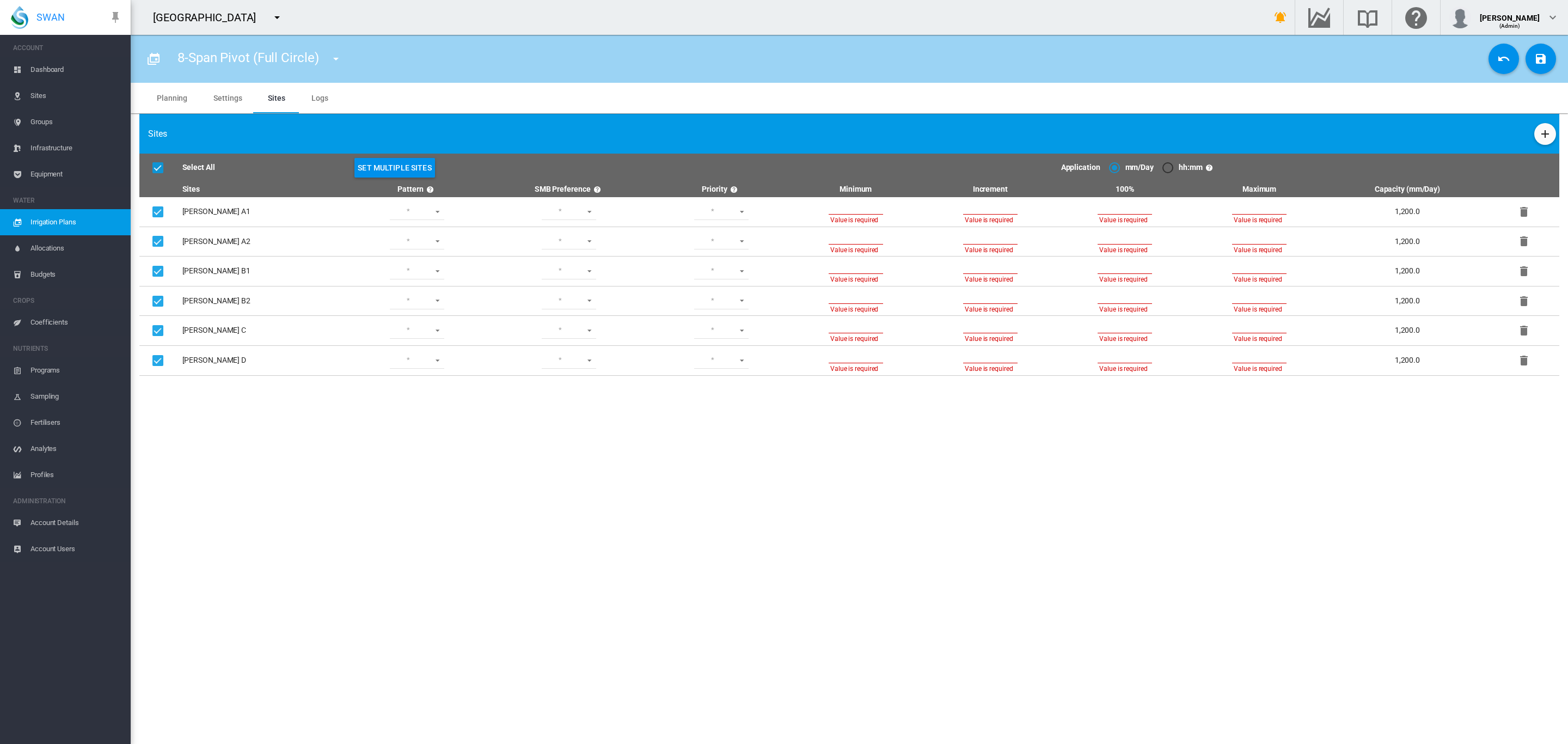
type input "*"
type input "**"
type input "*"
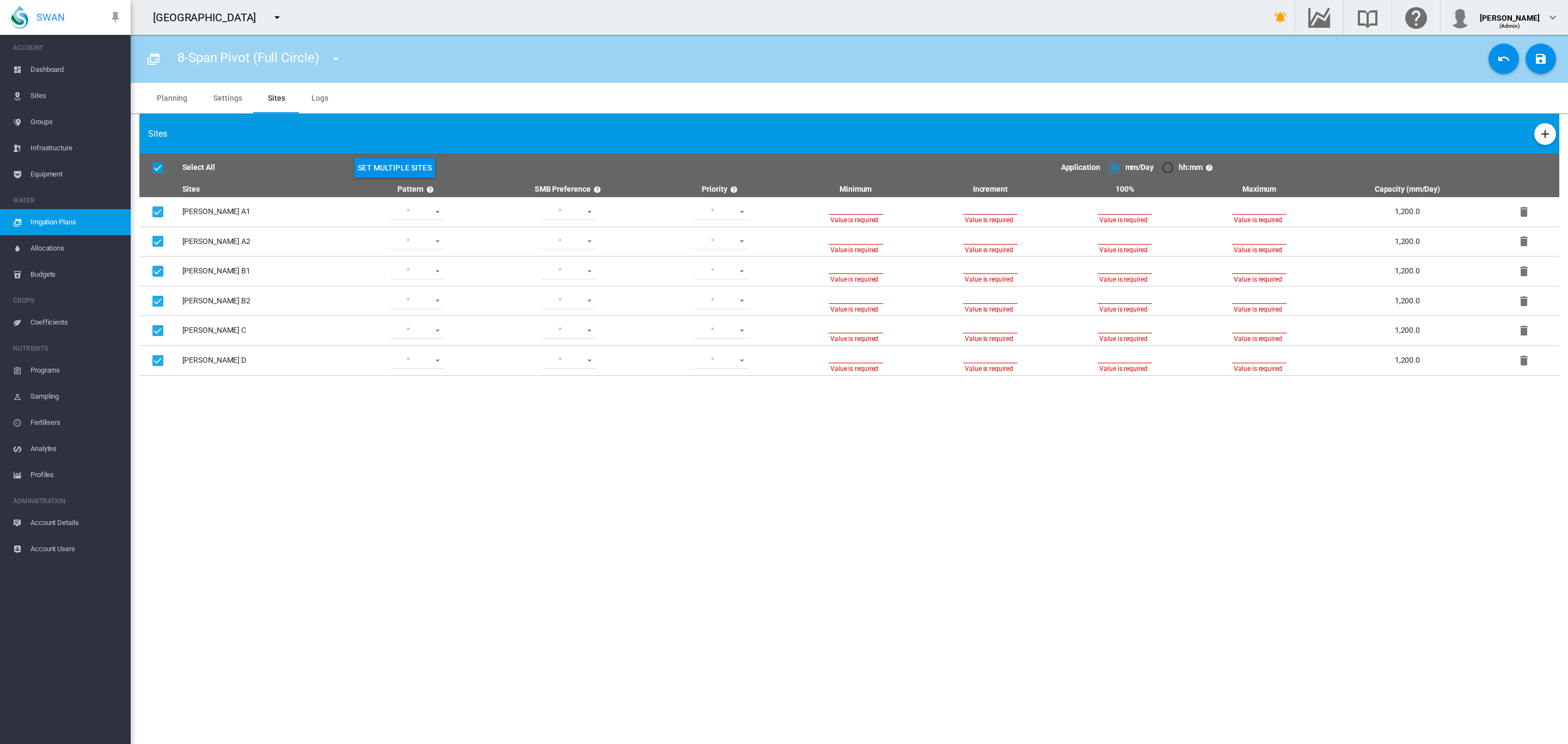
type input "**"
type input "*"
type input "**"
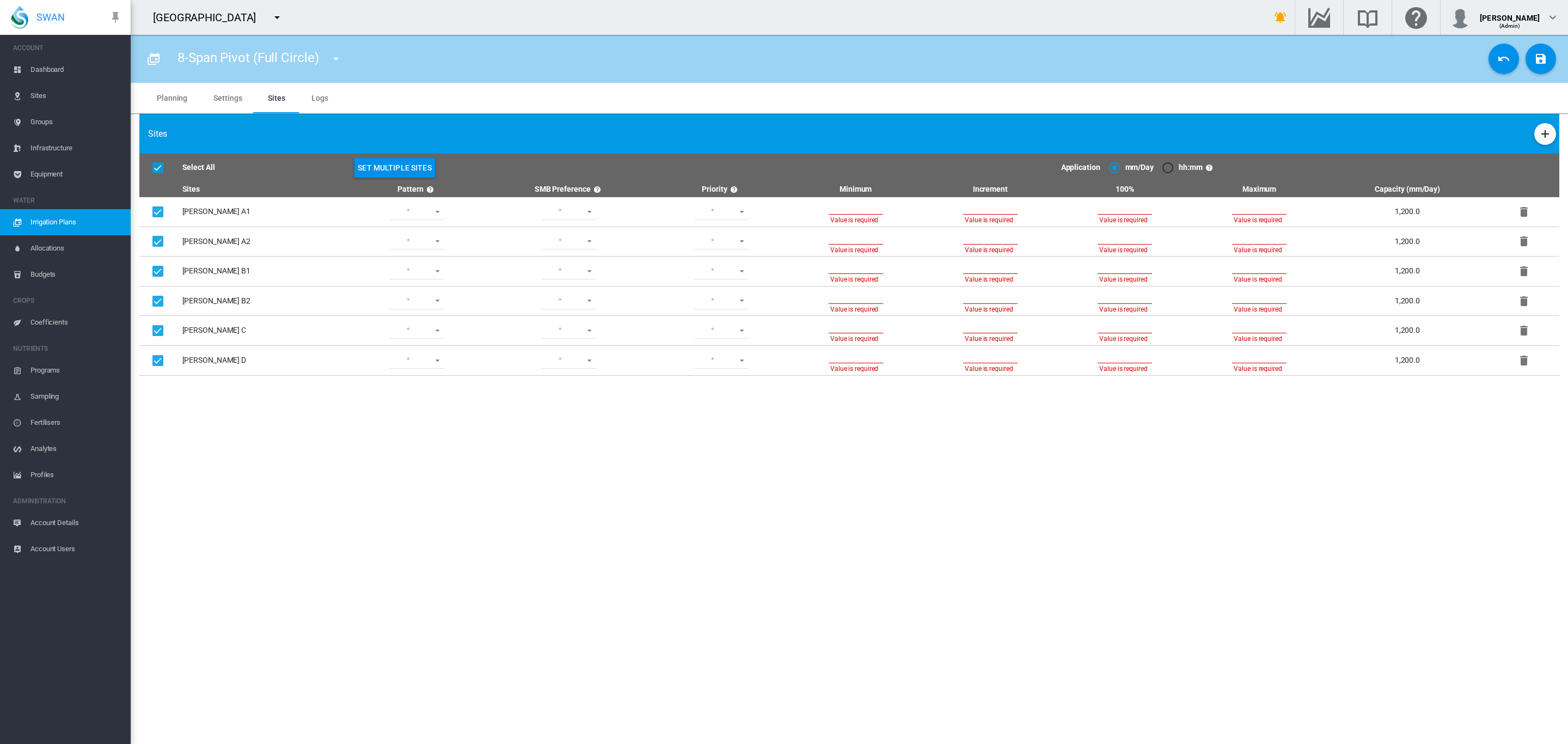
type input "**"
type input "*"
type input "**"
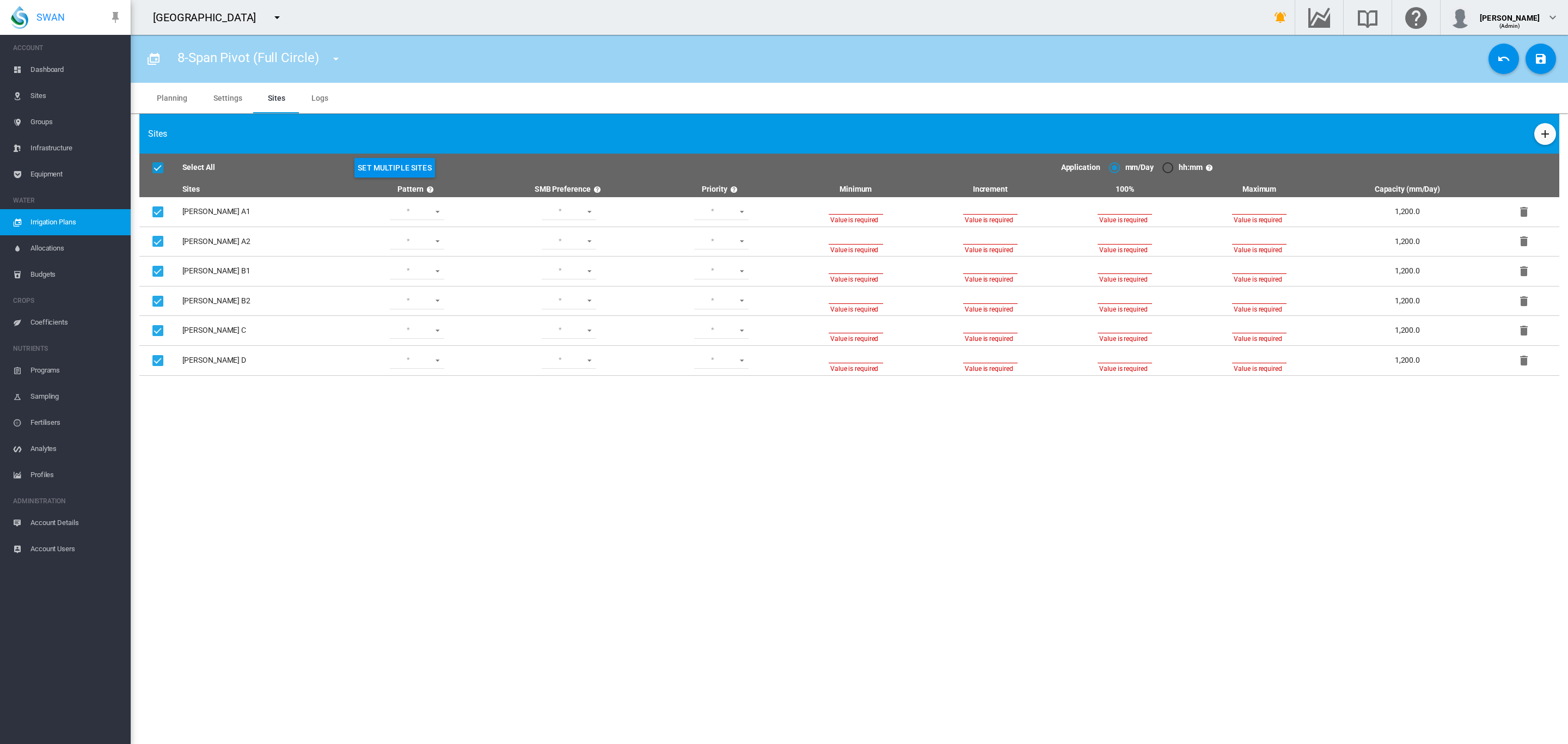
type input "**"
type input "*"
type input "**"
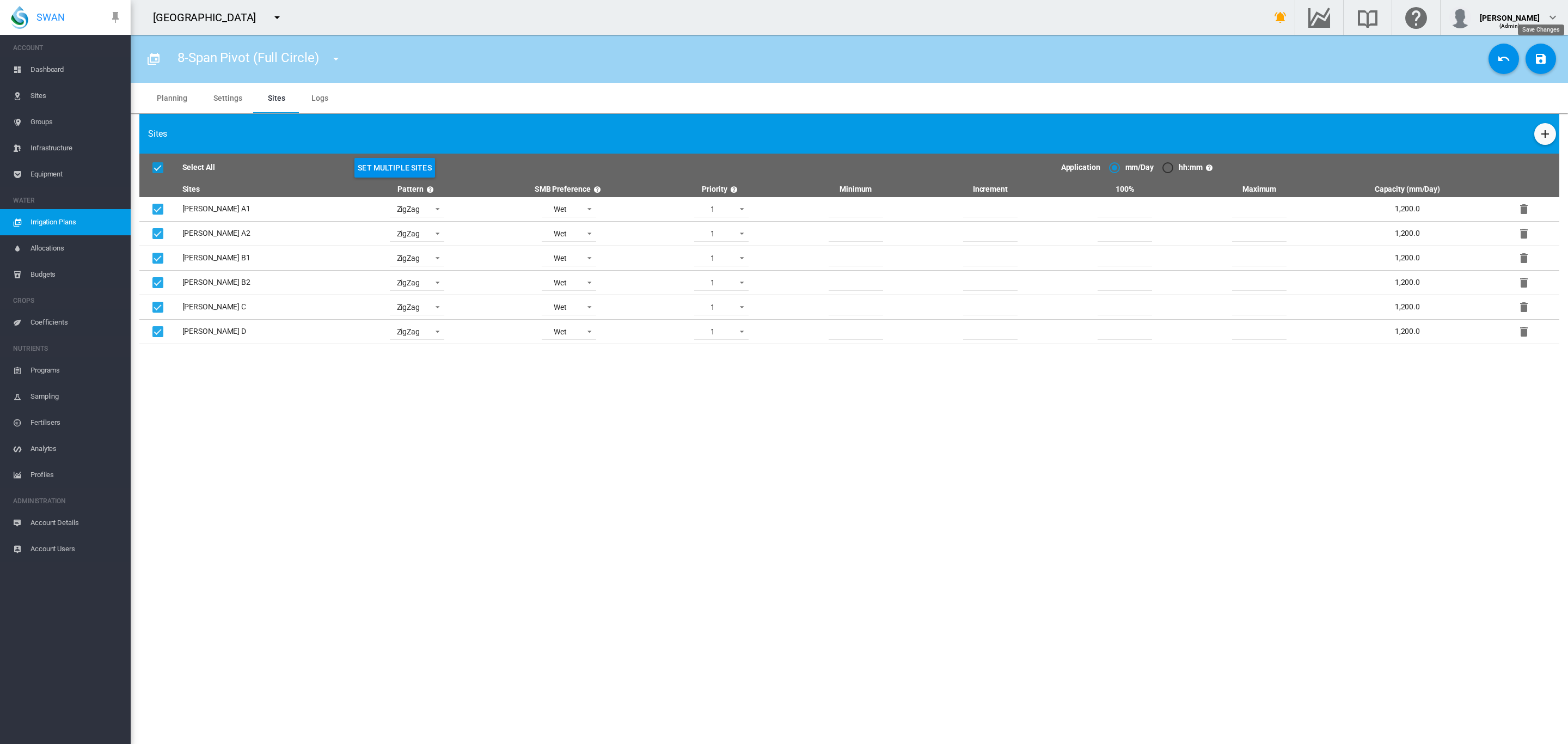
click at [1542, 64] on md-icon "icon-content-save" at bounding box center [1541, 59] width 13 height 13
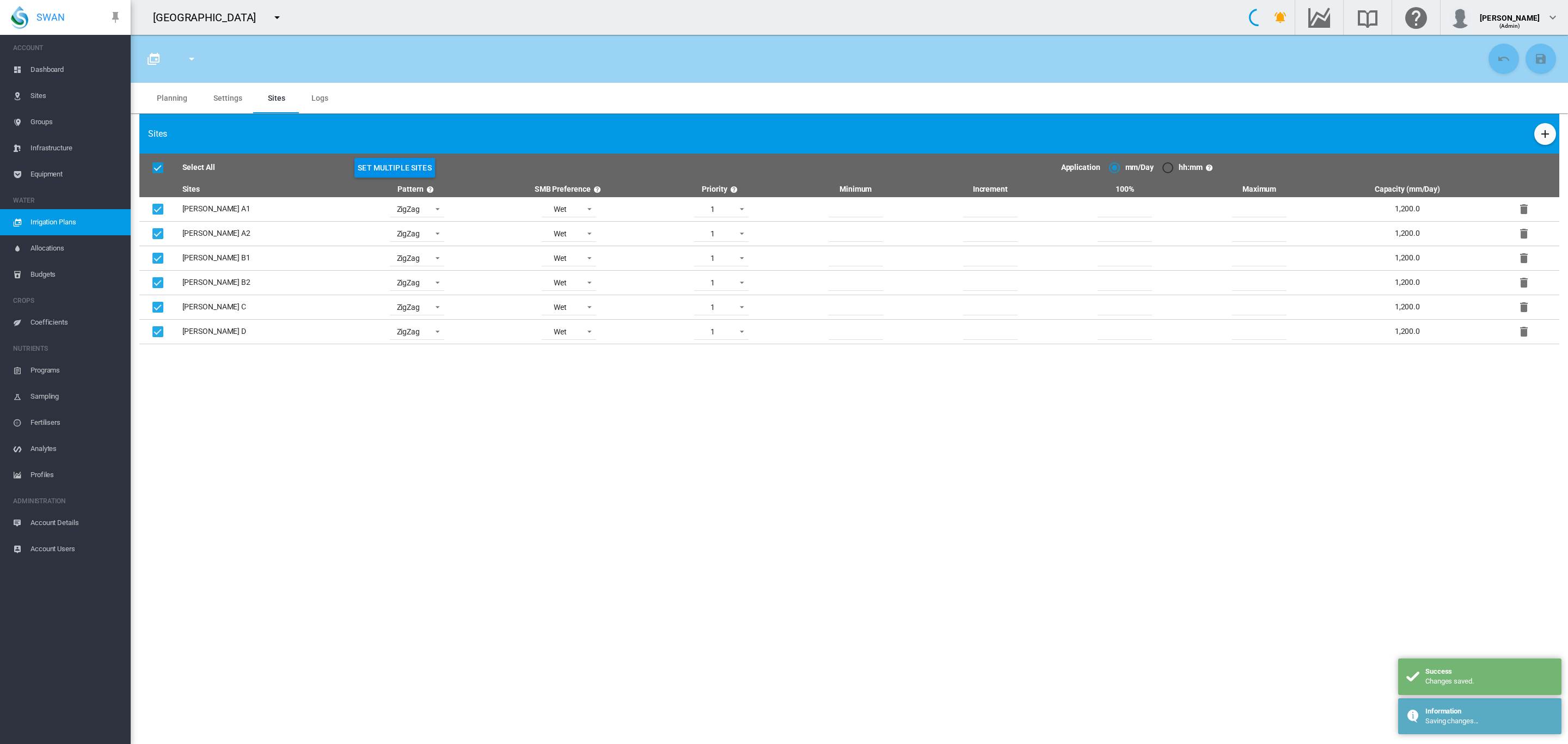
type input "**********"
